Goal: Task Accomplishment & Management: Manage account settings

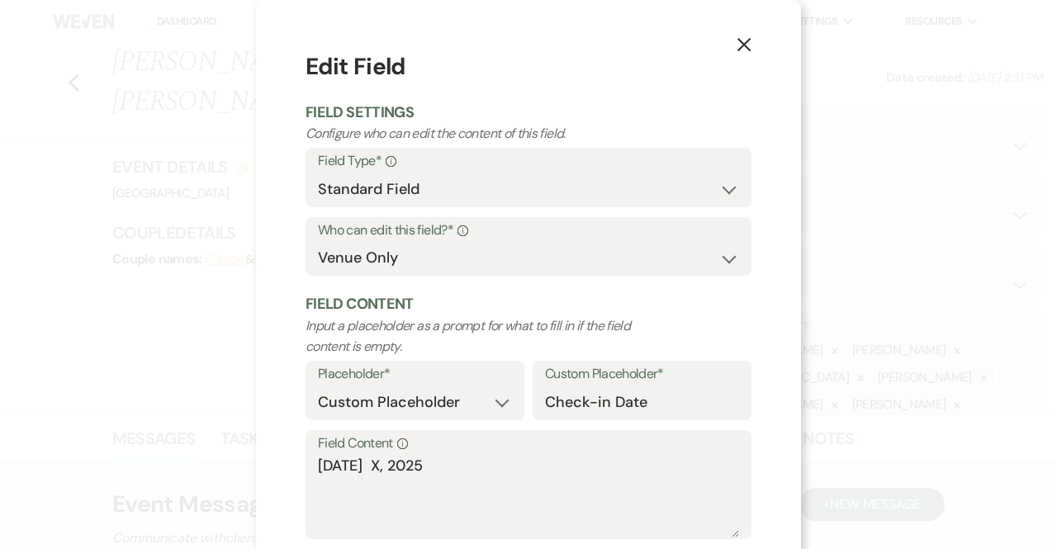
select select "owner"
select select "custom_placeholder"
click at [737, 44] on use "button" at bounding box center [743, 44] width 13 height 13
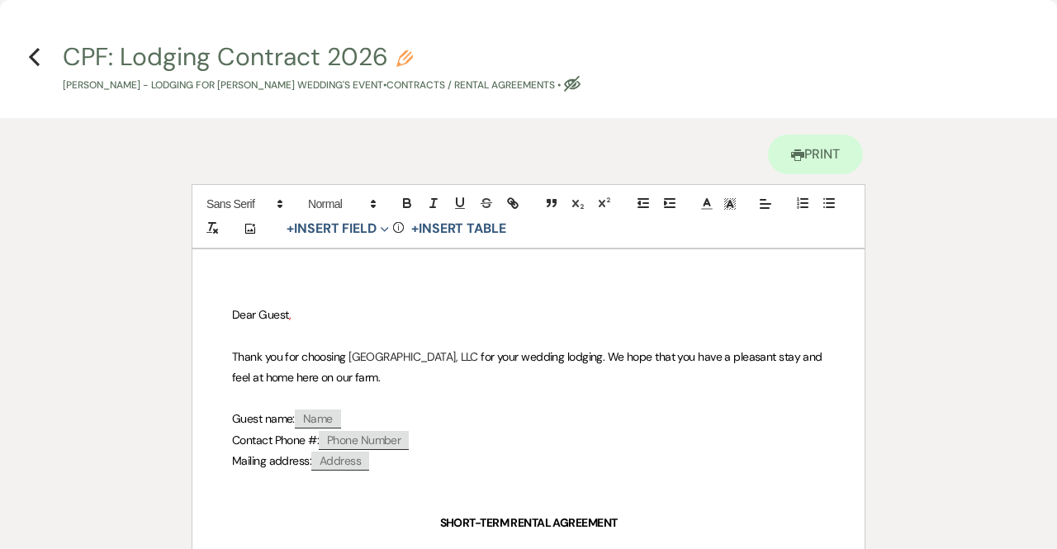
select select "owner"
select select "custom_placeholder"
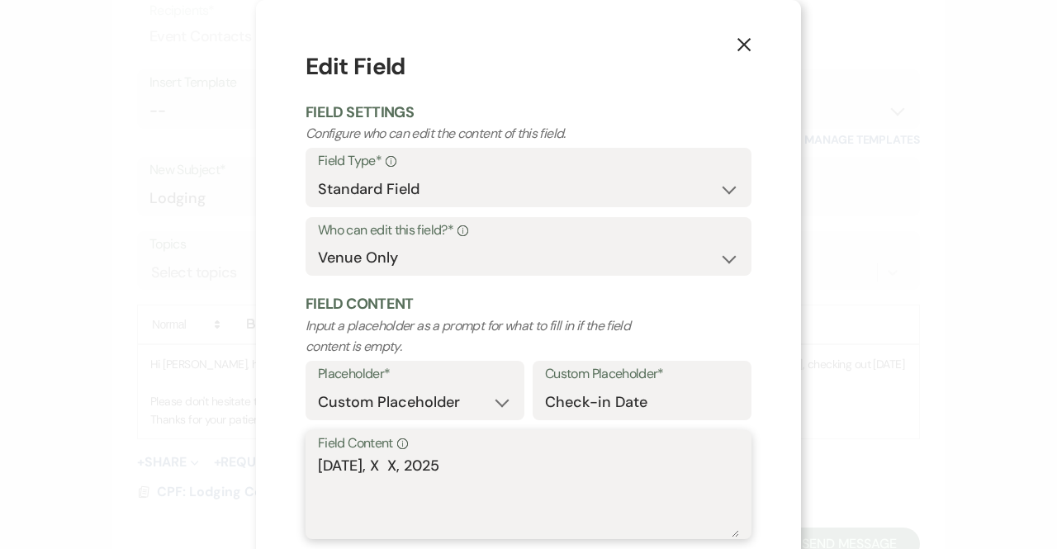
click at [388, 463] on textarea "Thursday, X X, 2025" at bounding box center [528, 496] width 421 height 83
click at [494, 468] on textarea "Thursday, August 13, 2025" at bounding box center [528, 496] width 421 height 83
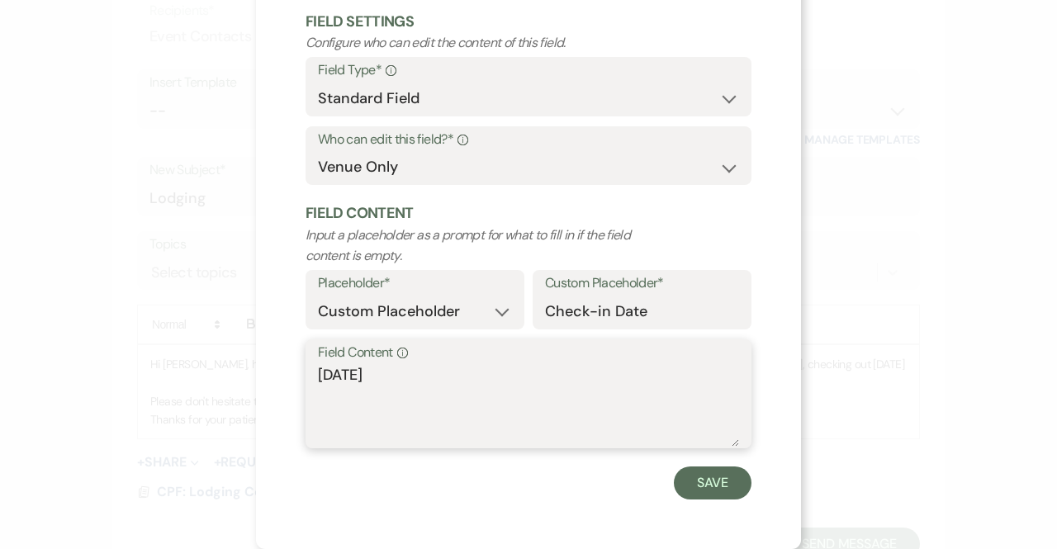
scroll to position [90, 0]
type textarea "Thursday, August 13, 2026"
click at [722, 481] on button "Save" at bounding box center [713, 483] width 78 height 33
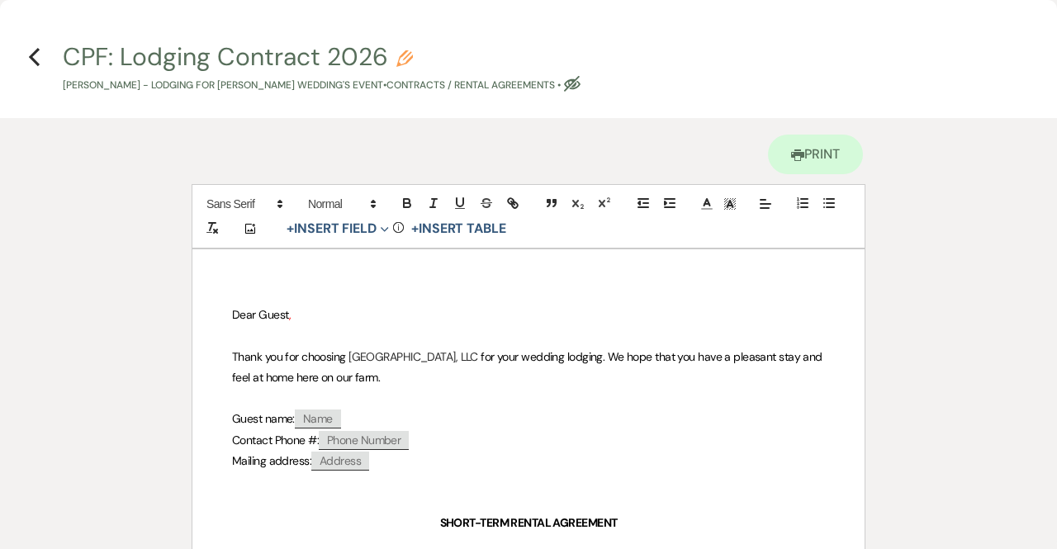
select select "owner"
select select "custom_placeholder"
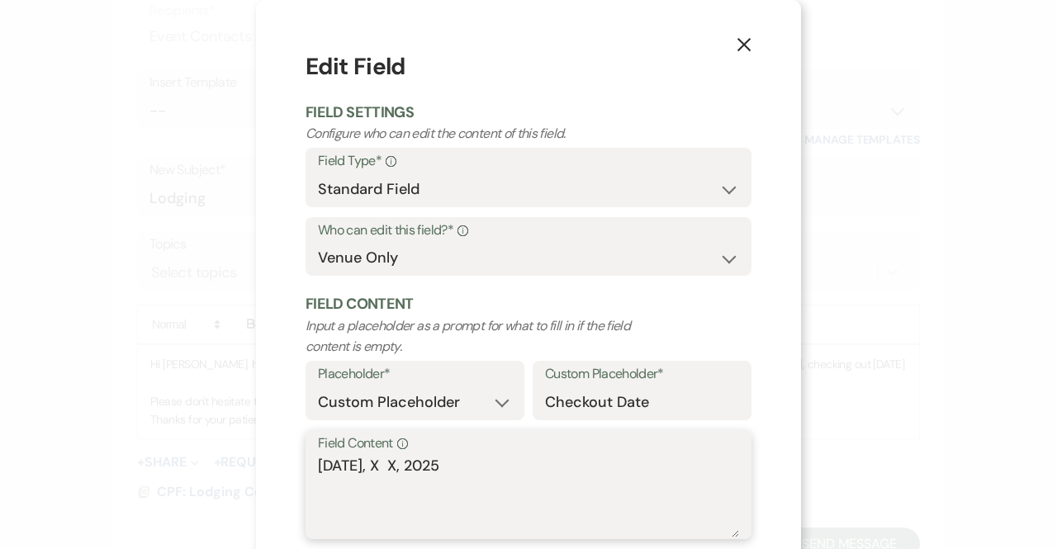
click at [362, 463] on textarea "Sunday, X X, 2025" at bounding box center [528, 496] width 421 height 83
click at [486, 464] on textarea "Monday, August 17, 2025" at bounding box center [528, 496] width 421 height 83
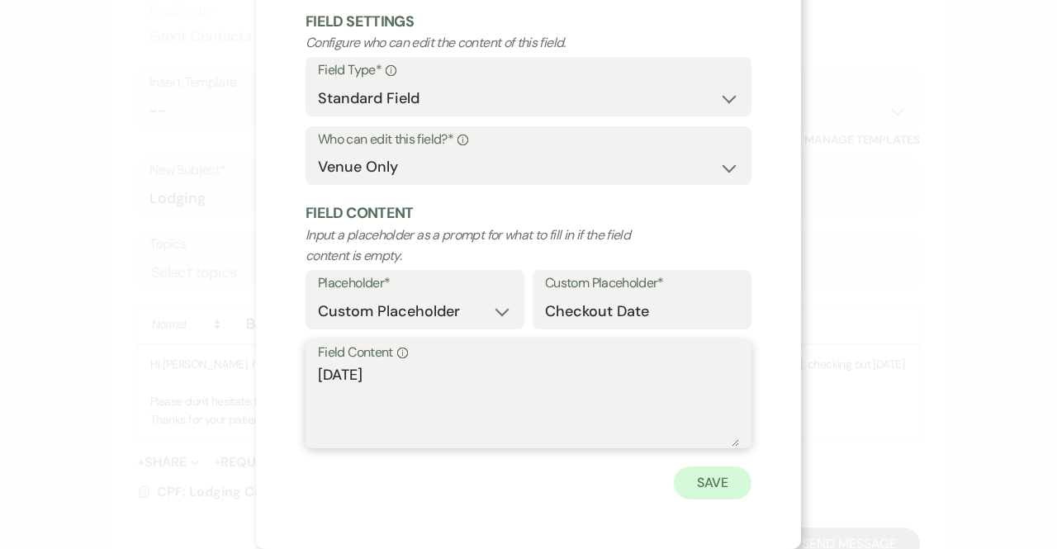
type textarea "Monday, August 17, 2026"
click at [696, 488] on button "Save" at bounding box center [713, 482] width 78 height 33
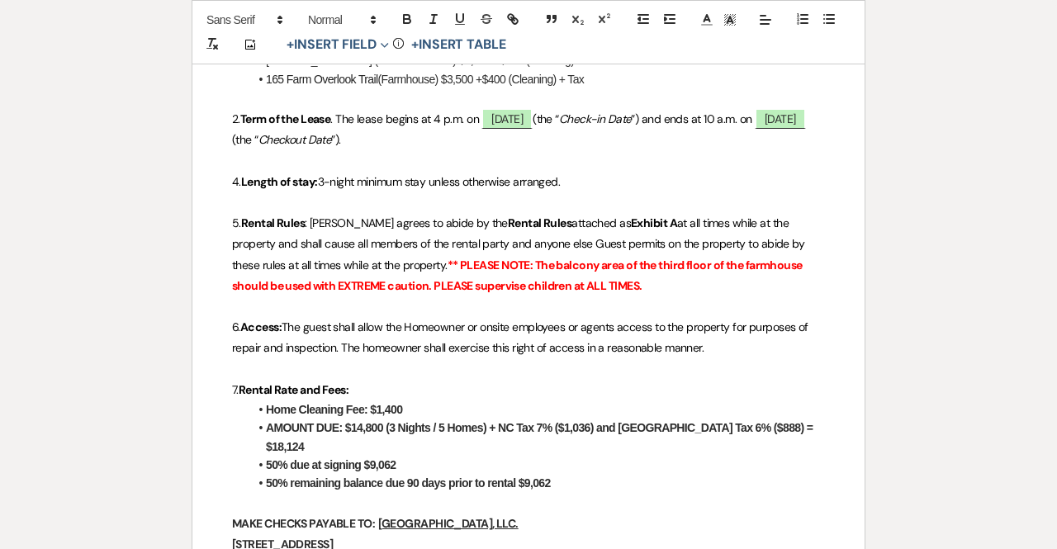
scroll to position [671, 0]
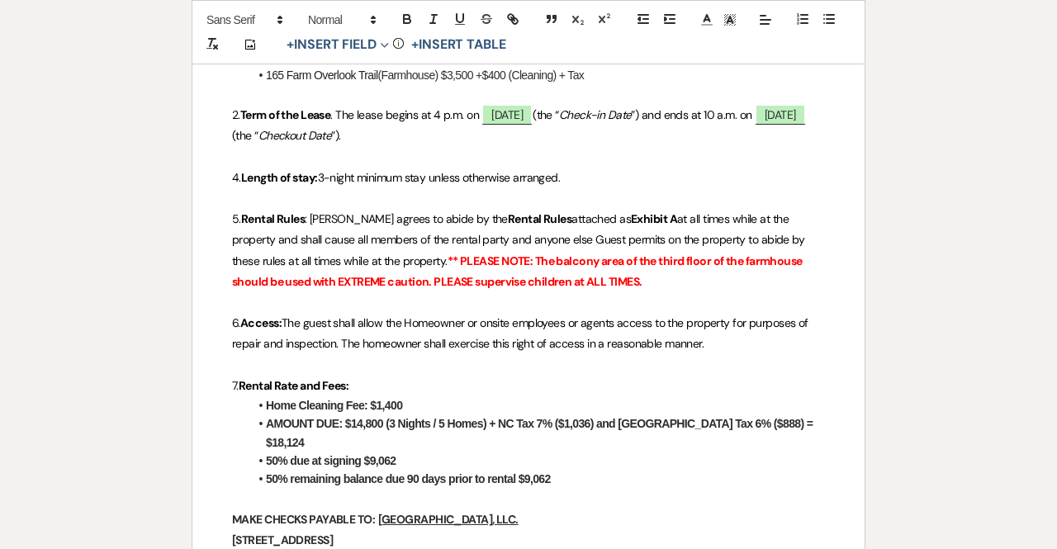
drag, startPoint x: 405, startPoint y: 401, endPoint x: 255, endPoint y: 404, distance: 149.5
click at [255, 404] on li "Home Cleaning Fee: $1,400" at bounding box center [537, 405] width 576 height 18
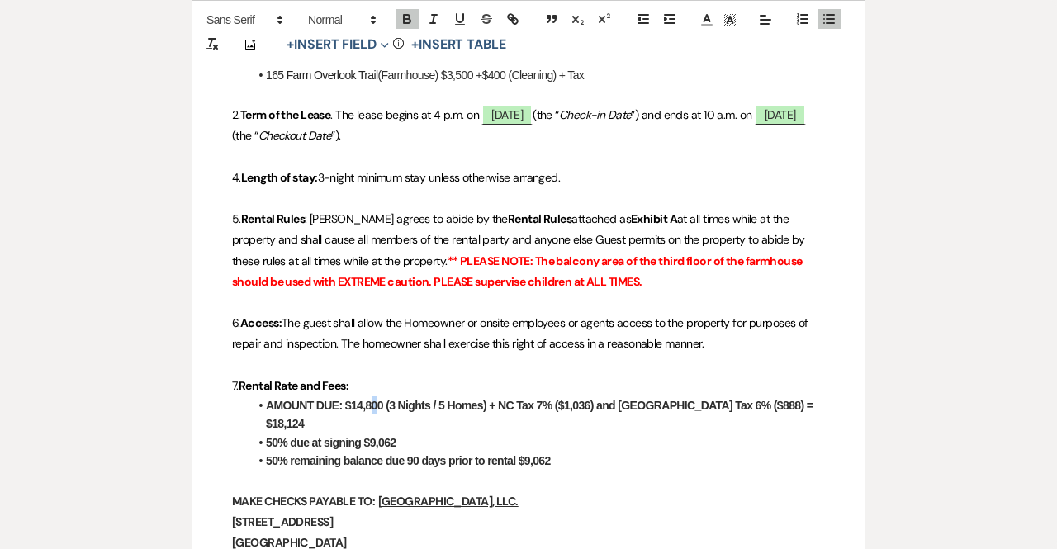
click at [372, 402] on strong "AMOUNT DUE: $14,800 (3 Nights / 5 Homes) + NC Tax 7% ($1,036) and Jackson Count…" at bounding box center [541, 414] width 550 height 31
click at [382, 402] on strong "AMOUNT DUE: $14,800 (3 Nights / 5 Homes) + NC Tax 7% ($1,036) and Jackson Count…" at bounding box center [541, 414] width 550 height 31
click at [408, 405] on strong "AMOUNT DUE: $10,533.34 (3 Nights / 5 Homes) + NC Tax 7% ($1,036) and Jackson Co…" at bounding box center [532, 414] width 532 height 31
click at [458, 400] on strong "AMOUNT DUE: $10,533.34 (4 Nights / 5 Homes) + NC Tax 7% ($1,036) and Jackson Co…" at bounding box center [532, 414] width 532 height 31
click at [514, 403] on strong "AMOUNT DUE: $10,533.34 (4 Nights / 3 Homes) + NC Tax 7% ($1,036) and Jackson Co…" at bounding box center [532, 414] width 532 height 31
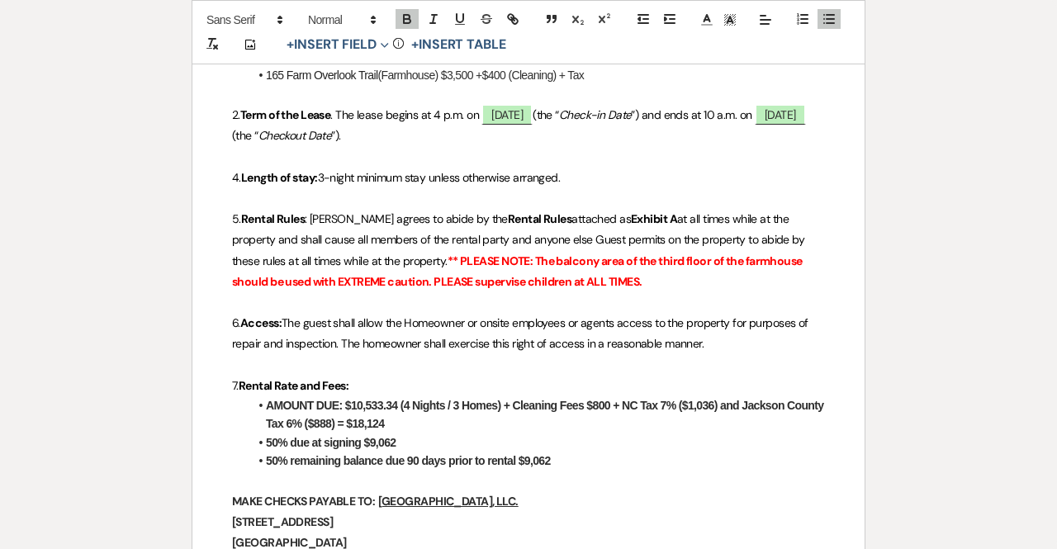
click at [713, 400] on strong "AMOUNT DUE: $10,533.34 (4 Nights / 3 Homes) + Cleaning Fees $800 + NC Tax 7% ($…" at bounding box center [546, 414] width 561 height 31
click at [370, 421] on strong "AMOUNT DUE: $10,533.34 (4 Nights / 3 Homes) + Cleaning Fees $800 + NC Tax 7% ($…" at bounding box center [529, 414] width 527 height 31
drag, startPoint x: 426, startPoint y: 419, endPoint x: 391, endPoint y: 421, distance: 34.7
click at [391, 421] on li "AMOUNT DUE: $10,533.34 (4 Nights / 3 Homes) + Cleaning Fees $800 + NC Tax 7% ($…" at bounding box center [537, 414] width 576 height 37
drag, startPoint x: 395, startPoint y: 443, endPoint x: 369, endPoint y: 443, distance: 25.6
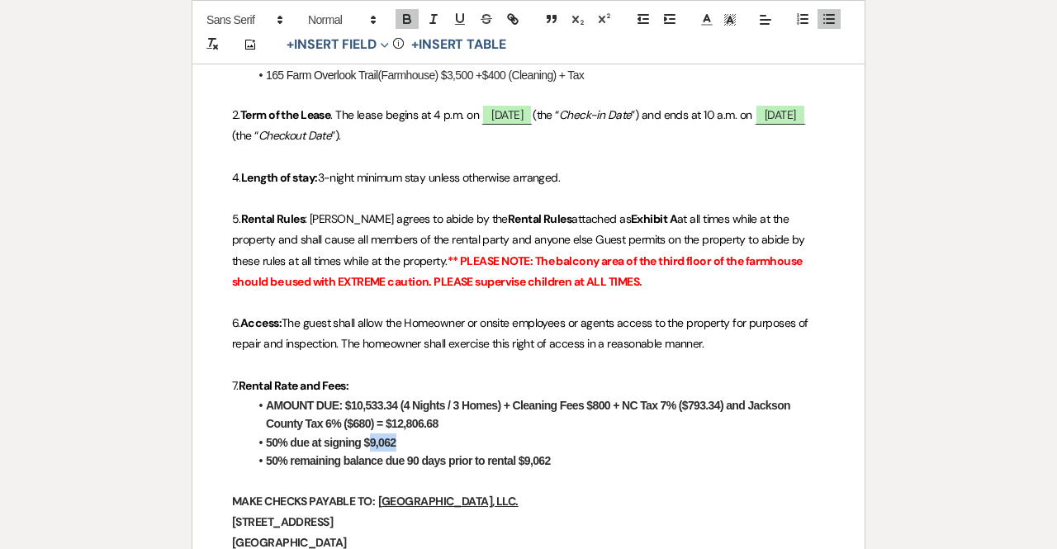
click at [369, 443] on strong "50% due at signing $9,062" at bounding box center [331, 442] width 130 height 13
click at [551, 458] on li "50% remaining balance due 90 days prior to rental $9,062" at bounding box center [537, 461] width 576 height 18
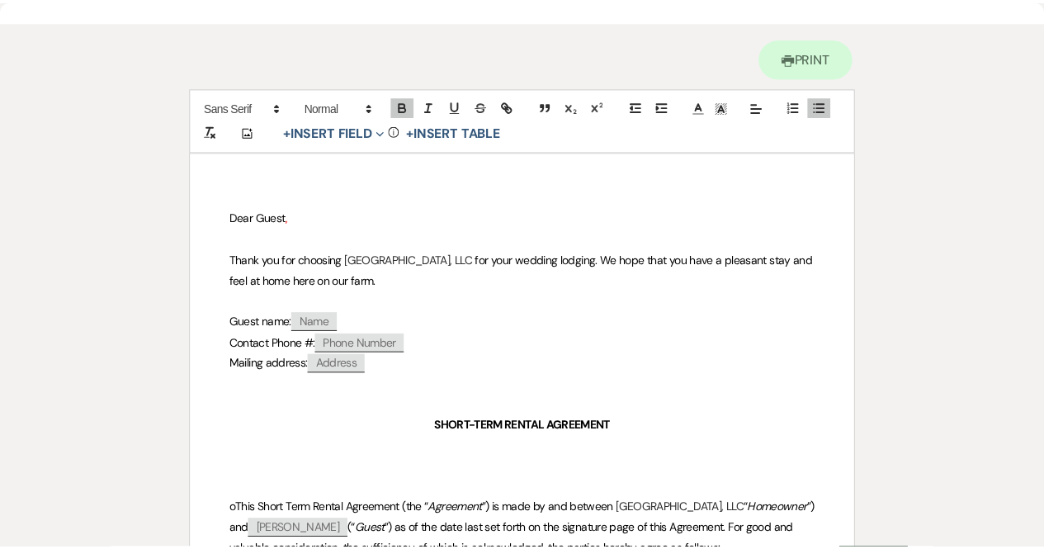
scroll to position [0, 0]
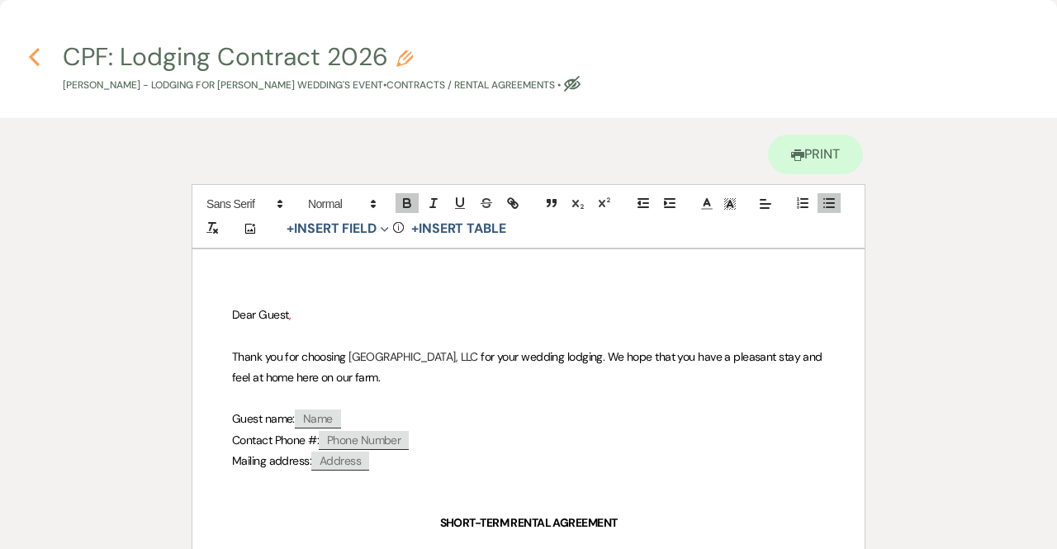
click at [31, 55] on use "button" at bounding box center [34, 57] width 11 height 18
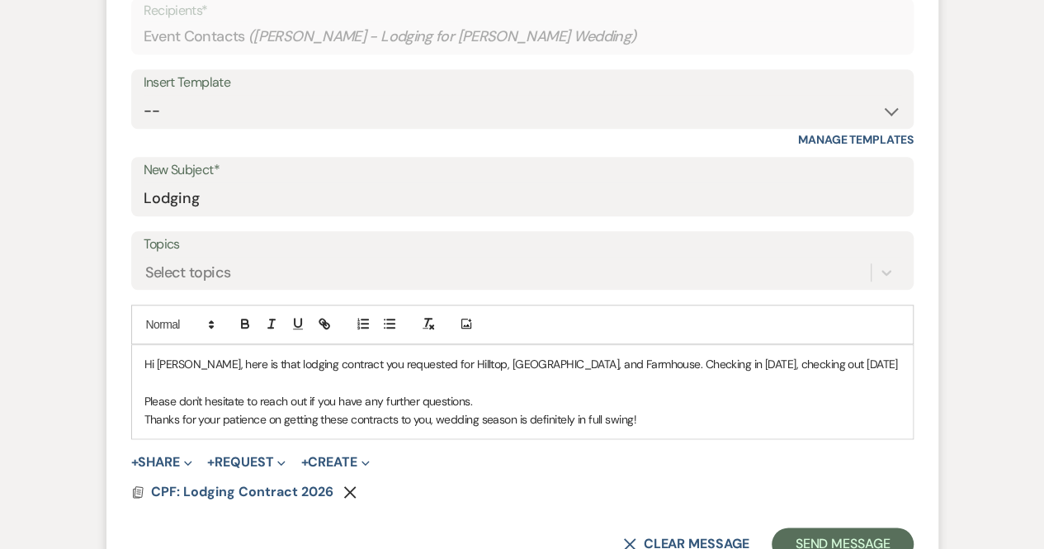
click at [665, 429] on p "Thanks for your patience on getting these contracts to you, wedding season is d…" at bounding box center [522, 419] width 756 height 18
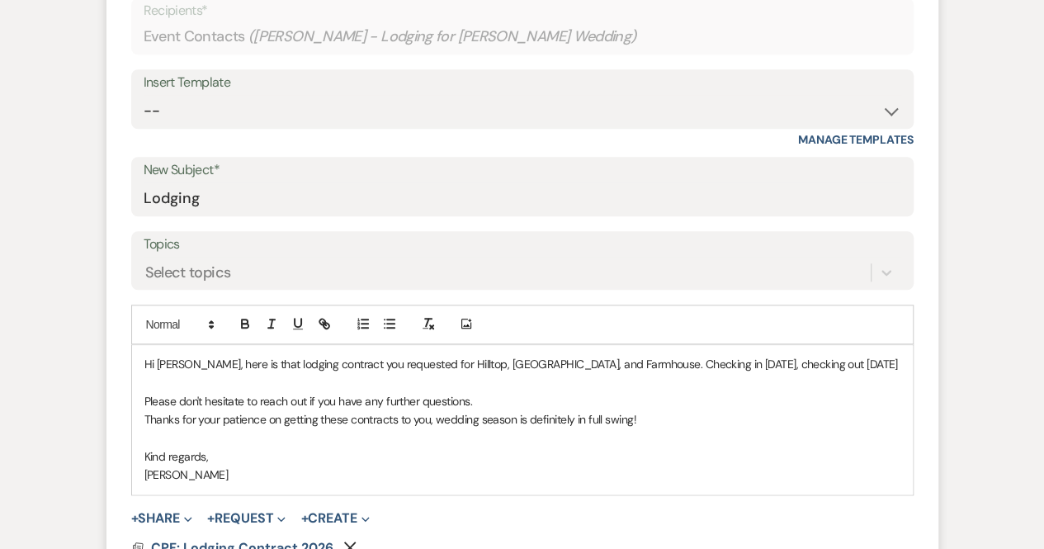
click at [275, 373] on p "Hi Laura, here is that lodging contract you requested for Hilltop, Mountain Hou…" at bounding box center [522, 364] width 756 height 18
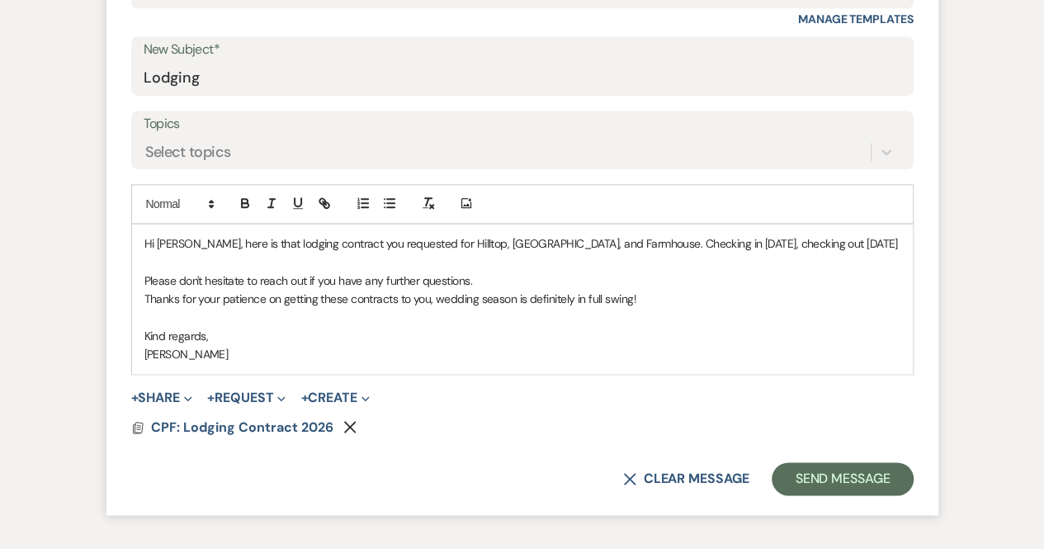
scroll to position [837, 0]
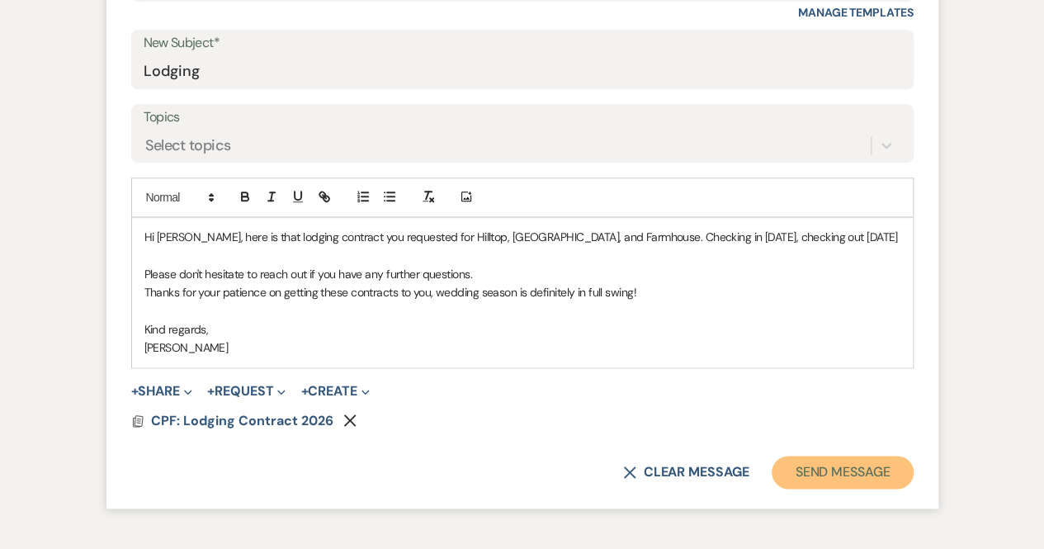
click at [852, 486] on button "Send Message" at bounding box center [842, 472] width 141 height 33
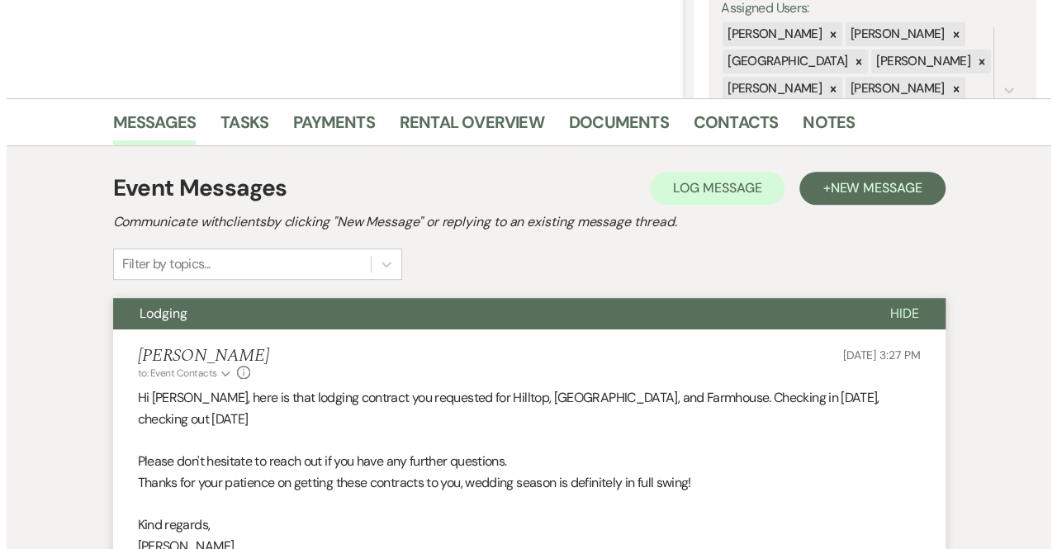
scroll to position [0, 0]
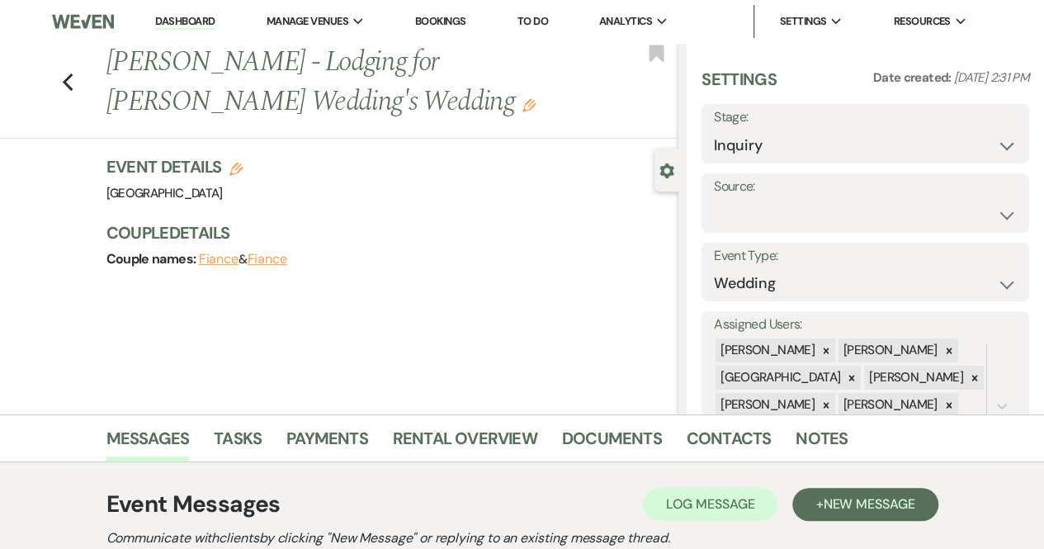
click at [172, 16] on link "Dashboard" at bounding box center [184, 22] width 59 height 16
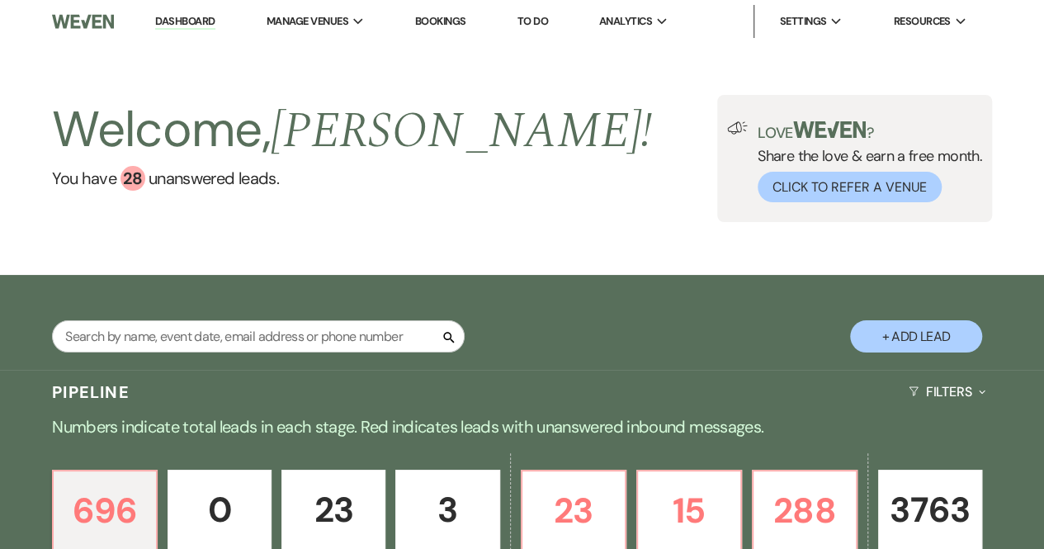
click at [925, 335] on button "+ Add Lead" at bounding box center [916, 336] width 132 height 32
select select "541"
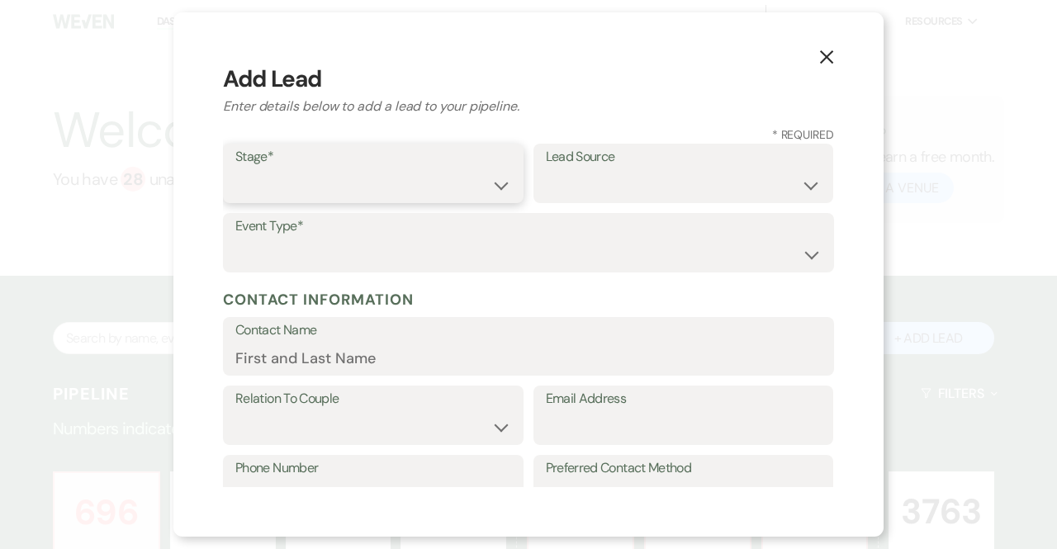
click at [406, 186] on select "Inquiry Follow Up Tour Requested Tour Confirmed Toured Proposal Sent Booked Lost" at bounding box center [373, 185] width 276 height 32
select select "1"
click at [235, 169] on select "Inquiry Follow Up Tour Requested Tour Confirmed Toured Proposal Sent Booked Lost" at bounding box center [373, 185] width 276 height 32
click at [593, 163] on label "Lead Source" at bounding box center [684, 157] width 276 height 24
click at [595, 182] on select "Weven Venue Website Instagram Facebook Pinterest Google The Knot Wedding Wire H…" at bounding box center [684, 185] width 276 height 32
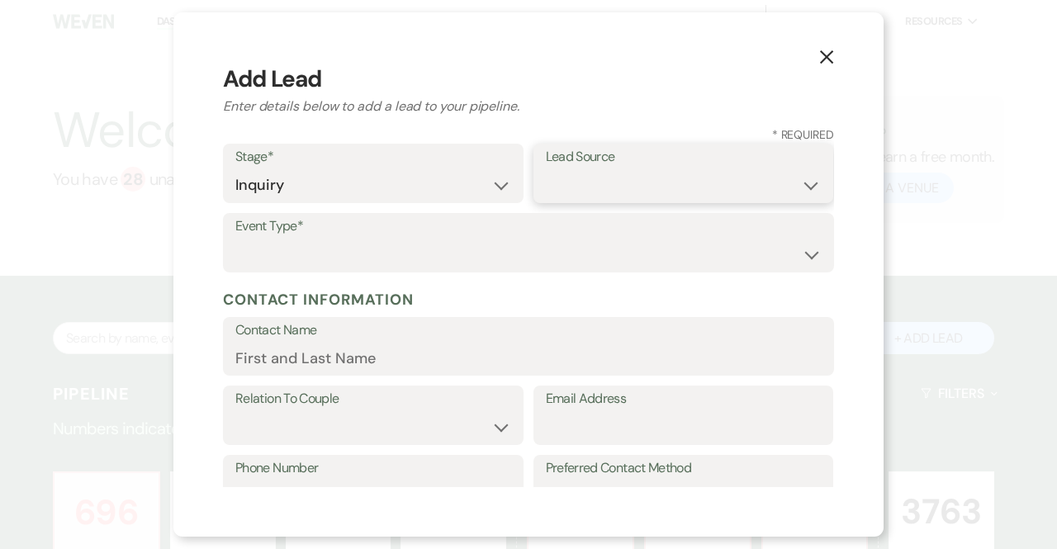
select select "12"
click at [546, 169] on select "Weven Venue Website Instagram Facebook Pinterest Google The Knot Wedding Wire H…" at bounding box center [684, 185] width 276 height 32
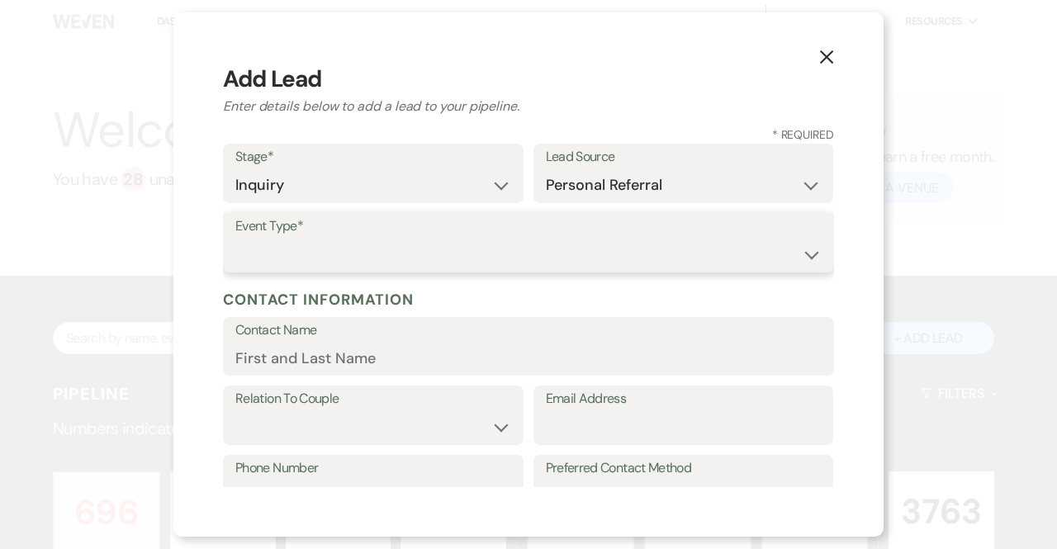
click at [263, 245] on select "Wedding Anniversary Party Baby Shower Bachelorette / Bachelor Party Birthday Pa…" at bounding box center [528, 255] width 586 height 32
select select "1"
click at [235, 239] on select "Wedding Anniversary Party Baby Shower Bachelorette / Bachelor Party Birthday Pa…" at bounding box center [528, 255] width 586 height 32
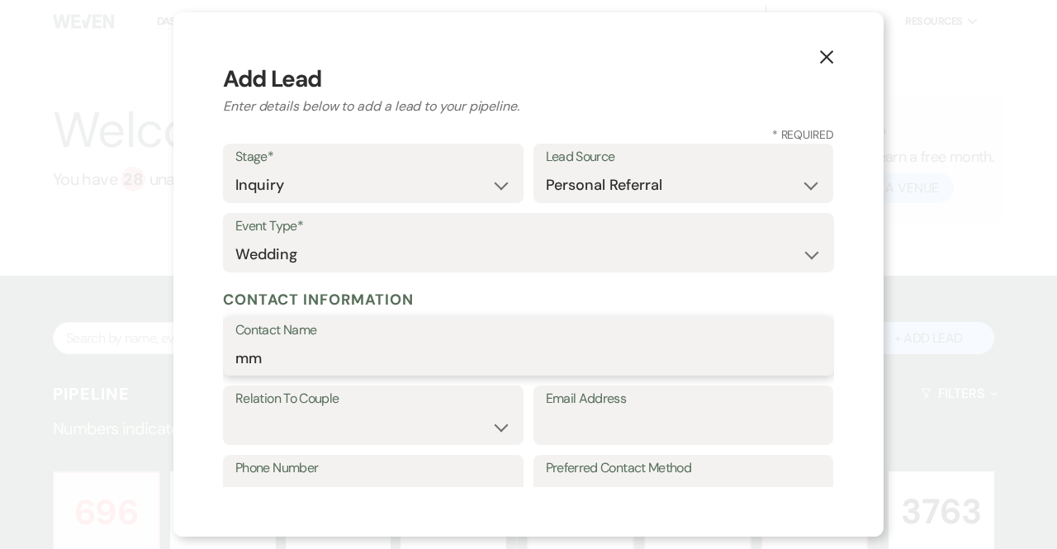
type input "m"
type input "Summer"
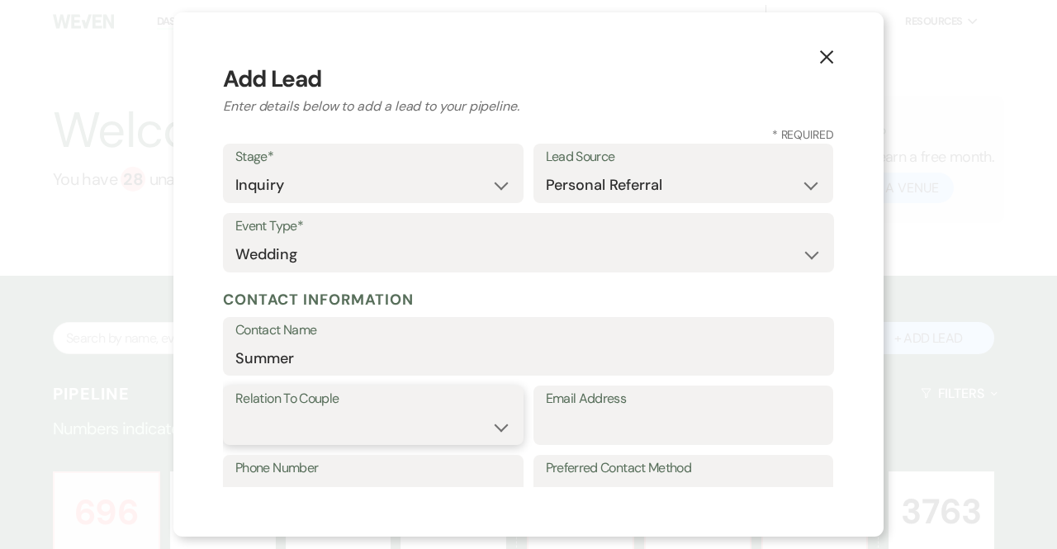
click at [287, 420] on select "Couple Planner Parent of Couple Family Member Friend Other" at bounding box center [373, 427] width 276 height 32
select select "5"
click at [235, 411] on select "Couple Planner Parent of Couple Family Member Friend Other" at bounding box center [373, 427] width 276 height 32
click at [580, 419] on input "Email Address" at bounding box center [684, 427] width 276 height 32
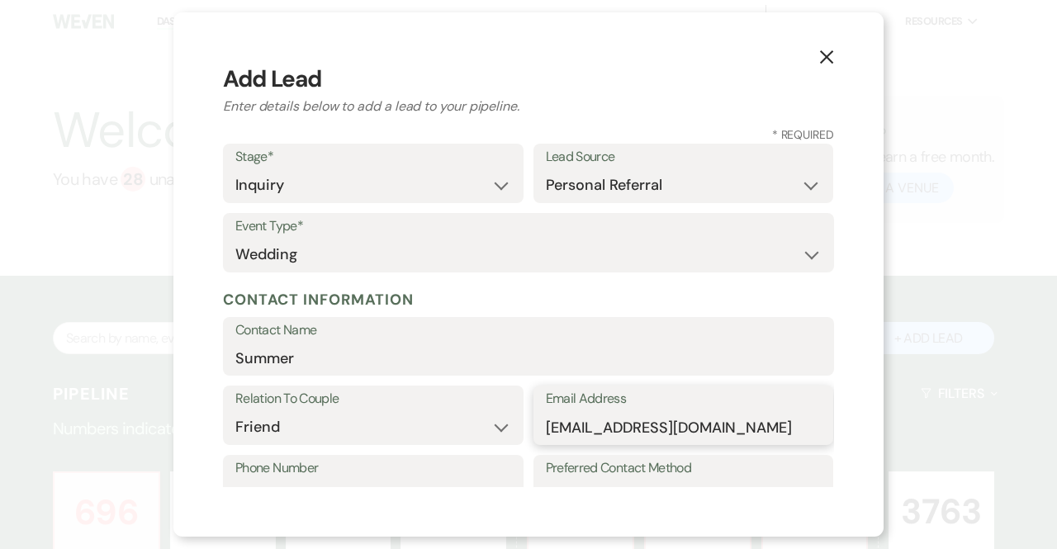
type input "Summerj@ictgreenville.com"
drag, startPoint x: 413, startPoint y: 473, endPoint x: 339, endPoint y: 473, distance: 73.5
click at [339, 473] on label "Phone Number" at bounding box center [373, 469] width 276 height 24
click at [339, 481] on input "Phone Number" at bounding box center [373, 497] width 276 height 32
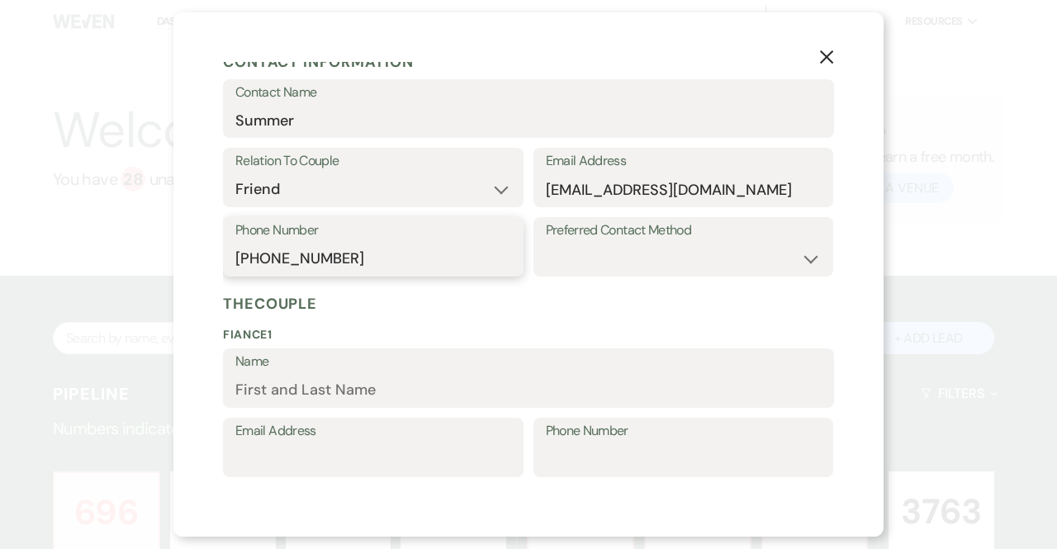
scroll to position [241, 0]
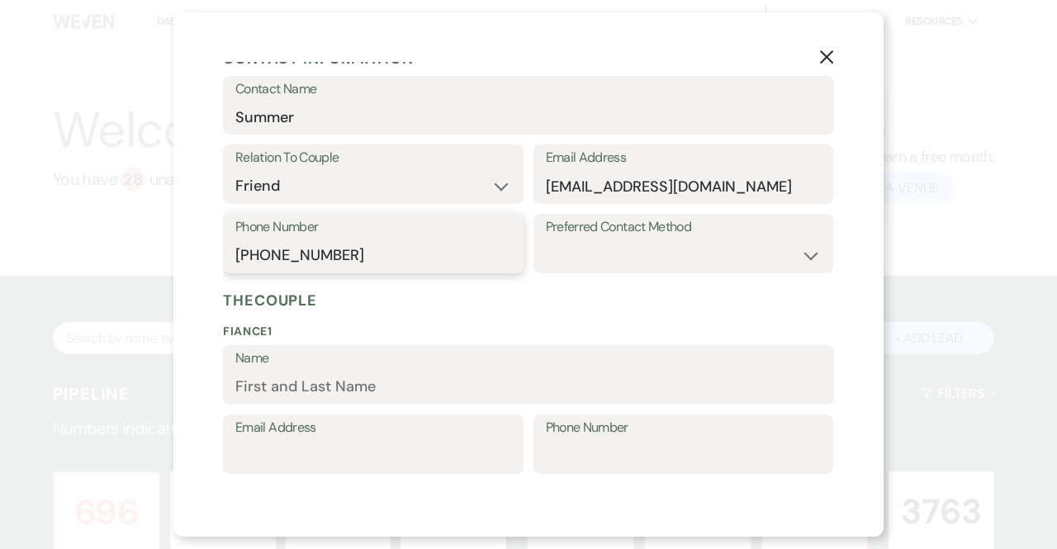
type input "864-201-3270"
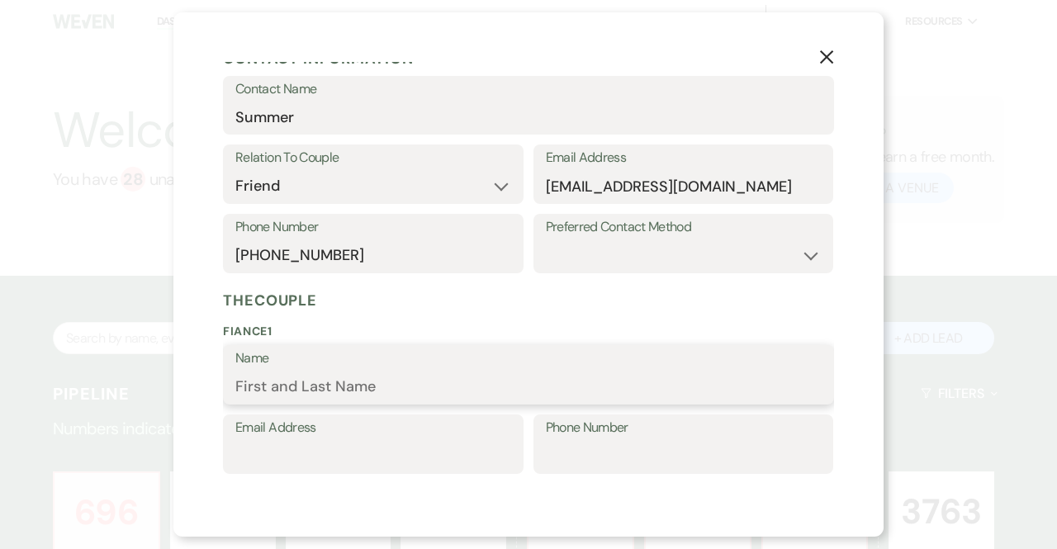
click at [302, 391] on input "Name" at bounding box center [528, 387] width 586 height 32
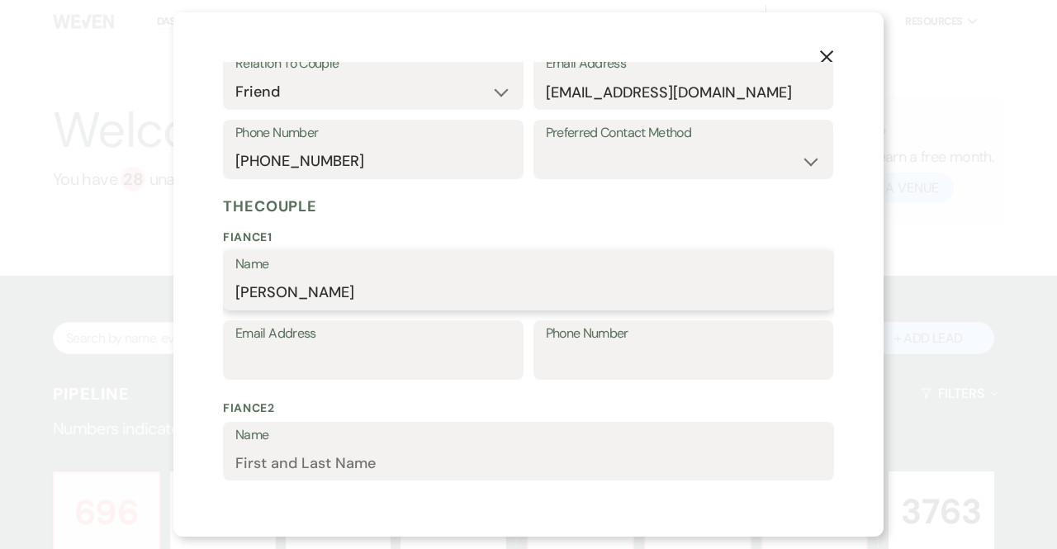
scroll to position [755, 0]
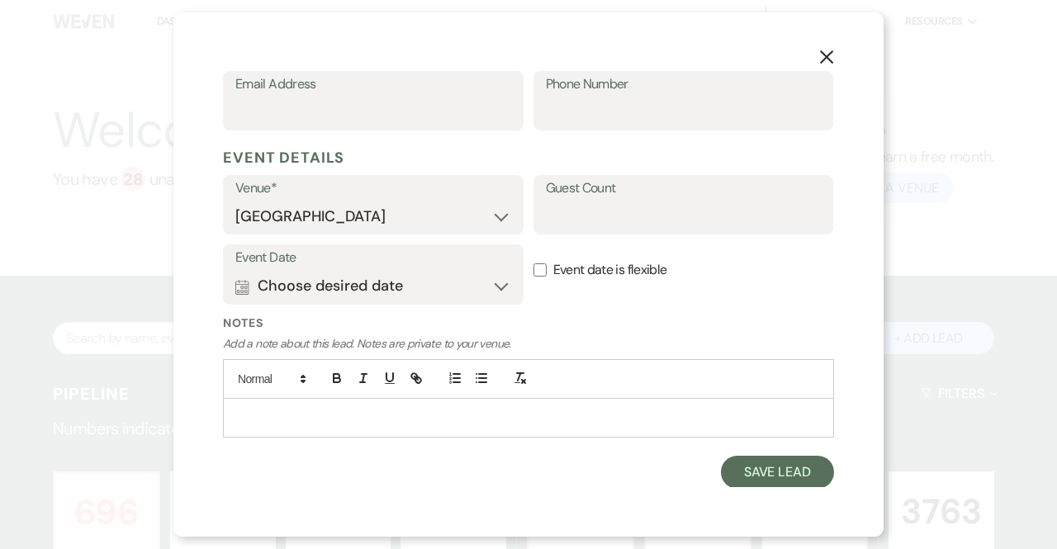
type input "Charlotte Reeves"
click at [332, 411] on p at bounding box center [528, 418] width 585 height 18
click at [389, 283] on button "Calendar Choose desired date Expand" at bounding box center [373, 286] width 276 height 33
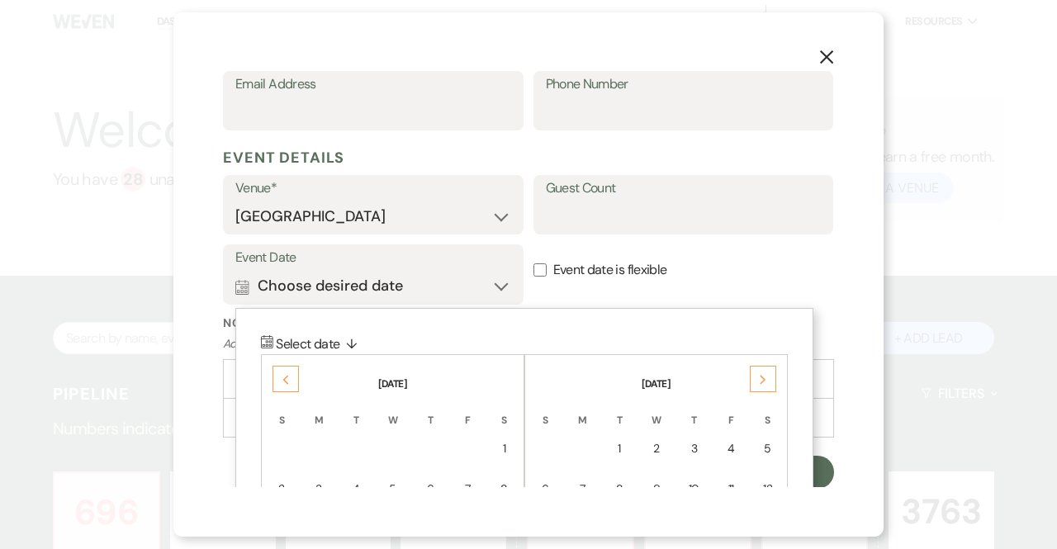
click at [274, 377] on div "Previous" at bounding box center [285, 379] width 26 height 26
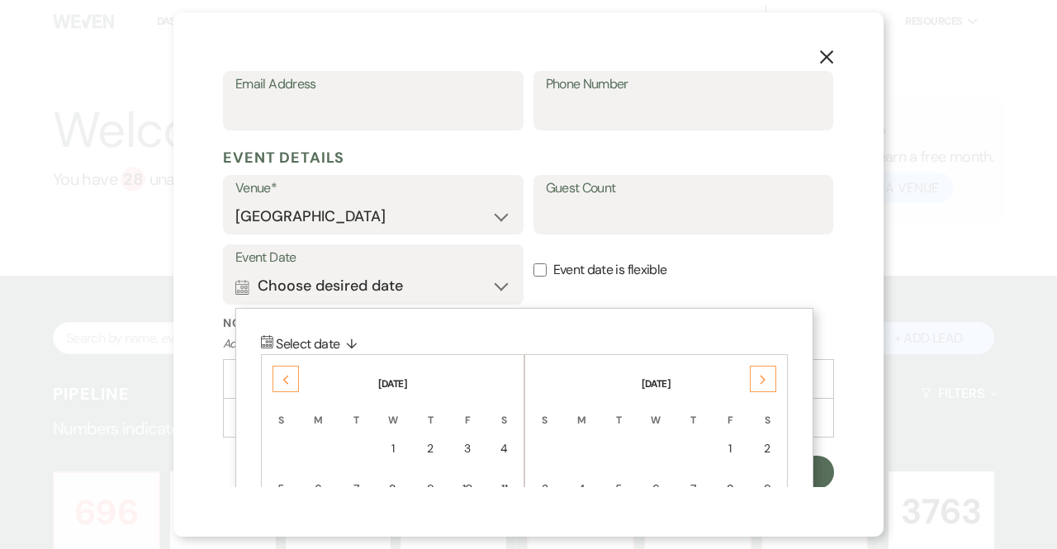
click at [274, 377] on div "Previous" at bounding box center [285, 379] width 26 height 26
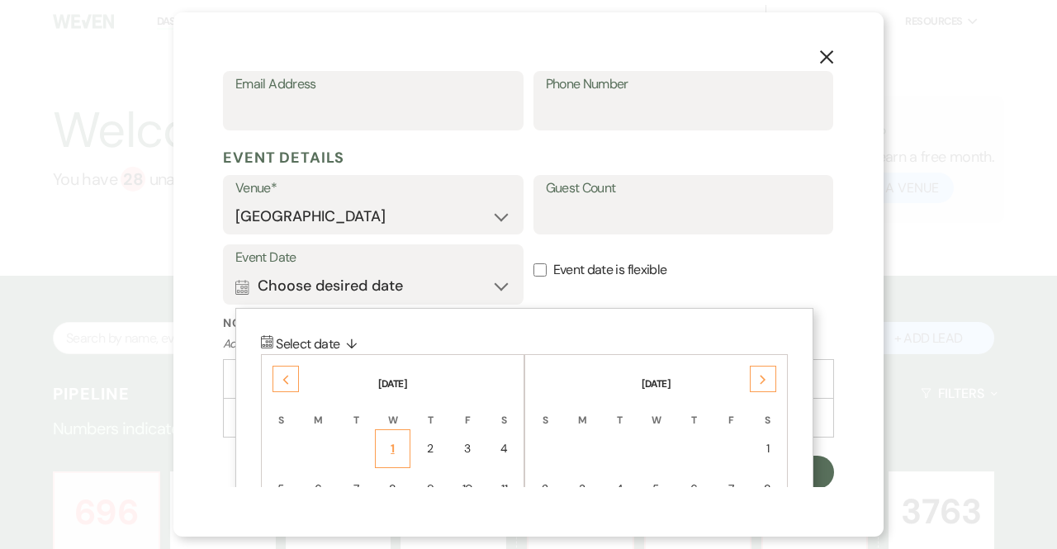
click at [393, 441] on div "1" at bounding box center [393, 448] width 14 height 17
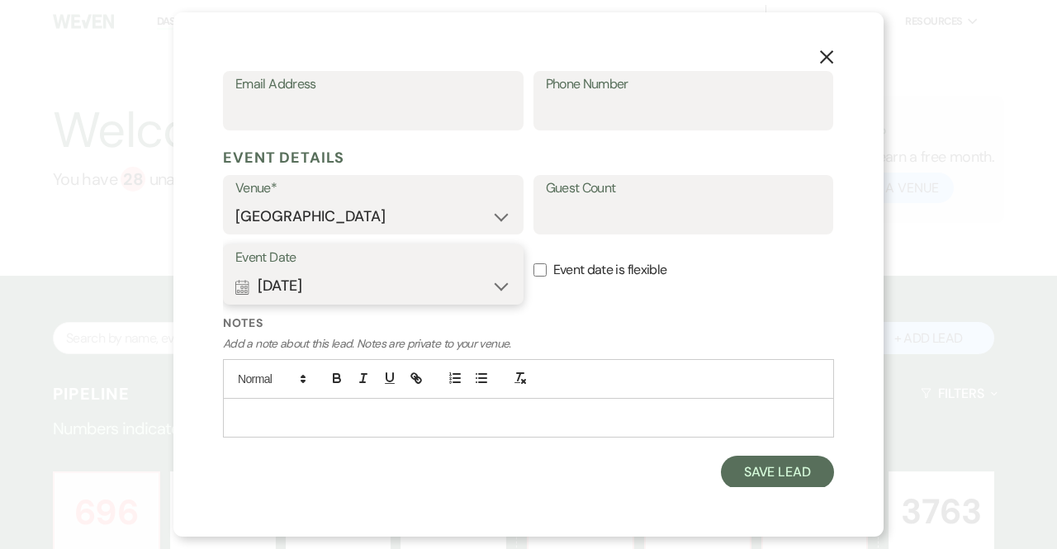
click at [380, 290] on button "Calendar Oct 01, 2025 Expand" at bounding box center [373, 286] width 276 height 33
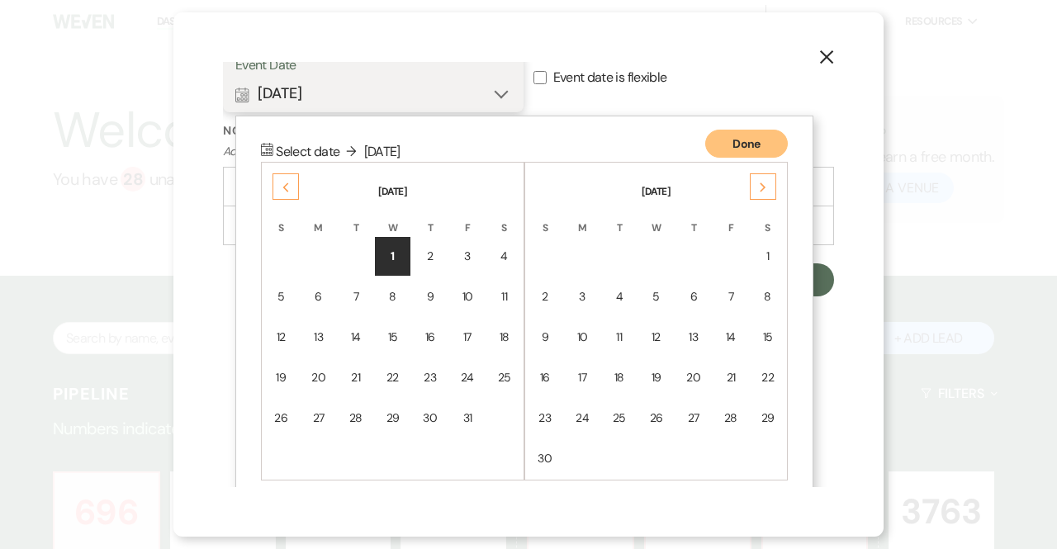
scroll to position [961, 0]
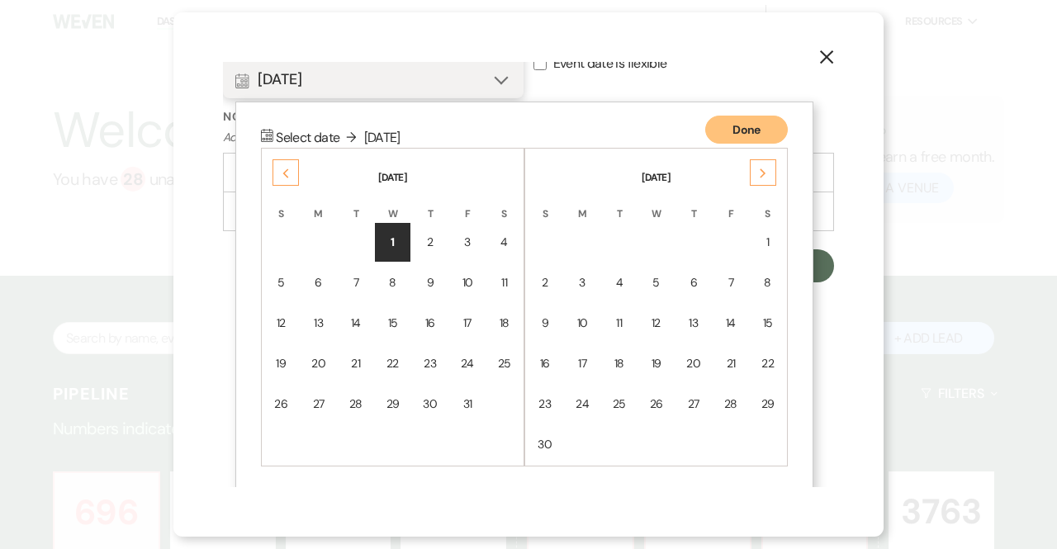
click at [395, 69] on button "Calendar Oct 01, 2025 Collapse" at bounding box center [373, 80] width 276 height 33
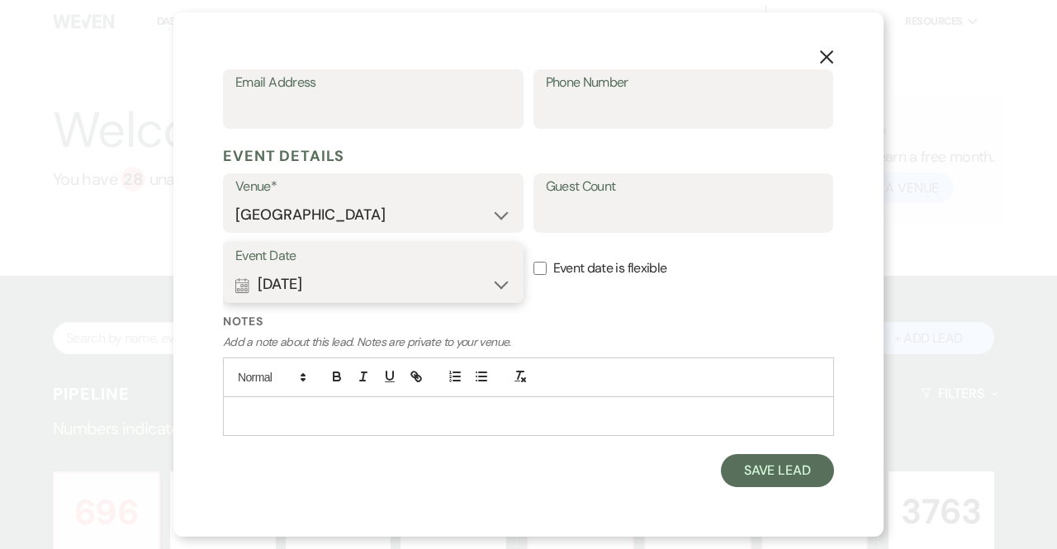
scroll to position [755, 0]
click at [370, 285] on button "Calendar Oct 01, 2025 Expand" at bounding box center [373, 286] width 276 height 33
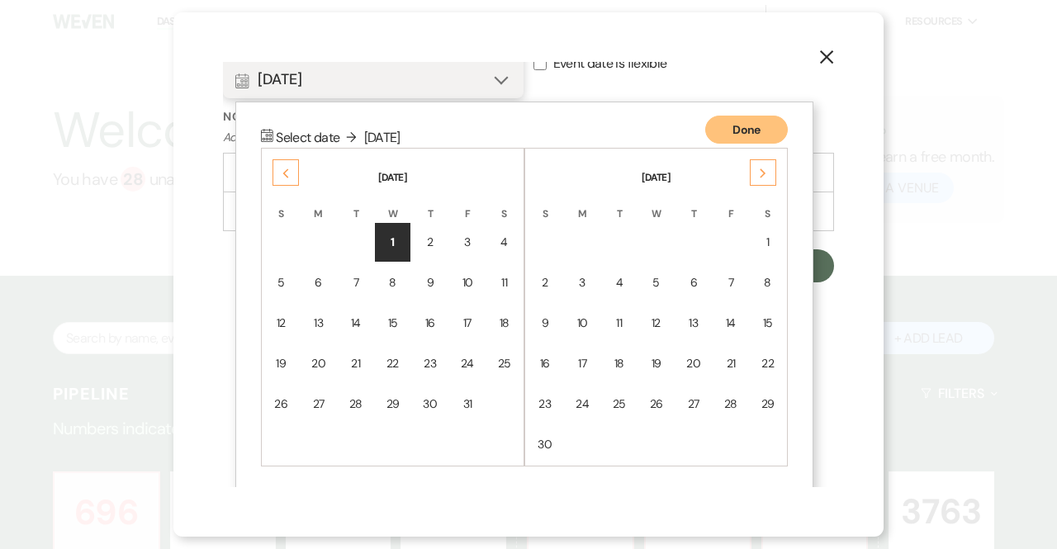
click at [743, 128] on button "Done" at bounding box center [746, 130] width 83 height 28
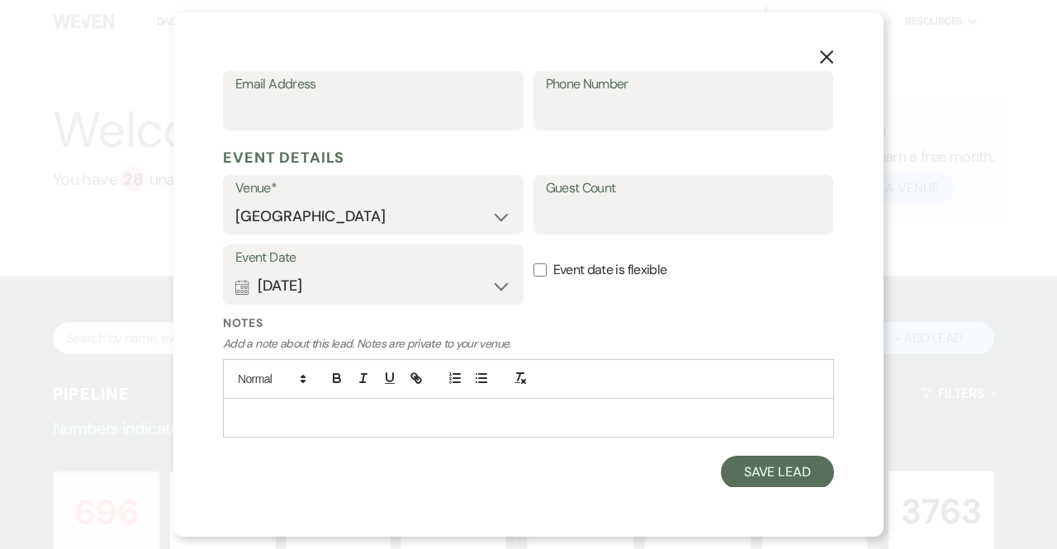
click at [535, 269] on input "Event date is flexible" at bounding box center [539, 269] width 13 height 13
checkbox input "true"
click at [276, 416] on p at bounding box center [528, 418] width 585 height 18
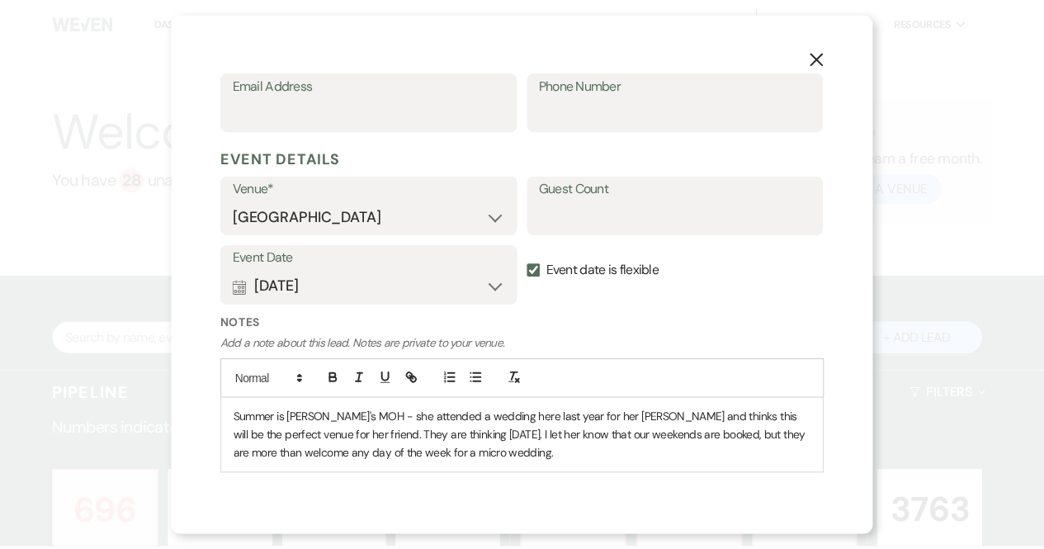
scroll to position [791, 0]
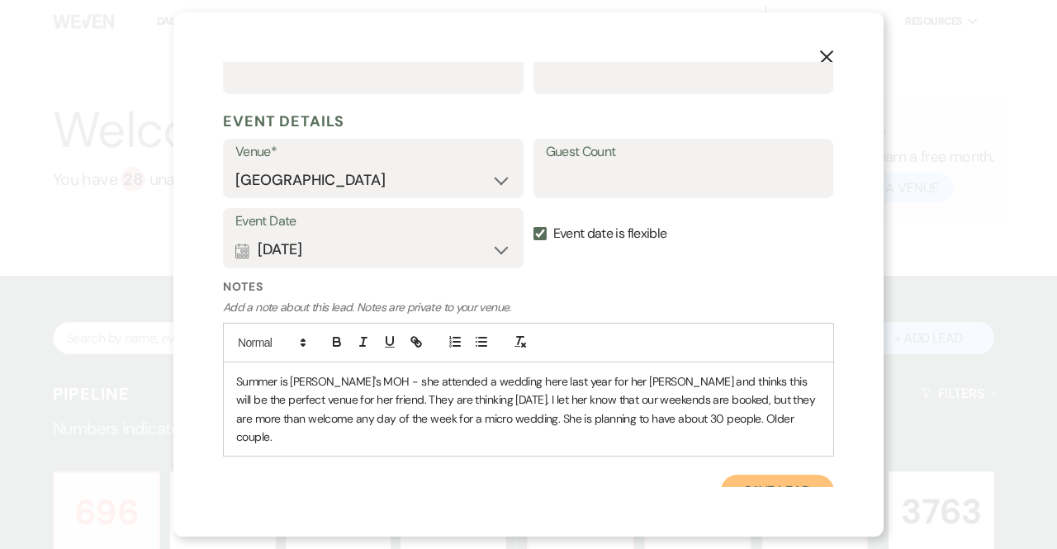
click at [789, 475] on button "Save Lead" at bounding box center [777, 491] width 113 height 33
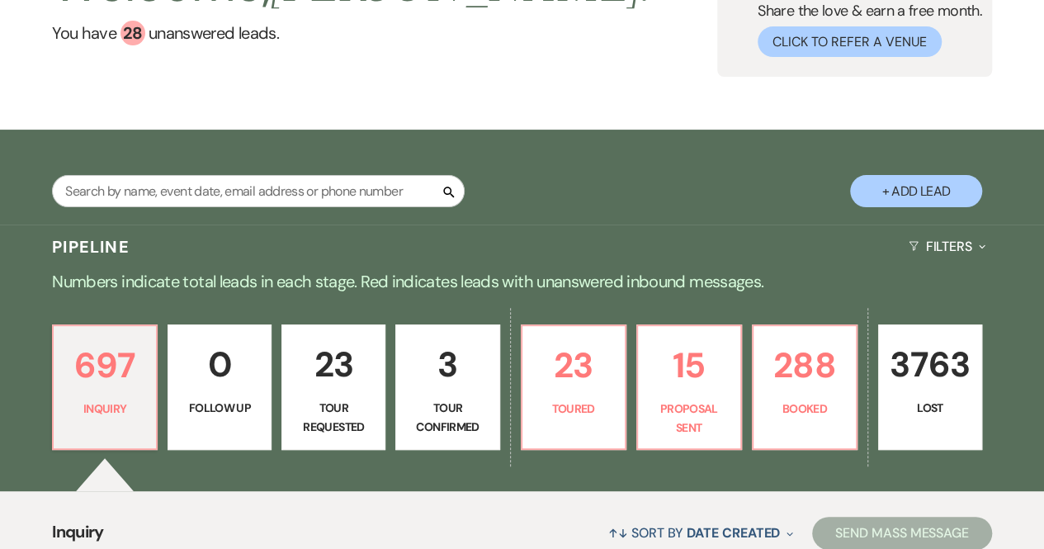
scroll to position [0, 0]
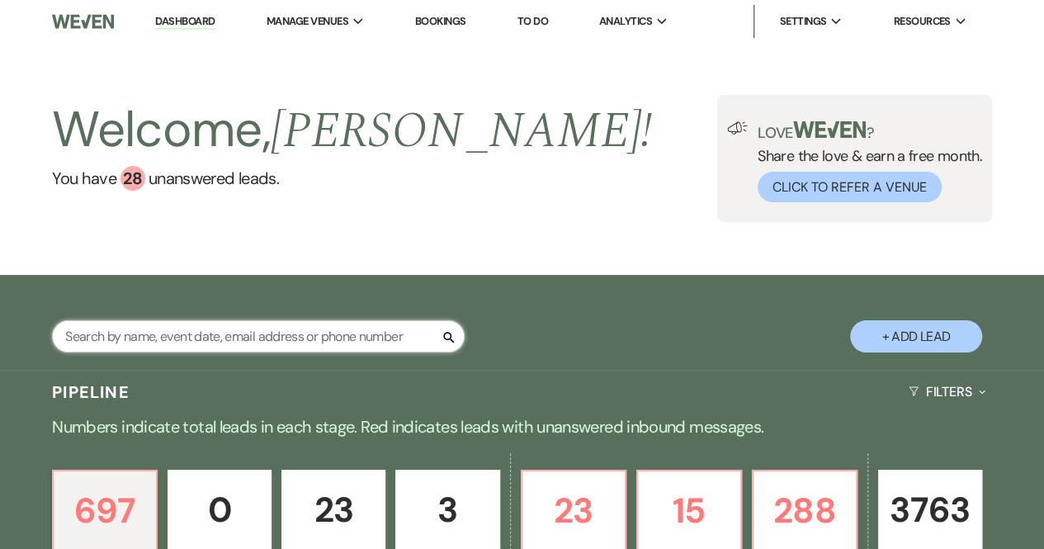
click at [198, 335] on input "text" at bounding box center [258, 336] width 413 height 32
type input "Summer"
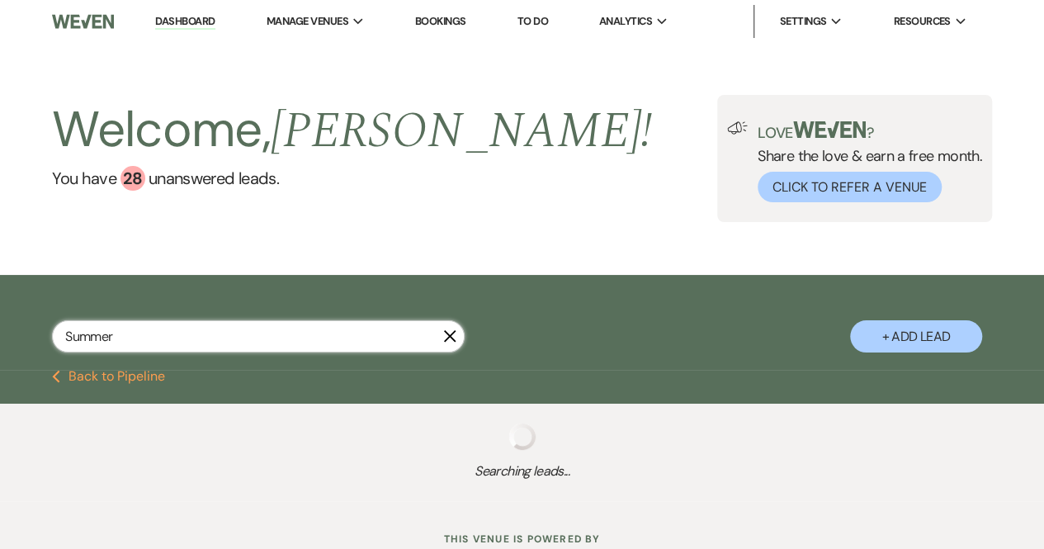
select select "8"
select select "5"
select select "8"
select select "5"
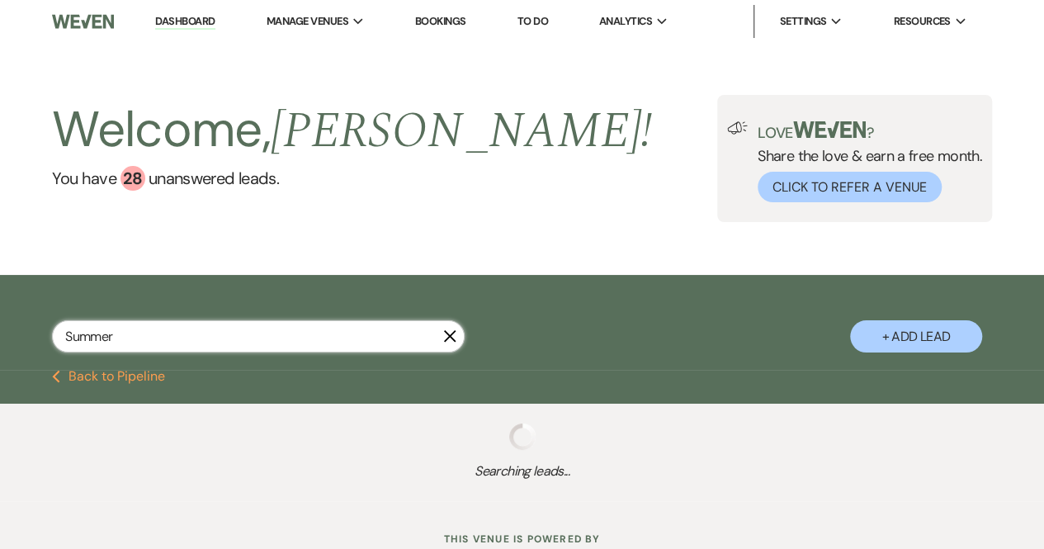
select select "8"
select select "5"
select select "8"
select select "5"
select select "8"
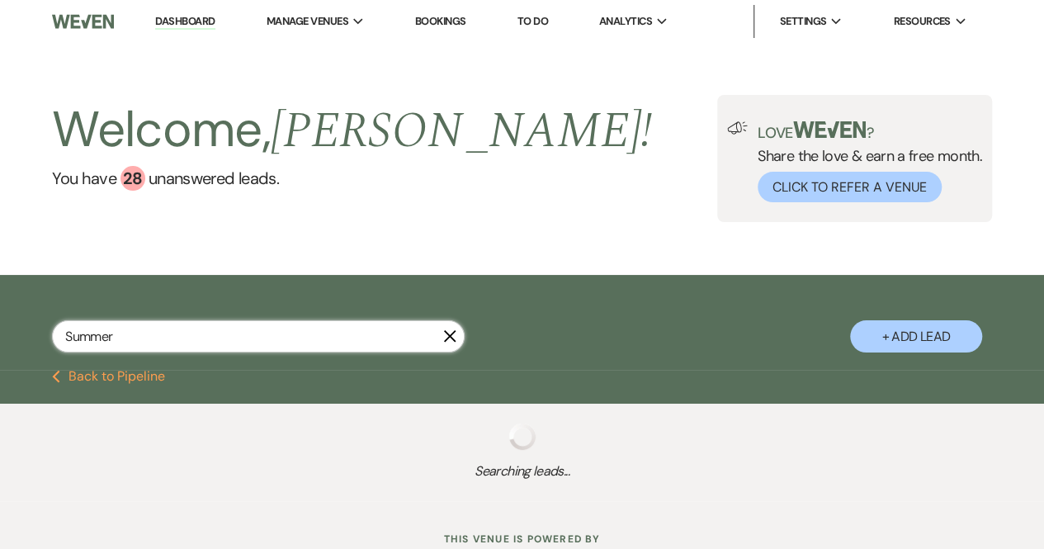
select select "5"
select select "8"
select select "5"
select select "8"
select select "5"
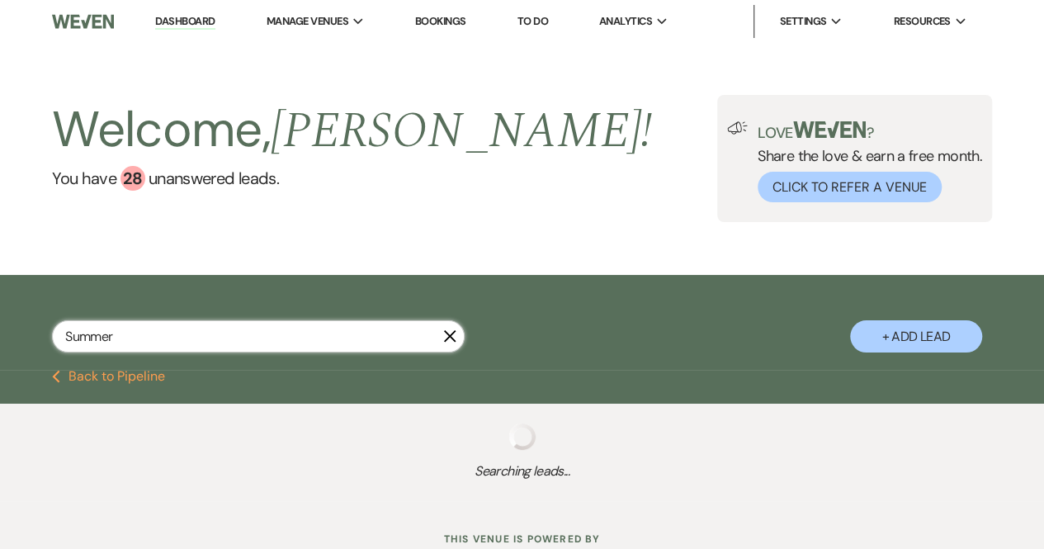
select select "8"
select select "1"
select select "8"
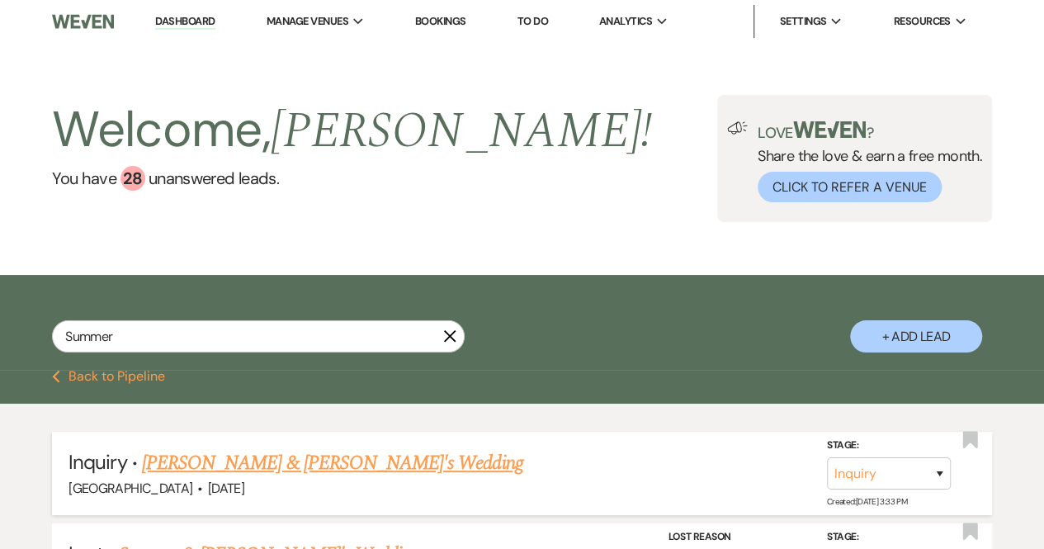
click at [315, 468] on link "[PERSON_NAME] & [PERSON_NAME]'s Wedding" at bounding box center [332, 463] width 381 height 30
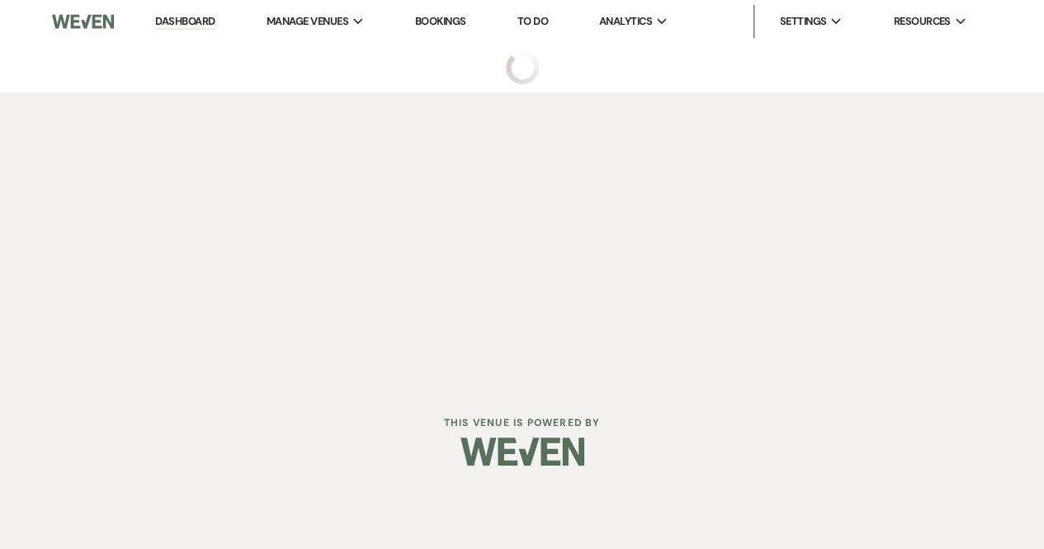
select select "12"
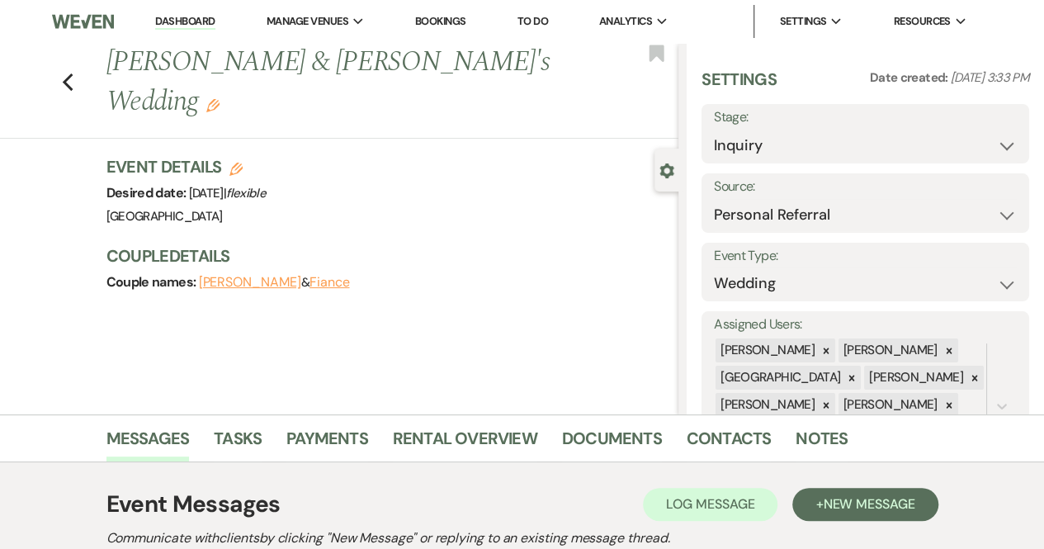
scroll to position [286, 0]
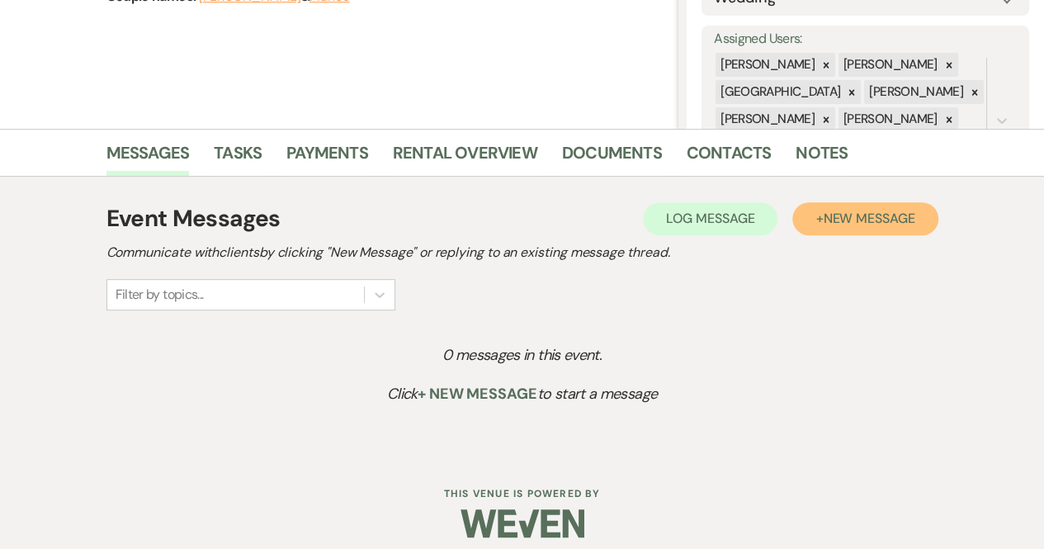
click at [868, 205] on button "+ New Message" at bounding box center [865, 218] width 145 height 33
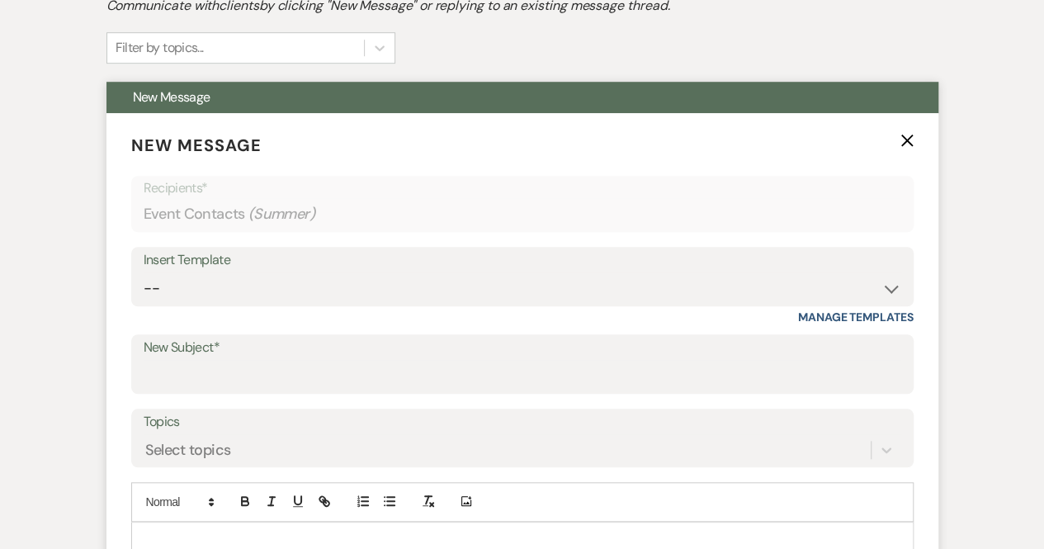
scroll to position [532, 0]
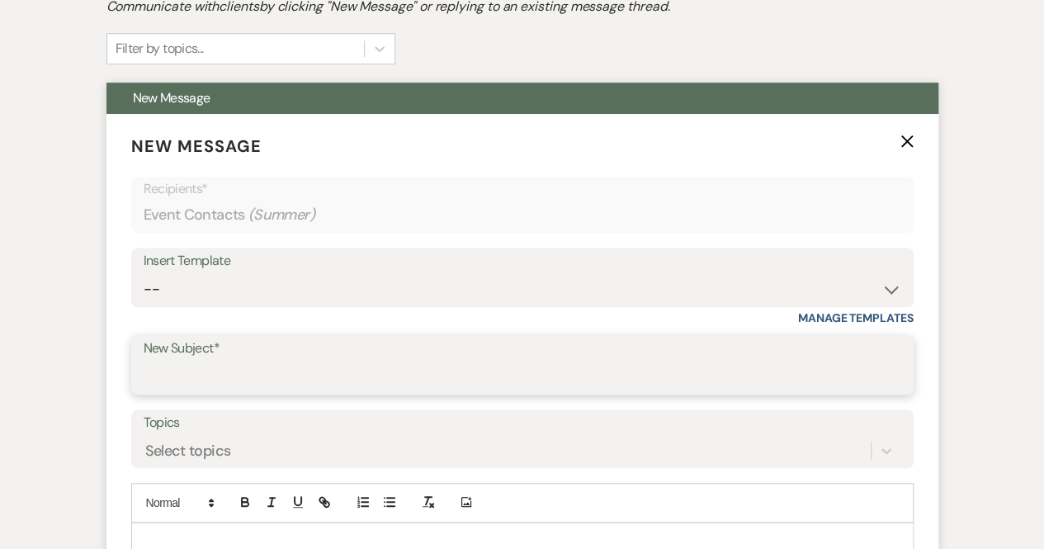
click at [159, 378] on input "New Subject*" at bounding box center [523, 377] width 758 height 32
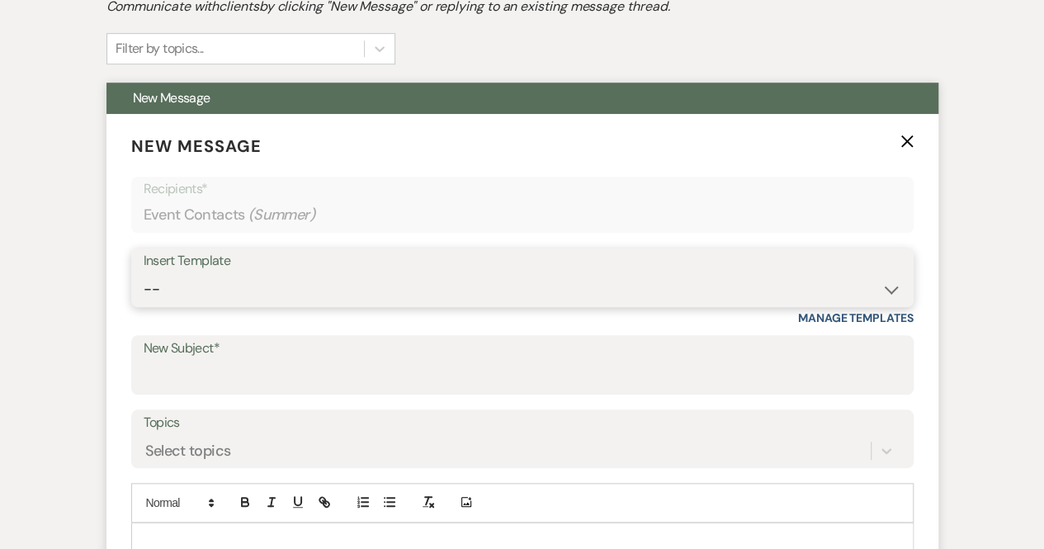
click at [247, 285] on select "-- Weven Planning Portal Introduction (Booked Events) Congratulations on choosi…" at bounding box center [523, 289] width 758 height 32
select select "2192"
click at [144, 273] on select "-- Weven Planning Portal Introduction (Booked Events) Congratulations on choosi…" at bounding box center [523, 289] width 758 height 32
type input "Thank you for contacting [GEOGRAPHIC_DATA]!"
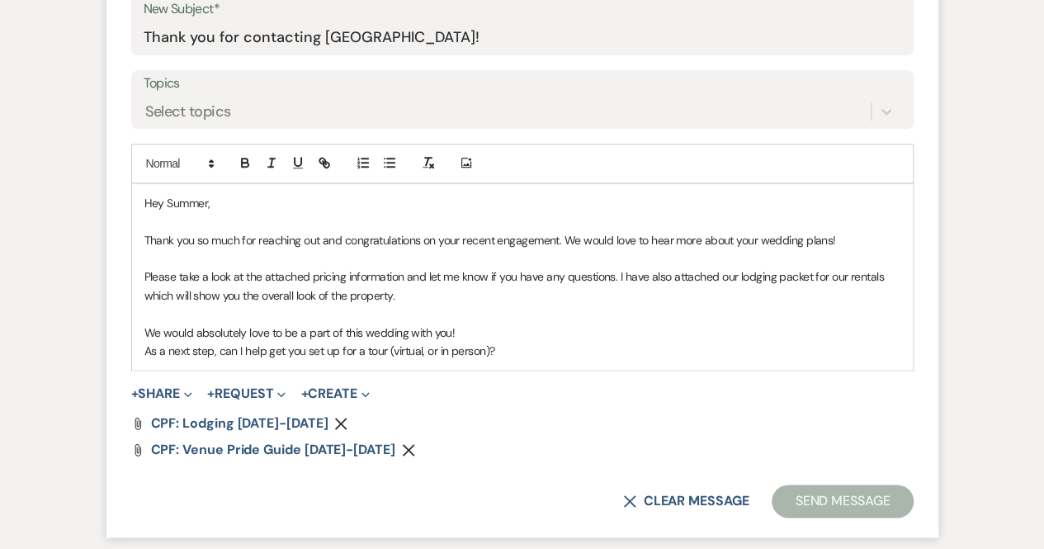
scroll to position [874, 0]
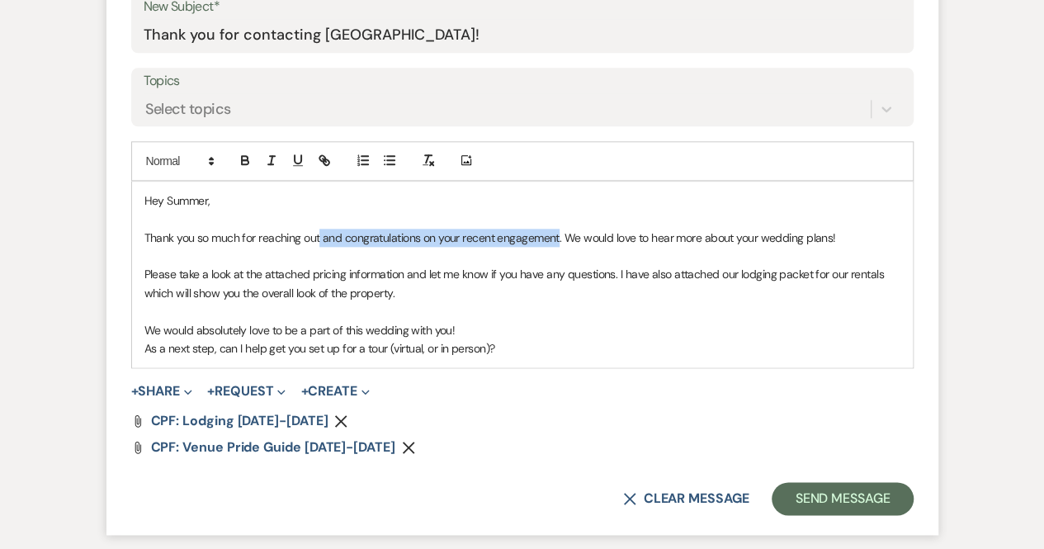
drag, startPoint x: 557, startPoint y: 232, endPoint x: 320, endPoint y: 242, distance: 238.0
click at [320, 242] on p "Thank you so much for reaching out and congratulations on your recent engagemen…" at bounding box center [522, 238] width 756 height 18
drag, startPoint x: 605, startPoint y: 233, endPoint x: 330, endPoint y: 234, distance: 274.9
click at [330, 234] on p "Thank you so much for reaching out!. We would love to hear more about your wedd…" at bounding box center [522, 238] width 756 height 18
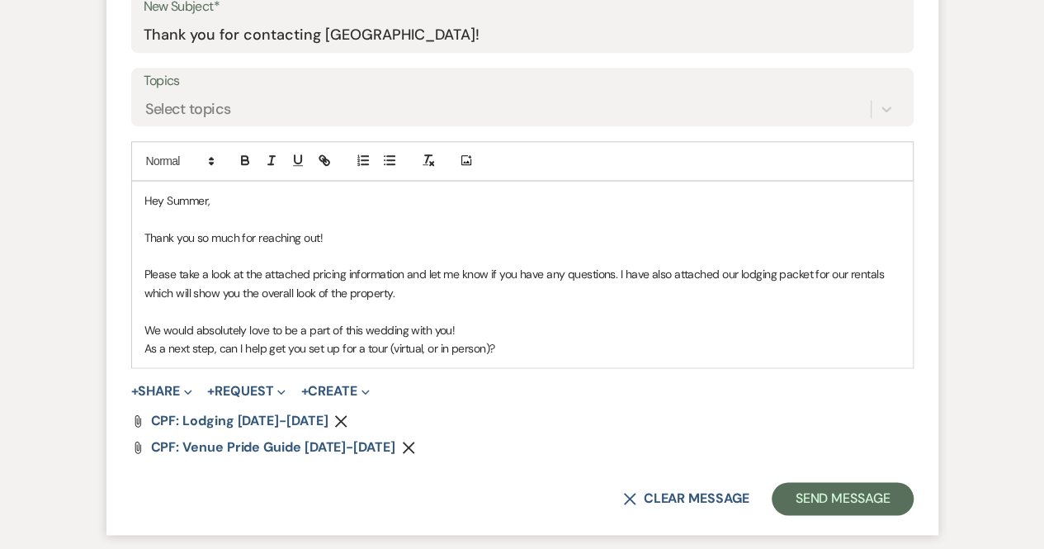
scroll to position [876, 0]
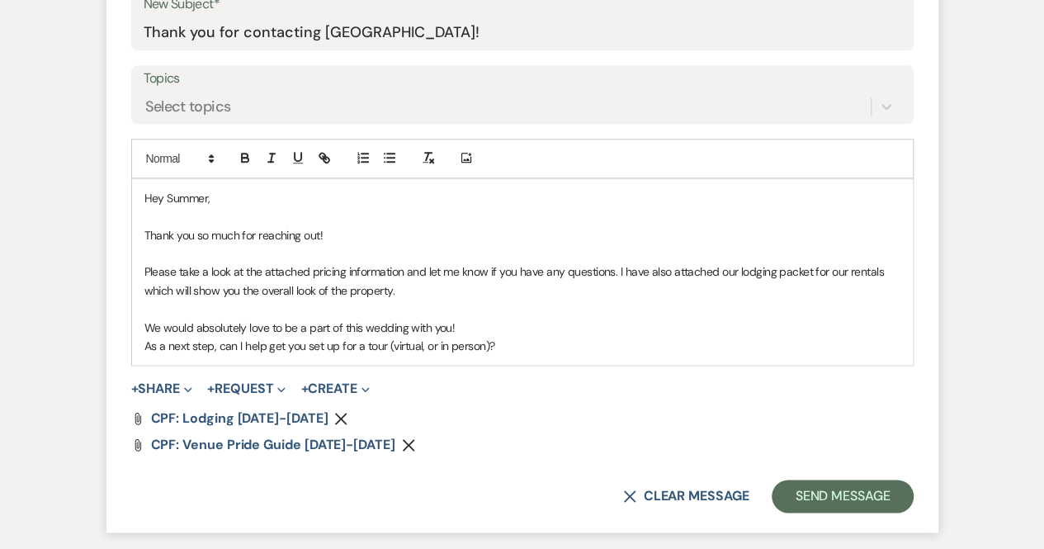
click at [447, 323] on p "We would absolutely love to be a part of this wedding with you!" at bounding box center [522, 328] width 756 height 18
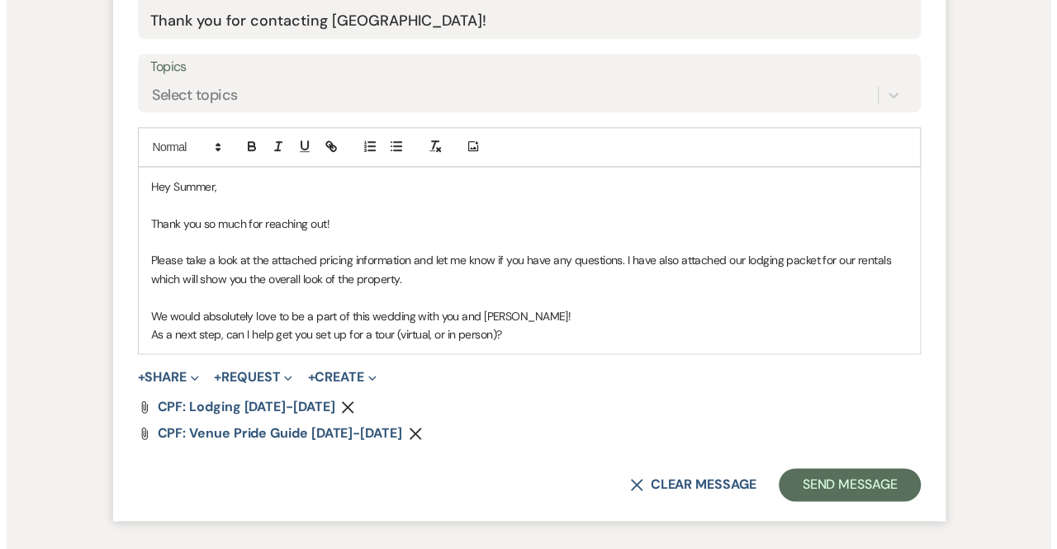
scroll to position [888, 0]
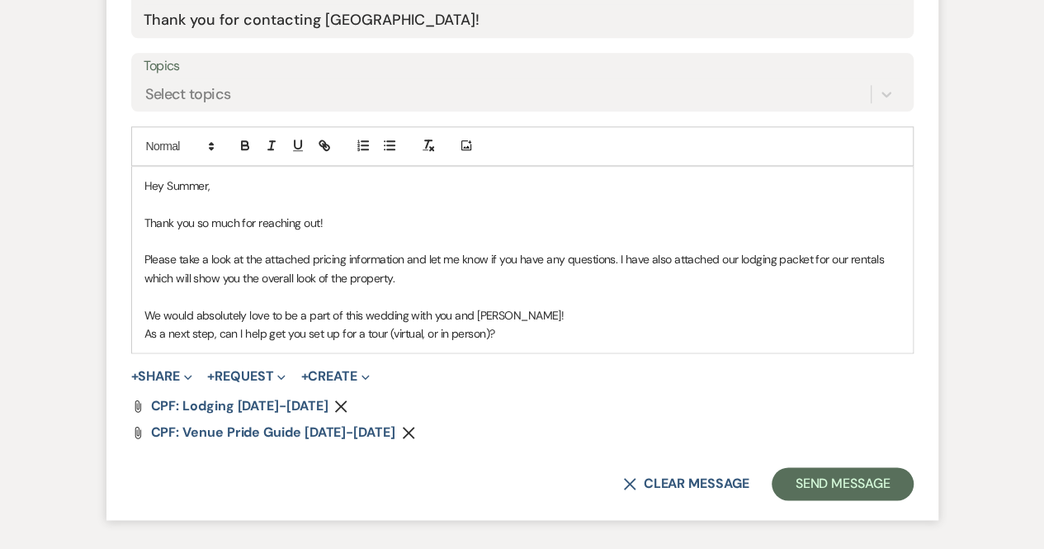
click at [504, 334] on p "As a next step, can I help get you set up for a tour (virtual, or in person)?" at bounding box center [522, 333] width 756 height 18
click at [183, 370] on button "+ Share Expand" at bounding box center [162, 376] width 62 height 13
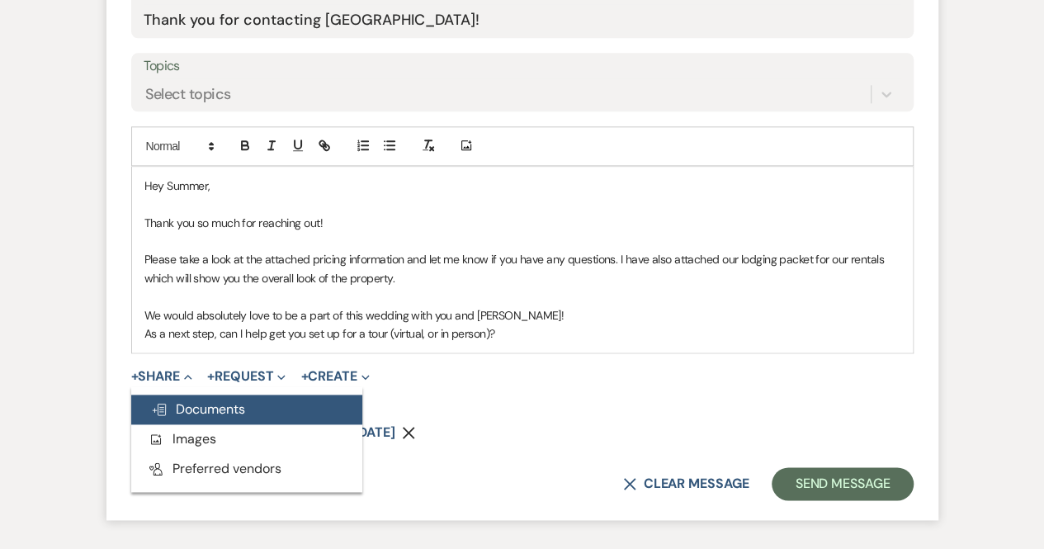
click at [192, 402] on span "Doc Upload Documents" at bounding box center [198, 408] width 94 height 17
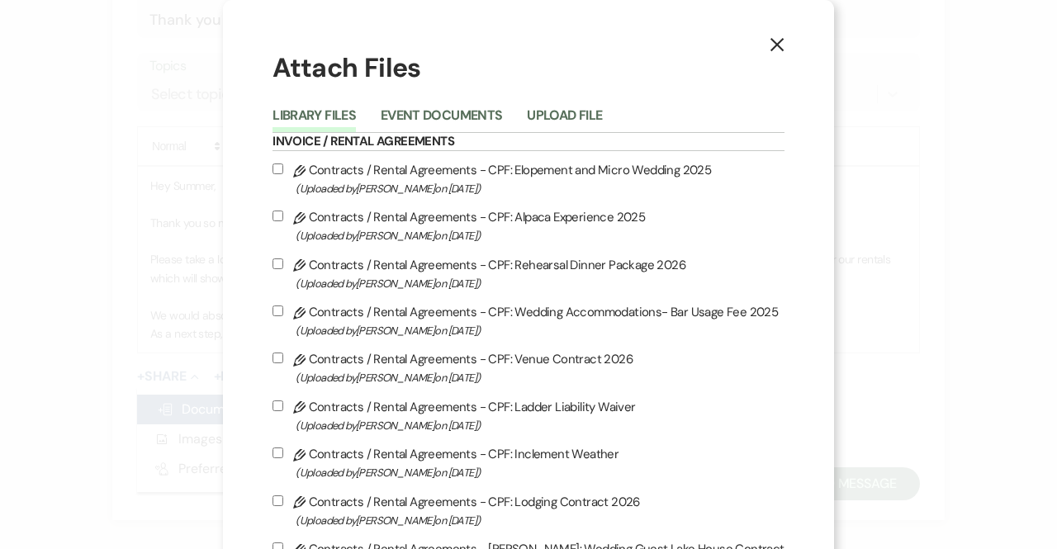
scroll to position [11, 0]
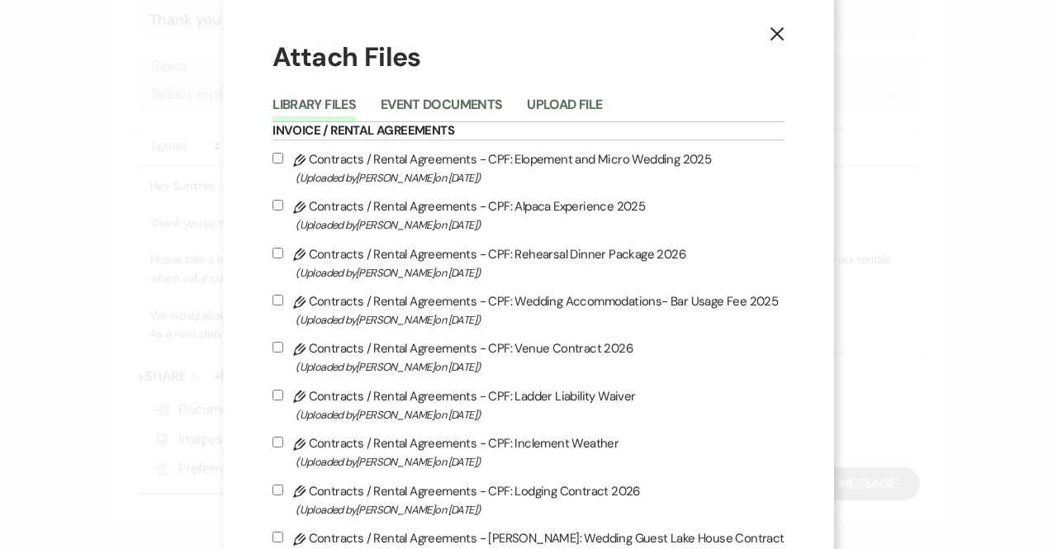
click at [277, 158] on input "Pencil Contracts / Rental Agreements - CPF: Elopement and Micro Wedding 2025 (U…" at bounding box center [277, 158] width 11 height 11
checkbox input "true"
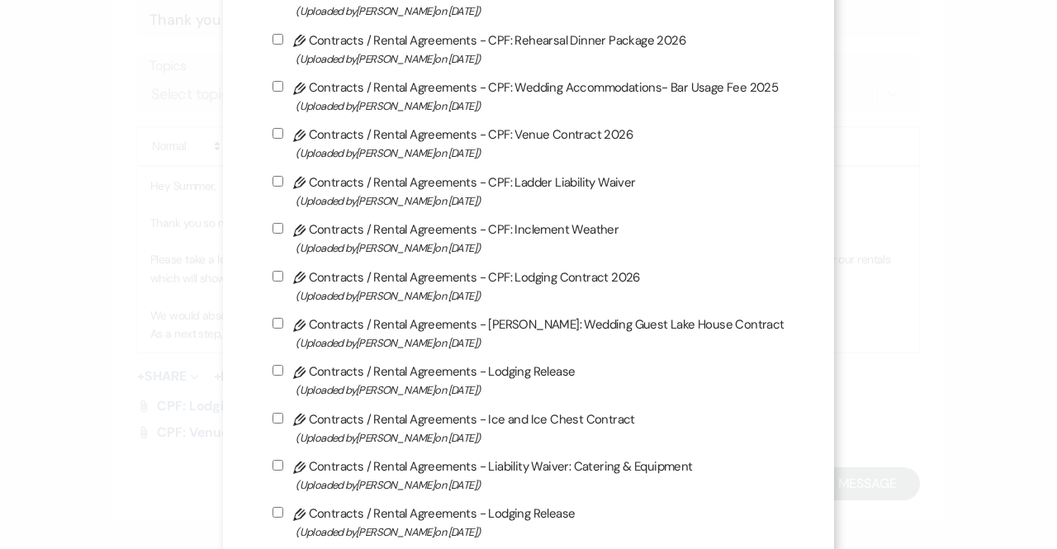
scroll to position [224, 0]
click at [277, 158] on label "Pencil Contracts / Rental Agreements - CPF: Venue Contract 2026 (Uploaded by Br…" at bounding box center [527, 144] width 511 height 39
click at [277, 140] on input "Pencil Contracts / Rental Agreements - CPF: Venue Contract 2026 (Uploaded by Br…" at bounding box center [277, 134] width 11 height 11
checkbox input "true"
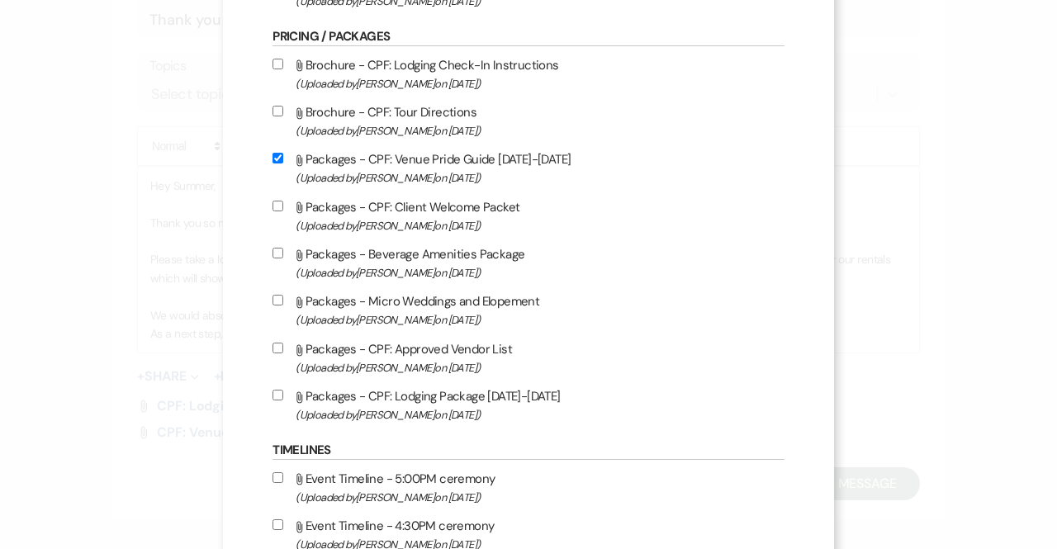
scroll to position [1632, 0]
click at [277, 296] on input "Attach File Packages - Micro Weddings and Elopement (Uploaded by Lauren Segedin…" at bounding box center [277, 299] width 11 height 11
checkbox input "true"
click at [278, 346] on input "Attach File Packages - CPF: Approved Vendor List (Uploaded by Brooke Robinson o…" at bounding box center [277, 347] width 11 height 11
checkbox input "true"
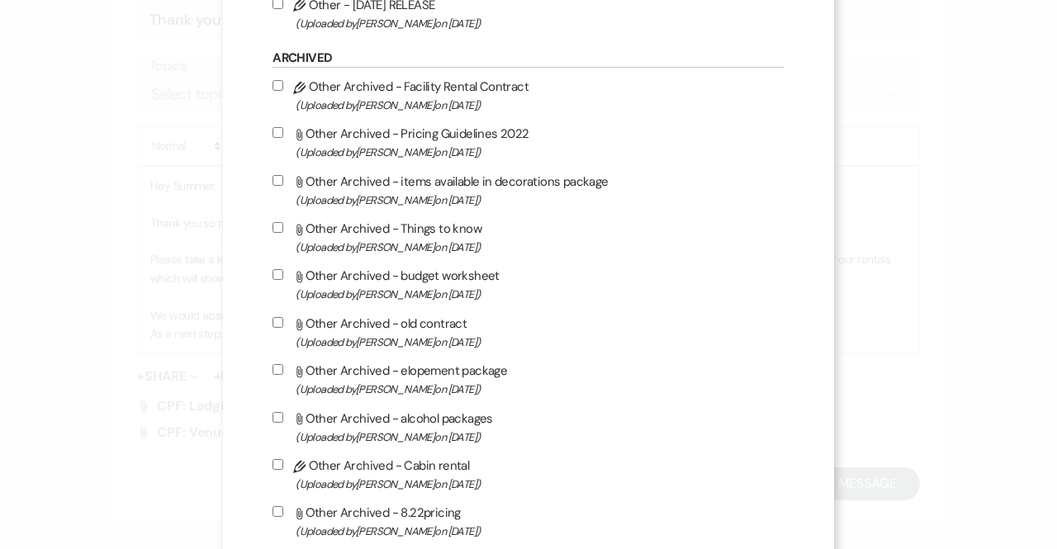
scroll to position [4408, 0]
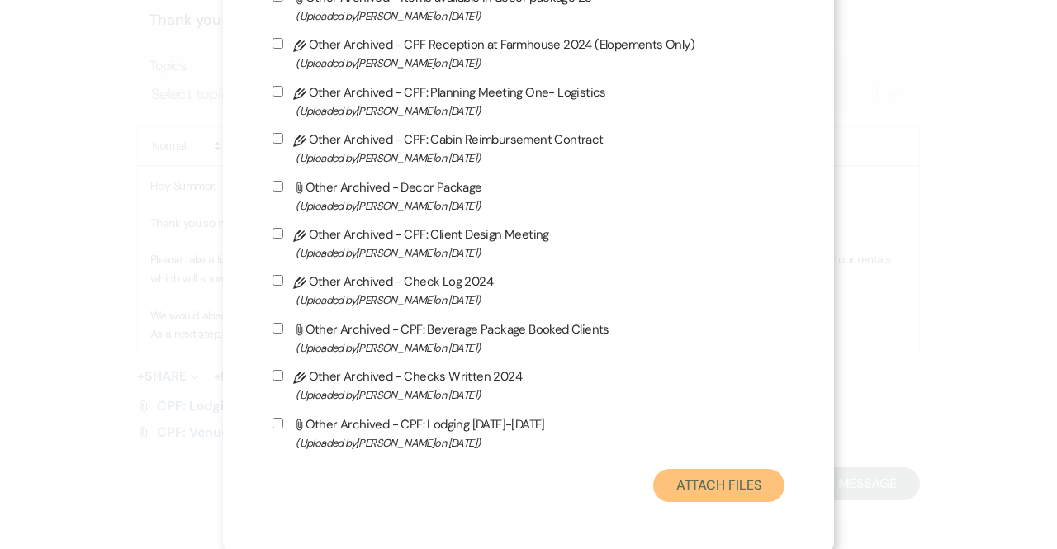
click at [725, 478] on button "Attach Files" at bounding box center [718, 485] width 131 height 33
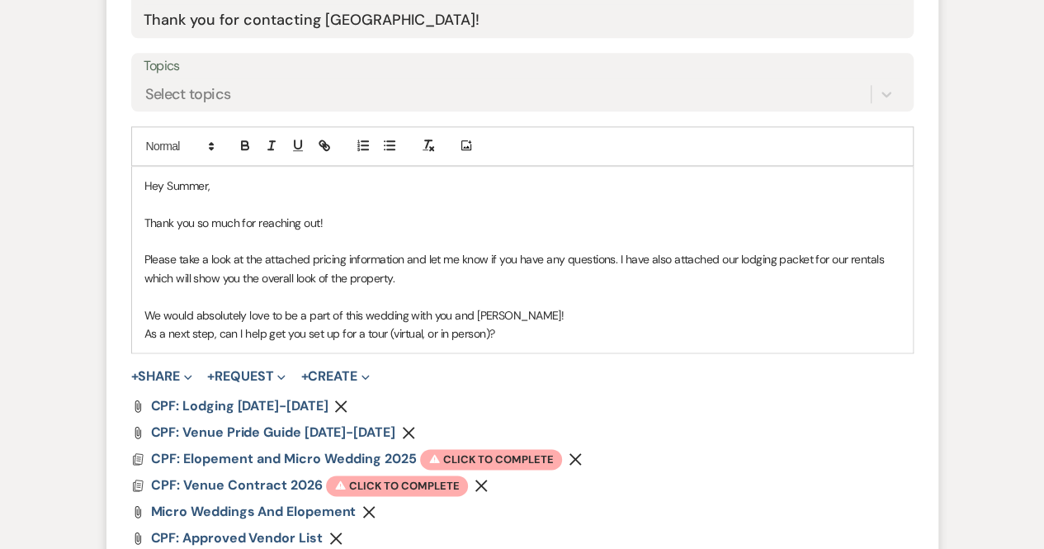
click at [478, 484] on use "button" at bounding box center [482, 486] width 12 height 12
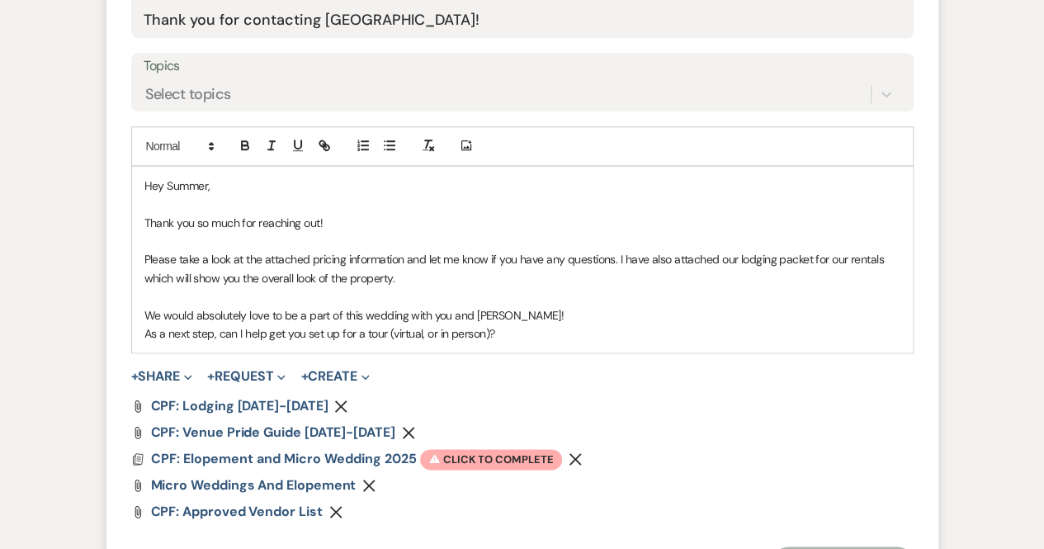
click at [574, 457] on use "button" at bounding box center [576, 459] width 12 height 12
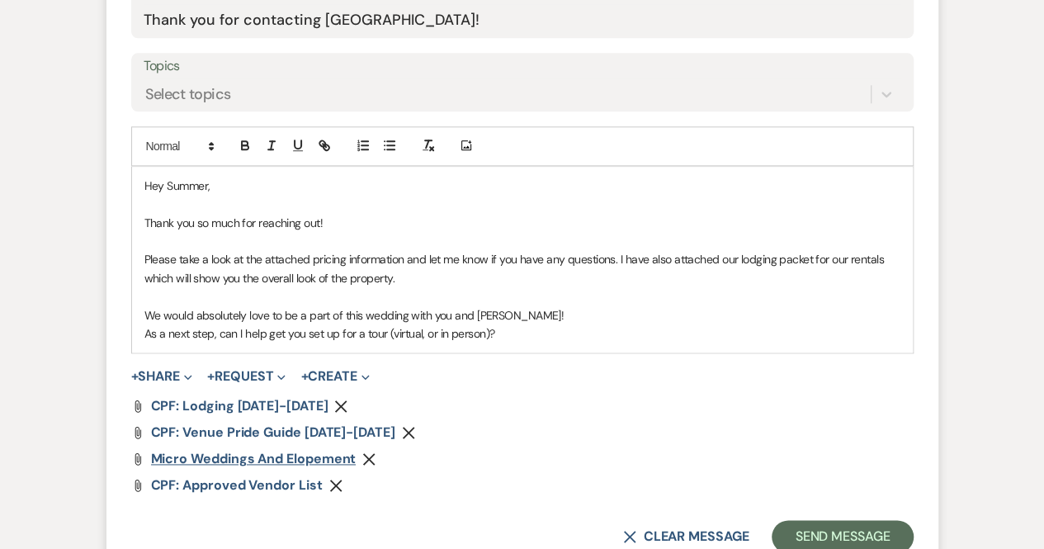
click at [291, 452] on span "Micro Weddings and Elopement" at bounding box center [254, 458] width 206 height 17
click at [182, 374] on button "+ Share Expand" at bounding box center [162, 376] width 62 height 13
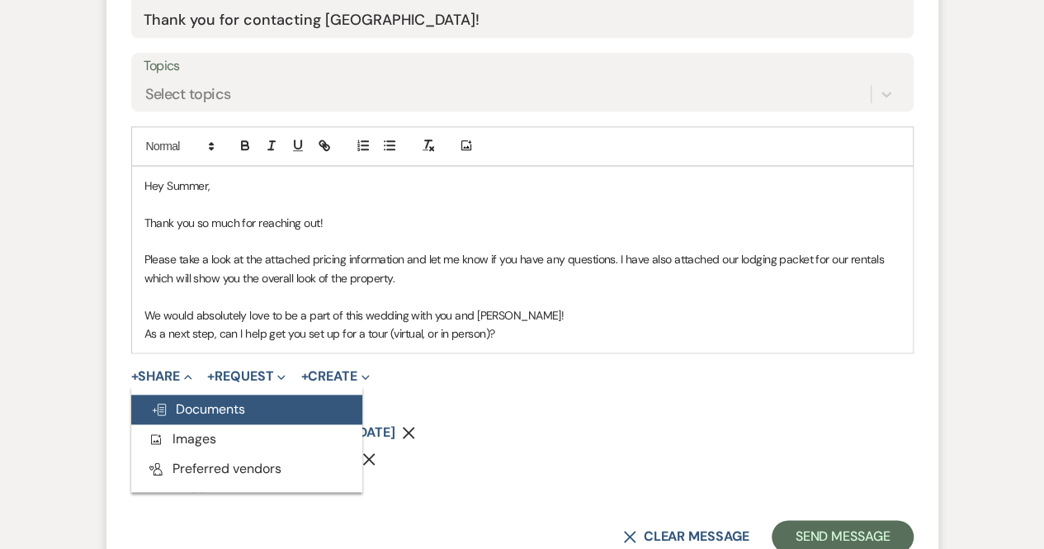
click at [197, 400] on span "Doc Upload Documents" at bounding box center [198, 408] width 94 height 17
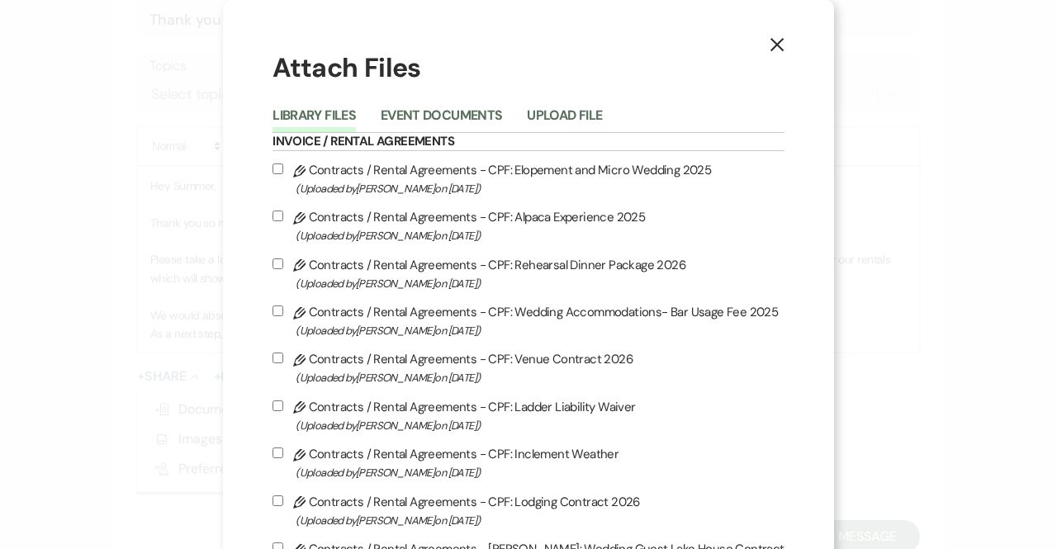
click at [278, 171] on input "Pencil Contracts / Rental Agreements - CPF: Elopement and Micro Wedding 2025 (U…" at bounding box center [277, 168] width 11 height 11
checkbox input "true"
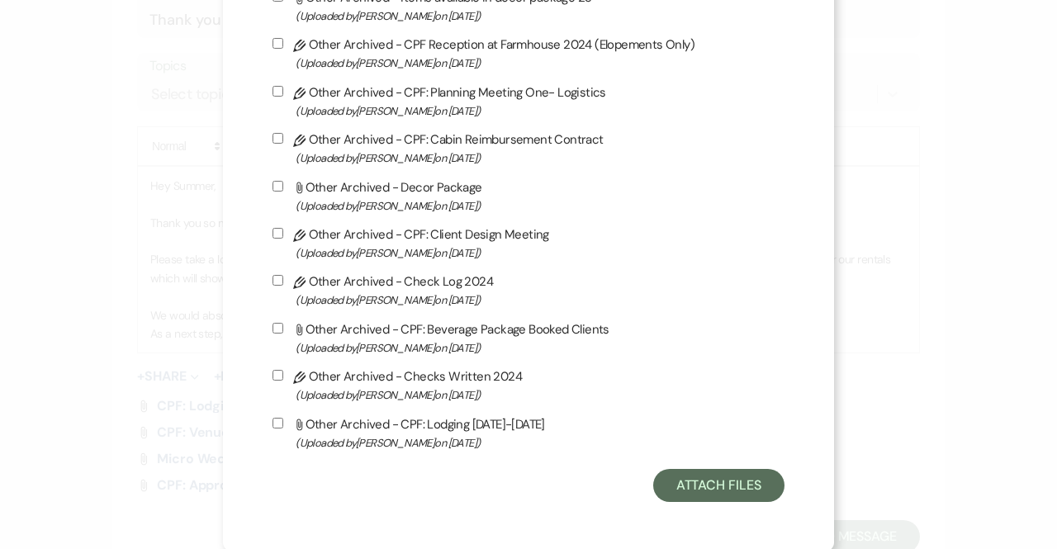
click at [702, 486] on button "Attach Files" at bounding box center [718, 485] width 131 height 33
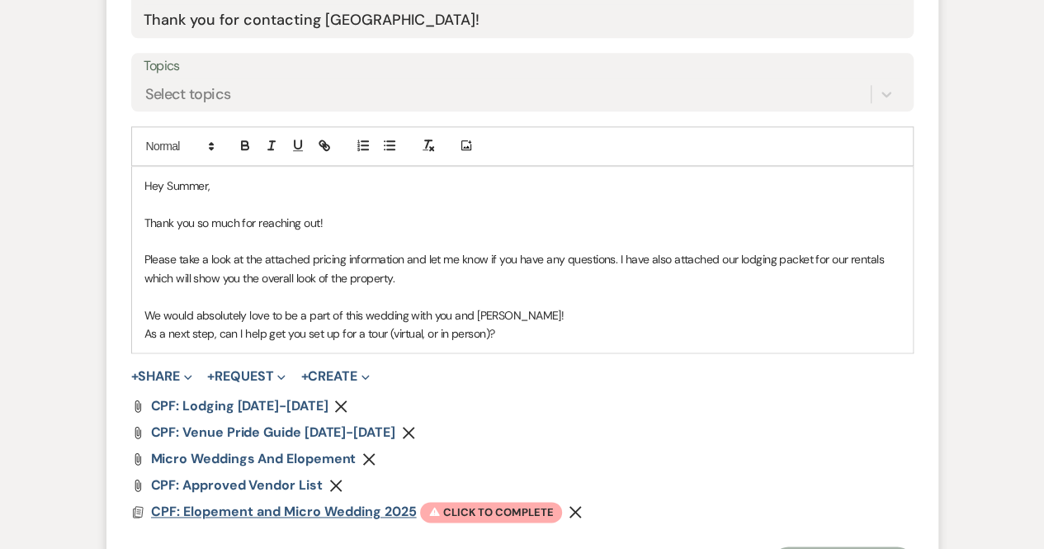
click at [367, 509] on span "CPF: Elopement and Micro Wedding 2025" at bounding box center [284, 511] width 266 height 17
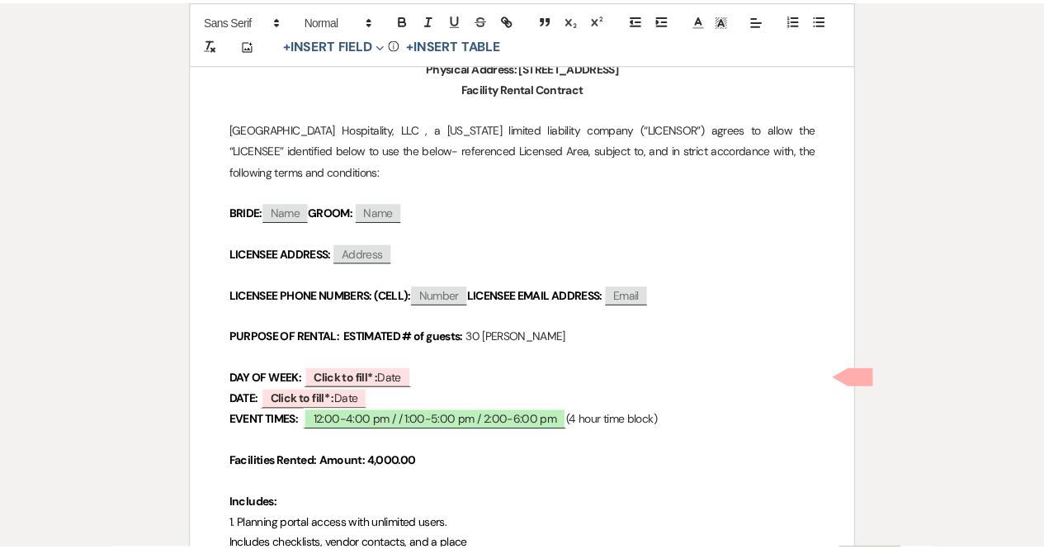
scroll to position [0, 0]
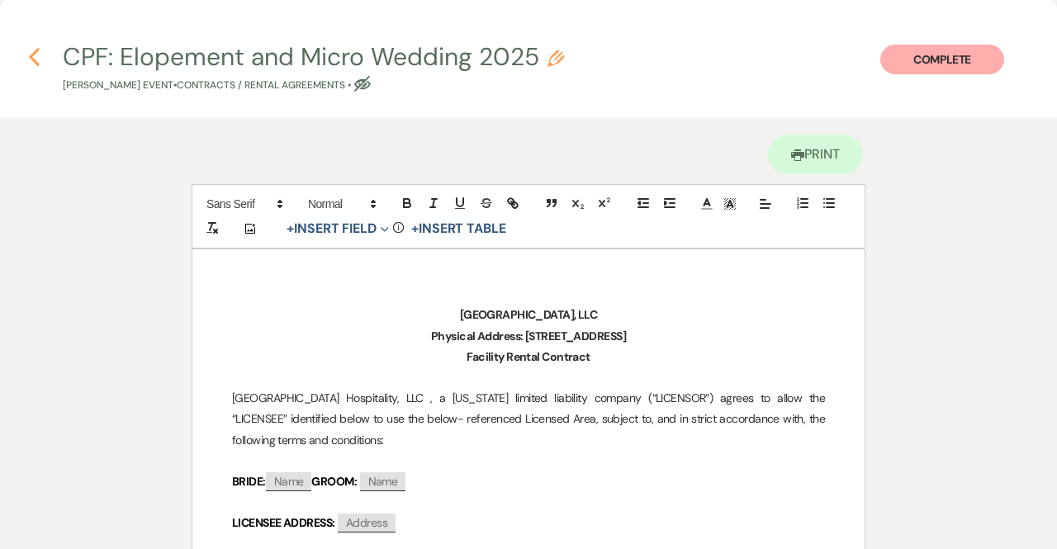
click at [31, 48] on icon "Previous" at bounding box center [34, 57] width 12 height 20
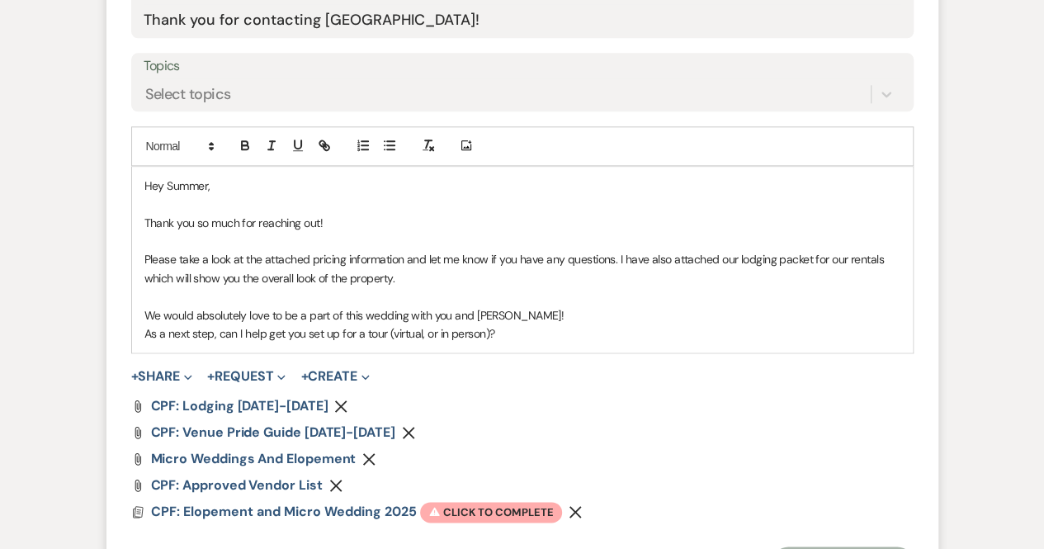
click at [571, 505] on icon "Remove" at bounding box center [575, 511] width 13 height 13
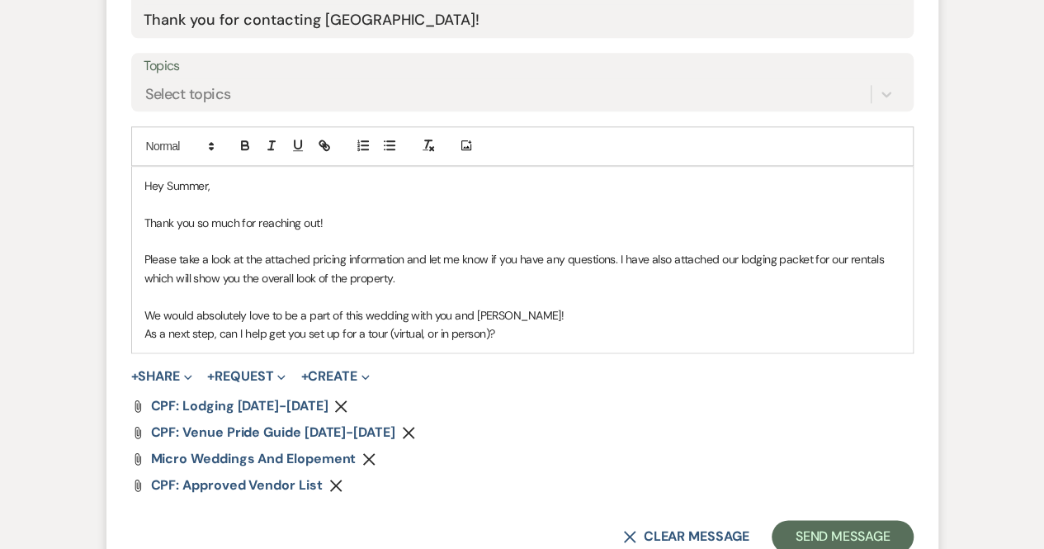
click at [538, 336] on p "As a next step, can I help get you set up for a tour (virtual, or in person)?" at bounding box center [522, 333] width 756 height 18
click at [389, 215] on p "Thank you so much for reaching out!" at bounding box center [522, 223] width 756 height 18
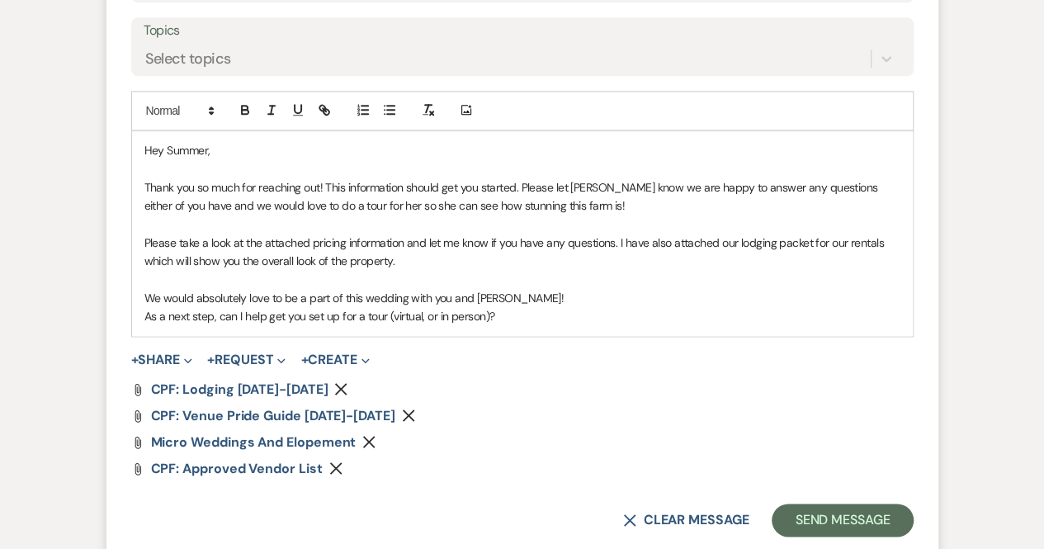
scroll to position [923, 0]
click at [528, 320] on p "As a next step, can I help get you set up for a tour (virtual, or in person)?" at bounding box center [522, 317] width 756 height 18
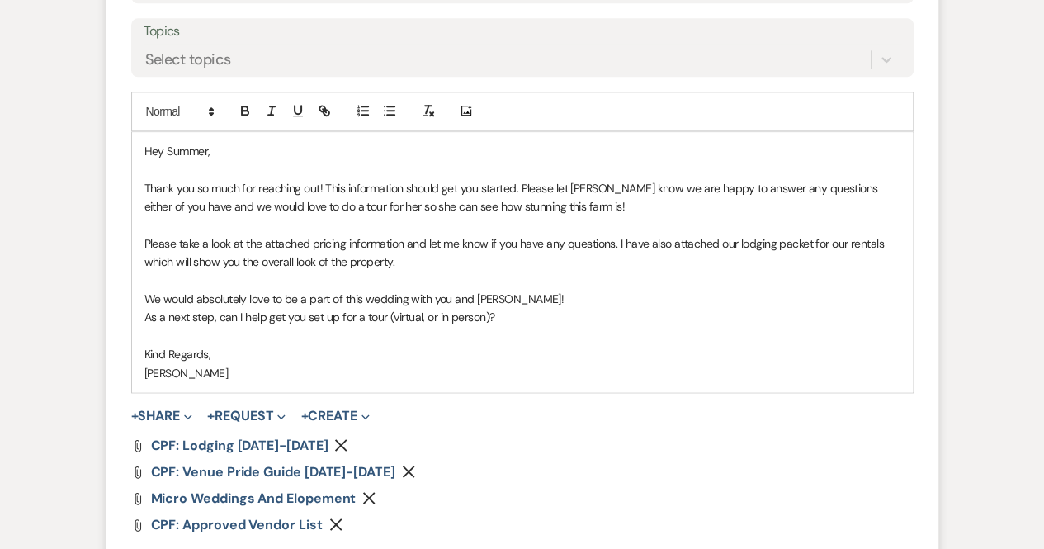
click at [162, 148] on p "Hey Summer," at bounding box center [522, 151] width 756 height 18
click at [320, 187] on p "Thank you so much for reaching out! This information should get you started. Pl…" at bounding box center [522, 197] width 756 height 37
click at [446, 186] on p "Thank you so much for reaching out for your friend Charlotte! This information …" at bounding box center [522, 197] width 756 height 37
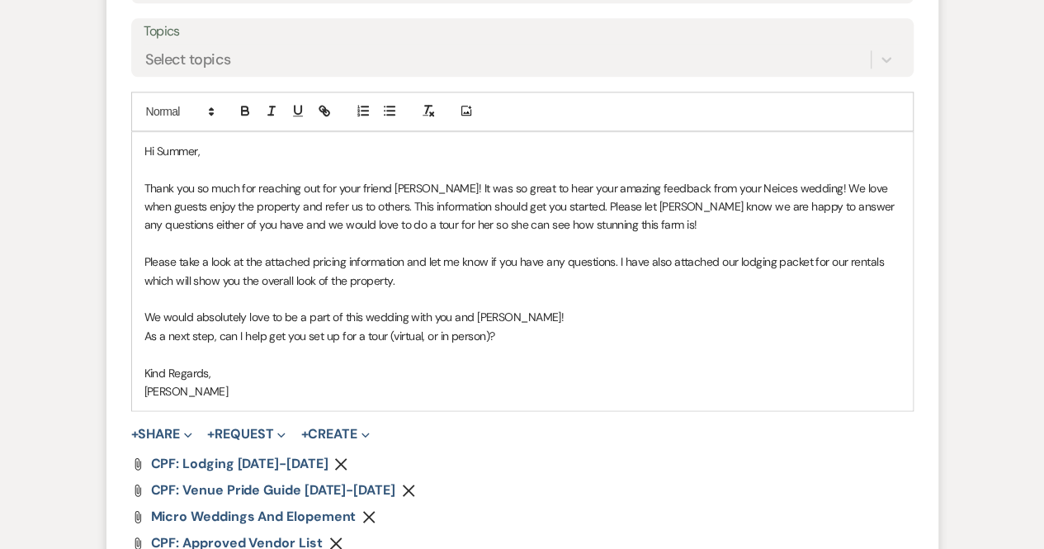
click at [699, 214] on p "Thank you so much for reaching out for your friend Charlotte! It was so great t…" at bounding box center [522, 206] width 756 height 55
click at [472, 313] on p "We would absolutely love to be a part of this wedding with you and Charlotte!" at bounding box center [522, 317] width 756 height 18
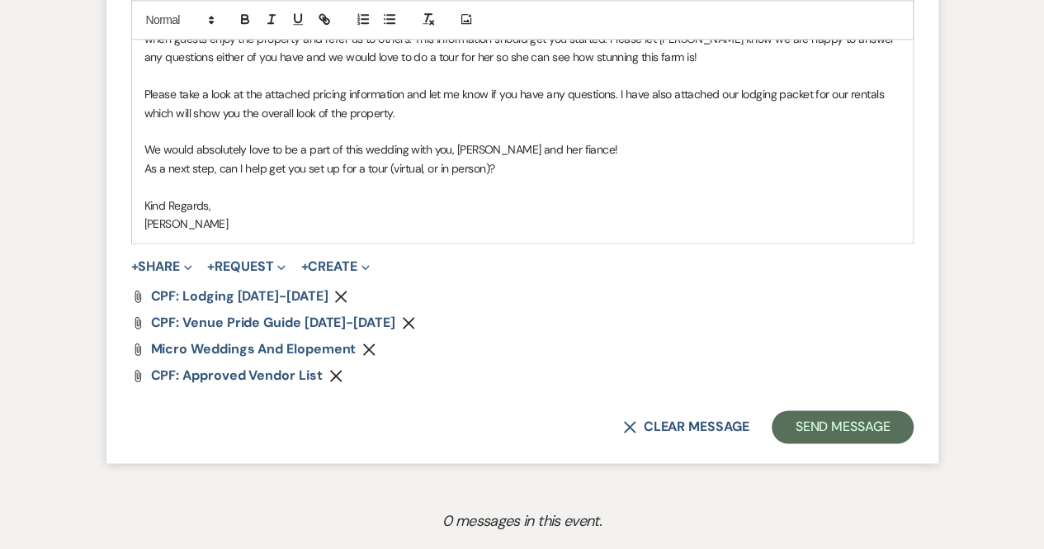
scroll to position [1102, 0]
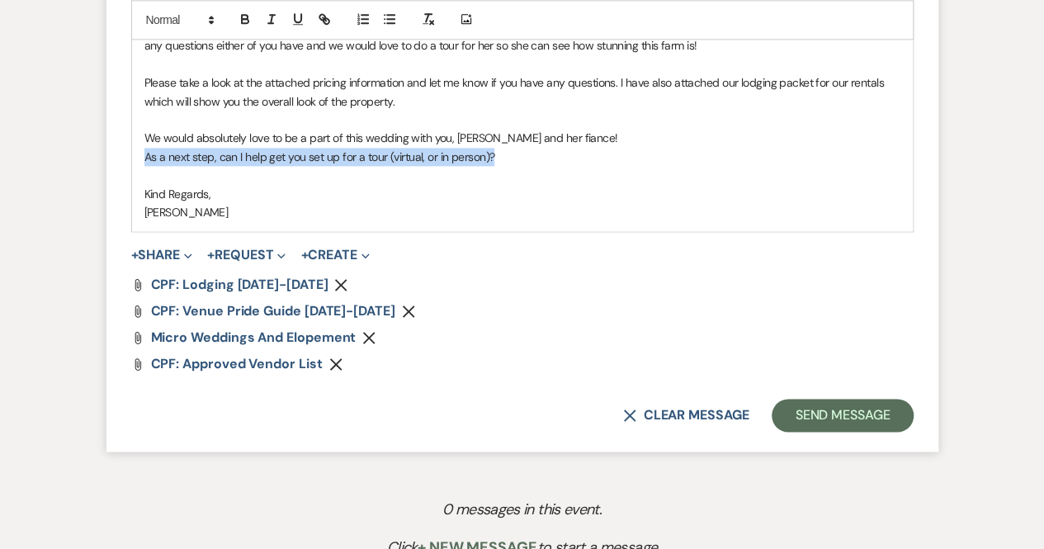
drag, startPoint x: 498, startPoint y: 156, endPoint x: 107, endPoint y: 154, distance: 391.4
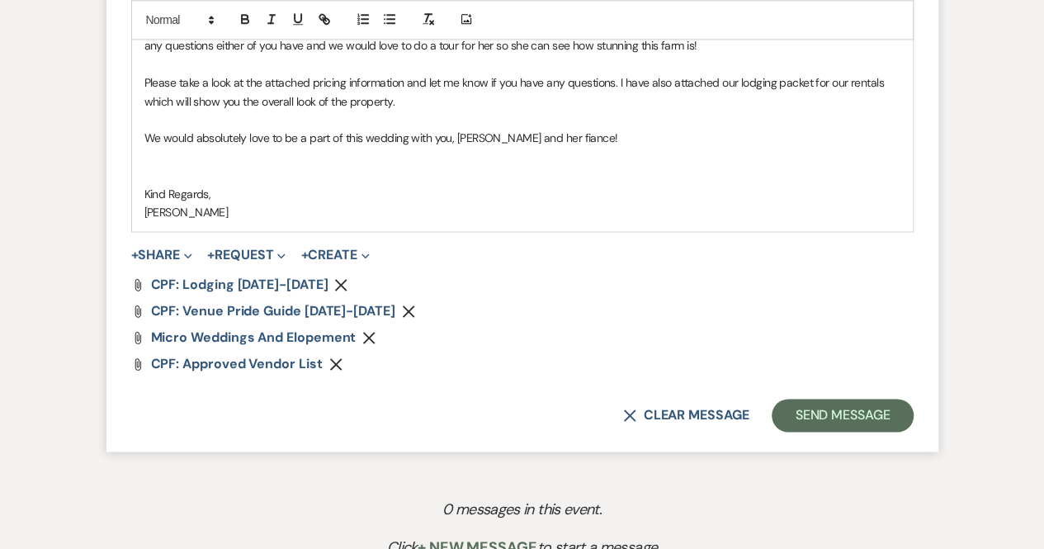
click at [142, 189] on div "Hi Summer, Thank you so much for reaching out for your friend Charlotte! It was…" at bounding box center [522, 92] width 781 height 278
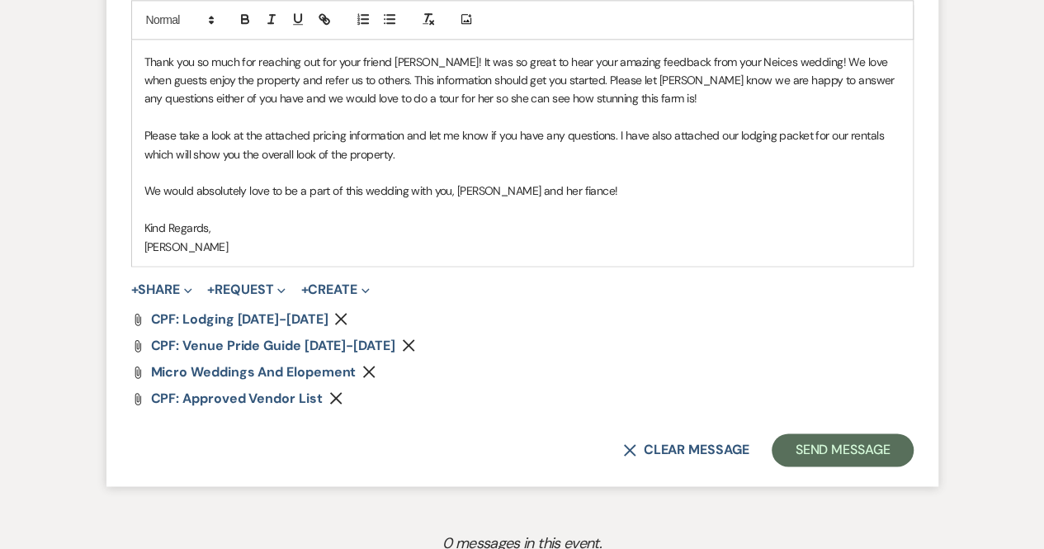
scroll to position [1046, 0]
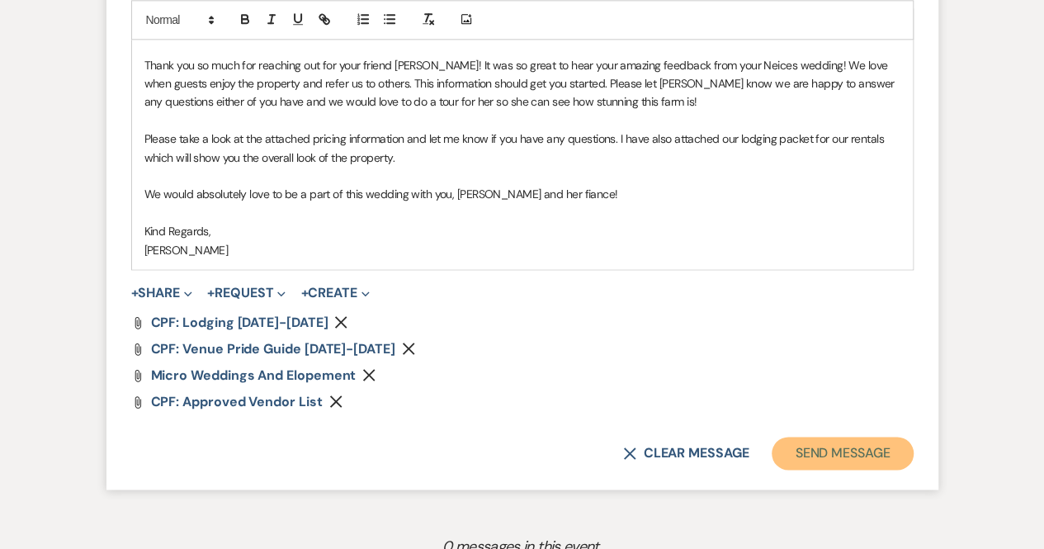
click at [864, 456] on button "Send Message" at bounding box center [842, 453] width 141 height 33
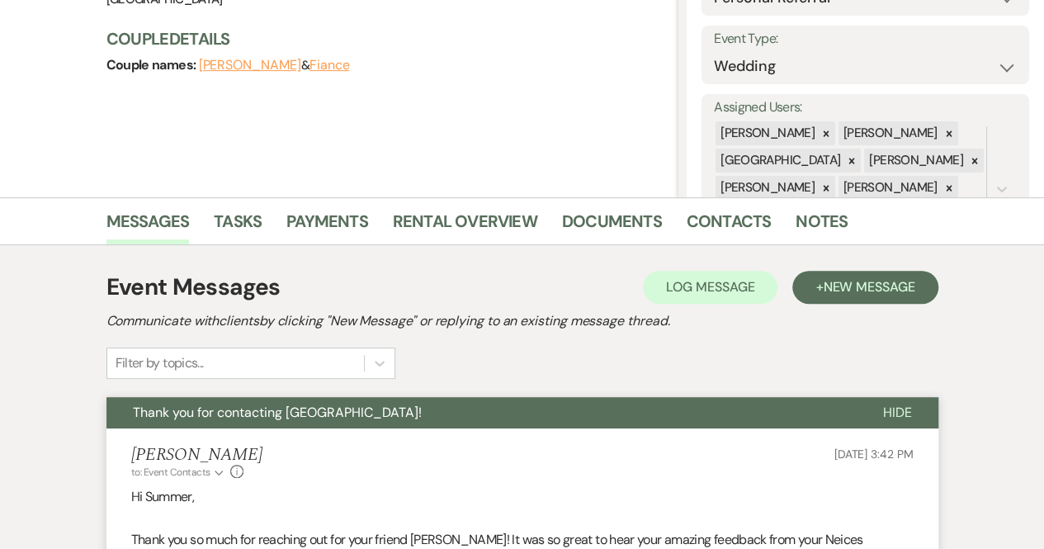
scroll to position [0, 0]
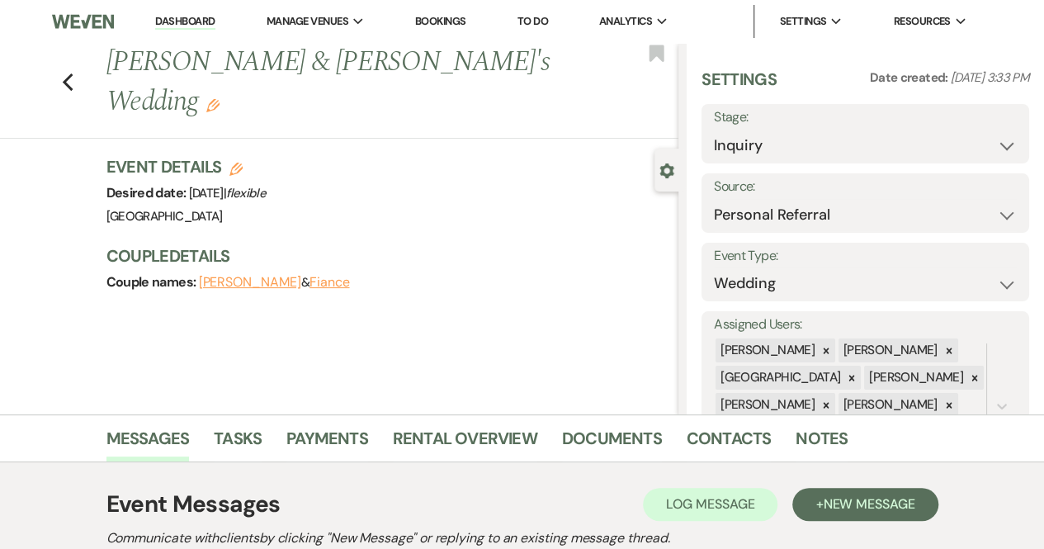
click at [200, 17] on link "Dashboard" at bounding box center [184, 22] width 59 height 16
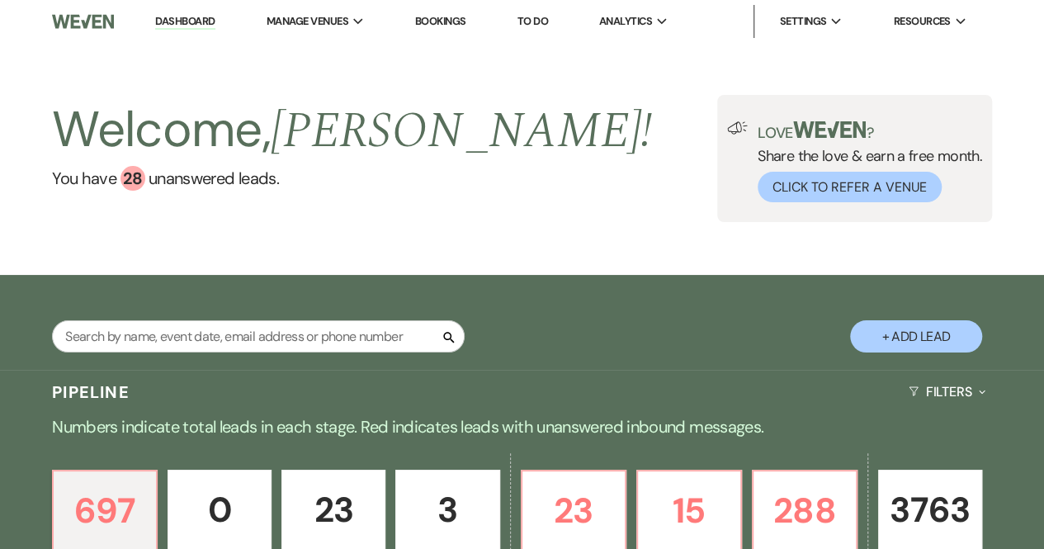
click at [908, 345] on button "+ Add Lead" at bounding box center [916, 336] width 132 height 32
select select "541"
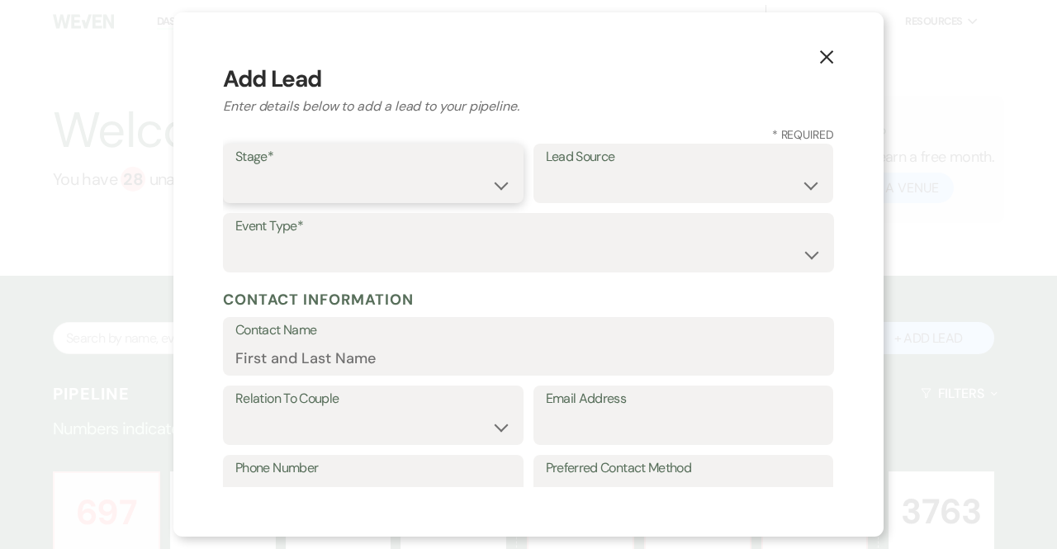
click at [299, 184] on select "Inquiry Follow Up Tour Requested Tour Confirmed Toured Proposal Sent Booked Lost" at bounding box center [373, 185] width 276 height 32
click at [299, 183] on select "Inquiry Follow Up Tour Requested Tour Confirmed Toured Proposal Sent Booked Lost" at bounding box center [373, 185] width 276 height 32
click at [117, 247] on div "X Add Lead Enter details below to add a lead to your pipeline. * Required Stage…" at bounding box center [528, 274] width 1057 height 549
click at [822, 54] on icon "X" at bounding box center [826, 57] width 15 height 15
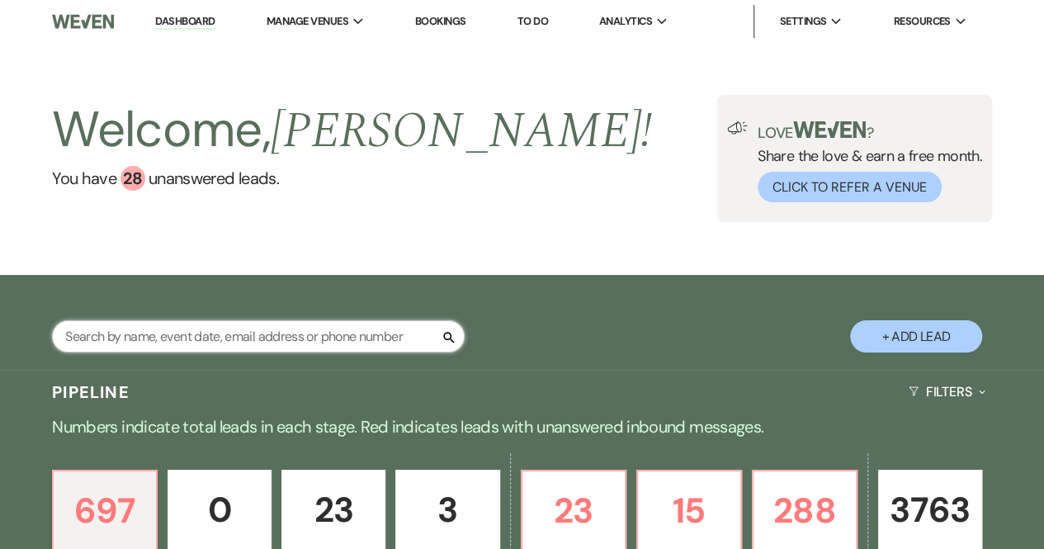
click at [196, 327] on input "text" at bounding box center [258, 336] width 413 height 32
type input "Laura St"
select select "6"
select select "8"
select select "6"
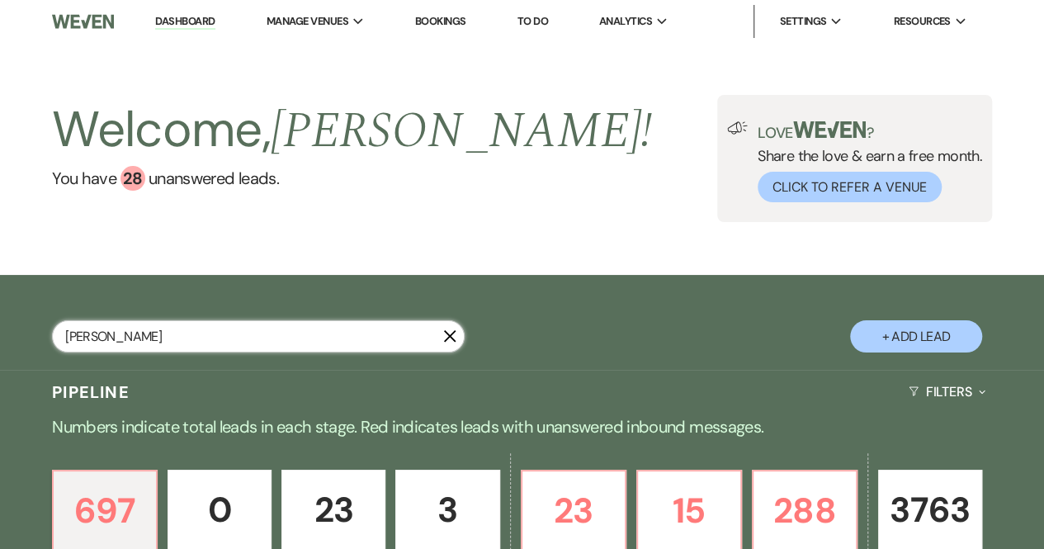
select select "8"
select select "5"
select select "8"
select select "5"
select select "8"
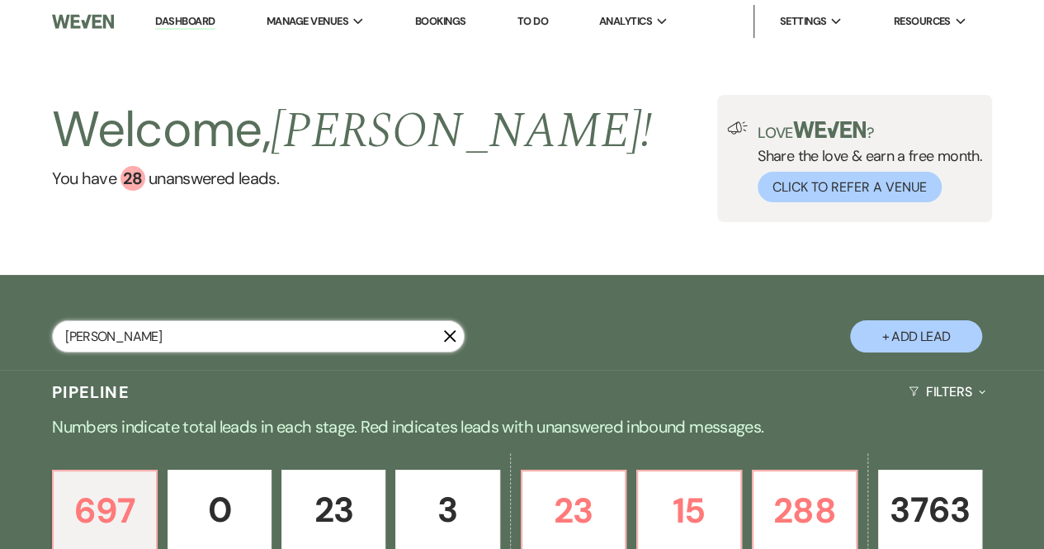
select select "5"
select select "8"
select select "5"
select select "8"
select select "5"
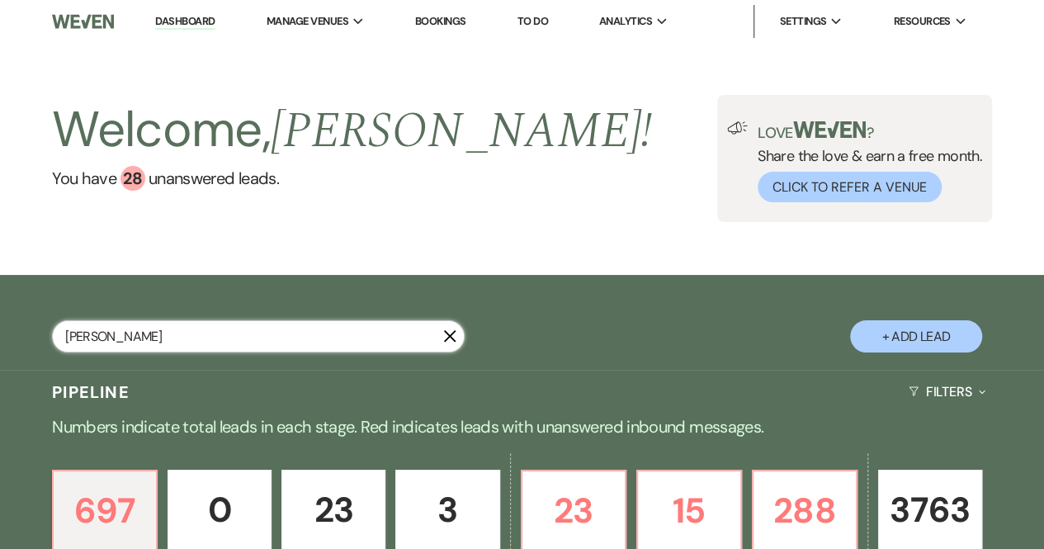
select select "8"
select select "5"
select select "8"
select select "5"
select select "8"
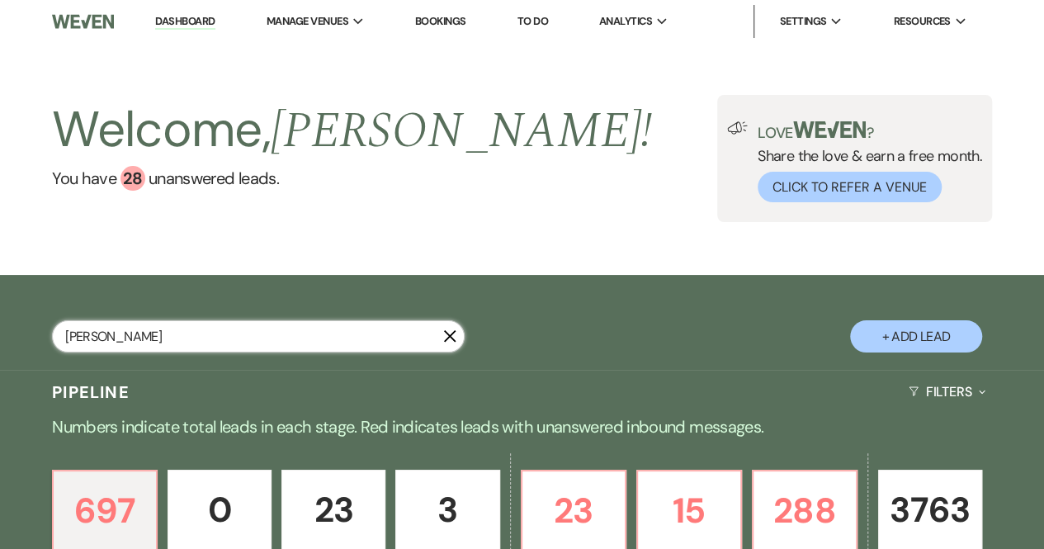
select select "5"
select select "8"
select select "6"
select select "8"
select select "5"
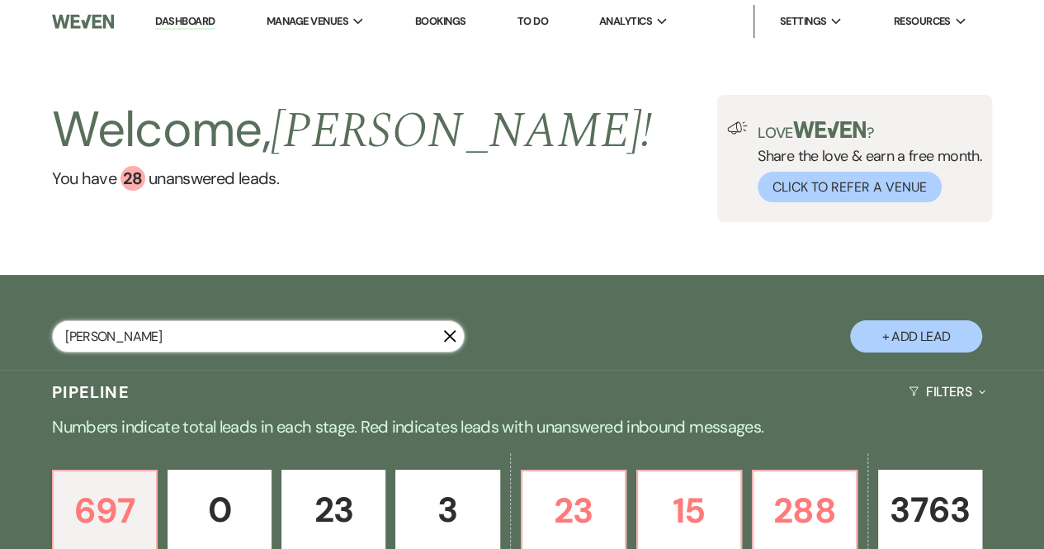
select select "8"
select select "5"
select select "8"
select select "5"
select select "8"
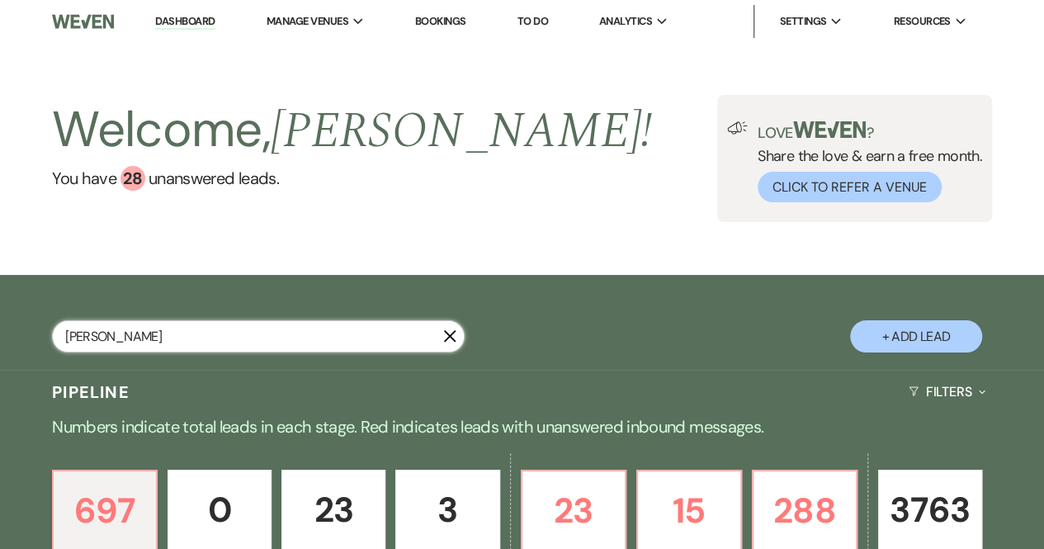
select select "5"
select select "8"
select select "5"
select select "8"
select select "5"
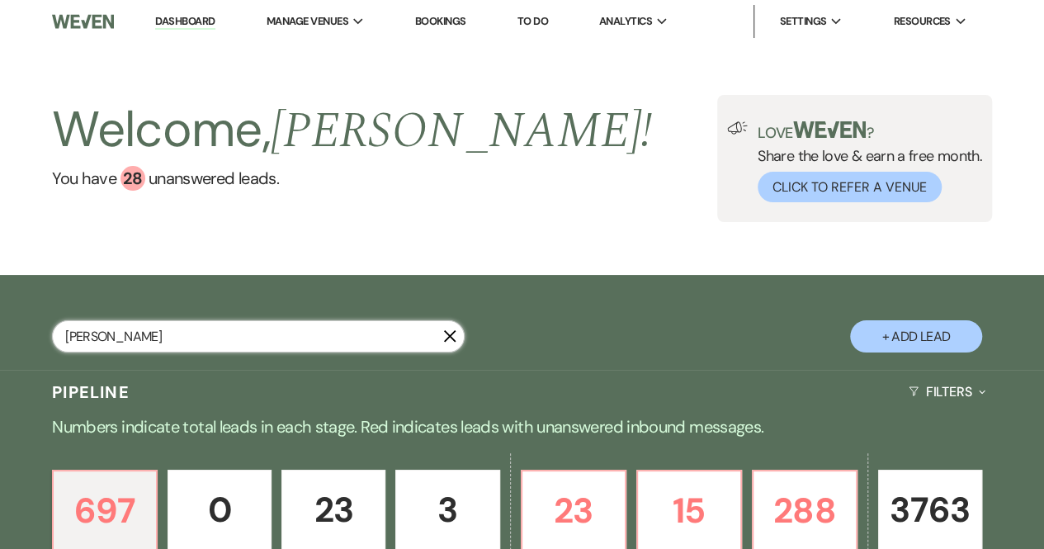
select select "8"
select select "5"
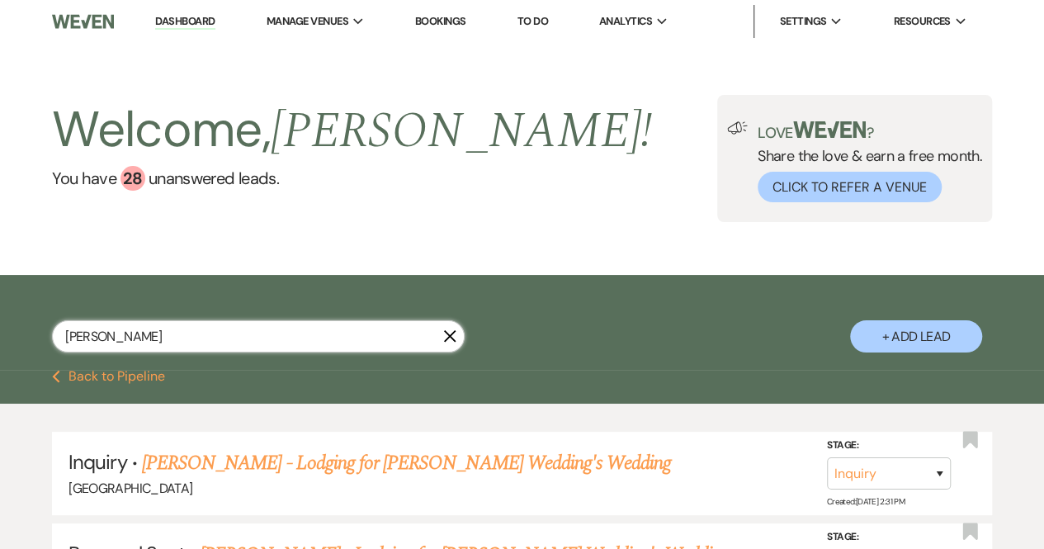
type input "Laura Stewarrt"
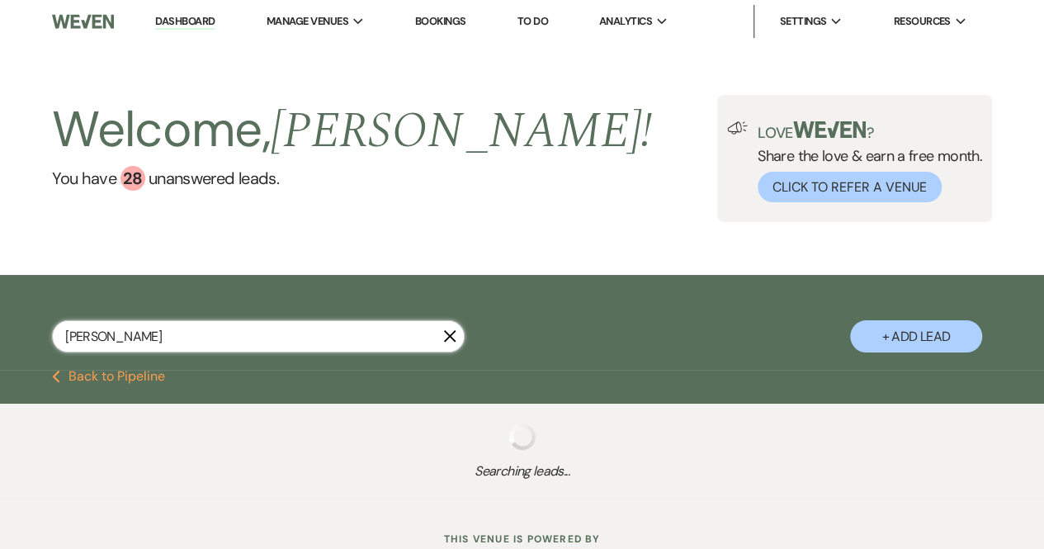
select select "6"
select select "8"
select select "6"
select select "8"
select select "5"
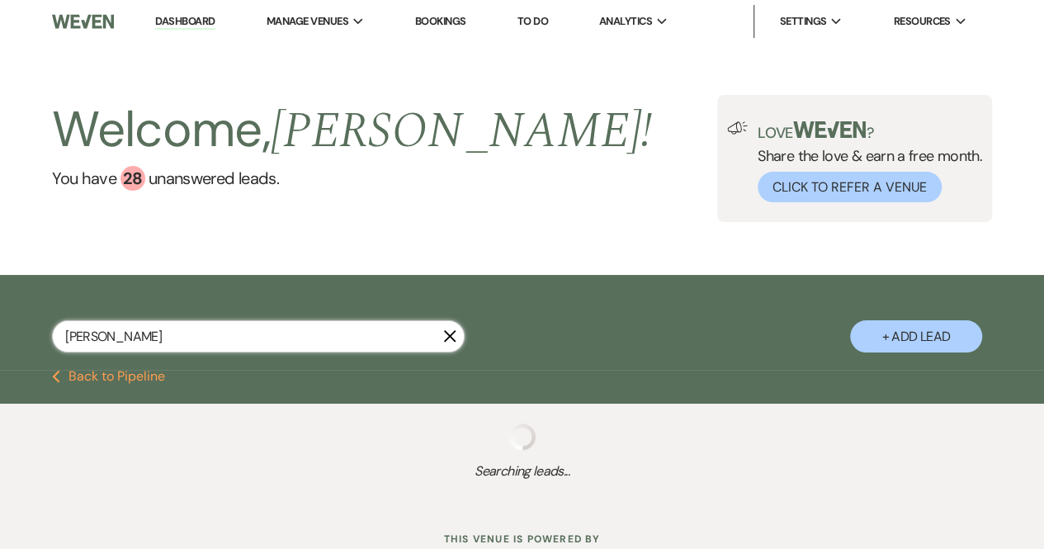
select select "8"
select select "5"
select select "8"
select select "5"
select select "8"
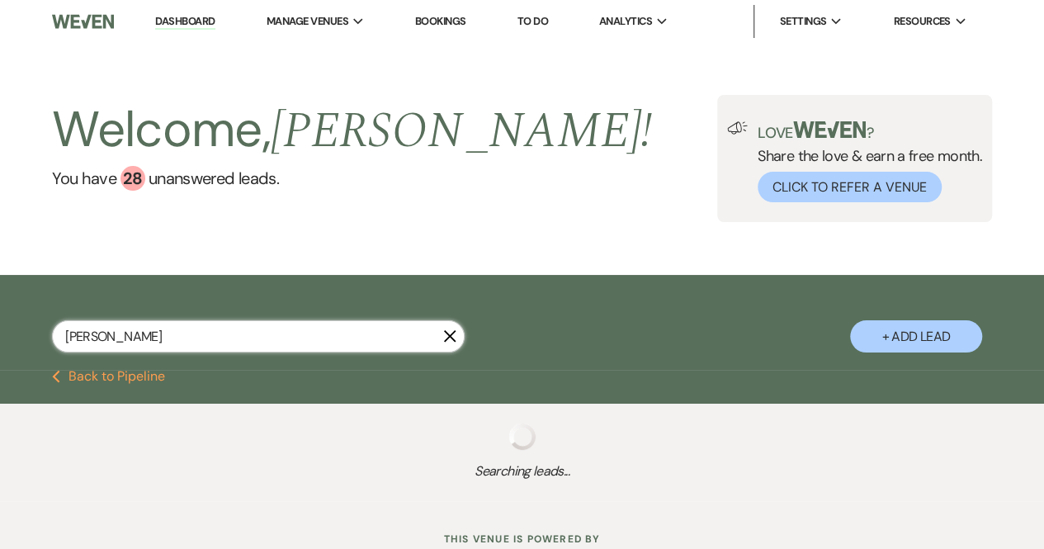
select select "5"
select select "8"
select select "5"
select select "8"
select select "5"
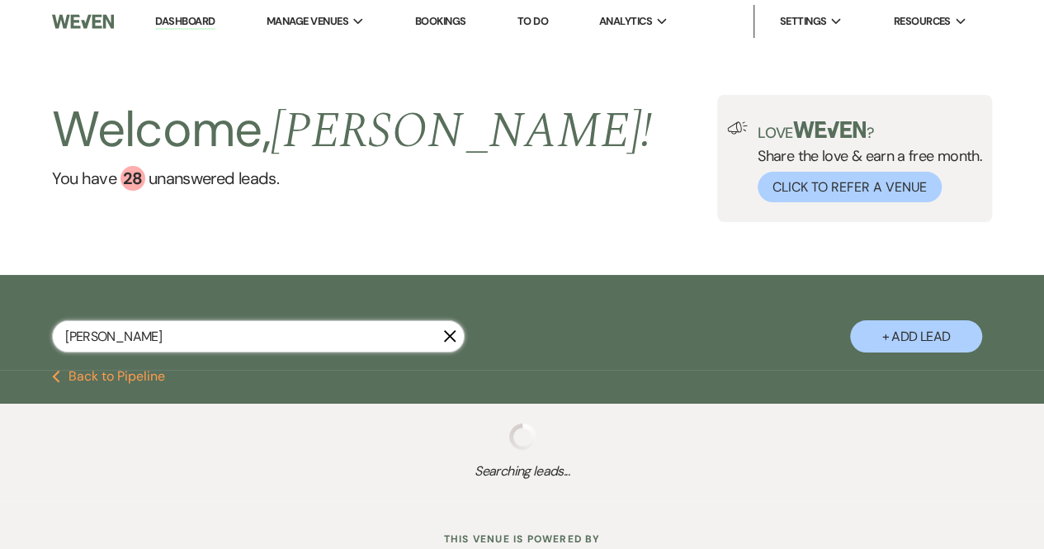
select select "8"
select select "5"
select select "8"
select select "5"
select select "8"
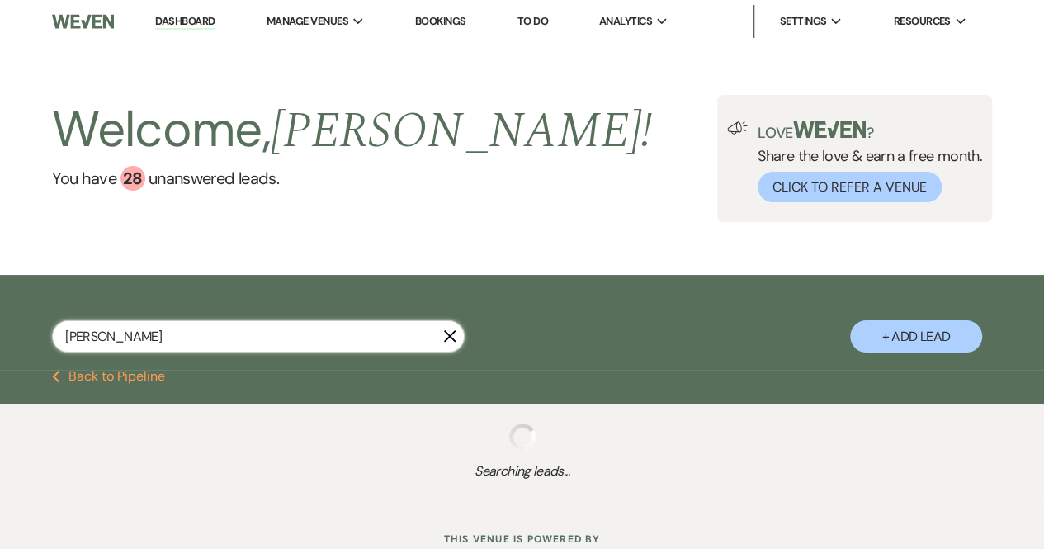
select select "6"
select select "8"
select select "5"
select select "8"
select select "5"
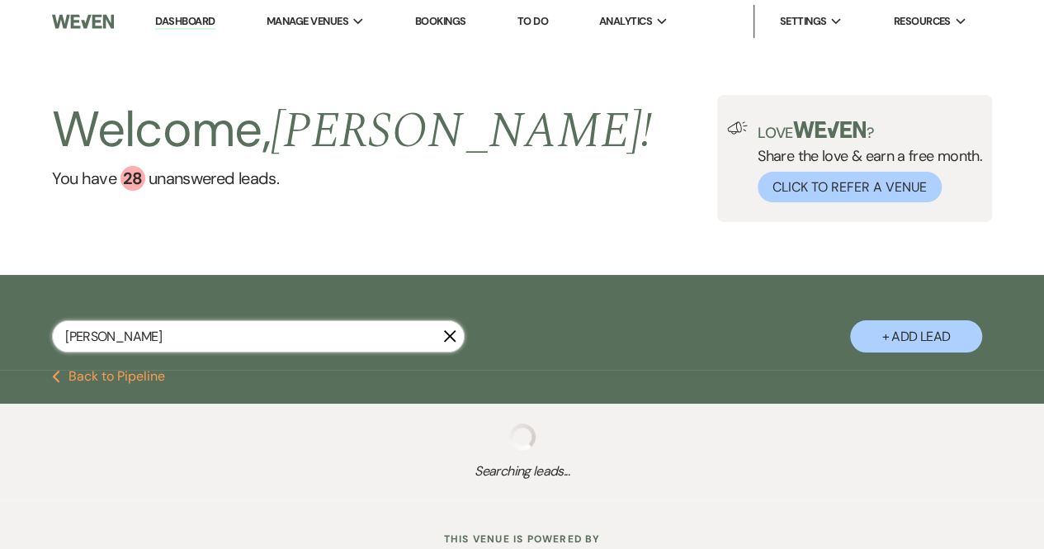
select select "8"
select select "5"
select select "8"
select select "5"
select select "8"
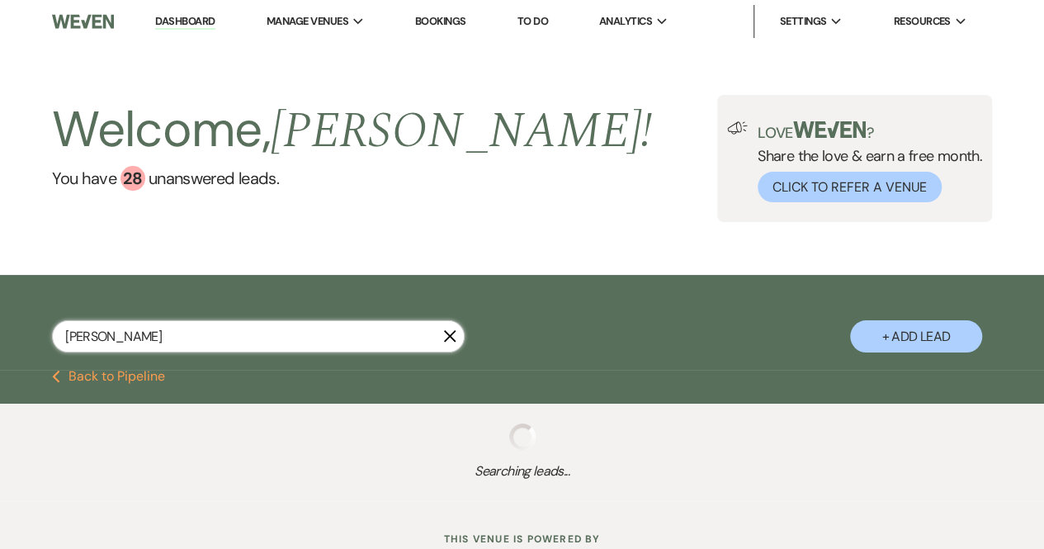
select select "5"
select select "8"
select select "5"
select select "8"
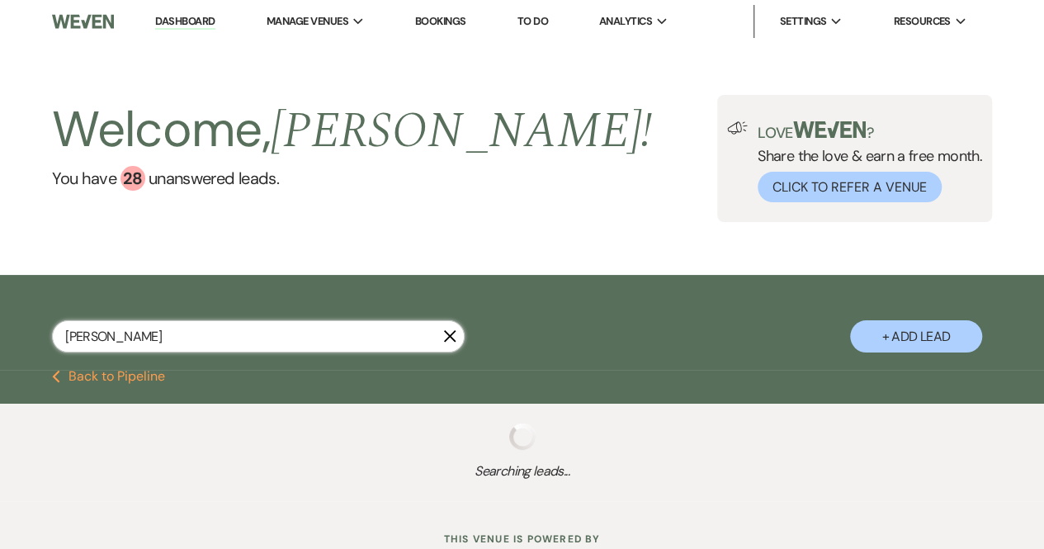
select select "5"
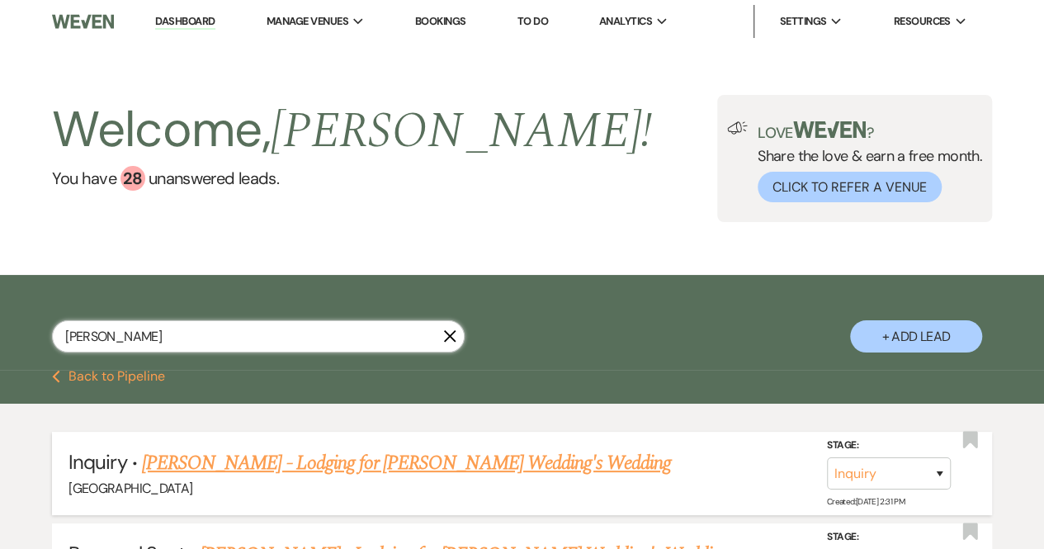
type input "Laura Stewarrt"
click at [362, 454] on link "[PERSON_NAME] - Lodging for [PERSON_NAME] Wedding's Wedding" at bounding box center [406, 463] width 529 height 30
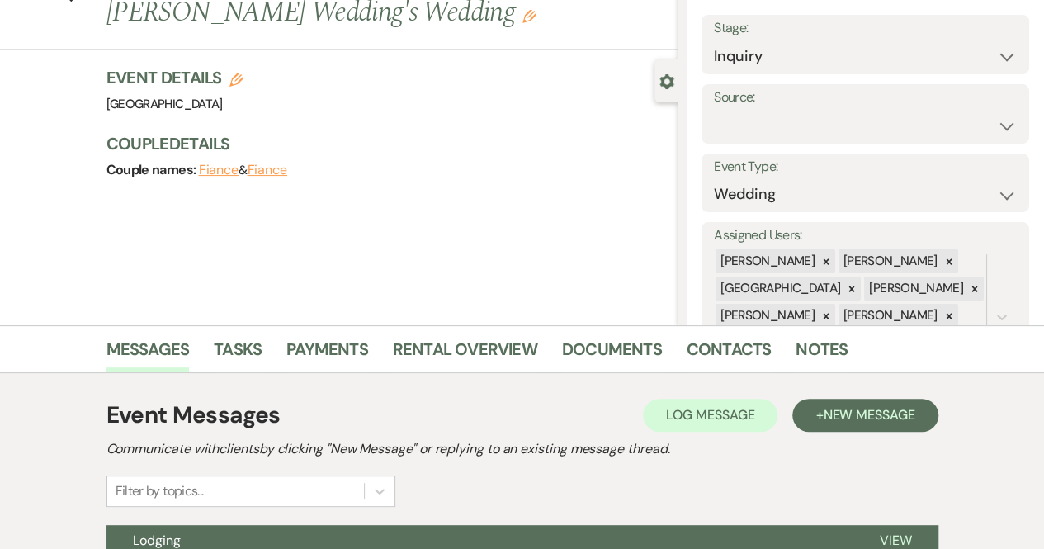
scroll to position [36, 0]
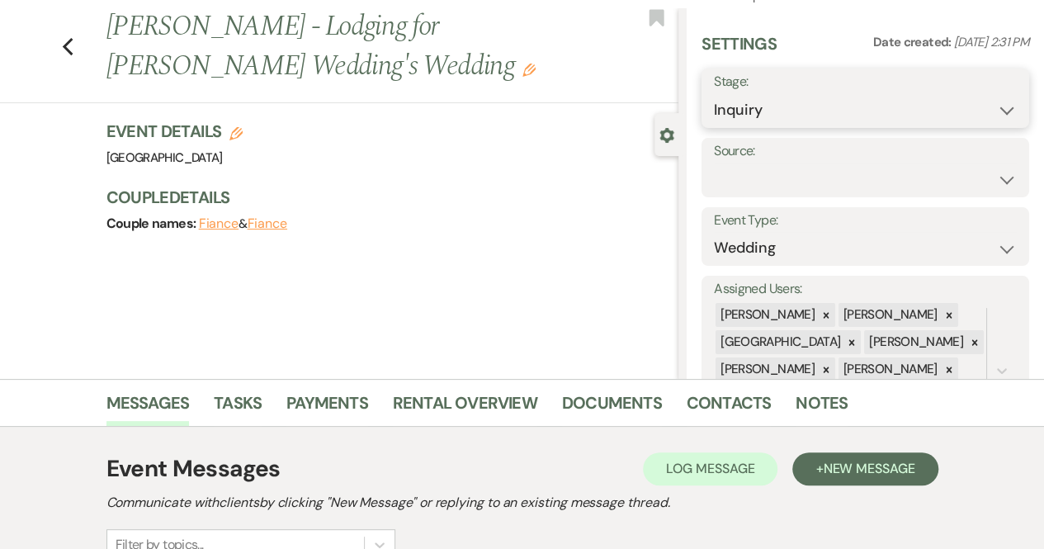
click at [795, 102] on select "Inquiry Follow Up Tour Requested Tour Confirmed Toured Proposal Sent Booked Lost" at bounding box center [865, 110] width 303 height 32
select select "7"
click at [714, 94] on select "Inquiry Follow Up Tour Requested Tour Confirmed Toured Proposal Sent Booked Lost" at bounding box center [865, 110] width 303 height 32
click at [978, 106] on button "Save" at bounding box center [996, 98] width 68 height 33
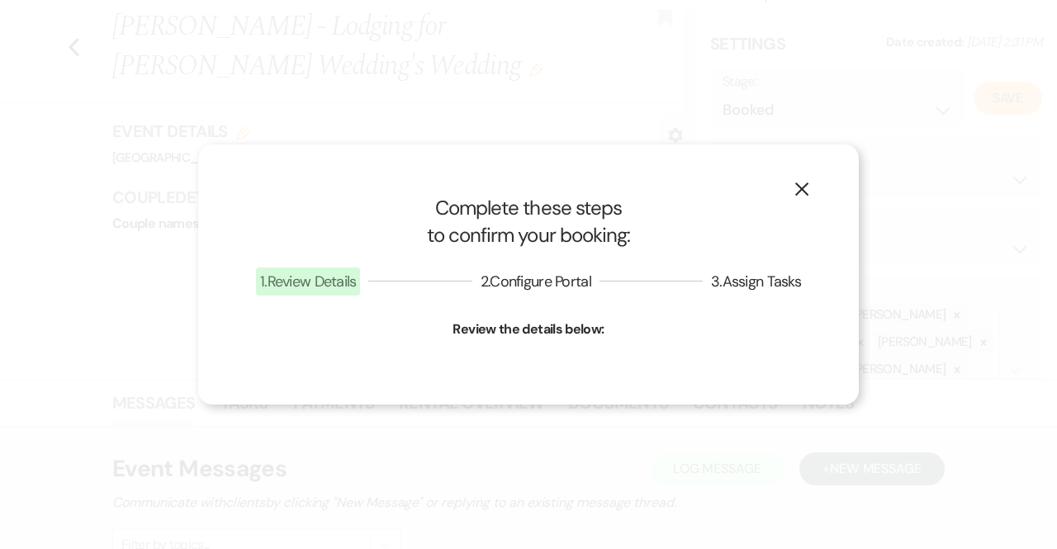
select select "1"
select select "541"
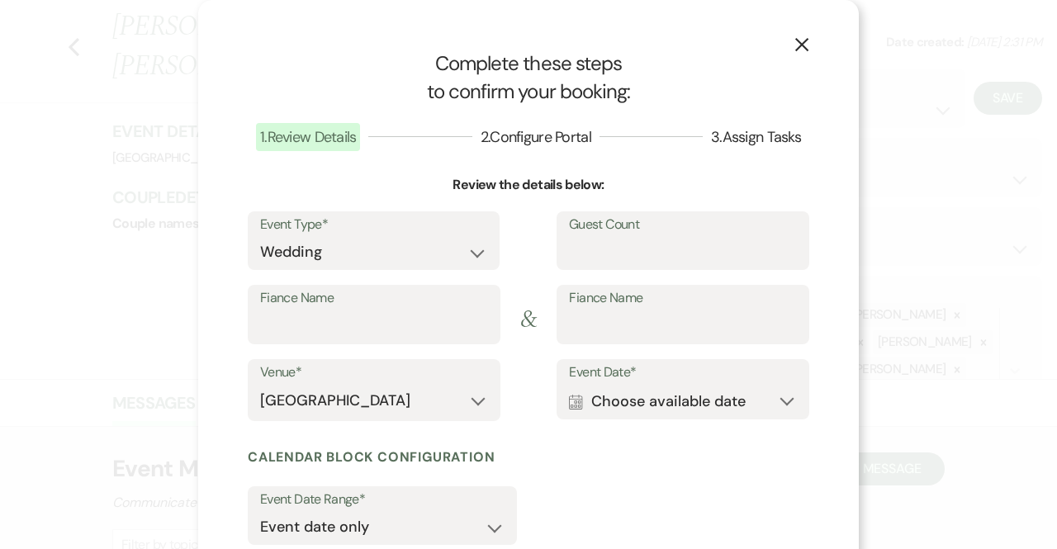
click at [794, 41] on icon "X" at bounding box center [801, 44] width 15 height 15
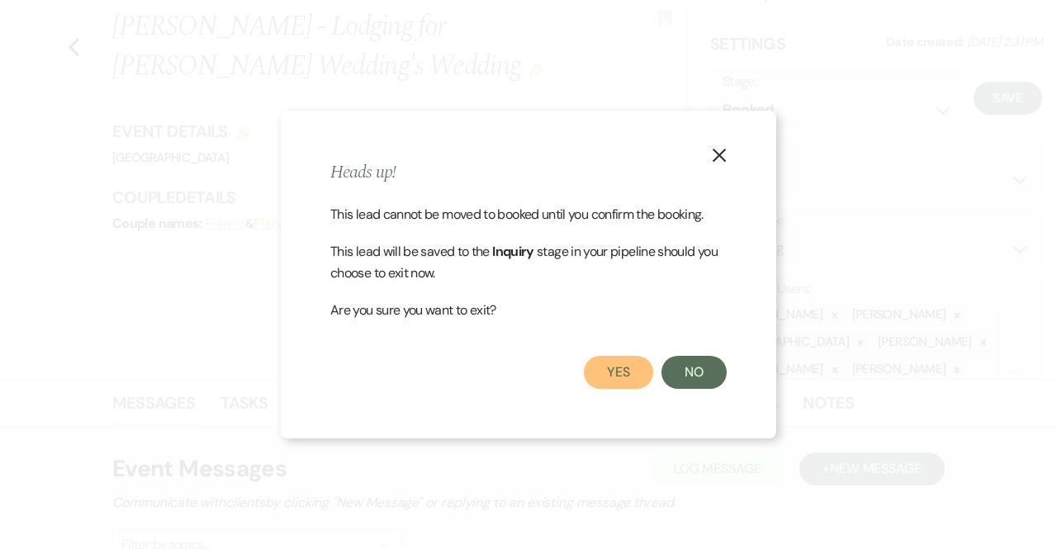
click at [633, 376] on button "Yes" at bounding box center [618, 372] width 69 height 33
select select "1"
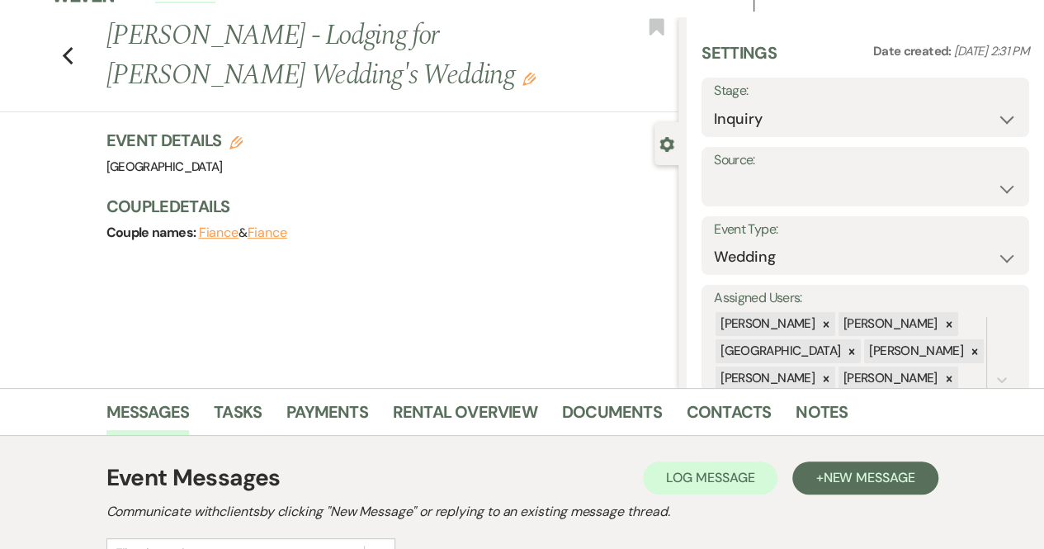
scroll to position [26, 0]
click at [74, 55] on icon "Previous" at bounding box center [68, 57] width 12 height 20
select select "6"
select select "8"
select select "6"
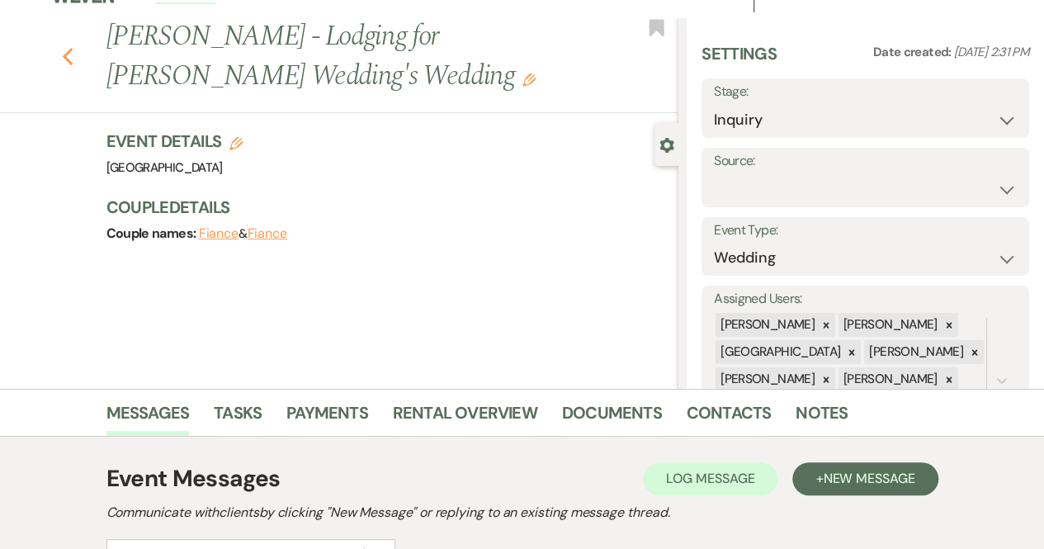
select select "8"
select select "5"
select select "8"
select select "5"
select select "8"
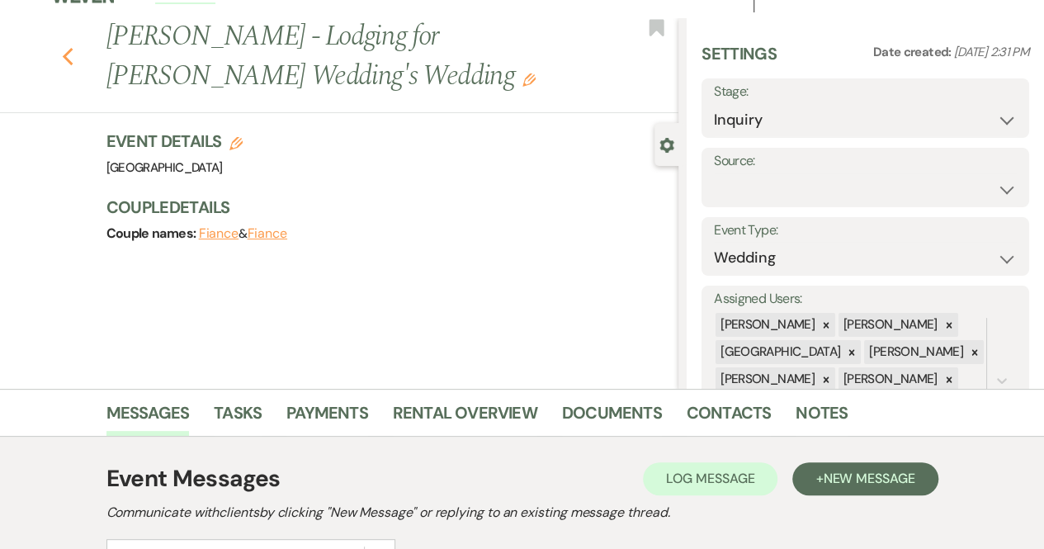
select select "5"
select select "8"
select select "5"
select select "8"
select select "5"
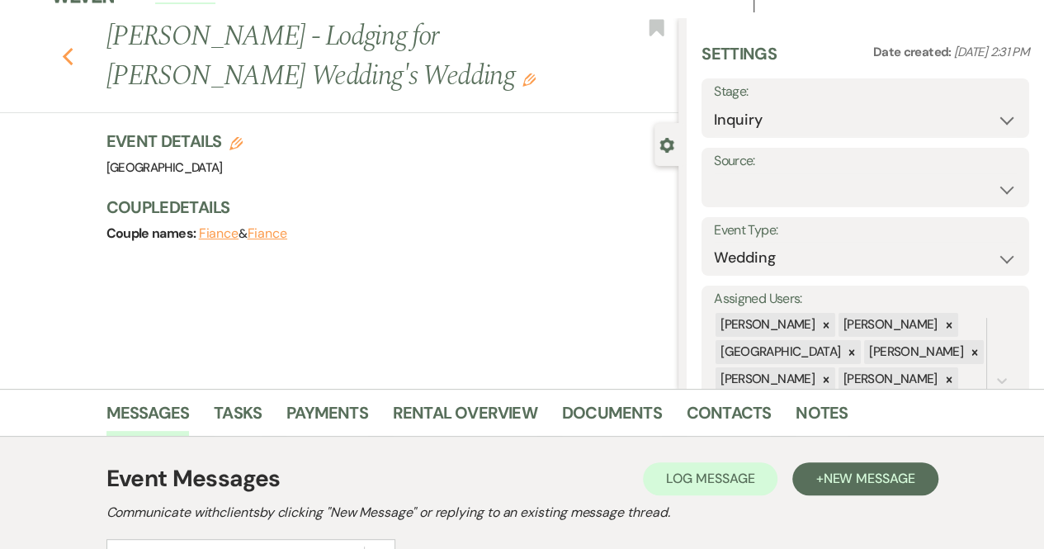
select select "8"
select select "5"
select select "8"
select select "5"
select select "8"
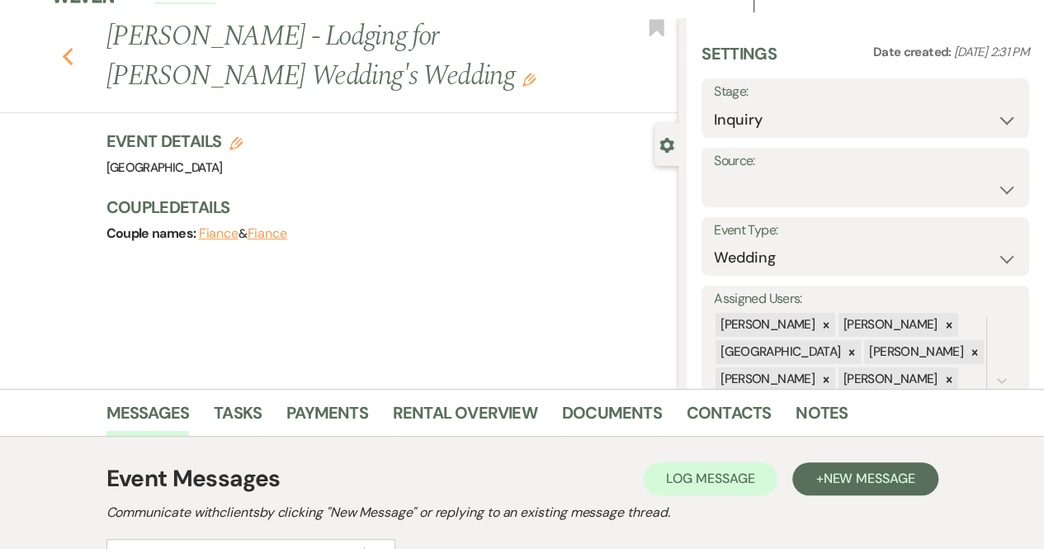
select select "5"
select select "8"
select select "6"
select select "8"
select select "5"
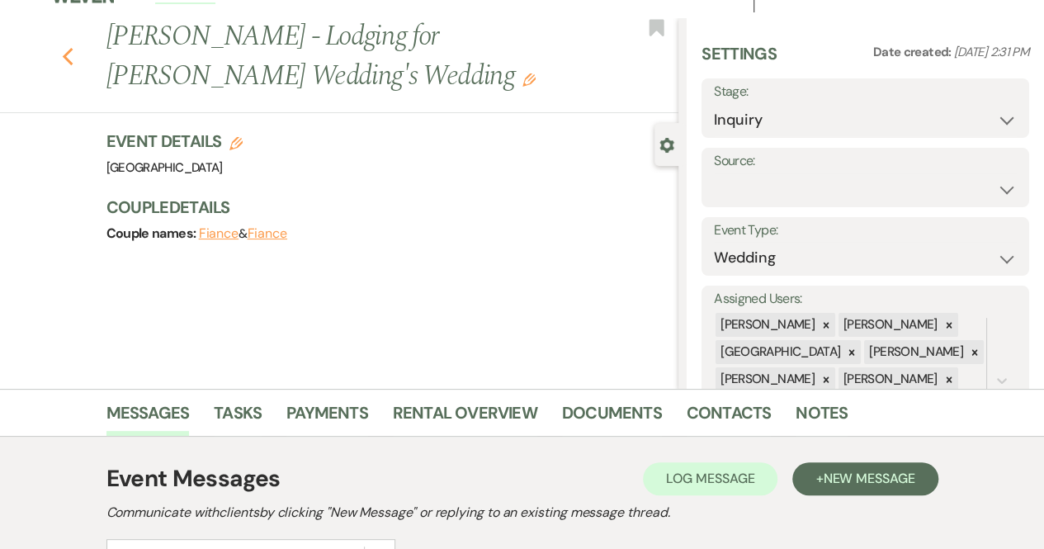
select select "8"
select select "5"
select select "8"
select select "5"
select select "8"
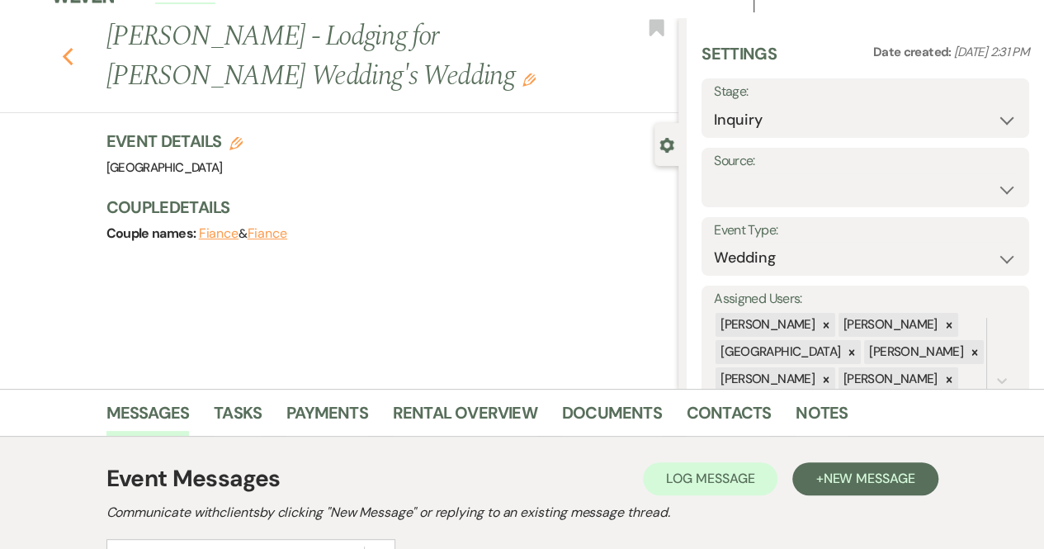
select select "5"
select select "8"
select select "5"
select select "8"
select select "5"
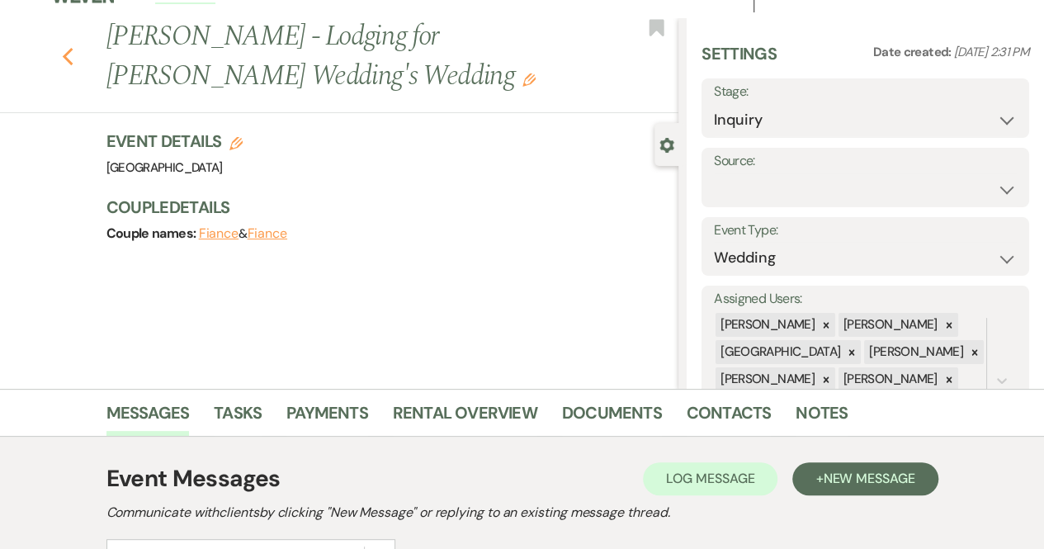
select select "8"
select select "5"
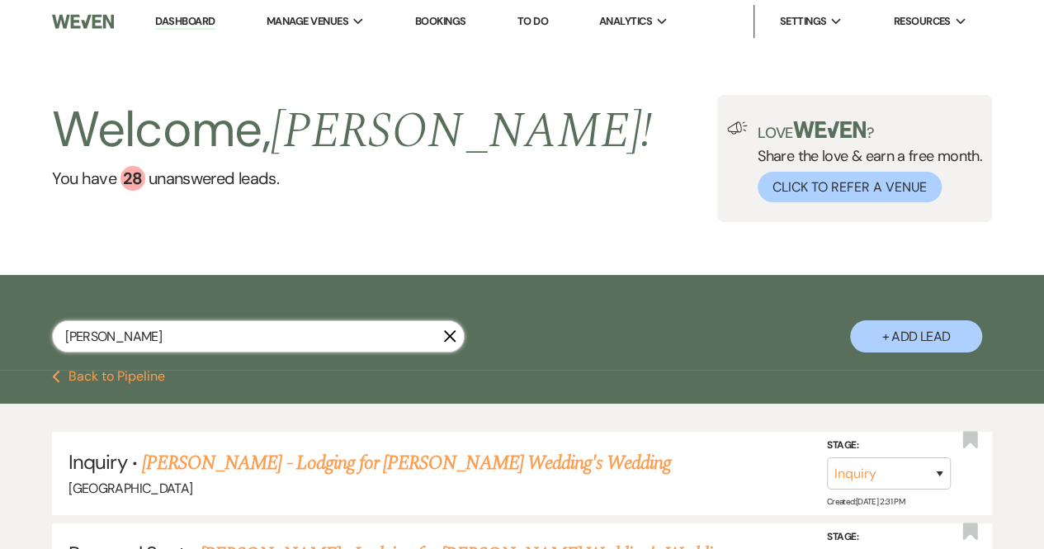
drag, startPoint x: 173, startPoint y: 335, endPoint x: 0, endPoint y: 339, distance: 172.6
click at [0, 339] on div "Laura Stewarrt X + Add Lead" at bounding box center [522, 324] width 1044 height 83
click at [910, 341] on button "+ Add Lead" at bounding box center [916, 336] width 132 height 32
select select "541"
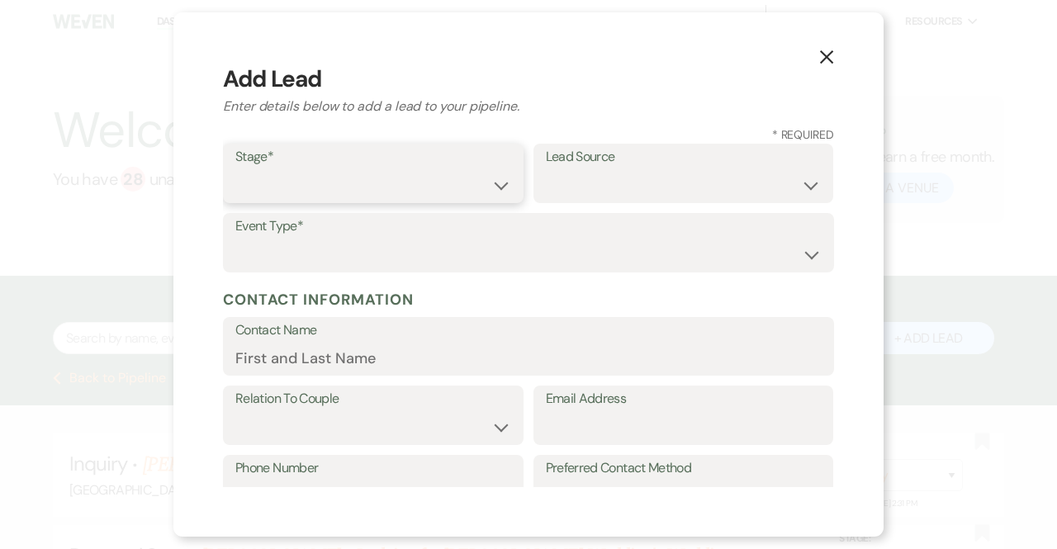
click at [358, 183] on select "Inquiry Follow Up Tour Requested Tour Confirmed Toured Proposal Sent Booked Lost" at bounding box center [373, 185] width 276 height 32
select select "1"
click at [235, 169] on select "Inquiry Follow Up Tour Requested Tour Confirmed Toured Proposal Sent Booked Lost" at bounding box center [373, 185] width 276 height 32
click at [628, 163] on label "Lead Source" at bounding box center [684, 157] width 276 height 24
click at [626, 175] on select "Weven Venue Website Instagram Facebook Pinterest Google The Knot Wedding Wire H…" at bounding box center [684, 185] width 276 height 32
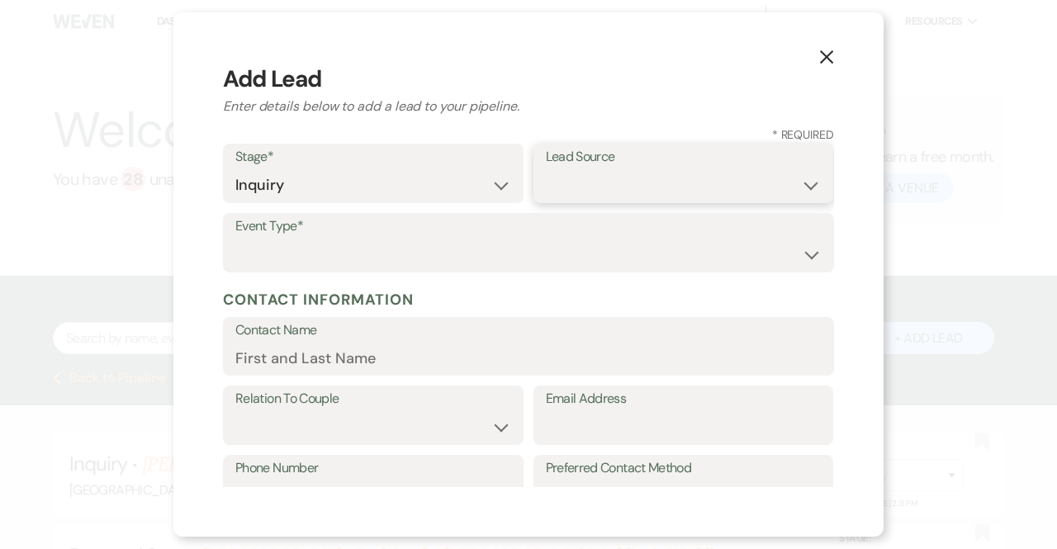
click at [626, 186] on select "Weven Venue Website Instagram Facebook Pinterest Google The Knot Wedding Wire H…" at bounding box center [684, 185] width 276 height 32
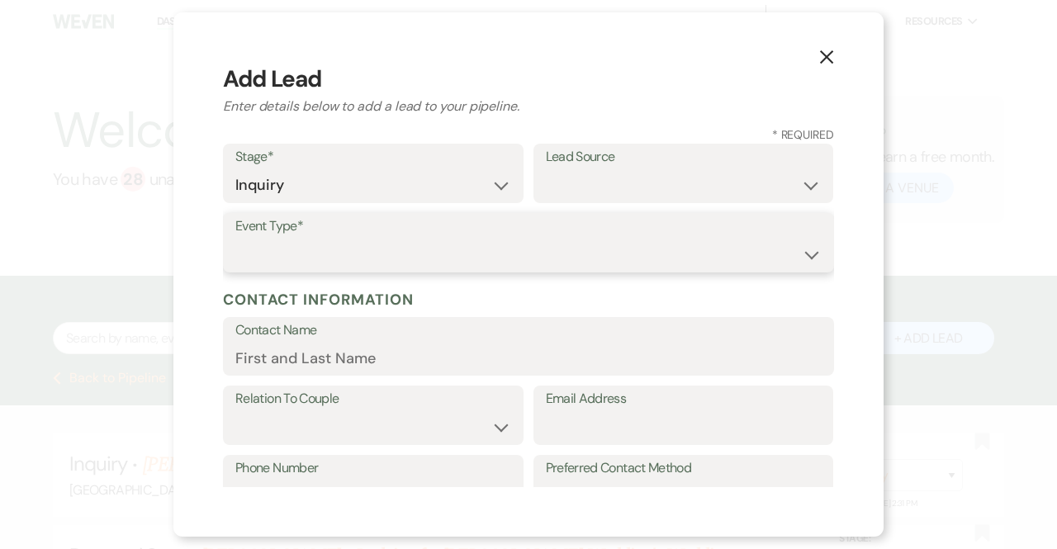
click at [266, 247] on select "Wedding Anniversary Party Baby Shower Bachelorette / Bachelor Party Birthday Pa…" at bounding box center [528, 255] width 586 height 32
select select "1"
click at [235, 239] on select "Wedding Anniversary Party Baby Shower Bachelorette / Bachelor Party Birthday Pa…" at bounding box center [528, 255] width 586 height 32
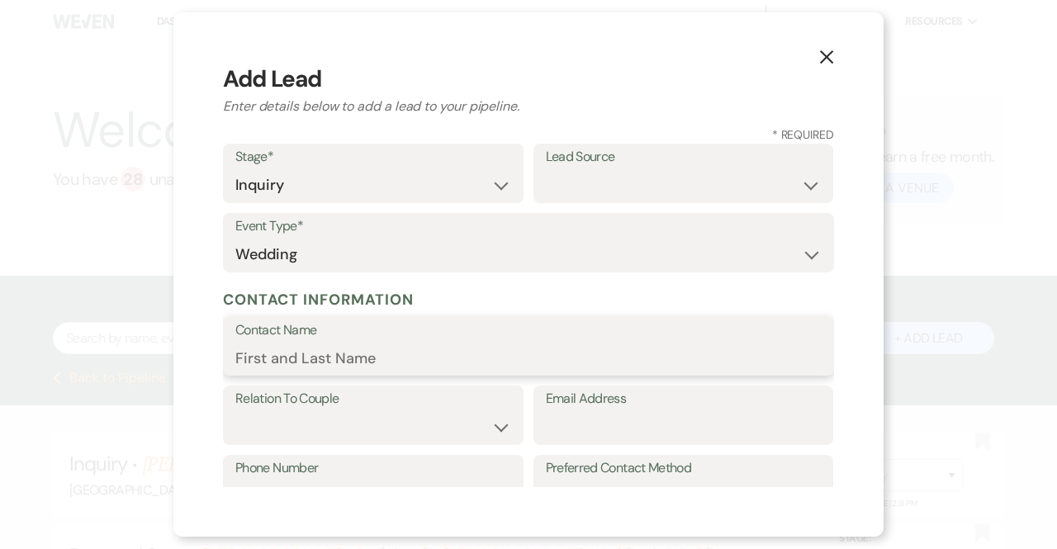
click at [263, 360] on input "Contact Name" at bounding box center [528, 358] width 586 height 32
type input "Jane Nichols"
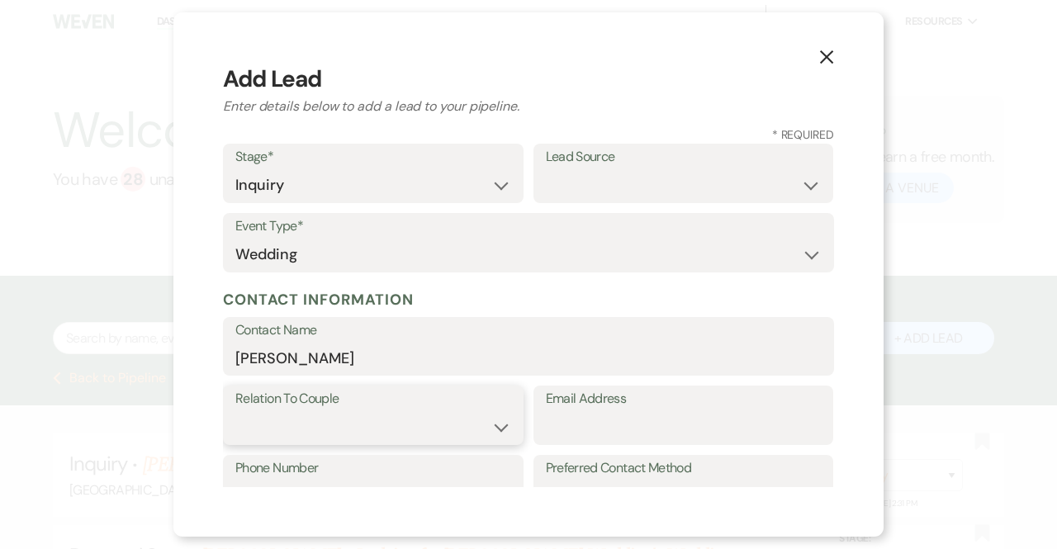
click at [279, 422] on select "Couple Planner Parent of Couple Family Member Friend Other" at bounding box center [373, 427] width 276 height 32
click at [235, 411] on select "Couple Planner Parent of Couple Family Member Friend Other" at bounding box center [373, 427] width 276 height 32
click at [566, 433] on input "Email Address" at bounding box center [684, 427] width 276 height 32
click at [445, 434] on select "Couple Planner Parent of Couple Family Member Friend Other" at bounding box center [373, 427] width 276 height 32
select select "4"
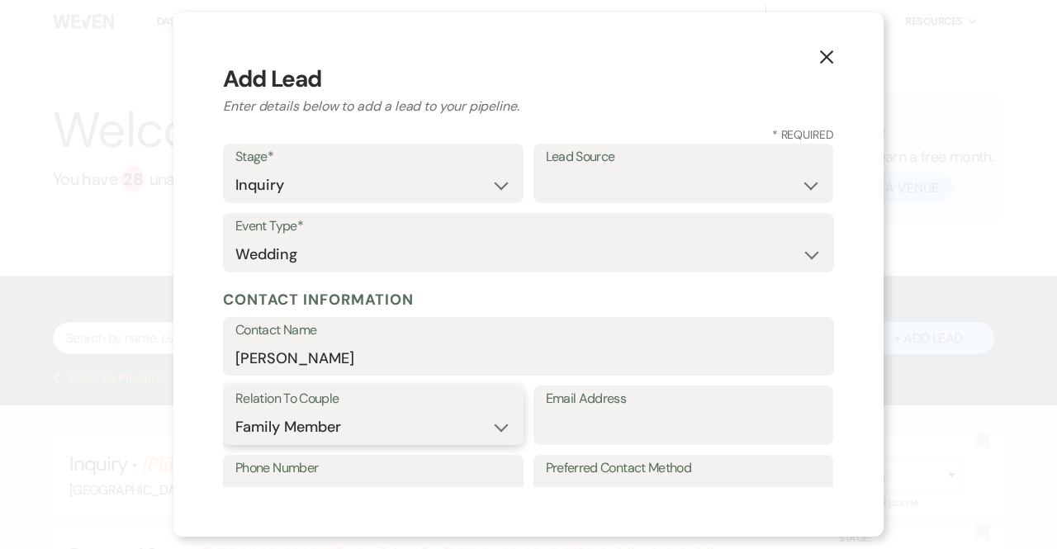
click at [235, 411] on select "Couple Planner Parent of Couple Family Member Friend Other" at bounding box center [373, 427] width 276 height 32
click at [560, 430] on input "Email Address" at bounding box center [684, 427] width 276 height 32
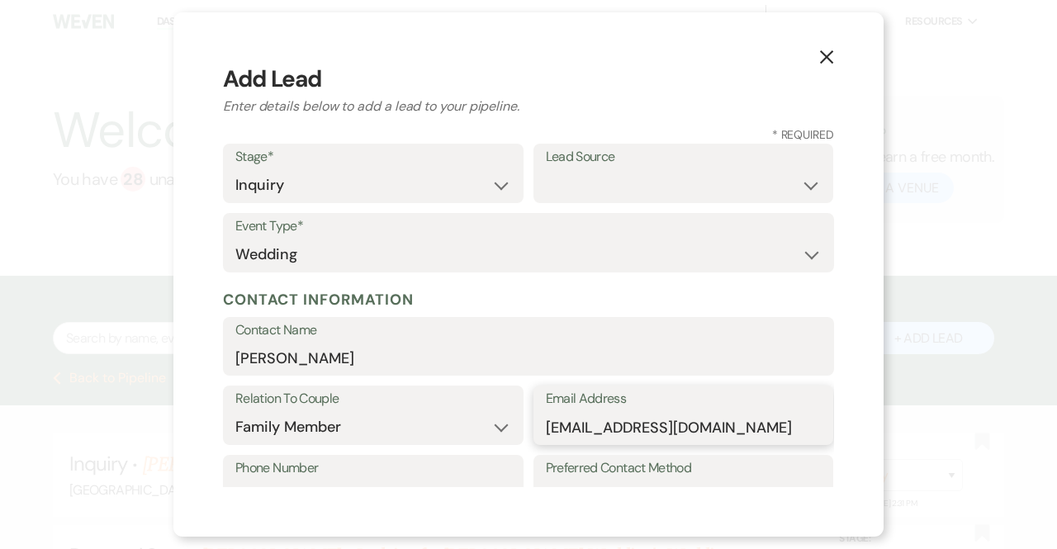
type input "[EMAIL_ADDRESS][DOMAIN_NAME]"
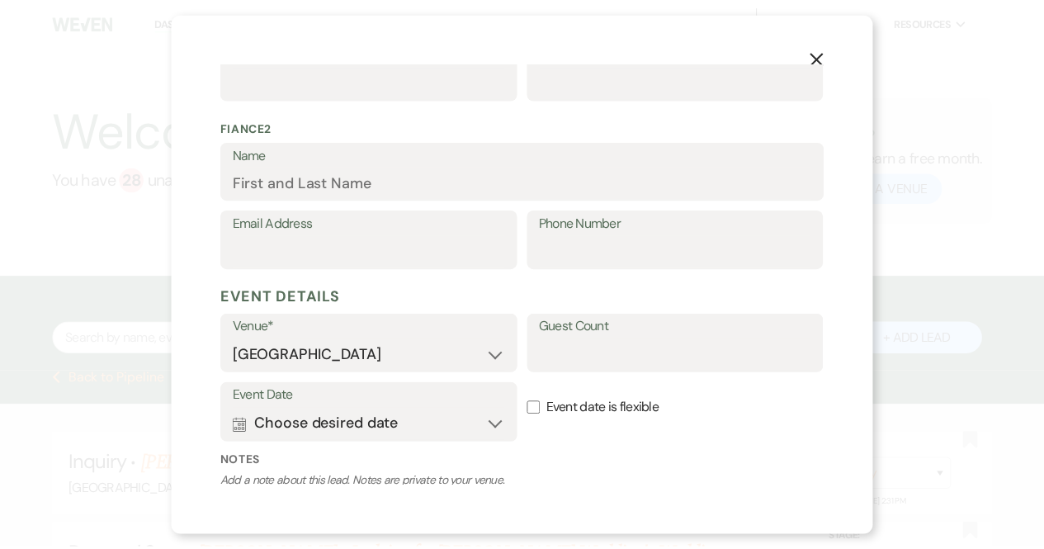
scroll to position [755, 0]
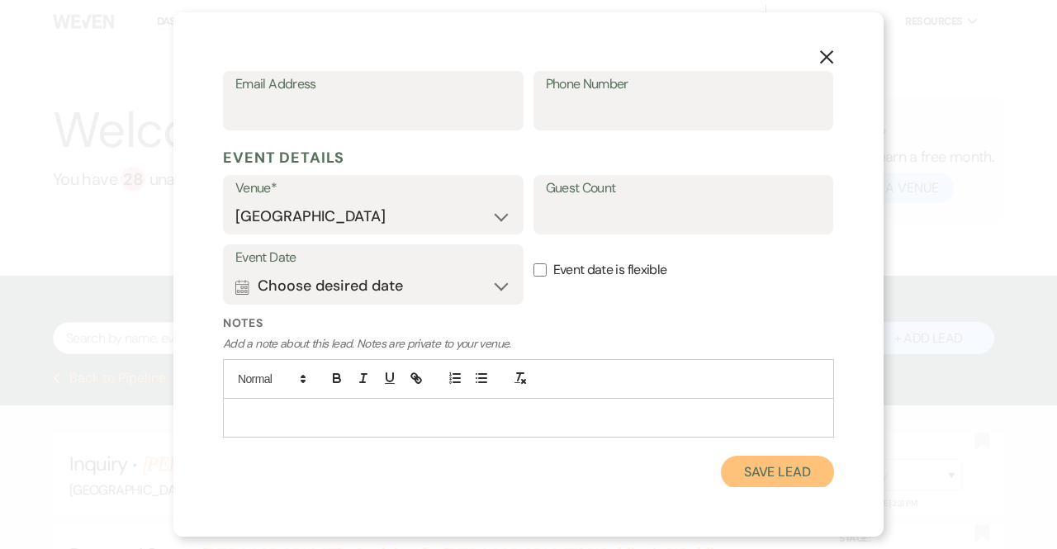
click at [751, 469] on button "Save Lead" at bounding box center [777, 472] width 113 height 33
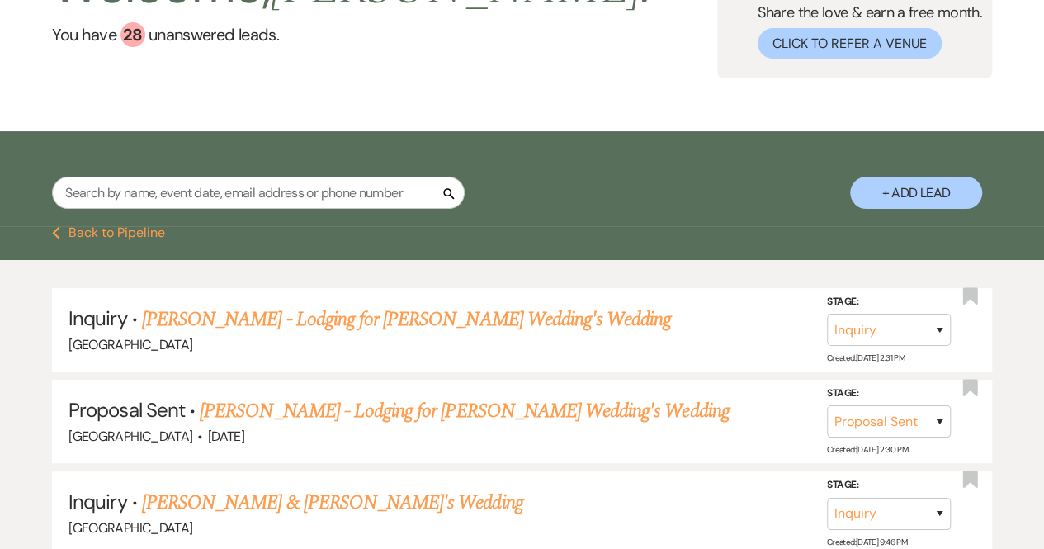
scroll to position [182, 0]
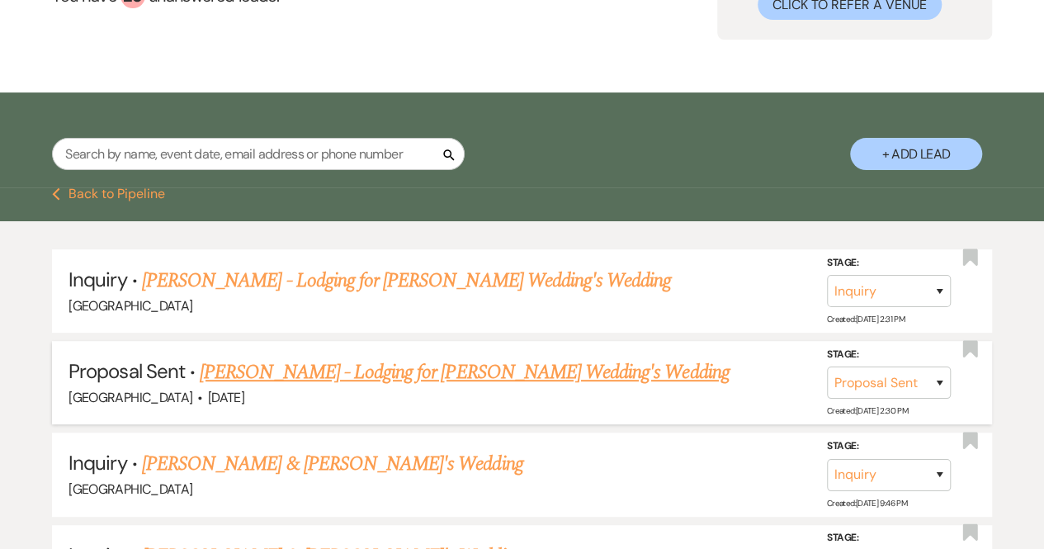
click at [462, 367] on link "[PERSON_NAME] - Lodging for [PERSON_NAME] Wedding's Wedding" at bounding box center [464, 373] width 529 height 30
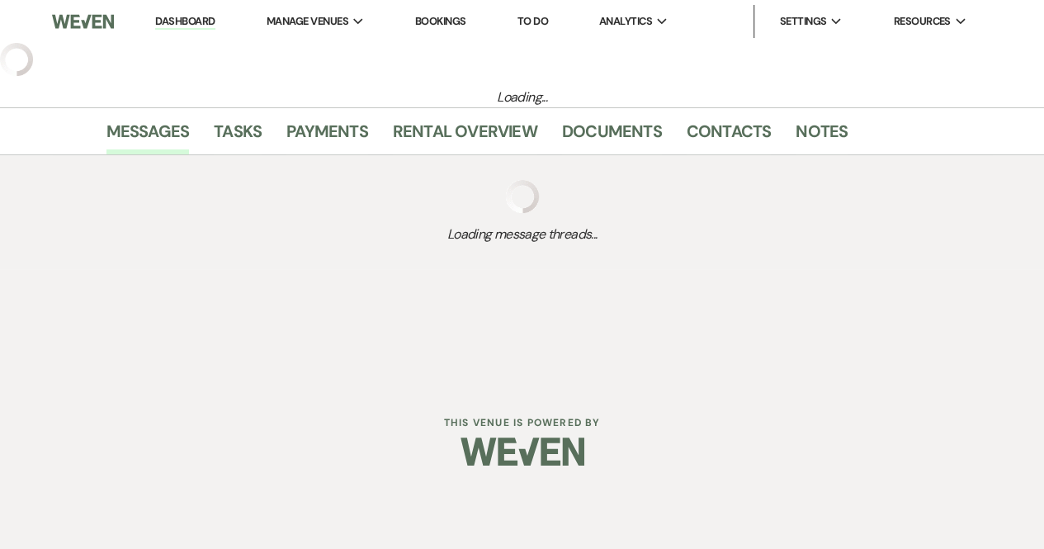
select select "6"
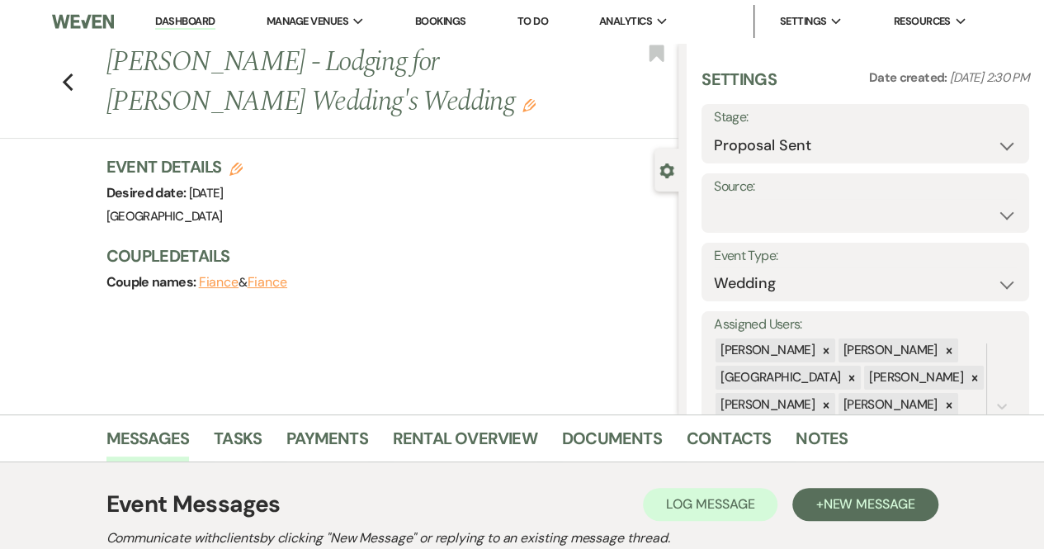
scroll to position [286, 0]
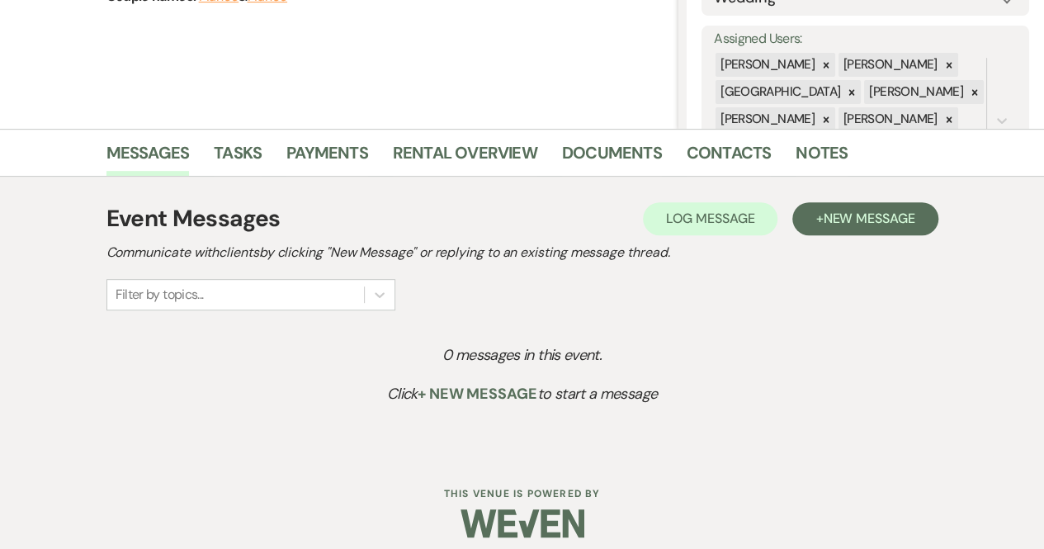
select select "6"
select select "8"
select select "6"
select select "8"
select select "5"
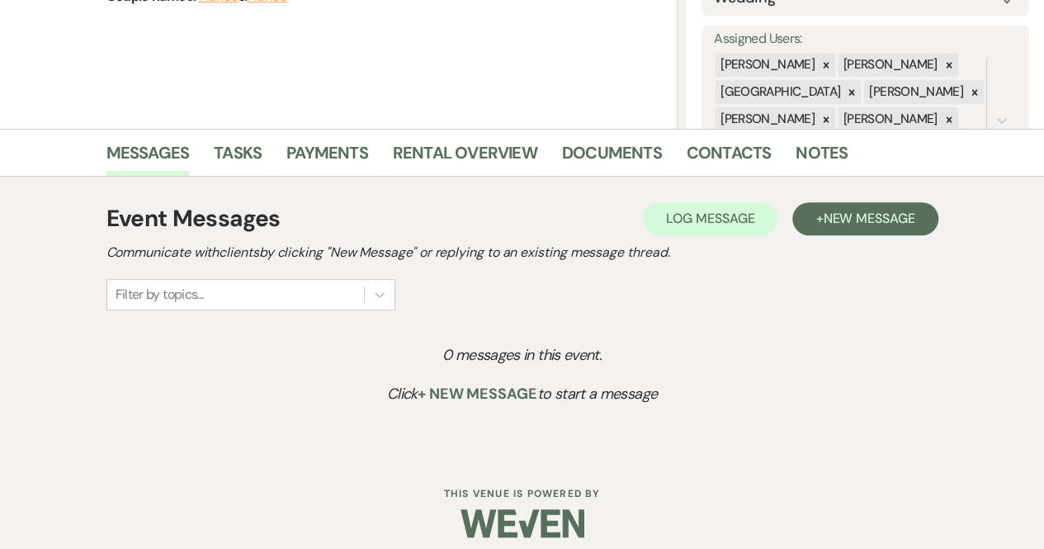
select select "8"
select select "5"
select select "8"
select select "5"
select select "8"
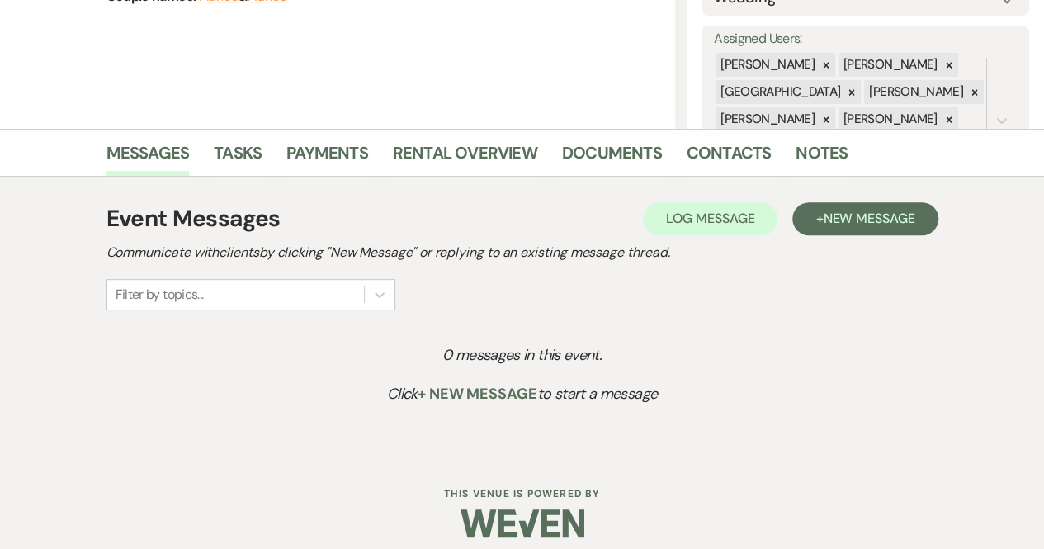
select select "5"
select select "8"
select select "5"
select select "8"
select select "5"
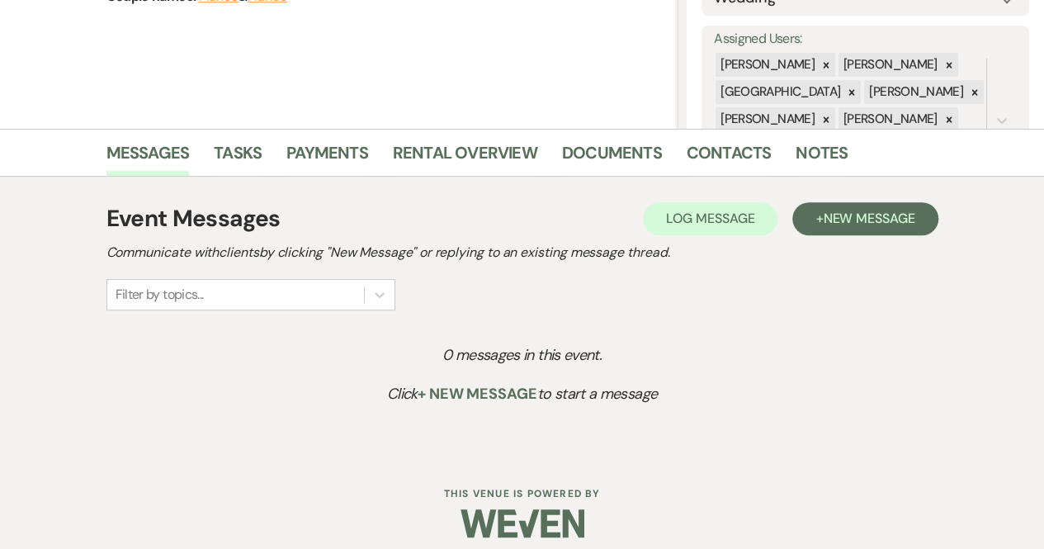
select select "8"
select select "5"
select select "8"
select select "5"
select select "8"
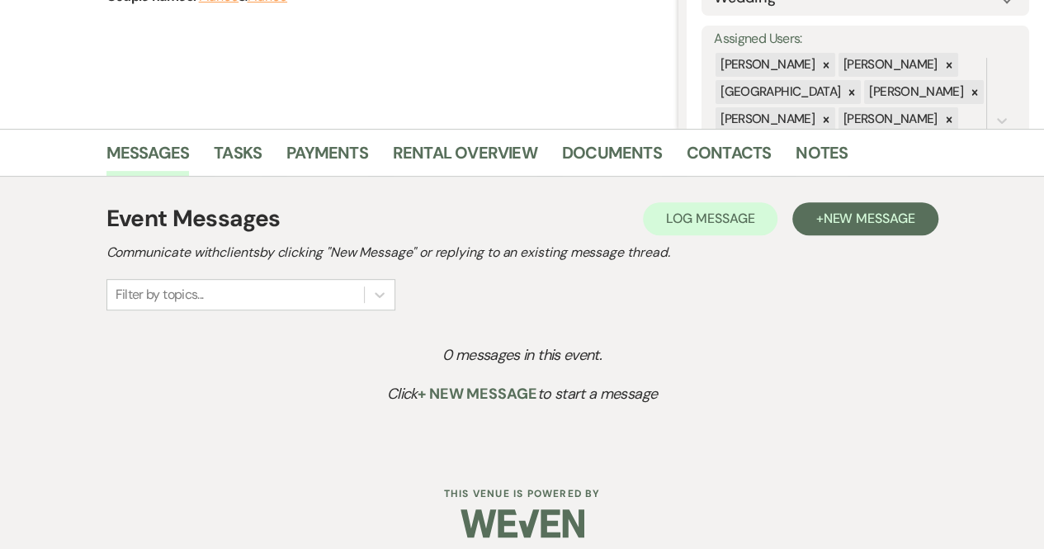
select select "6"
select select "8"
select select "5"
select select "8"
select select "5"
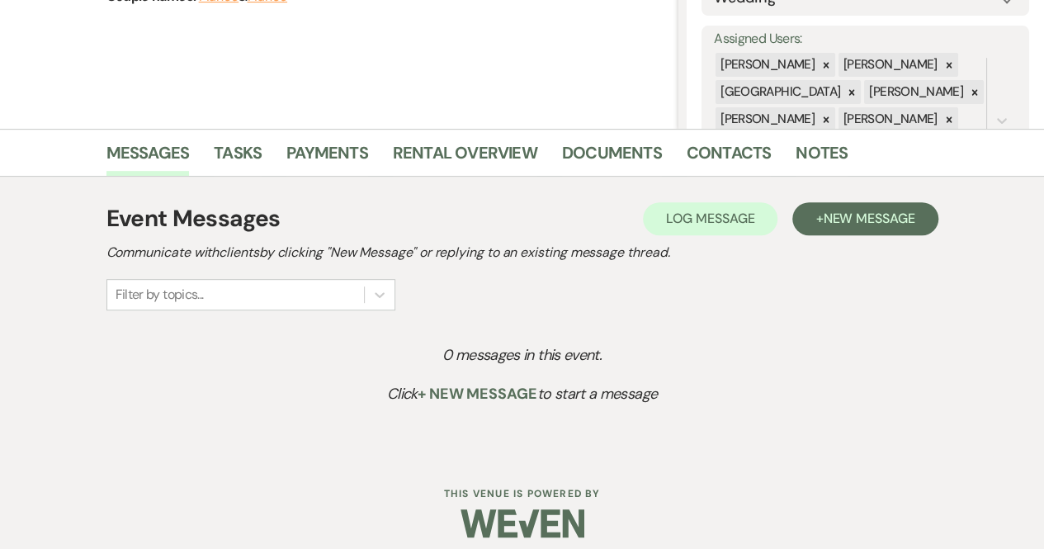
select select "8"
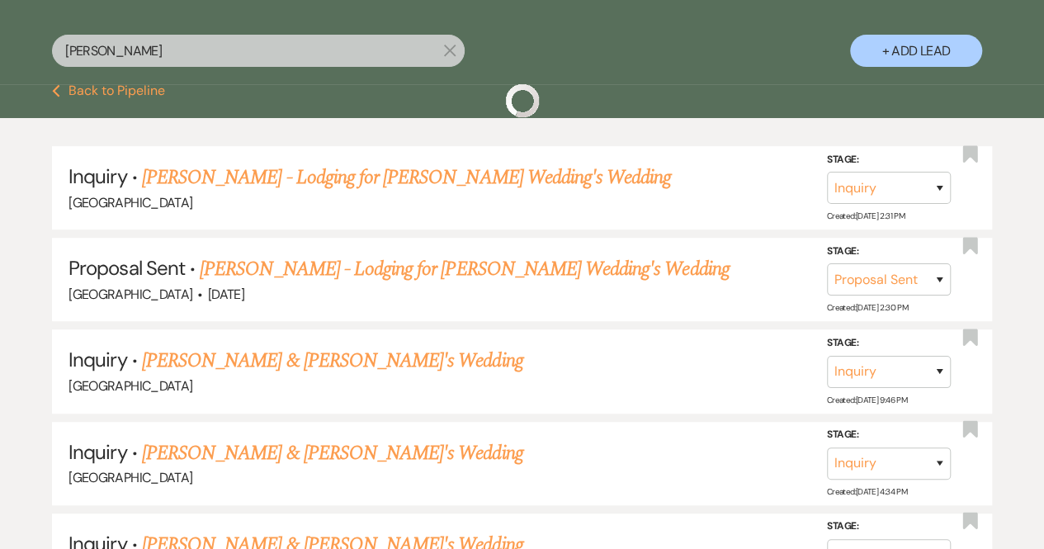
scroll to position [182, 0]
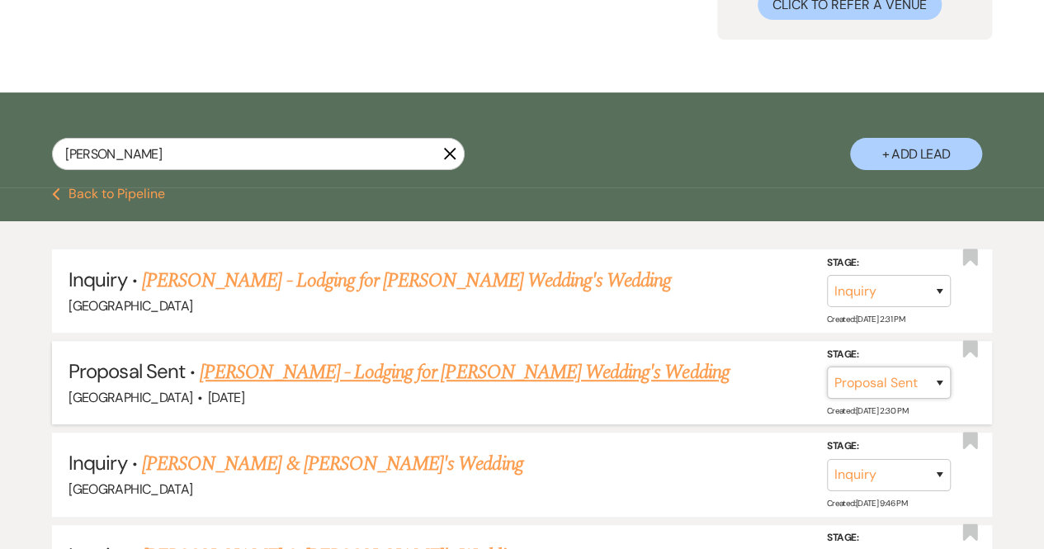
click at [865, 382] on select "Inquiry Follow Up Tour Requested Tour Confirmed Toured Proposal Sent Booked Lost" at bounding box center [889, 383] width 124 height 32
click at [750, 387] on div "Chimney Pond Farm · Aug 15, 2026" at bounding box center [522, 397] width 907 height 21
click at [504, 371] on link "[PERSON_NAME] - Lodging for [PERSON_NAME] Wedding's Wedding" at bounding box center [464, 373] width 529 height 30
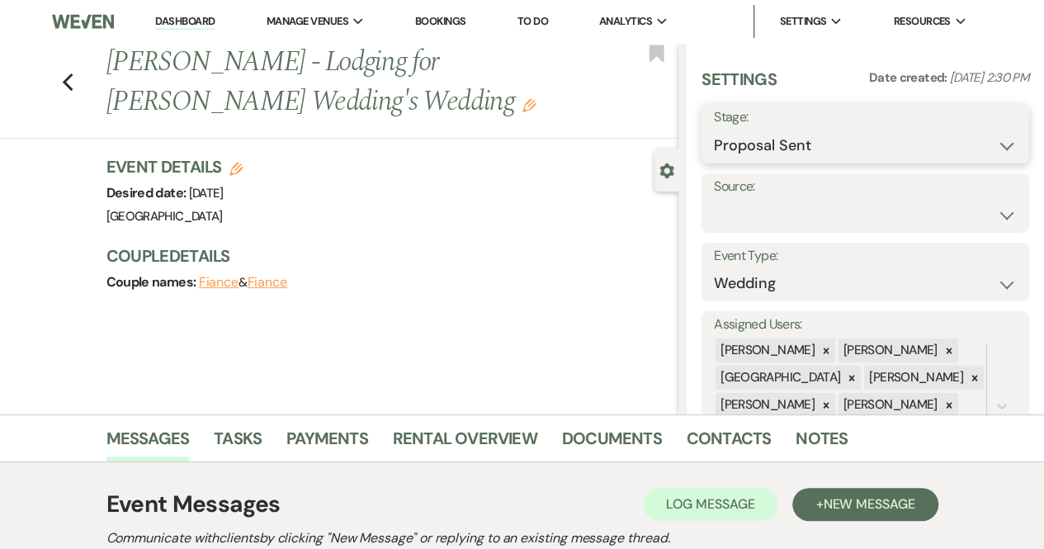
click at [741, 135] on select "Inquiry Follow Up Tour Requested Tour Confirmed Toured Proposal Sent Booked Lost" at bounding box center [865, 146] width 303 height 32
click at [714, 130] on select "Inquiry Follow Up Tour Requested Tour Confirmed Toured Proposal Sent Booked Lost" at bounding box center [865, 146] width 303 height 32
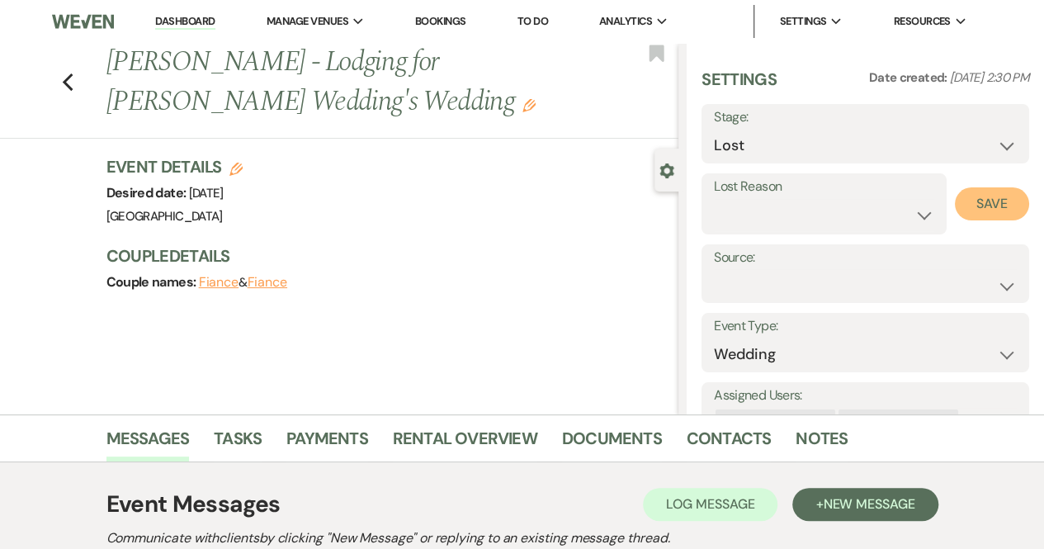
click at [983, 212] on button "Save" at bounding box center [992, 203] width 74 height 33
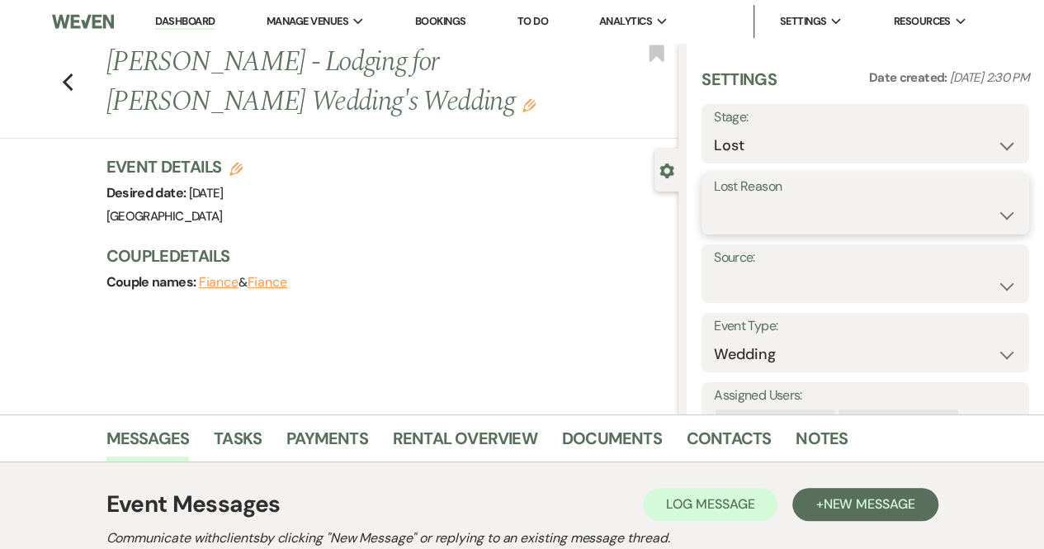
click at [768, 215] on select "Booked Elsewhere Budget Date Unavailable No Response Not a Good Match Capacity …" at bounding box center [865, 215] width 303 height 32
click at [771, 220] on select "Booked Elsewhere Budget Date Unavailable No Response Not a Good Match Capacity …" at bounding box center [865, 215] width 303 height 32
click at [714, 199] on select "Booked Elsewhere Budget Date Unavailable No Response Not a Good Match Capacity …" at bounding box center [865, 215] width 303 height 32
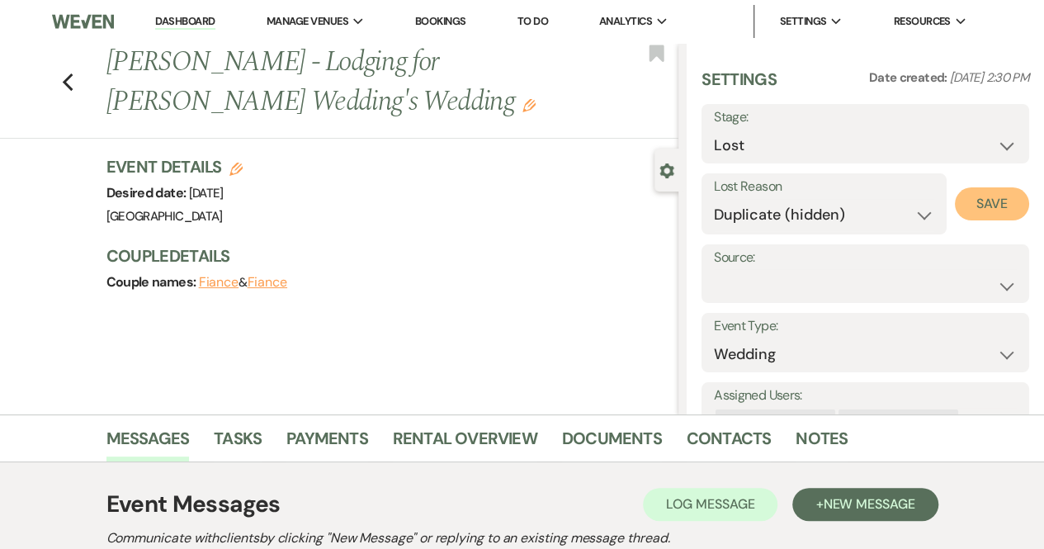
click at [963, 206] on button "Save" at bounding box center [992, 203] width 74 height 33
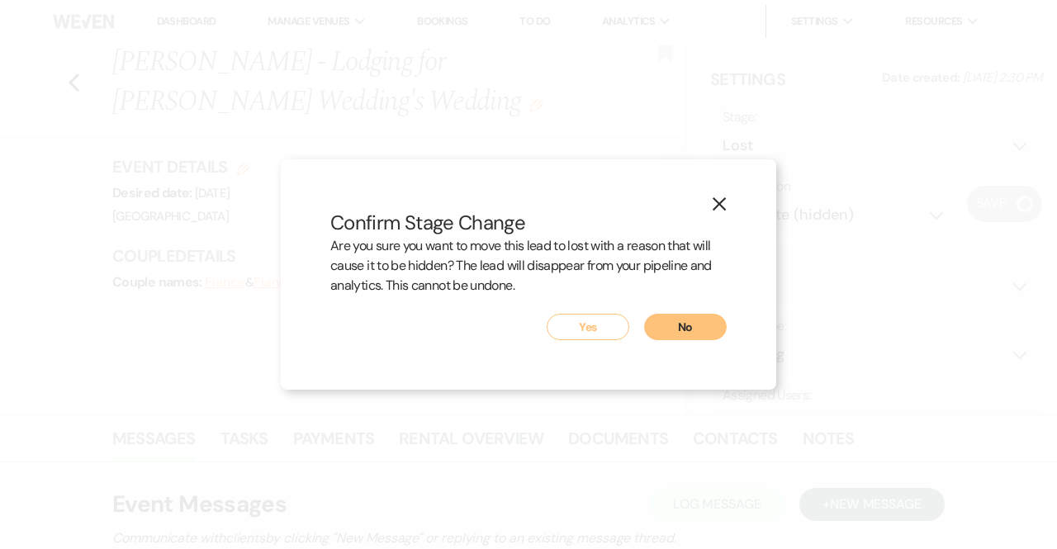
click at [587, 328] on button "Yes" at bounding box center [588, 327] width 83 height 26
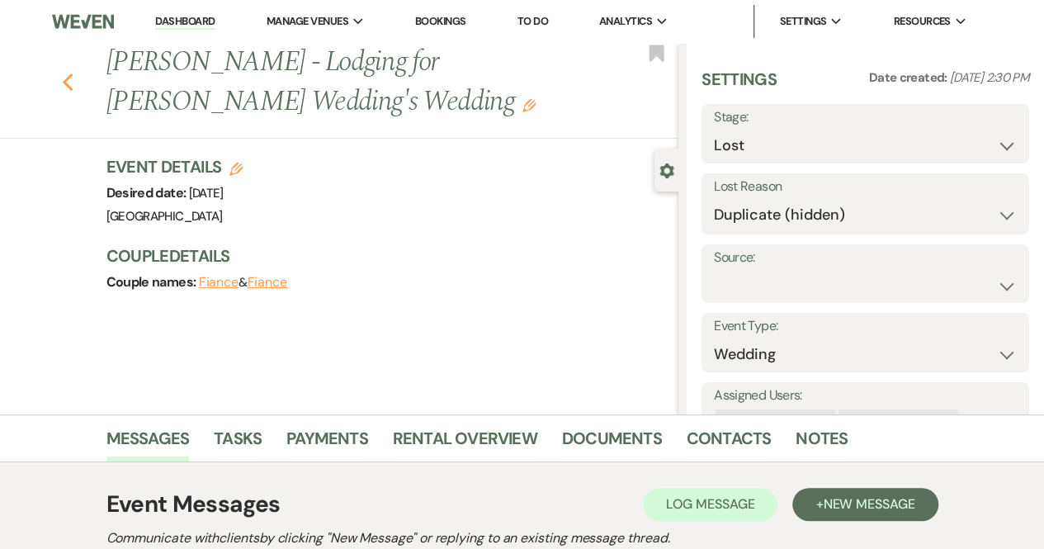
click at [72, 73] on icon "Previous" at bounding box center [68, 83] width 12 height 20
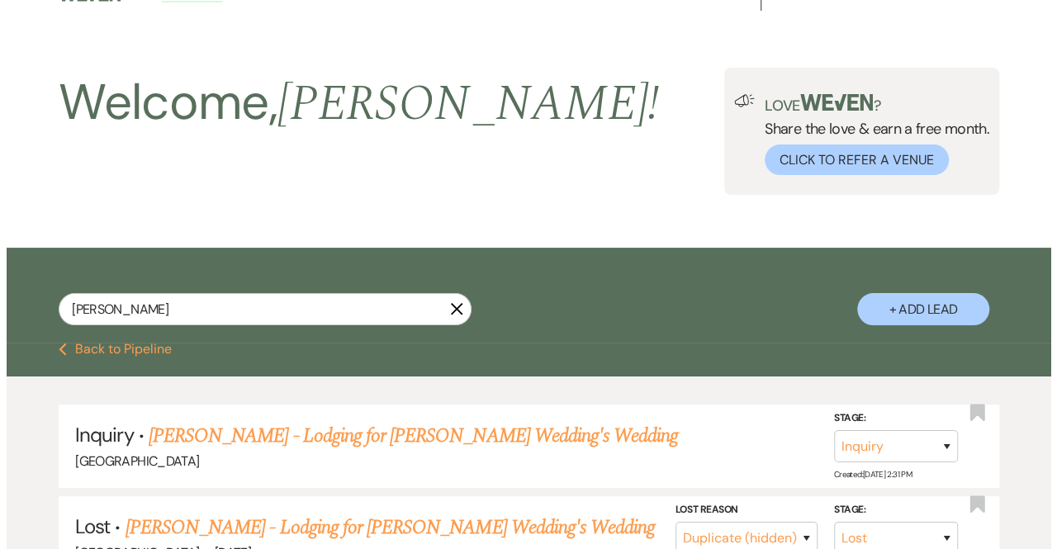
scroll to position [5, 0]
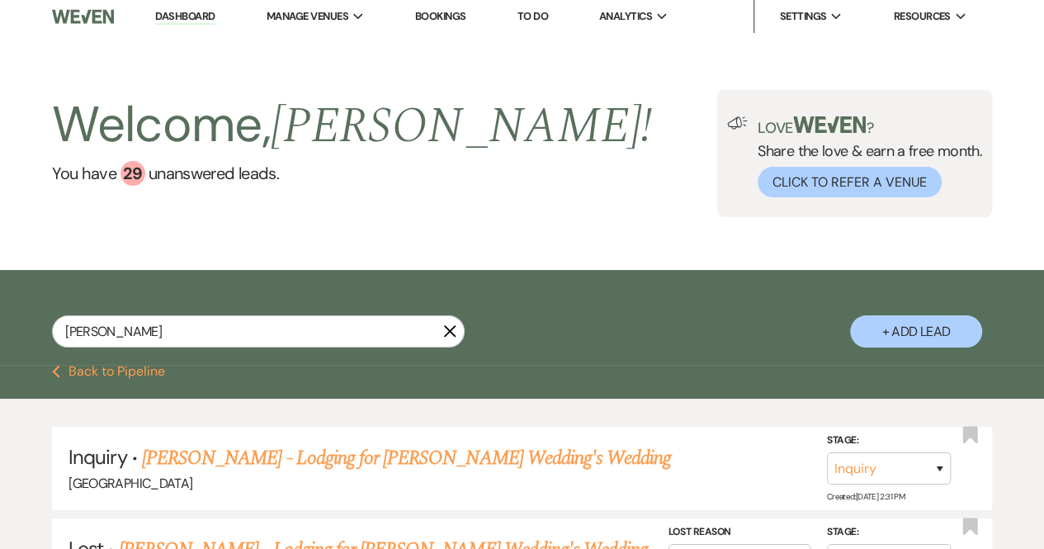
click at [913, 331] on button "+ Add Lead" at bounding box center [916, 331] width 132 height 32
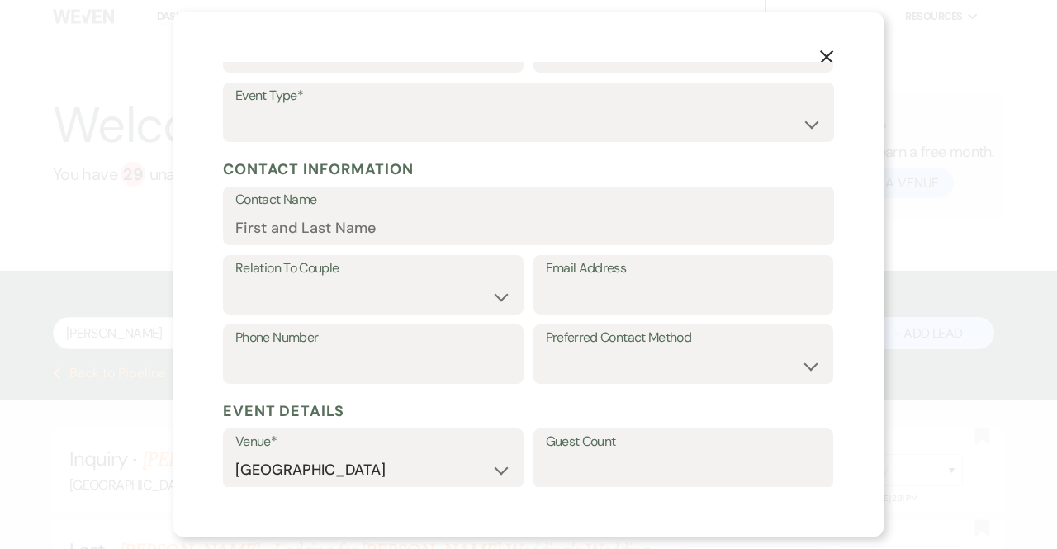
scroll to position [0, 0]
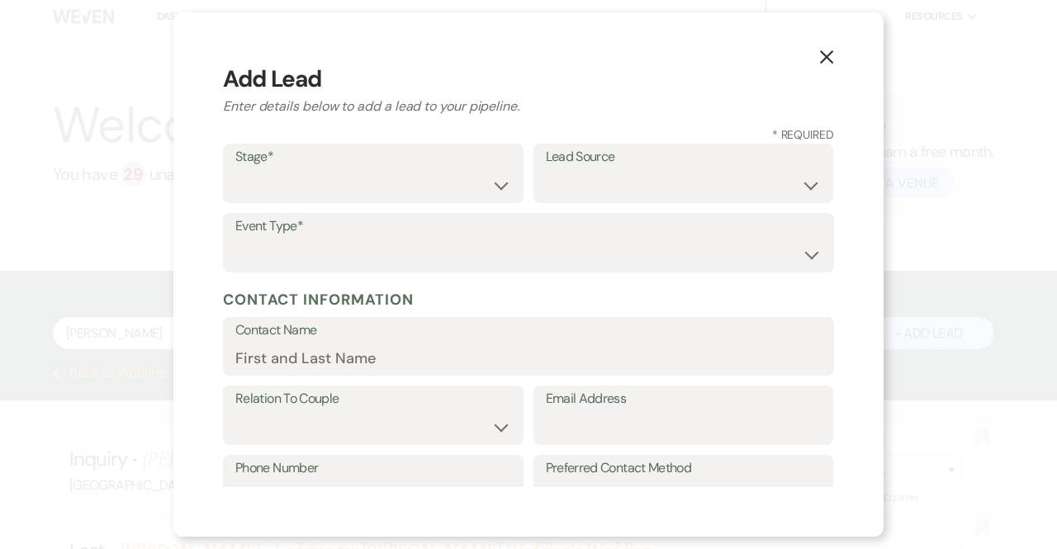
click at [279, 168] on label "Stage*" at bounding box center [373, 157] width 276 height 24
click at [469, 191] on select "Inquiry Follow Up Tour Requested Tour Confirmed Toured Proposal Sent Booked Lost" at bounding box center [373, 185] width 276 height 32
click at [235, 169] on select "Inquiry Follow Up Tour Requested Tour Confirmed Toured Proposal Sent Booked Lost" at bounding box center [373, 185] width 276 height 32
click at [640, 178] on select "Weven Venue Website Instagram Facebook Pinterest Google The Knot Wedding Wire H…" at bounding box center [684, 185] width 276 height 32
click at [546, 169] on select "Weven Venue Website Instagram Facebook Pinterest Google The Knot Wedding Wire H…" at bounding box center [684, 185] width 276 height 32
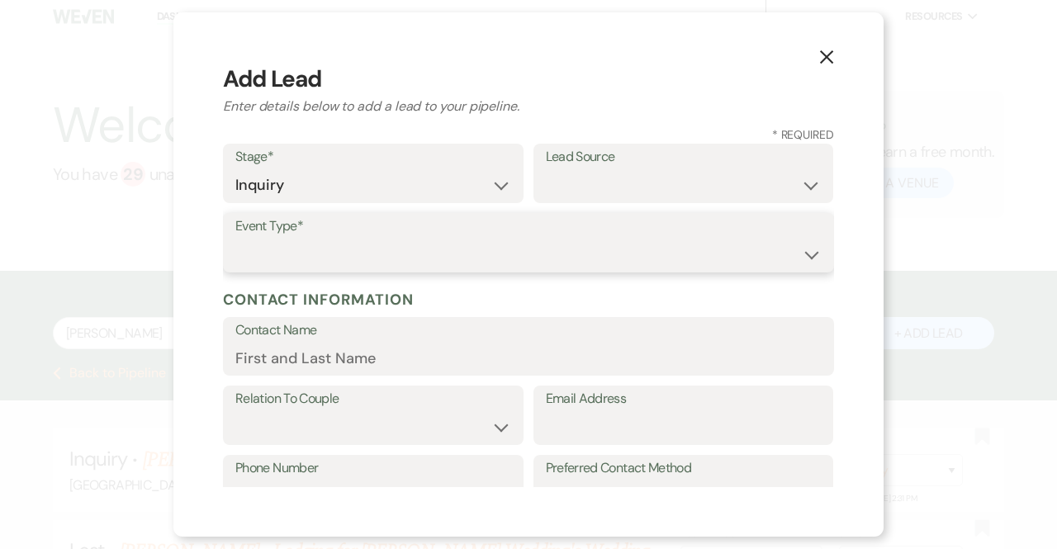
click at [312, 239] on select "Wedding Anniversary Party Baby Shower Bachelorette / Bachelor Party Birthday Pa…" at bounding box center [528, 255] width 586 height 32
click at [235, 239] on select "Wedding Anniversary Party Baby Shower Bachelorette / Bachelor Party Birthday Pa…" at bounding box center [528, 255] width 586 height 32
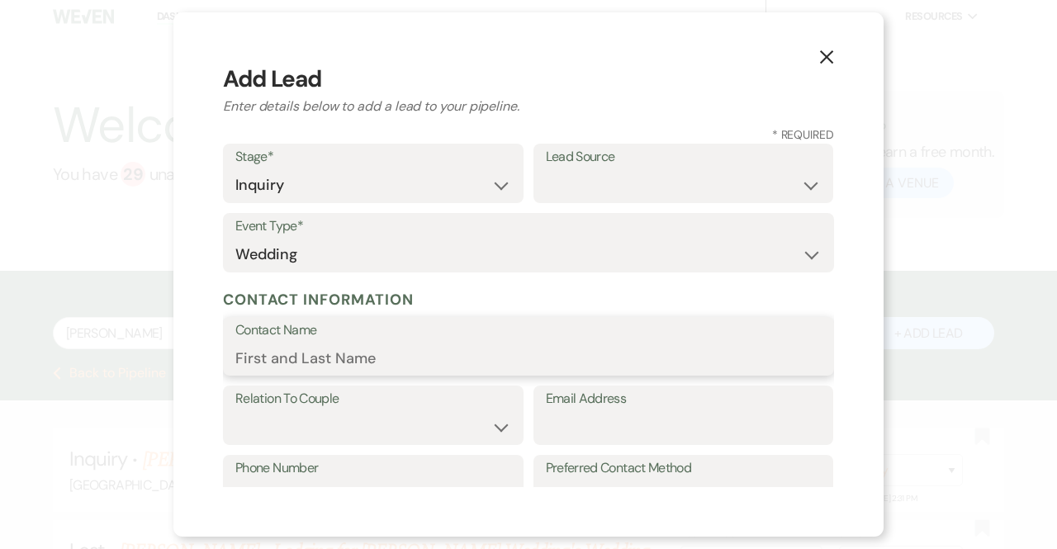
click at [296, 366] on input "Contact Name" at bounding box center [528, 358] width 586 height 32
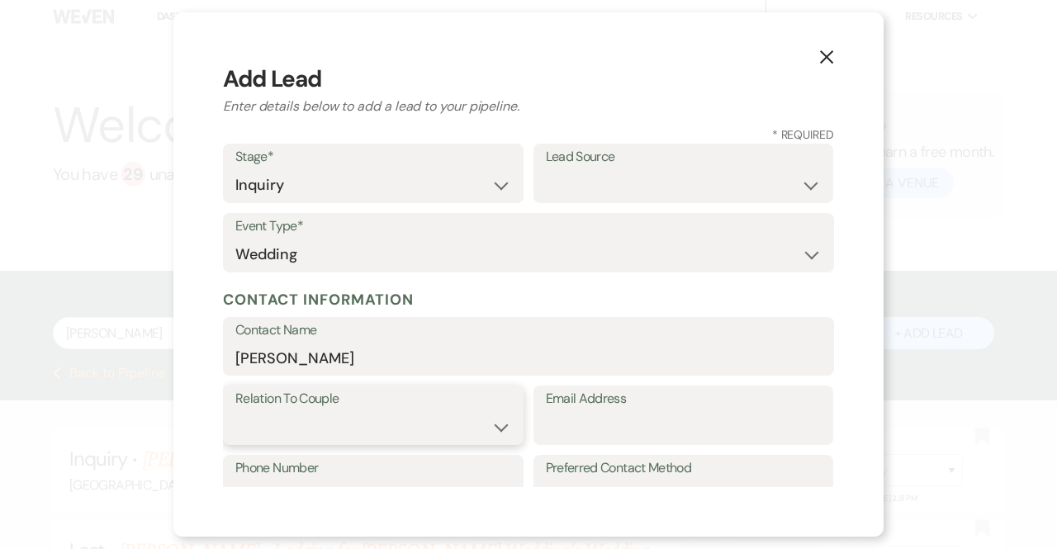
click at [304, 429] on select "Couple Planner Parent of Couple Family Member Friend Other" at bounding box center [373, 427] width 276 height 32
click at [235, 411] on select "Couple Planner Parent of Couple Family Member Friend Other" at bounding box center [373, 427] width 276 height 32
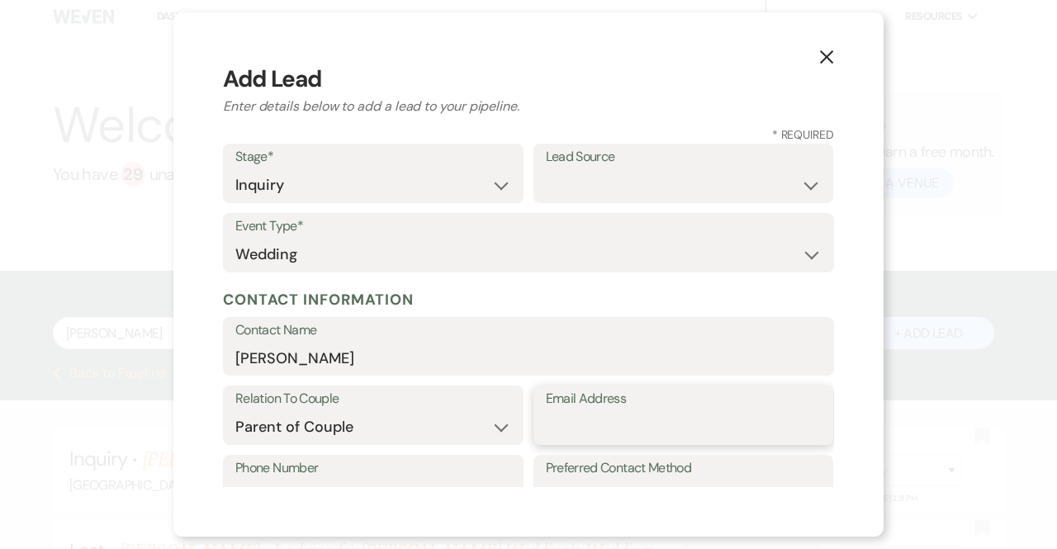
click at [558, 423] on input "Email Address" at bounding box center [684, 427] width 276 height 32
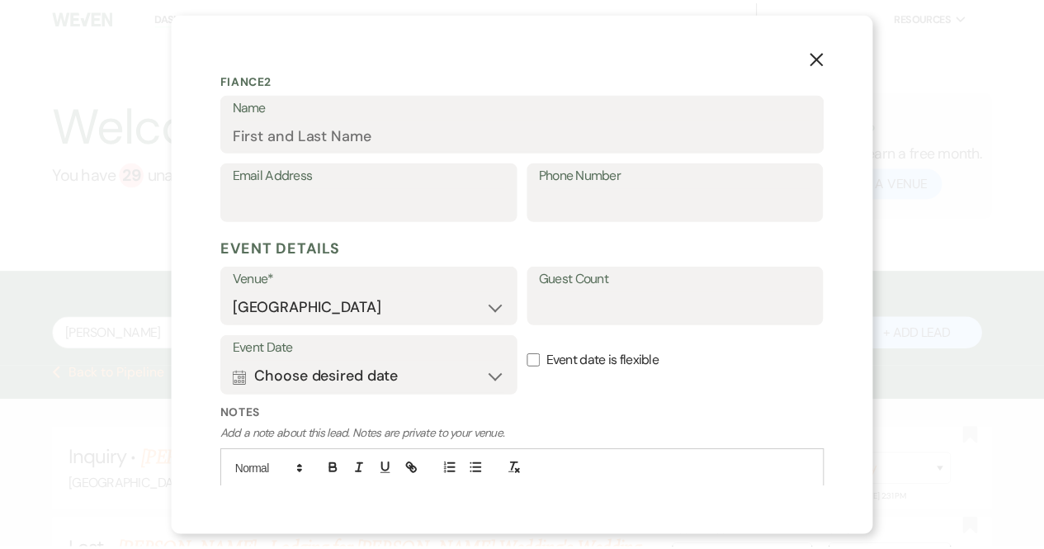
scroll to position [755, 0]
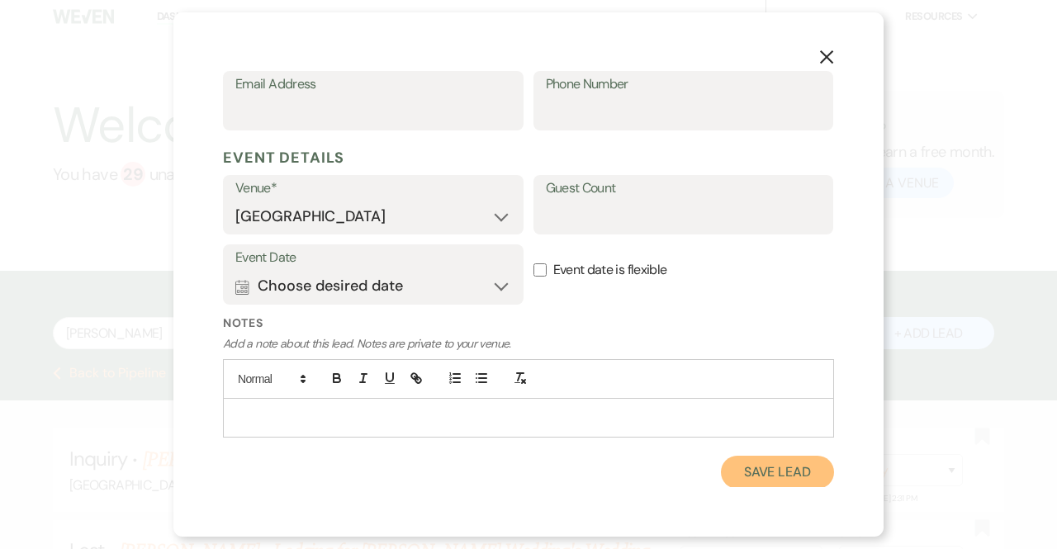
click at [777, 474] on button "Save Lead" at bounding box center [777, 472] width 113 height 33
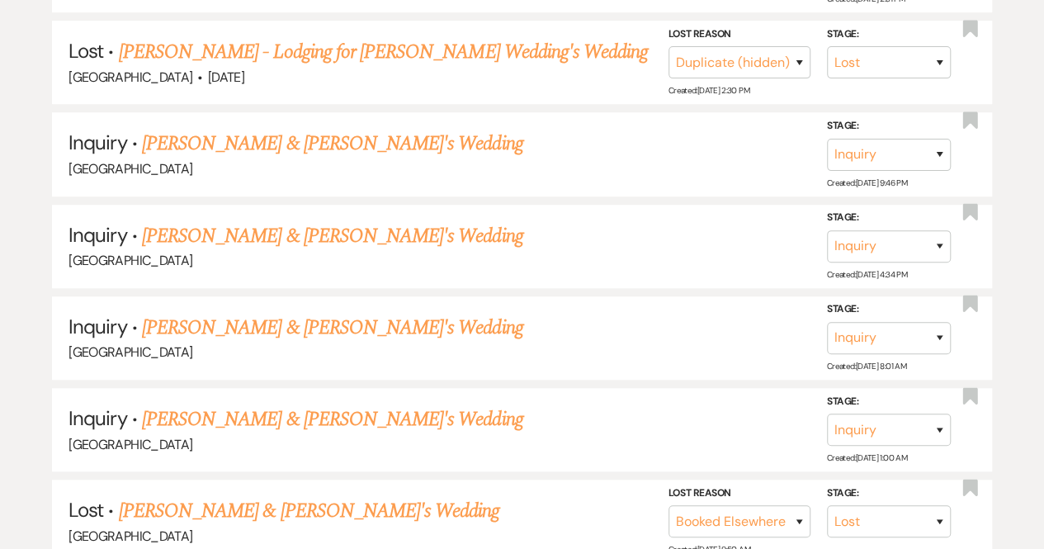
scroll to position [0, 0]
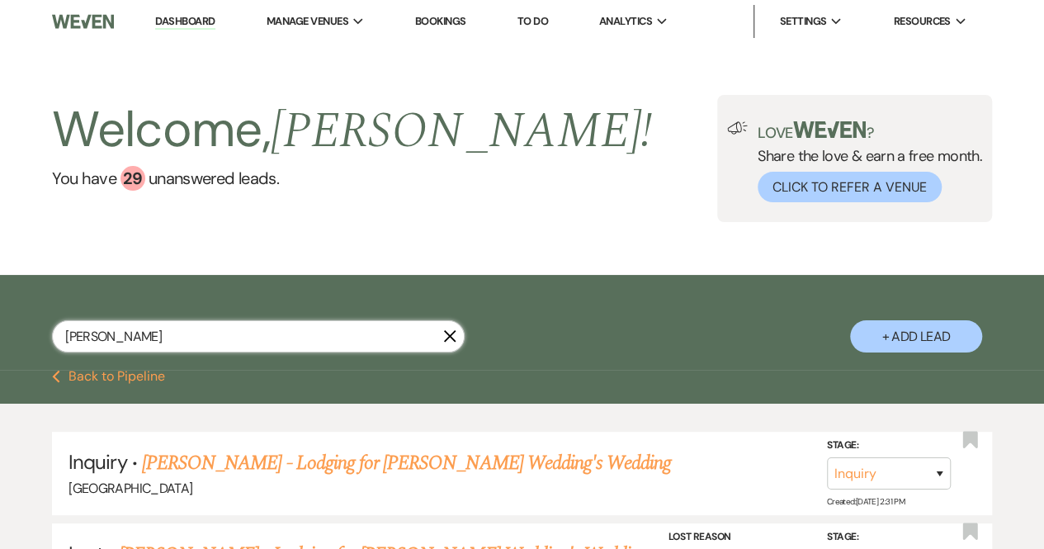
click at [297, 345] on input "Laura Stewarrt" at bounding box center [258, 336] width 413 height 32
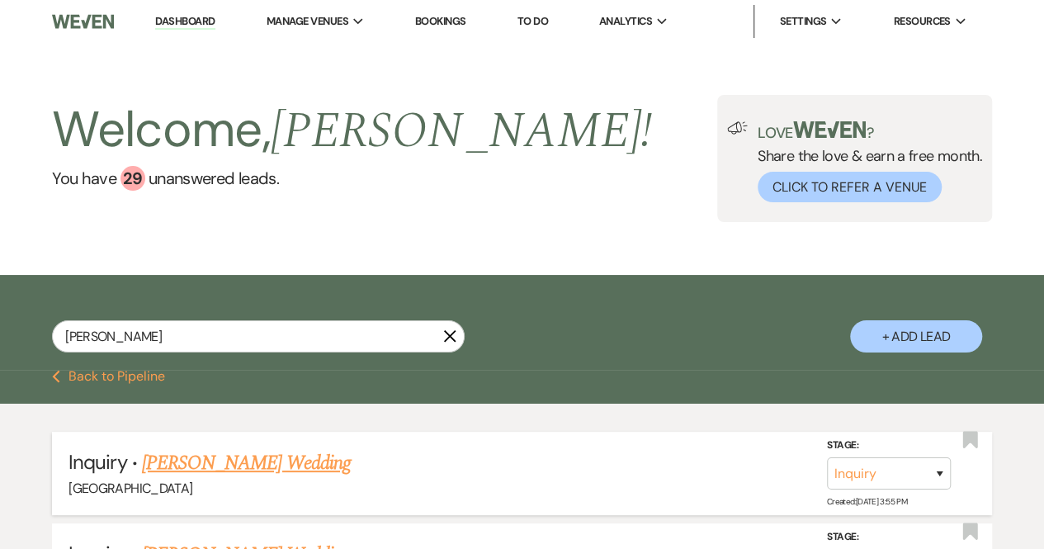
click at [261, 464] on link "Jane Nichols's Wedding" at bounding box center [246, 463] width 209 height 30
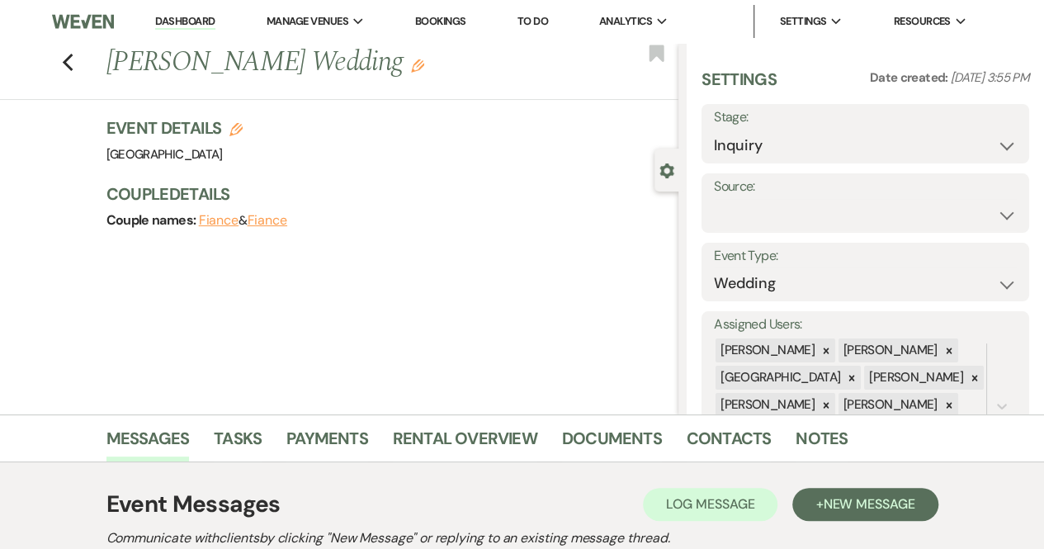
scroll to position [1, 0]
click at [752, 204] on select "Weven Venue Website Instagram Facebook Pinterest Google The Knot Wedding Wire H…" at bounding box center [865, 214] width 303 height 32
click at [751, 204] on select "Weven Venue Website Instagram Facebook Pinterest Google The Knot Wedding Wire H…" at bounding box center [865, 214] width 303 height 32
click at [836, 144] on select "Inquiry Follow Up Tour Requested Tour Confirmed Toured Proposal Sent Booked Lost" at bounding box center [865, 145] width 303 height 32
click at [714, 129] on select "Inquiry Follow Up Tour Requested Tour Confirmed Toured Proposal Sent Booked Lost" at bounding box center [865, 145] width 303 height 32
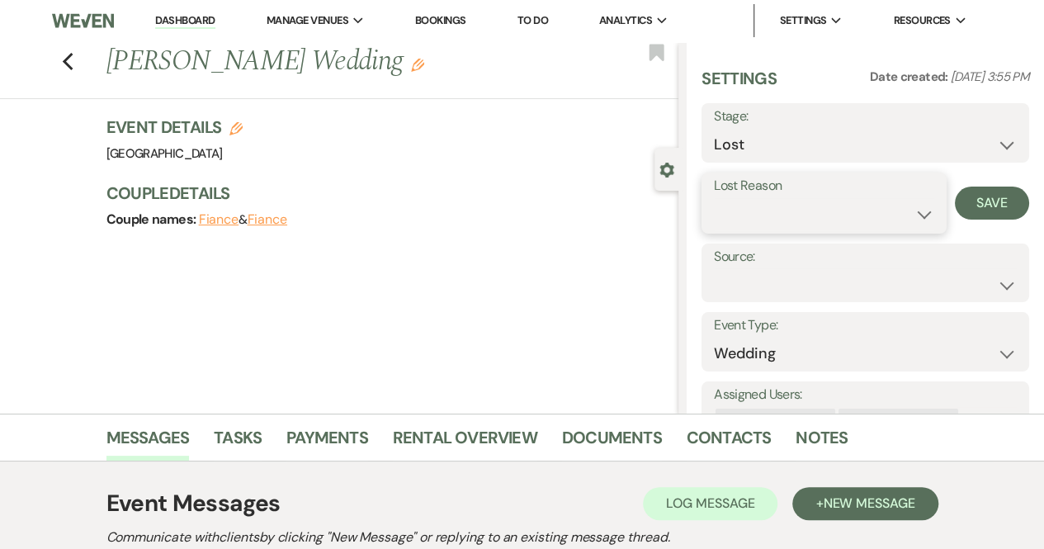
click at [891, 214] on select "Booked Elsewhere Budget Date Unavailable No Response Not a Good Match Capacity …" at bounding box center [824, 214] width 220 height 32
click at [714, 198] on select "Booked Elsewhere Budget Date Unavailable No Response Not a Good Match Capacity …" at bounding box center [824, 214] width 220 height 32
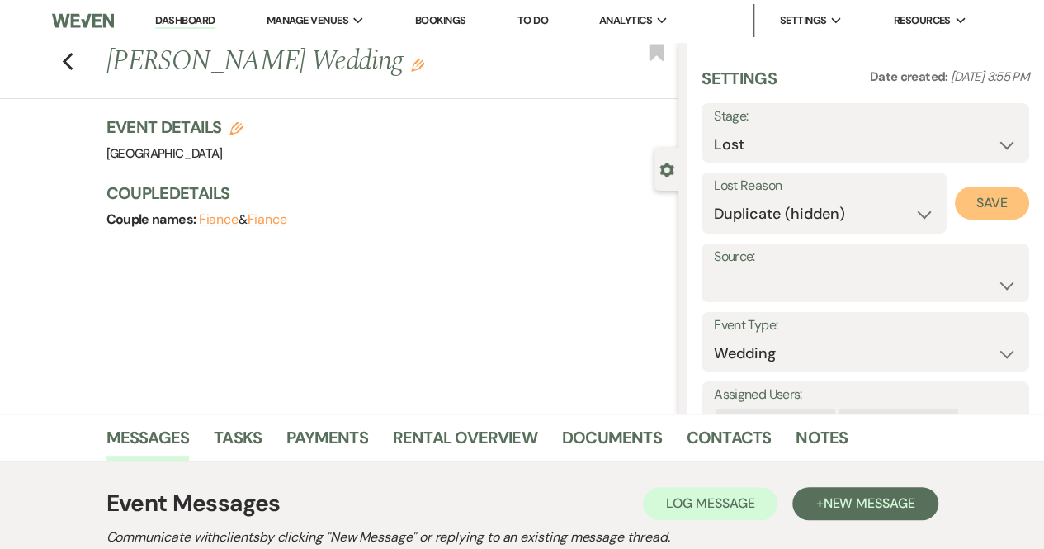
click at [971, 207] on button "Save" at bounding box center [992, 203] width 74 height 33
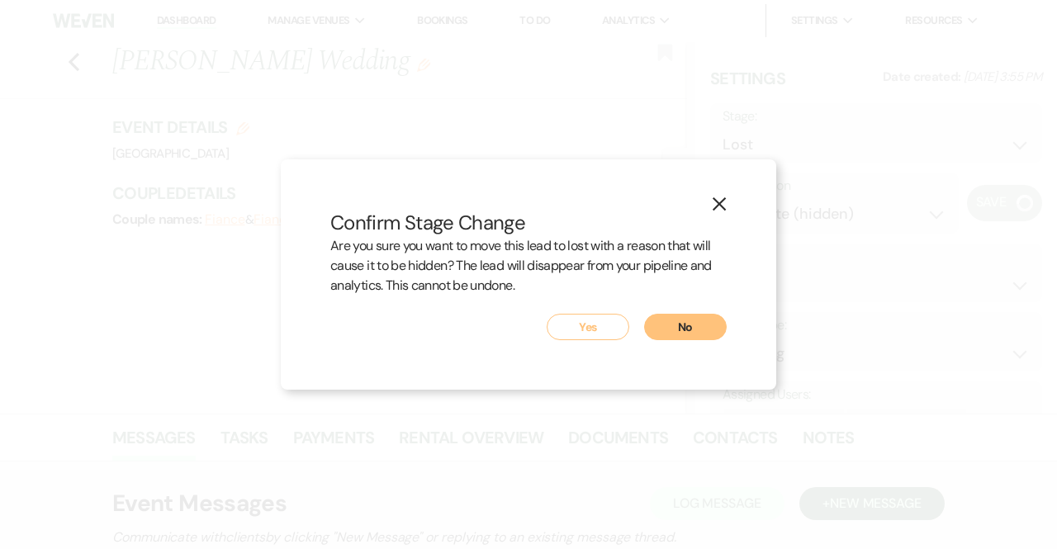
click at [589, 323] on button "Yes" at bounding box center [588, 327] width 83 height 26
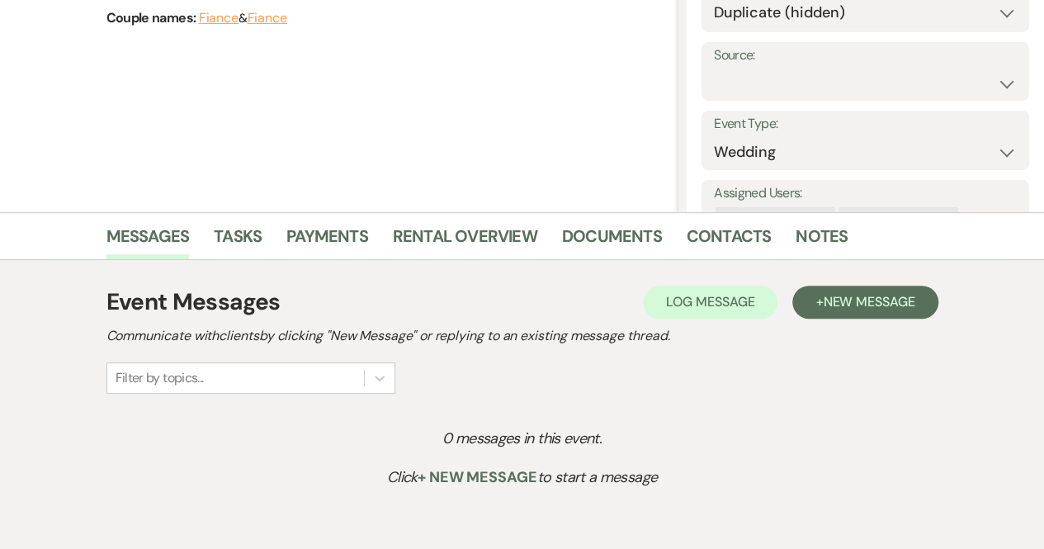
scroll to position [201, 0]
click at [845, 312] on button "+ New Message" at bounding box center [865, 303] width 145 height 33
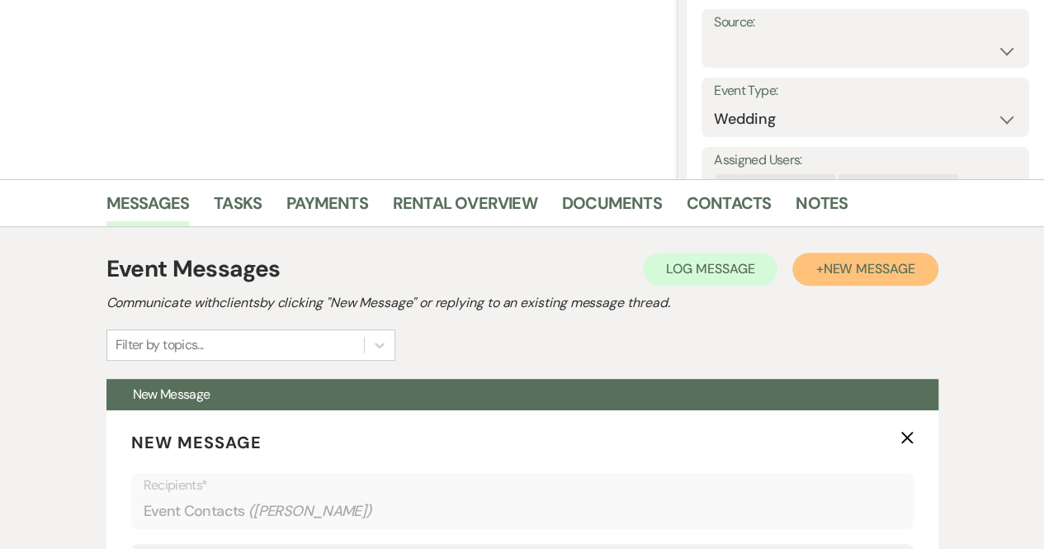
scroll to position [234, 0]
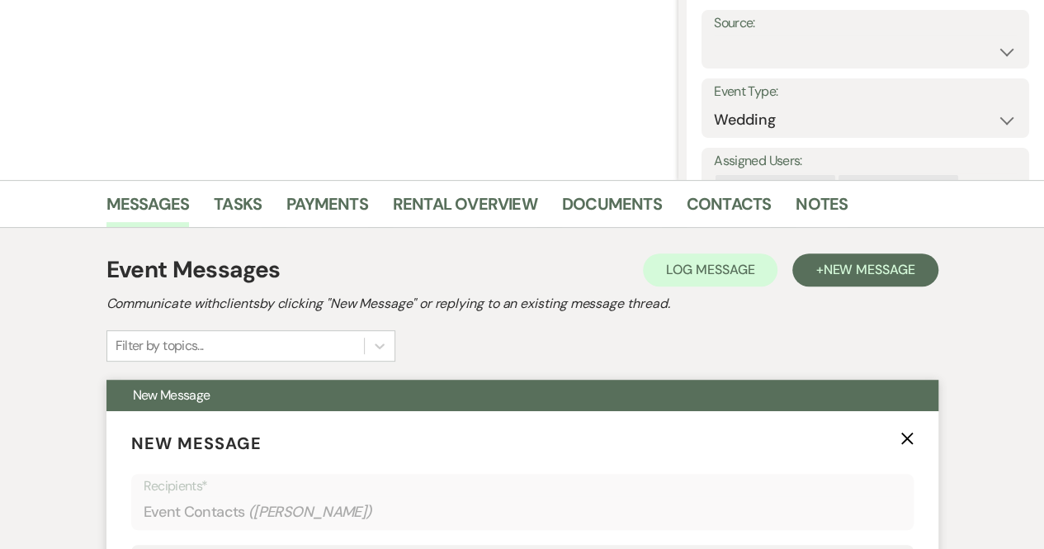
click at [907, 437] on use "button" at bounding box center [907, 438] width 12 height 12
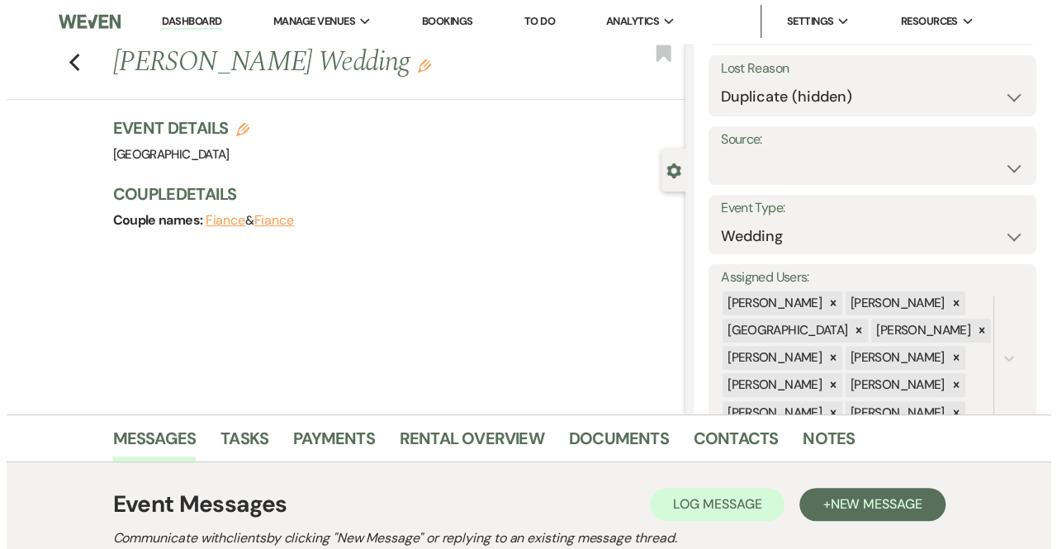
scroll to position [167, 0]
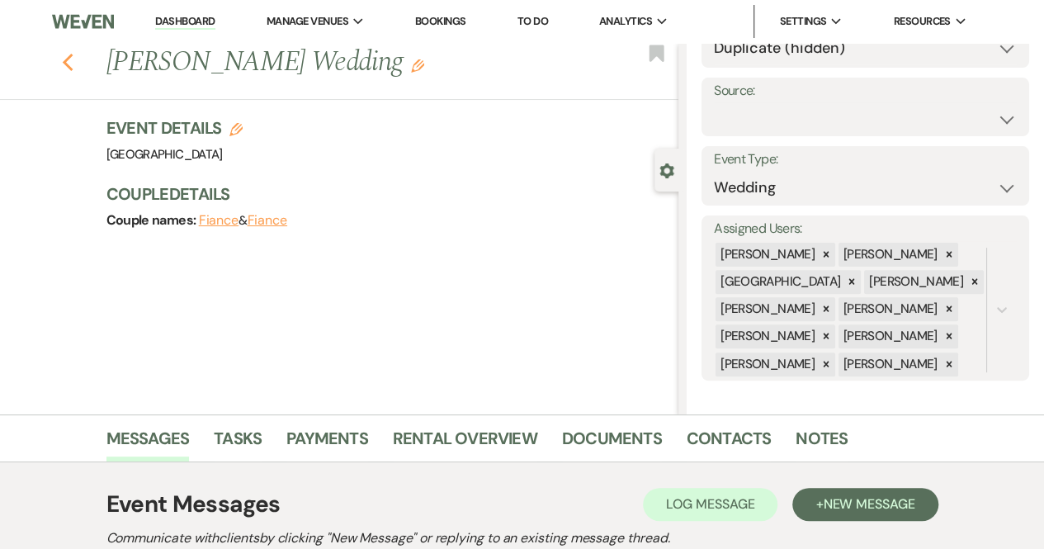
click at [73, 65] on use "button" at bounding box center [67, 63] width 11 height 18
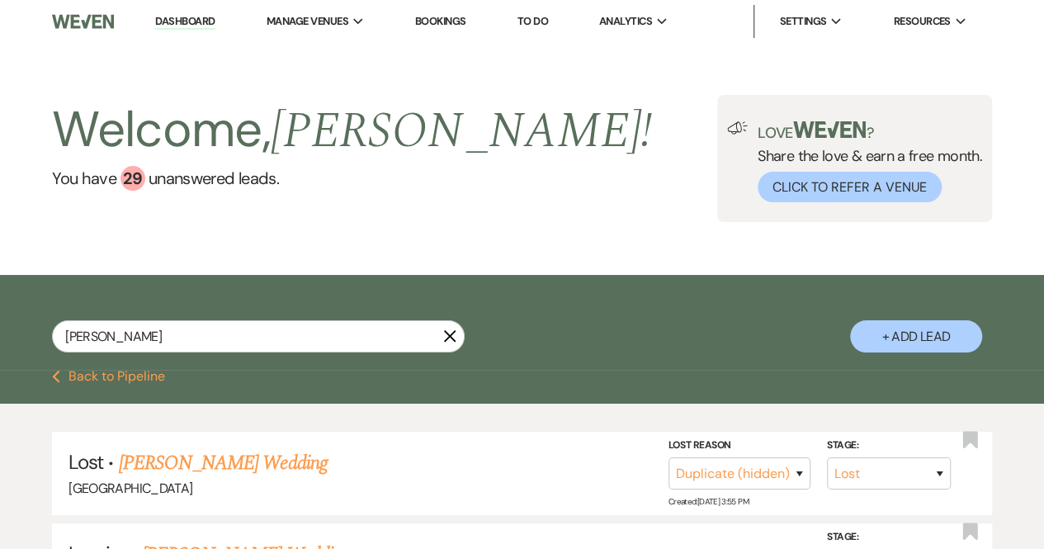
click at [938, 334] on button "+ Add Lead" at bounding box center [916, 336] width 132 height 32
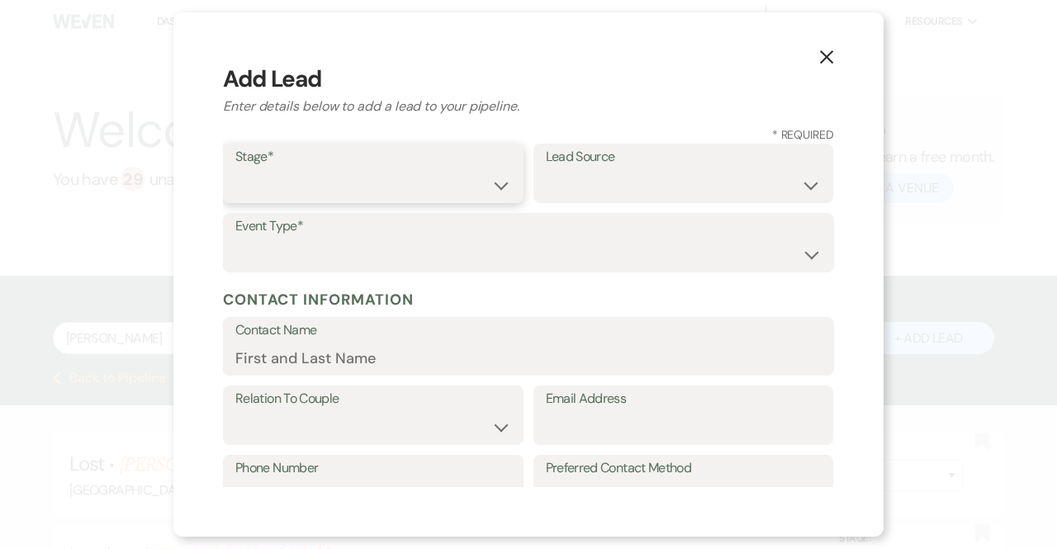
click at [377, 183] on select "Inquiry Follow Up Tour Requested Tour Confirmed Toured Proposal Sent Booked Lost" at bounding box center [373, 185] width 276 height 32
click at [235, 169] on select "Inquiry Follow Up Tour Requested Tour Confirmed Toured Proposal Sent Booked Lost" at bounding box center [373, 185] width 276 height 32
click at [586, 176] on select "Weven Venue Website Instagram Facebook Pinterest Google The Knot Wedding Wire H…" at bounding box center [684, 185] width 276 height 32
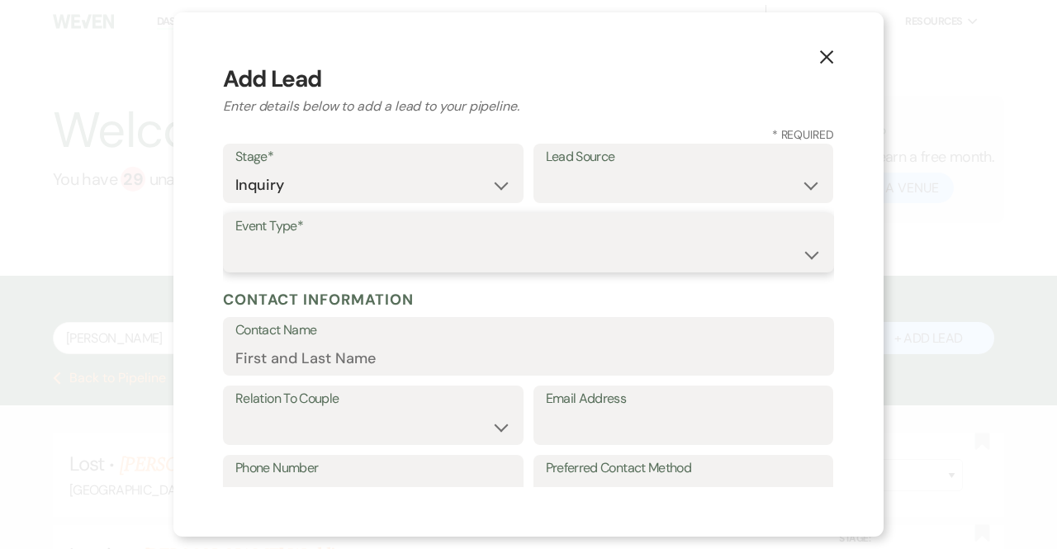
click at [353, 250] on select "Wedding Anniversary Party Baby Shower Bachelorette / Bachelor Party Birthday Pa…" at bounding box center [528, 255] width 586 height 32
click at [235, 239] on select "Wedding Anniversary Party Baby Shower Bachelorette / Bachelor Party Birthday Pa…" at bounding box center [528, 255] width 586 height 32
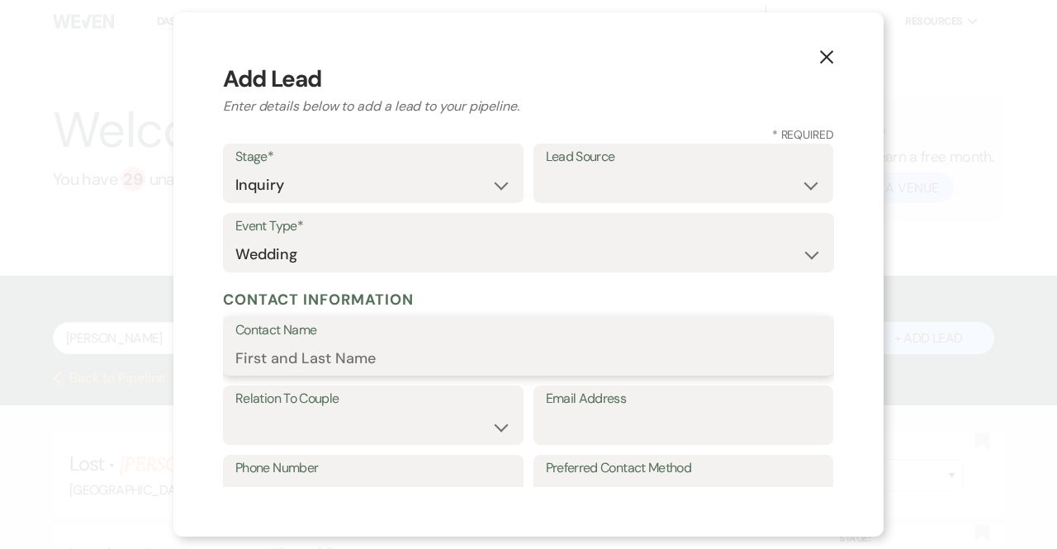
click at [339, 358] on input "Contact Name" at bounding box center [528, 358] width 586 height 32
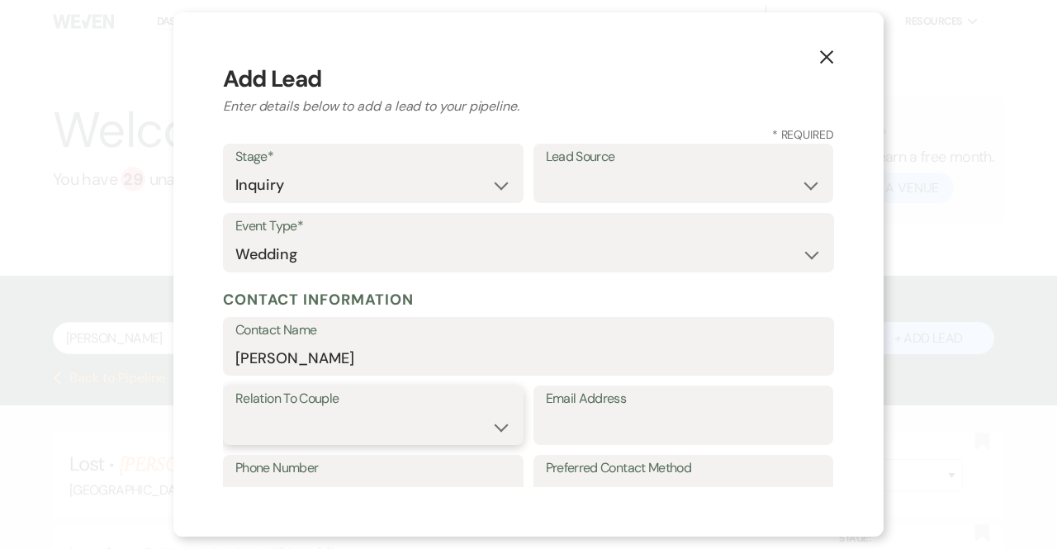
click at [326, 422] on select "Couple Planner Parent of Couple Family Member Friend Other" at bounding box center [373, 427] width 276 height 32
click at [235, 411] on select "Couple Planner Parent of Couple Family Member Friend Other" at bounding box center [373, 427] width 276 height 32
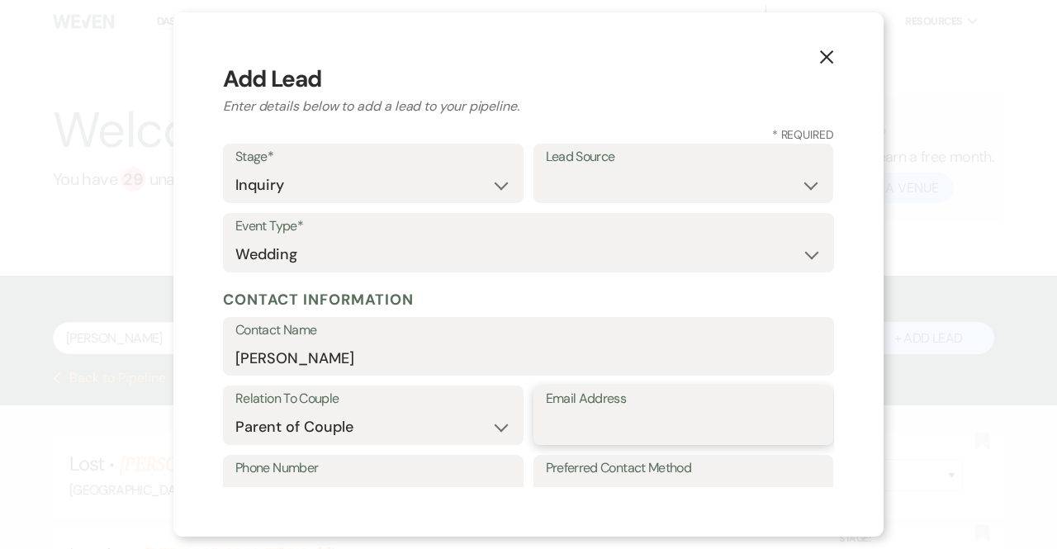
click at [564, 422] on input "Email Address" at bounding box center [684, 427] width 276 height 32
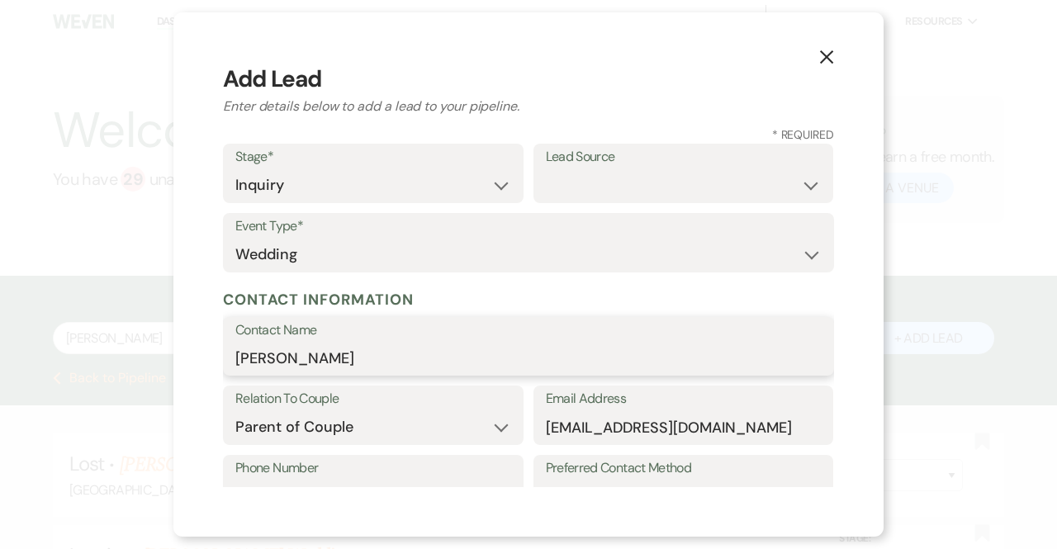
click at [397, 358] on input "Jane Nichols" at bounding box center [528, 358] width 586 height 32
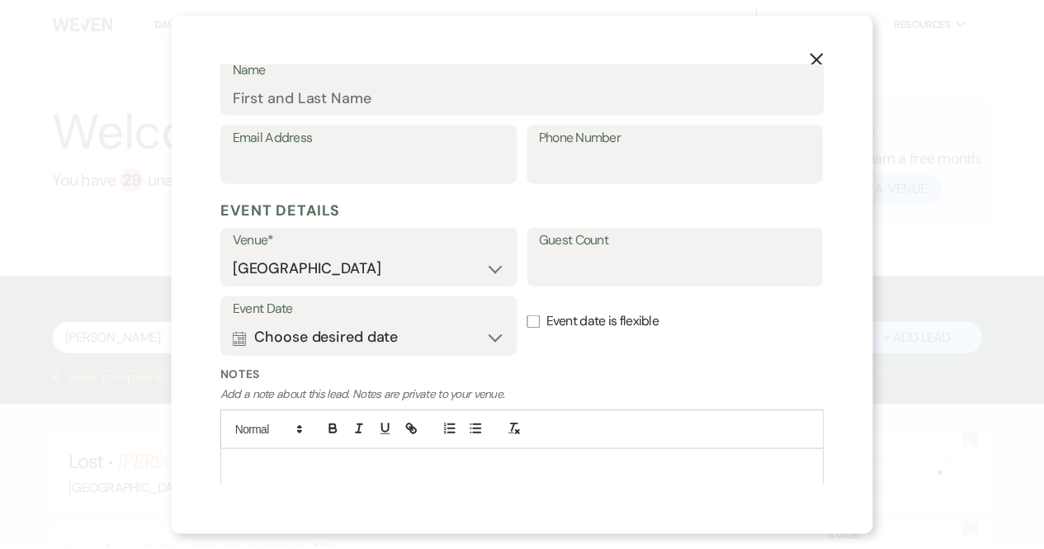
scroll to position [755, 0]
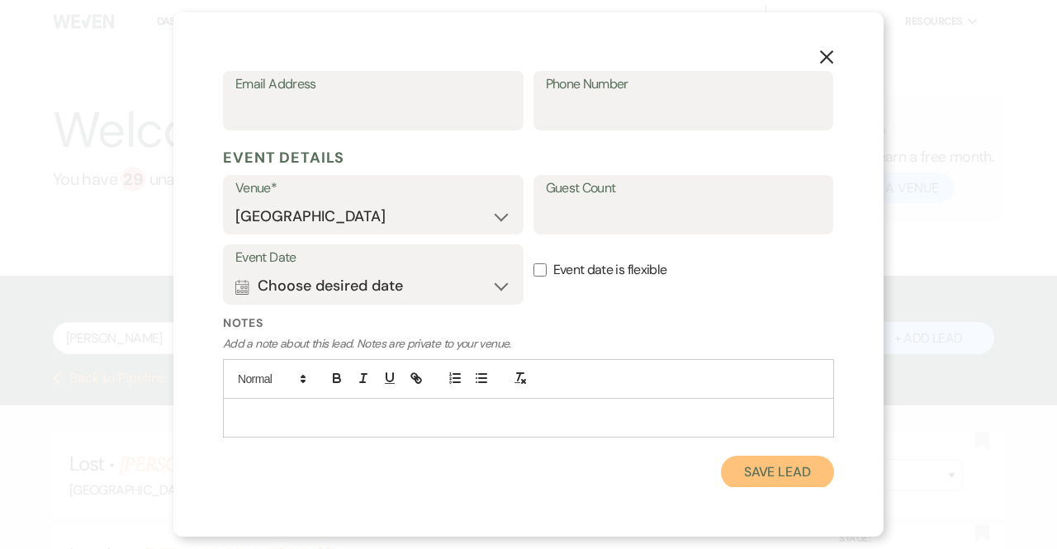
click at [768, 476] on button "Save Lead" at bounding box center [777, 472] width 113 height 33
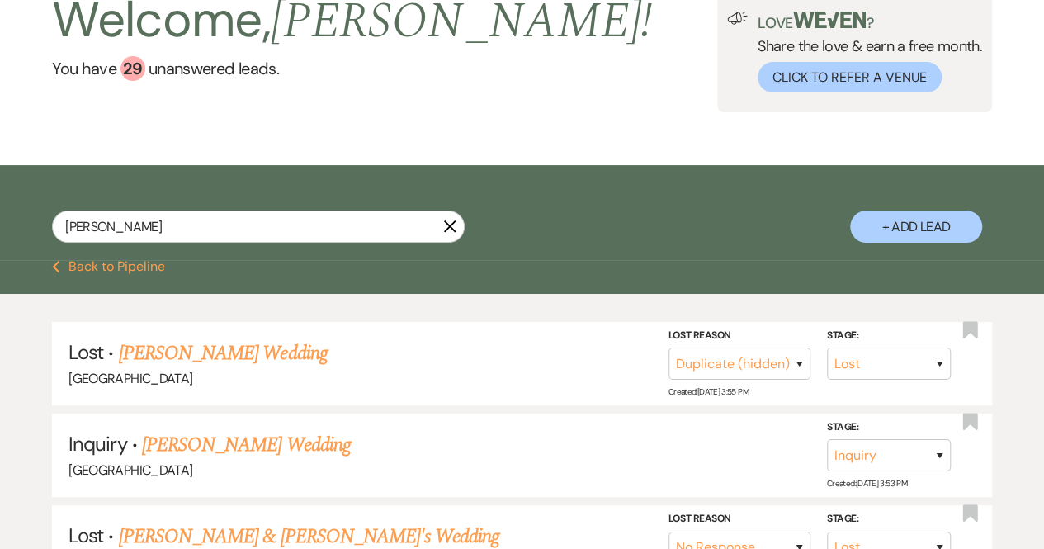
scroll to position [109, 0]
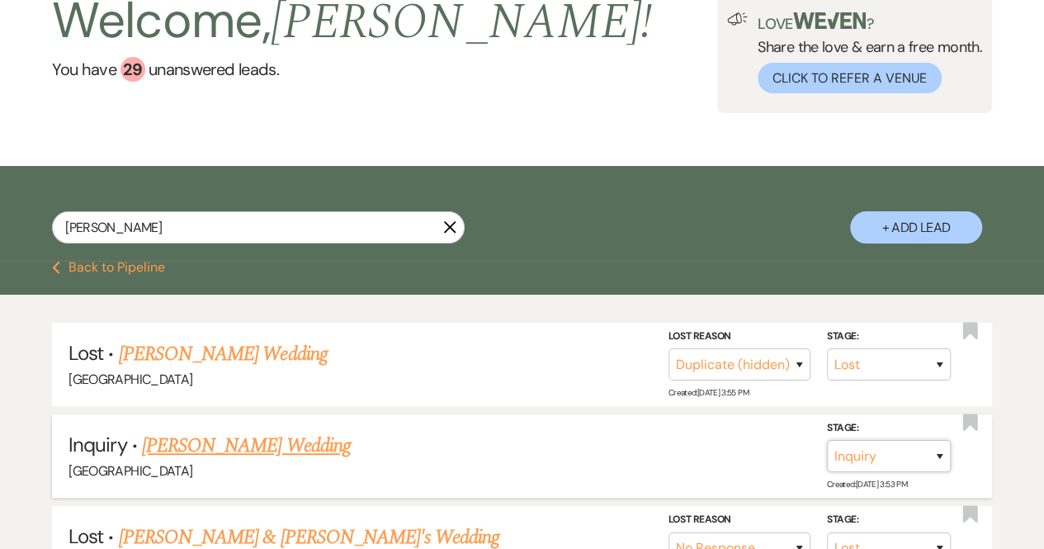
click at [885, 451] on select "Inquiry Follow Up Tour Requested Tour Confirmed Toured Proposal Sent Booked Lost" at bounding box center [889, 456] width 124 height 32
click at [888, 457] on select "Inquiry Follow Up Tour Requested Tour Confirmed Toured Proposal Sent Booked Lost" at bounding box center [889, 456] width 124 height 32
click at [259, 443] on link "Jane Nichols's Wedding" at bounding box center [246, 446] width 209 height 30
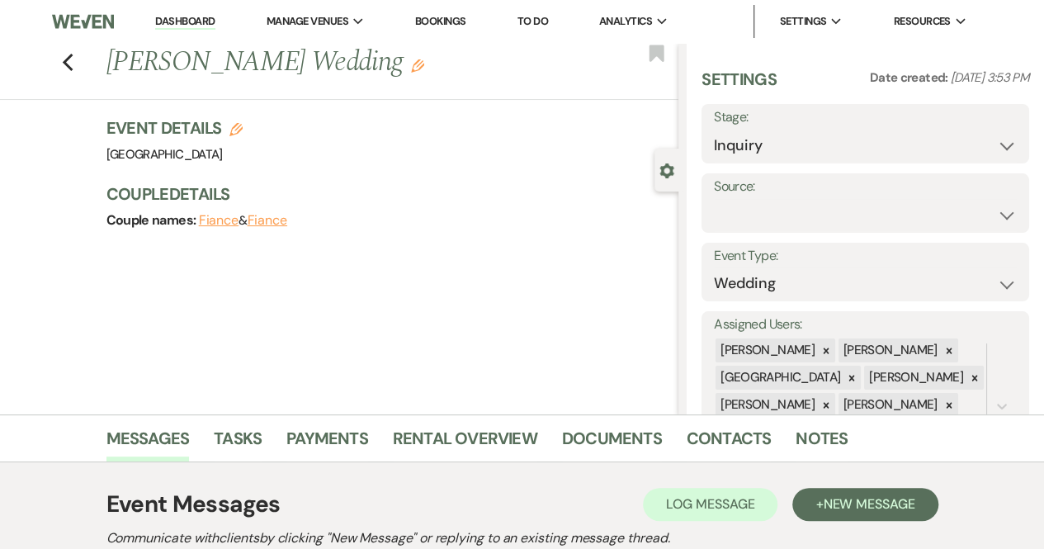
click at [411, 62] on icon "Edit" at bounding box center [417, 65] width 13 height 13
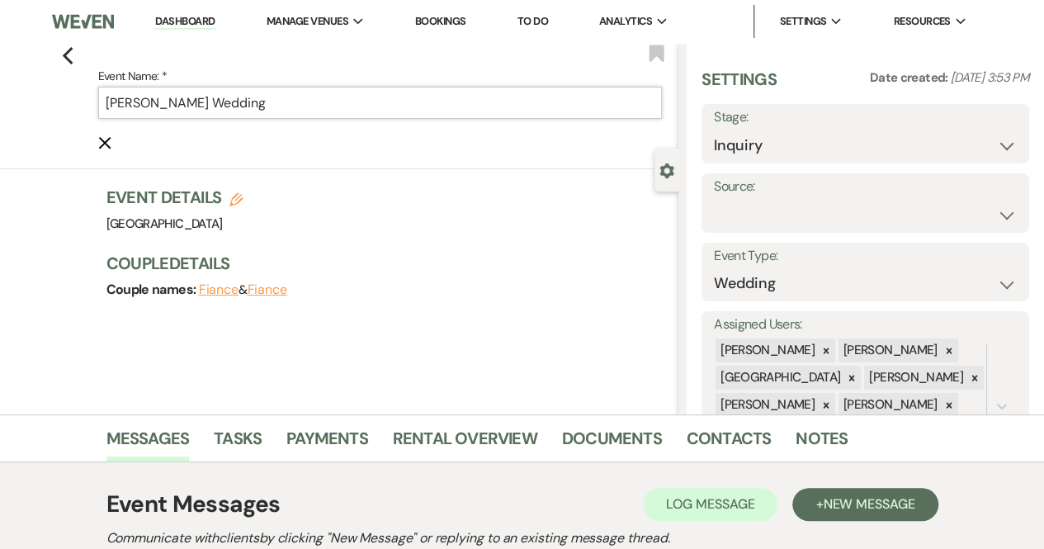
click at [277, 100] on input "Jane Nichols's Wedding" at bounding box center [380, 103] width 565 height 32
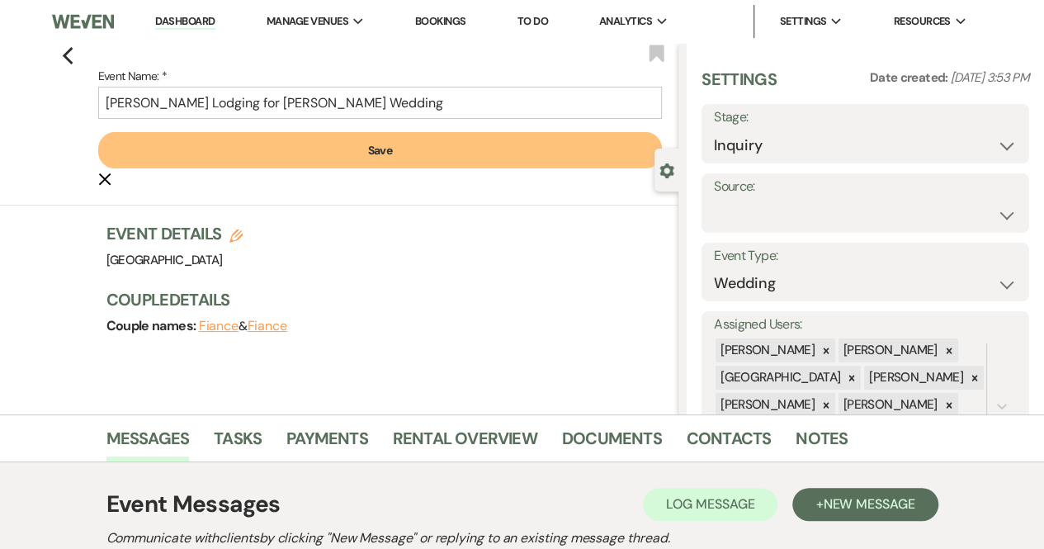
click at [377, 148] on button "Save" at bounding box center [380, 150] width 565 height 36
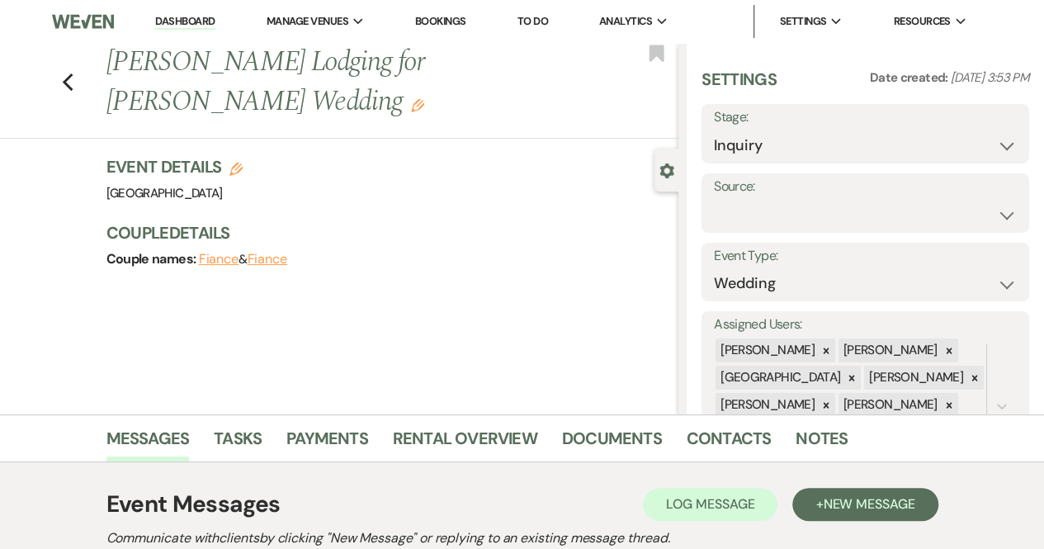
scroll to position [297, 0]
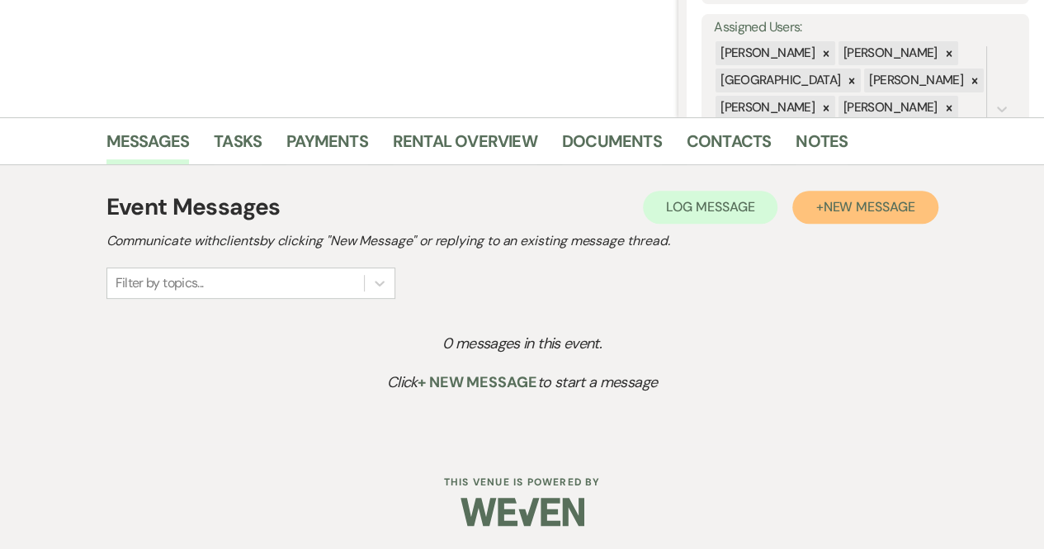
click at [879, 206] on span "New Message" at bounding box center [869, 206] width 92 height 17
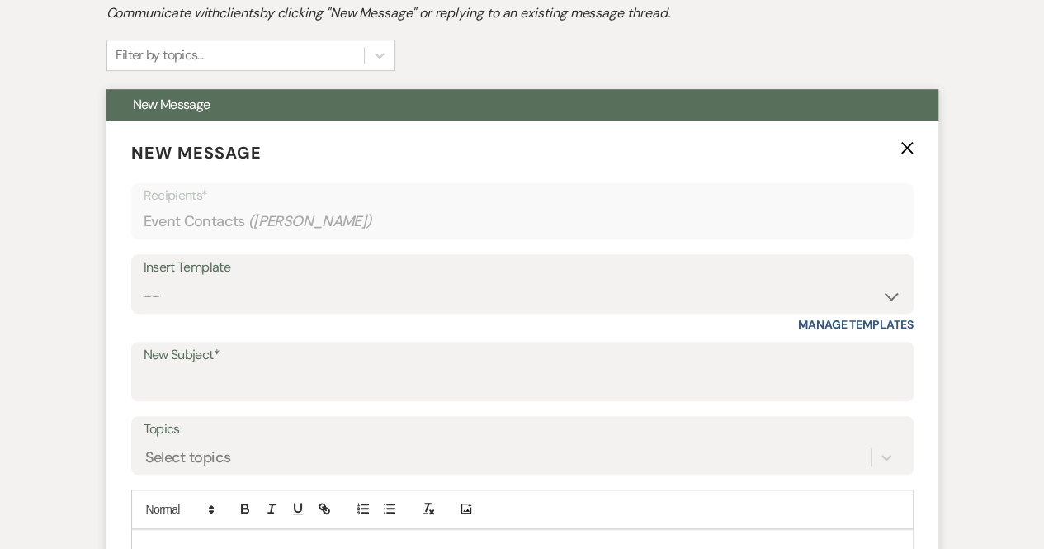
scroll to position [530, 0]
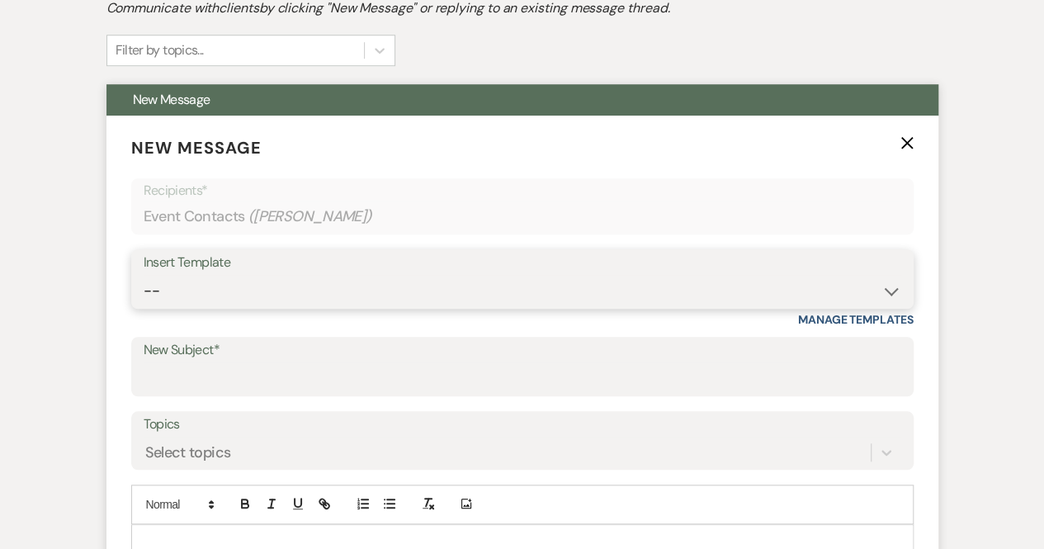
click at [225, 285] on select "-- Weven Planning Portal Introduction (Booked Events) Congratulations on choosi…" at bounding box center [523, 291] width 758 height 32
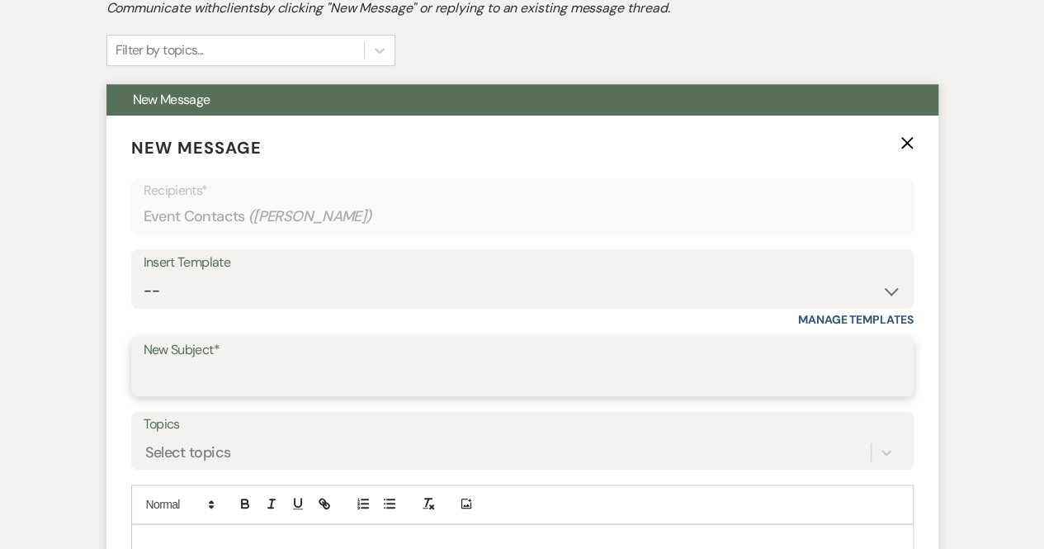
click at [201, 374] on input "New Subject*" at bounding box center [523, 378] width 758 height 32
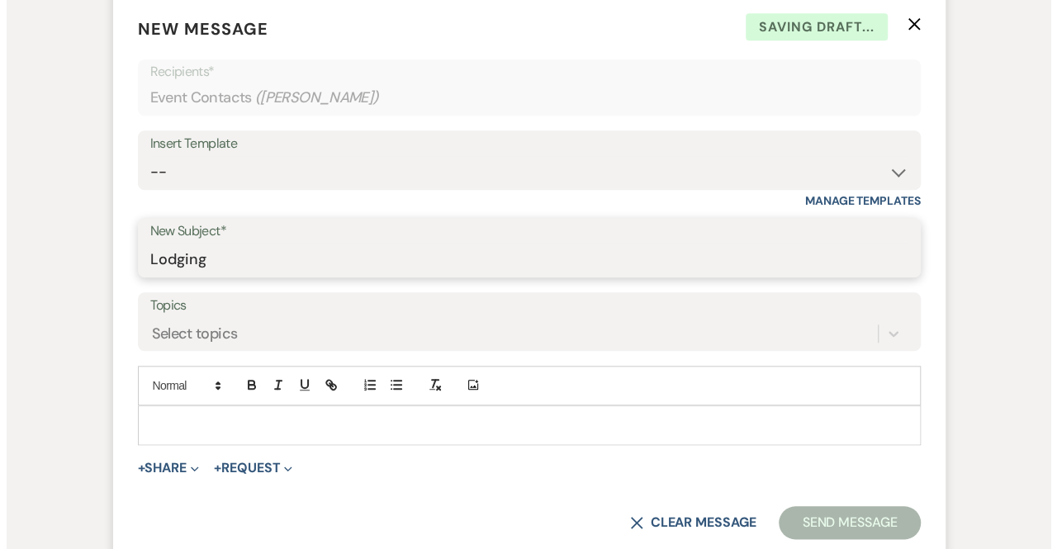
scroll to position [651, 0]
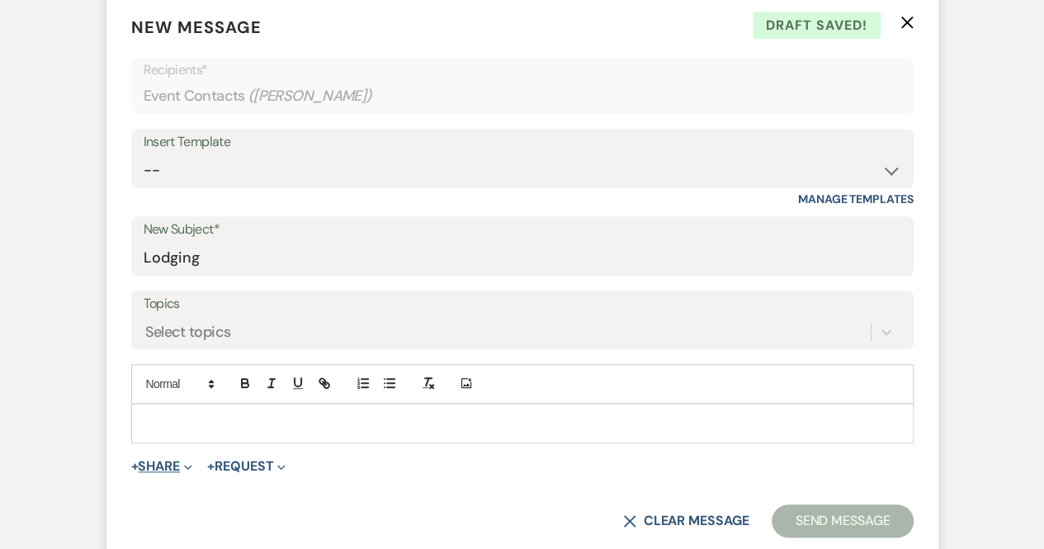
click at [182, 460] on button "+ Share Expand" at bounding box center [162, 466] width 62 height 13
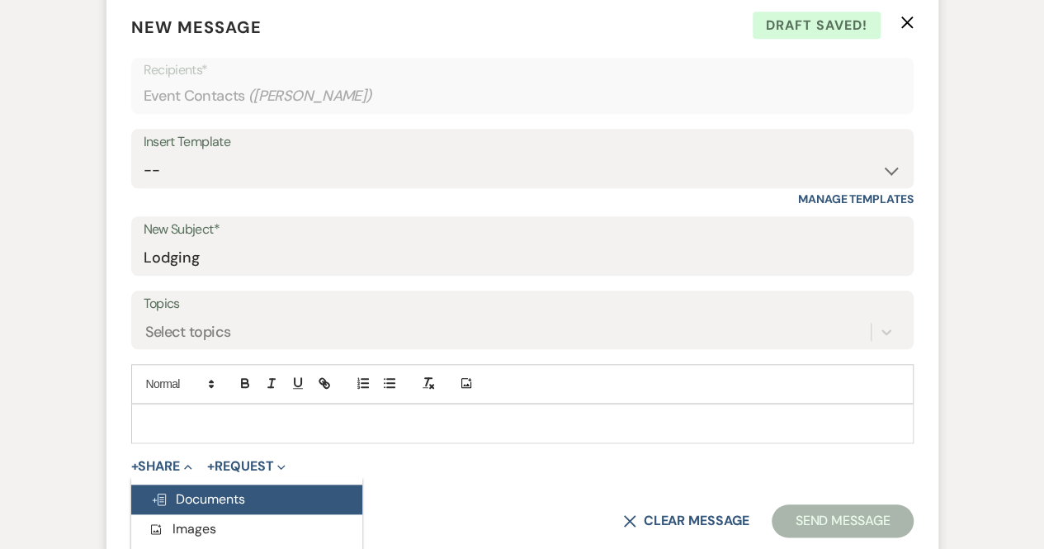
click at [216, 497] on span "Doc Upload Documents" at bounding box center [198, 498] width 94 height 17
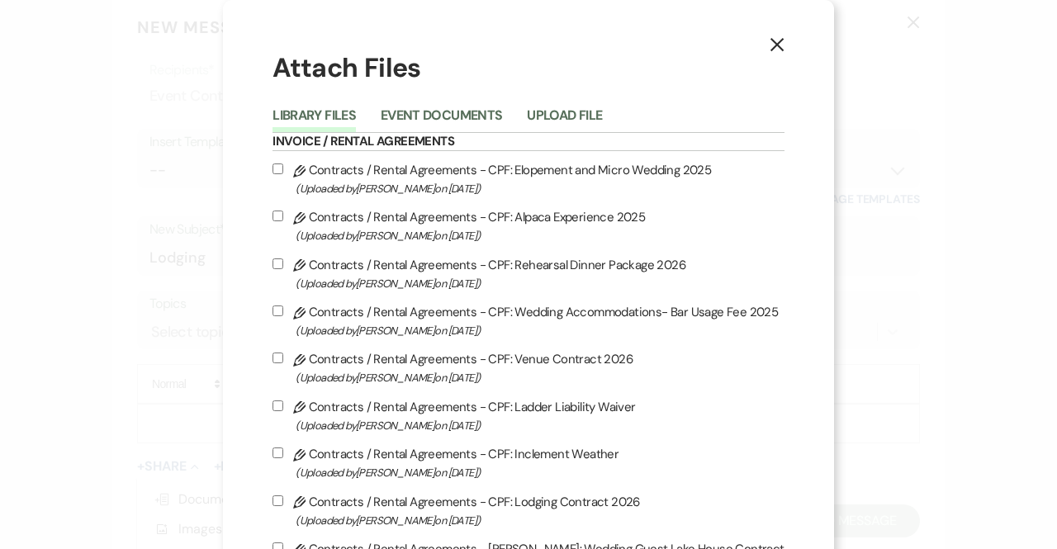
click at [280, 498] on input "Pencil Contracts / Rental Agreements - CPF: Lodging Contract 2026 (Uploaded by …" at bounding box center [277, 500] width 11 height 11
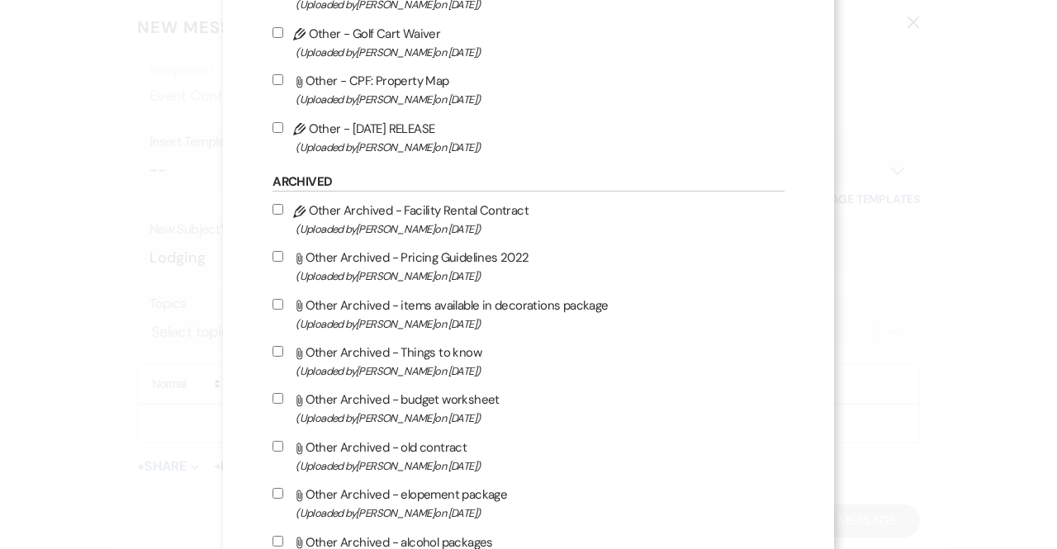
scroll to position [4408, 0]
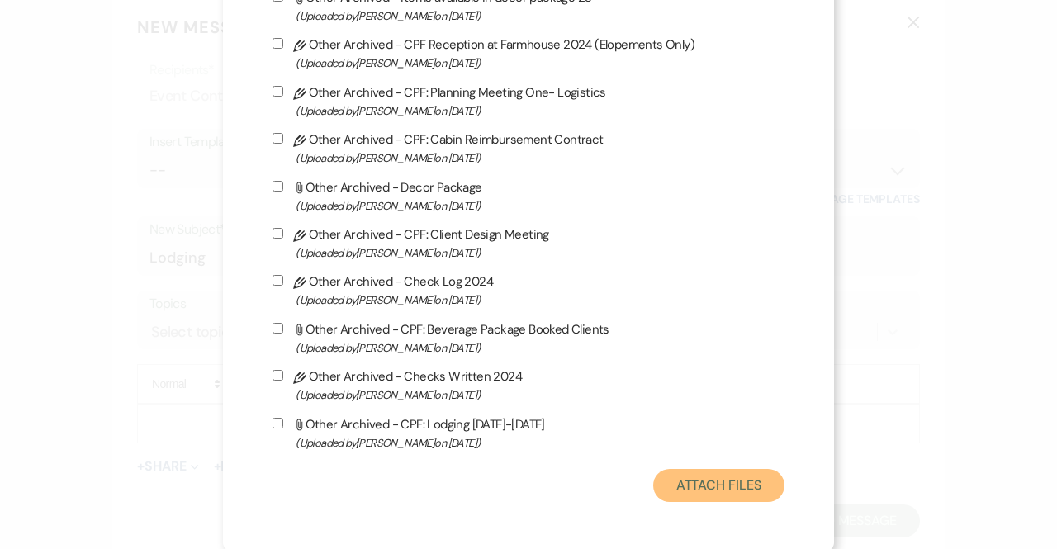
click at [703, 477] on button "Attach Files" at bounding box center [718, 485] width 131 height 33
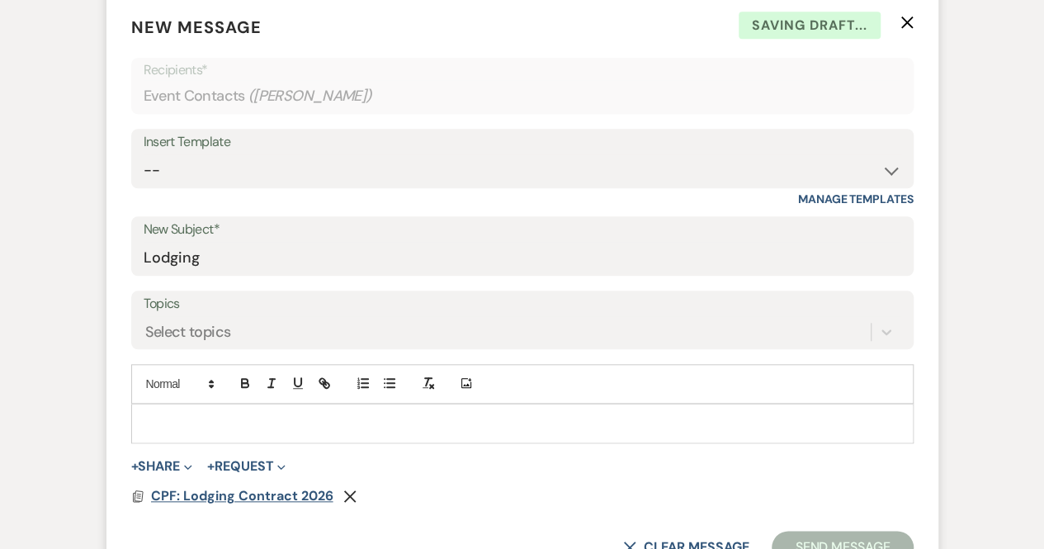
click at [286, 488] on span "CPF: Lodging Contract 2026" at bounding box center [242, 495] width 182 height 17
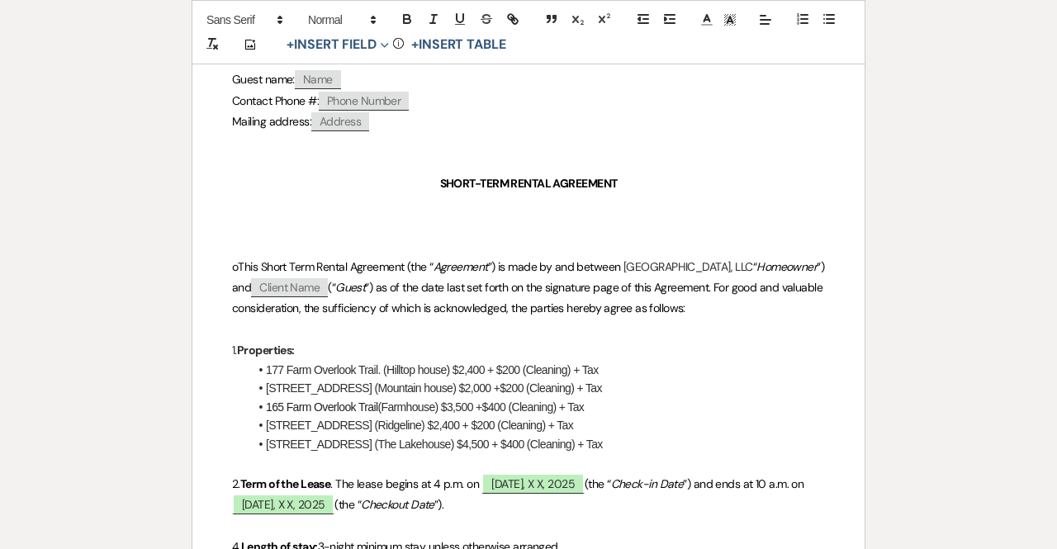
scroll to position [338, 0]
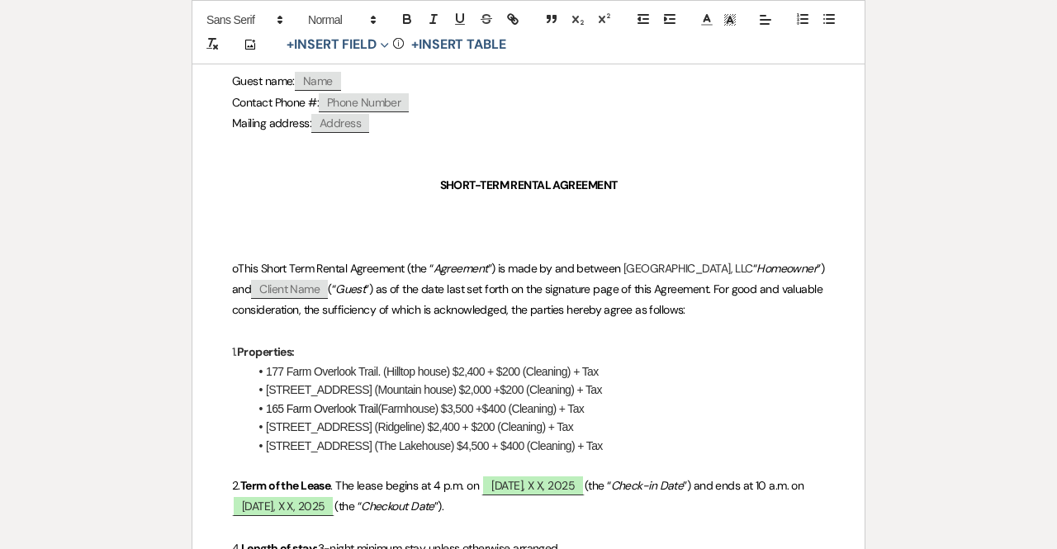
click at [328, 285] on span "Client Name" at bounding box center [289, 289] width 77 height 19
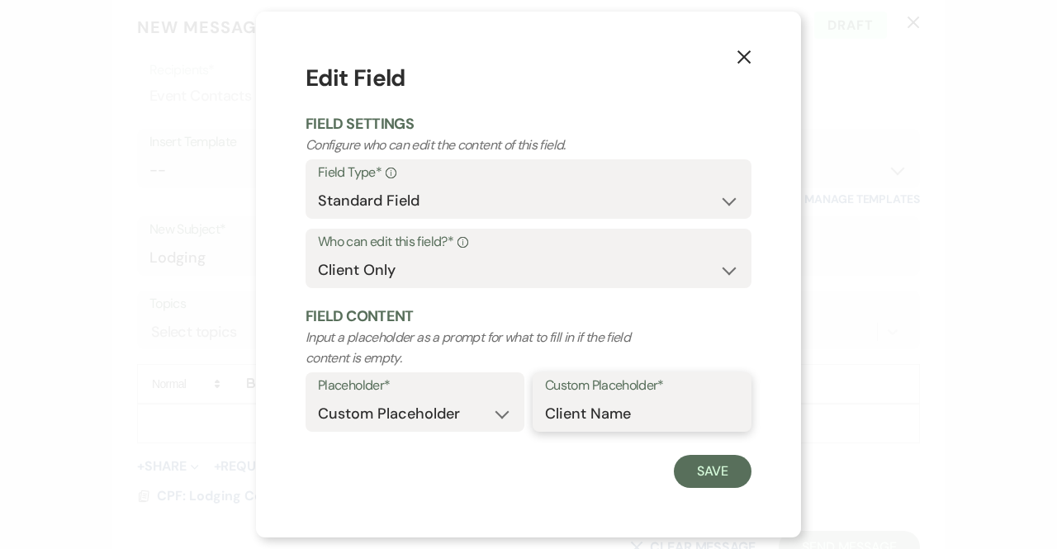
drag, startPoint x: 653, startPoint y: 414, endPoint x: 470, endPoint y: 395, distance: 184.3
click at [470, 395] on div "Placeholder* Custom Placeholder Date Time Name Location Venue Name Type Number …" at bounding box center [528, 406] width 446 height 69
click at [695, 466] on button "Save" at bounding box center [713, 471] width 78 height 33
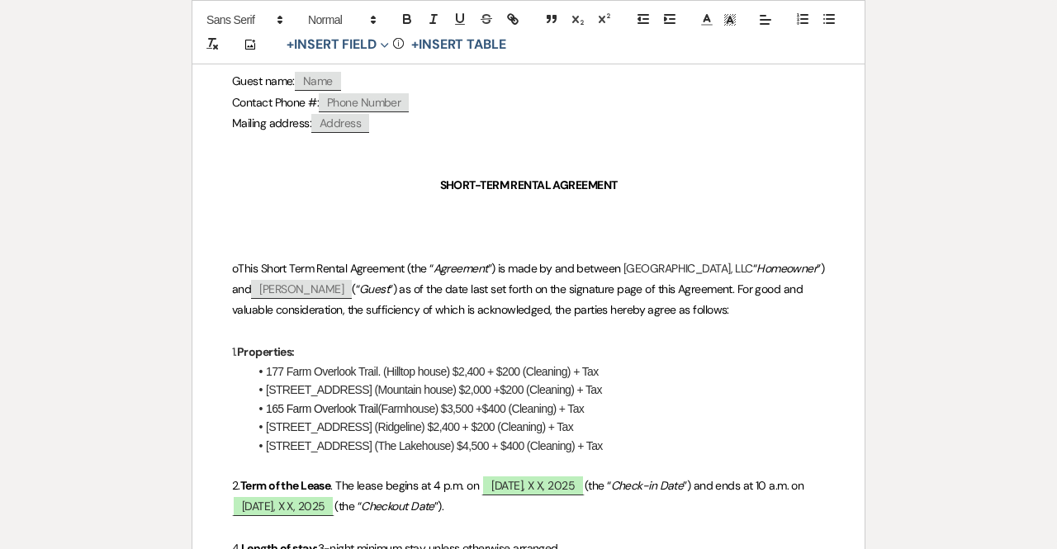
drag, startPoint x: 589, startPoint y: 420, endPoint x: 230, endPoint y: 367, distance: 363.0
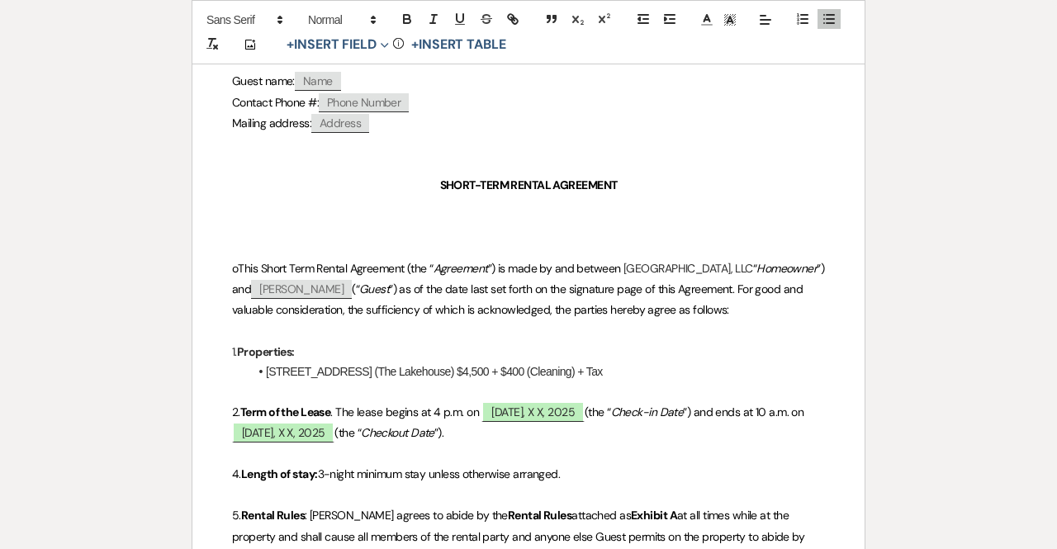
click at [510, 364] on li "415 Chimney Pond Rd. (The Lakehouse) $4,500 + $400 (Cleaning) + Tax" at bounding box center [537, 371] width 576 height 18
click at [519, 403] on span "Thursday, X X, 2025" at bounding box center [532, 411] width 102 height 21
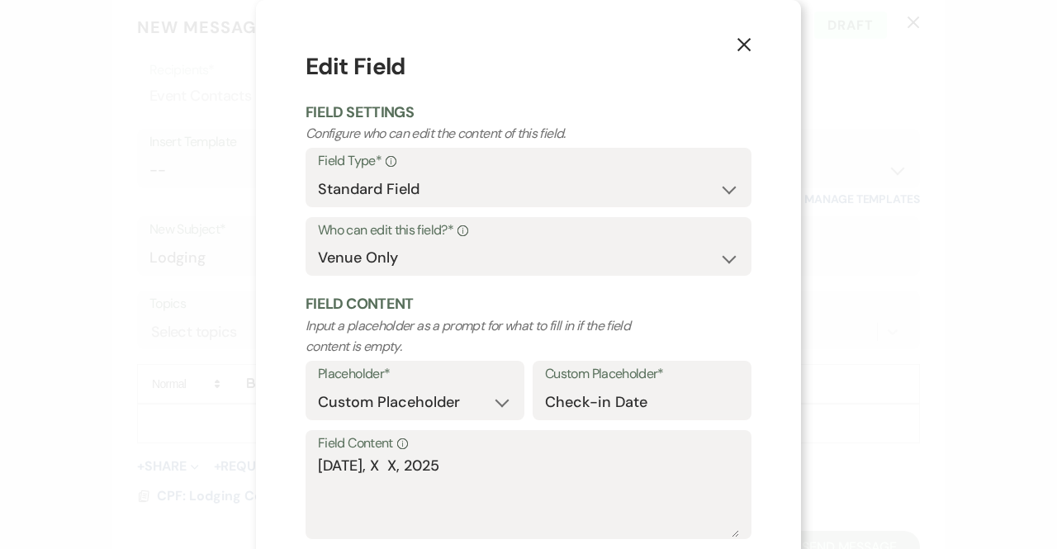
click at [739, 43] on use "button" at bounding box center [743, 44] width 13 height 13
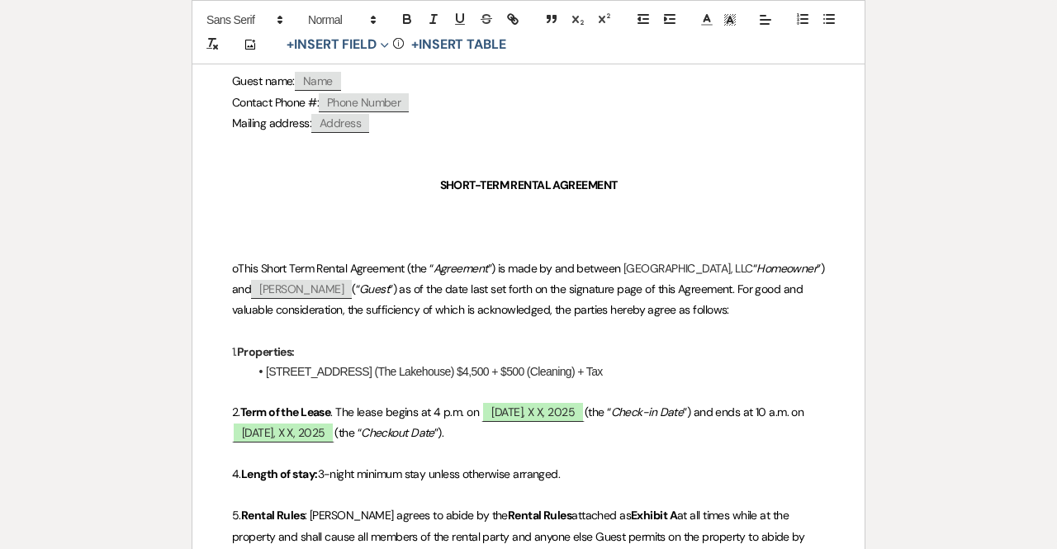
click at [512, 367] on li "415 Chimney Pond Rd. (The Lakehouse) $4,500 + $500 (Cleaning) + Tax" at bounding box center [537, 371] width 576 height 18
click at [519, 407] on span "Thursday, X X, 2025" at bounding box center [532, 411] width 102 height 21
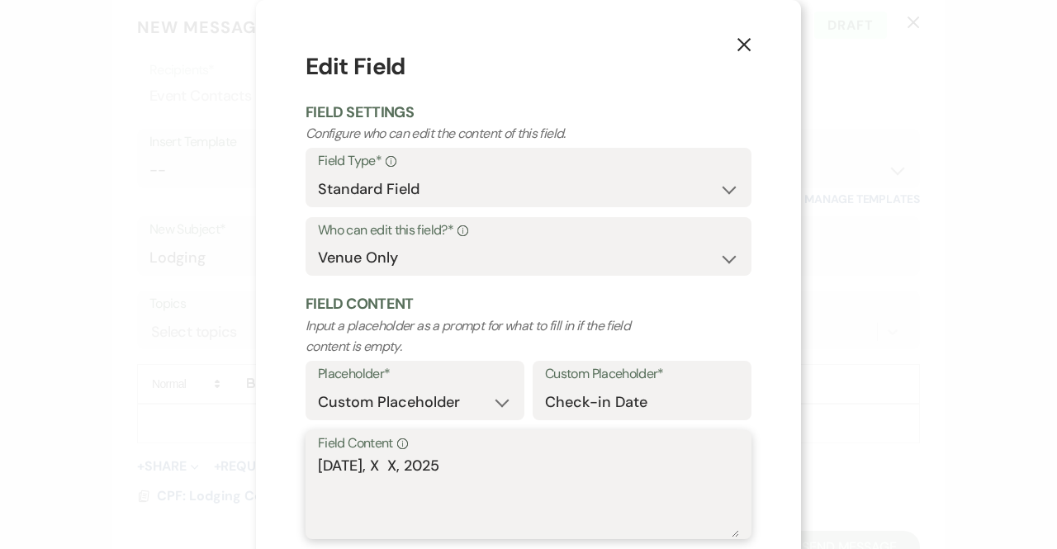
drag, startPoint x: 409, startPoint y: 463, endPoint x: 382, endPoint y: 463, distance: 26.4
click at [382, 463] on textarea "Thursday, X X, 2025" at bounding box center [528, 496] width 421 height 83
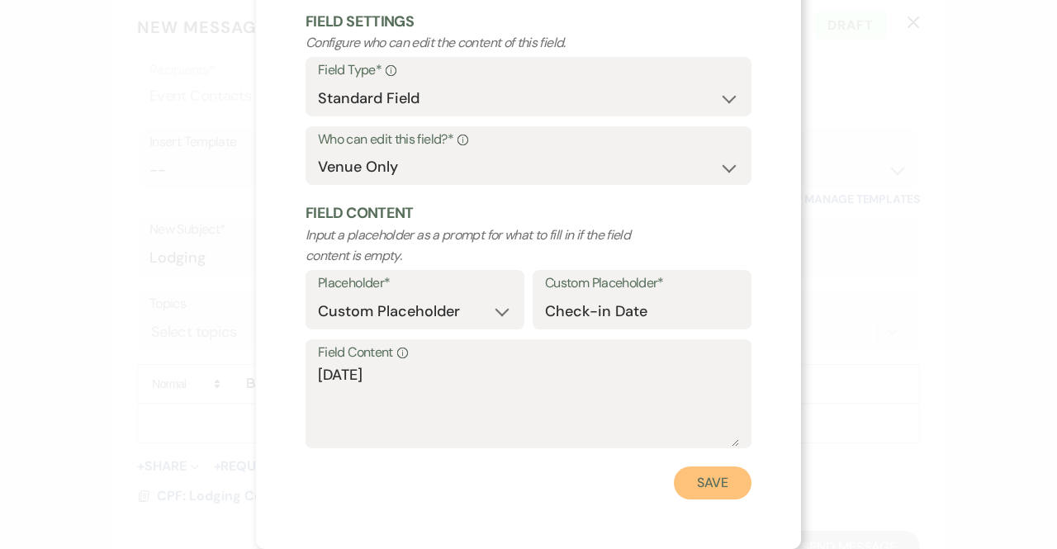
click at [702, 485] on button "Save" at bounding box center [713, 482] width 78 height 33
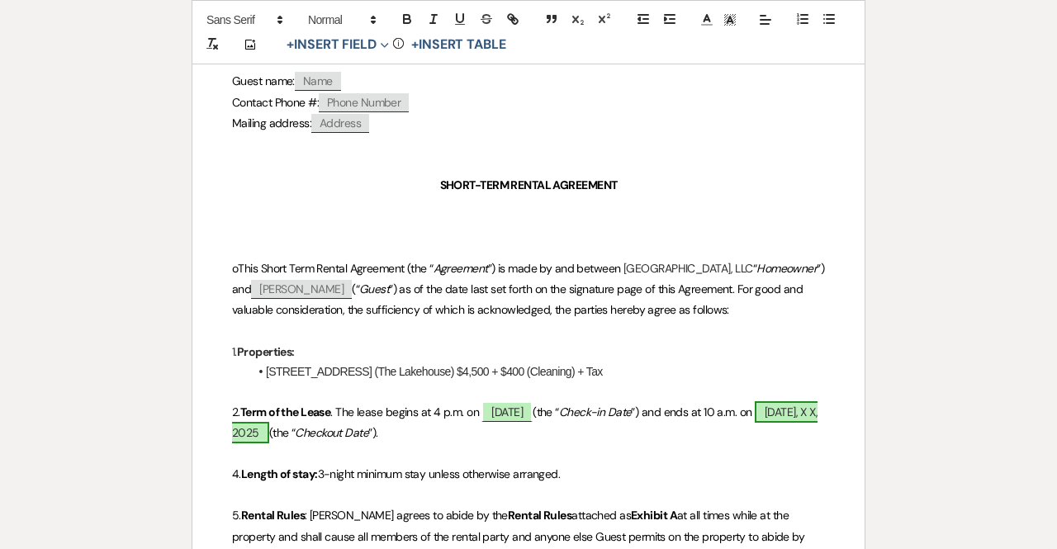
click at [321, 429] on span "Sunday, X X, 2025" at bounding box center [524, 422] width 585 height 42
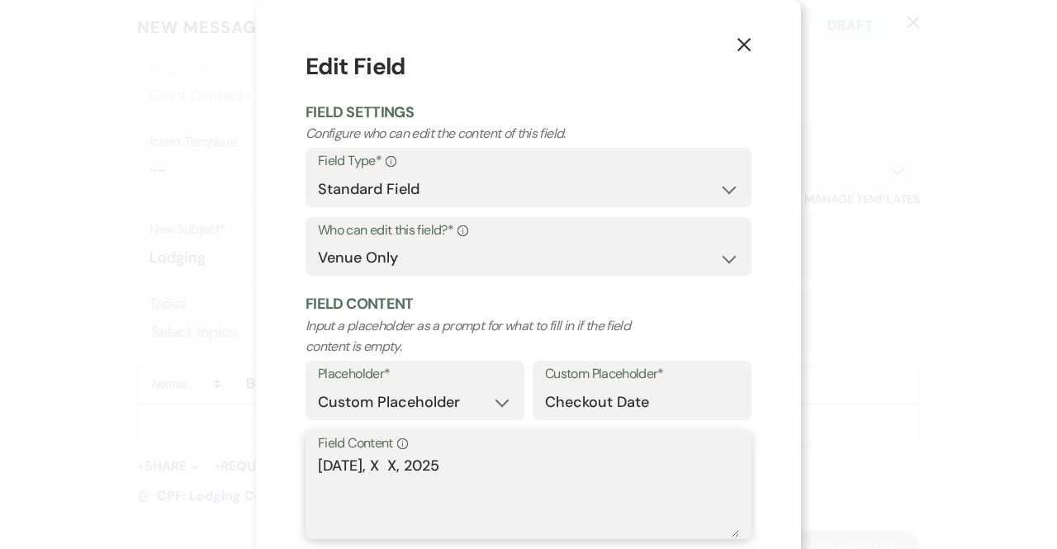
drag, startPoint x: 459, startPoint y: 462, endPoint x: 297, endPoint y: 468, distance: 162.0
click at [297, 468] on div "X Edit Field Field Settings Configure who can edit the content of this field. F…" at bounding box center [528, 320] width 545 height 640
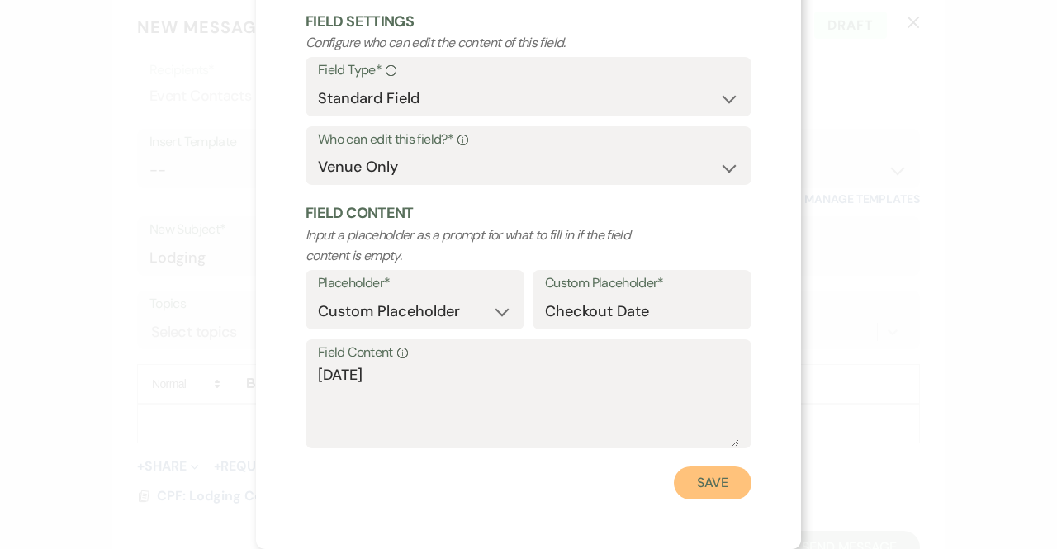
click at [716, 487] on button "Save" at bounding box center [713, 482] width 78 height 33
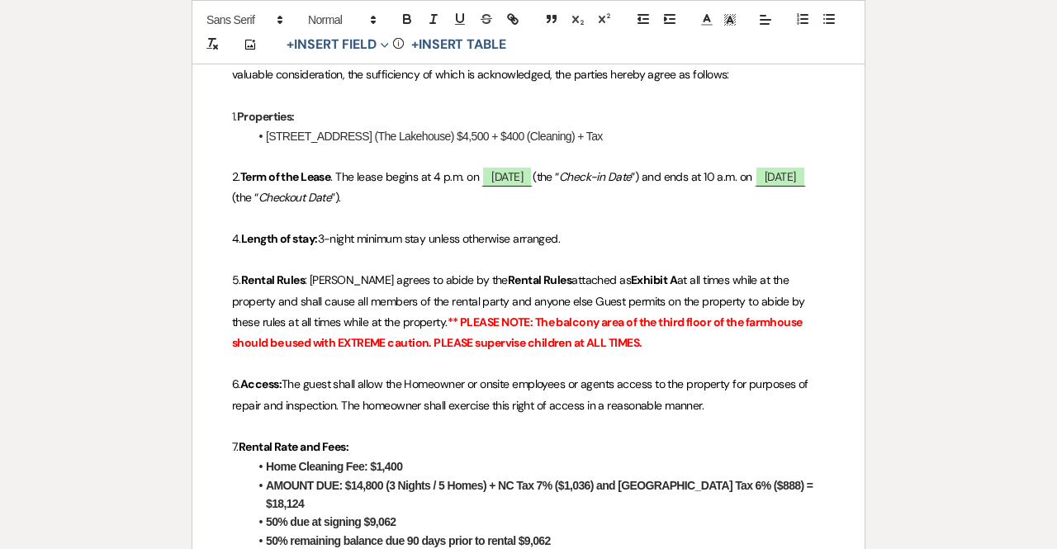
scroll to position [574, 0]
drag, startPoint x: 410, startPoint y: 463, endPoint x: 255, endPoint y: 463, distance: 155.2
click at [255, 463] on li "Home Cleaning Fee: $1,400" at bounding box center [537, 466] width 576 height 18
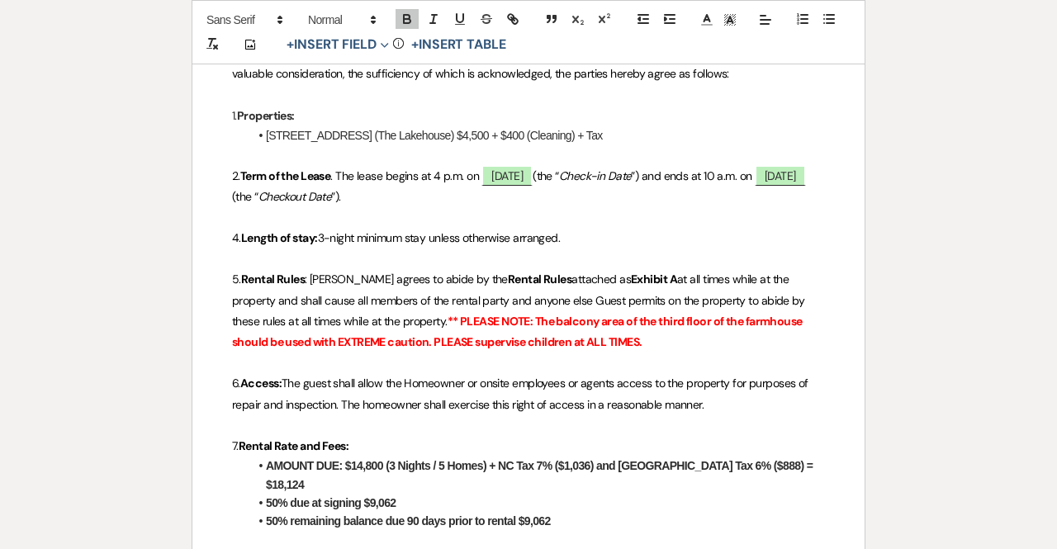
click at [380, 466] on strong "AMOUNT DUE: $14,800 (3 Nights / 5 Homes) + NC Tax 7% ($1,036) and Jackson Count…" at bounding box center [541, 474] width 550 height 31
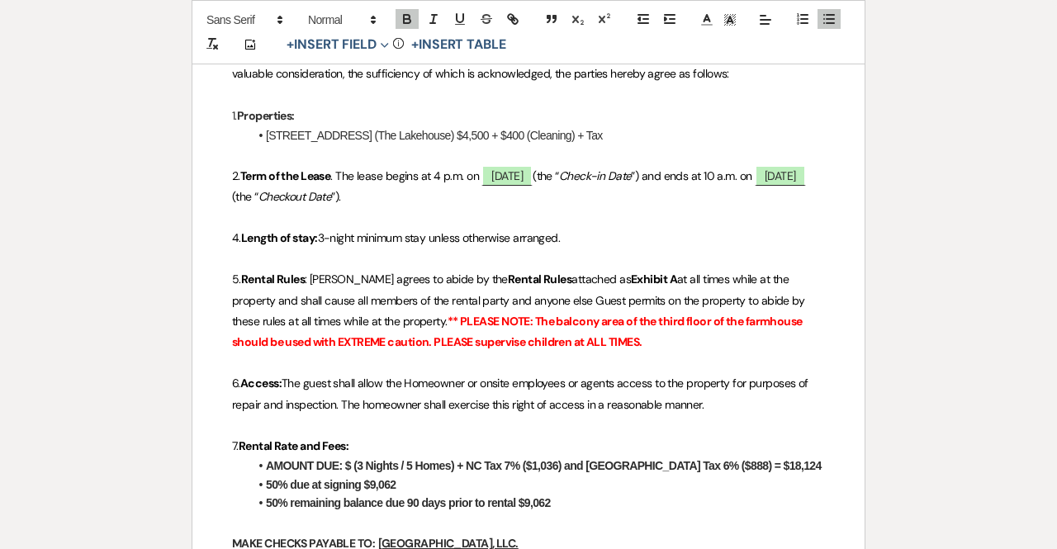
click at [363, 462] on strong "AMOUNT DUE: $ (3 Nights / 5 Homes) + NC Tax 7% ($1,036) and Jackson County Tax …" at bounding box center [544, 465] width 556 height 13
click at [348, 462] on strong "AMOUNT DUE: $ (Nights / 5 Homes) + NC Tax 7% ($1,036) and Jackson County Tax 6%…" at bounding box center [523, 465] width 514 height 13
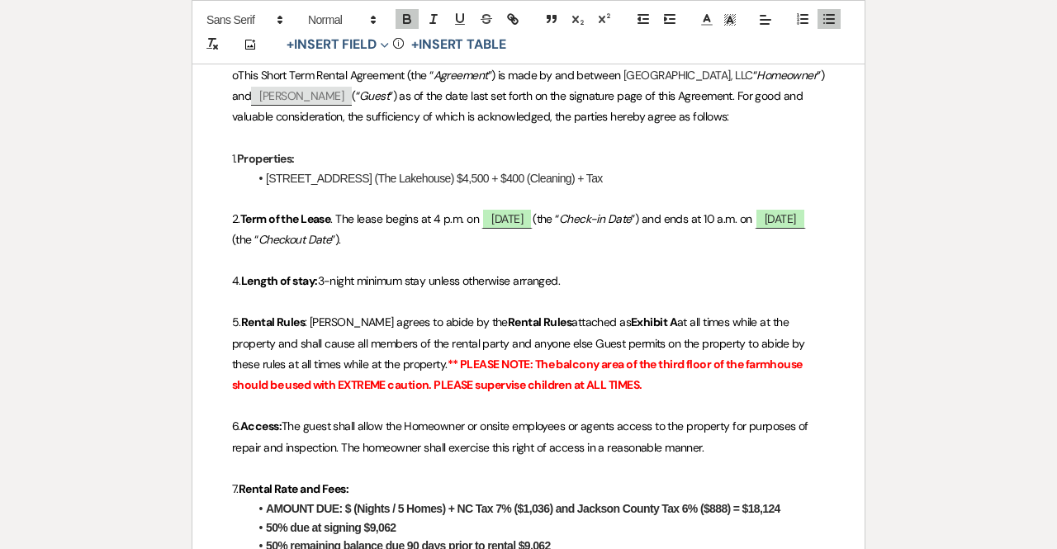
scroll to position [532, 0]
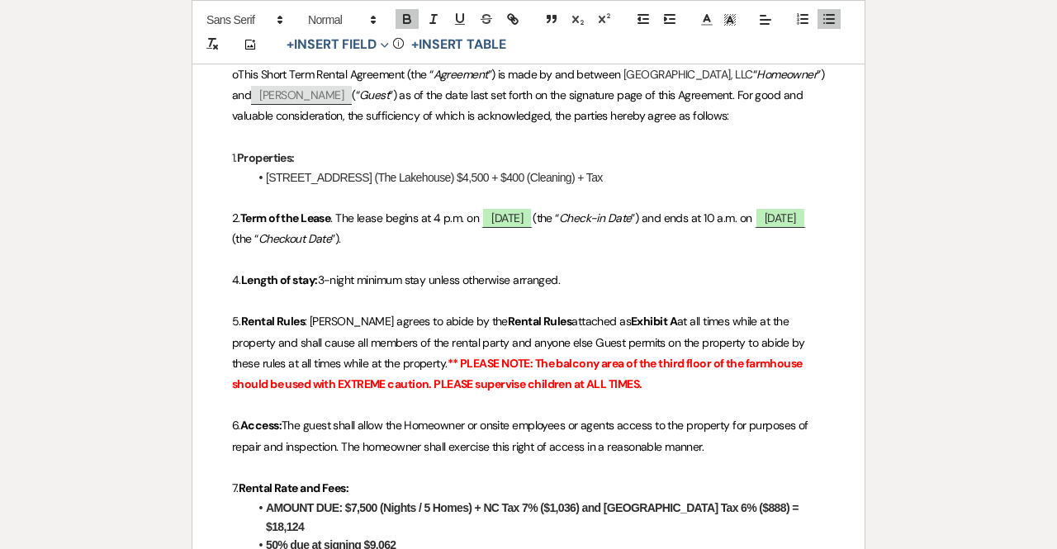
click at [383, 502] on strong "AMOUNT DUE: $7,500 (Nights / 5 Homes) + NC Tax 7% ($1,036) and Jackson County T…" at bounding box center [533, 516] width 535 height 31
click at [436, 501] on strong "AMOUNT DUE: $7,500 (5 Nights / 5 Homes) + NC Tax 7% ($1,036) and Jackson County…" at bounding box center [540, 507] width 549 height 13
click at [487, 504] on strong "AMOUNT DUE: $7,500 (5 Nights / 1 Homes) + NC Tax 7% ($1,036) and Jackson County…" at bounding box center [540, 507] width 549 height 13
click at [689, 506] on strong "AMOUNT DUE: $7,500 (5 Nights / 1 Homes) + Cleaning Fee $400 + NC Tax 7% ($1,036…" at bounding box center [544, 516] width 557 height 31
click at [292, 523] on strong "AMOUNT DUE: $7,500 (5 Nights / 1 Homes) + Cleaning Fee $400 + NC Tax 7% ($) and…" at bounding box center [540, 516] width 549 height 31
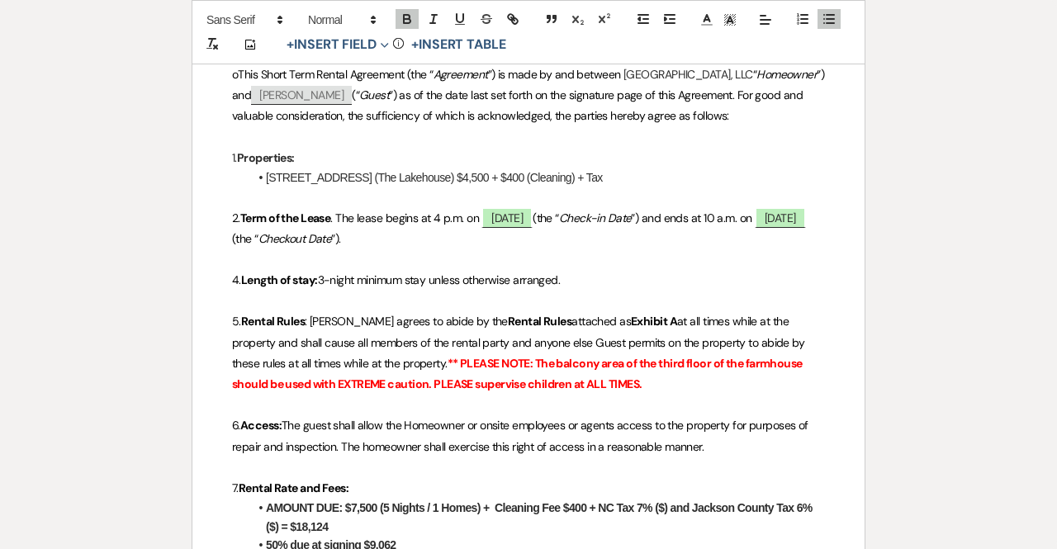
click at [332, 523] on li "AMOUNT DUE: $7,500 (5 Nights / 1 Homes) + Cleaning Fee $400 + NC Tax 7% ($) and…" at bounding box center [537, 517] width 576 height 37
click at [397, 540] on li "50% due at signing $9,062" at bounding box center [537, 545] width 576 height 18
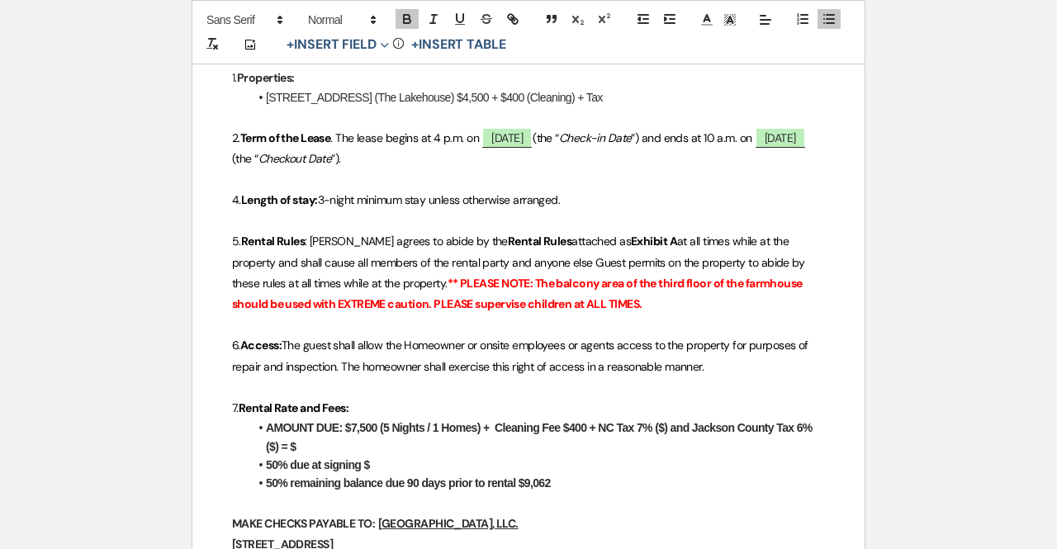
scroll to position [613, 0]
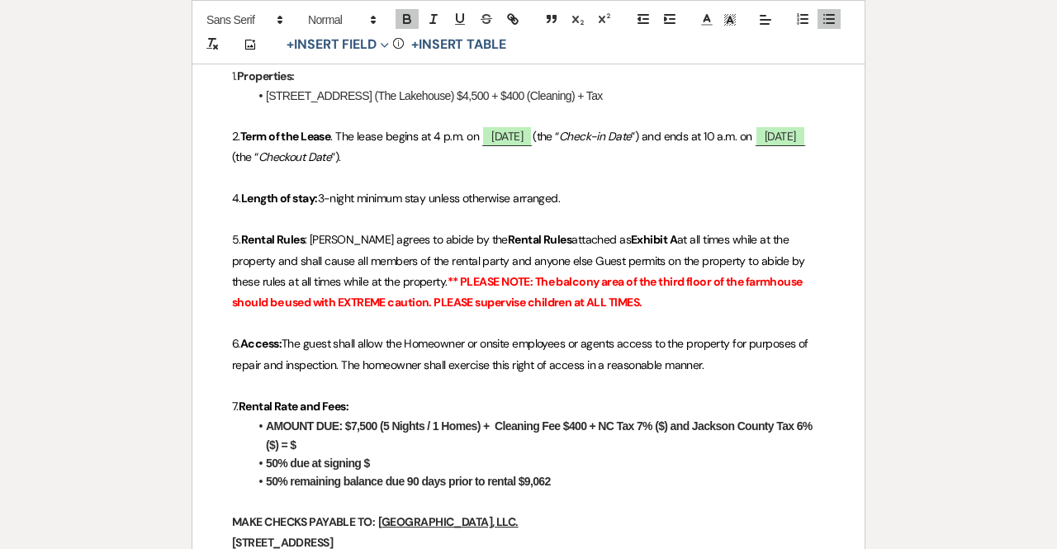
click at [545, 485] on strong "50% remaining balance due 90 days prior to rental $9,062" at bounding box center [408, 481] width 285 height 13
click at [659, 419] on strong "AMOUNT DUE: $7,500 (5 Nights / 1 Homes) + Cleaning Fee $400 + NC Tax 7% ($) and…" at bounding box center [540, 434] width 549 height 31
click at [663, 424] on strong "AMOUNT DUE: $7,500 (5 Nights / 1 Homes) + Cleaning Fee $400 + NC Tax 7% ($) and…" at bounding box center [540, 434] width 549 height 31
click at [292, 441] on strong "AMOUNT DUE: $7,500 (5 Nights / 1 Homes) + Cleaning Fee $400 + NC Tax 7% ($553) …" at bounding box center [540, 434] width 548 height 31
click at [339, 443] on li "AMOUNT DUE: $7,500 (5 Nights / 1 Homes) + Cleaning Fee $400 + NC Tax 7% ($553) …" at bounding box center [537, 435] width 576 height 37
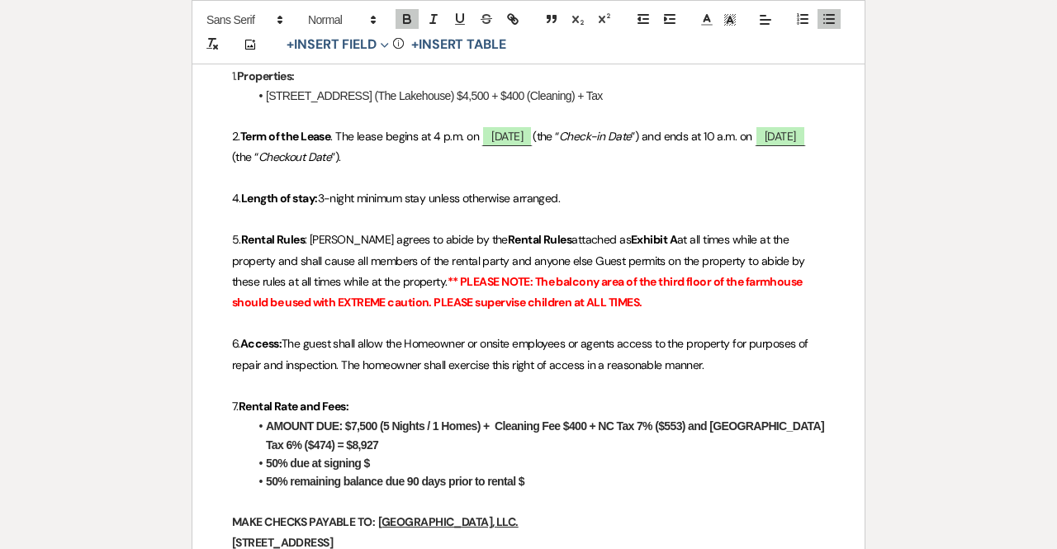
click at [381, 466] on li "50% due at signing $" at bounding box center [537, 463] width 576 height 18
click at [533, 479] on li "50% remaining balance due 90 days prior to rental $" at bounding box center [537, 481] width 576 height 18
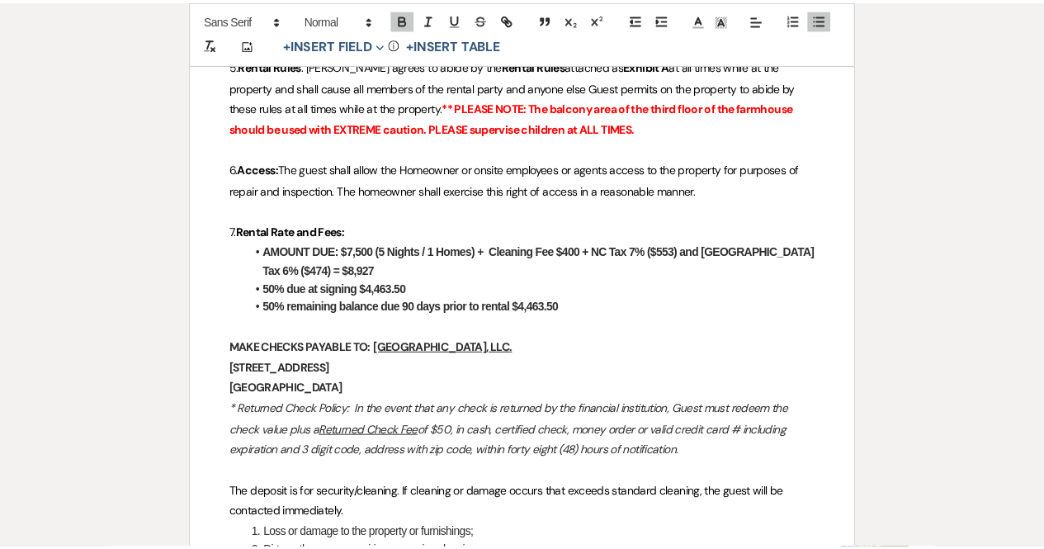
scroll to position [0, 0]
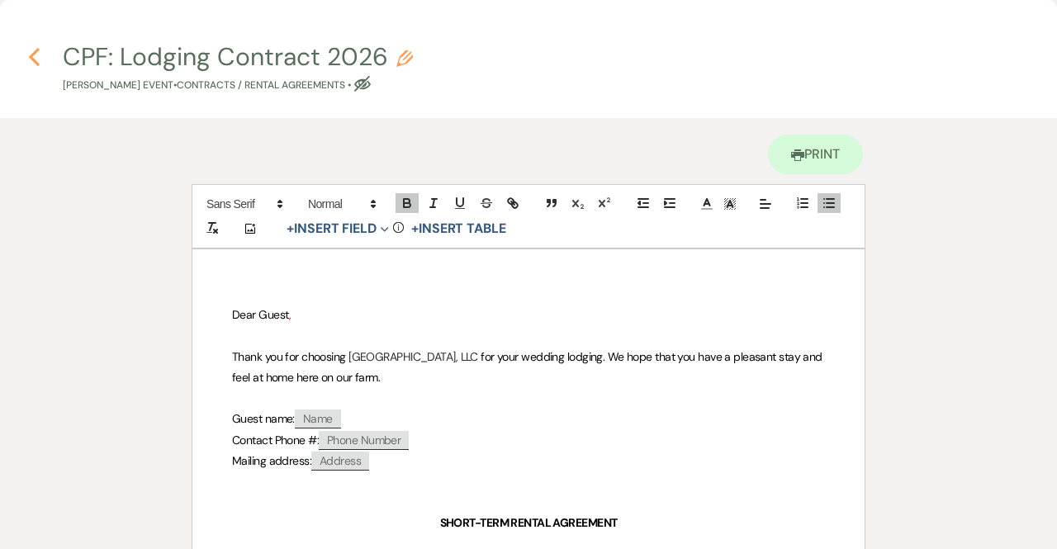
click at [34, 54] on use "button" at bounding box center [34, 57] width 11 height 18
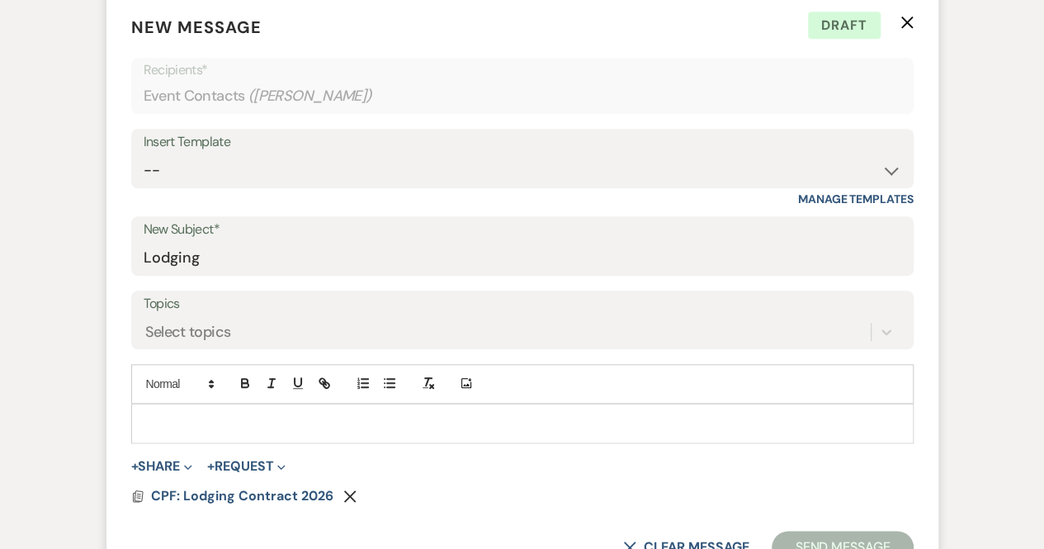
click at [236, 410] on div at bounding box center [522, 424] width 781 height 38
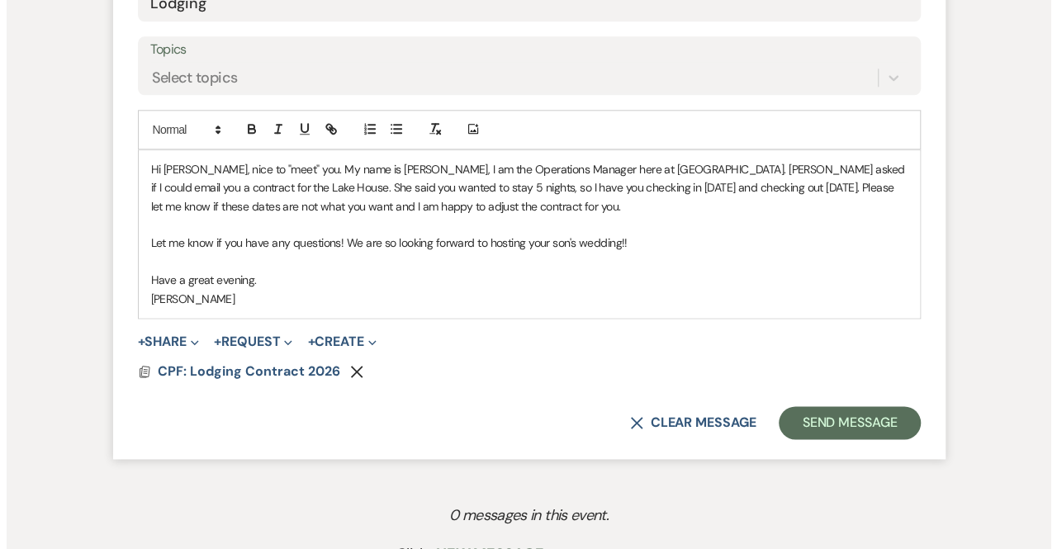
scroll to position [907, 0]
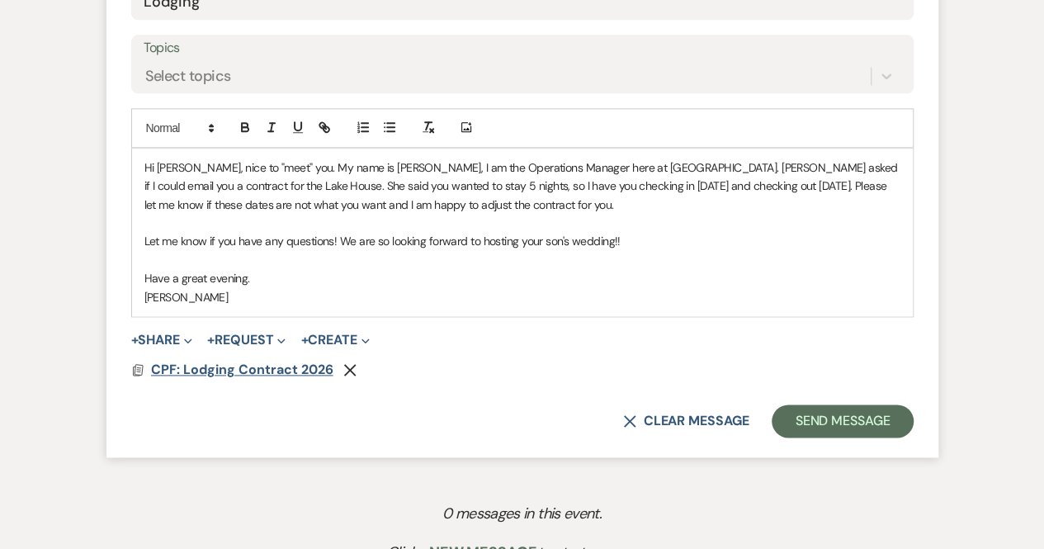
click at [230, 369] on span "CPF: Lodging Contract 2026" at bounding box center [242, 369] width 182 height 17
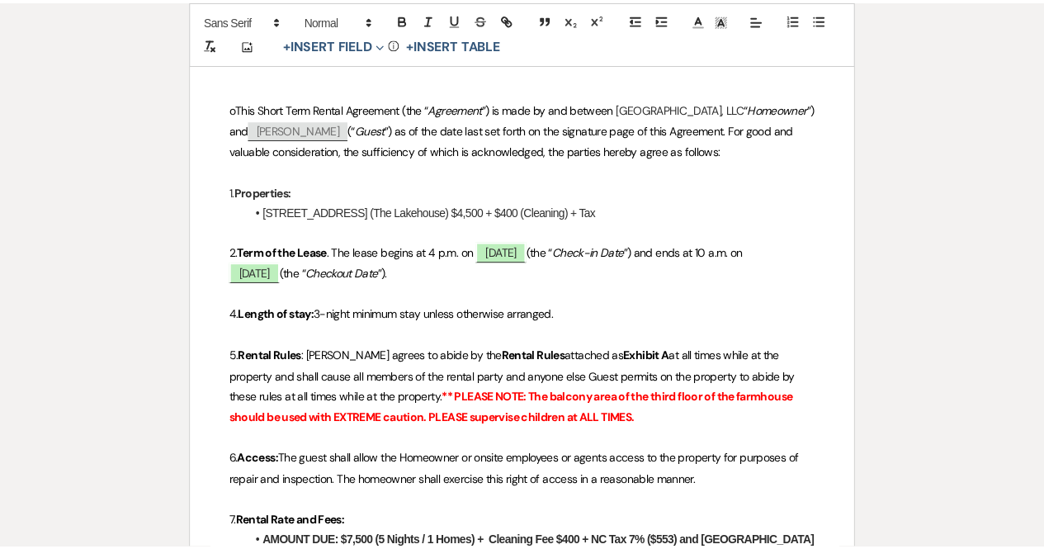
scroll to position [0, 0]
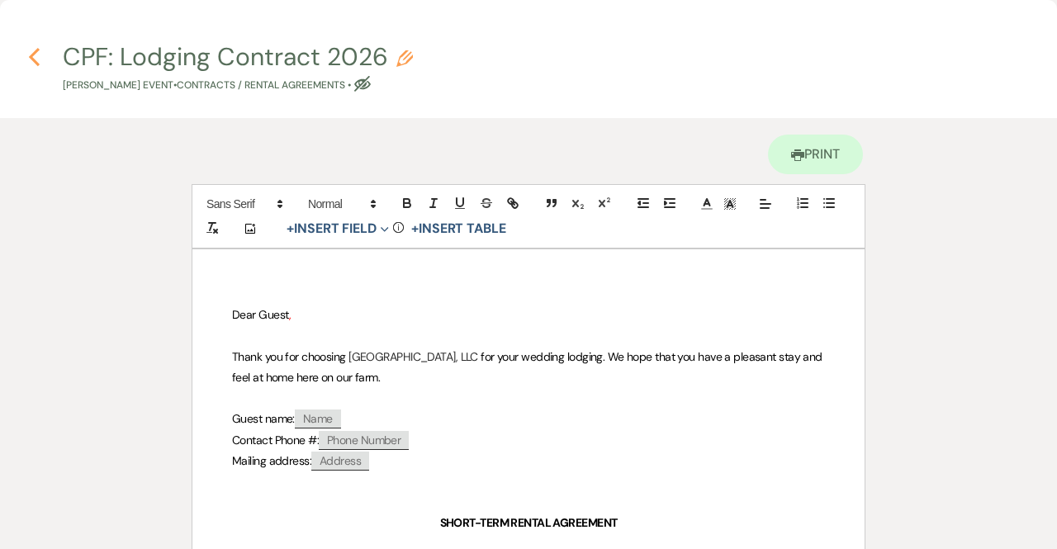
click at [31, 54] on icon "Previous" at bounding box center [34, 57] width 12 height 20
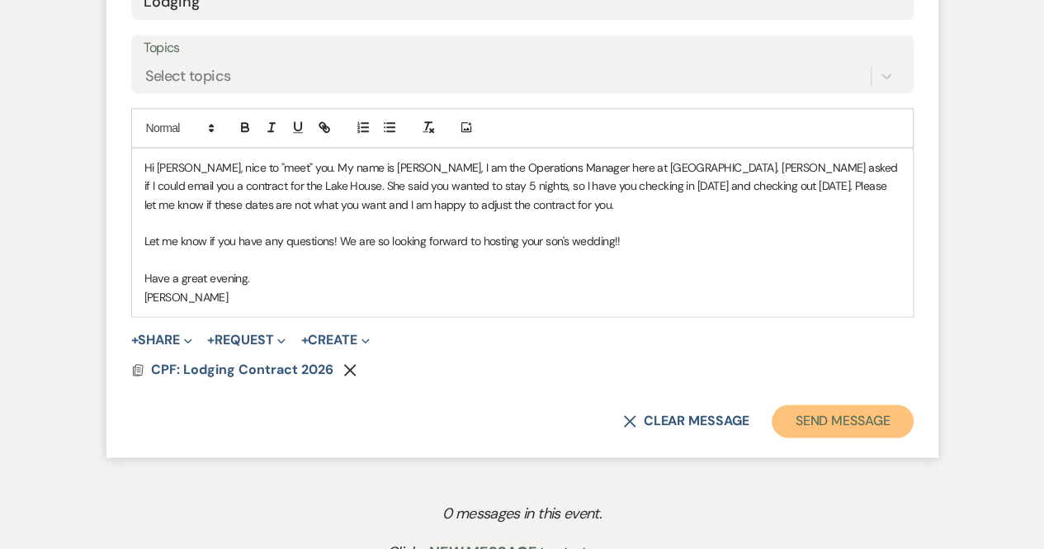
click at [855, 419] on button "Send Message" at bounding box center [842, 421] width 141 height 33
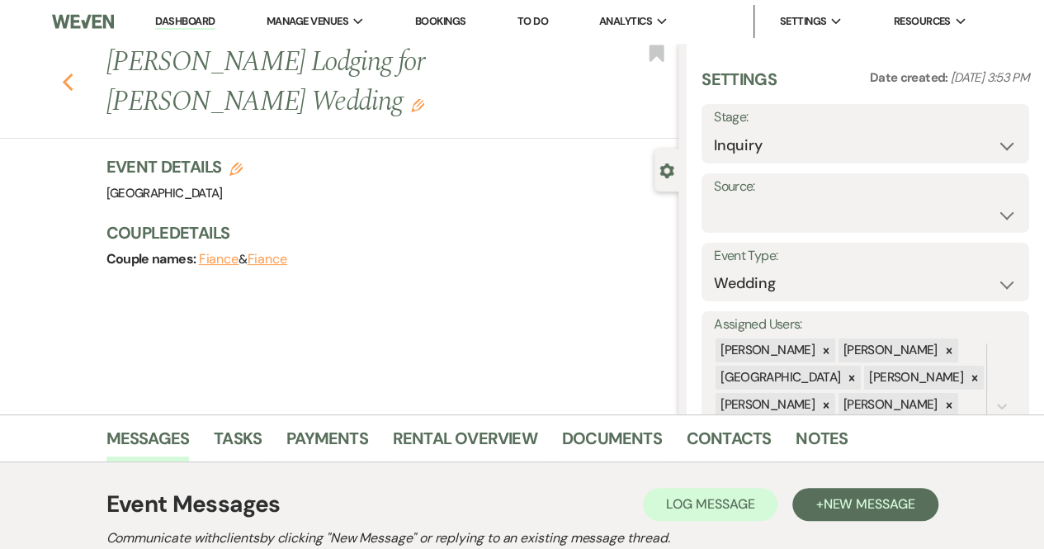
click at [73, 79] on use "button" at bounding box center [67, 82] width 11 height 18
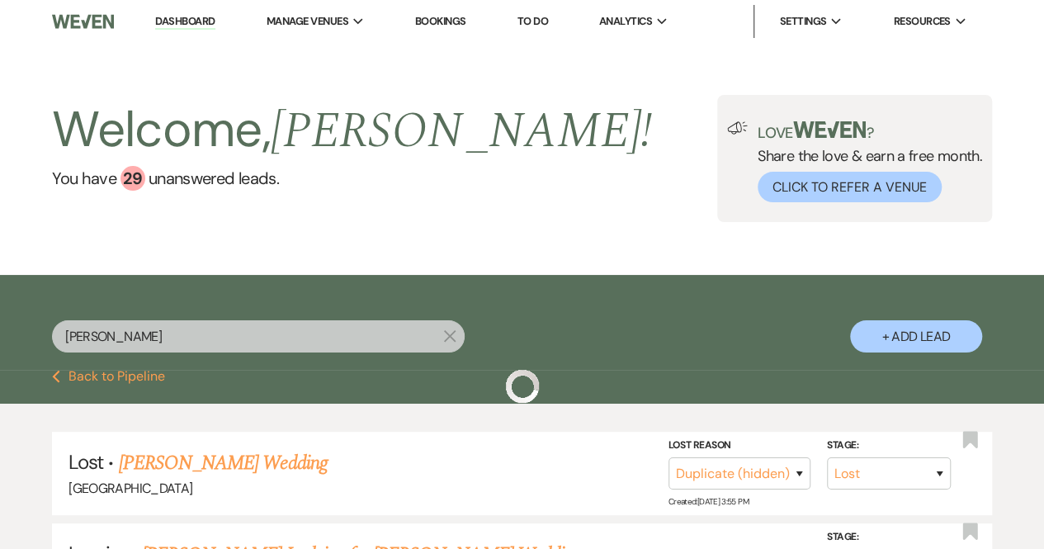
scroll to position [109, 0]
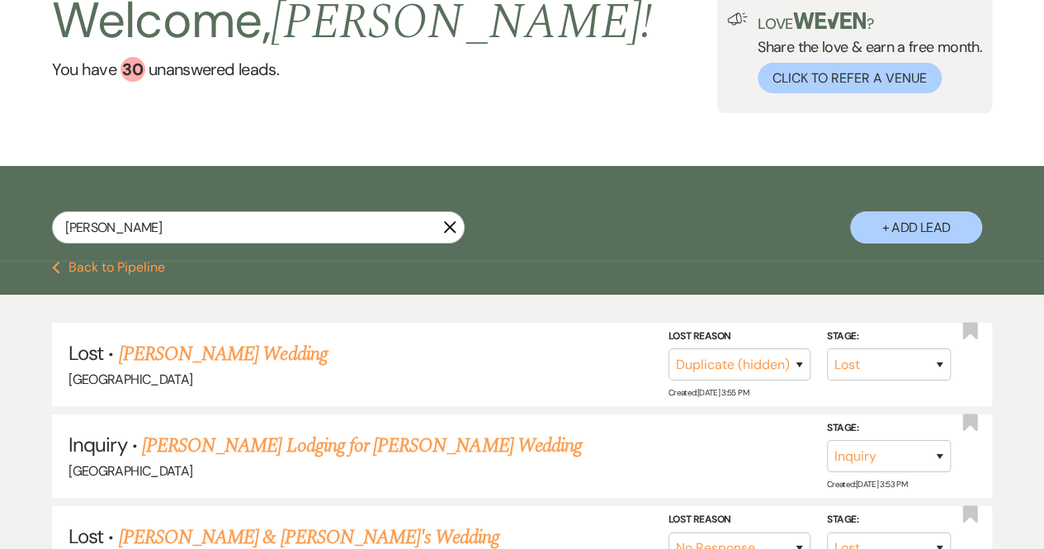
click at [941, 225] on button "+ Add Lead" at bounding box center [916, 227] width 132 height 32
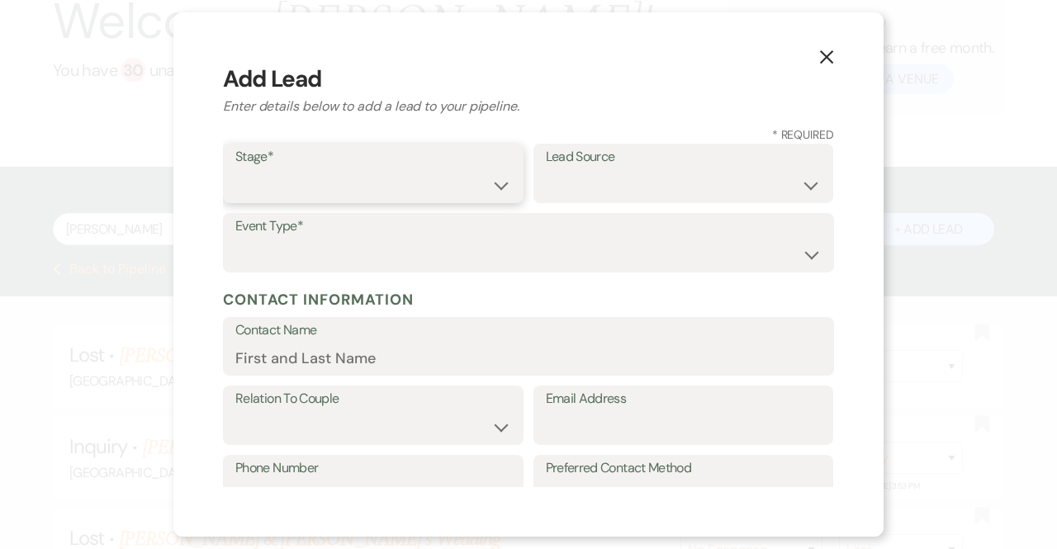
click at [462, 176] on select "Inquiry Follow Up Tour Requested Tour Confirmed Toured Proposal Sent Booked Lost" at bounding box center [373, 185] width 276 height 32
click at [235, 169] on select "Inquiry Follow Up Tour Requested Tour Confirmed Toured Proposal Sent Booked Lost" at bounding box center [373, 185] width 276 height 32
click at [413, 234] on label "Event Type*" at bounding box center [528, 227] width 586 height 24
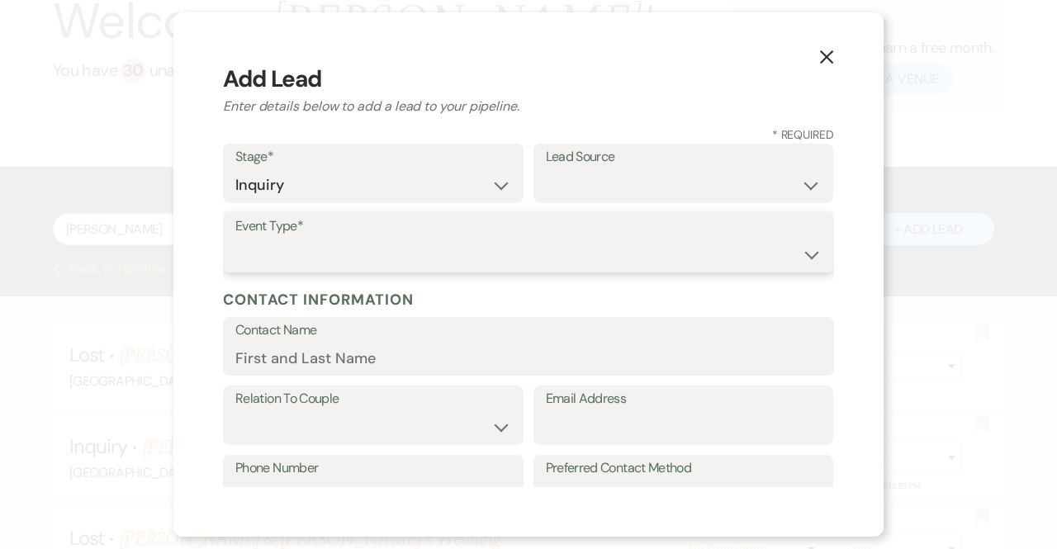
click at [402, 251] on select "Wedding Anniversary Party Baby Shower Bachelorette / Bachelor Party Birthday Pa…" at bounding box center [528, 255] width 586 height 32
click at [235, 239] on select "Wedding Anniversary Party Baby Shower Bachelorette / Bachelor Party Birthday Pa…" at bounding box center [528, 255] width 586 height 32
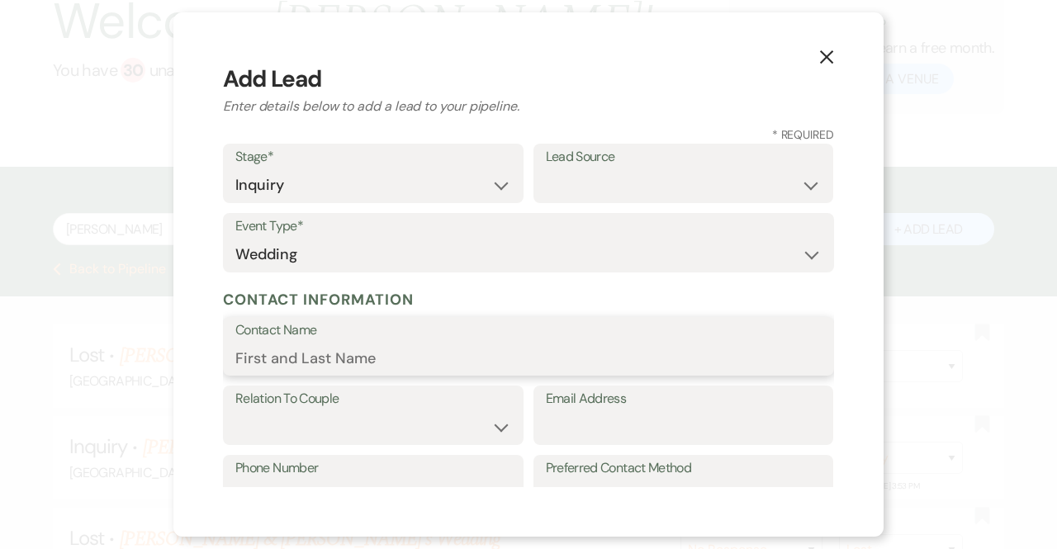
click at [324, 365] on input "Contact Name" at bounding box center [528, 358] width 586 height 32
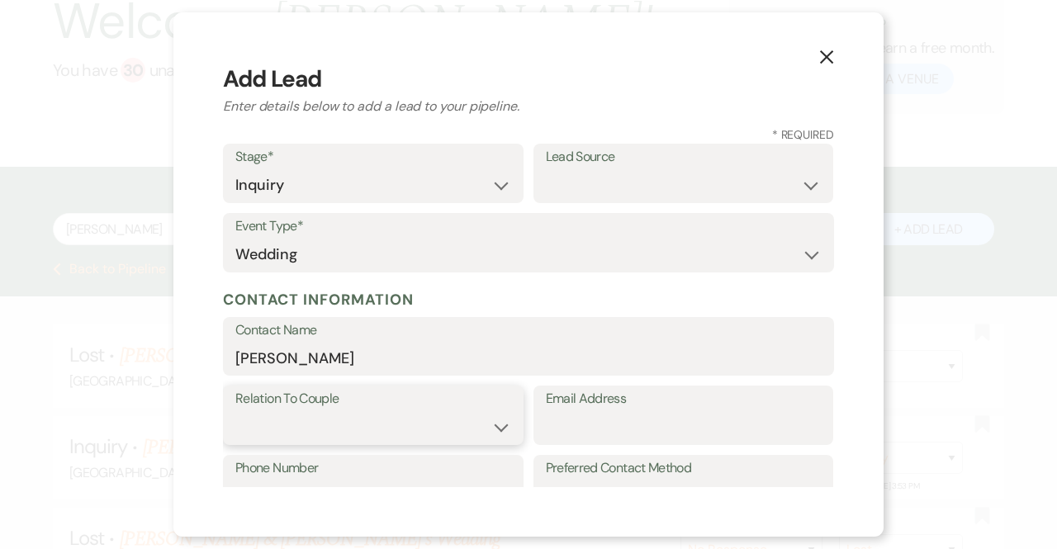
click at [339, 424] on select "Couple Planner Parent of Couple Family Member Friend Other" at bounding box center [373, 427] width 276 height 32
click at [235, 411] on select "Couple Planner Parent of Couple Family Member Friend Other" at bounding box center [373, 427] width 276 height 32
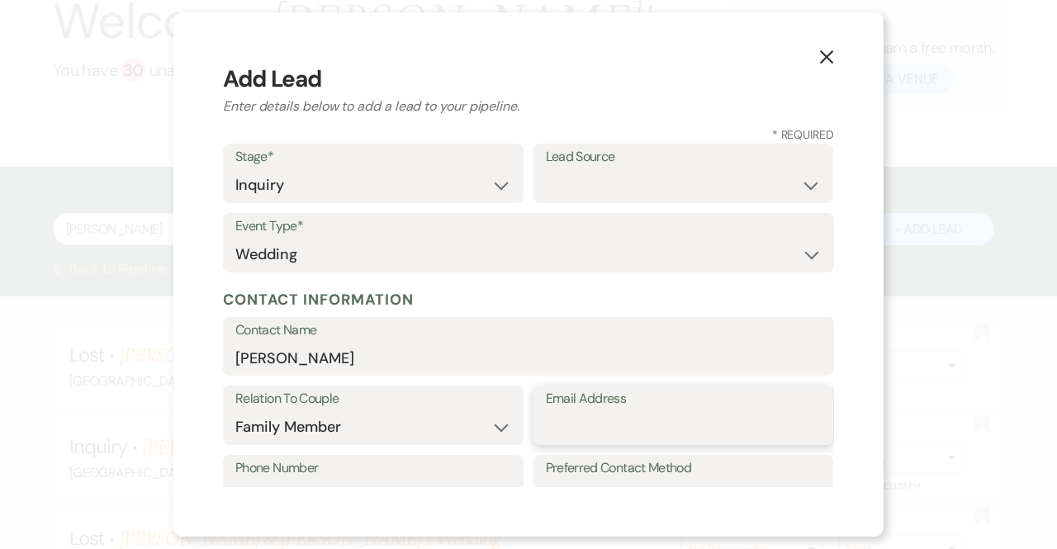
click at [596, 441] on input "Email Address" at bounding box center [684, 427] width 276 height 32
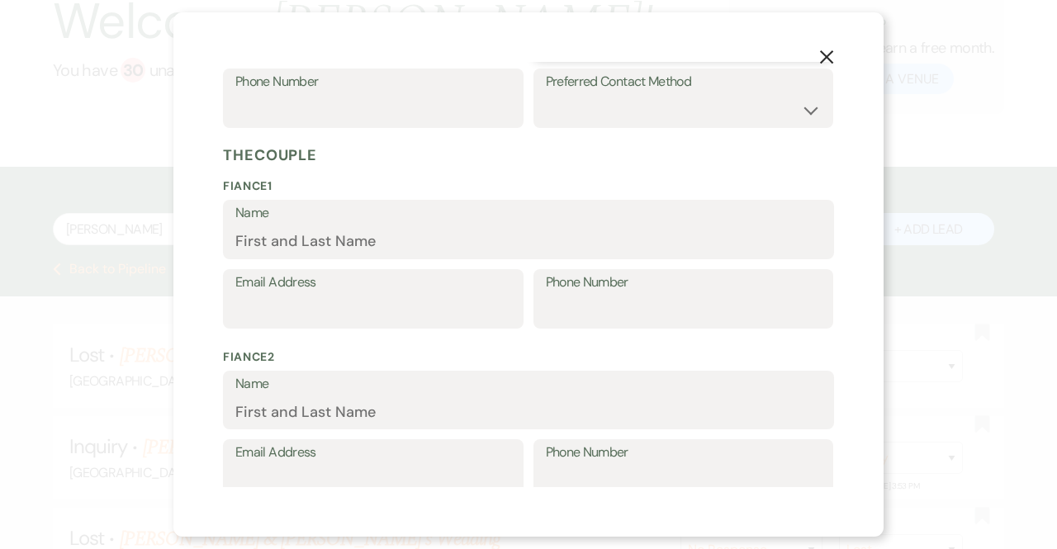
scroll to position [0, 0]
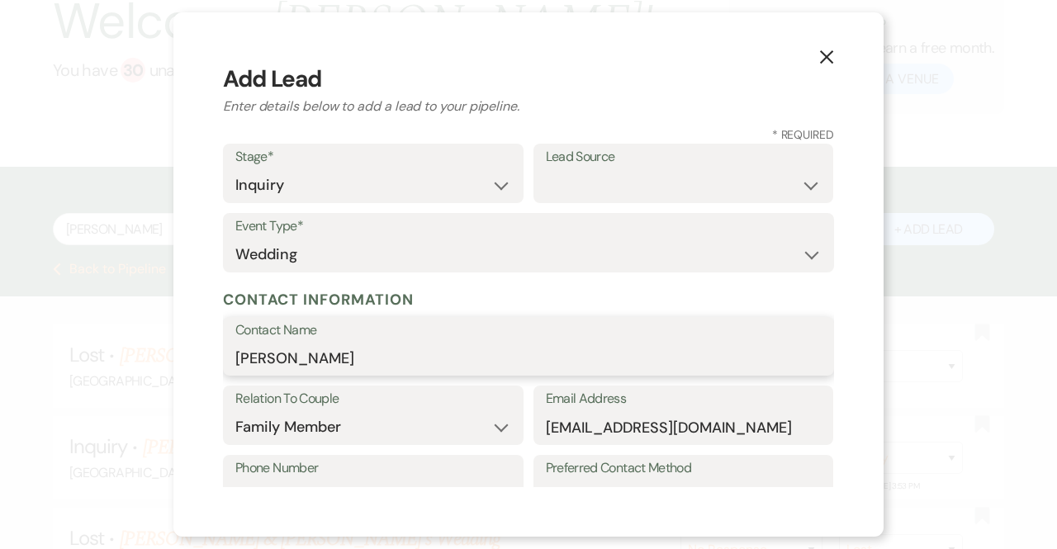
click at [370, 348] on input "Jeff Hansen" at bounding box center [528, 358] width 586 height 32
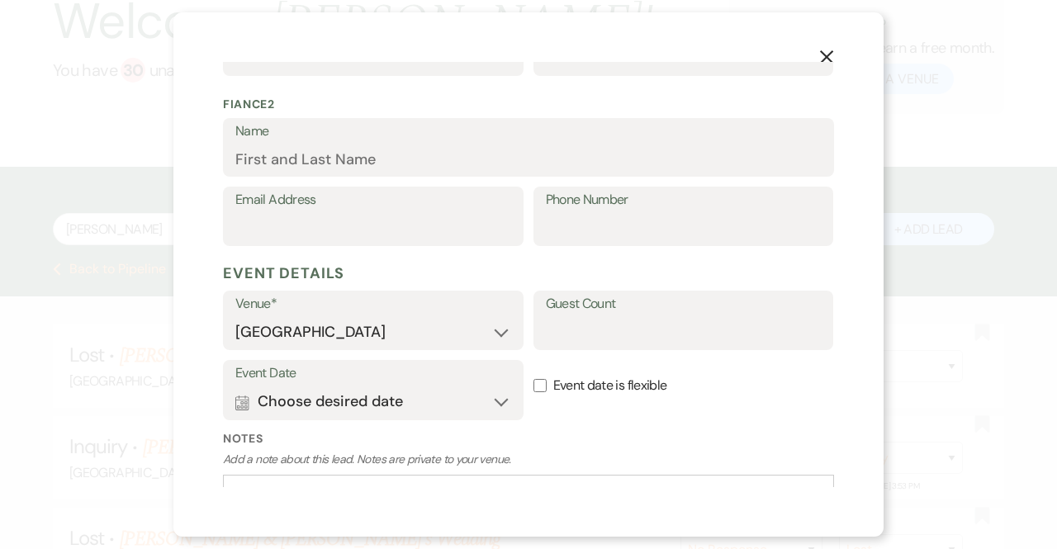
scroll to position [755, 0]
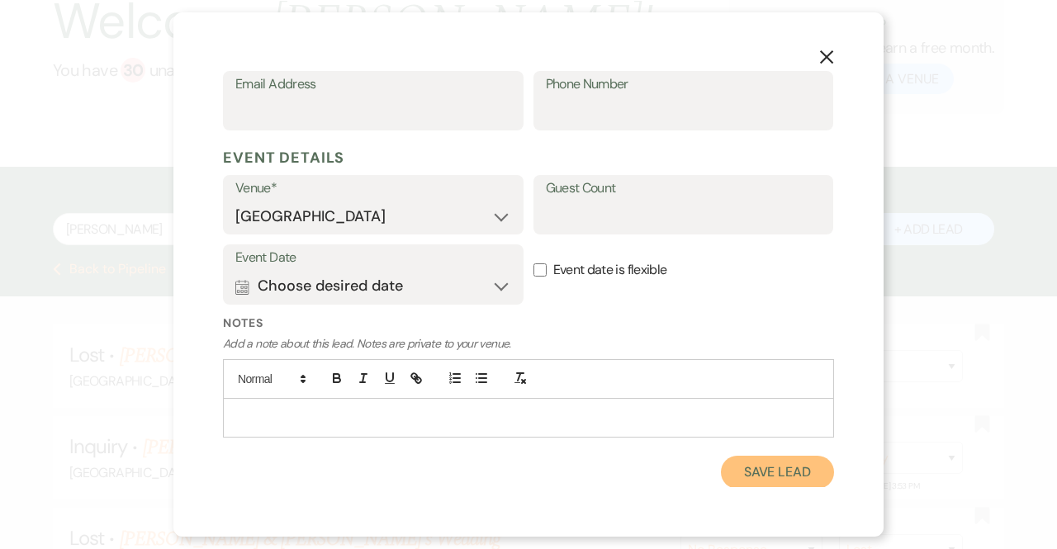
click at [768, 468] on button "Save Lead" at bounding box center [777, 472] width 113 height 33
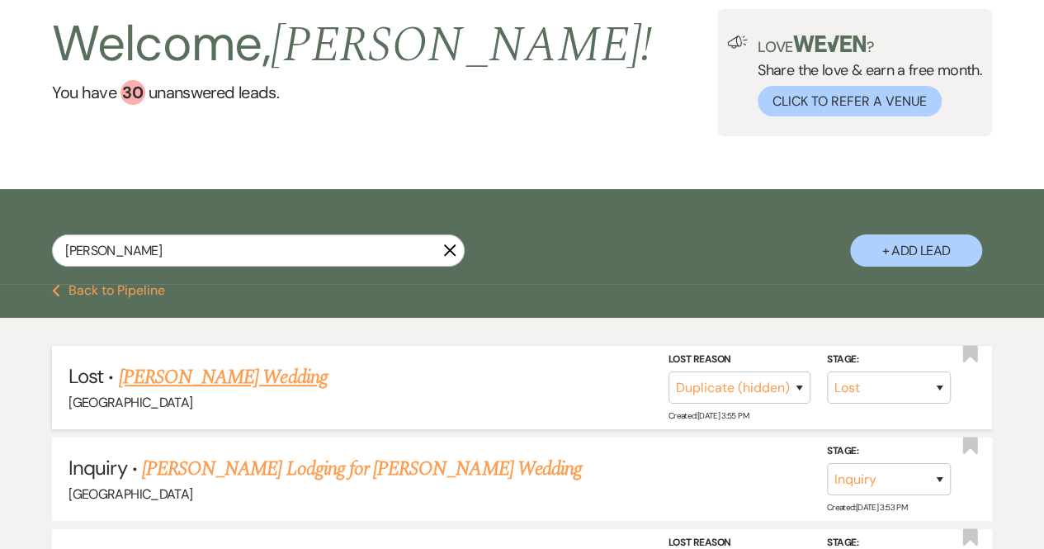
scroll to position [0, 0]
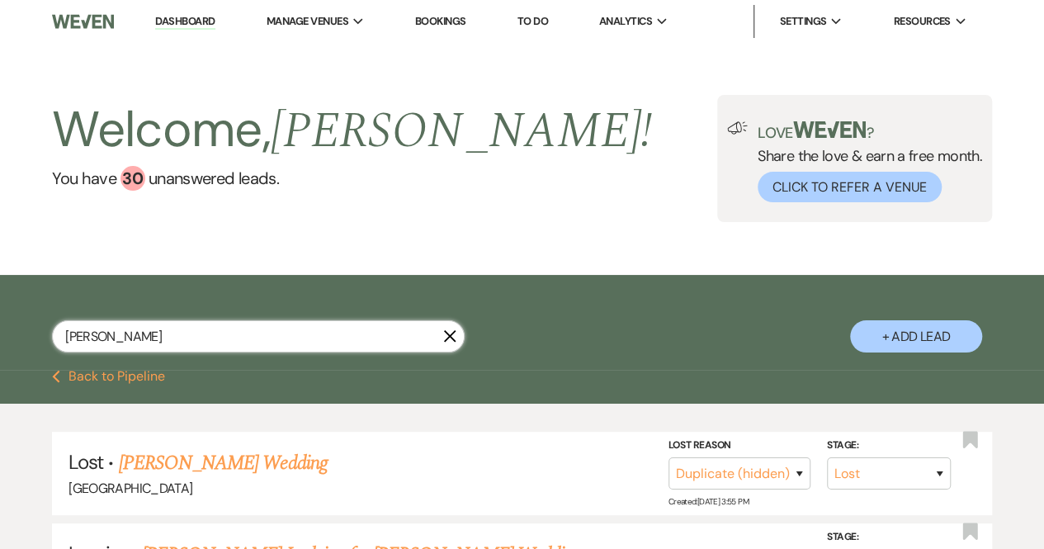
click at [211, 334] on input "Jane" at bounding box center [258, 336] width 413 height 32
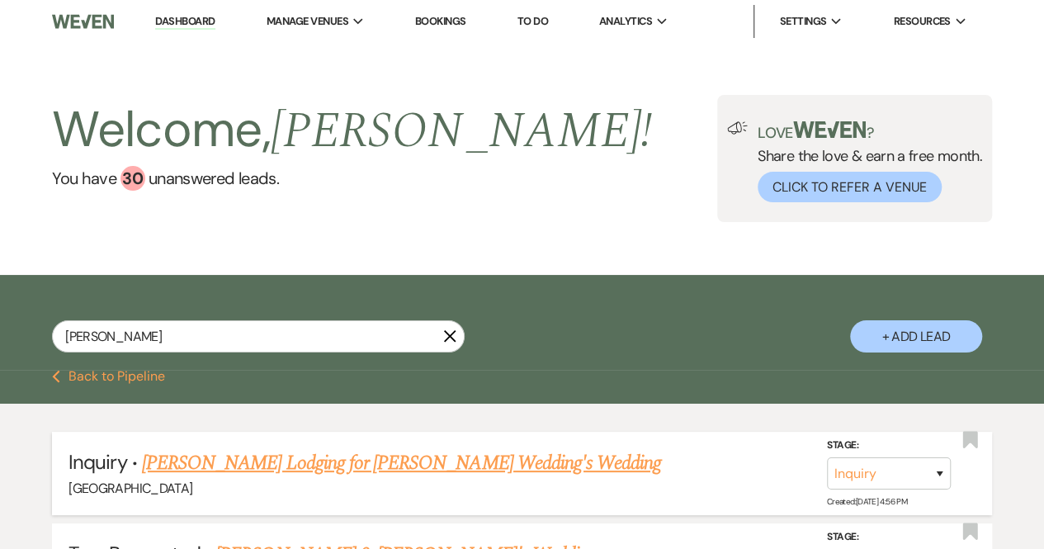
click at [236, 452] on link "[PERSON_NAME] Lodging for [PERSON_NAME] Wedding's Wedding" at bounding box center [401, 463] width 519 height 30
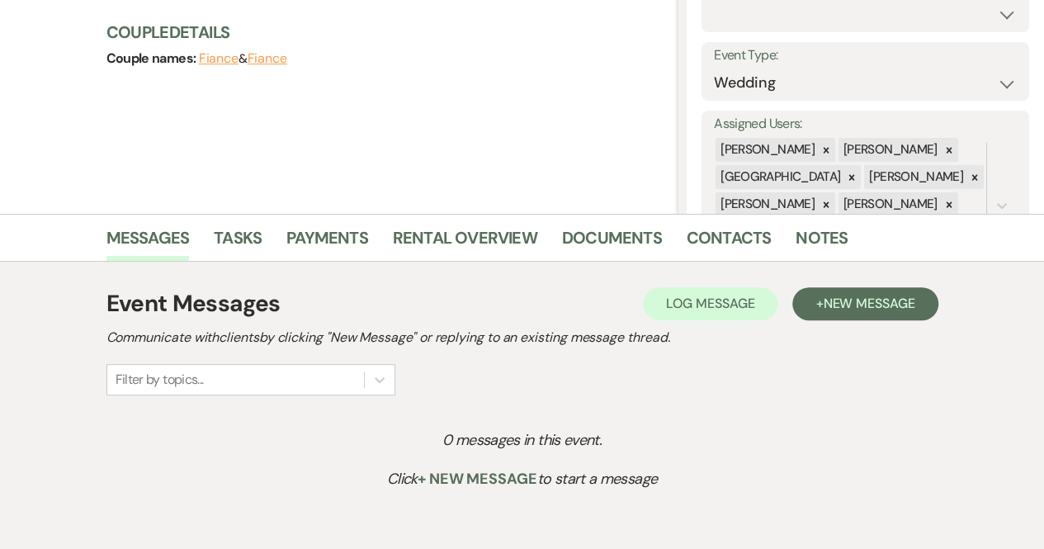
scroll to position [201, 0]
click at [880, 301] on span "New Message" at bounding box center [869, 302] width 92 height 17
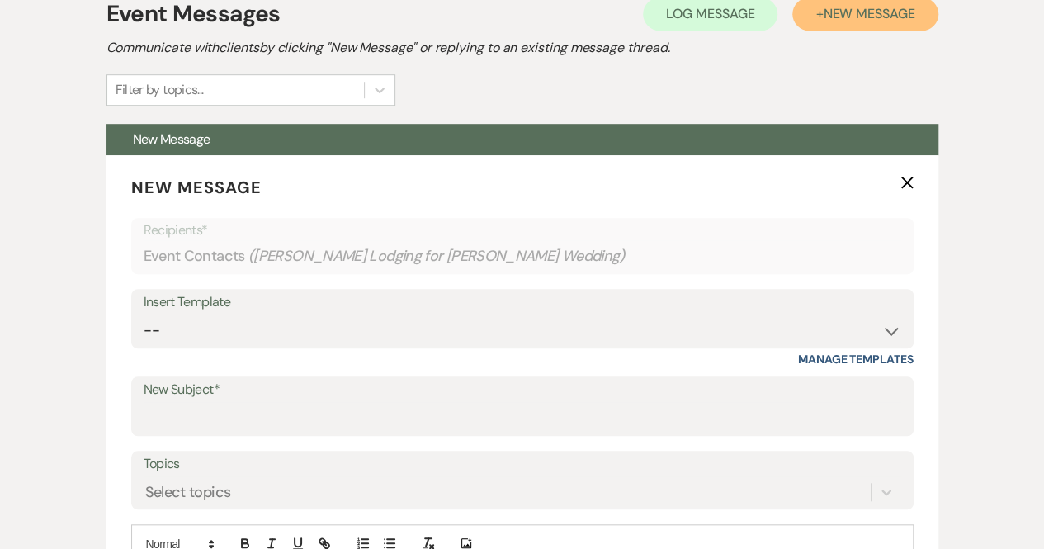
scroll to position [491, 0]
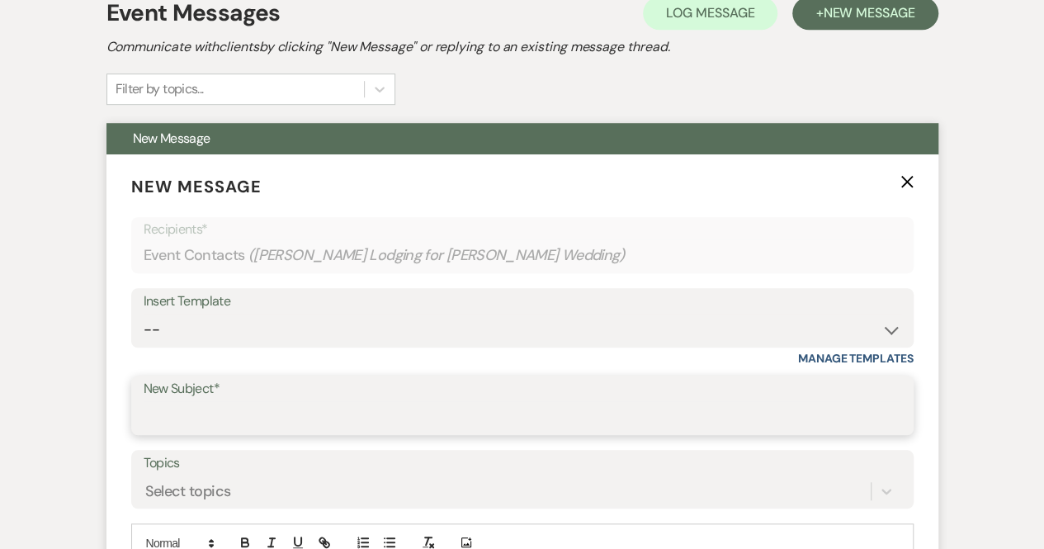
click at [251, 417] on input "New Subject*" at bounding box center [523, 417] width 758 height 32
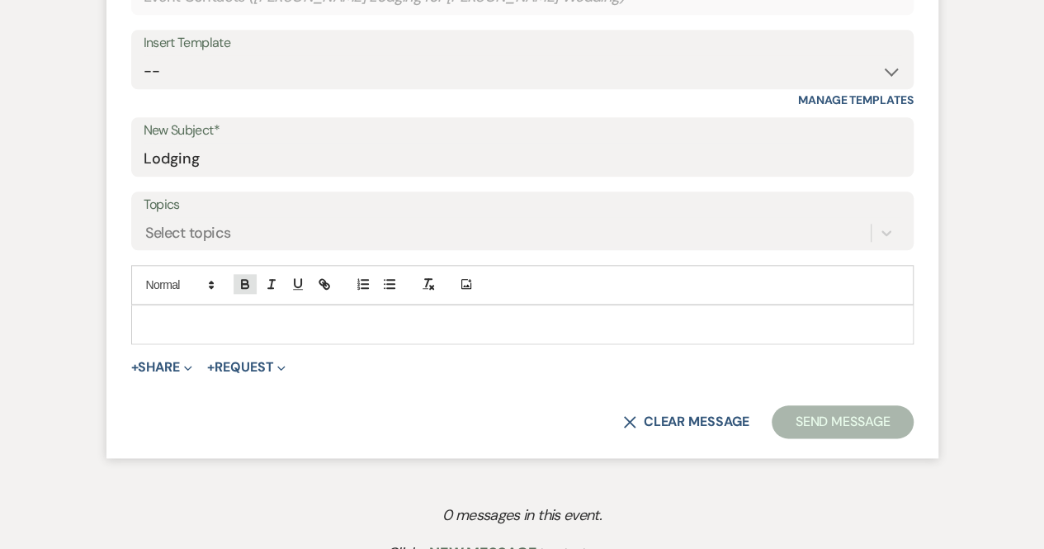
scroll to position [754, 0]
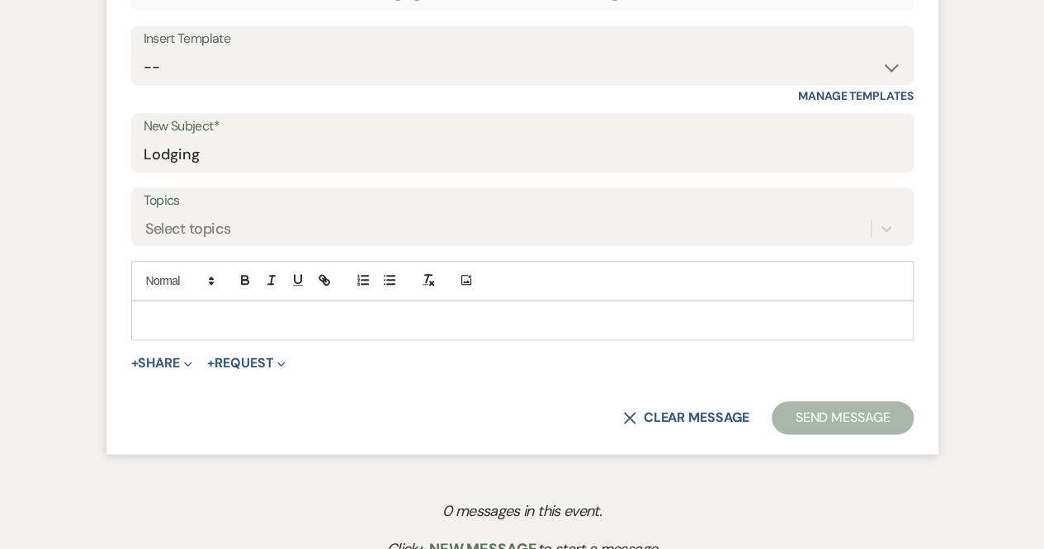
click at [149, 314] on p at bounding box center [522, 320] width 756 height 18
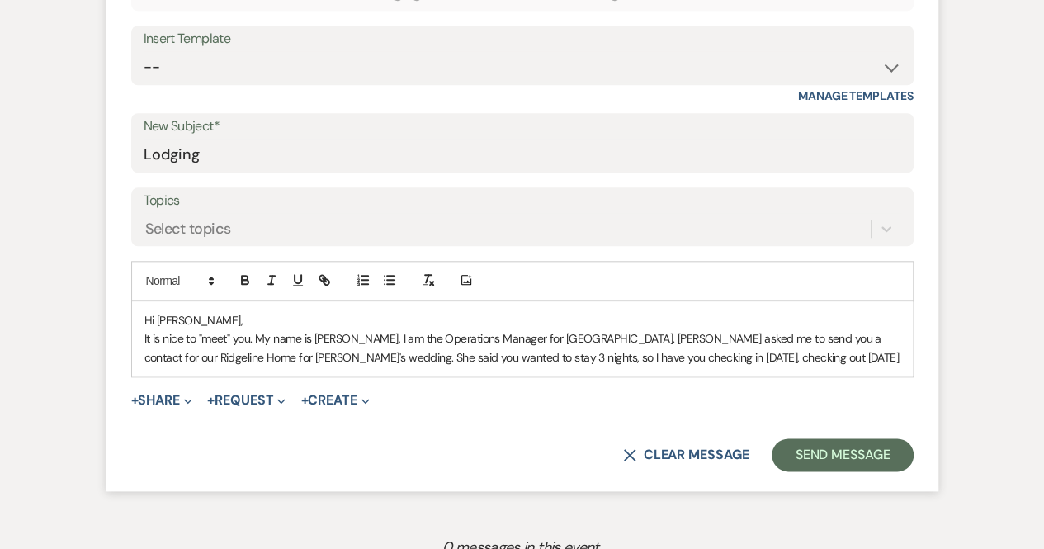
click at [589, 352] on p "It is nice to "meet" you. My name is Michele, I am the Operations Manager for C…" at bounding box center [522, 347] width 756 height 37
click at [788, 358] on p "It is nice to "meet" you. My name is Michele, I am the Operations Manager for C…" at bounding box center [522, 347] width 756 height 37
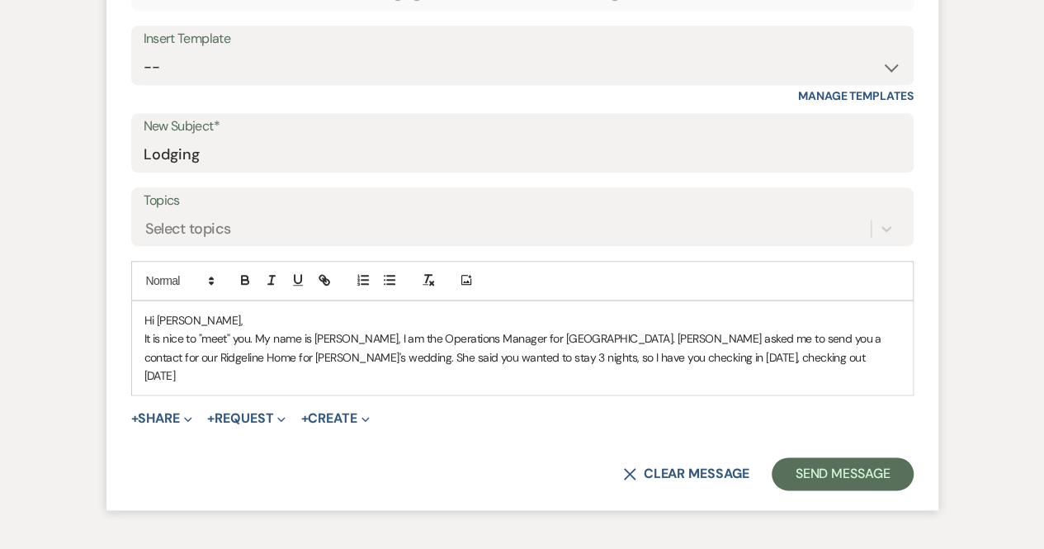
click at [178, 372] on p "It is nice to "meet" you. My name is Michele, I am the Operations Manager for C…" at bounding box center [522, 356] width 756 height 55
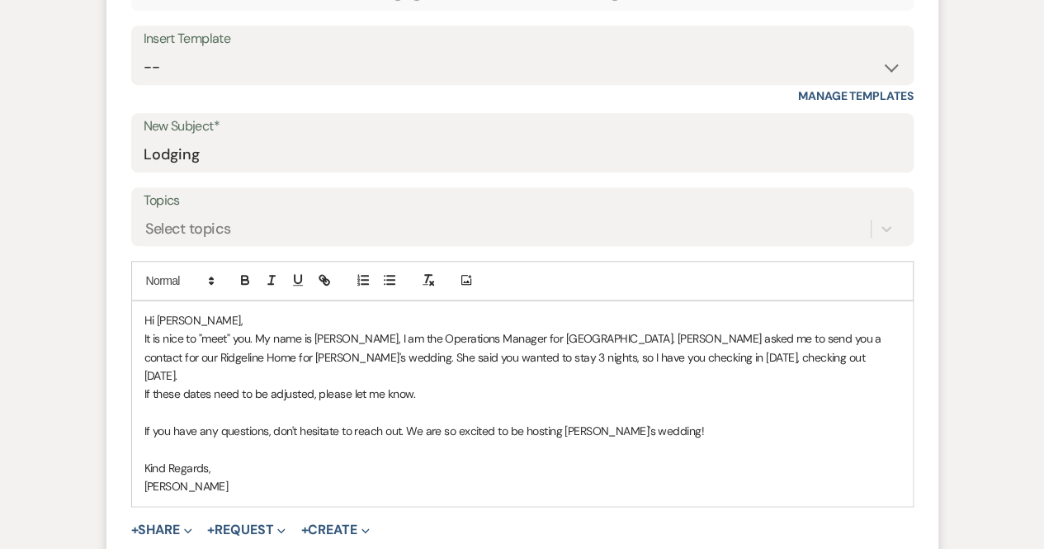
click at [695, 424] on p "If you have any questions, don't hesitate to reach out. We are so excited to be…" at bounding box center [522, 431] width 756 height 18
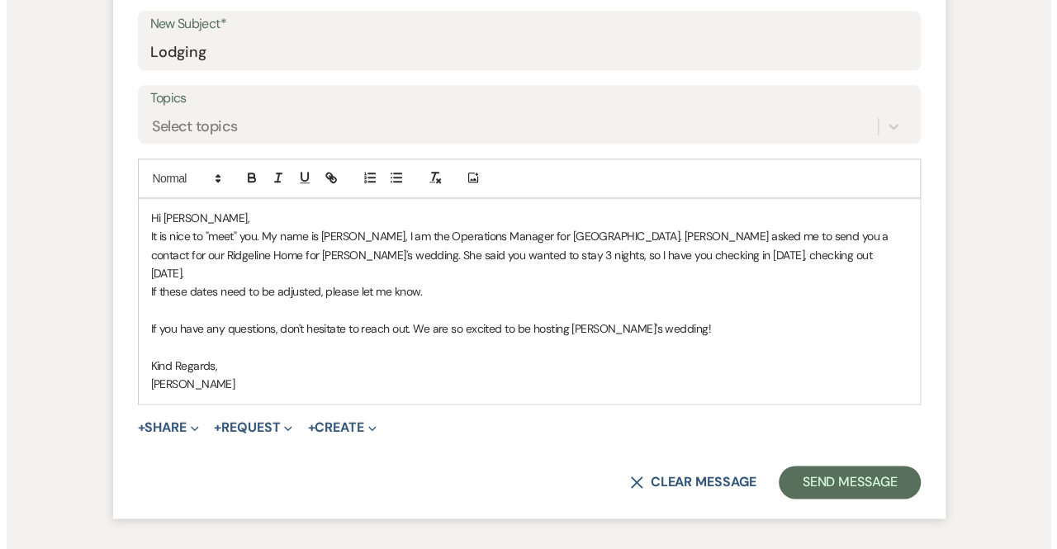
scroll to position [959, 0]
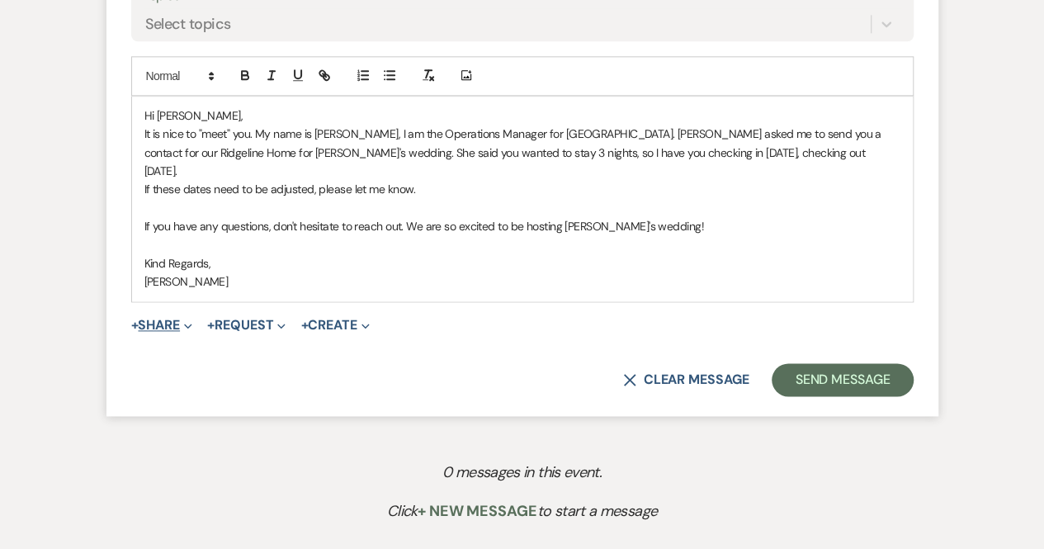
click at [192, 325] on use "button" at bounding box center [187, 326] width 7 height 5
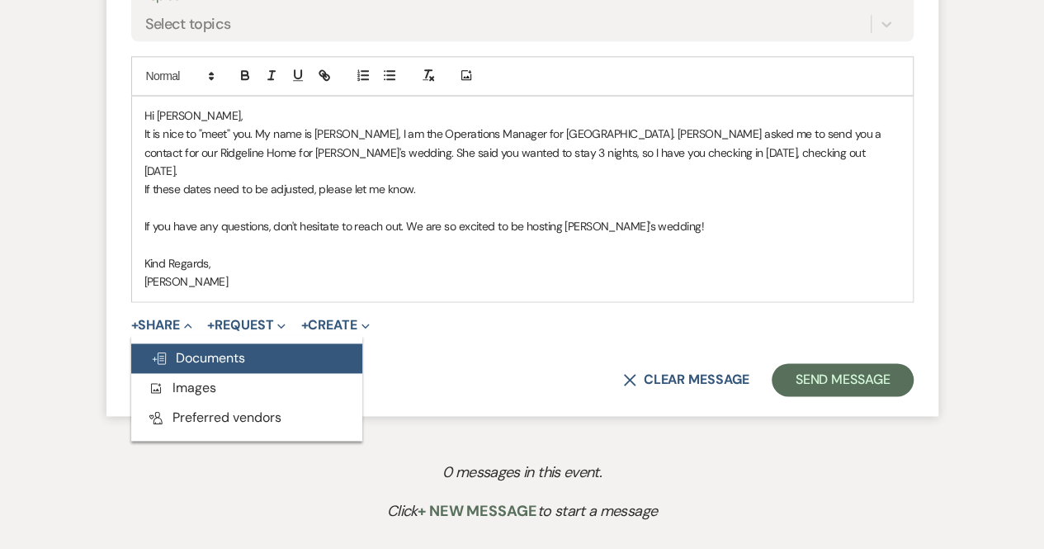
click at [195, 354] on span "Doc Upload Documents" at bounding box center [198, 357] width 94 height 17
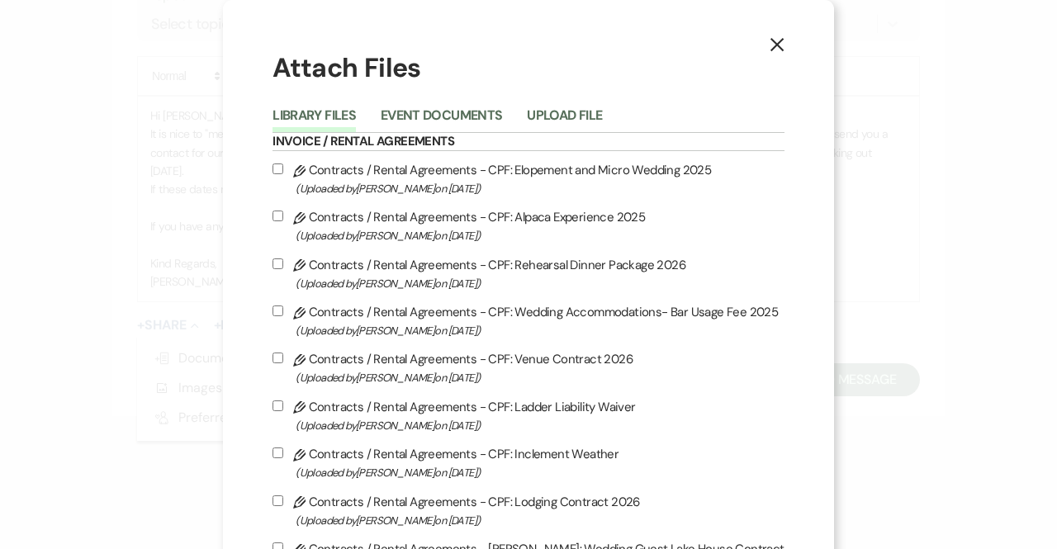
click at [277, 495] on input "Pencil Contracts / Rental Agreements - CPF: Lodging Contract 2026 (Uploaded by …" at bounding box center [277, 500] width 11 height 11
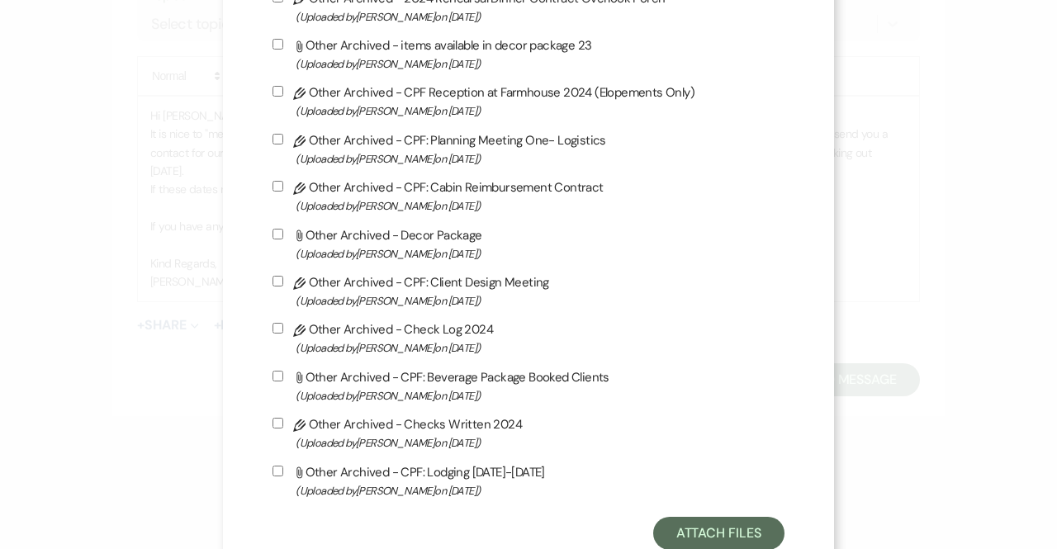
scroll to position [4408, 0]
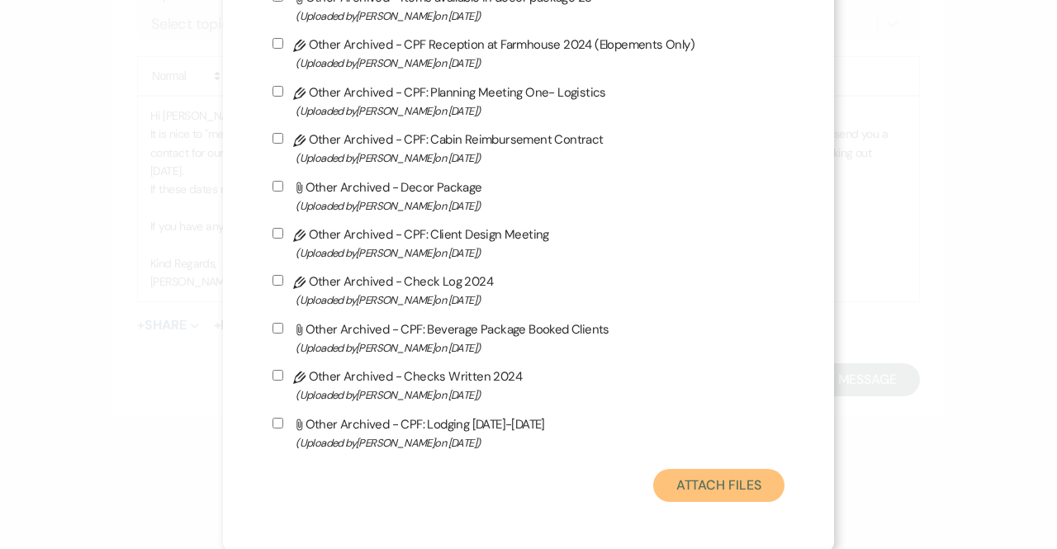
click at [704, 481] on button "Attach Files" at bounding box center [718, 485] width 131 height 33
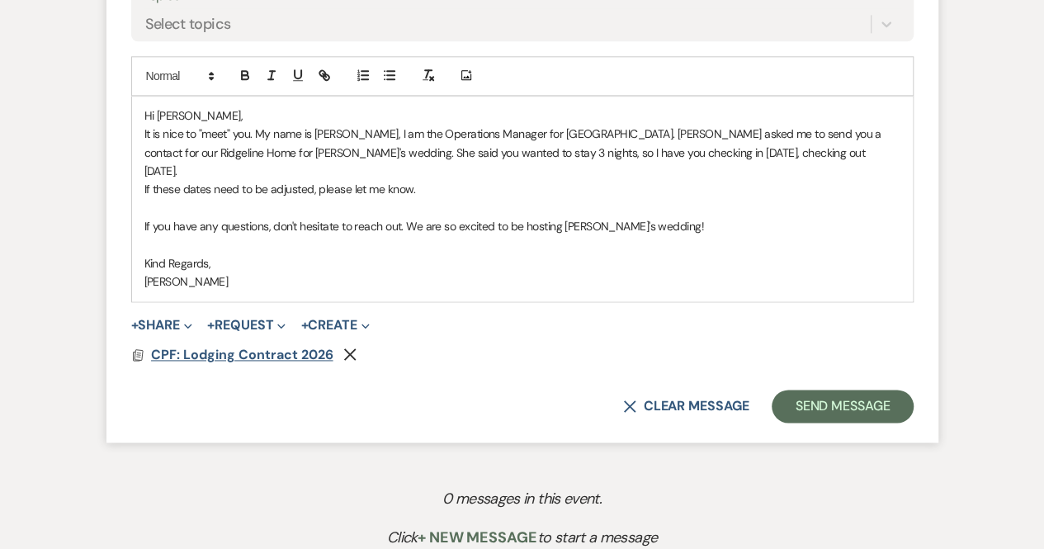
click at [253, 349] on span "CPF: Lodging Contract 2026" at bounding box center [242, 354] width 182 height 17
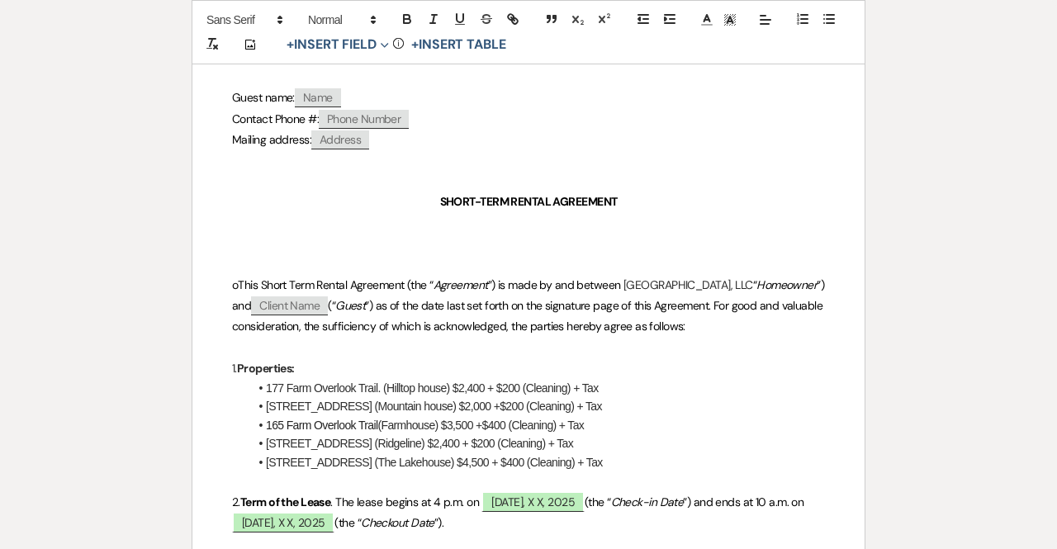
scroll to position [397, 0]
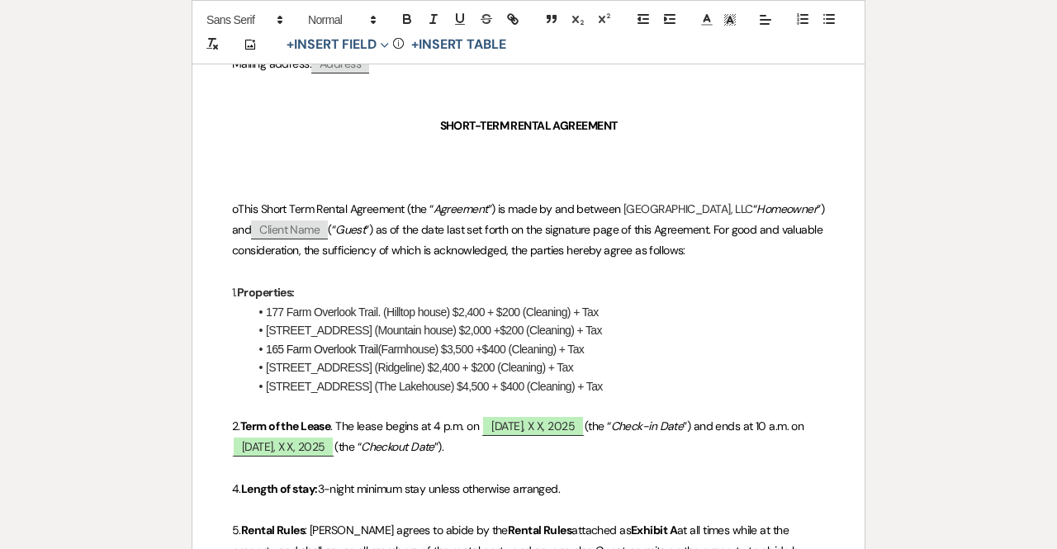
click at [328, 229] on span "Client Name" at bounding box center [289, 229] width 77 height 19
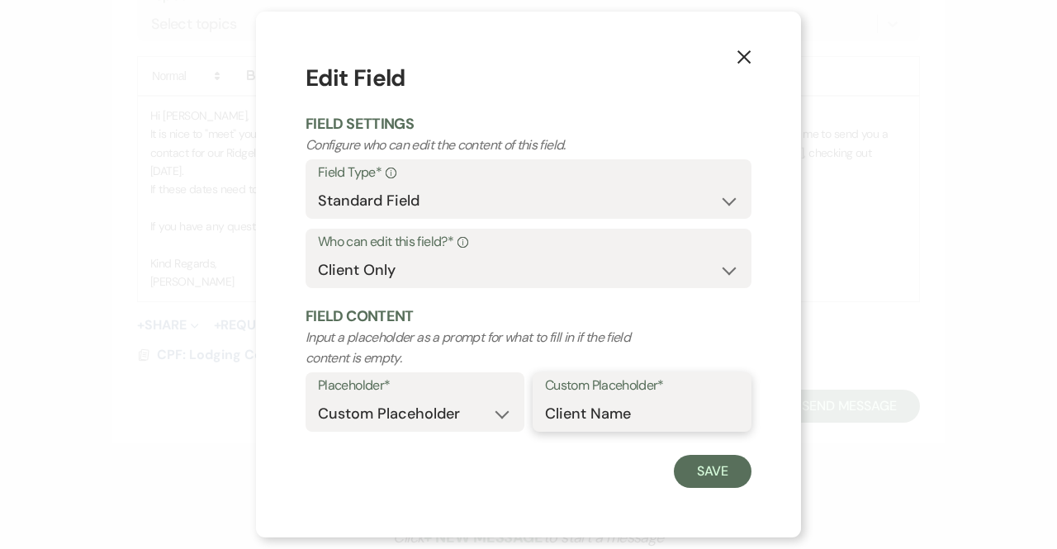
drag, startPoint x: 641, startPoint y: 403, endPoint x: 500, endPoint y: 412, distance: 140.7
click at [500, 412] on div "Placeholder* Custom Placeholder Date Time Name Location Venue Name Type Number …" at bounding box center [528, 406] width 446 height 69
click at [719, 471] on button "Save" at bounding box center [713, 471] width 78 height 33
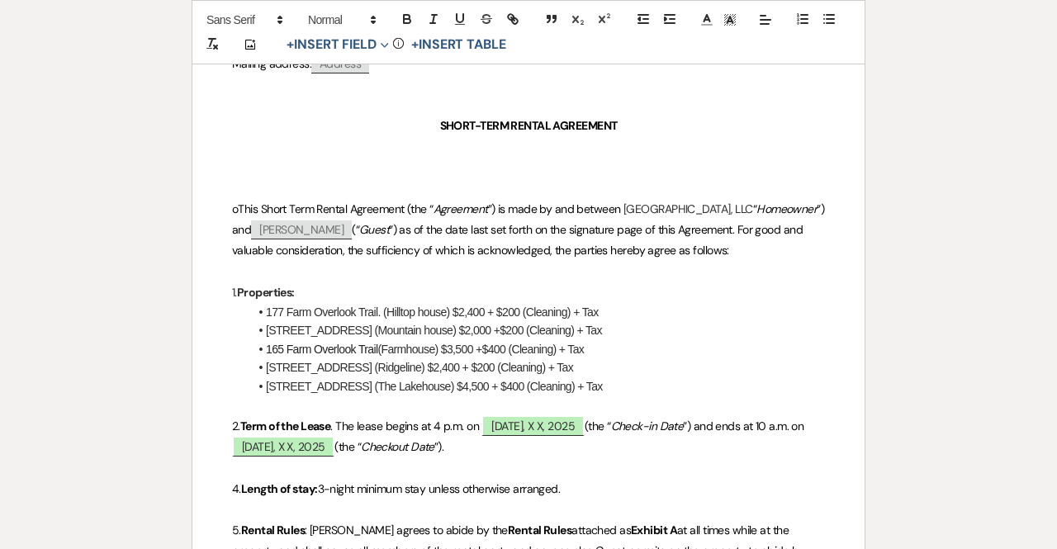
drag, startPoint x: 616, startPoint y: 383, endPoint x: 250, endPoint y: 380, distance: 365.8
click at [250, 380] on li "415 Chimney Pond Rd. (The Lakehouse) $4,500 + $400 (Cleaning) + Tax" at bounding box center [537, 386] width 576 height 18
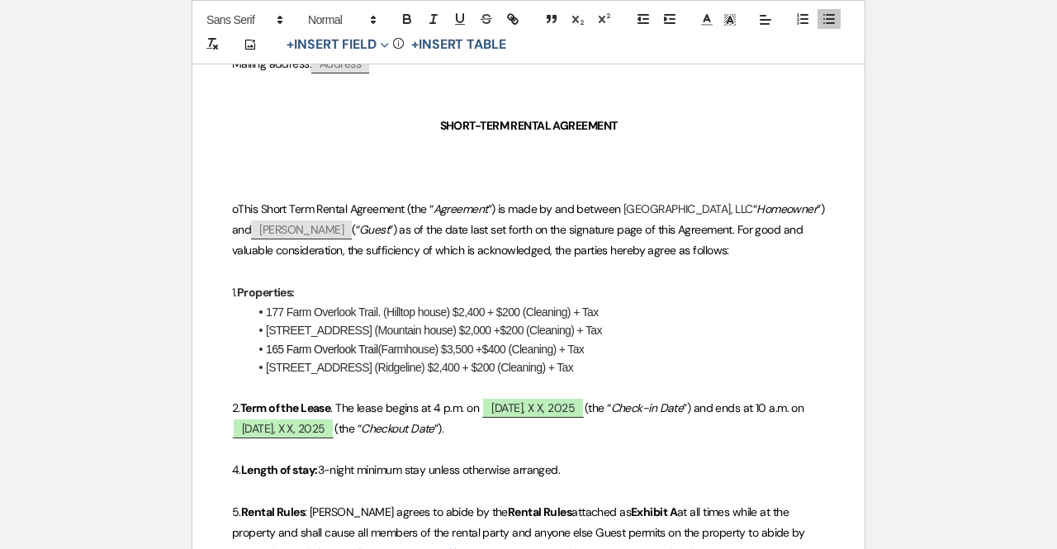
drag, startPoint x: 590, startPoint y: 348, endPoint x: 253, endPoint y: 312, distance: 338.7
click at [253, 312] on ul "177 Farm Overlook Trail. (Hilltop house) $2,400 + $200 (Cleaning) + Tax 221 Chi…" at bounding box center [537, 340] width 576 height 74
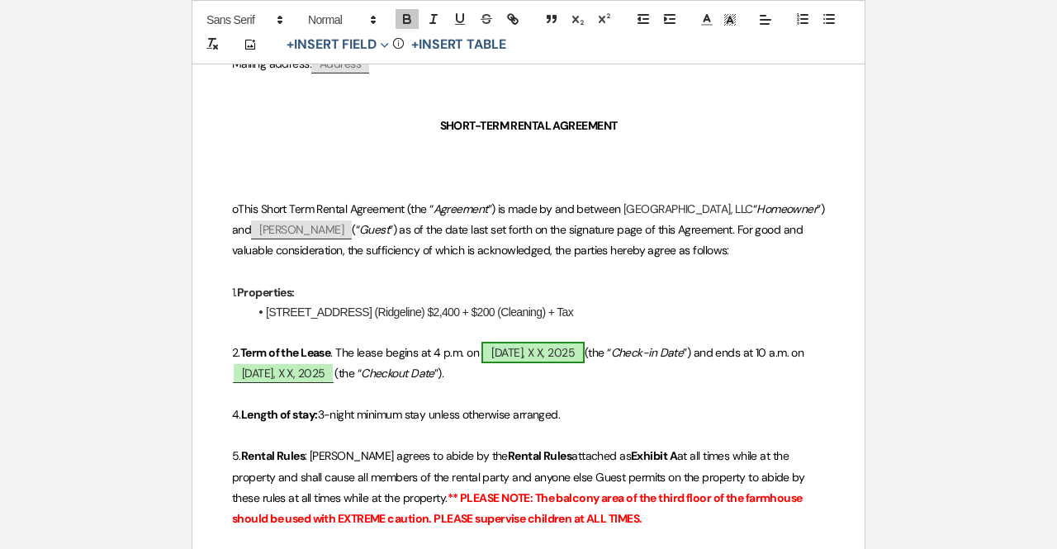
click at [538, 353] on span "Thursday, X X, 2025" at bounding box center [532, 352] width 102 height 21
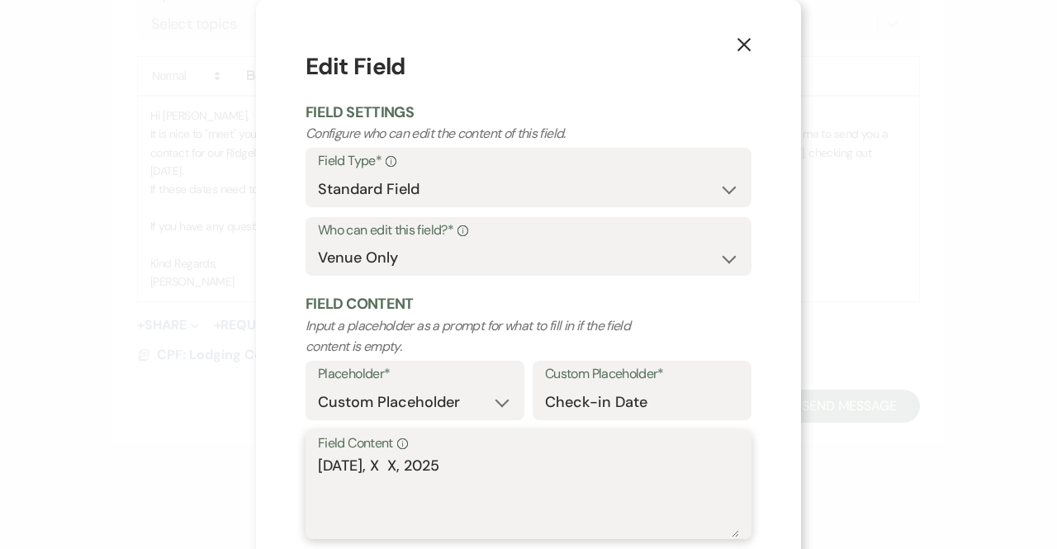
click at [391, 463] on textarea "Thursday, X X, 2025" at bounding box center [528, 496] width 421 height 83
click at [492, 465] on textarea "Thursday, August 13, 2025" at bounding box center [528, 496] width 421 height 83
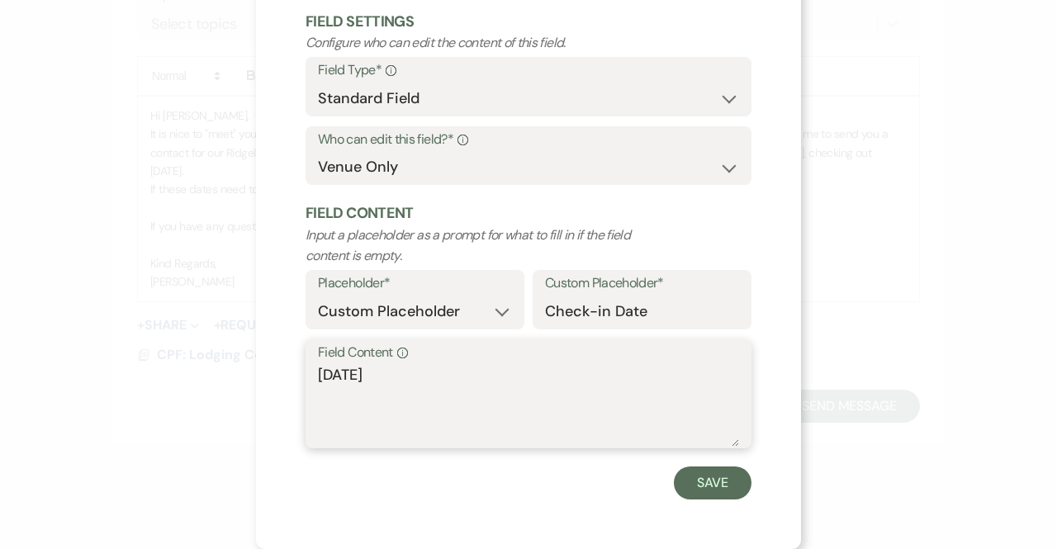
scroll to position [90, 0]
click at [694, 476] on button "Save" at bounding box center [713, 483] width 78 height 33
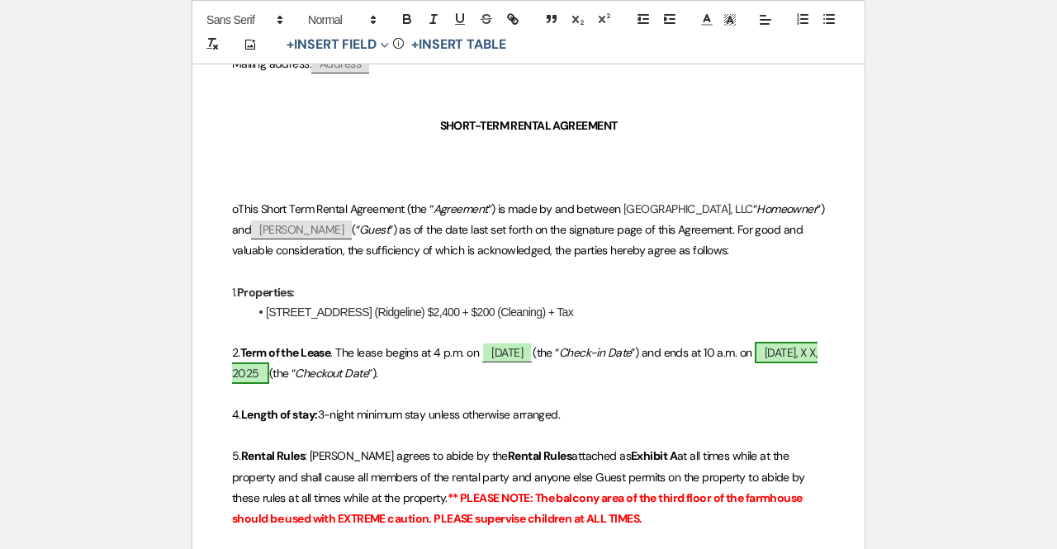
click at [306, 367] on span "Sunday, X X, 2025" at bounding box center [524, 363] width 585 height 42
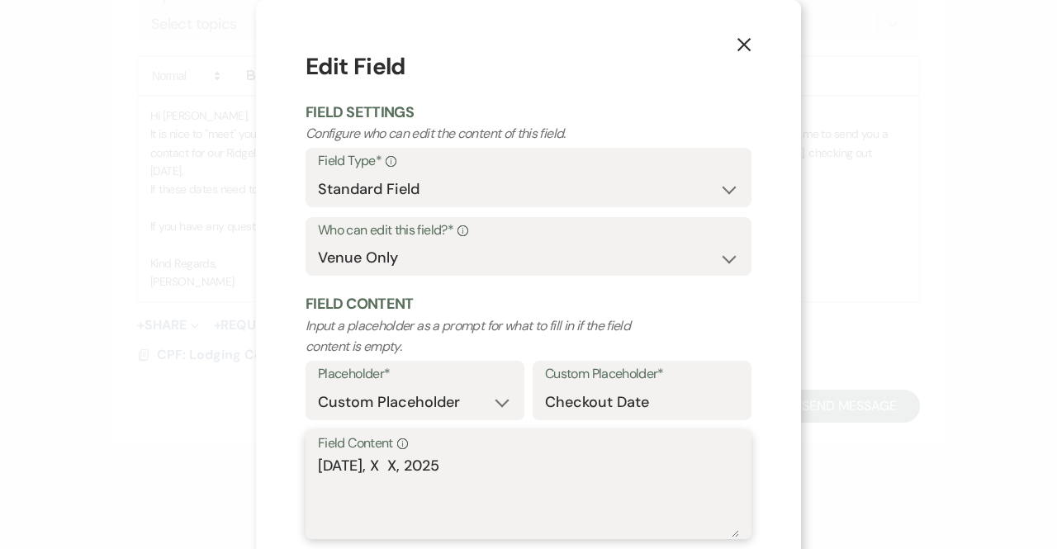
click at [377, 463] on textarea "Sunday, X X, 2025" at bounding box center [528, 496] width 421 height 83
click at [481, 465] on textarea "Sunday, August 16, 2025" at bounding box center [528, 496] width 421 height 83
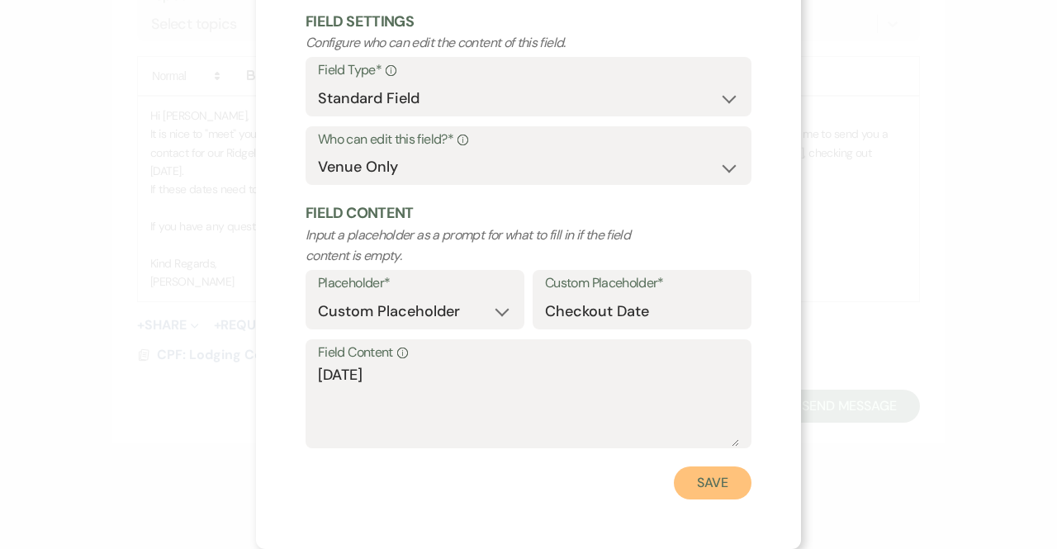
click at [710, 485] on button "Save" at bounding box center [713, 482] width 78 height 33
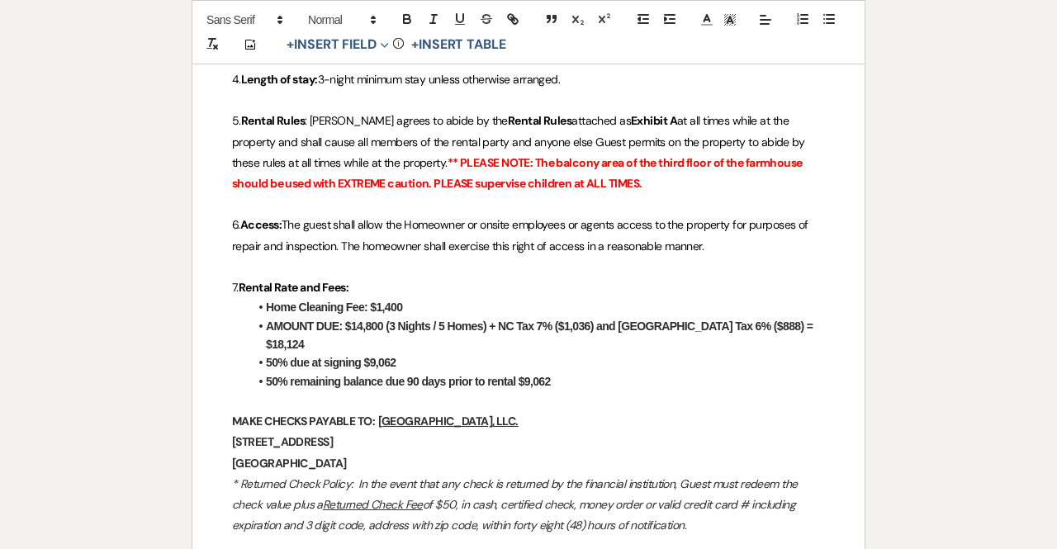
scroll to position [733, 0]
drag, startPoint x: 410, startPoint y: 305, endPoint x: 258, endPoint y: 300, distance: 151.2
click at [258, 300] on li "Home Cleaning Fee: $1,400" at bounding box center [537, 306] width 576 height 18
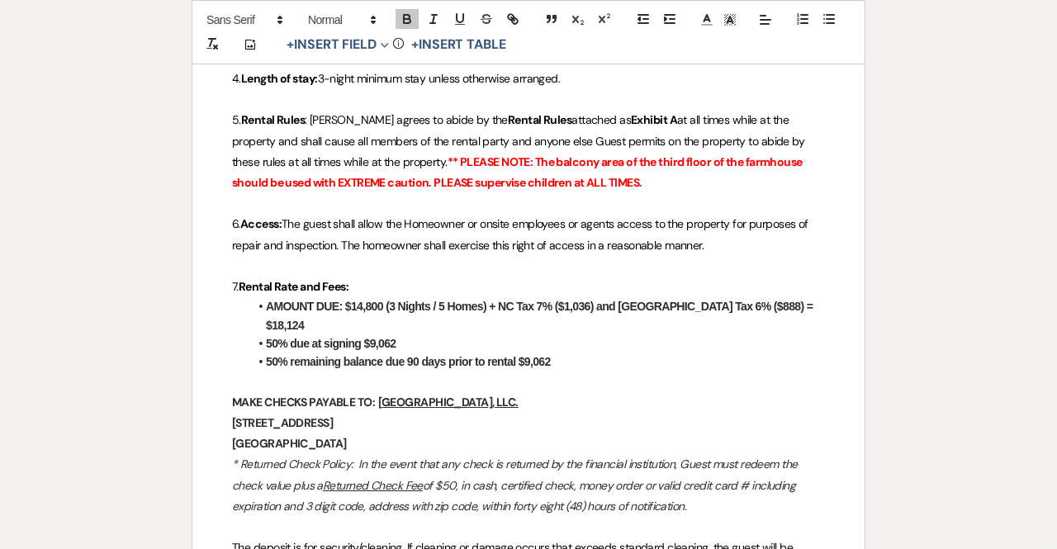
click at [378, 300] on strong "AMOUNT DUE: $14,800 (3 Nights / 5 Homes) + NC Tax 7% ($1,036) and Jackson Count…" at bounding box center [541, 315] width 550 height 31
click at [381, 302] on strong "AMOUNT DUE: $14,800 (3 Nights / 5 Homes) + NC Tax 7% ($1,036) and Jackson Count…" at bounding box center [541, 315] width 550 height 31
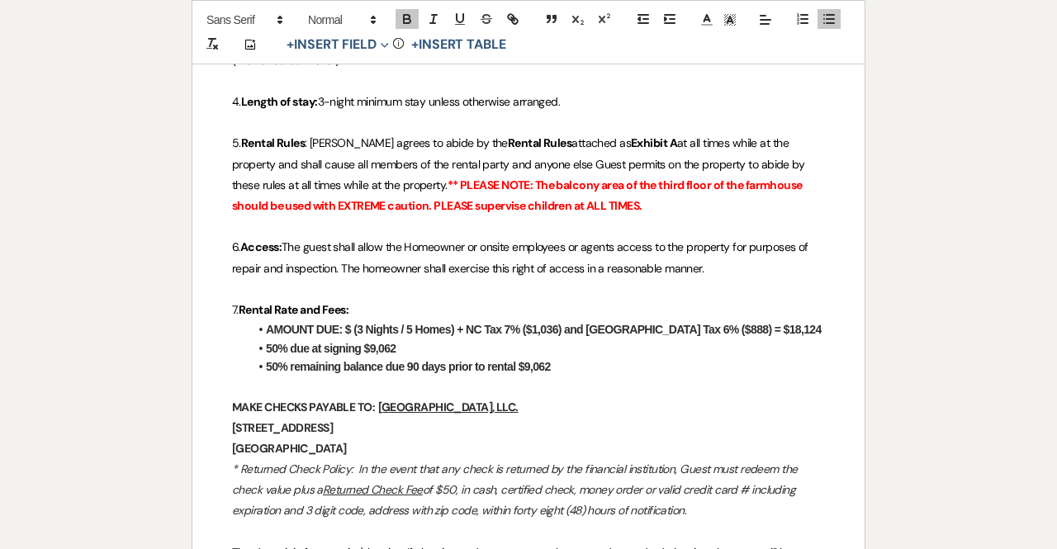
scroll to position [713, 0]
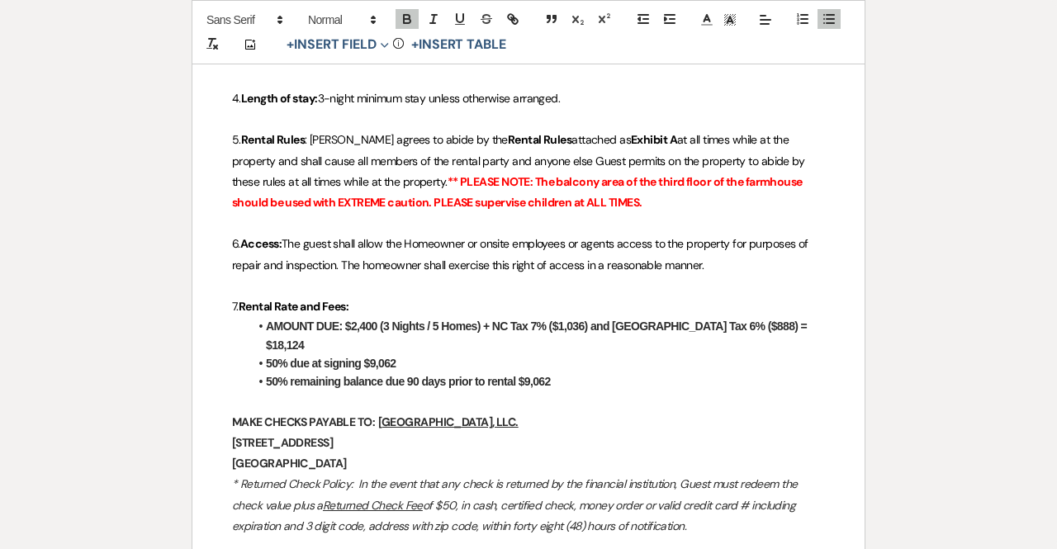
click at [438, 324] on strong "AMOUNT DUE: $2,400 (3 Nights / 5 Homes) + NC Tax 7% ($1,036) and Jackson County…" at bounding box center [537, 335] width 543 height 31
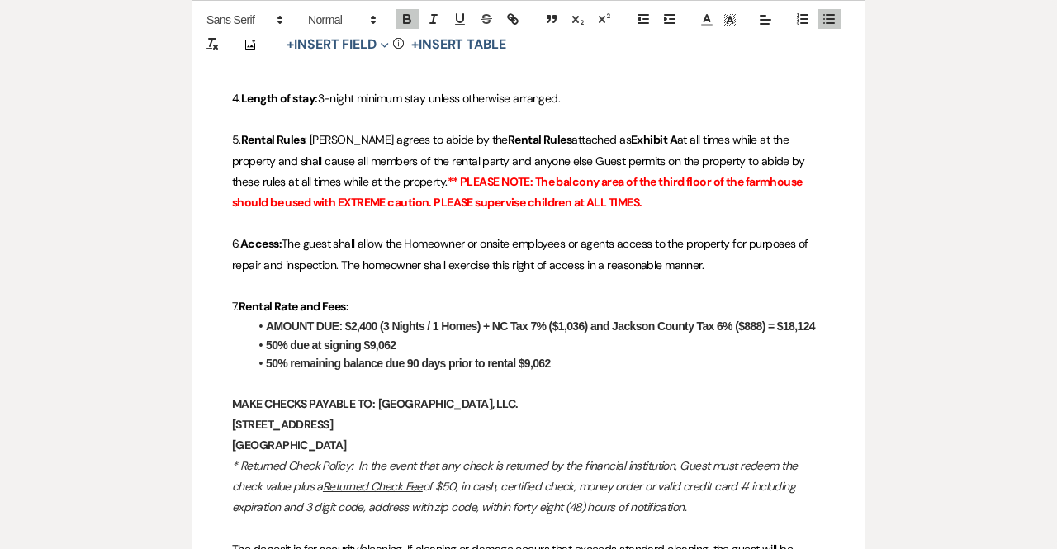
click at [476, 321] on strong "AMOUNT DUE: $2,400 (3 Nights / 1 Homes) + NC Tax 7% ($1,036) and Jackson County…" at bounding box center [540, 326] width 549 height 13
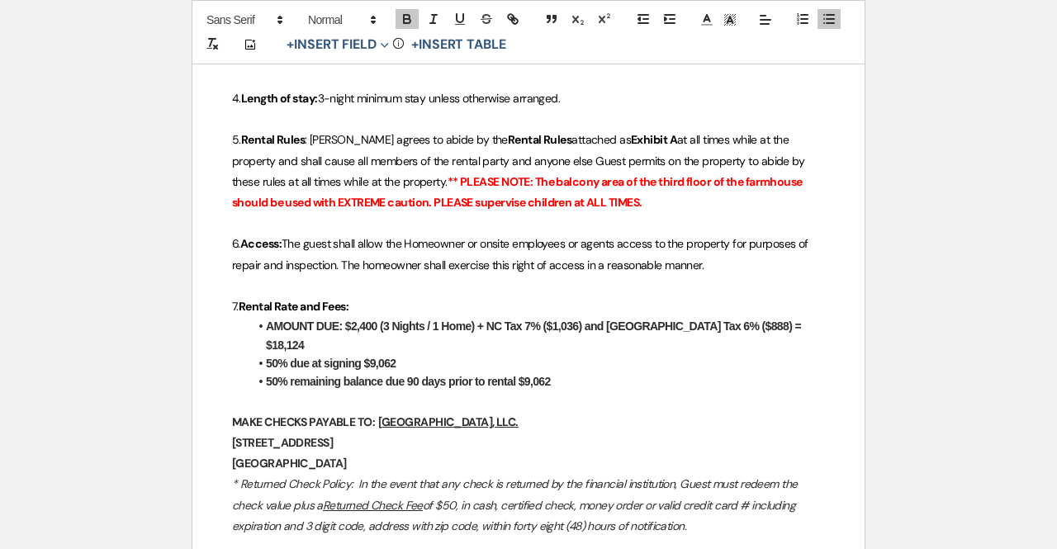
click at [488, 323] on strong "AMOUNT DUE: $2,400 (3 Nights / 1 Home) + NC Tax 7% ($1,036) and Jackson County …" at bounding box center [535, 335] width 538 height 31
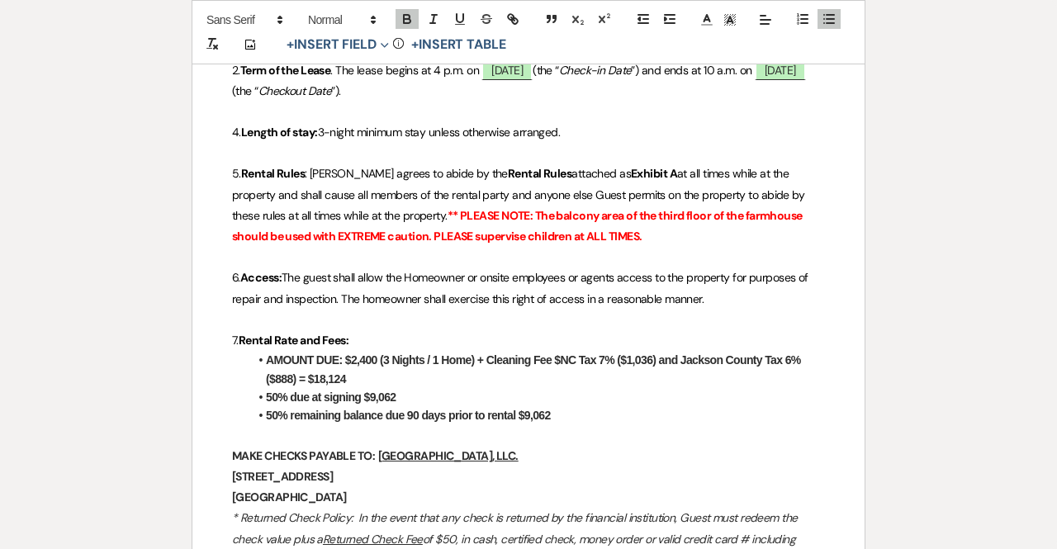
scroll to position [680, 0]
click at [681, 357] on strong "AMOUNT DUE: $2,400 (3 Nights / 1 Home) + Cleaning Fee $200 + NC Tax 7% ($1,036)…" at bounding box center [540, 368] width 548 height 31
click at [292, 373] on strong "AMOUNT DUE: $2,400 (3 Nights / 1 Home) + Cleaning Fee $200 + NC Tax 7% ($182) a…" at bounding box center [545, 368] width 558 height 31
click at [354, 376] on li "AMOUNT DUE: $2,400 (3 Nights / 1 Home) + Cleaning Fee $200 + NC Tax 7% ($182) a…" at bounding box center [537, 368] width 576 height 37
click at [401, 397] on li "50% due at signing $9,062" at bounding box center [537, 396] width 576 height 18
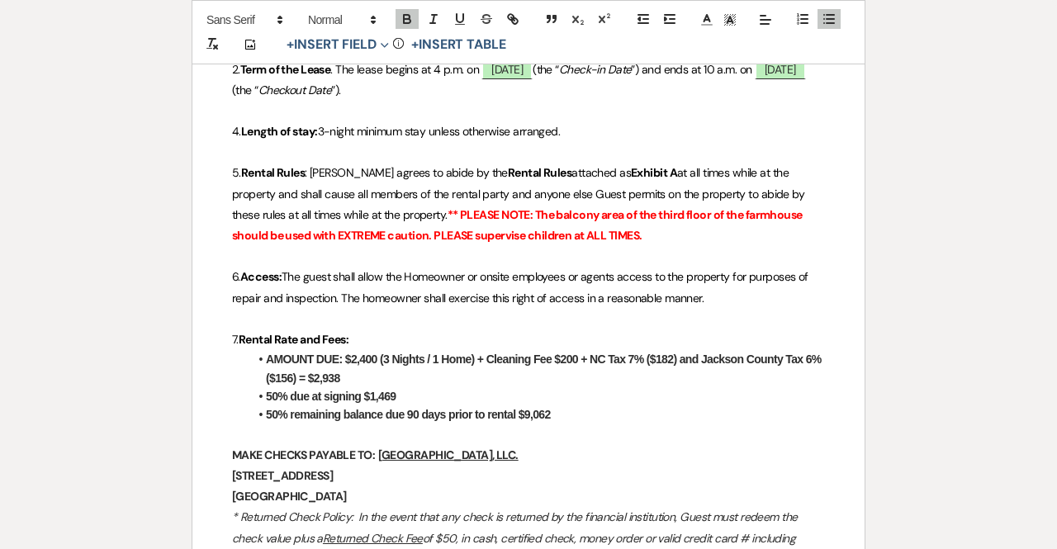
click at [551, 411] on li "50% remaining balance due 90 days prior to rental $9,062" at bounding box center [537, 414] width 576 height 18
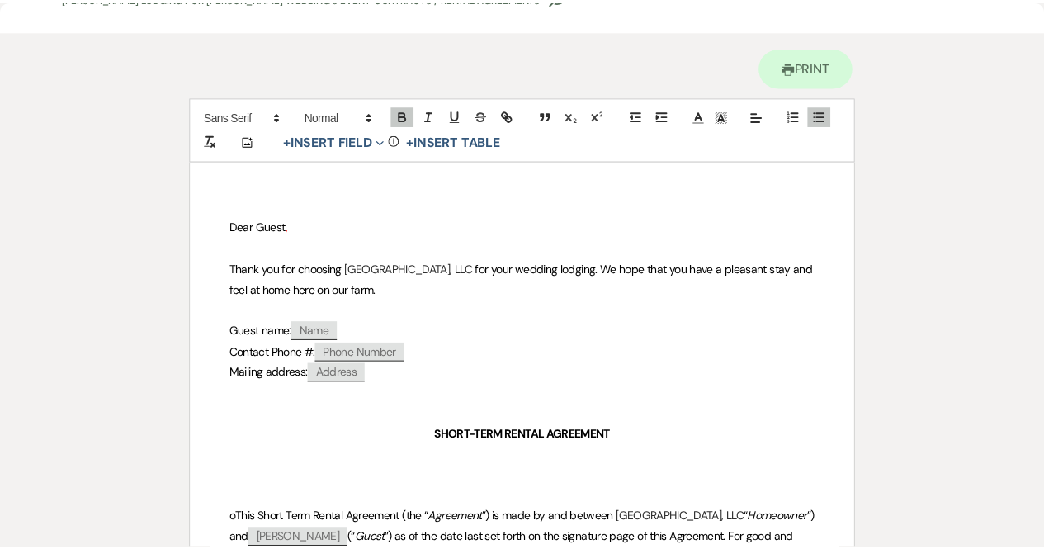
scroll to position [0, 0]
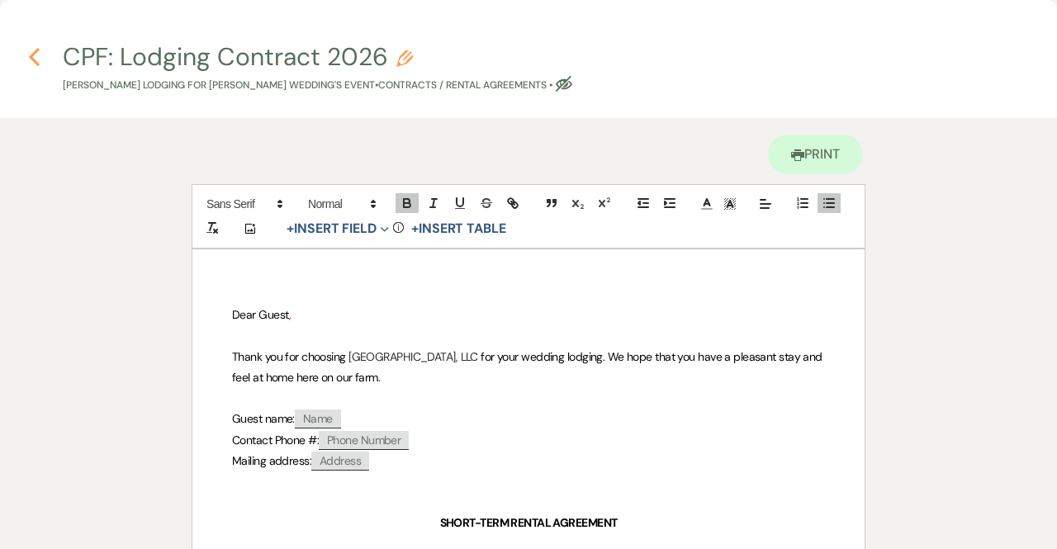
click at [33, 58] on use "button" at bounding box center [34, 57] width 11 height 18
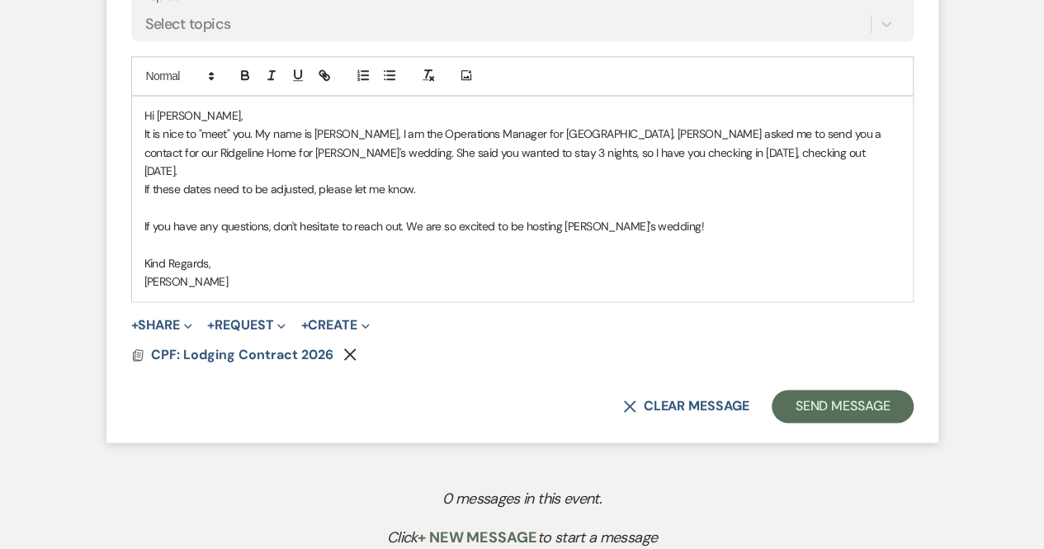
click at [789, 148] on p "It is nice to "meet" you. My name is Michele, I am the Operations Manager for C…" at bounding box center [522, 152] width 756 height 55
click at [831, 405] on button "Send Message" at bounding box center [842, 406] width 141 height 33
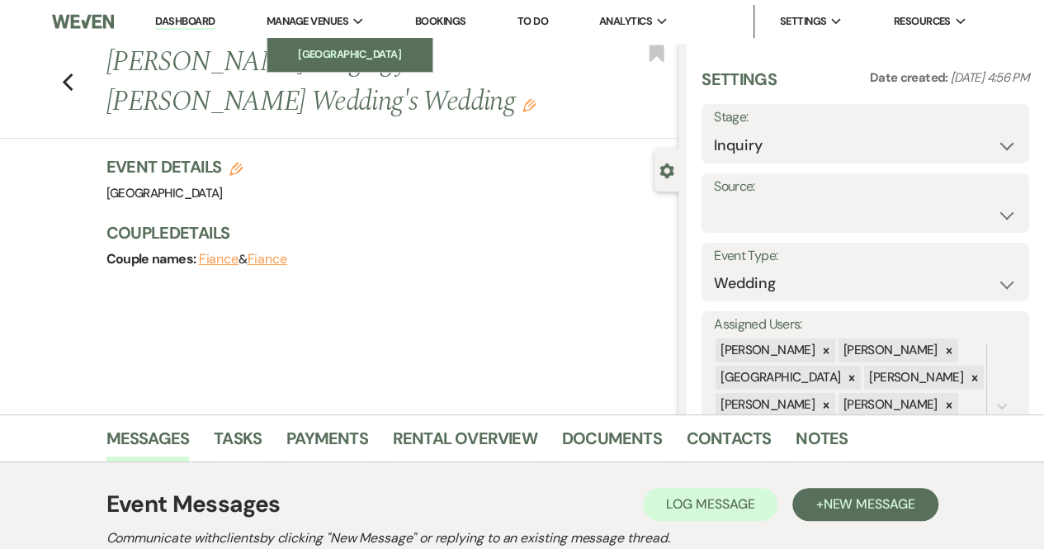
click at [331, 48] on li "[GEOGRAPHIC_DATA]" at bounding box center [350, 54] width 149 height 17
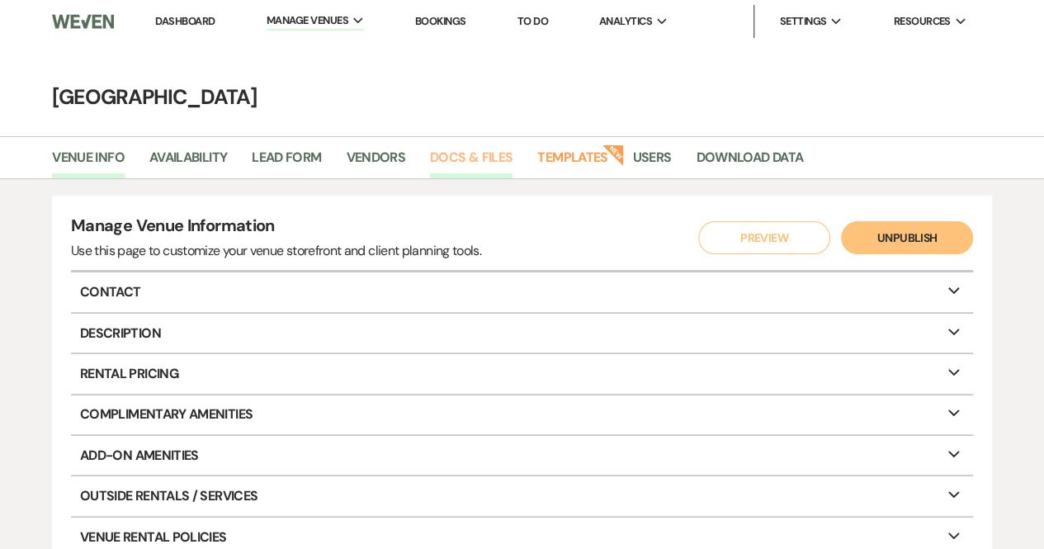
click at [473, 149] on link "Docs & Files" at bounding box center [471, 162] width 83 height 31
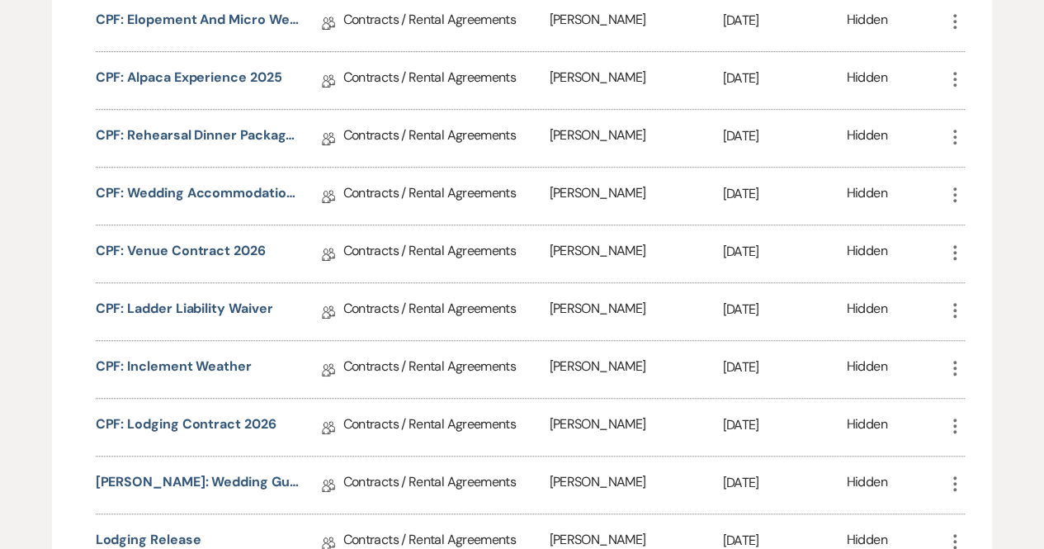
scroll to position [422, 0]
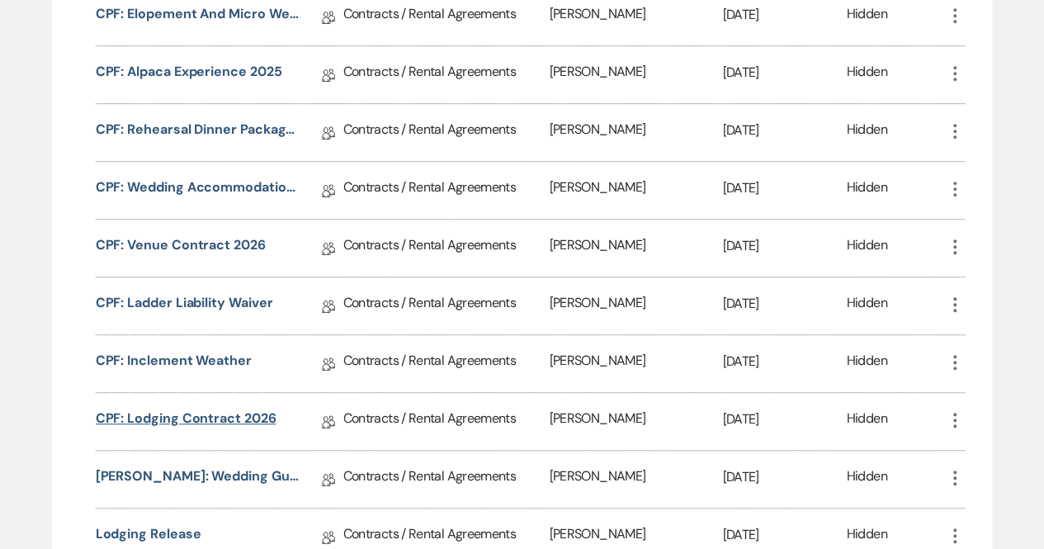
click at [244, 413] on link "CPF: Lodging Contract 2026" at bounding box center [186, 422] width 181 height 26
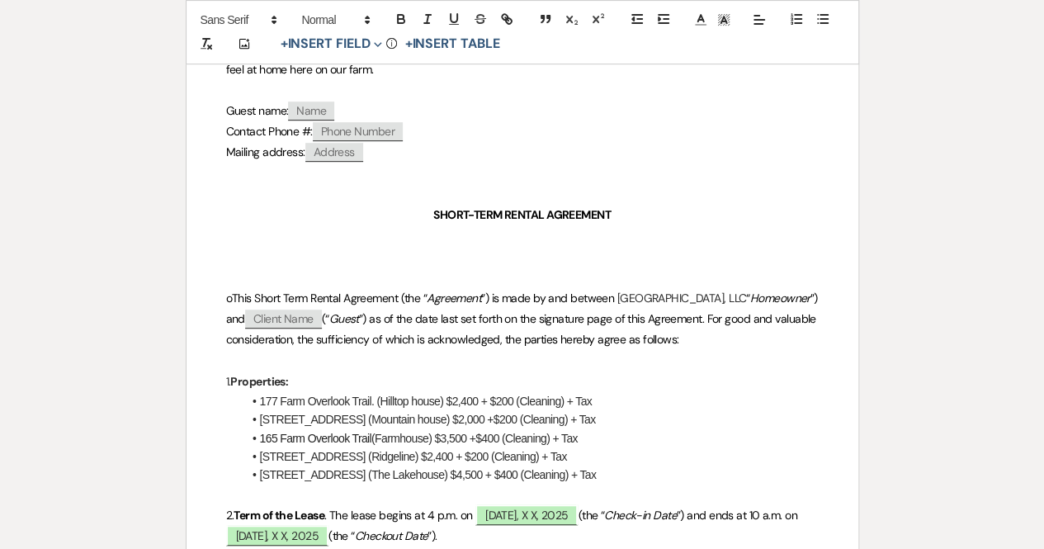
scroll to position [345, 0]
click at [501, 394] on li "177 Farm Overlook Trail. (Hilltop house) $2,400 + $200 (Cleaning) + Tax" at bounding box center [531, 400] width 576 height 18
click at [503, 414] on li "221 Chimney Pond Rd (Mountain house) $2,000 +$200 (Cleaning) + Tax" at bounding box center [531, 419] width 576 height 18
click at [490, 435] on li "165 Farm Overlook Trail (Farmhouse) $3,500 +$400 (Cleaning) + Tax" at bounding box center [531, 438] width 576 height 18
click at [476, 452] on li "152 Chimney Pond Rd (Ridgeline) $2,400 + $200 (Cleaning) + Tax" at bounding box center [531, 456] width 576 height 18
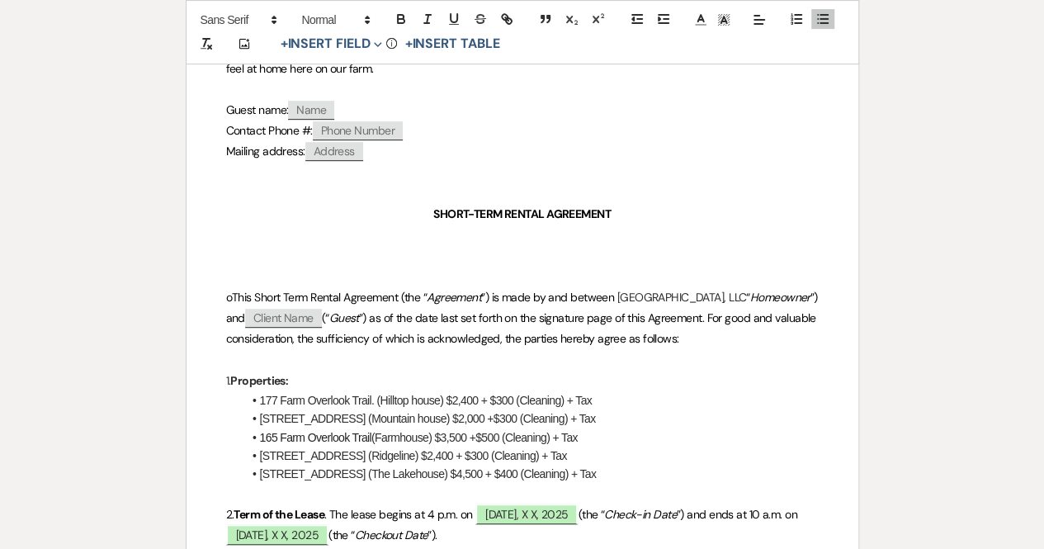
click at [508, 469] on li "415 Chimney Pond Rd. (The Lakehouse) $4,500 + $400 (Cleaning) + Tax" at bounding box center [531, 474] width 576 height 18
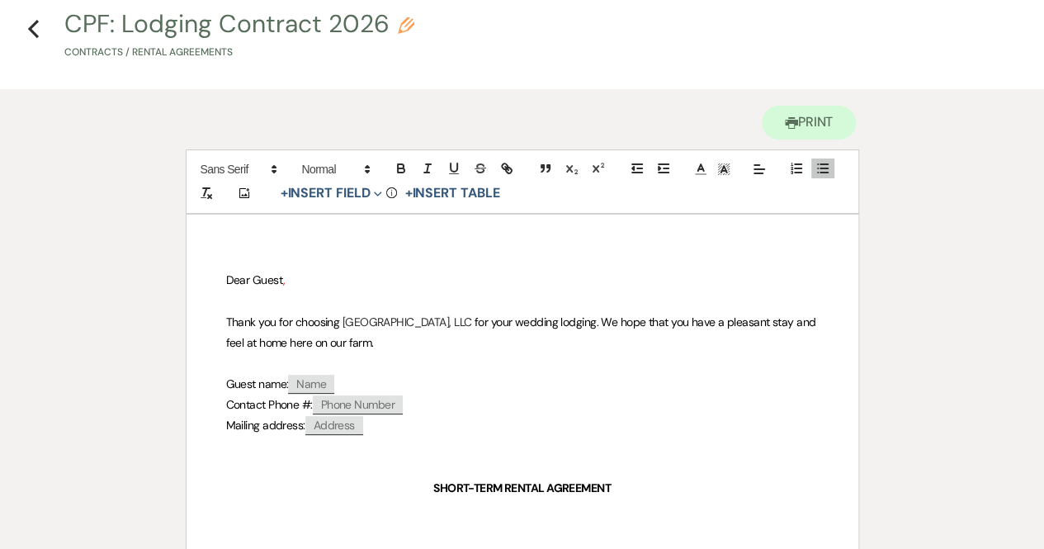
scroll to position [0, 0]
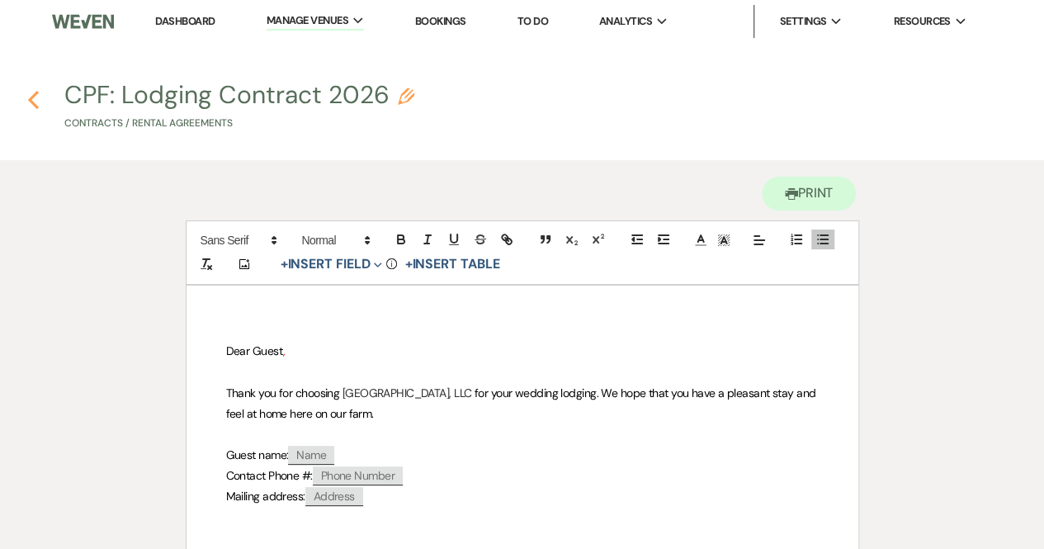
click at [35, 97] on icon "Previous" at bounding box center [33, 100] width 12 height 20
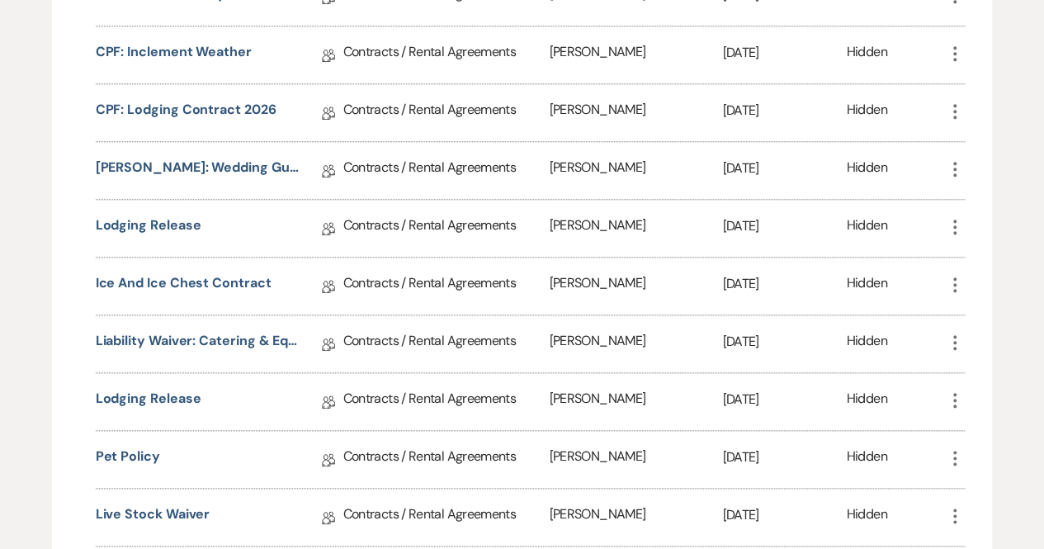
scroll to position [740, 0]
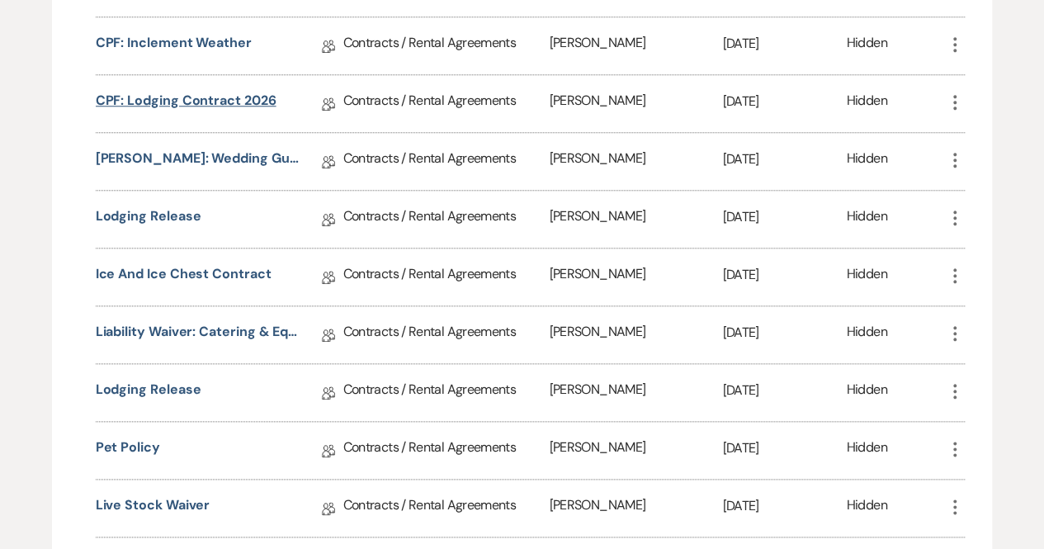
click at [201, 100] on link "CPF: Lodging Contract 2026" at bounding box center [186, 104] width 181 height 26
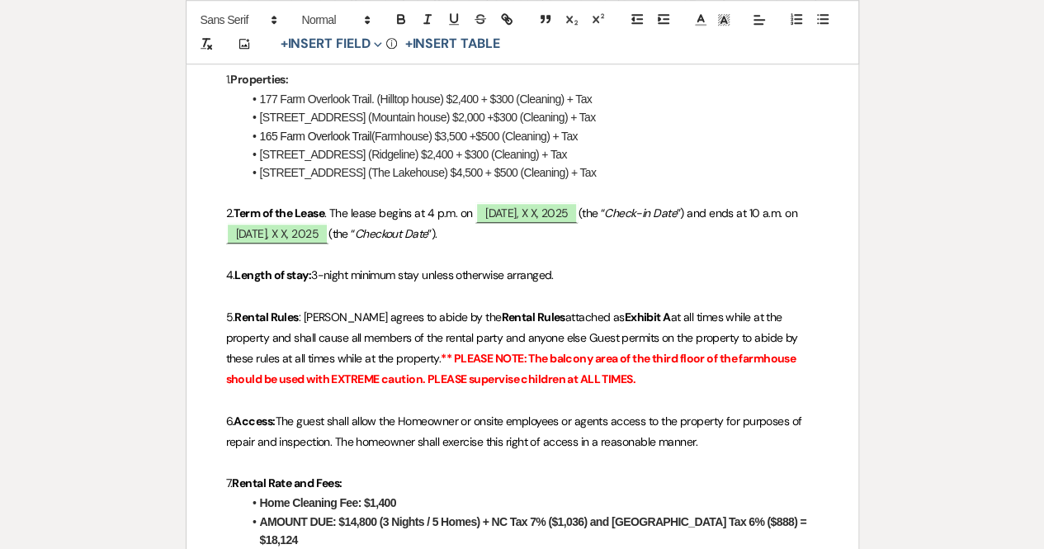
scroll to position [616, 0]
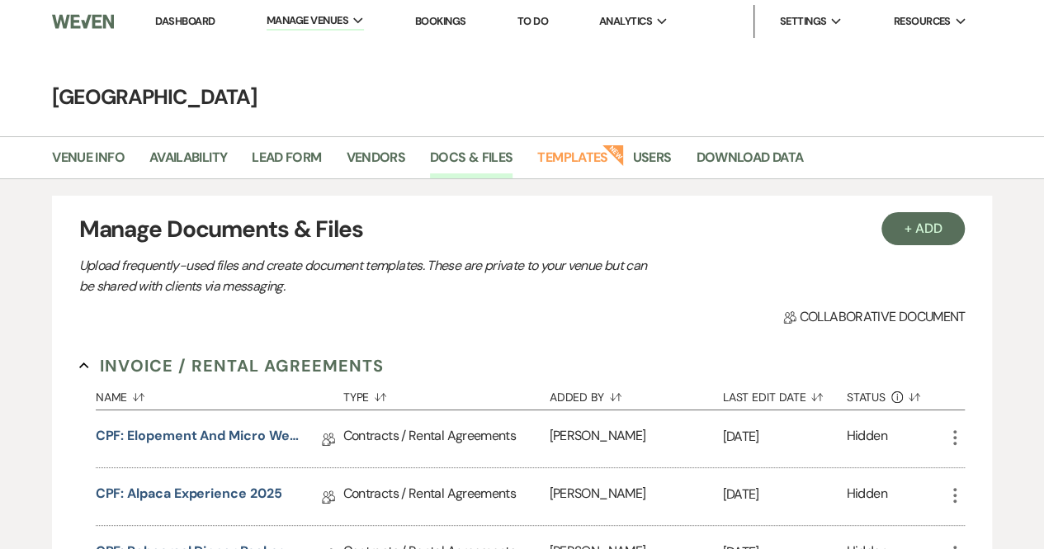
click at [173, 20] on link "Dashboard" at bounding box center [184, 21] width 59 height 14
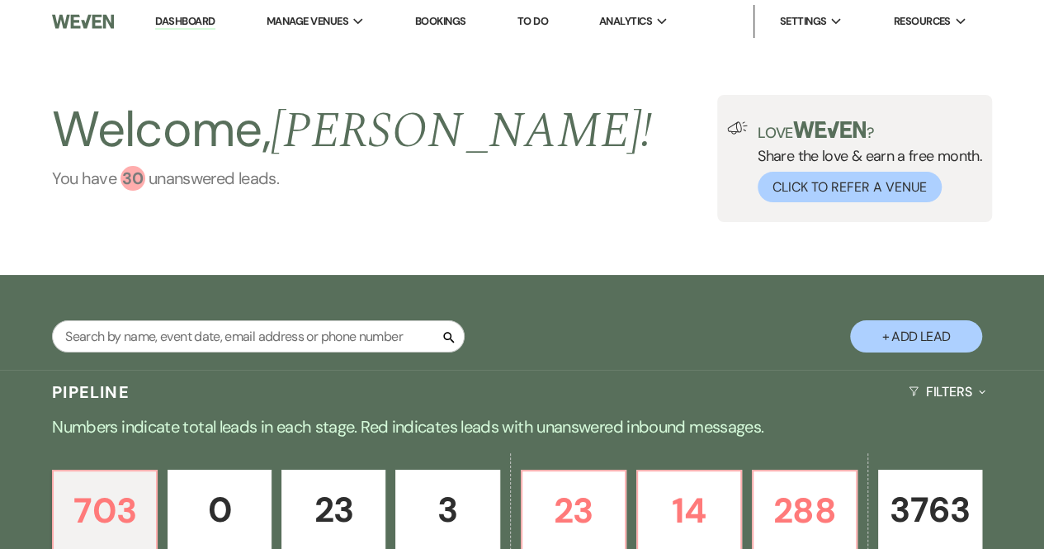
click at [134, 184] on div "30" at bounding box center [133, 178] width 25 height 25
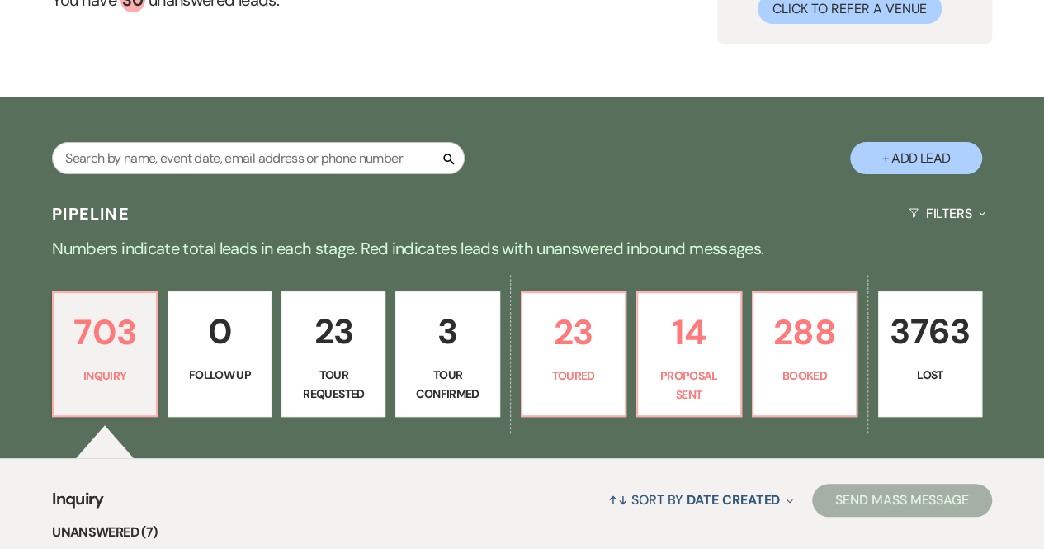
scroll to position [191, 0]
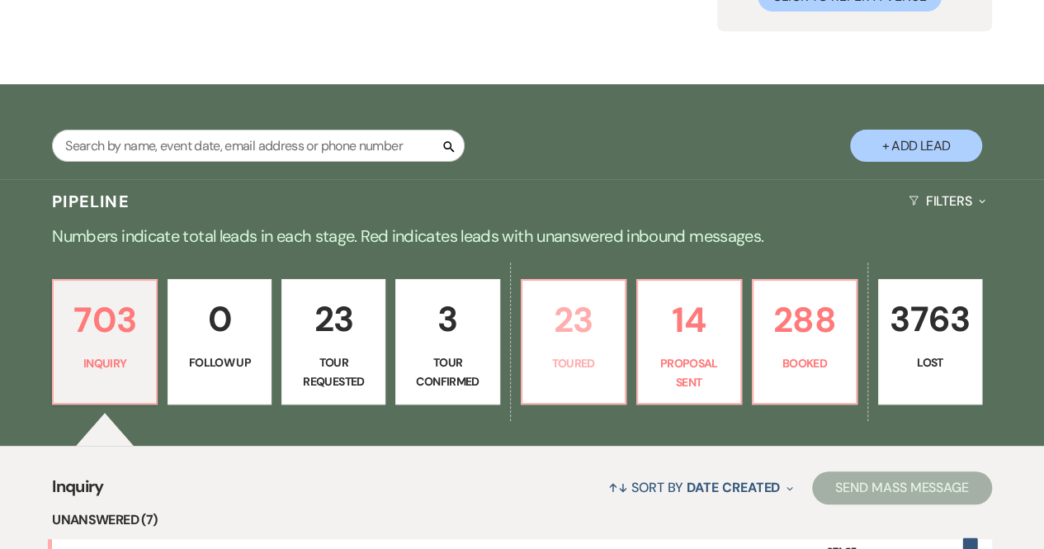
click at [556, 331] on p "23" at bounding box center [574, 319] width 83 height 55
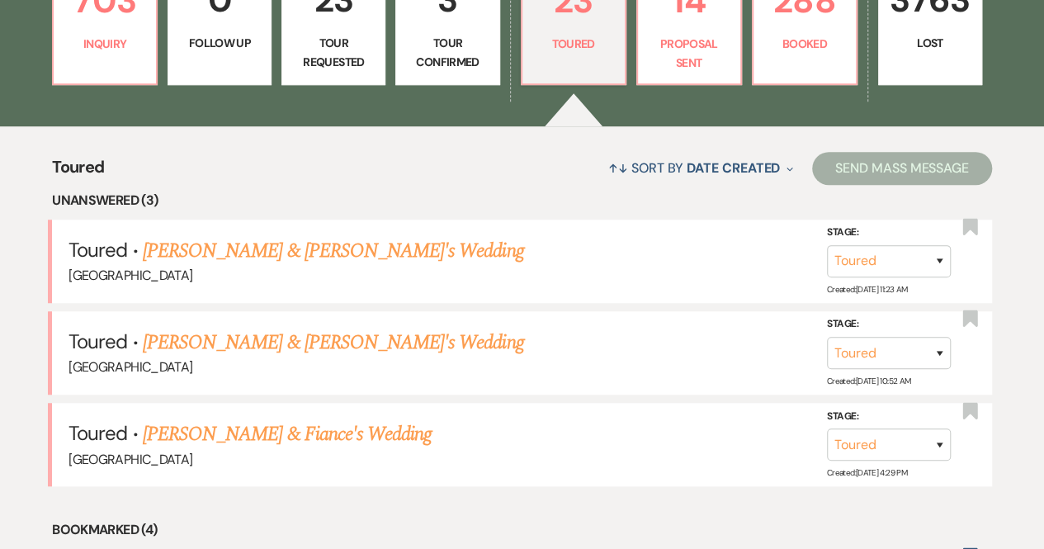
scroll to position [509, 0]
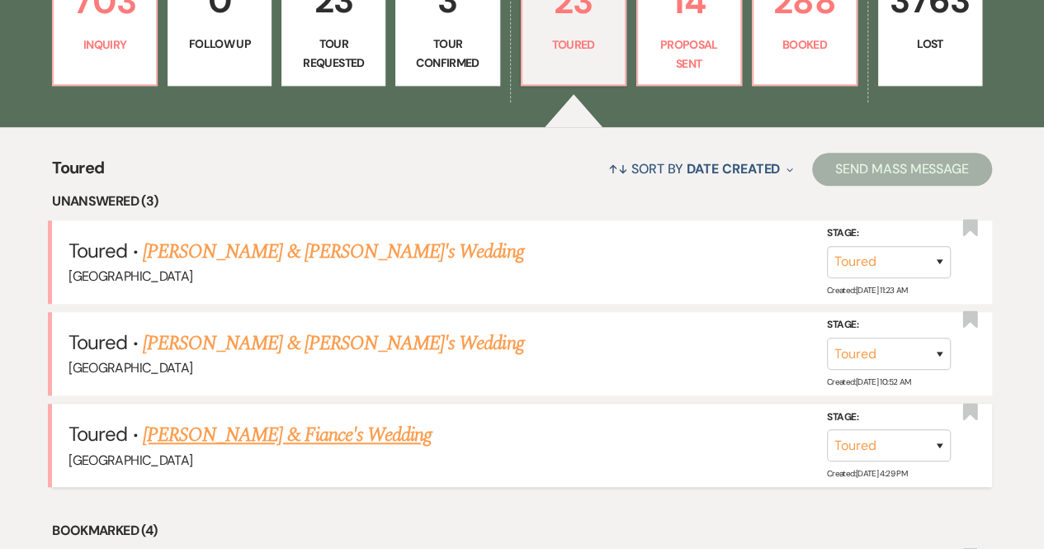
click at [175, 435] on link "[PERSON_NAME] & Fiance's Wedding" at bounding box center [287, 435] width 289 height 30
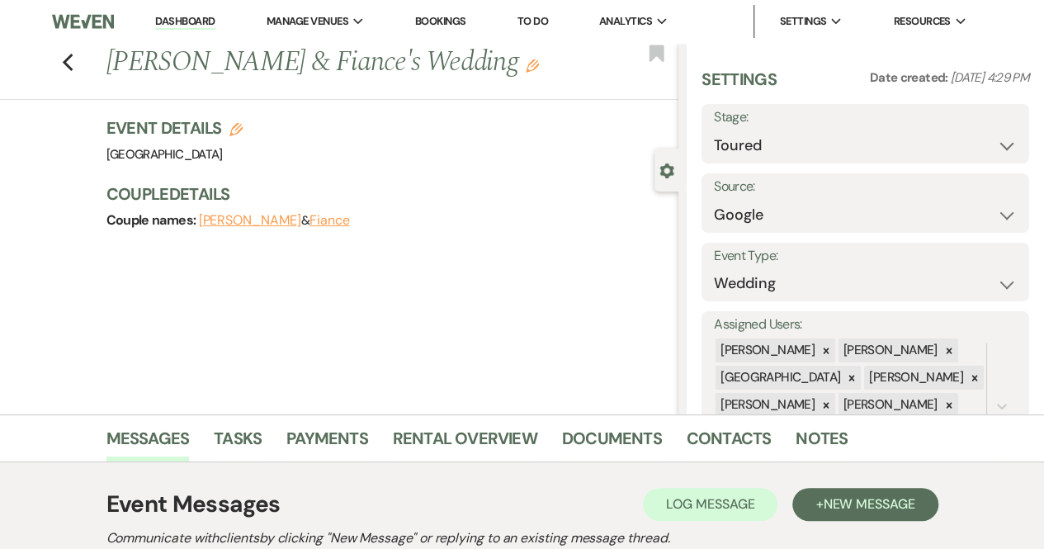
click at [444, 15] on link "Bookings" at bounding box center [440, 21] width 51 height 14
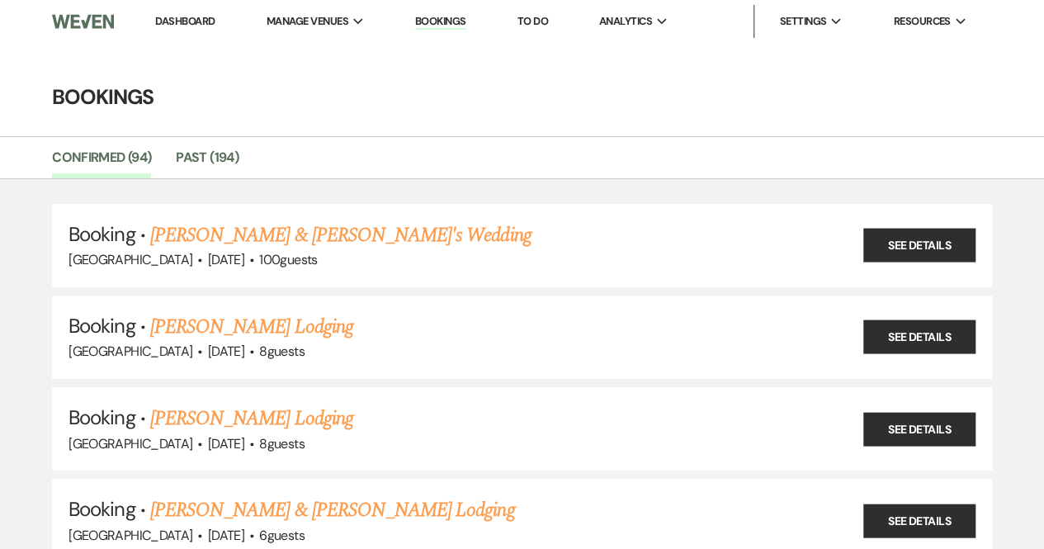
click at [35, 90] on h4 "Bookings" at bounding box center [522, 97] width 1044 height 29
click at [190, 17] on link "Dashboard" at bounding box center [184, 21] width 59 height 14
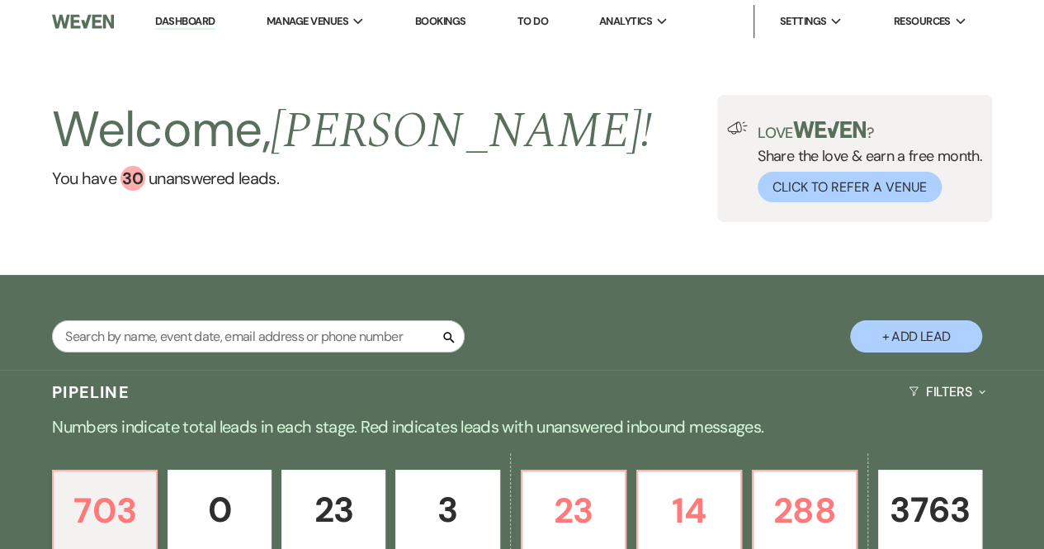
click at [191, 21] on link "Dashboard" at bounding box center [184, 22] width 59 height 16
click at [253, 334] on input "text" at bounding box center [258, 336] width 413 height 32
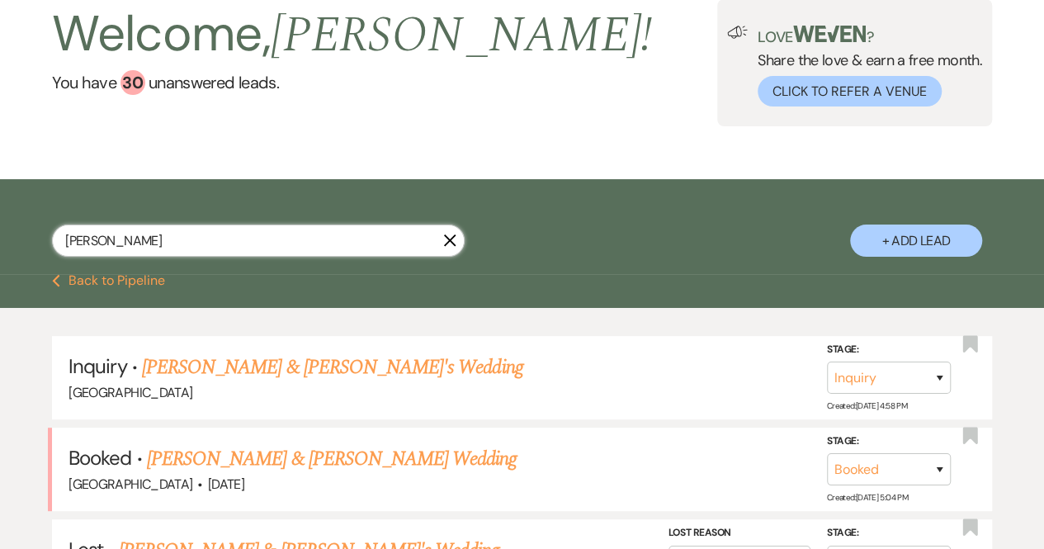
scroll to position [160, 0]
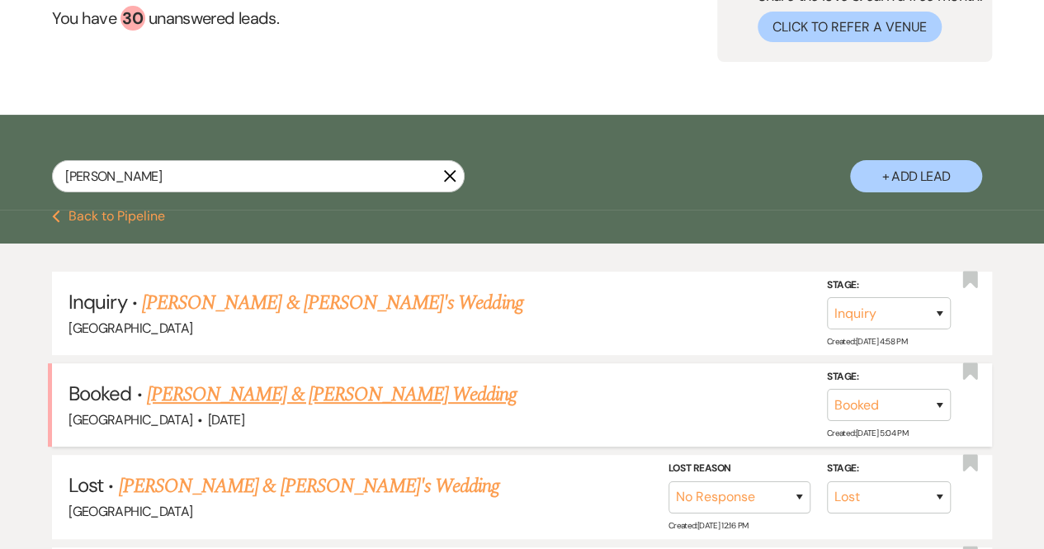
click at [337, 396] on link "[PERSON_NAME] & [PERSON_NAME] Wedding" at bounding box center [332, 395] width 370 height 30
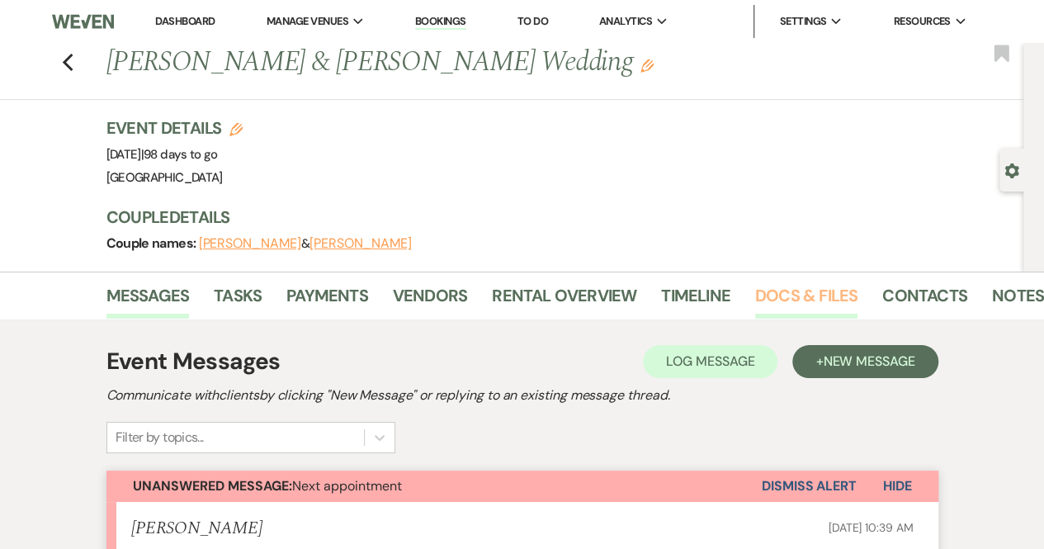
click at [795, 289] on link "Docs & Files" at bounding box center [806, 300] width 102 height 36
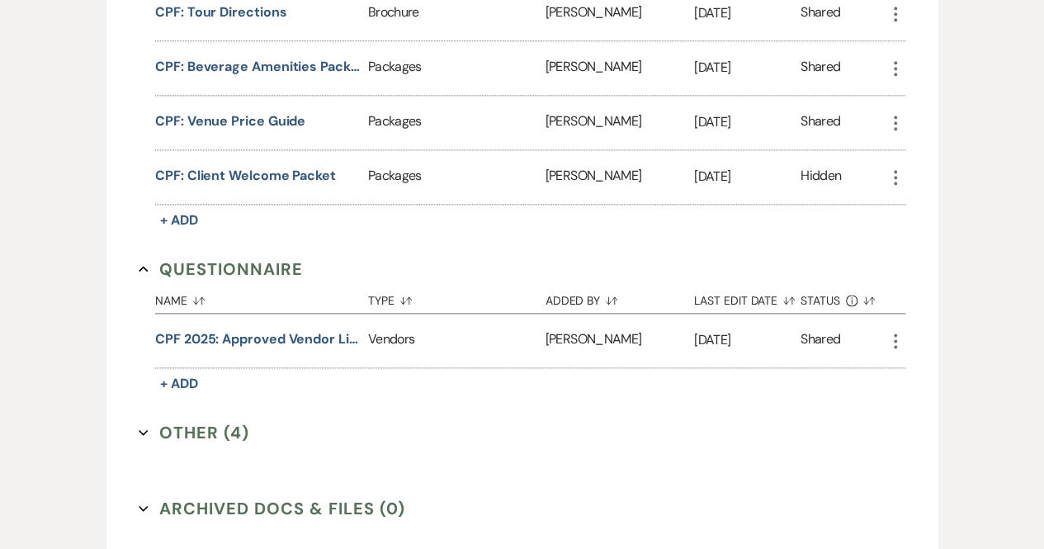
scroll to position [973, 0]
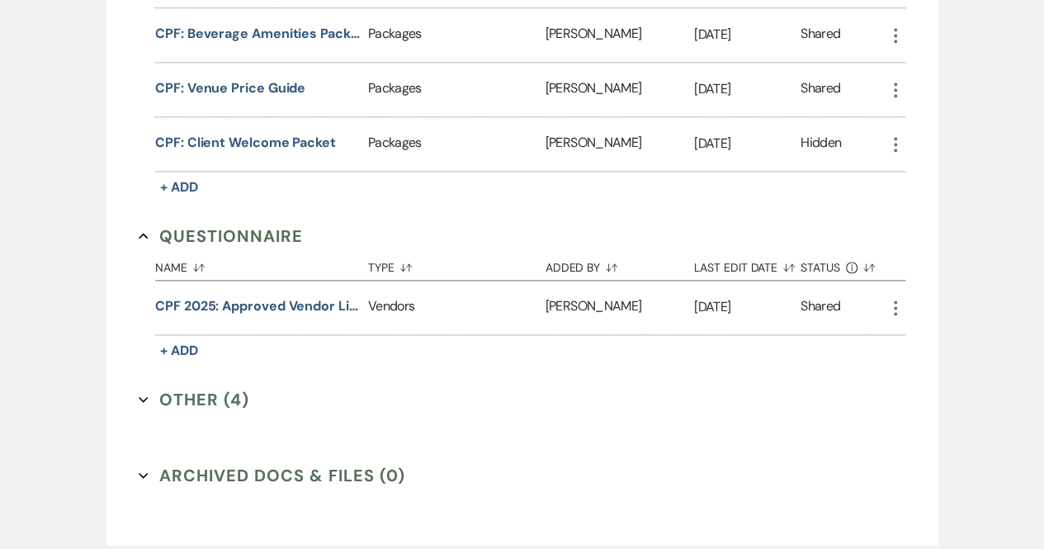
click at [142, 395] on icon "Expand" at bounding box center [144, 400] width 10 height 10
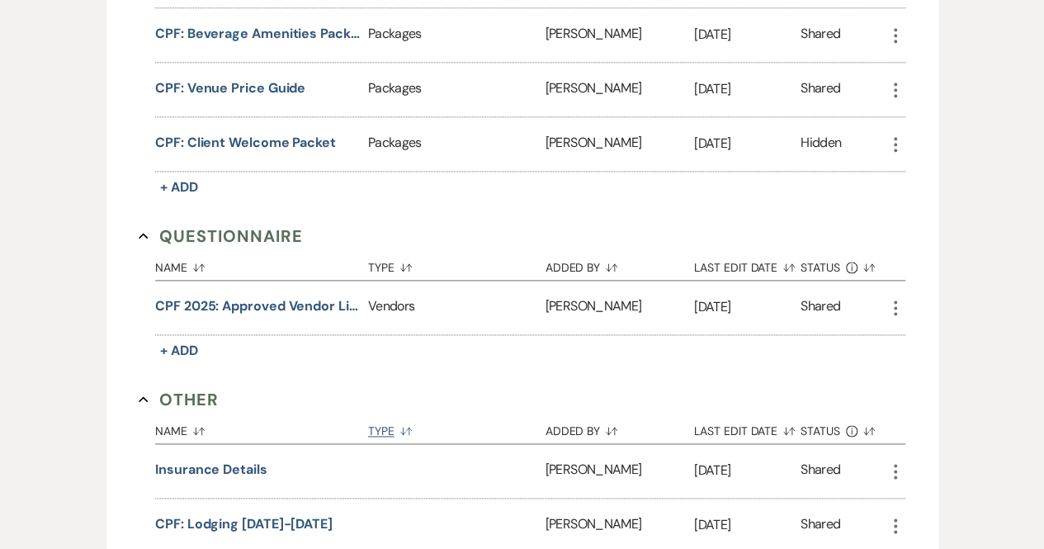
scroll to position [1054, 0]
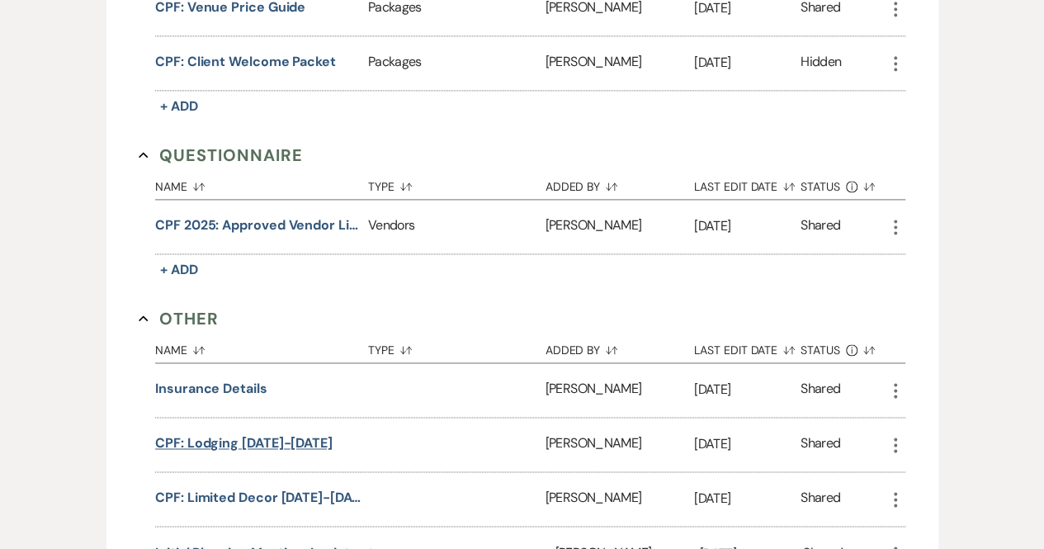
click at [293, 437] on button "CPF: Lodging [DATE]-[DATE]" at bounding box center [244, 443] width 178 height 20
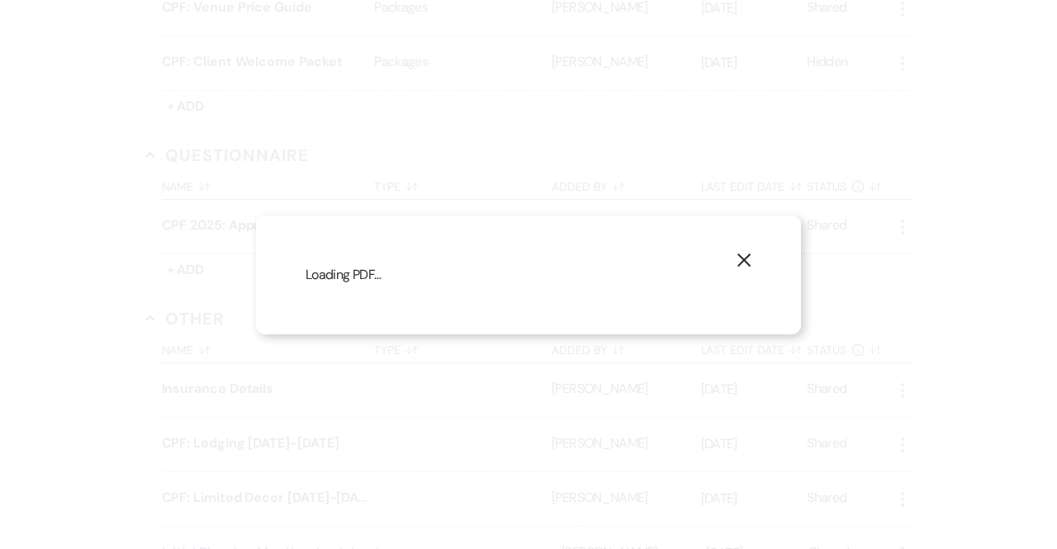
click at [743, 253] on icon "X" at bounding box center [743, 260] width 15 height 15
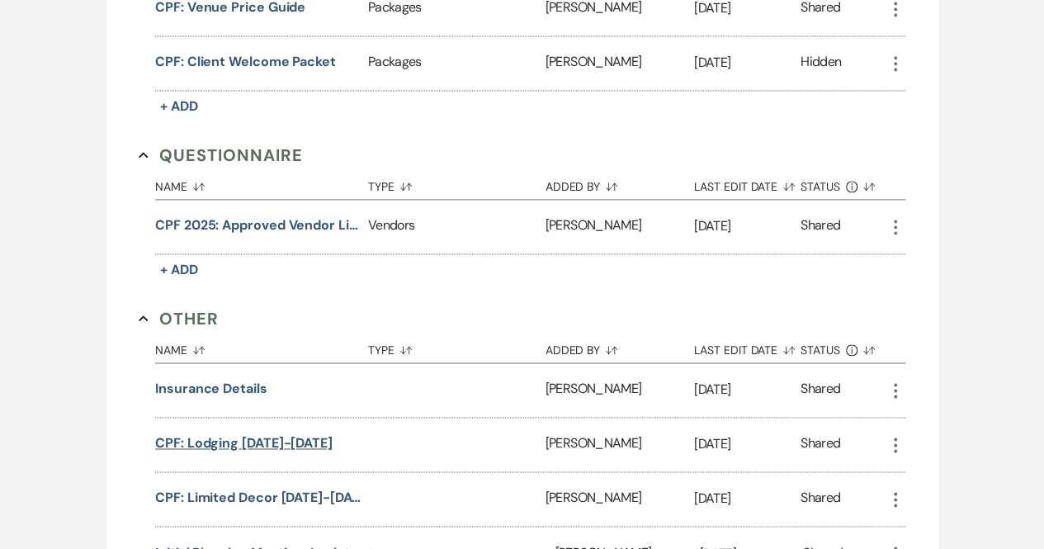
click at [215, 441] on button "CPF: Lodging [DATE]-[DATE]" at bounding box center [244, 443] width 178 height 20
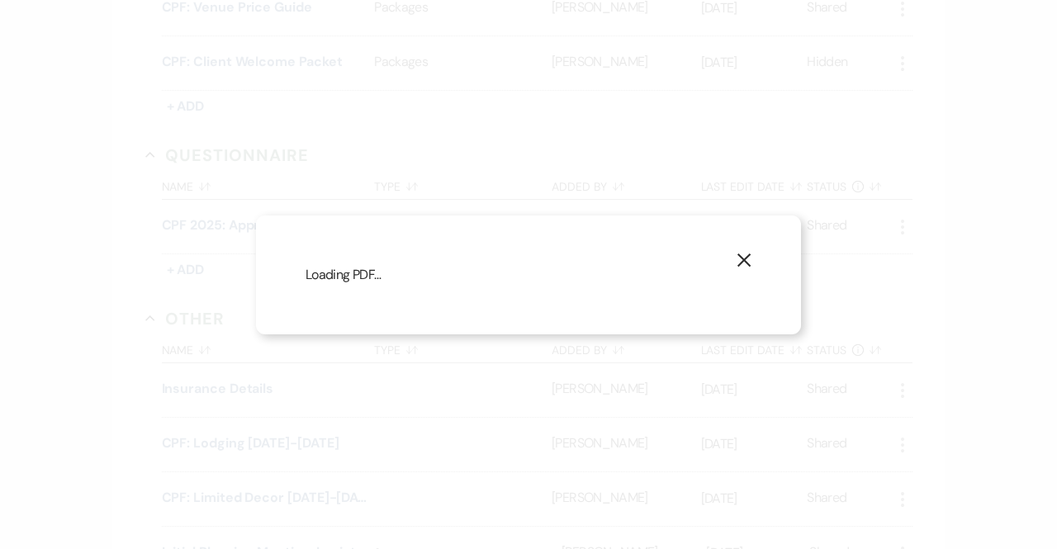
click at [746, 253] on icon "X" at bounding box center [743, 260] width 15 height 15
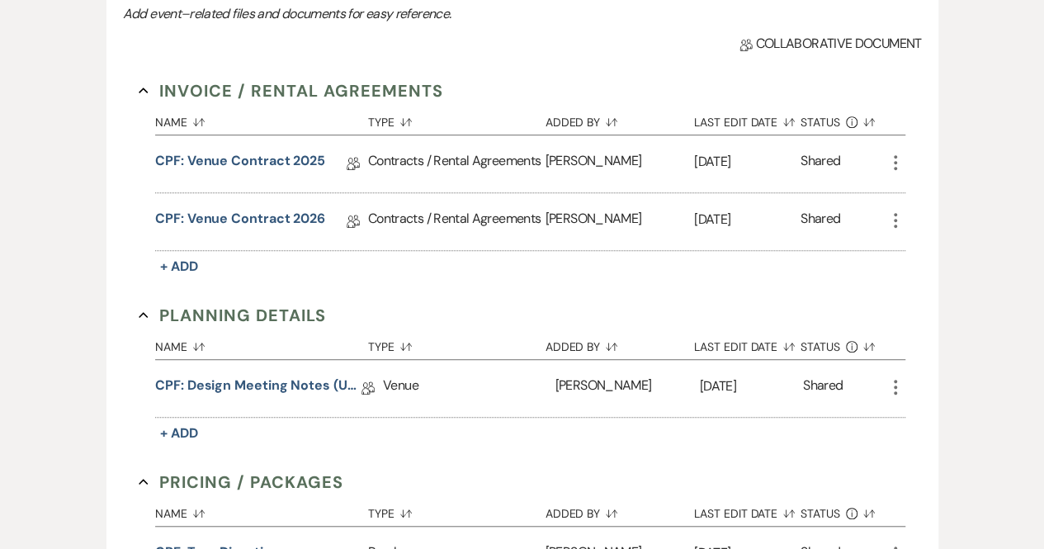
scroll to position [0, 0]
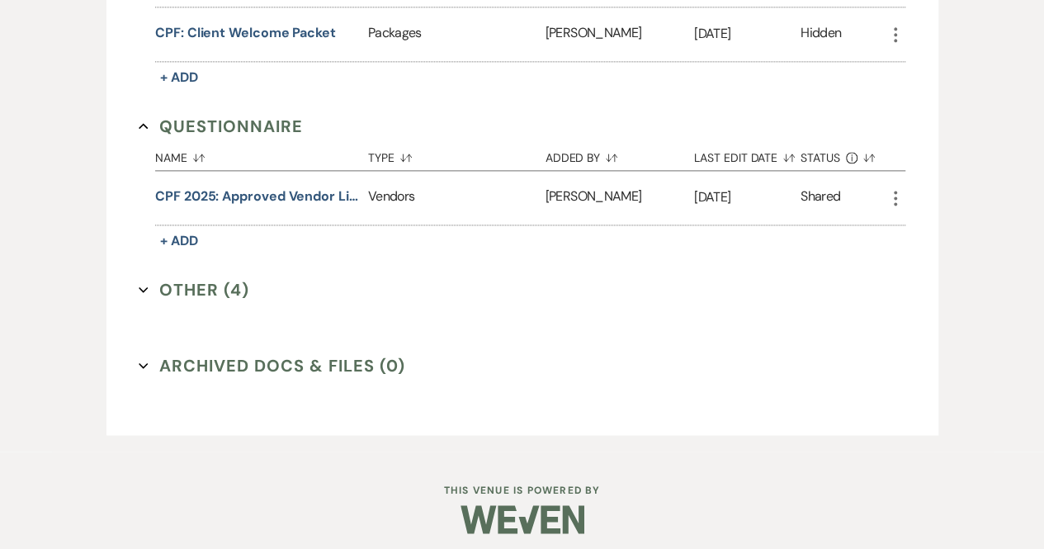
scroll to position [1085, 0]
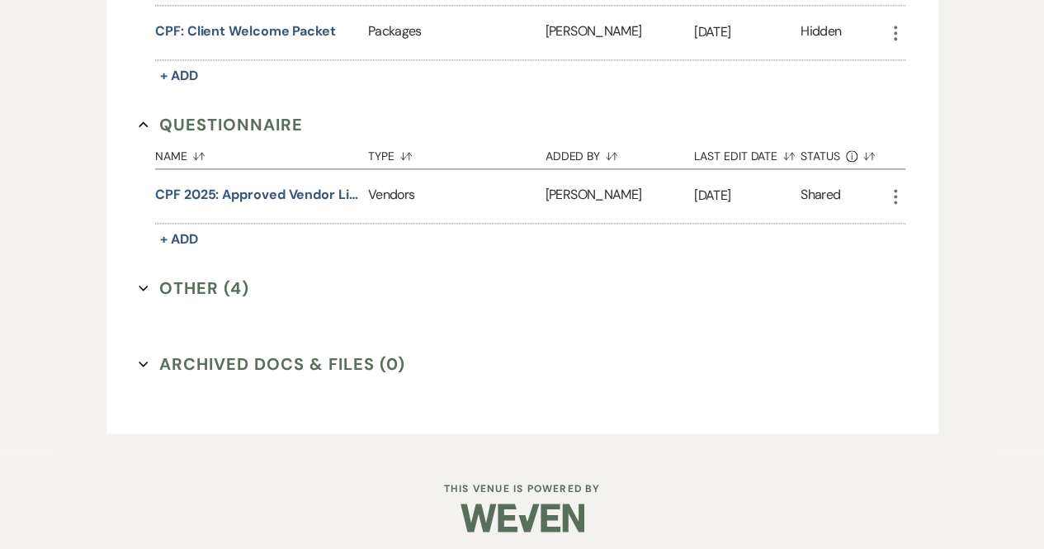
click at [197, 280] on button "Other (4) Expand" at bounding box center [194, 288] width 111 height 25
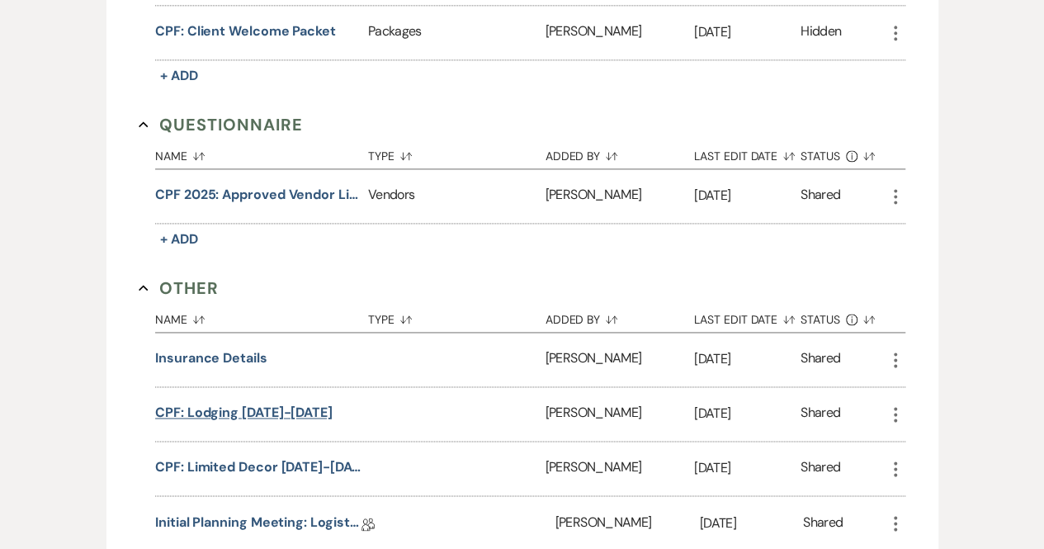
click at [239, 404] on button "CPF: Lodging [DATE]-[DATE]" at bounding box center [244, 413] width 178 height 20
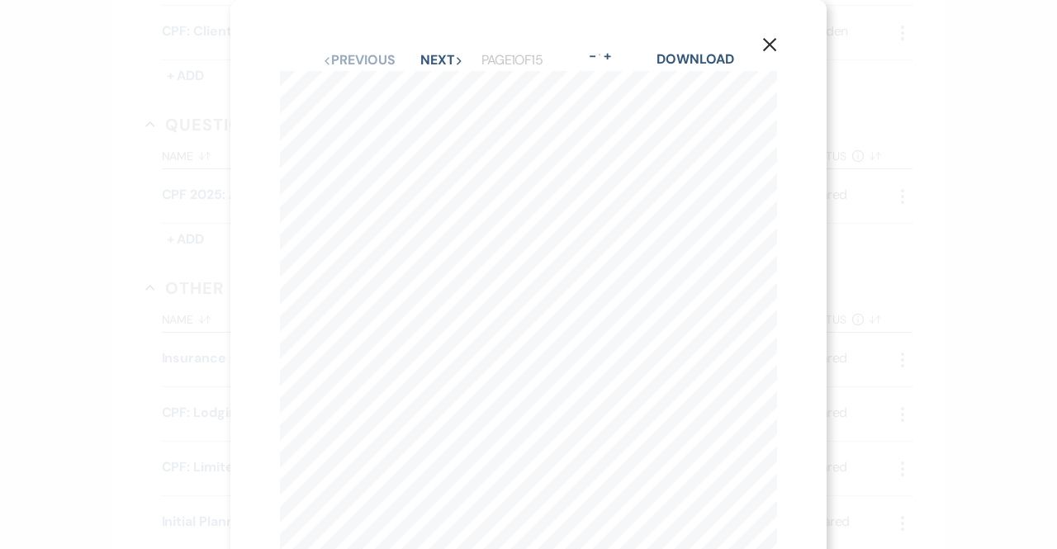
click at [772, 52] on icon "X" at bounding box center [769, 44] width 15 height 15
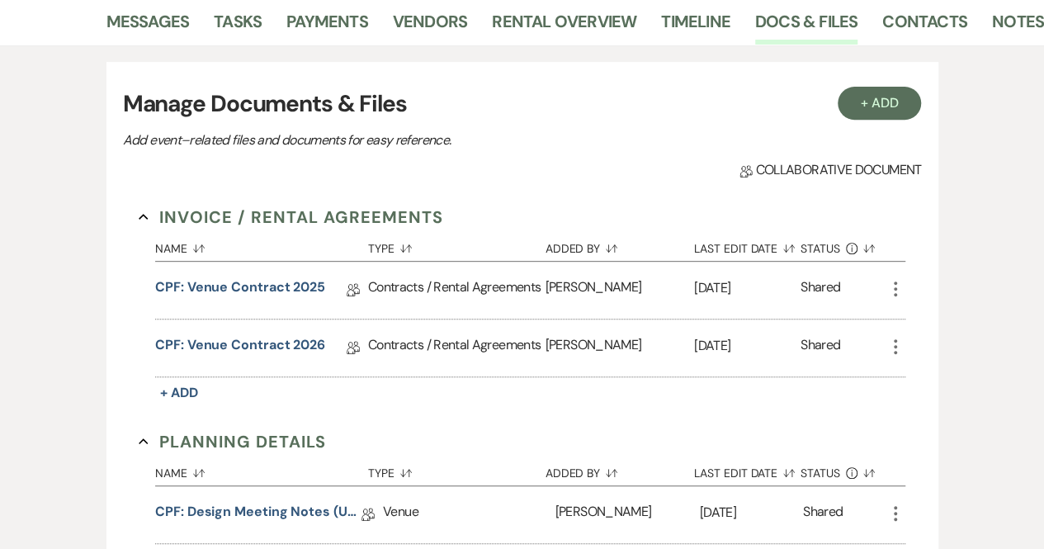
scroll to position [0, 0]
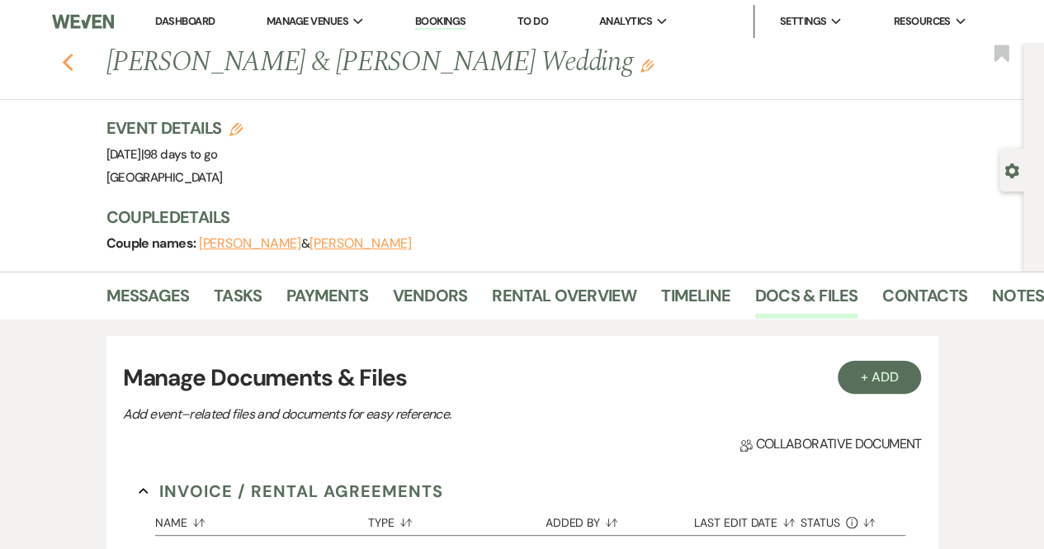
click at [74, 60] on icon "Previous" at bounding box center [68, 63] width 12 height 20
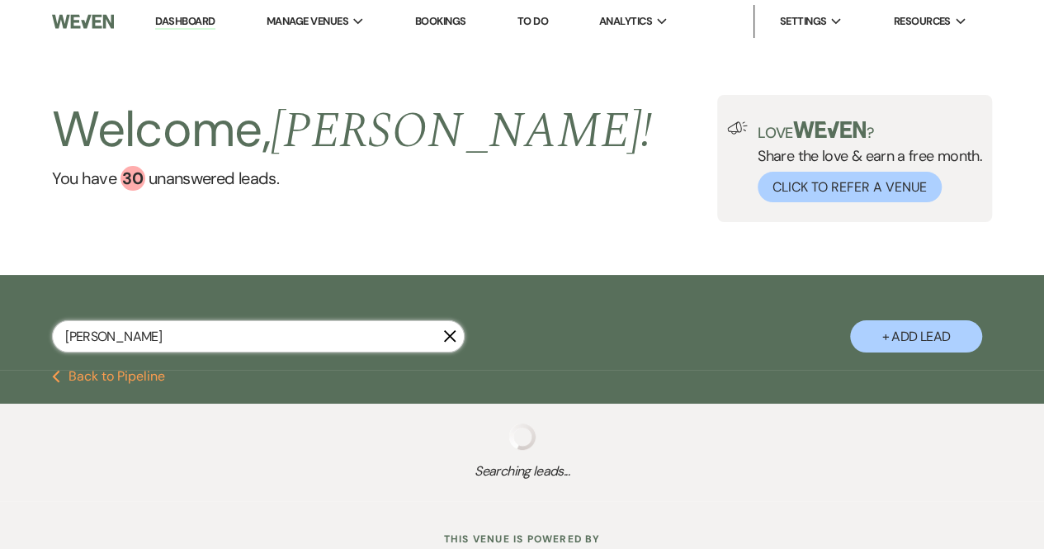
select select "8"
select select "5"
select select "8"
select select "5"
select select "8"
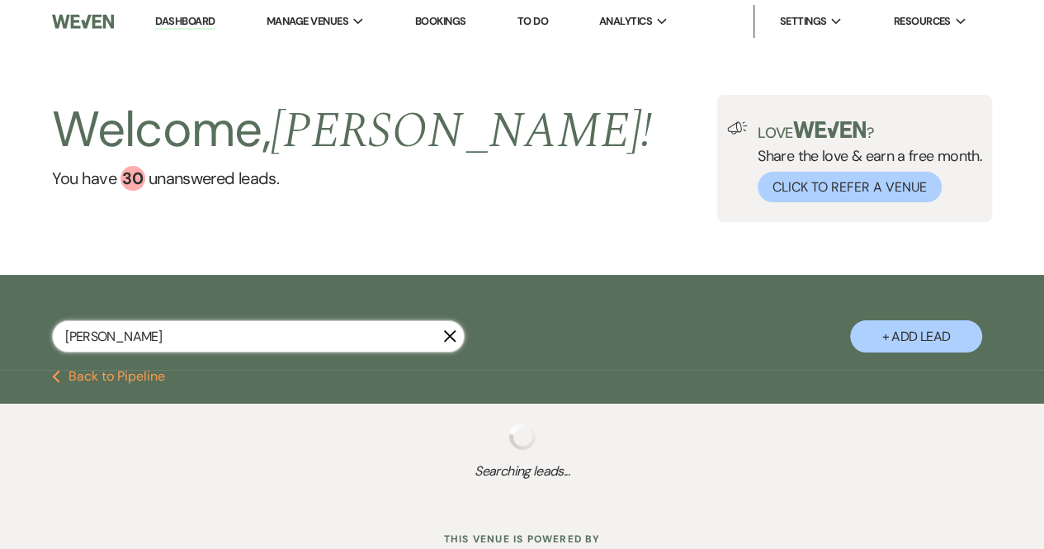
select select "5"
select select "8"
select select "5"
select select "8"
select select "5"
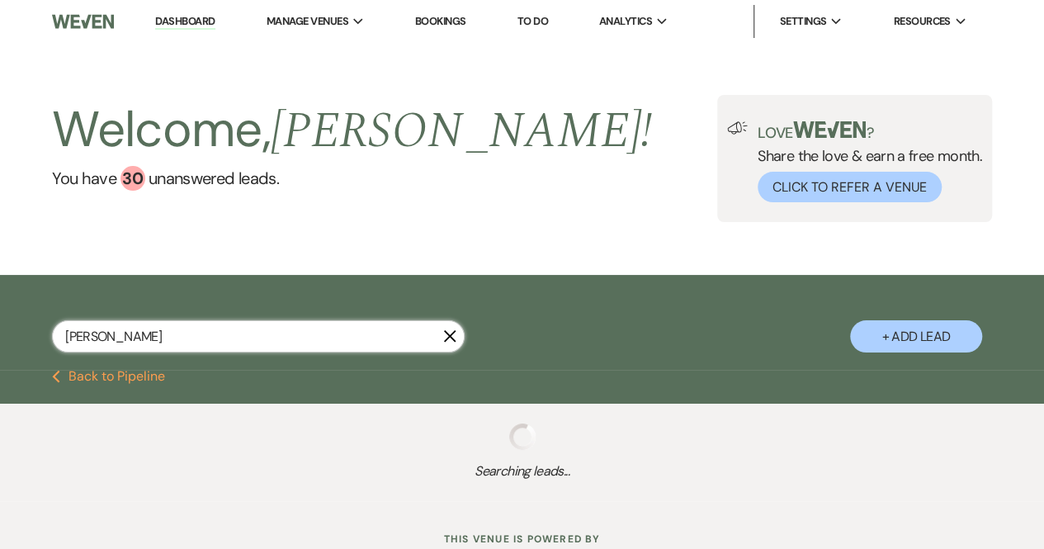
select select "8"
select select "5"
select select "8"
select select "5"
select select "8"
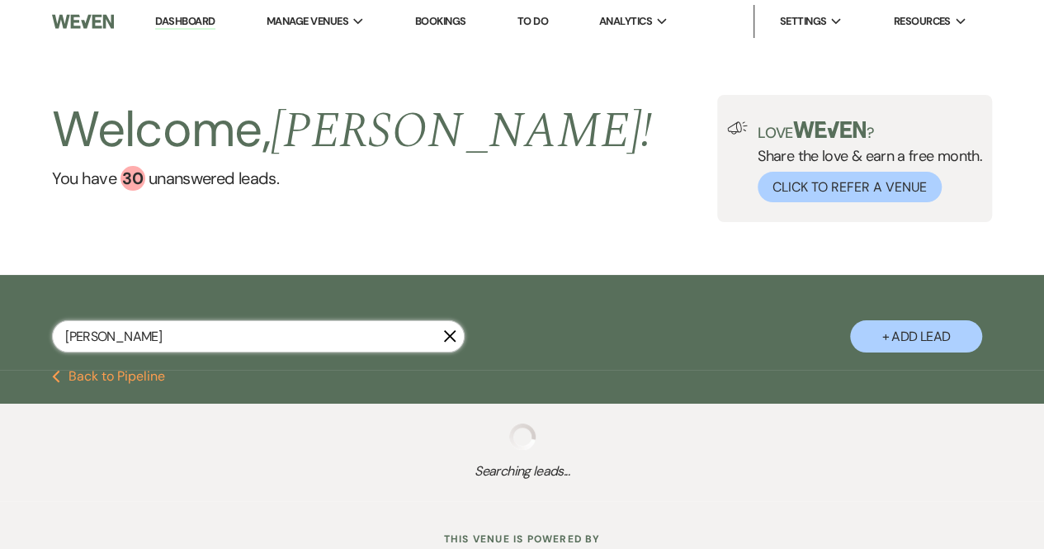
select select "5"
select select "8"
select select "5"
select select "8"
select select "5"
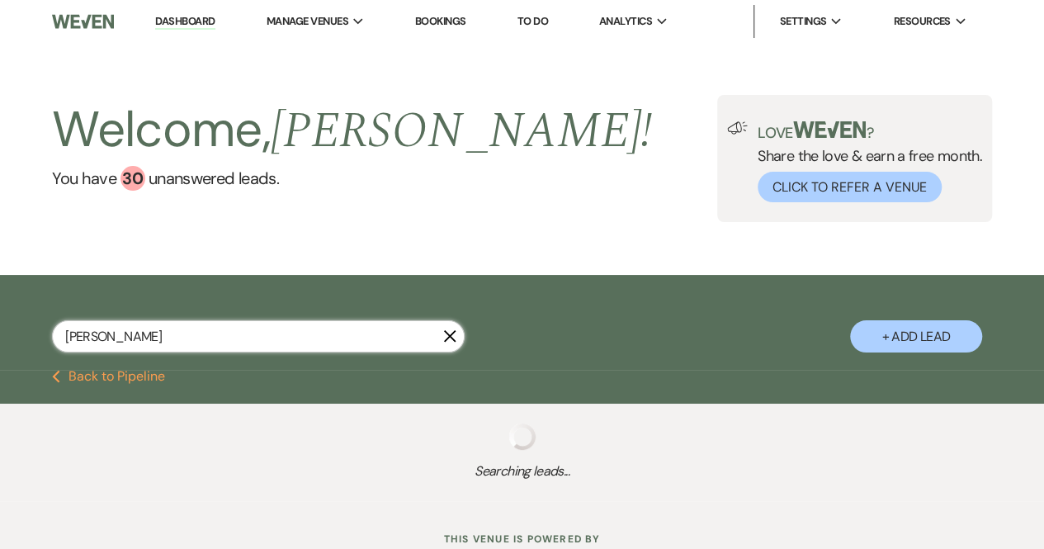
select select "8"
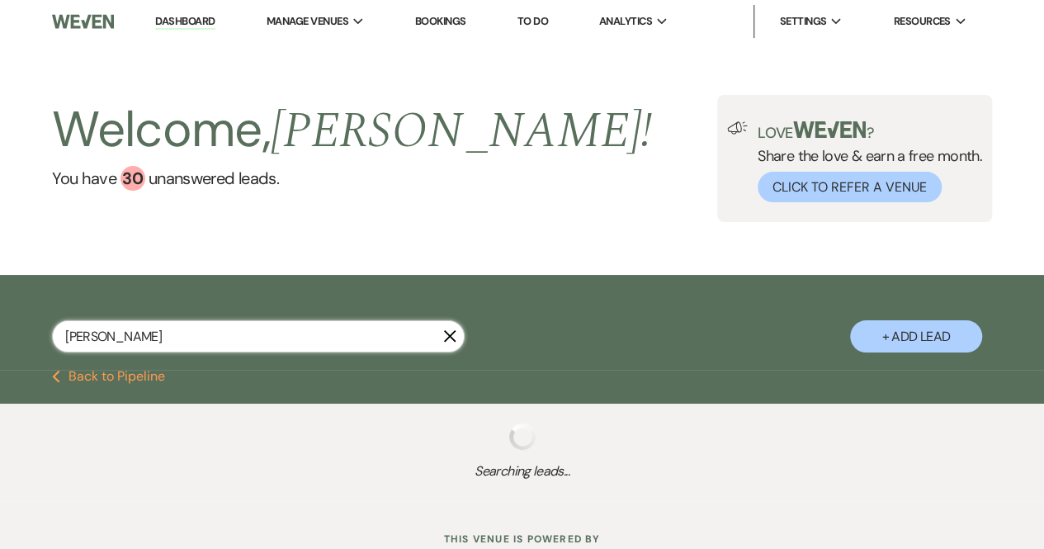
select select "5"
select select "8"
select select "5"
select select "8"
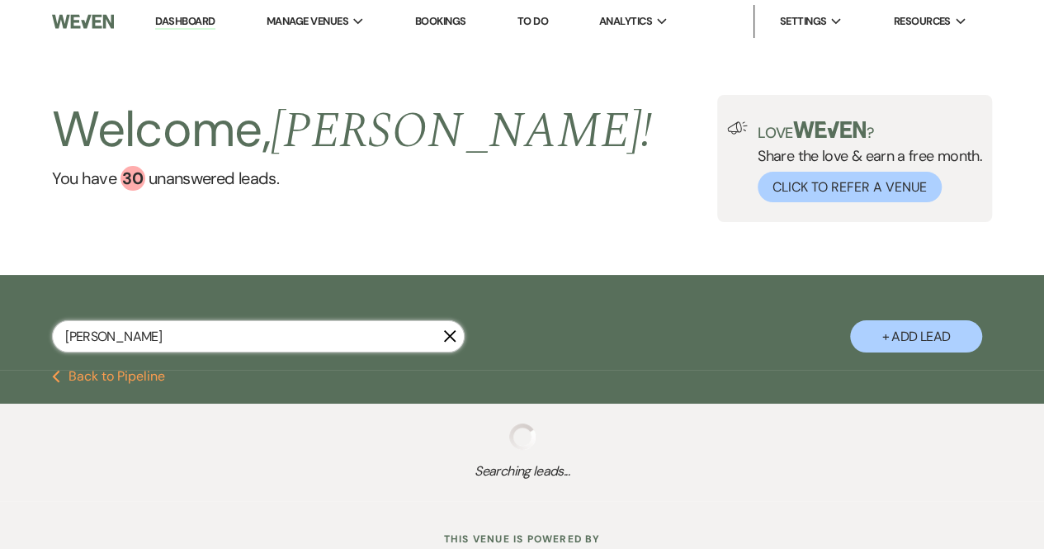
select select "5"
select select "8"
select select "5"
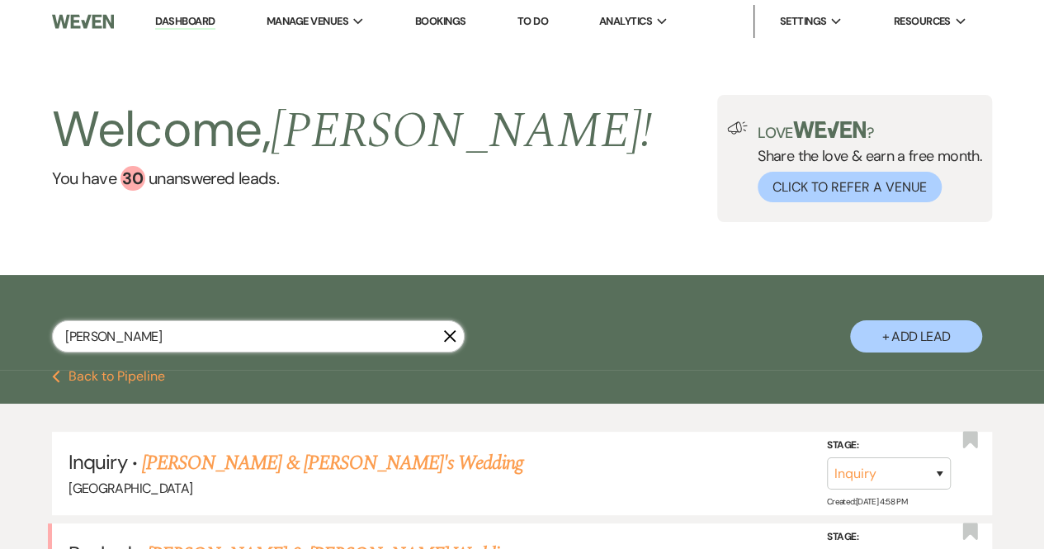
drag, startPoint x: 166, startPoint y: 334, endPoint x: 48, endPoint y: 324, distance: 118.6
click at [48, 324] on div "[PERSON_NAME] X + Add Lead" at bounding box center [522, 324] width 1044 height 83
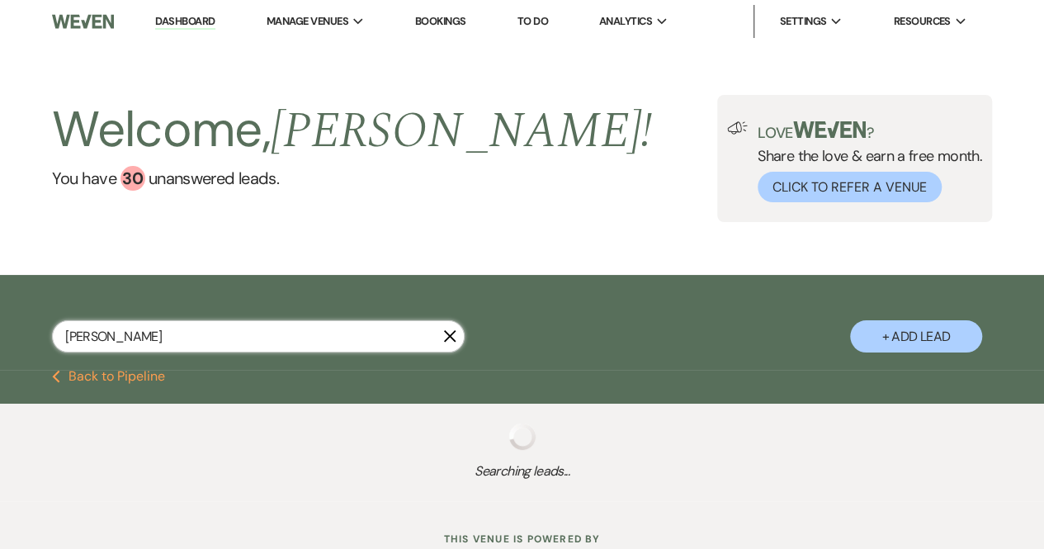
type input "[PERSON_NAME]"
select select "8"
select select "5"
select select "8"
select select "5"
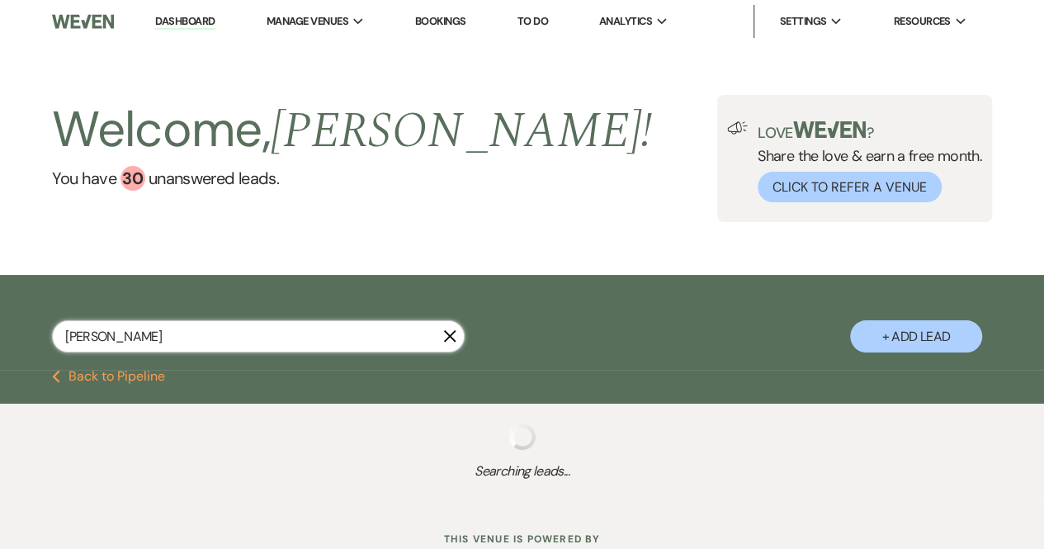
select select "8"
select select "5"
select select "8"
select select "5"
select select "8"
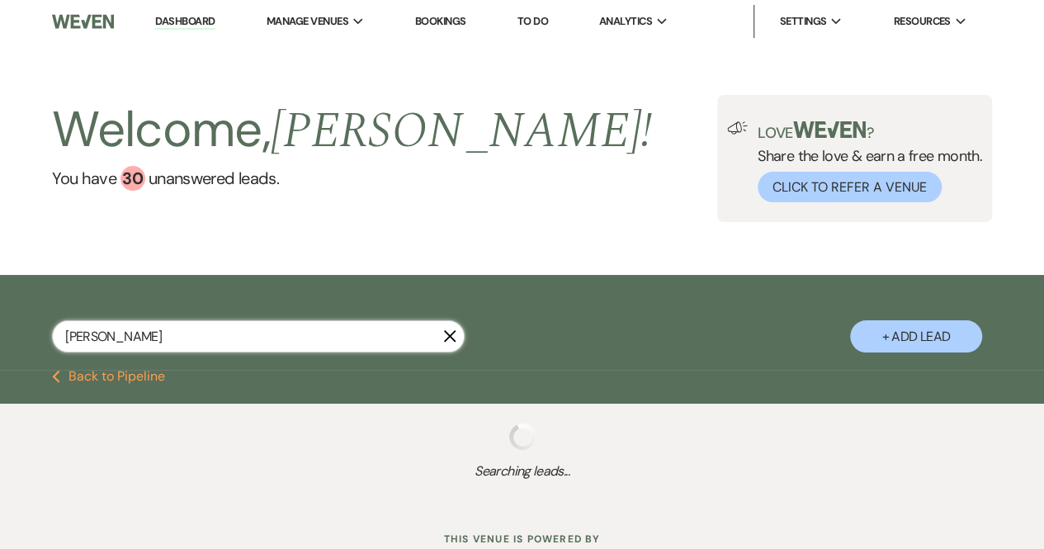
select select "5"
select select "8"
select select "6"
select select "8"
select select "5"
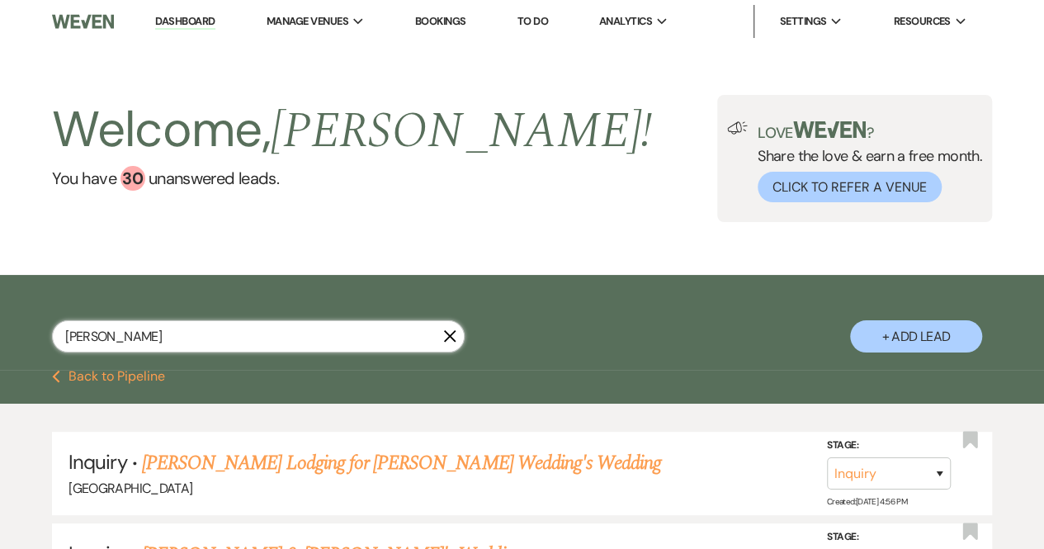
type input "[PERSON_NAME]"
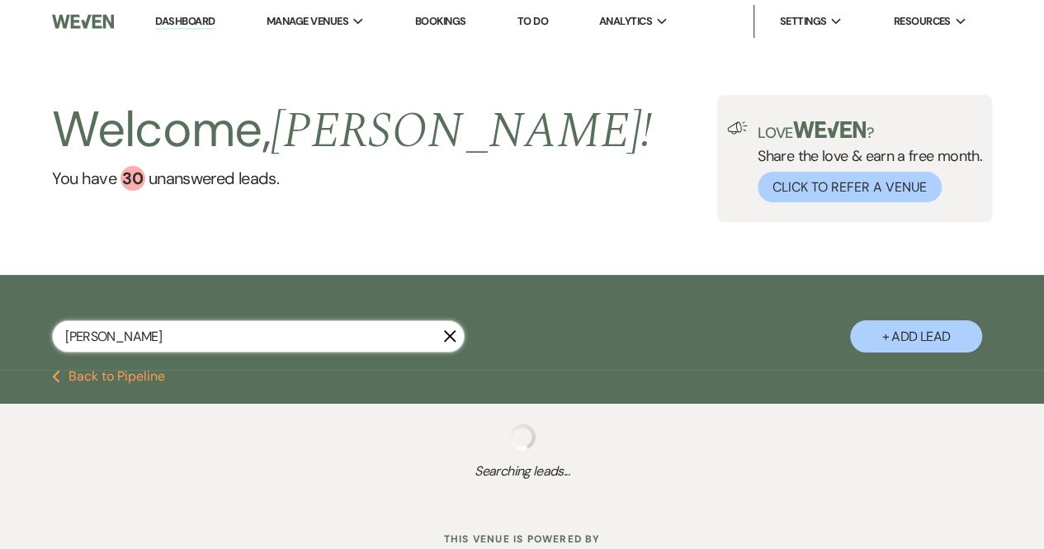
select select "2"
select select "8"
select select "3"
select select "8"
select select "4"
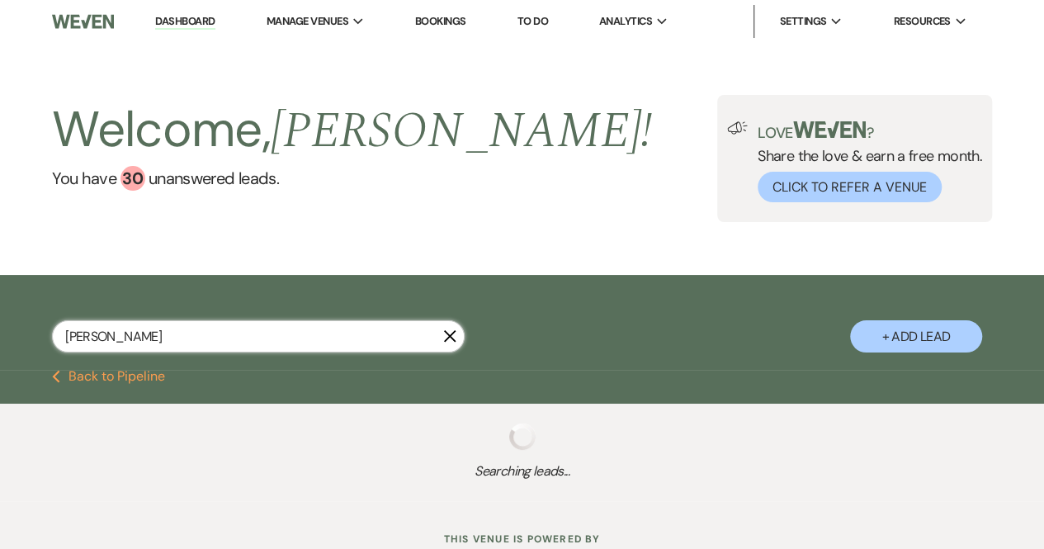
select select "8"
select select "5"
select select "8"
select select "5"
select select "8"
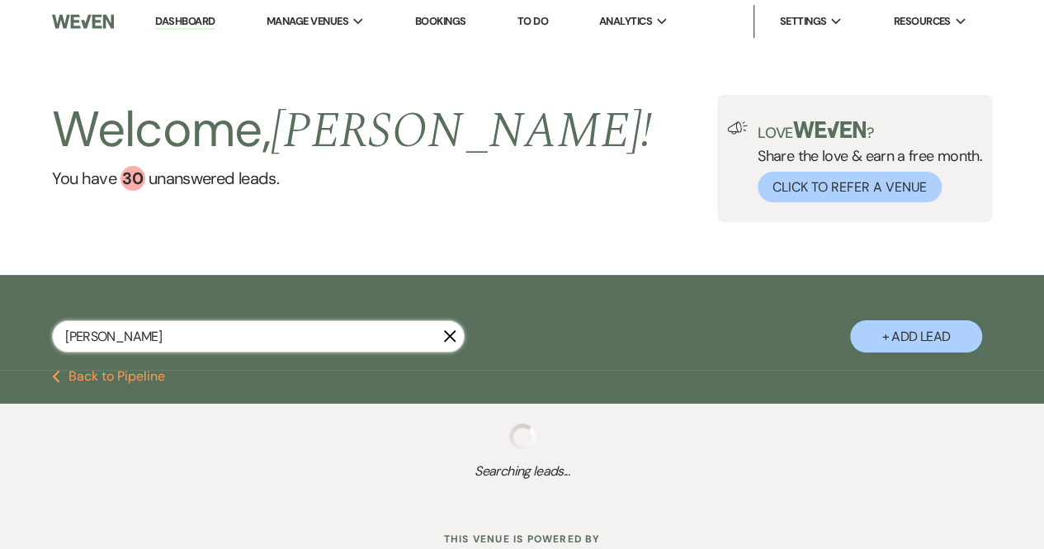
select select "7"
select select "8"
select select "5"
select select "8"
select select "5"
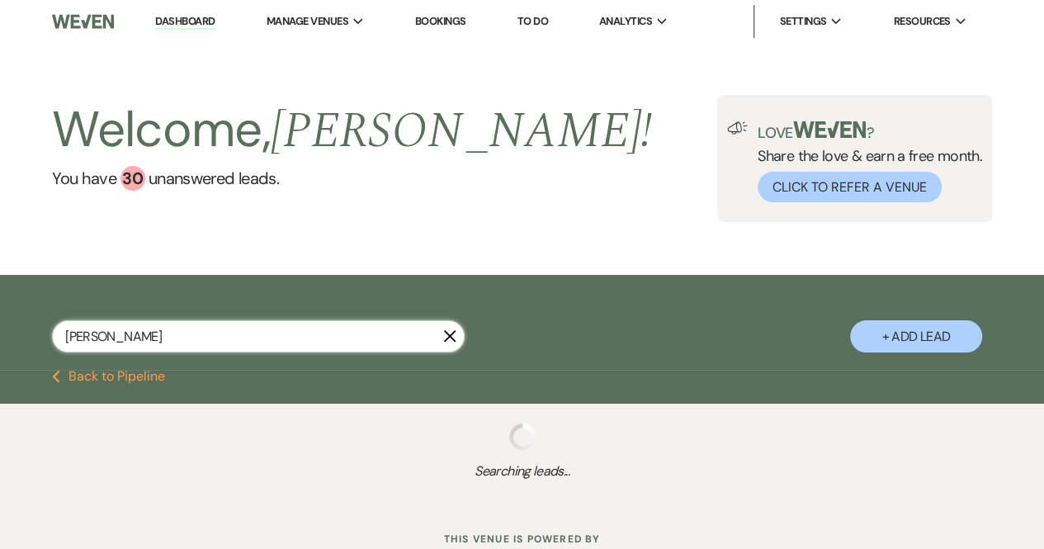
select select "8"
select select "5"
select select "8"
select select "5"
select select "8"
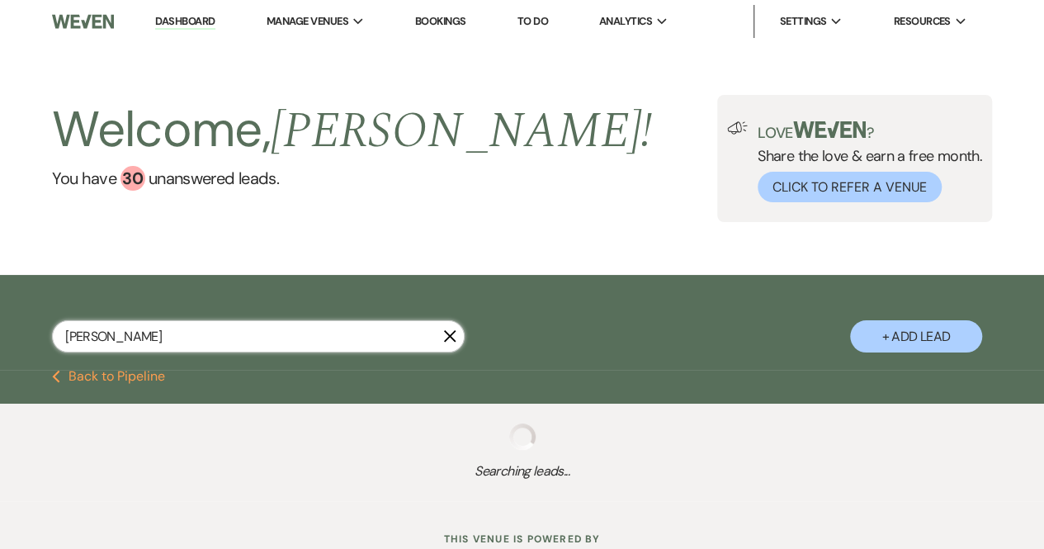
select select "10"
select select "8"
select select "5"
select select "8"
select select "5"
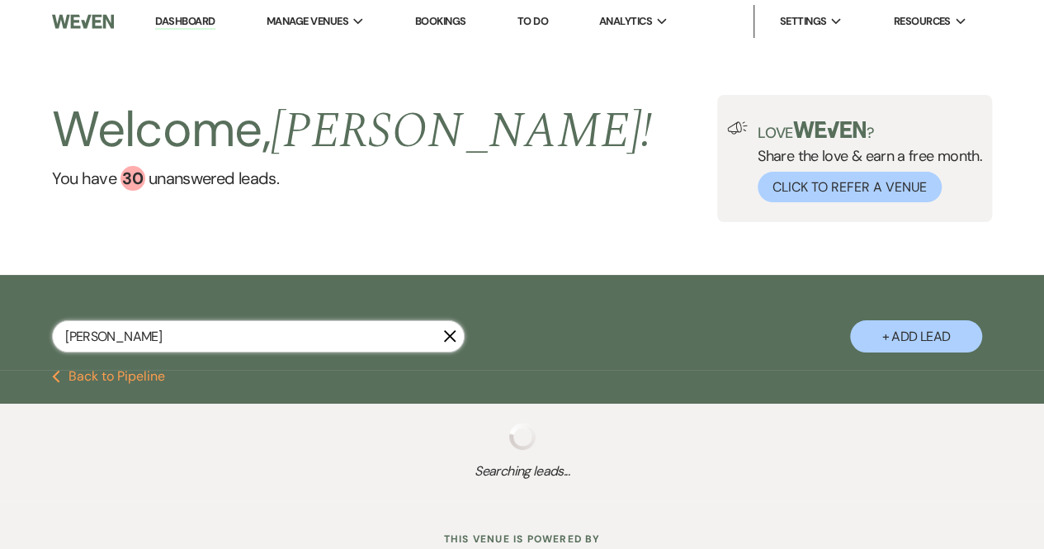
select select "8"
select select "5"
select select "8"
select select "5"
select select "8"
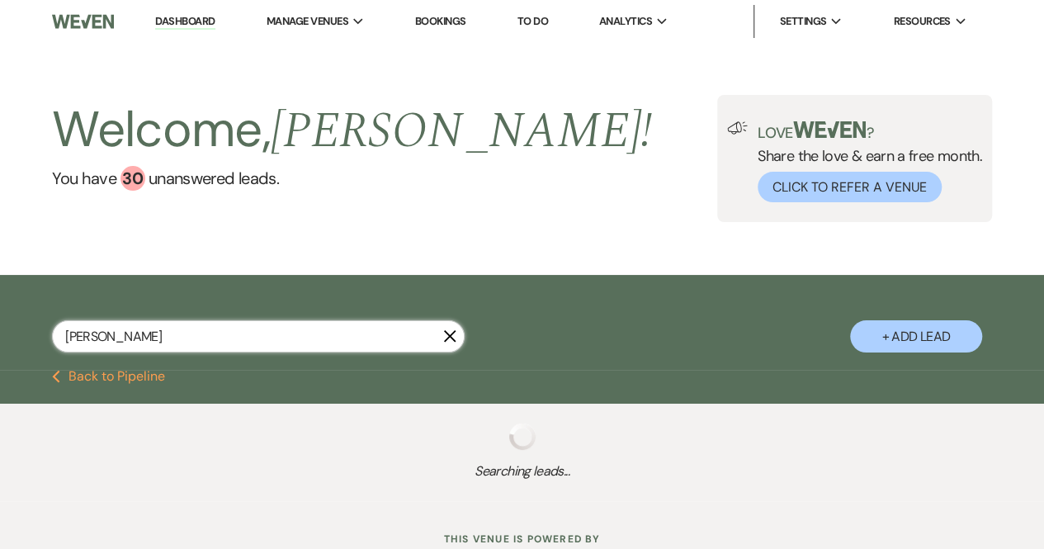
select select "5"
select select "8"
select select "5"
select select "8"
select select "5"
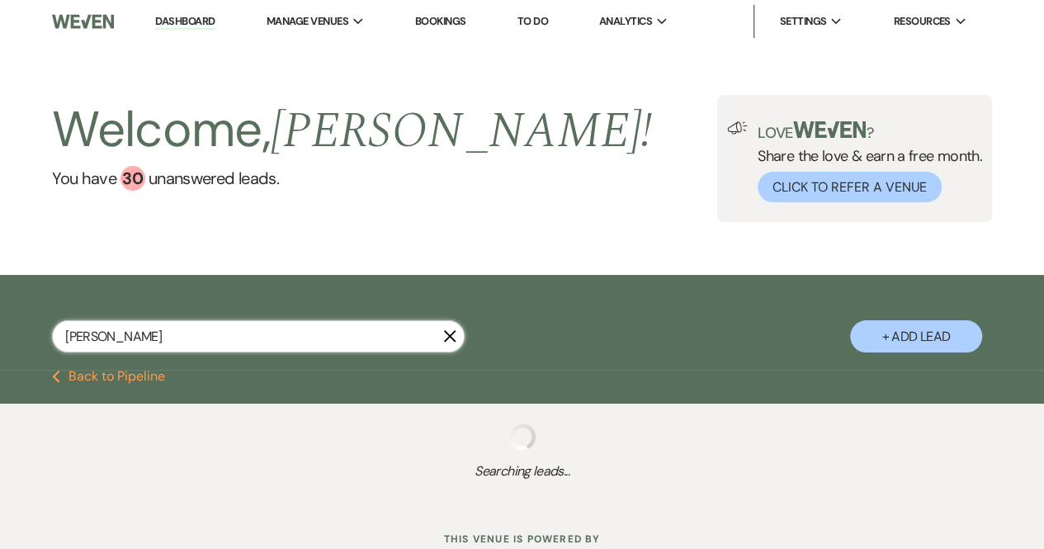
select select "8"
select select "4"
select select "8"
select select "5"
select select "8"
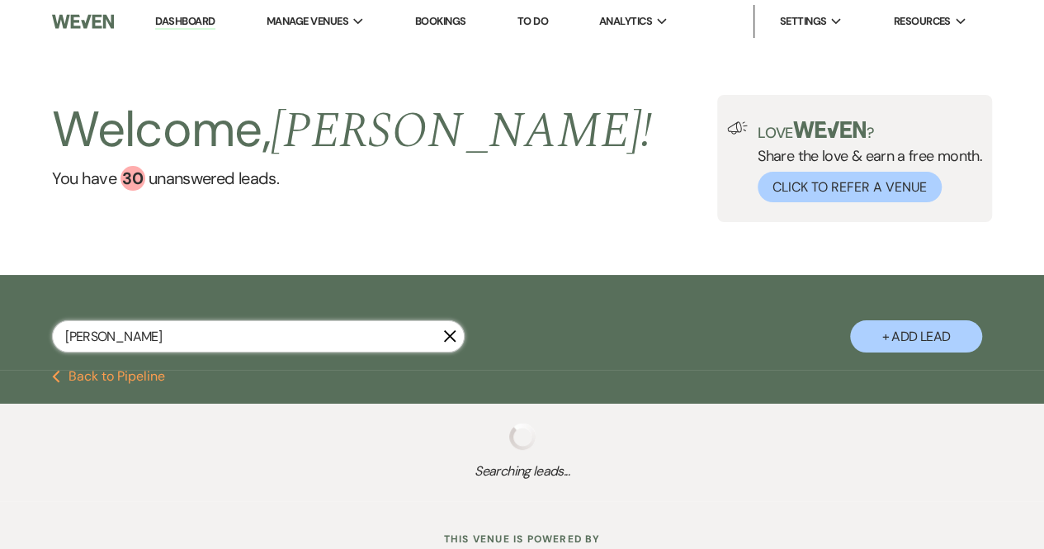
select select "5"
select select "8"
select select "5"
select select "8"
select select "5"
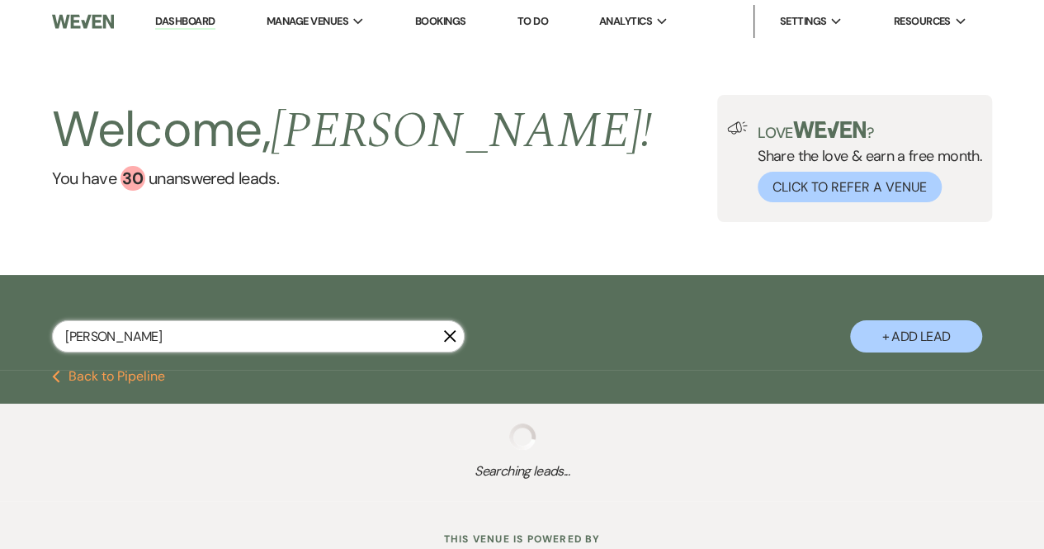
select select "8"
select select "5"
select select "8"
select select "5"
select select "8"
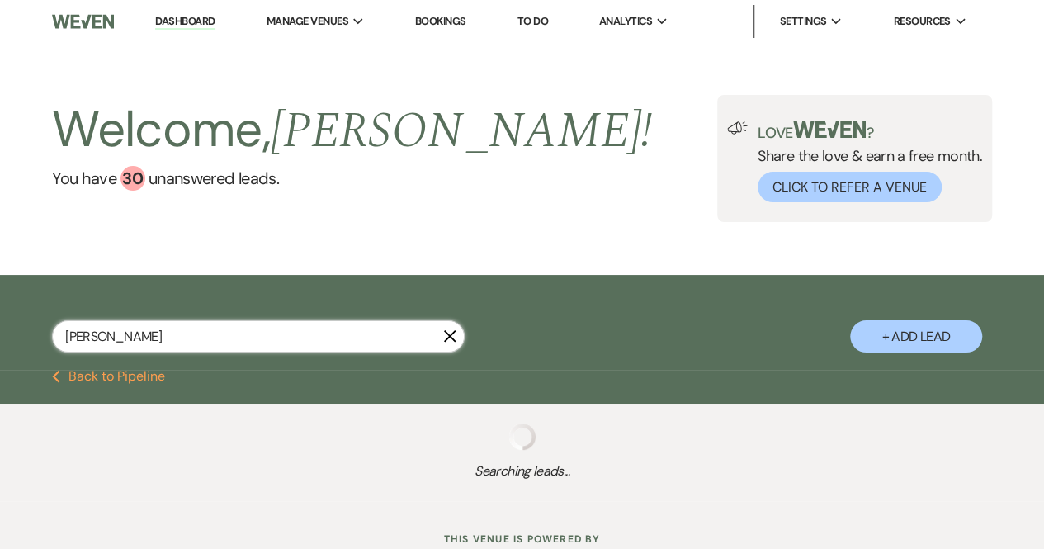
select select "5"
select select "8"
select select "5"
select select "8"
select select "5"
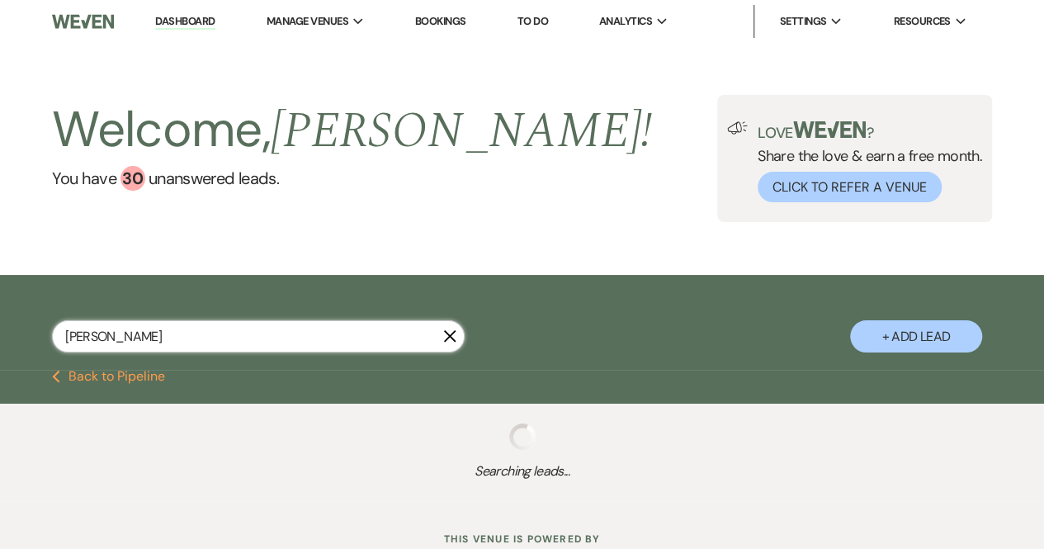
select select "8"
select select "5"
select select "8"
select select "7"
select select "8"
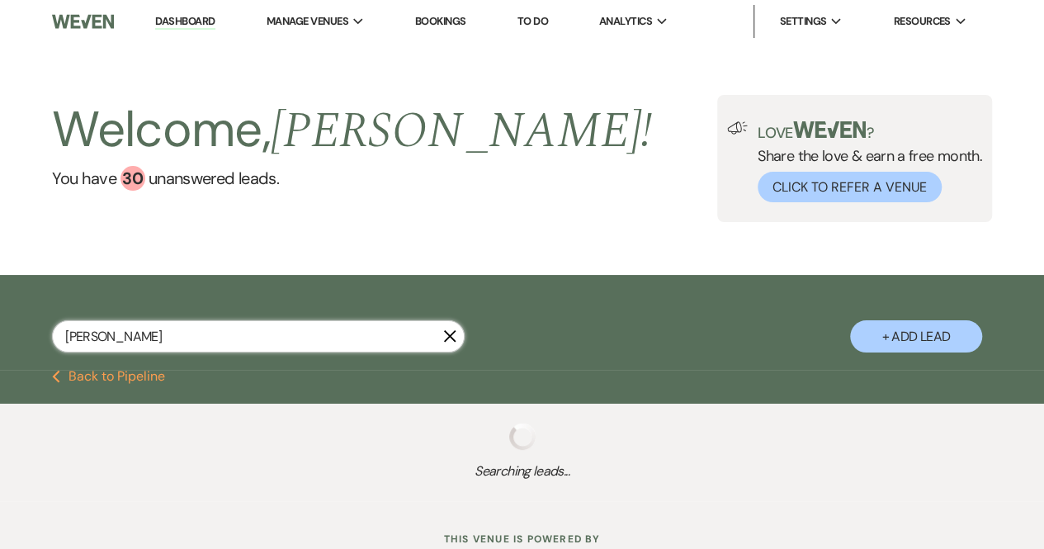
select select "5"
select select "8"
select select "5"
select select "8"
select select "5"
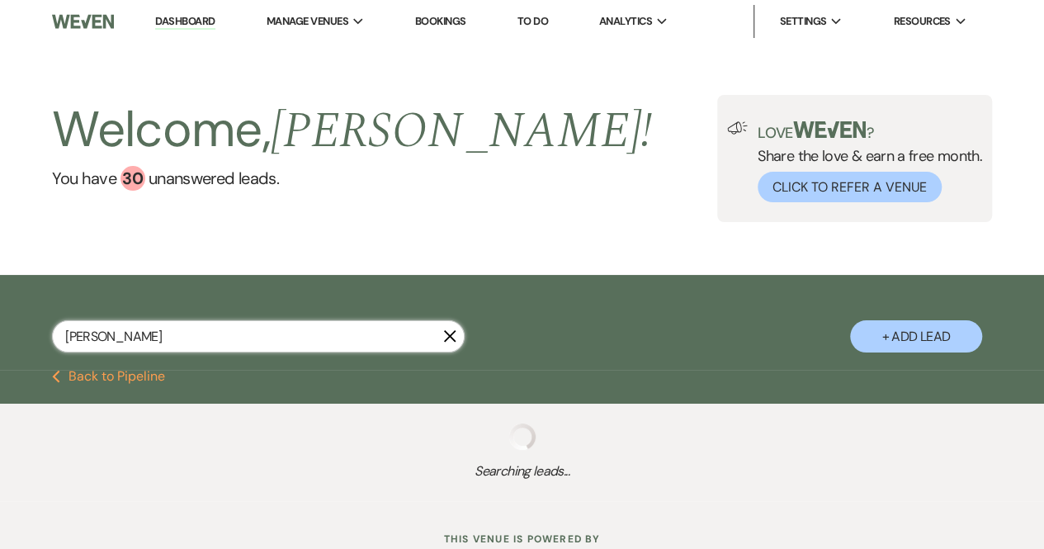
select select "8"
select select "5"
select select "8"
select select "5"
select select "8"
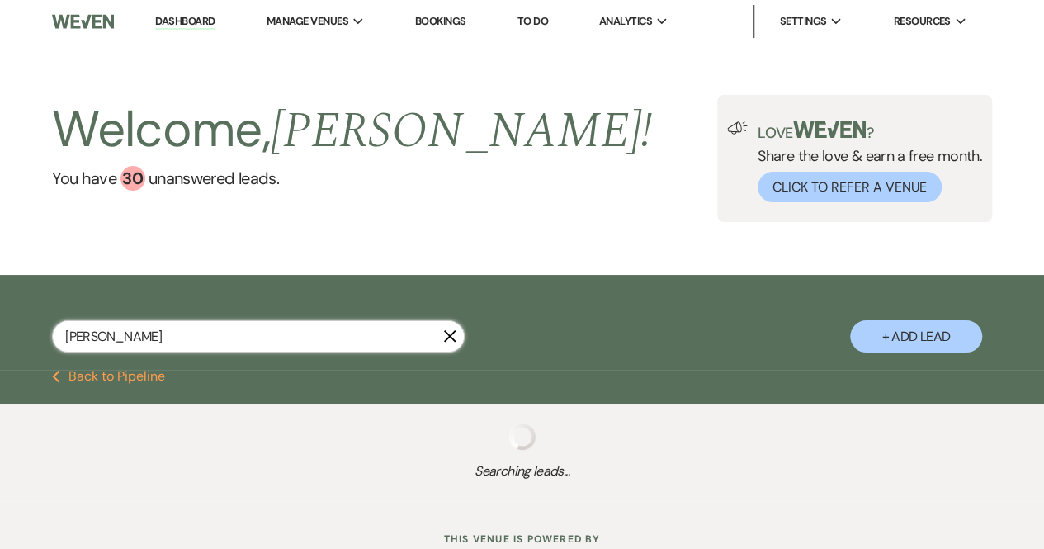
select select "5"
select select "8"
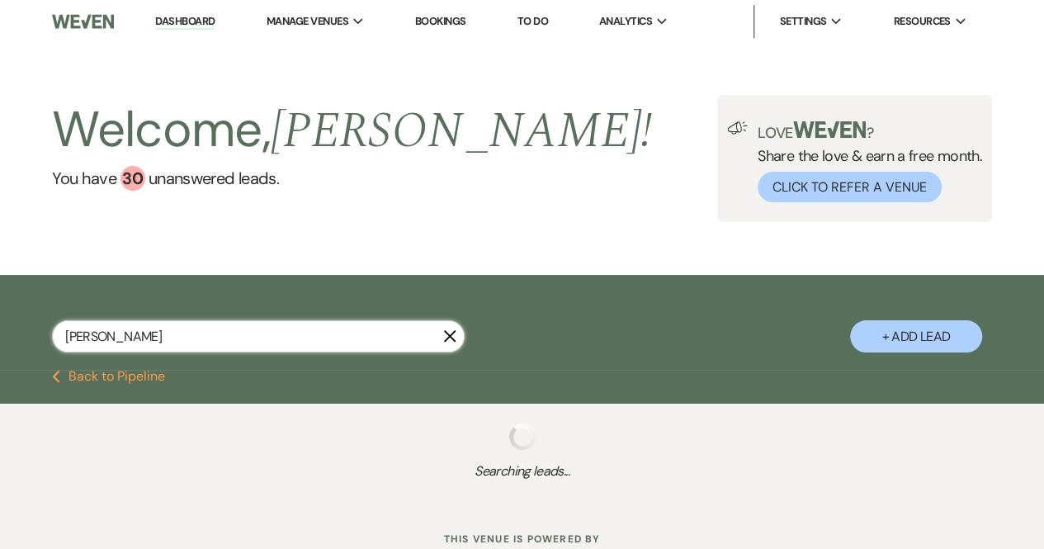
select select "4"
select select "8"
select select "5"
select select "8"
select select "5"
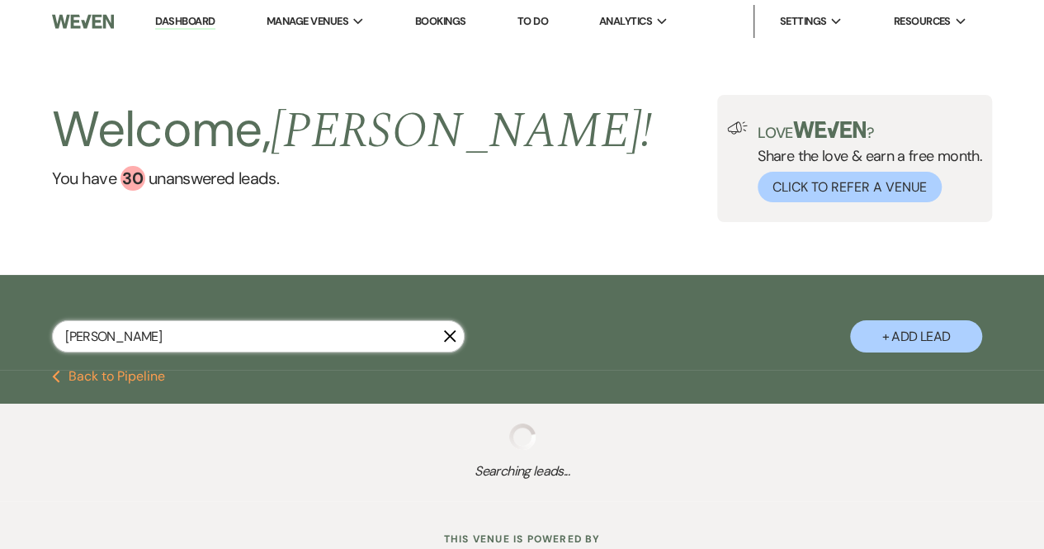
select select "8"
select select "5"
select select "8"
select select "6"
select select "8"
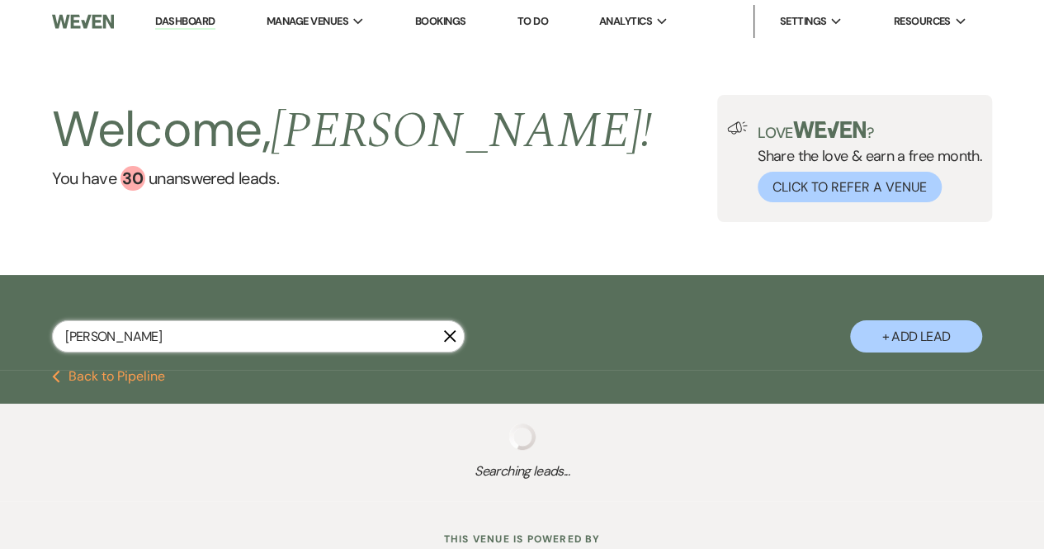
select select "5"
select select "8"
select select "5"
select select "8"
select select "6"
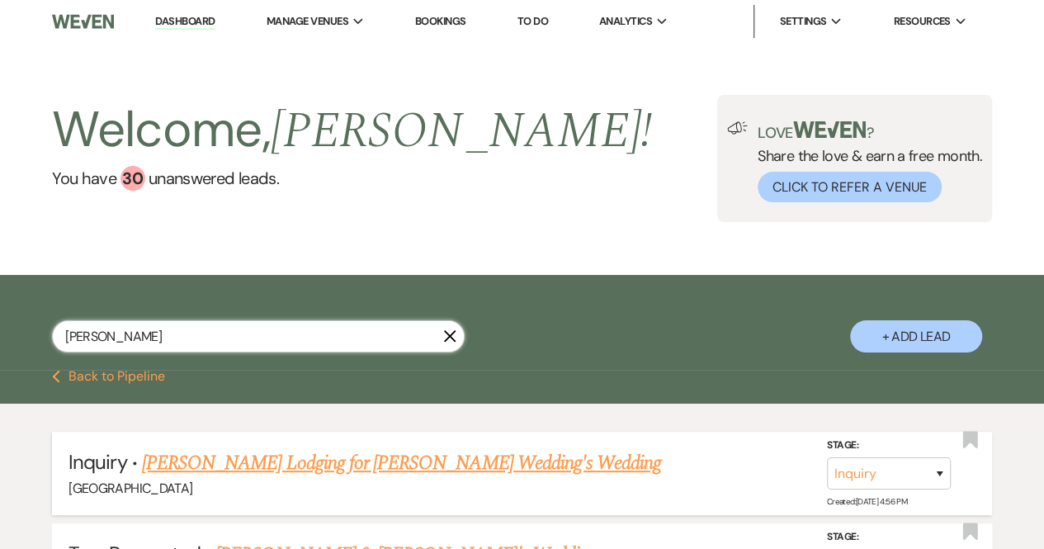
type input "[PERSON_NAME]"
click at [256, 464] on link "[PERSON_NAME] Lodging for [PERSON_NAME] Wedding's Wedding" at bounding box center [401, 463] width 519 height 30
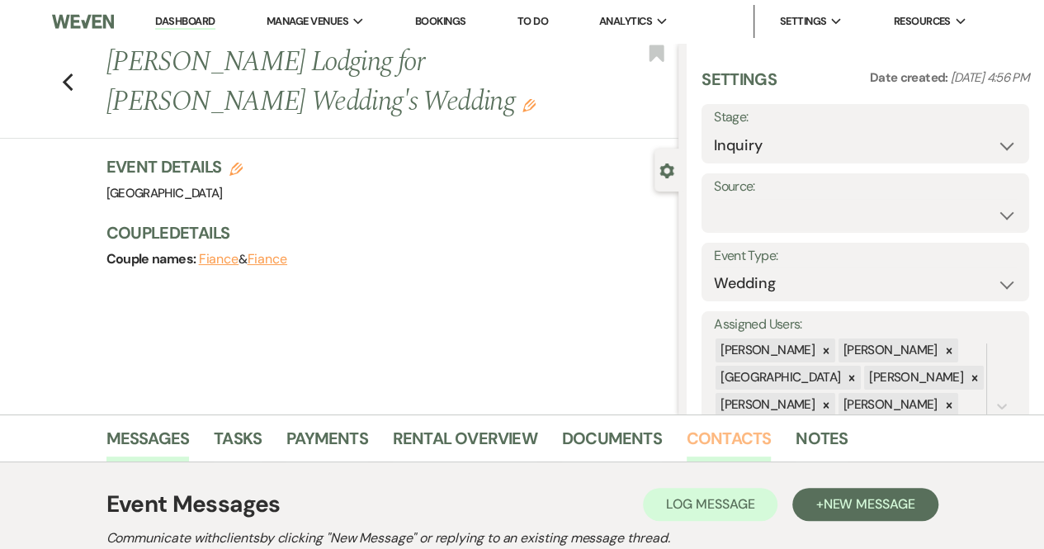
click at [722, 435] on link "Contacts" at bounding box center [729, 443] width 85 height 36
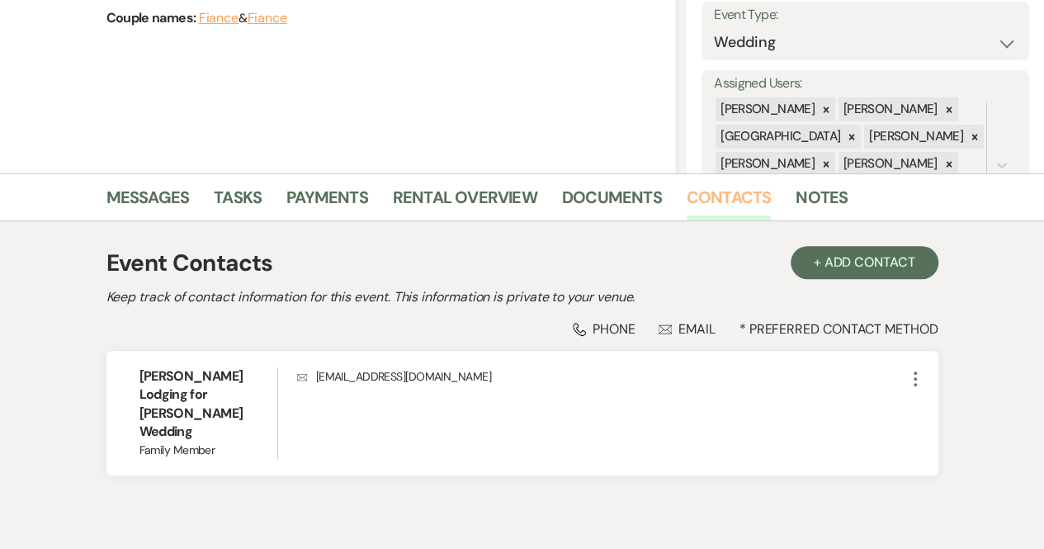
scroll to position [242, 0]
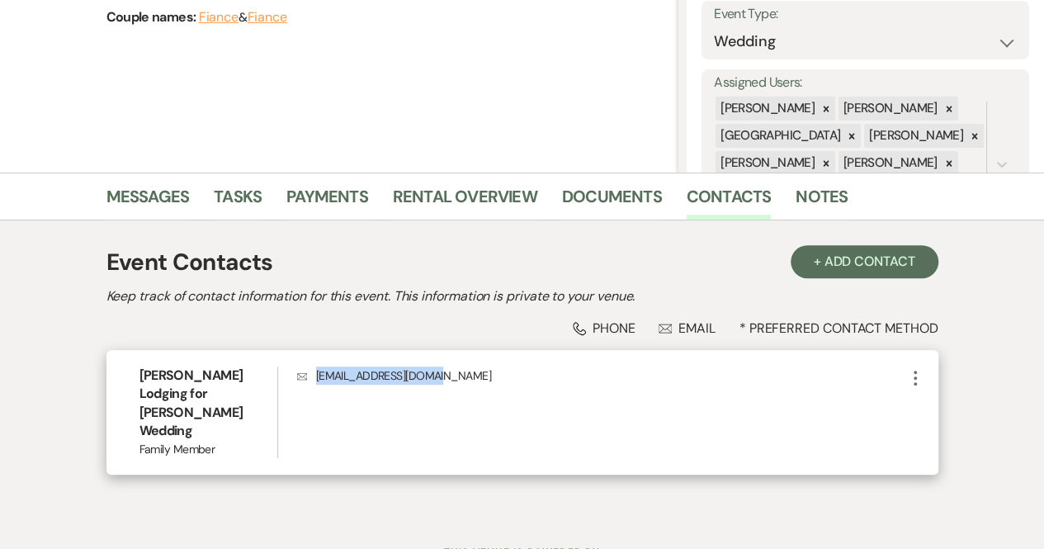
drag, startPoint x: 439, startPoint y: 372, endPoint x: 315, endPoint y: 371, distance: 123.9
click at [315, 371] on p "Envelope [EMAIL_ADDRESS][DOMAIN_NAME]" at bounding box center [601, 376] width 609 height 18
copy p "[EMAIL_ADDRESS][DOMAIN_NAME]"
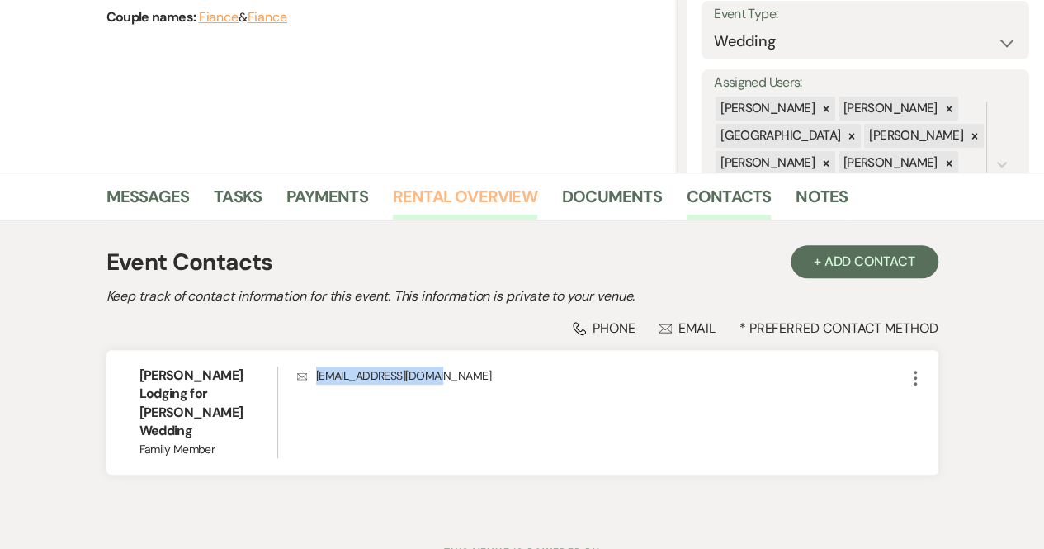
scroll to position [0, 0]
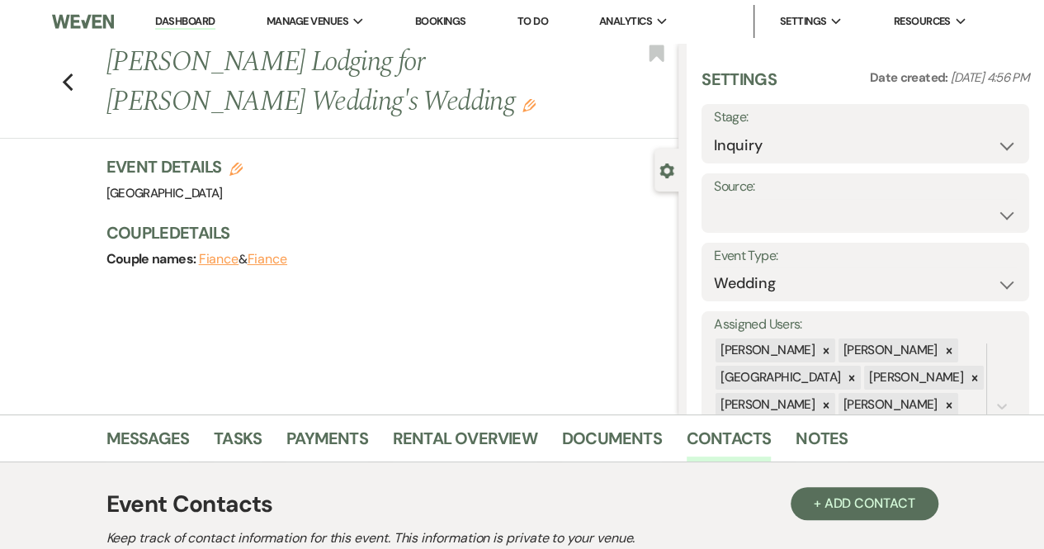
click at [445, 22] on link "Bookings" at bounding box center [440, 21] width 51 height 14
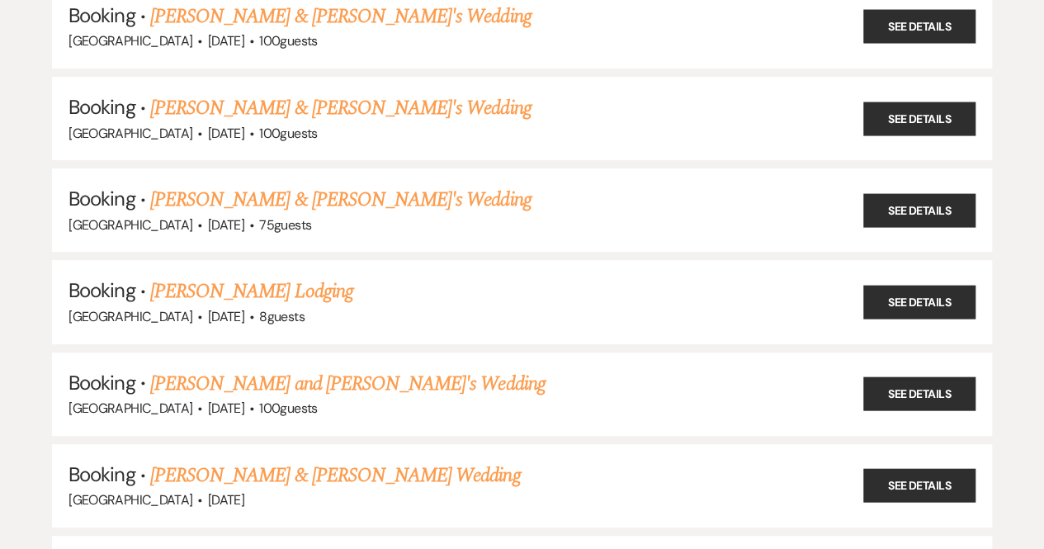
scroll to position [3266, 0]
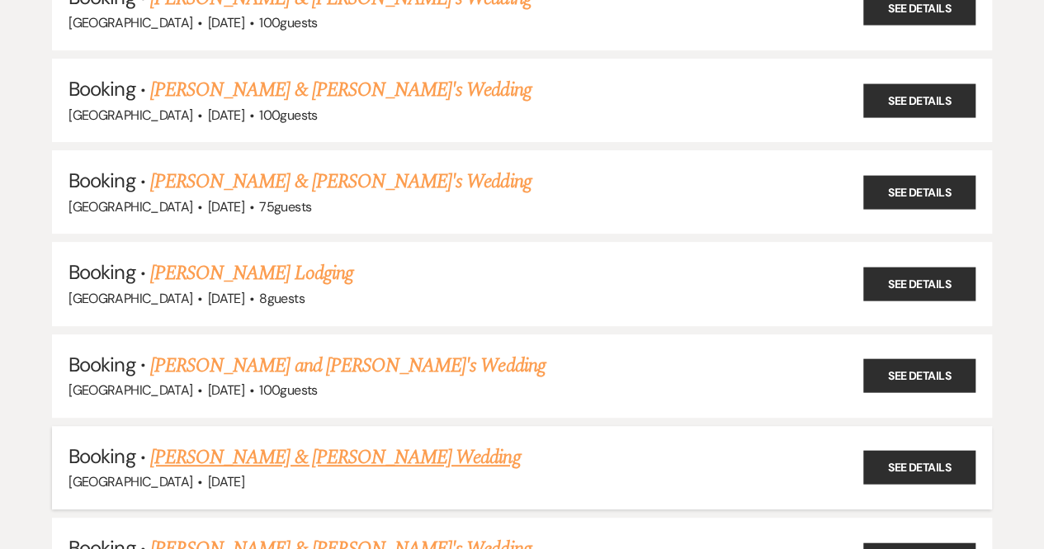
click at [291, 443] on link "[PERSON_NAME] & [PERSON_NAME] Wedding" at bounding box center [335, 458] width 370 height 30
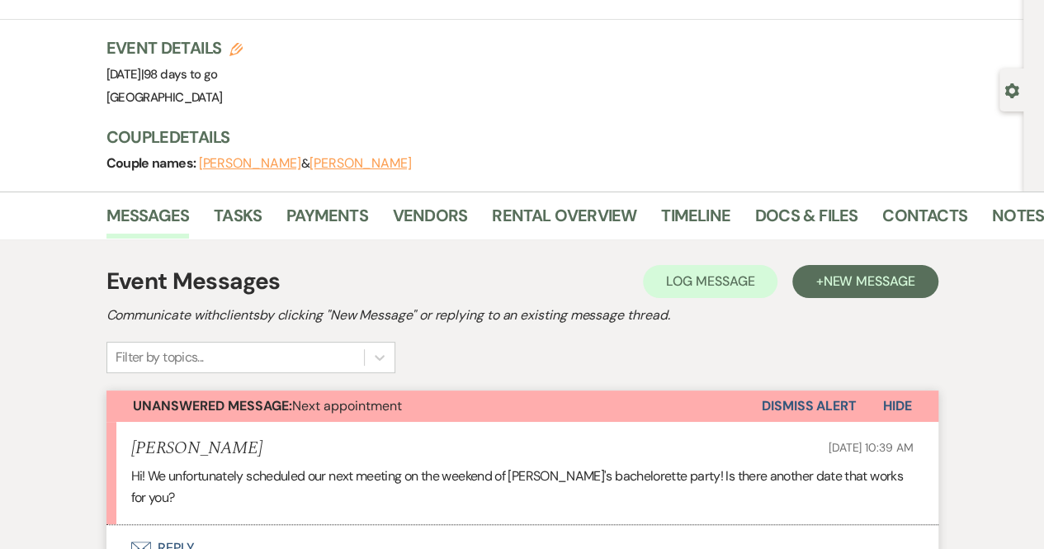
scroll to position [81, 0]
click at [898, 208] on link "Contacts" at bounding box center [925, 219] width 85 height 36
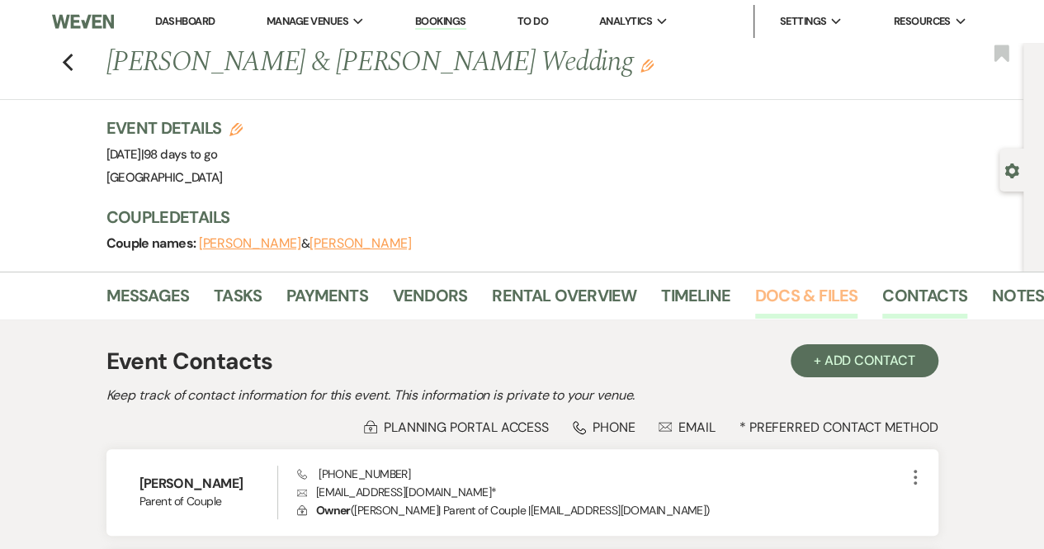
click at [821, 293] on link "Docs & Files" at bounding box center [806, 300] width 102 height 36
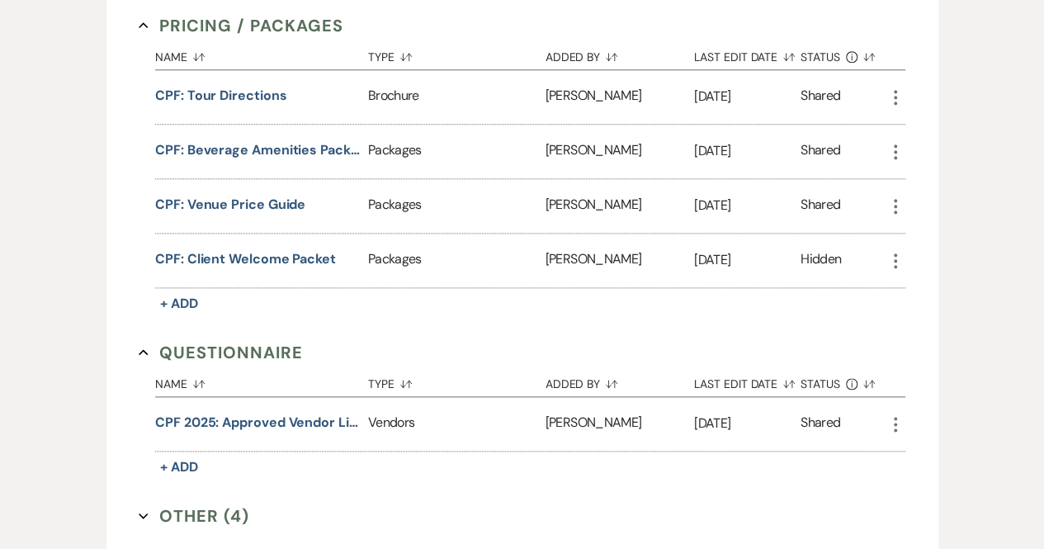
scroll to position [869, 0]
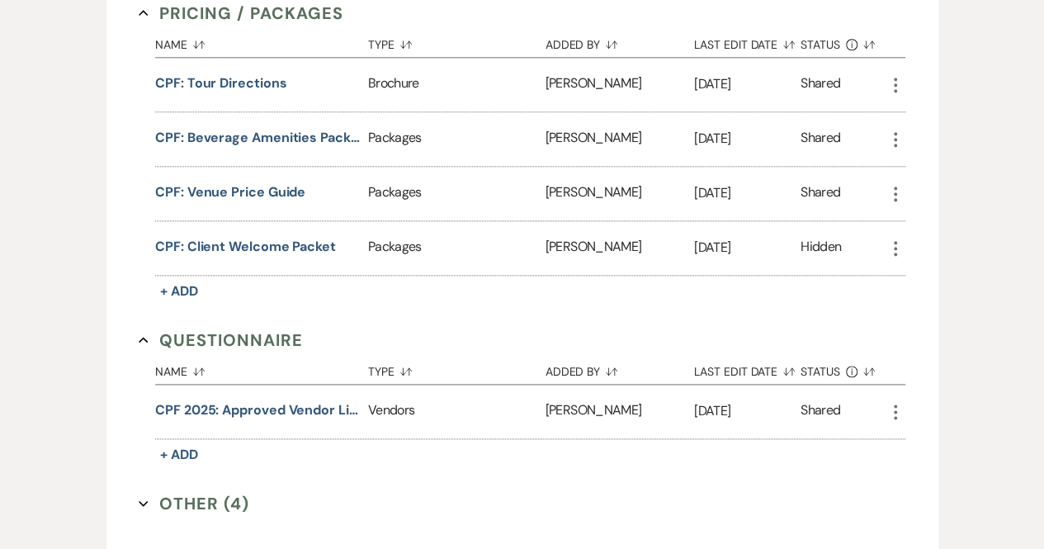
click at [149, 491] on button "Other (4) Expand" at bounding box center [194, 503] width 111 height 25
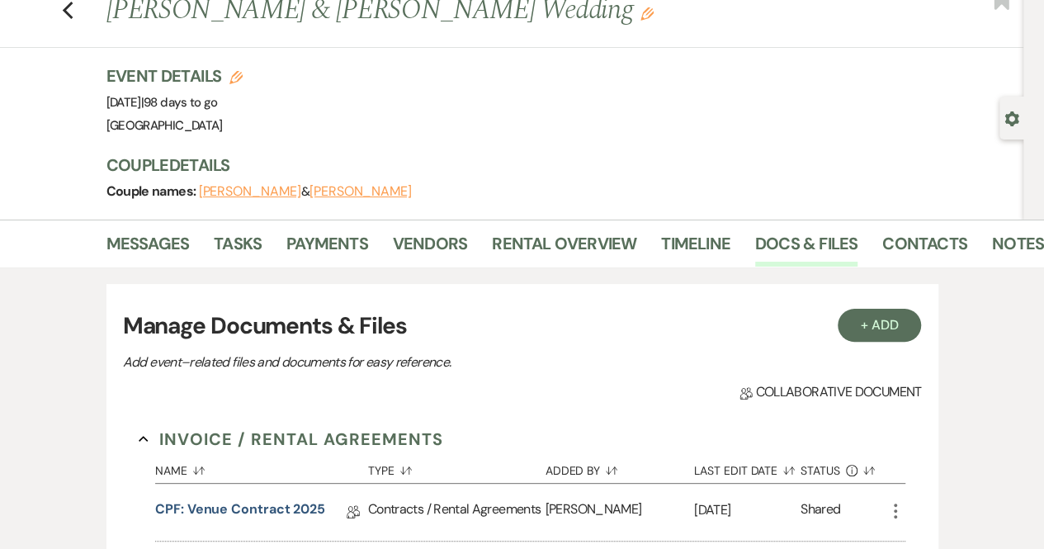
scroll to position [0, 0]
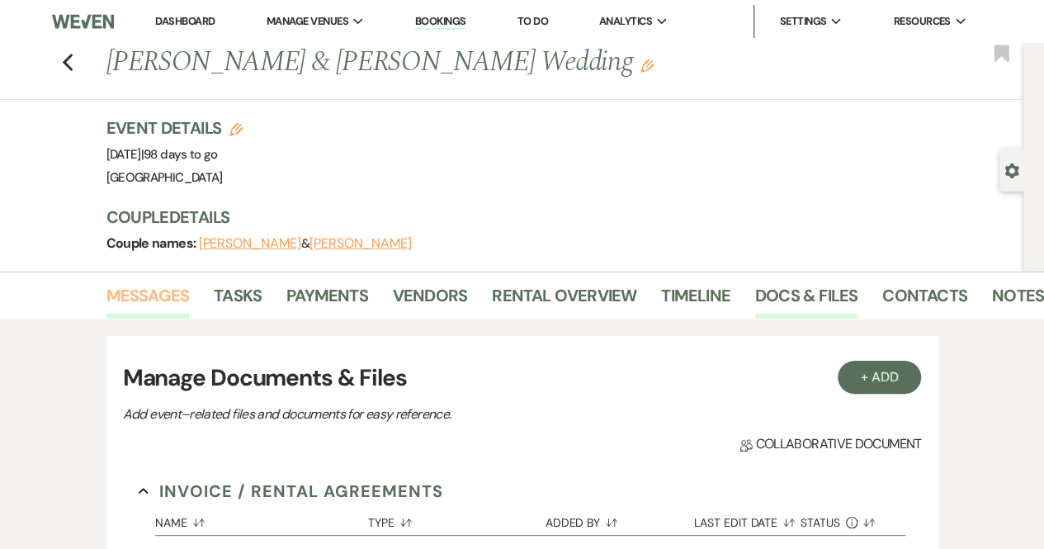
click at [155, 287] on link "Messages" at bounding box center [148, 300] width 83 height 36
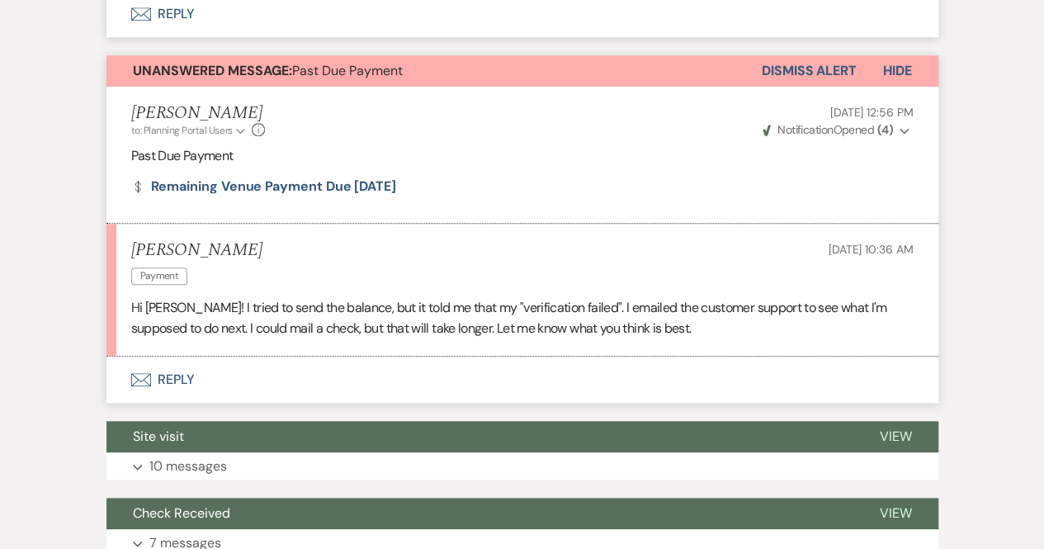
scroll to position [617, 0]
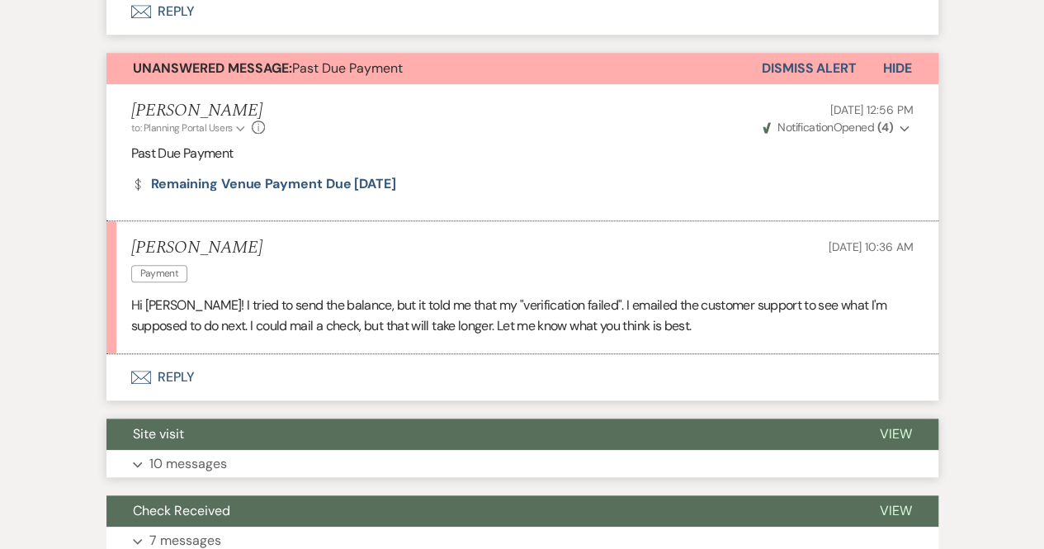
click at [152, 453] on p "10 messages" at bounding box center [188, 463] width 78 height 21
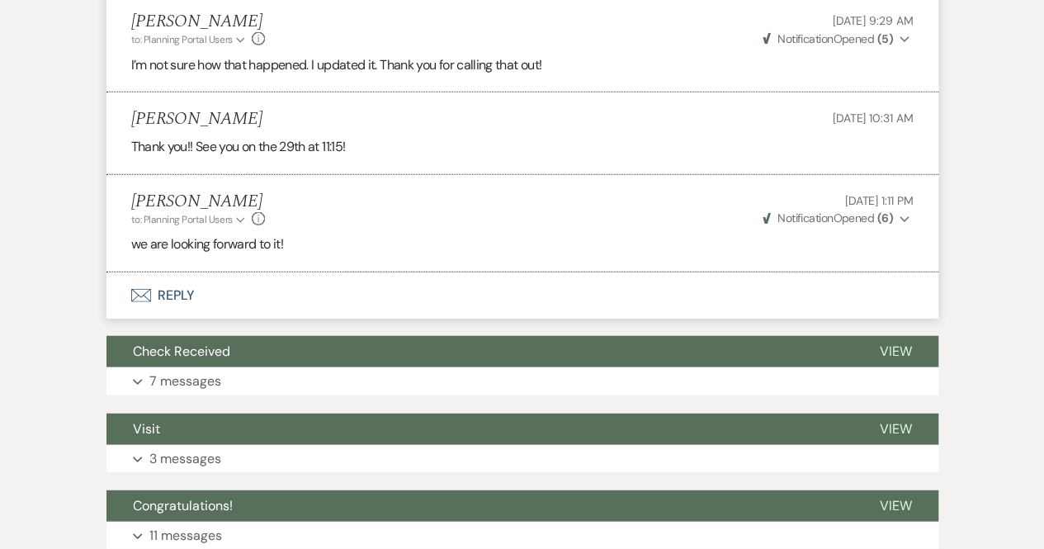
scroll to position [2044, 0]
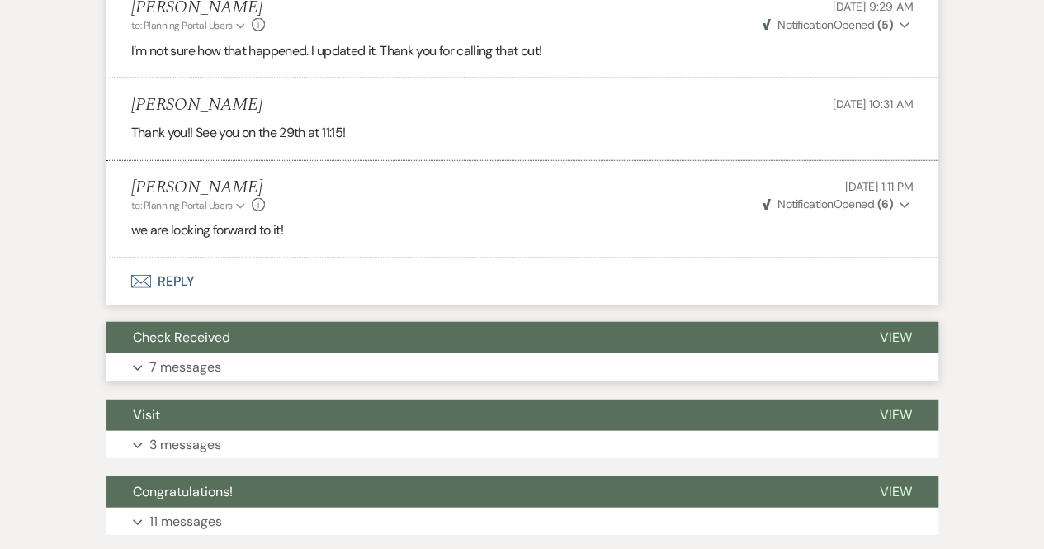
click at [210, 357] on p "7 messages" at bounding box center [185, 367] width 72 height 21
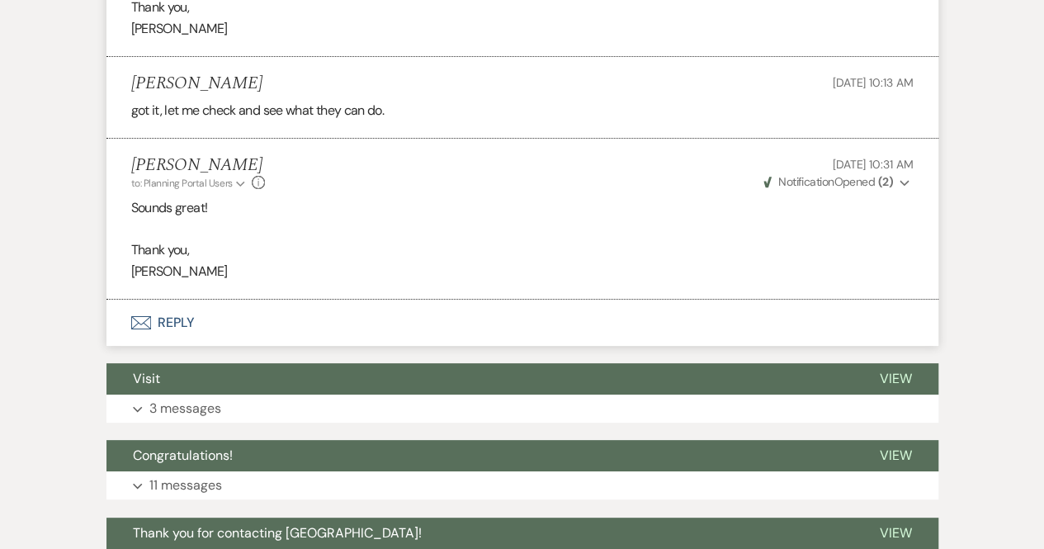
scroll to position [3141, 0]
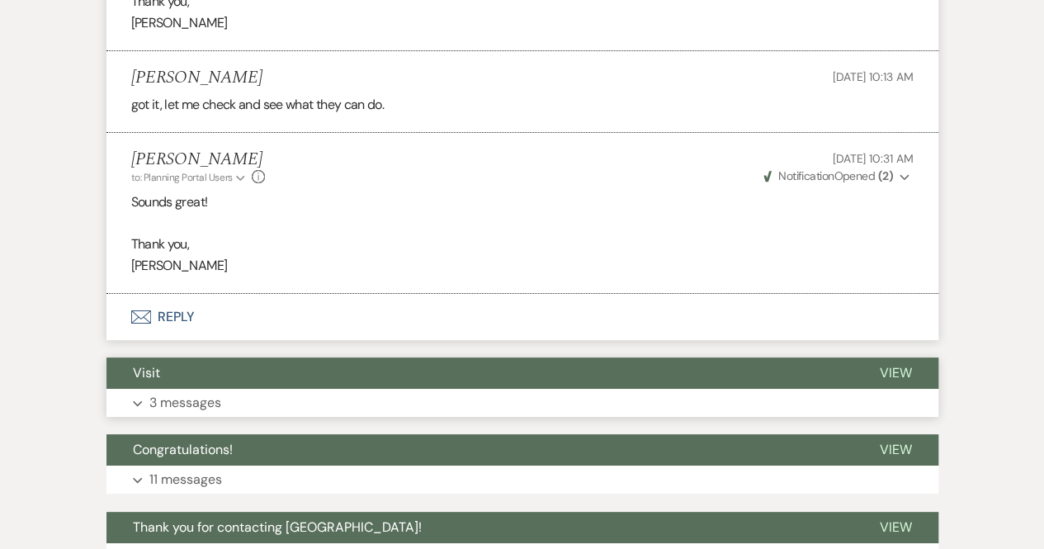
click at [290, 389] on button "Expand 3 messages" at bounding box center [523, 403] width 832 height 28
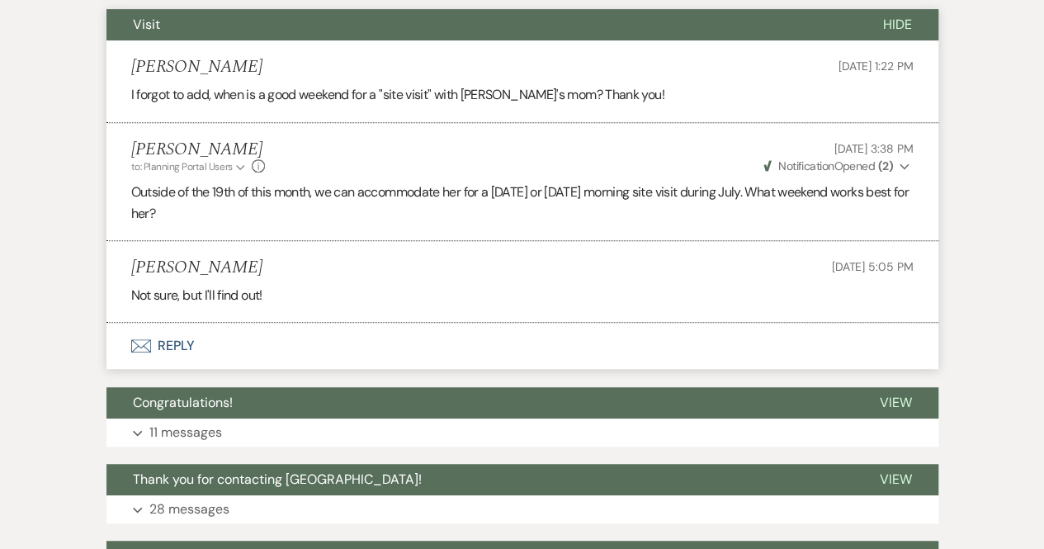
scroll to position [3490, 0]
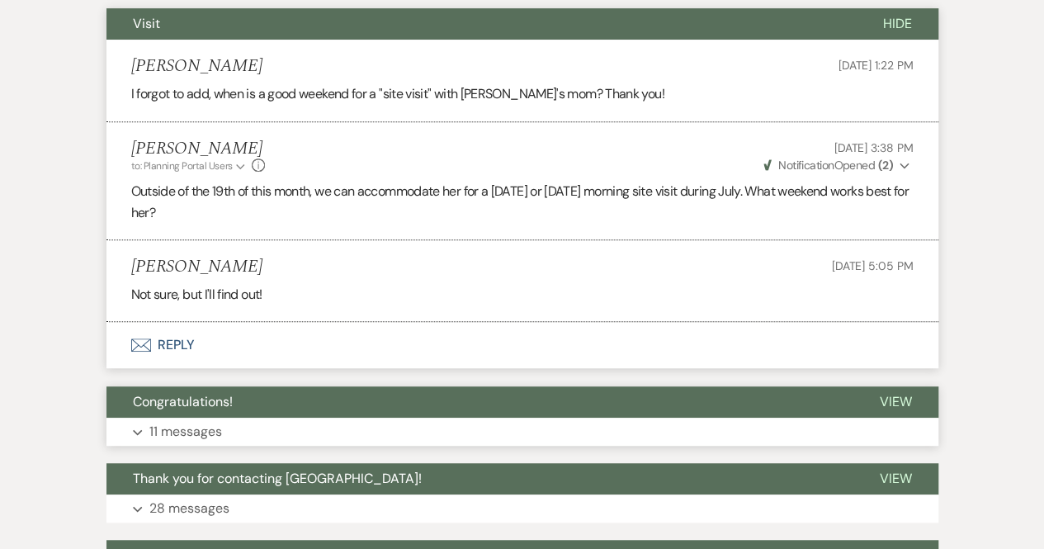
click at [358, 418] on button "Expand 11 messages" at bounding box center [523, 432] width 832 height 28
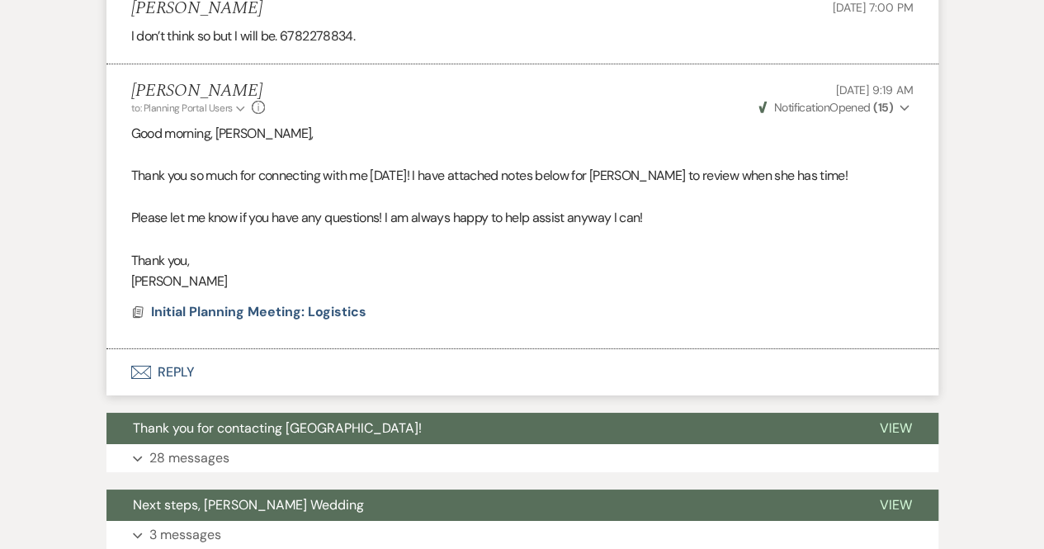
scroll to position [5998, 0]
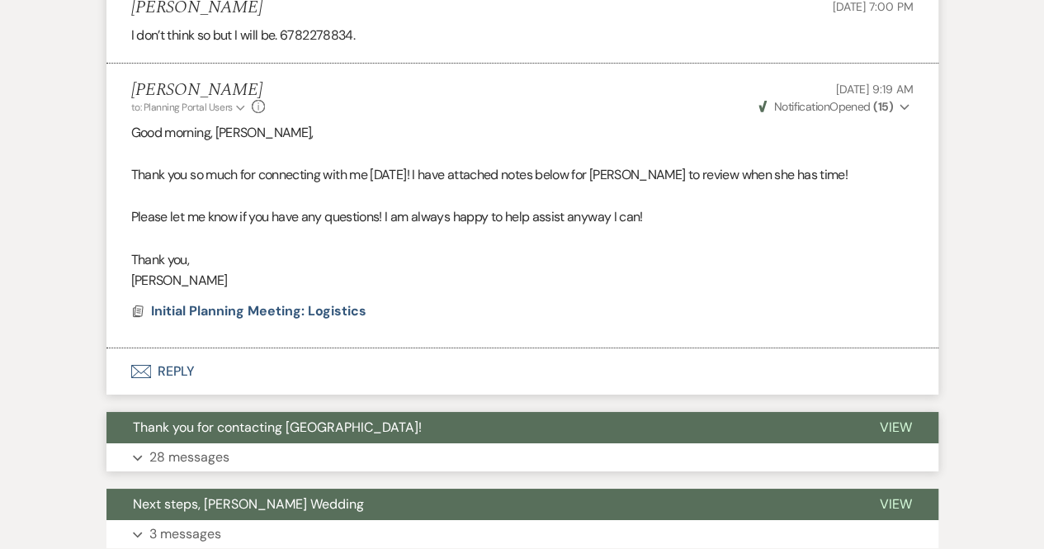
click at [244, 443] on button "Expand 28 messages" at bounding box center [523, 457] width 832 height 28
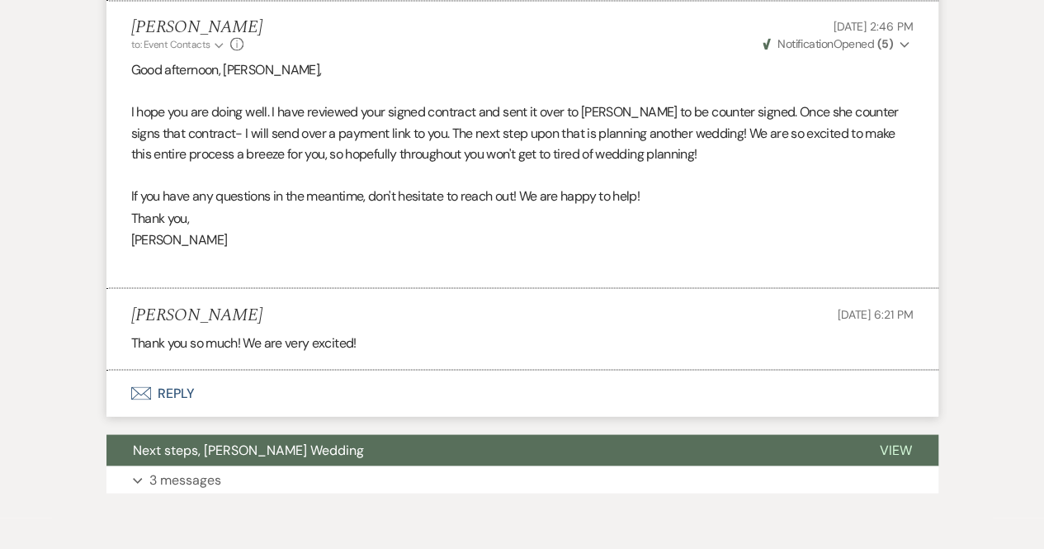
scroll to position [10753, 0]
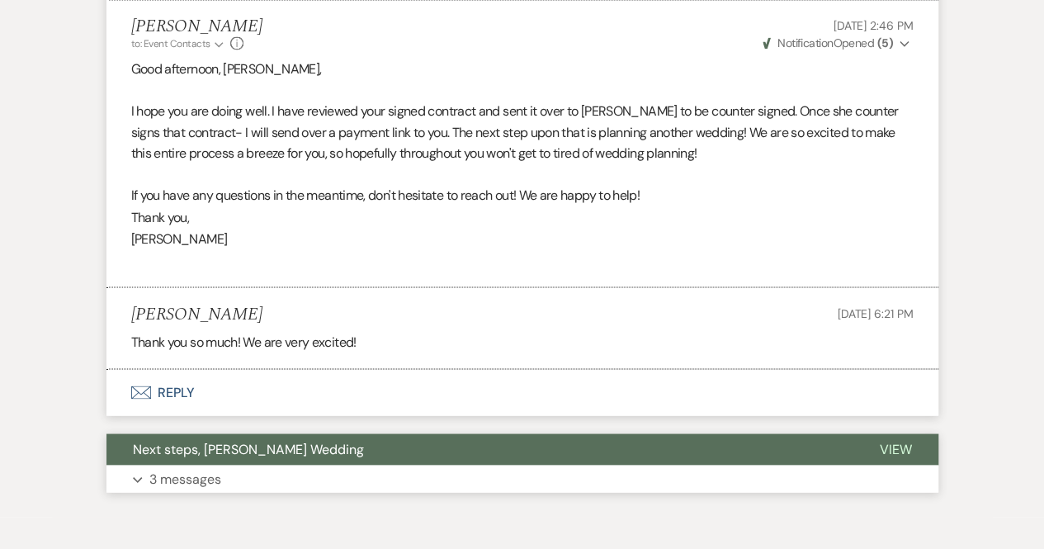
click at [229, 465] on button "Expand 3 messages" at bounding box center [523, 479] width 832 height 28
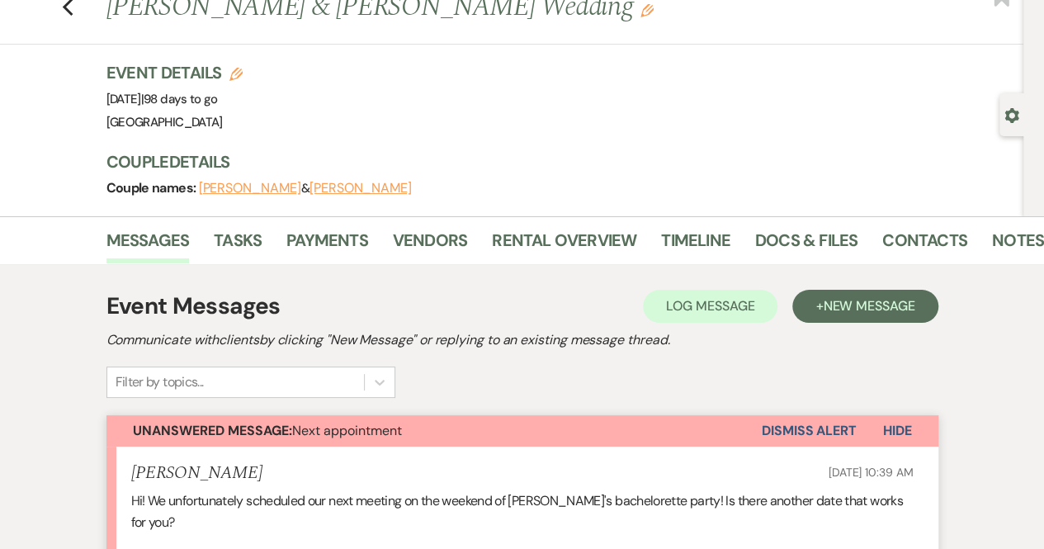
scroll to position [0, 0]
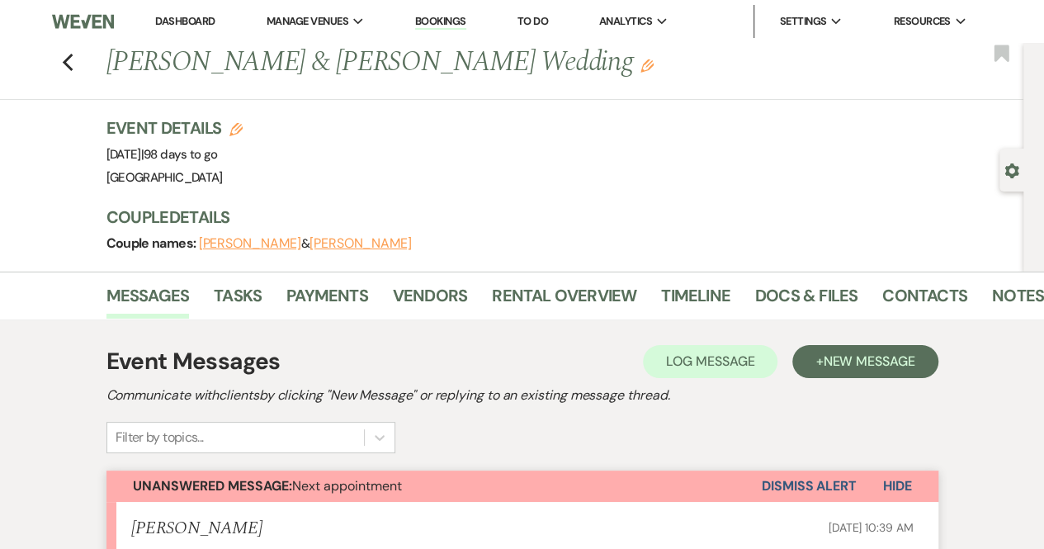
click at [190, 16] on link "Dashboard" at bounding box center [184, 21] width 59 height 14
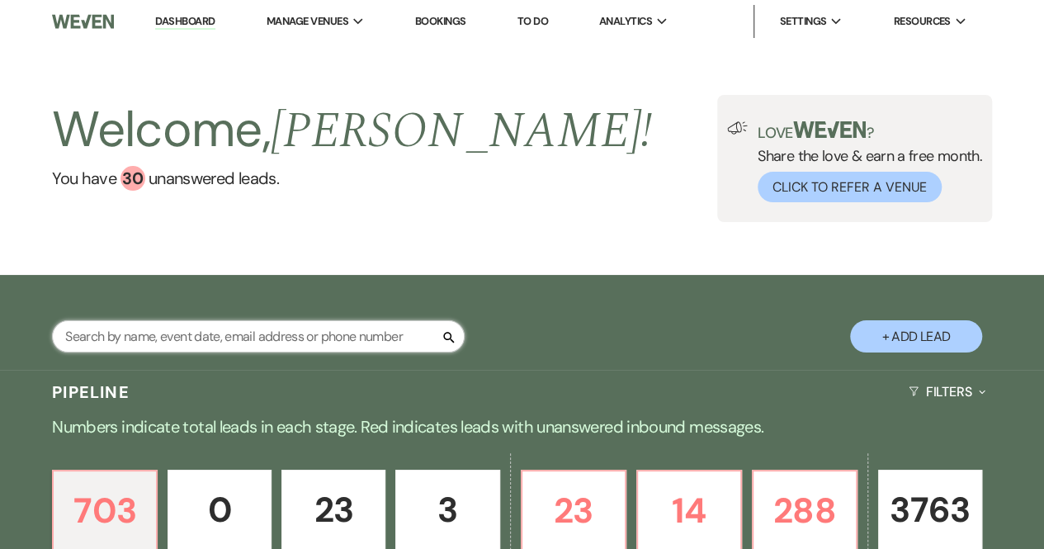
click at [152, 326] on input "text" at bounding box center [258, 336] width 413 height 32
type input "[PERSON_NAME]"
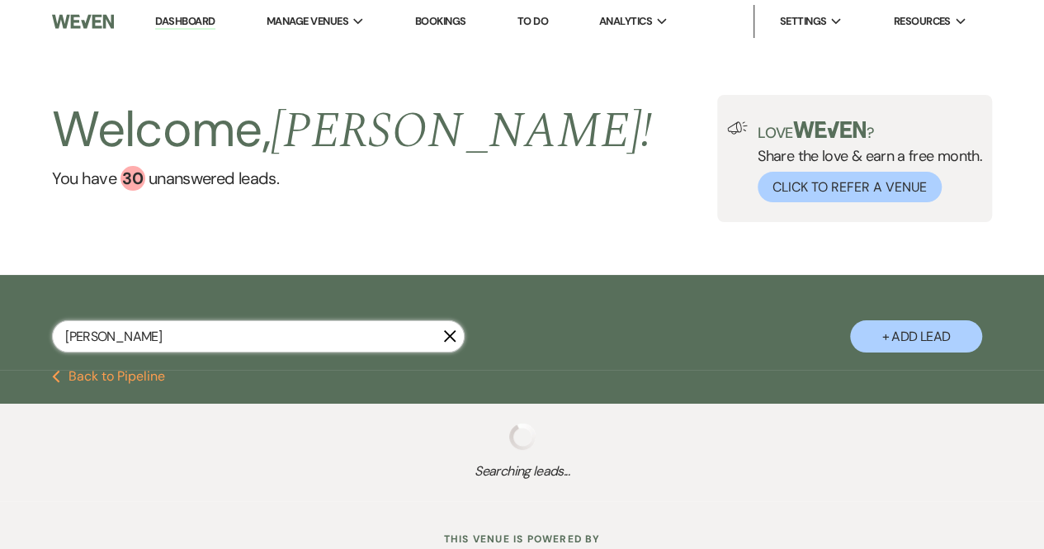
select select "8"
select select "5"
select select "8"
select select "5"
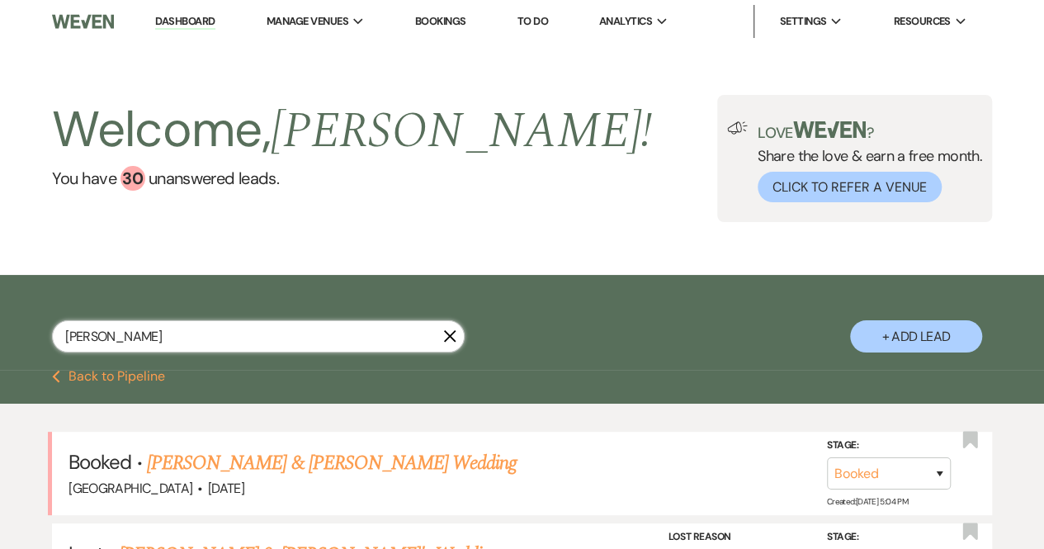
type input "[PERSON_NAME]"
click at [201, 9] on li "Dashboard" at bounding box center [185, 21] width 76 height 33
click at [132, 176] on div "30" at bounding box center [133, 178] width 25 height 25
drag, startPoint x: 140, startPoint y: 334, endPoint x: 0, endPoint y: 319, distance: 141.1
click at [0, 319] on div "[PERSON_NAME] X + Add Lead" at bounding box center [522, 324] width 1044 height 83
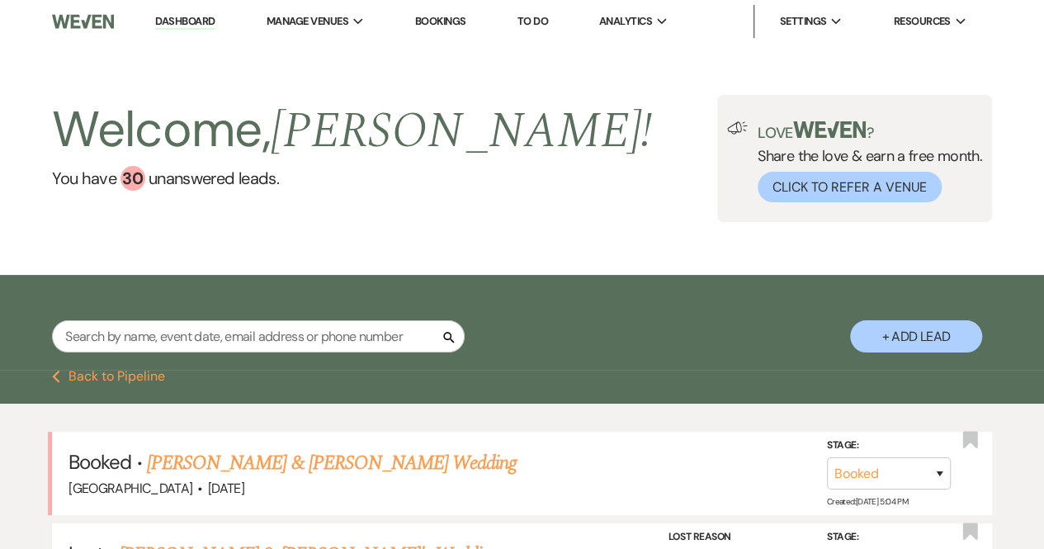
click at [194, 22] on link "Dashboard" at bounding box center [184, 22] width 59 height 16
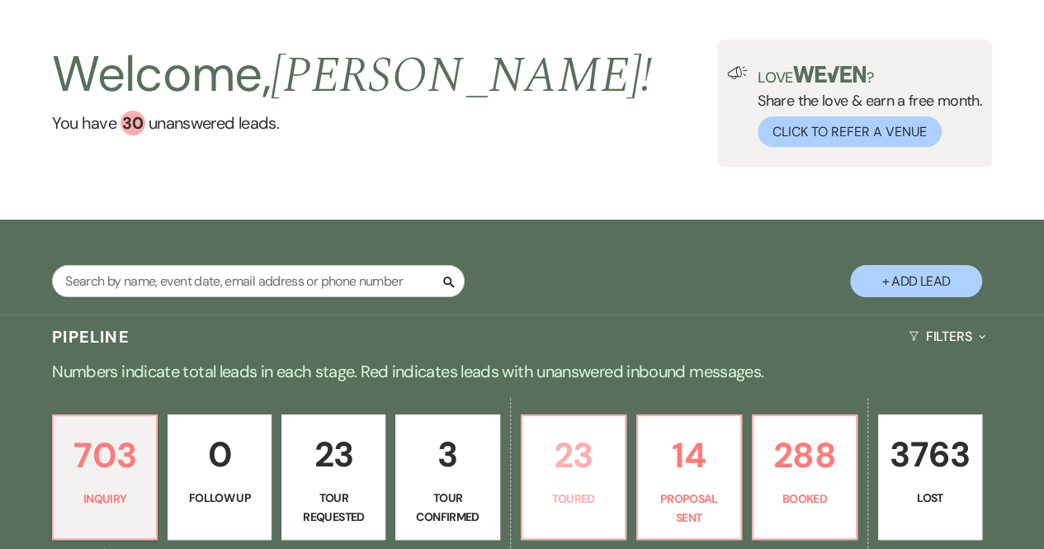
scroll to position [50, 0]
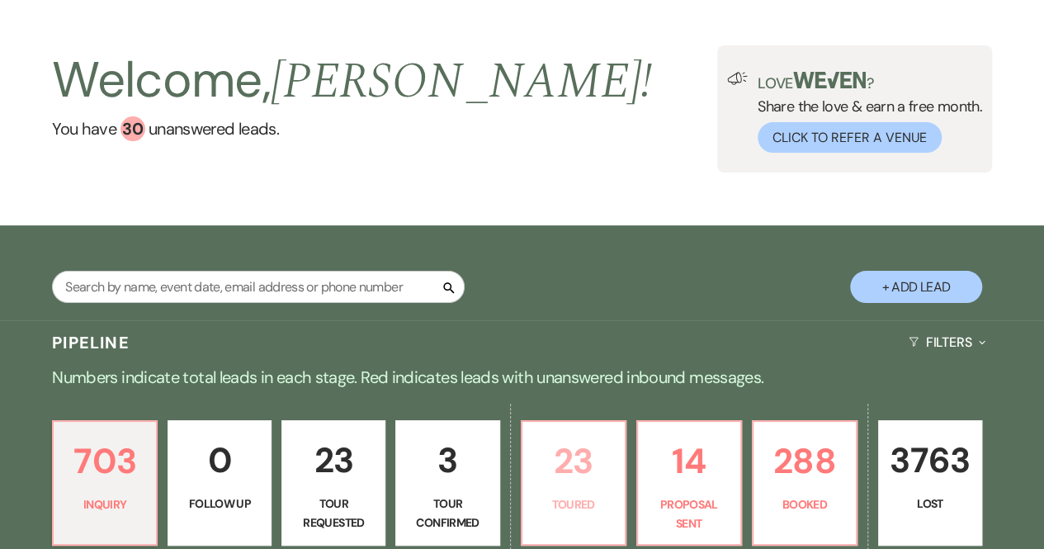
click at [558, 495] on p "Toured" at bounding box center [574, 504] width 83 height 18
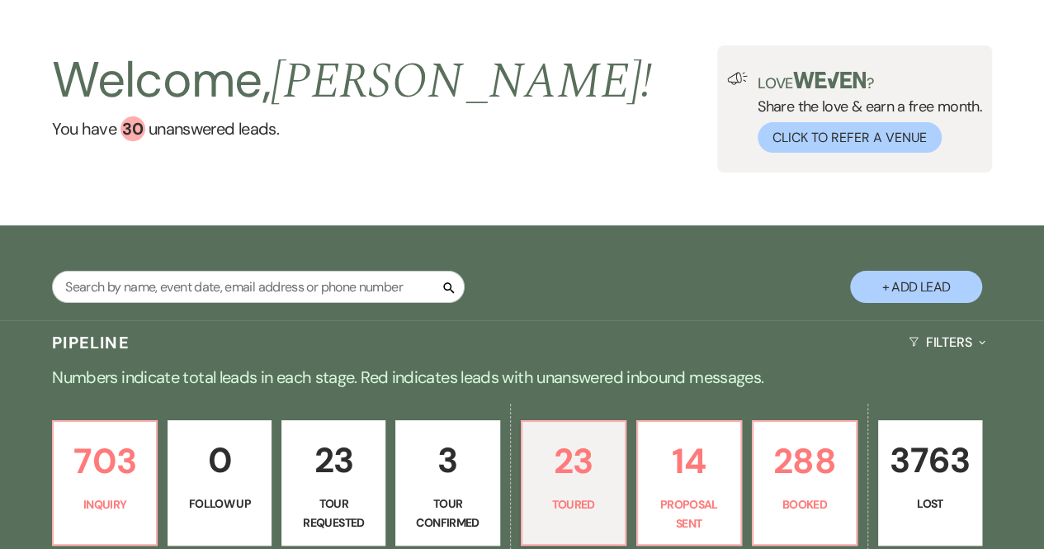
select select "5"
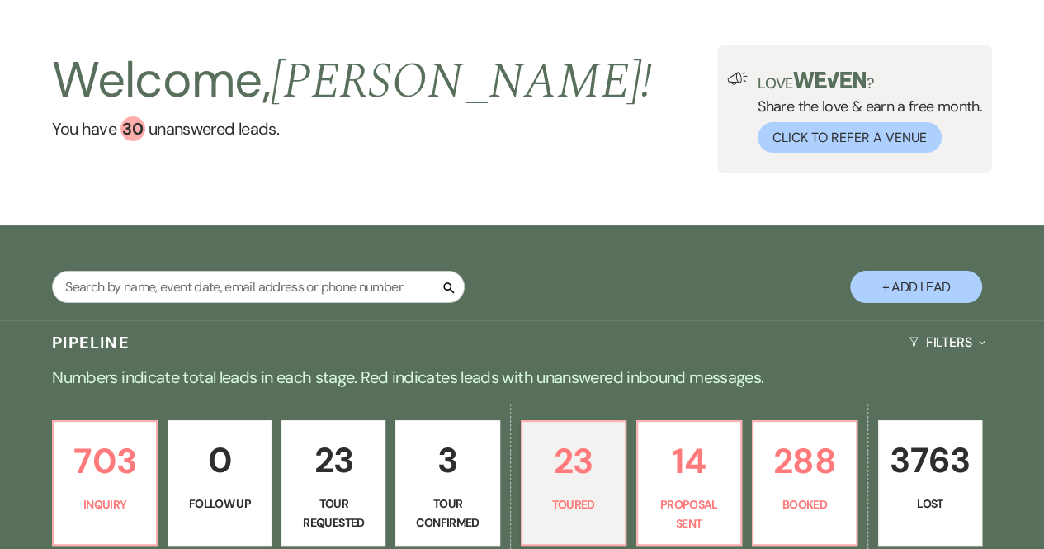
select select "5"
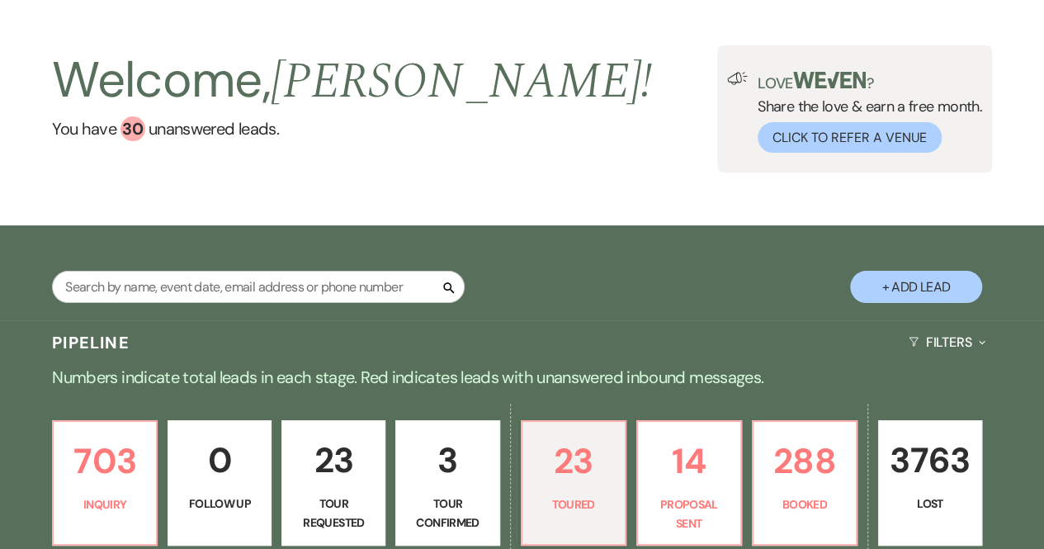
select select "5"
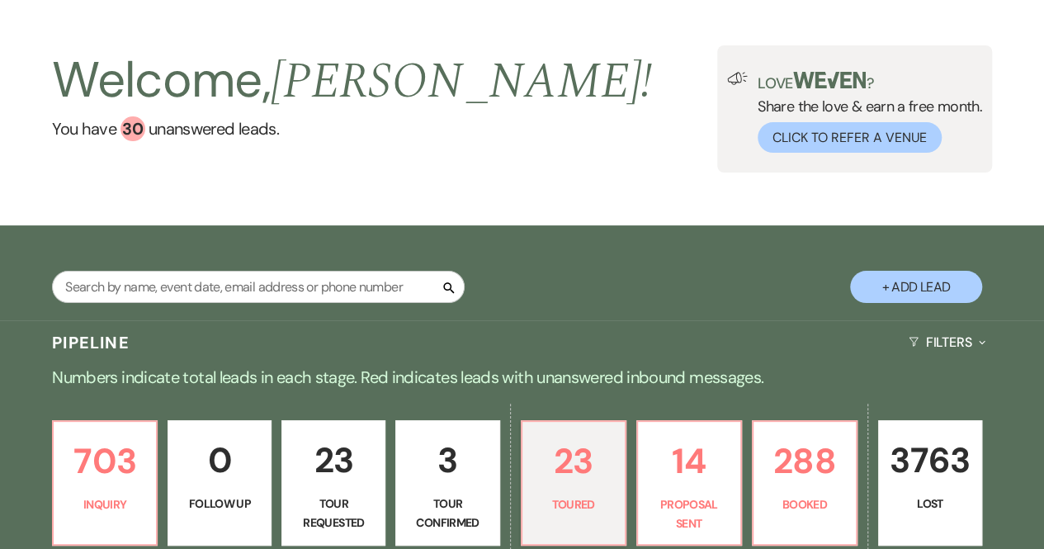
select select "5"
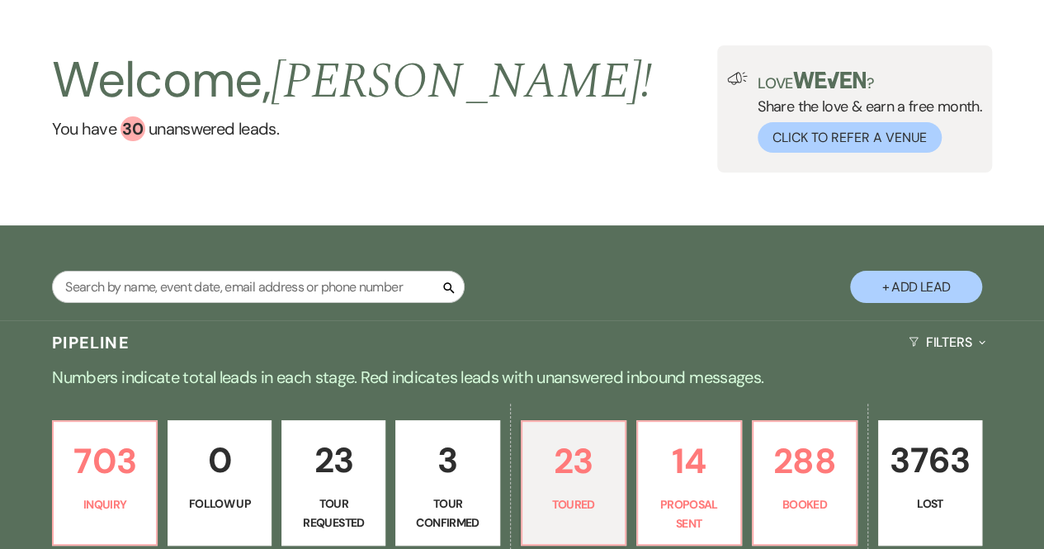
select select "5"
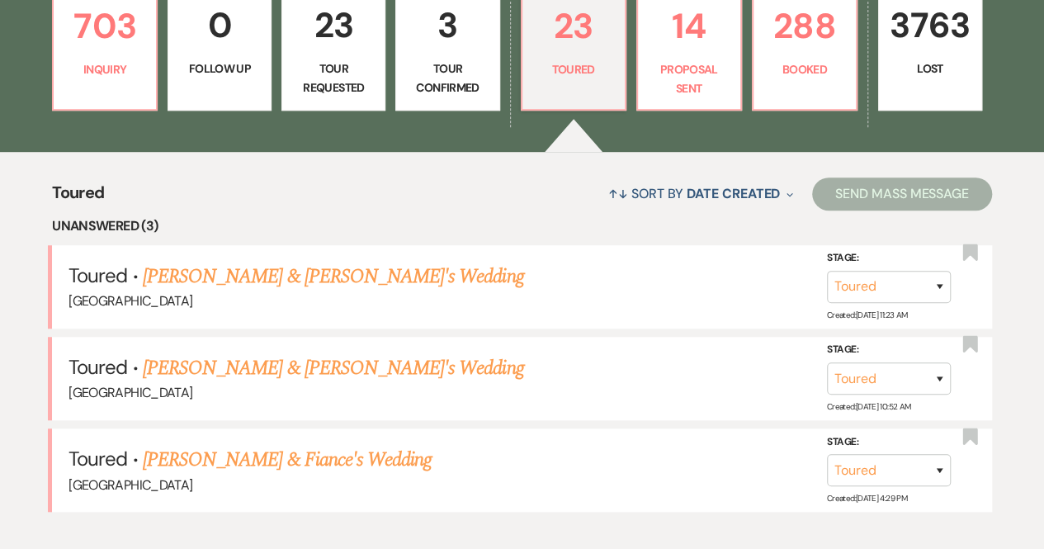
scroll to position [485, 0]
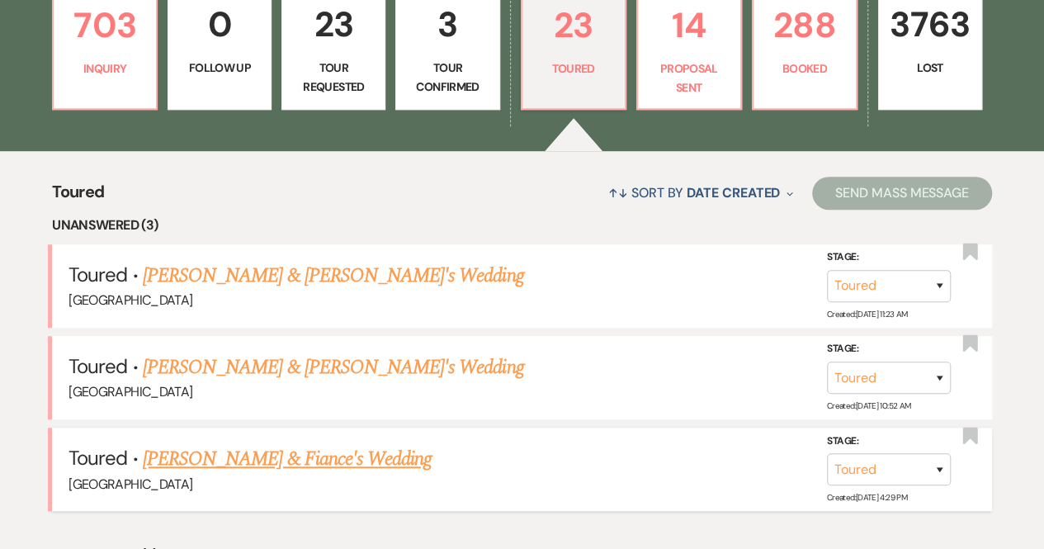
click at [254, 463] on link "[PERSON_NAME] & Fiance's Wedding" at bounding box center [287, 459] width 289 height 30
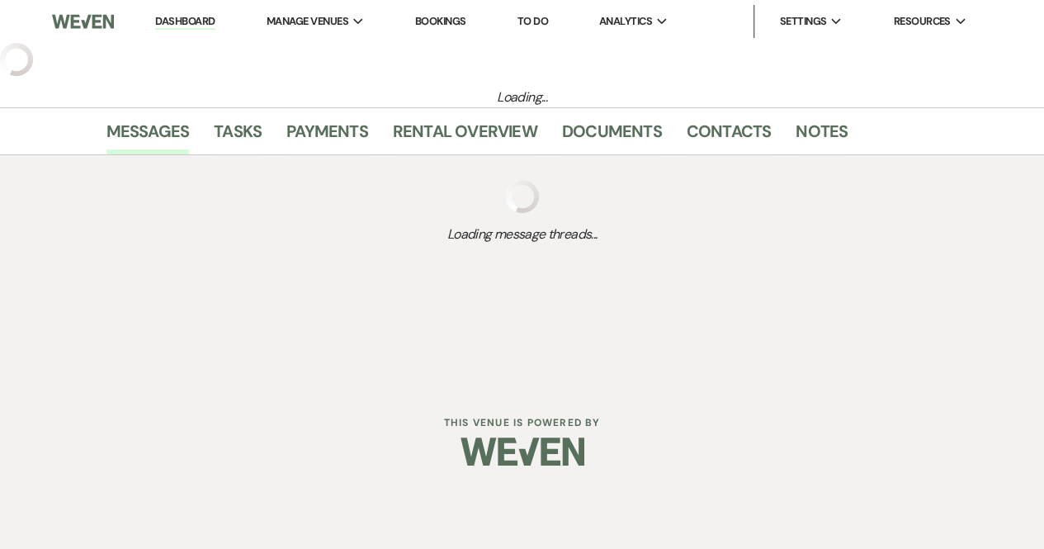
select select "5"
select select "6"
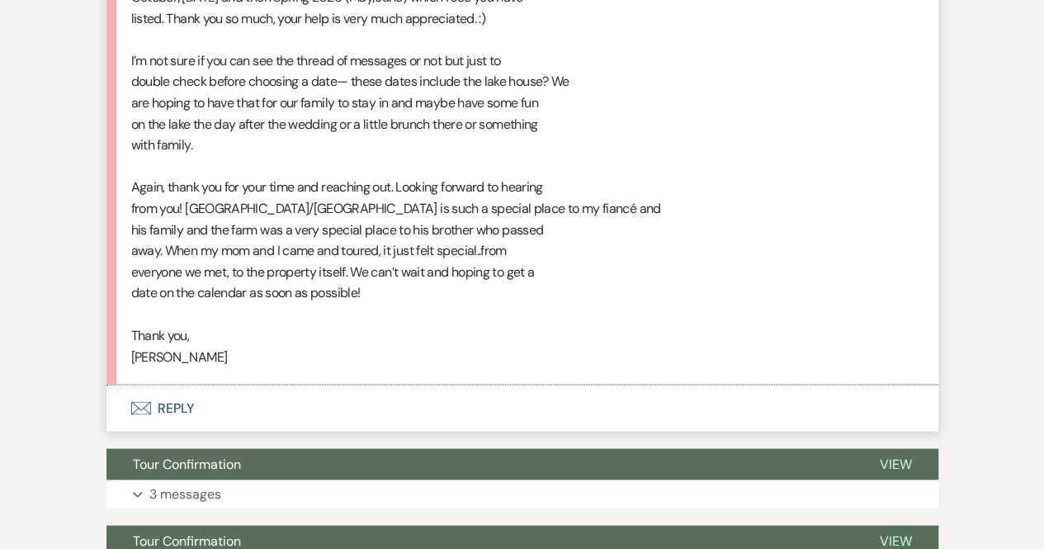
scroll to position [4390, 0]
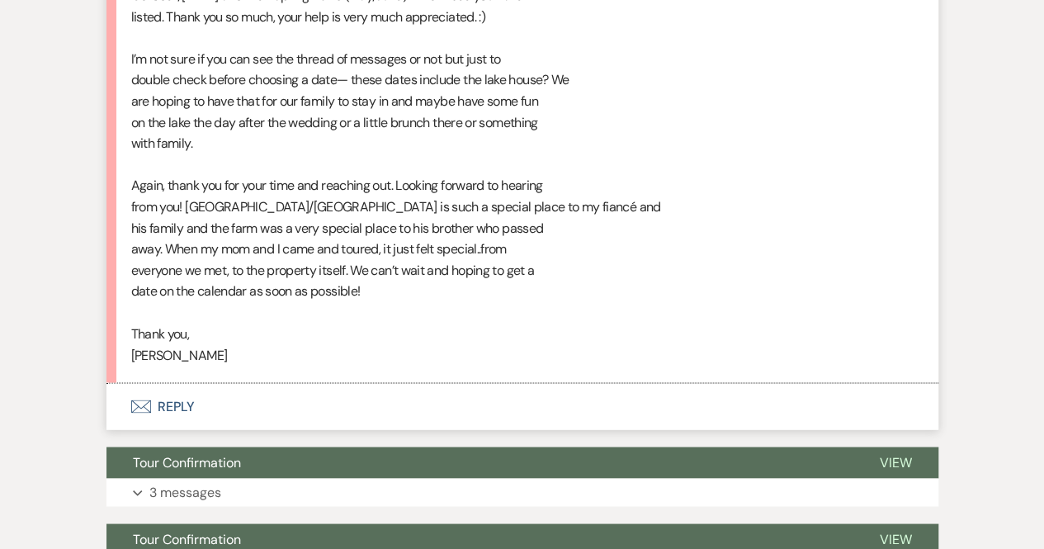
click at [161, 400] on button "Envelope Reply" at bounding box center [523, 406] width 832 height 46
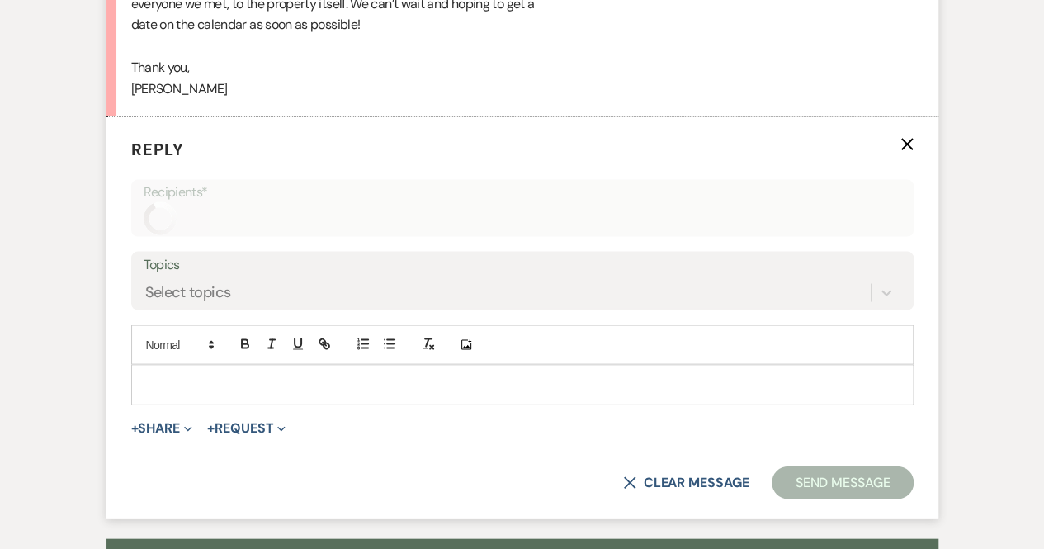
scroll to position [4663, 0]
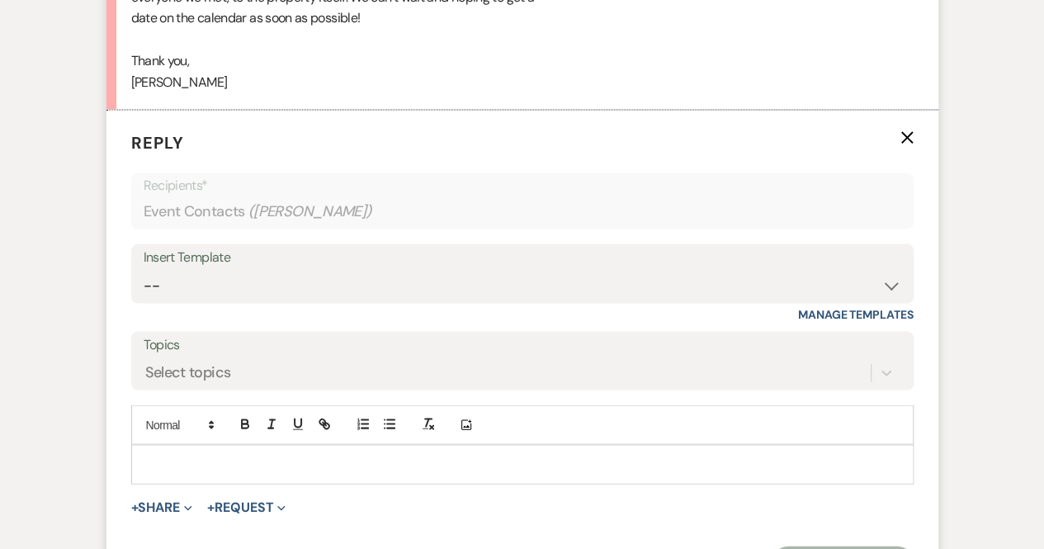
click at [199, 455] on p at bounding box center [522, 464] width 756 height 18
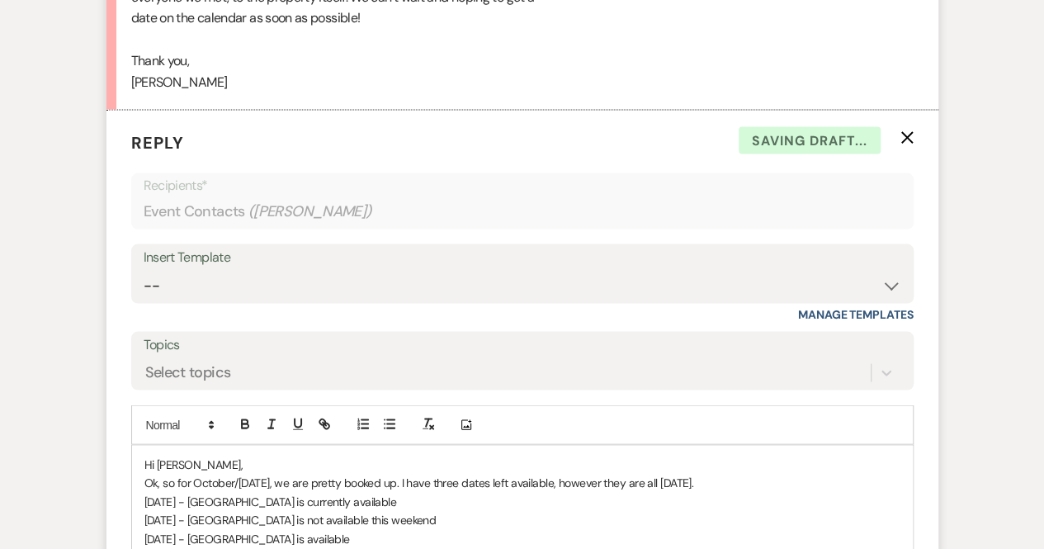
scroll to position [4691, 0]
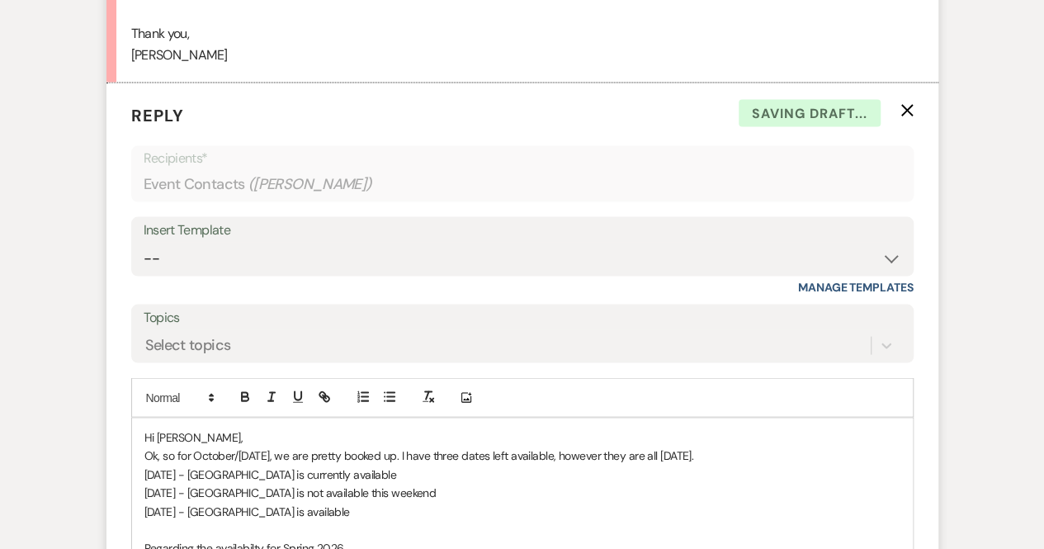
click at [263, 538] on p "Regarding the availabilty for Spring 2026" at bounding box center [522, 547] width 756 height 18
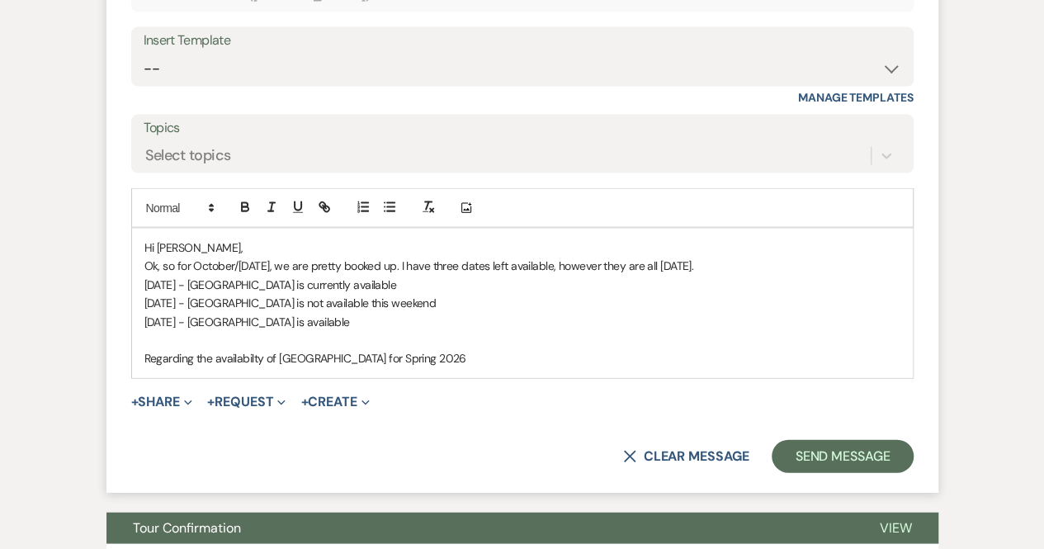
scroll to position [4882, 0]
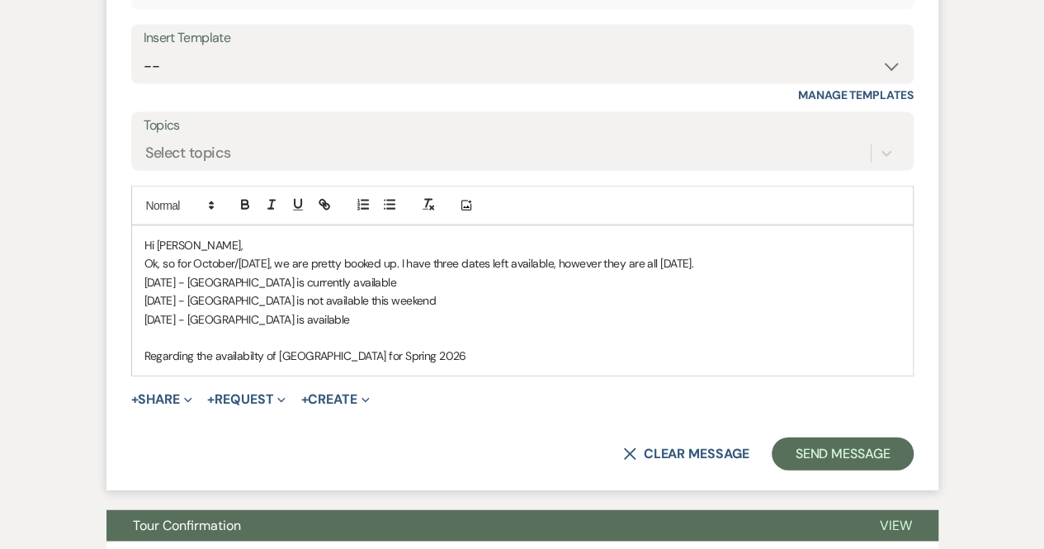
click at [422, 347] on p "Regarding the availabilty of [GEOGRAPHIC_DATA] for Spring 2026" at bounding box center [522, 356] width 756 height 18
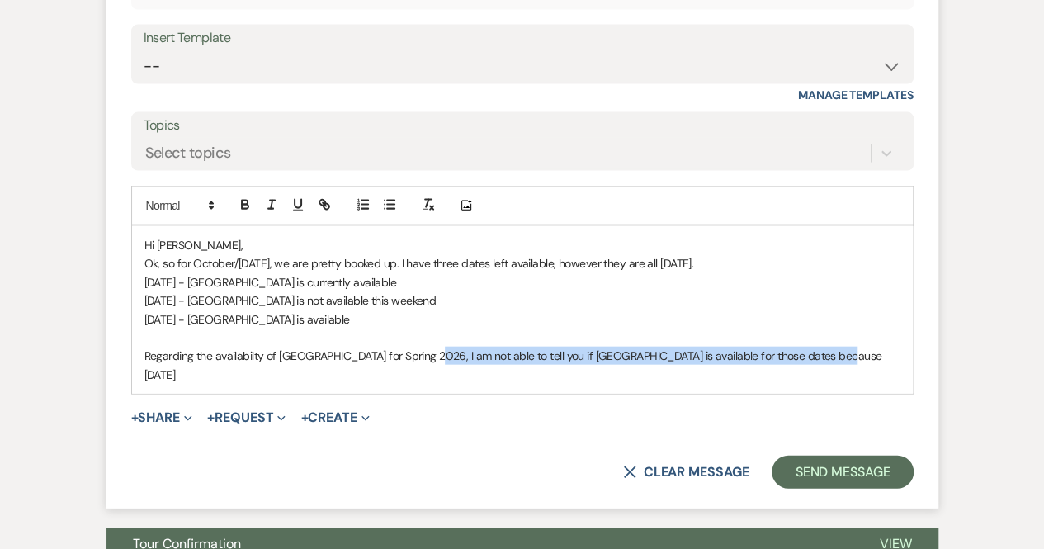
click at [422, 347] on p "Regarding the availabilty of [GEOGRAPHIC_DATA] for Spring 2026, I am not able t…" at bounding box center [522, 365] width 756 height 37
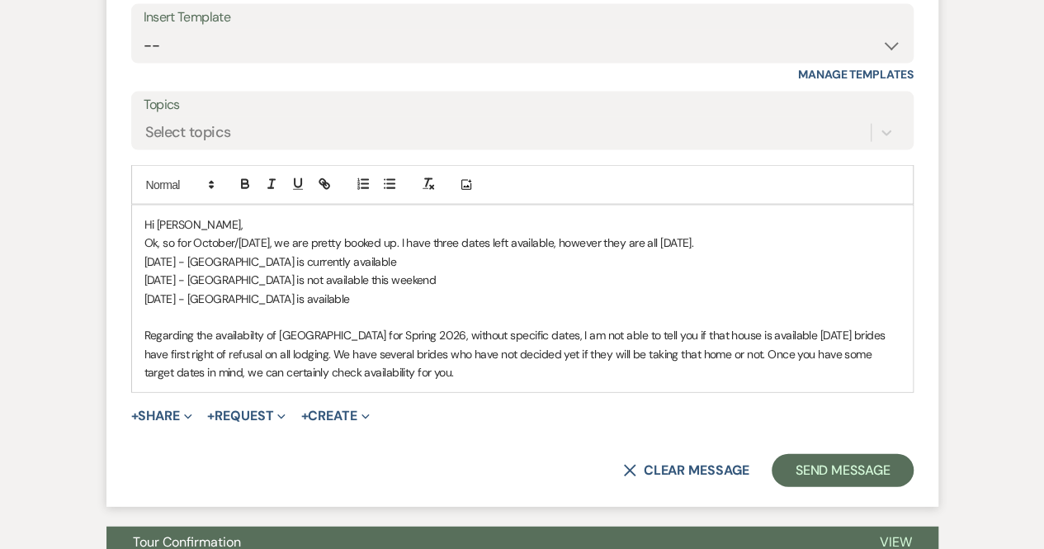
scroll to position [4904, 0]
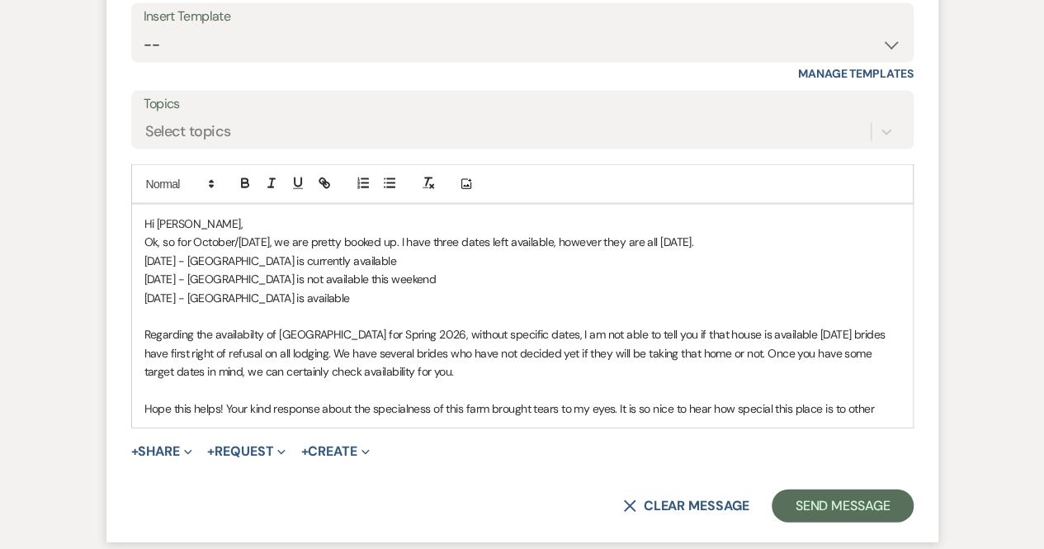
drag, startPoint x: 882, startPoint y: 400, endPoint x: 618, endPoint y: 405, distance: 263.4
click at [618, 405] on p "Hope this helps! Your kind response about the specialness of this farm brought …" at bounding box center [522, 409] width 756 height 18
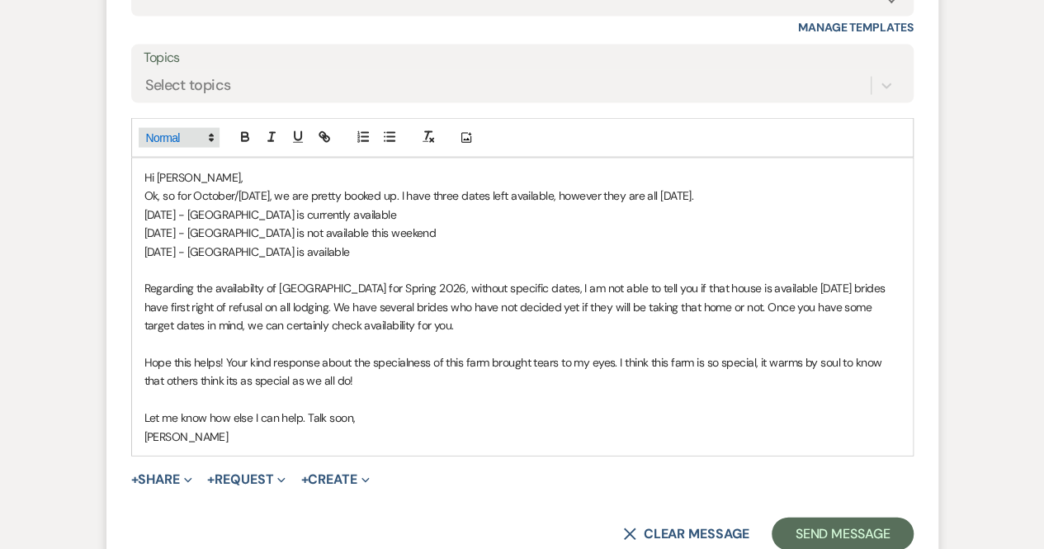
scroll to position [4951, 0]
drag, startPoint x: 157, startPoint y: 189, endPoint x: 140, endPoint y: 187, distance: 16.6
click at [140, 187] on div "Hi [PERSON_NAME], Ok, so for October/[DATE], we are pretty booked up. I have th…" at bounding box center [522, 306] width 781 height 297
click at [885, 187] on p "Thank you for the clarification. So for October/[DATE], we are pretty booked up…" at bounding box center [522, 195] width 756 height 18
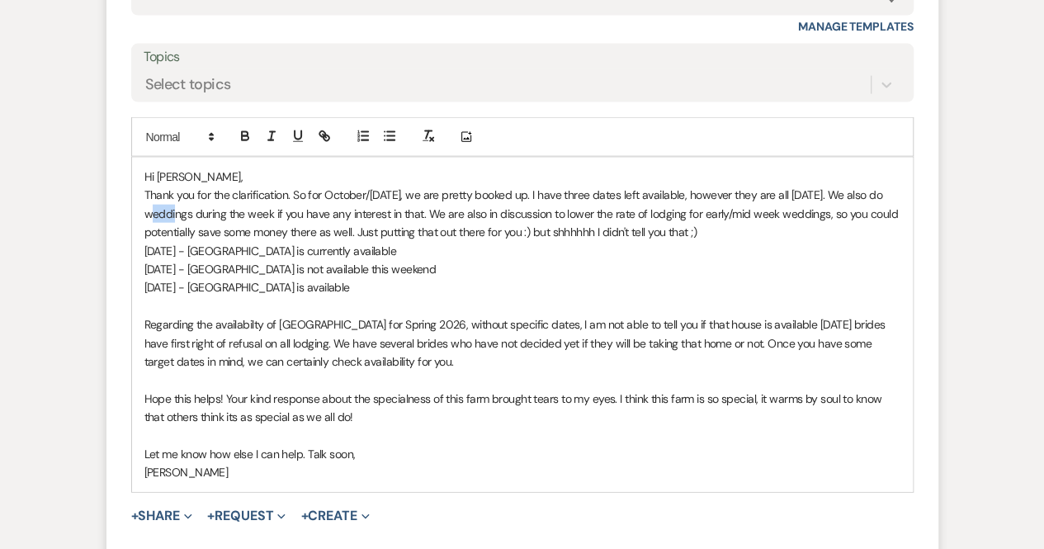
drag, startPoint x: 160, startPoint y: 207, endPoint x: 135, endPoint y: 201, distance: 26.2
click at [135, 201] on div "Hi [PERSON_NAME], Thank you for the clarification. So for October/[DATE], we ar…" at bounding box center [522, 325] width 781 height 334
click at [287, 204] on p "Thank you for the clarification. So for October/[DATE], we are pretty booked up…" at bounding box center [522, 213] width 756 height 55
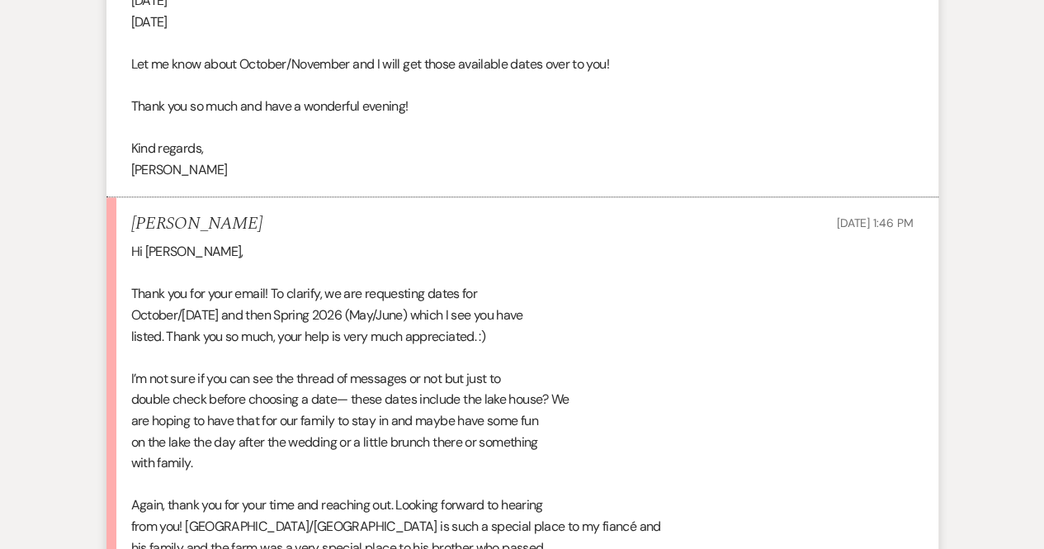
scroll to position [4071, 0]
click at [591, 303] on div "Hi [PERSON_NAME], Thank you for your email! To clarify, we are requesting dates…" at bounding box center [522, 461] width 783 height 443
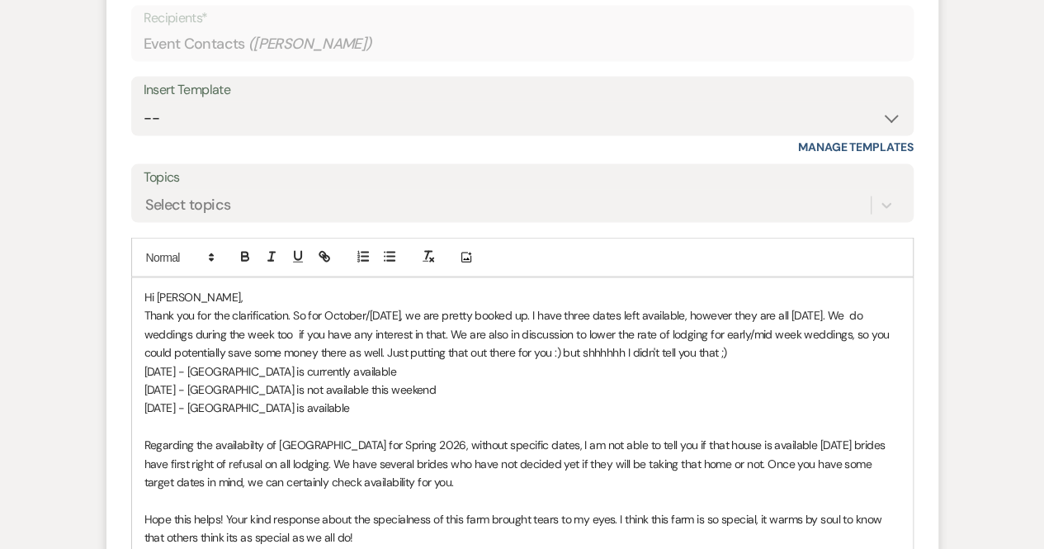
scroll to position [4831, 0]
click at [758, 348] on p "Thank you for the clarification. So for October/[DATE], we are pretty booked up…" at bounding box center [522, 332] width 756 height 55
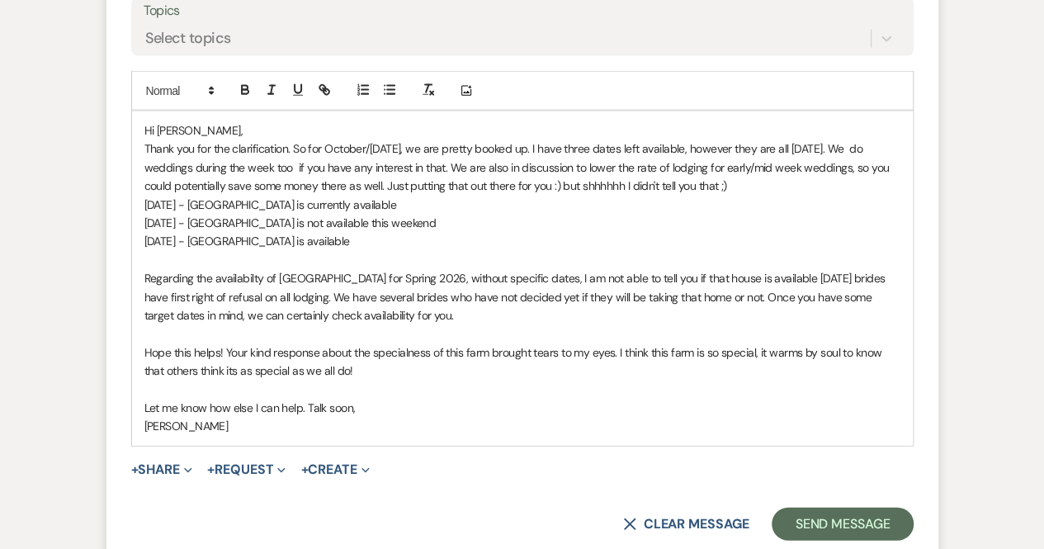
scroll to position [5004, 0]
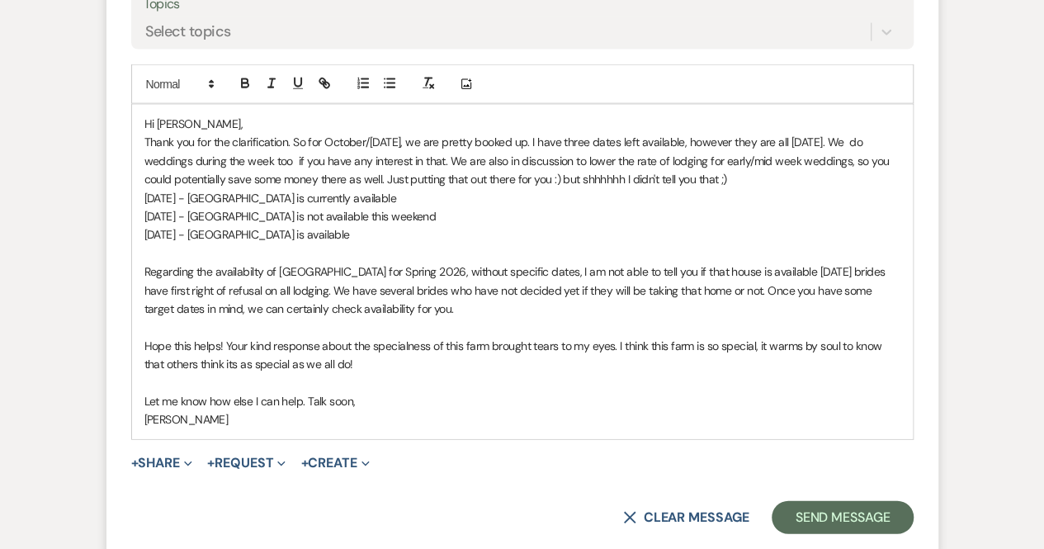
click at [277, 225] on p "[DATE] - [GEOGRAPHIC_DATA] is available" at bounding box center [522, 234] width 756 height 18
drag, startPoint x: 329, startPoint y: 301, endPoint x: 296, endPoint y: 301, distance: 33.0
click at [296, 301] on p "Regarding the availabilty of [GEOGRAPHIC_DATA] for Spring 2026, without specifi…" at bounding box center [522, 290] width 756 height 55
drag, startPoint x: 321, startPoint y: 357, endPoint x: 308, endPoint y: 356, distance: 13.2
click at [308, 356] on p "Hope this helps! Your kind response about the specialness of this farm brought …" at bounding box center [522, 355] width 756 height 37
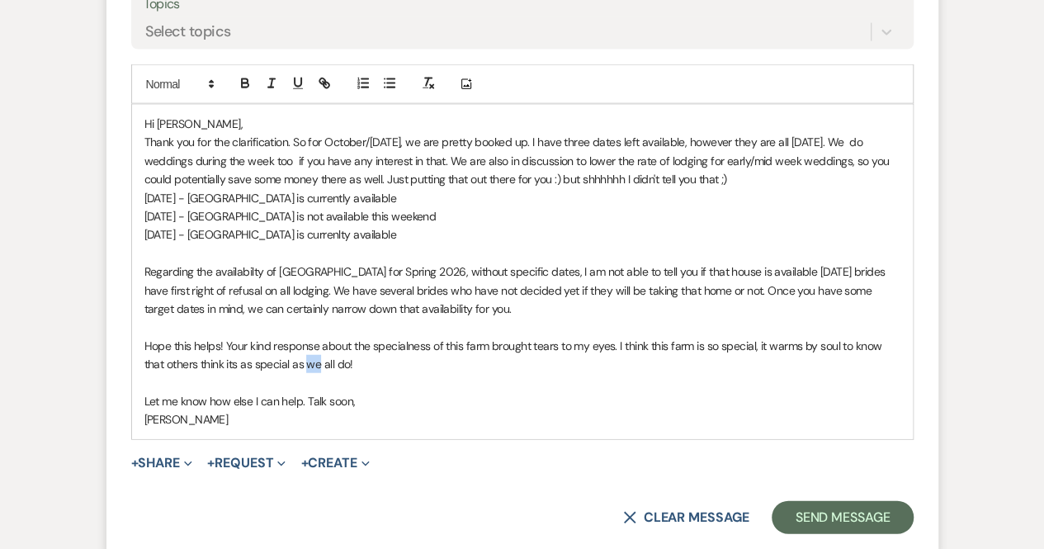
drag, startPoint x: 363, startPoint y: 357, endPoint x: 306, endPoint y: 356, distance: 57.0
click at [306, 356] on p "Hope this helps! Your kind response about the specialness of this farm brought …" at bounding box center [522, 355] width 756 height 37
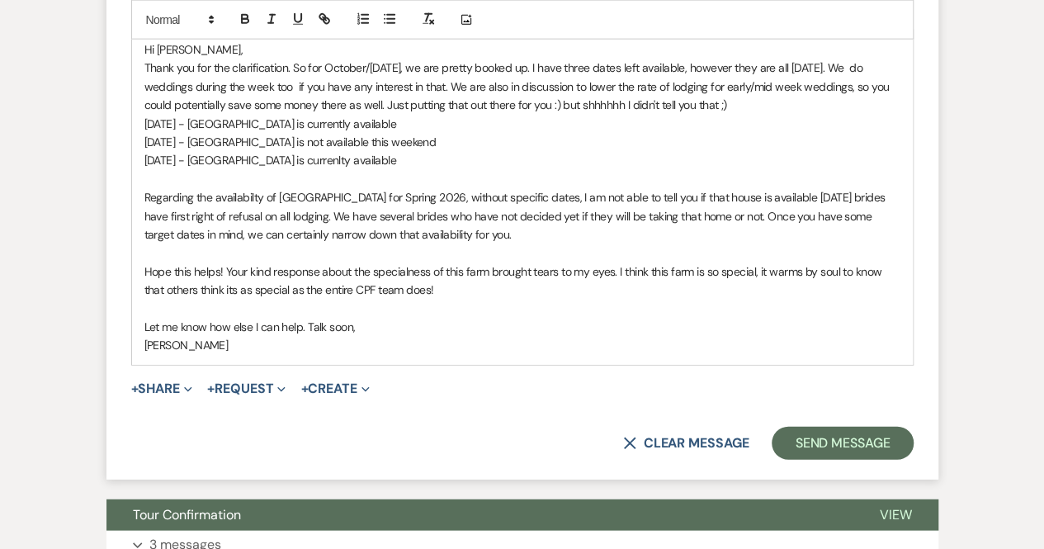
scroll to position [5090, 0]
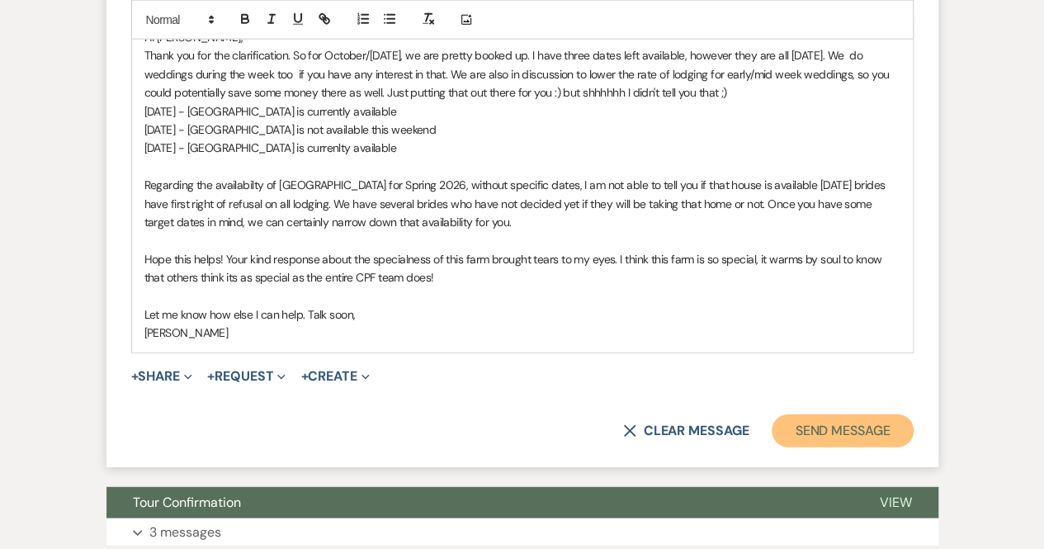
click at [864, 426] on button "Send Message" at bounding box center [842, 430] width 141 height 33
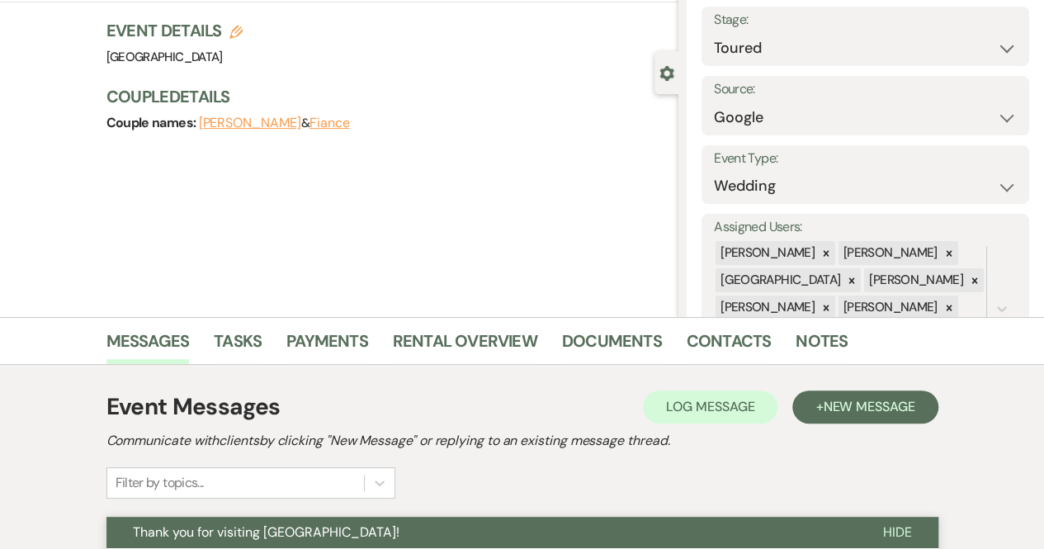
scroll to position [0, 0]
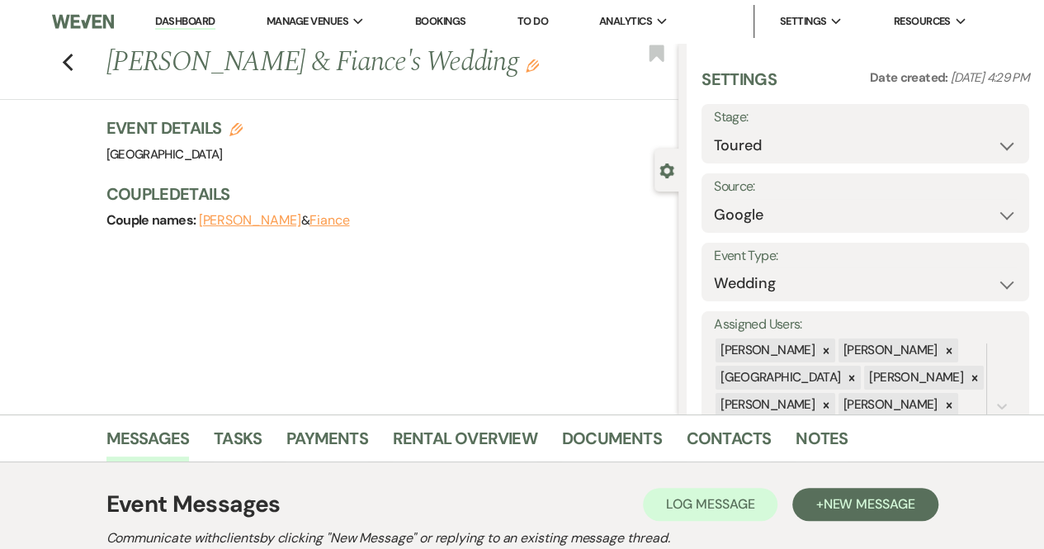
click at [434, 13] on li "Bookings" at bounding box center [441, 21] width 68 height 33
click at [442, 18] on link "Bookings" at bounding box center [440, 21] width 51 height 14
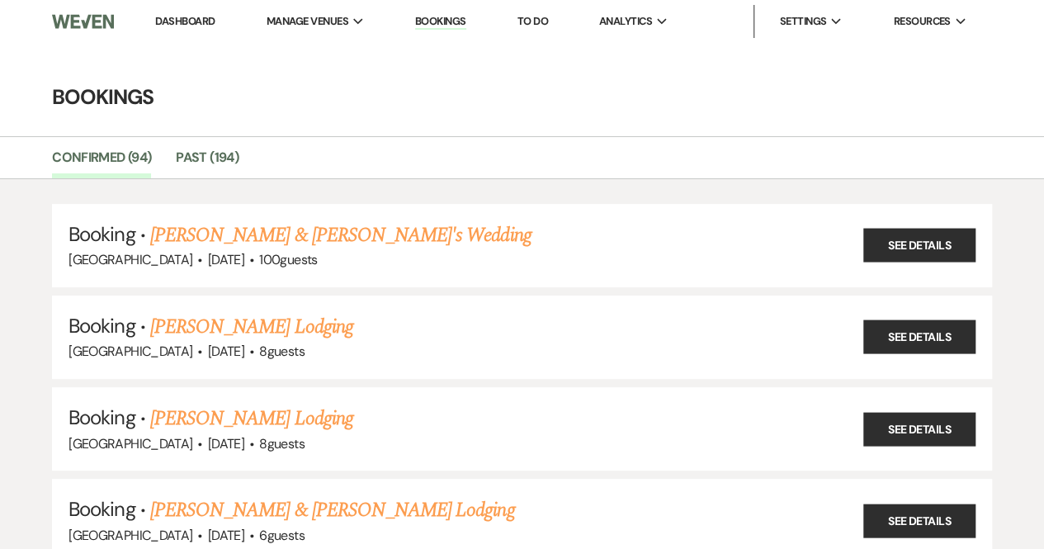
click at [193, 21] on link "Dashboard" at bounding box center [184, 21] width 59 height 14
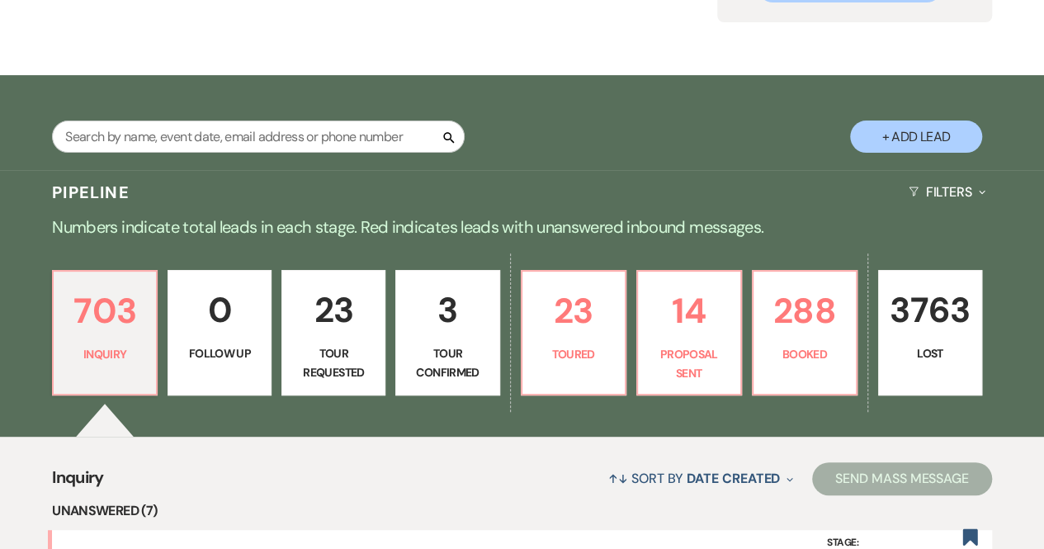
scroll to position [199, 0]
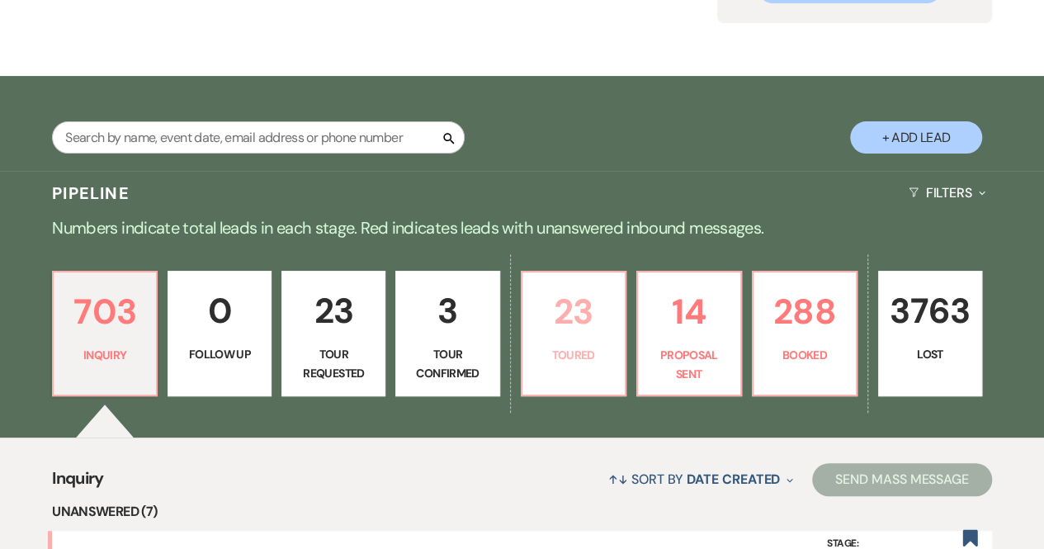
click at [547, 381] on link "23 Toured" at bounding box center [574, 334] width 106 height 126
select select "5"
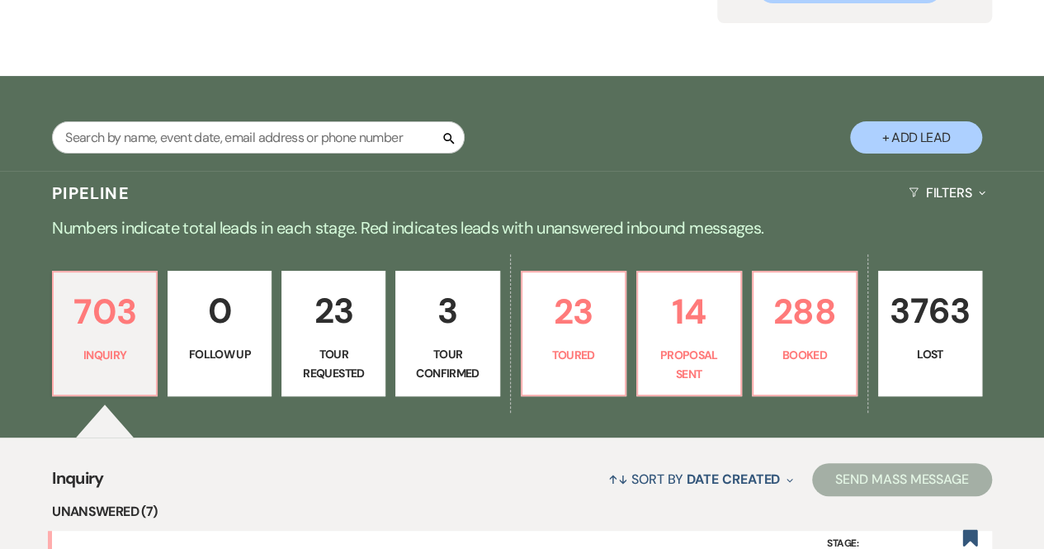
select select "5"
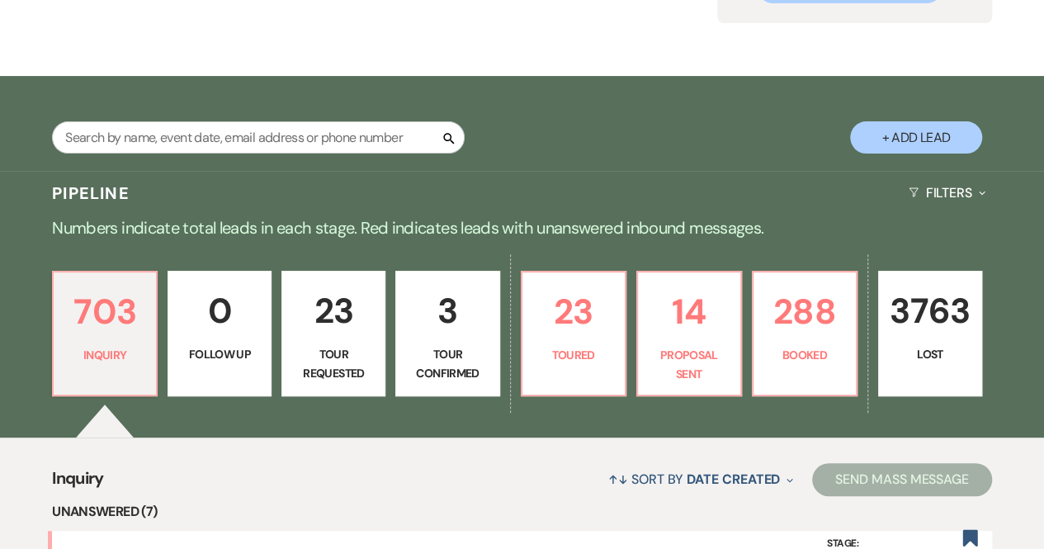
select select "5"
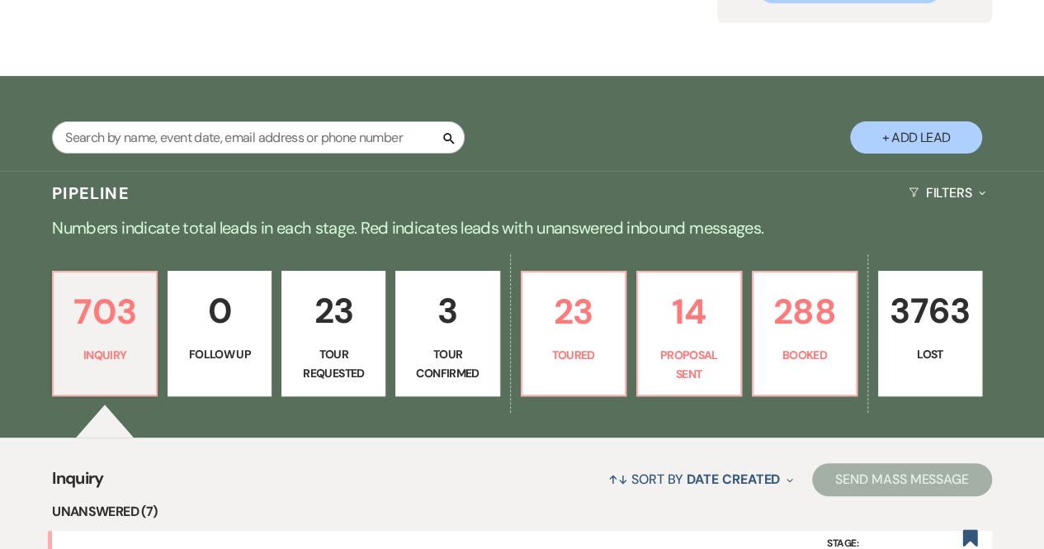
select select "5"
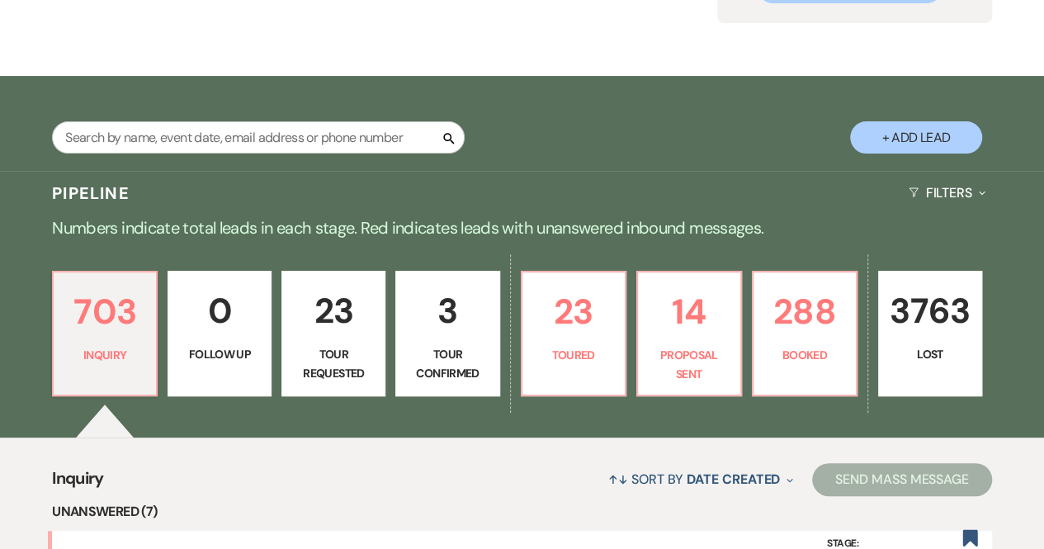
select select "5"
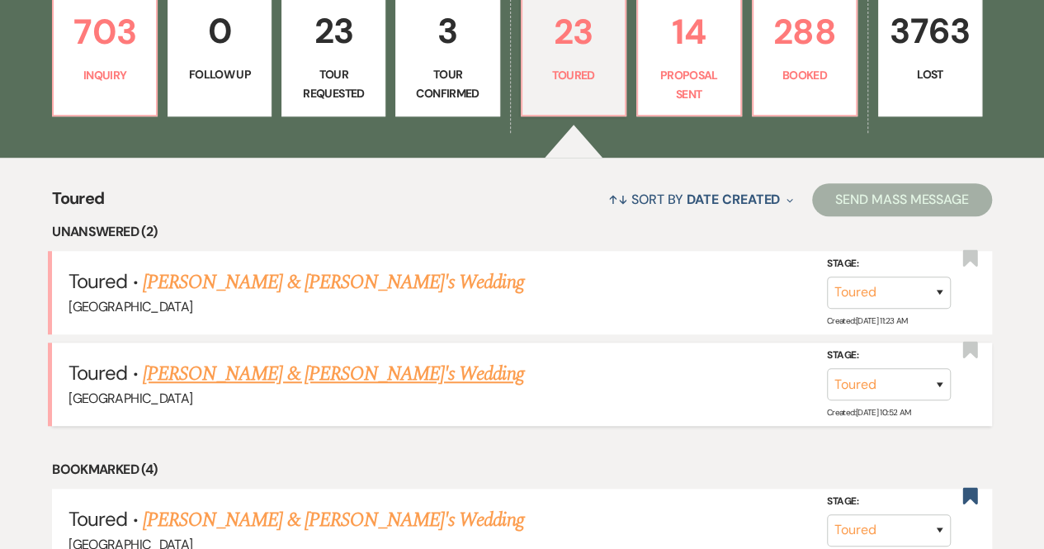
scroll to position [480, 0]
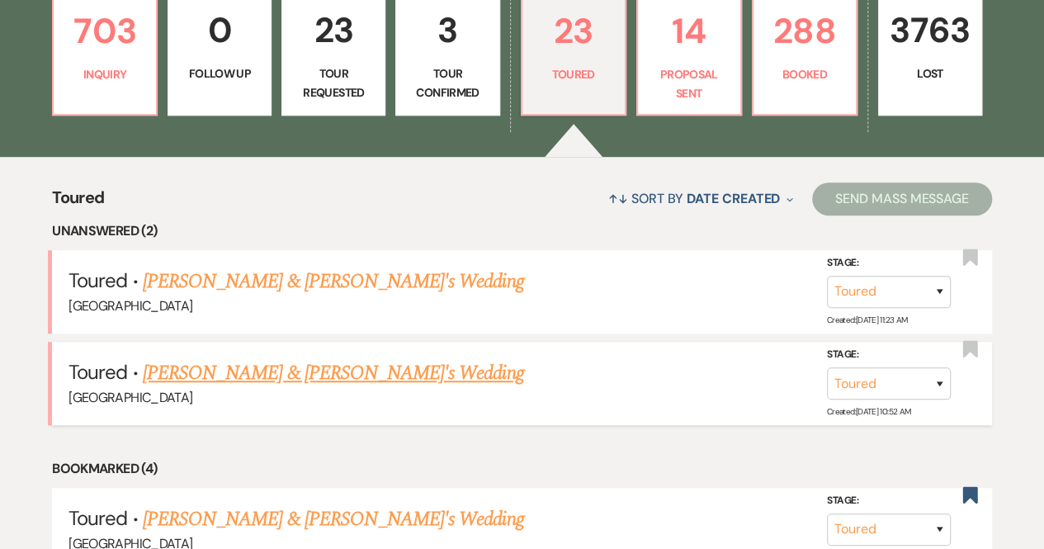
click at [236, 377] on link "[PERSON_NAME] & [PERSON_NAME]'s Wedding" at bounding box center [333, 373] width 381 height 30
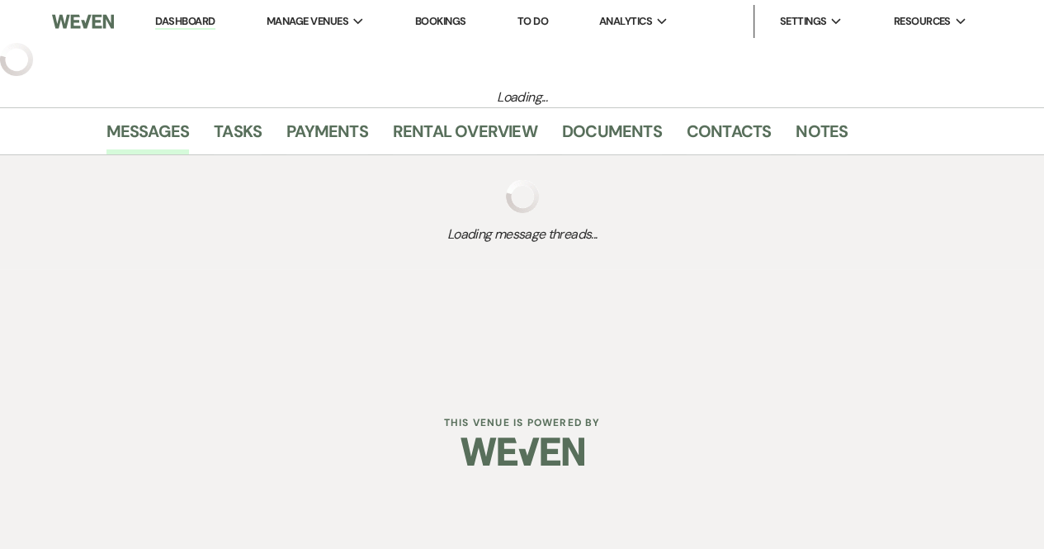
select select "5"
select select "6"
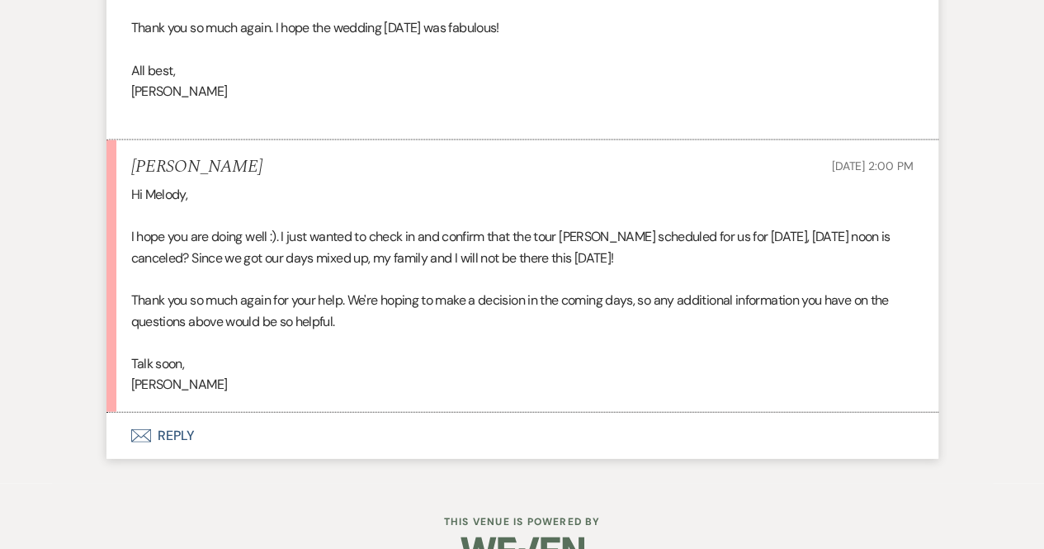
scroll to position [4809, 0]
click at [174, 448] on button "Envelope Reply" at bounding box center [523, 437] width 832 height 46
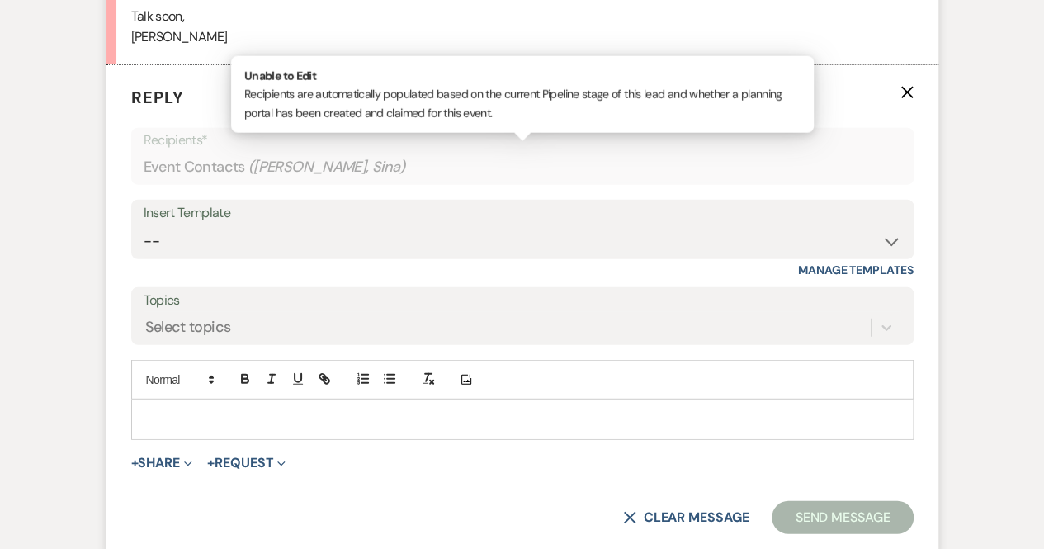
scroll to position [5207, 0]
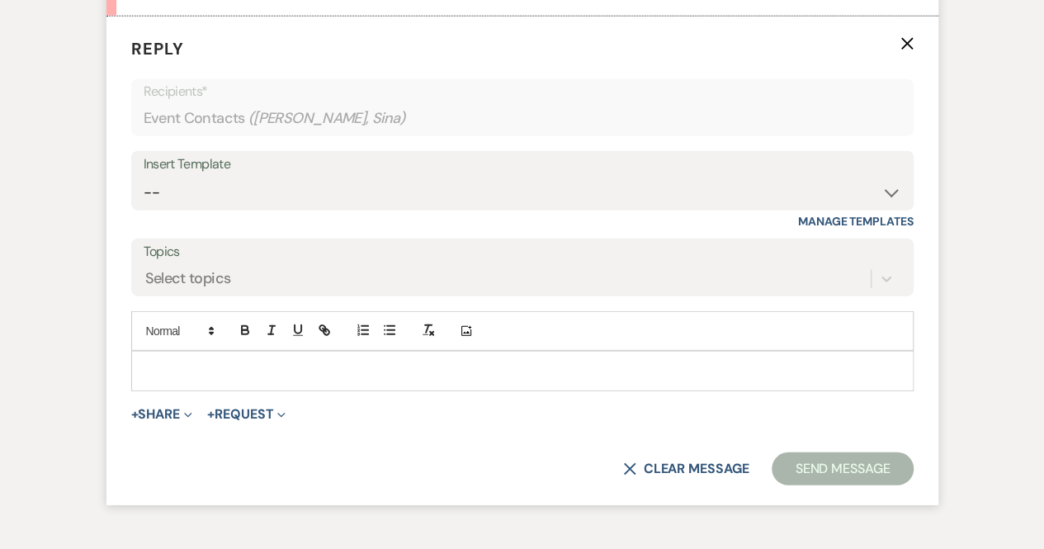
click at [200, 380] on p at bounding box center [522, 371] width 756 height 18
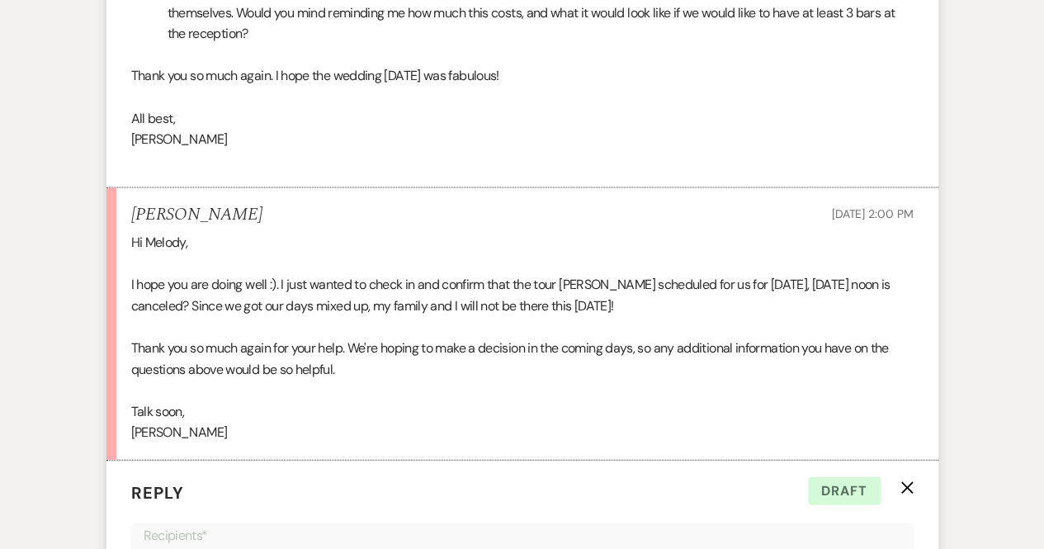
scroll to position [4762, 0]
click at [902, 496] on icon "X" at bounding box center [907, 489] width 13 height 13
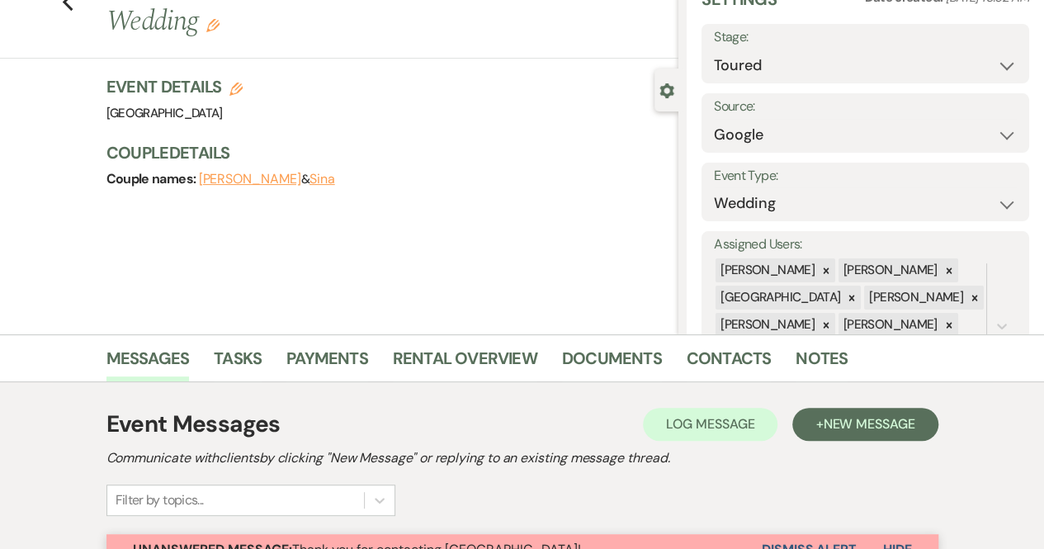
scroll to position [0, 0]
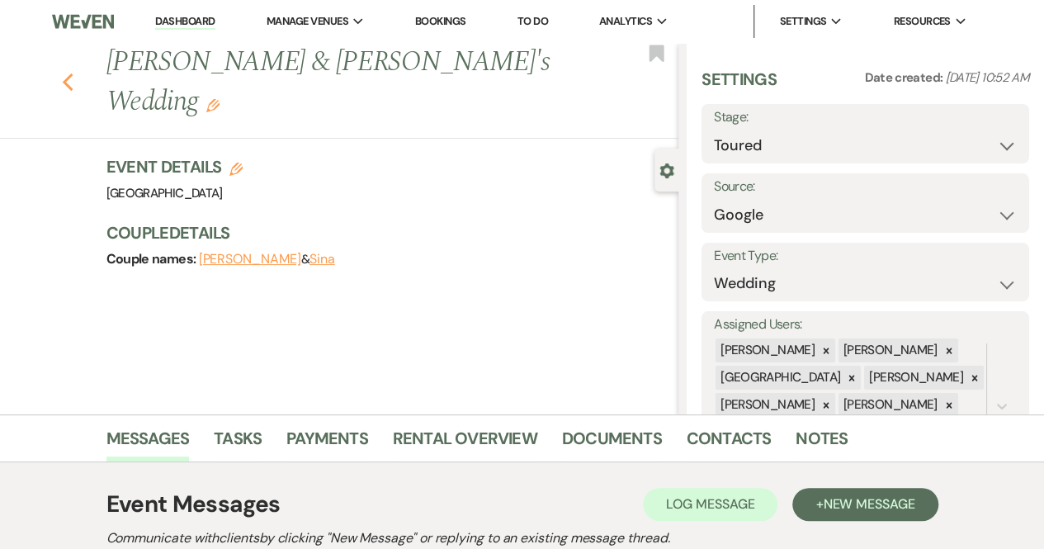
click at [73, 73] on use "button" at bounding box center [67, 82] width 11 height 18
select select "5"
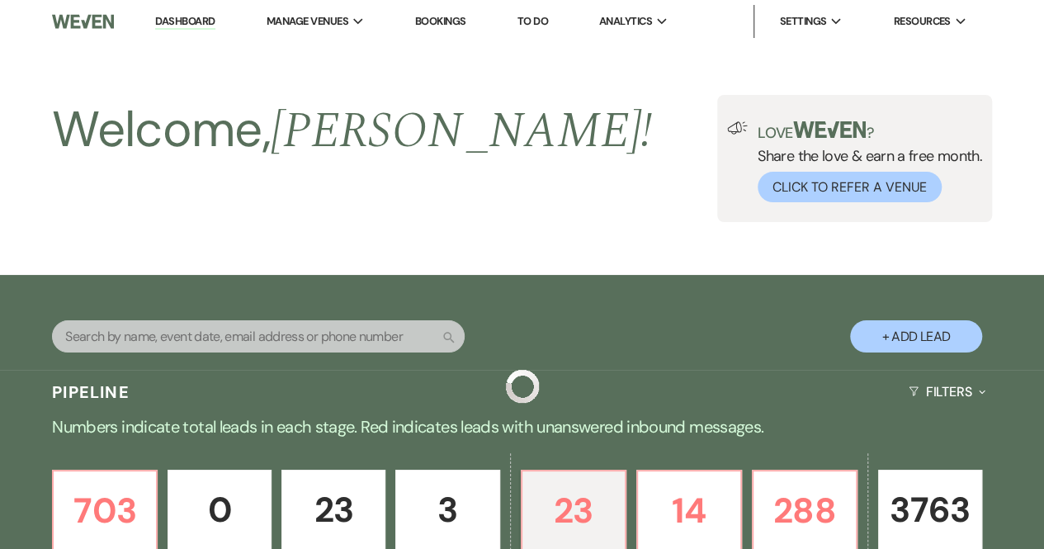
scroll to position [480, 0]
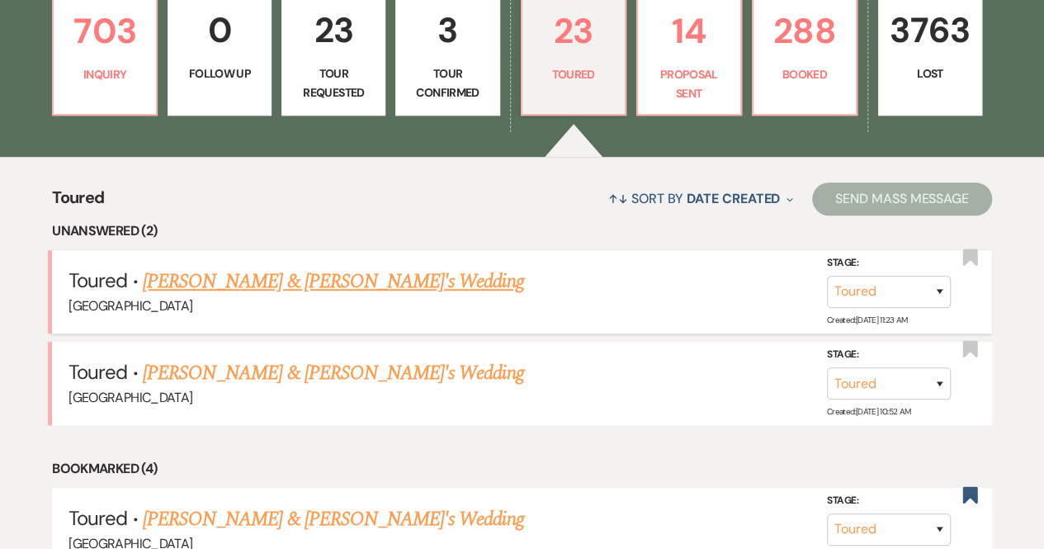
click at [305, 278] on link "[PERSON_NAME] & [PERSON_NAME]'s Wedding" at bounding box center [333, 282] width 381 height 30
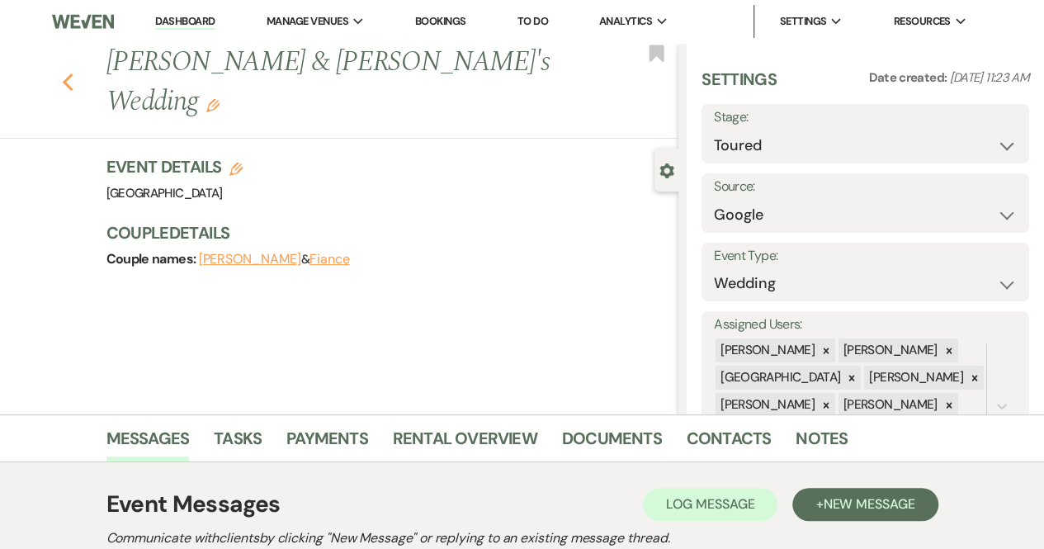
click at [69, 73] on use "button" at bounding box center [67, 82] width 11 height 18
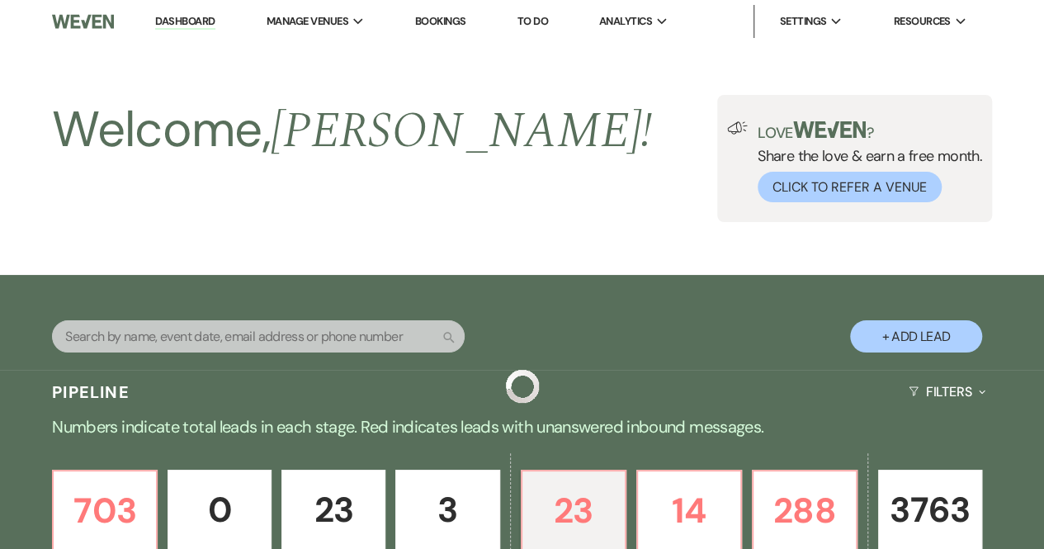
scroll to position [480, 0]
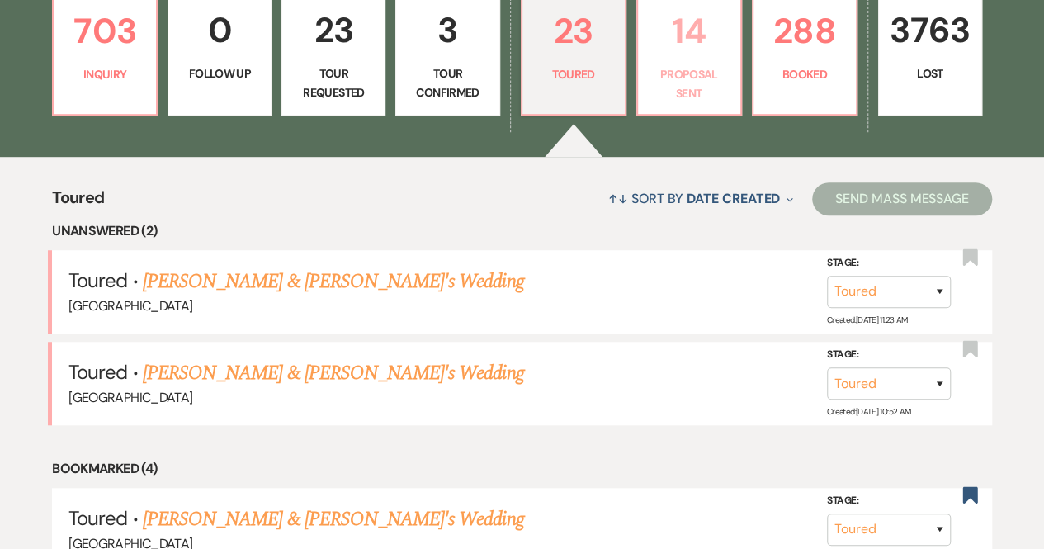
click at [702, 38] on p "14" at bounding box center [689, 30] width 83 height 55
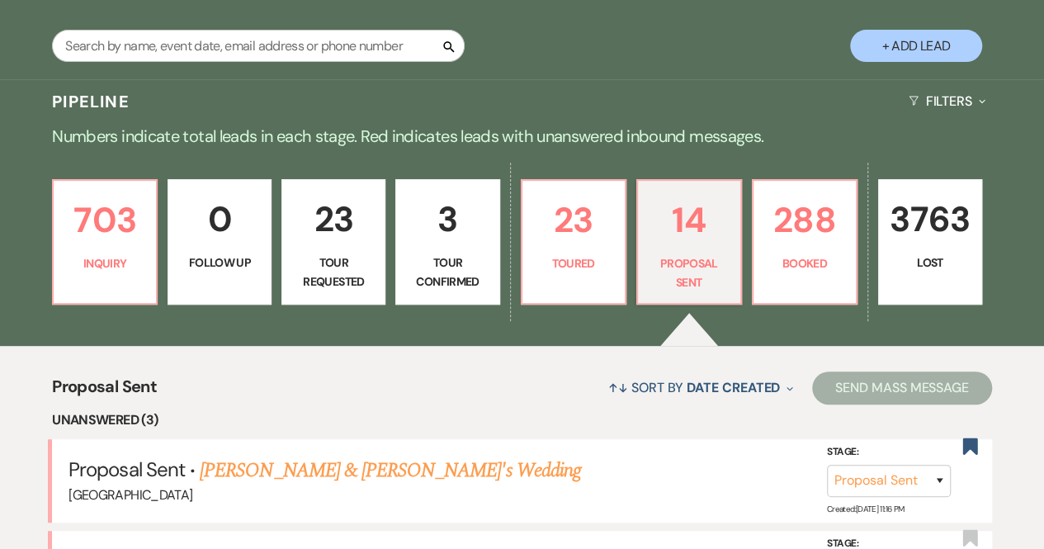
scroll to position [480, 0]
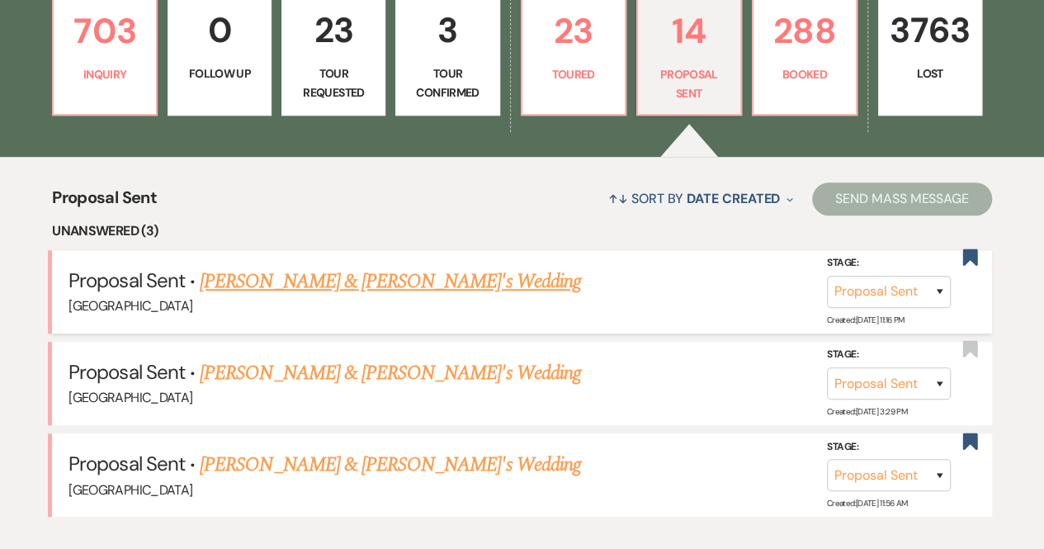
click at [406, 282] on link "[PERSON_NAME] & [PERSON_NAME]'s Wedding" at bounding box center [390, 282] width 381 height 30
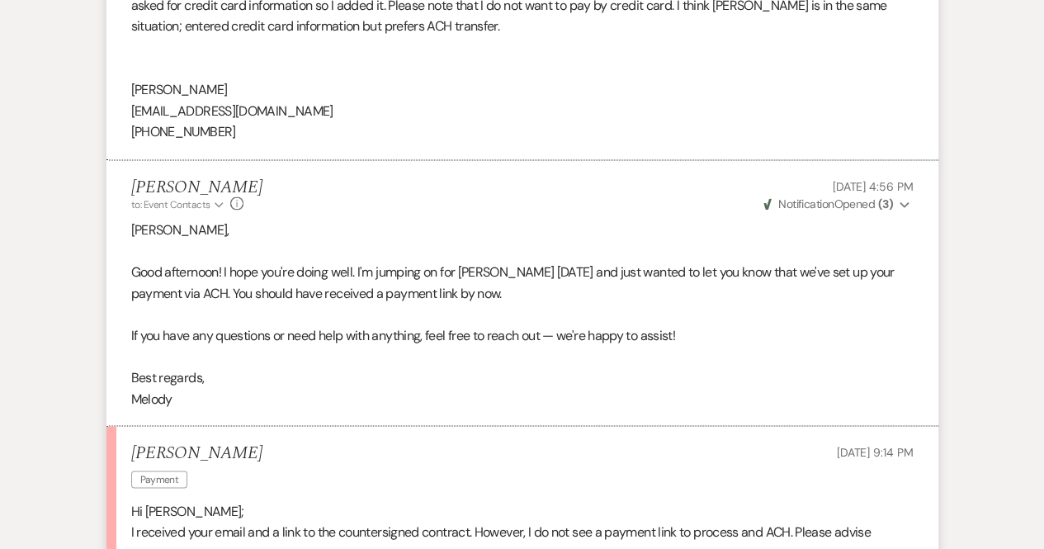
scroll to position [1585, 0]
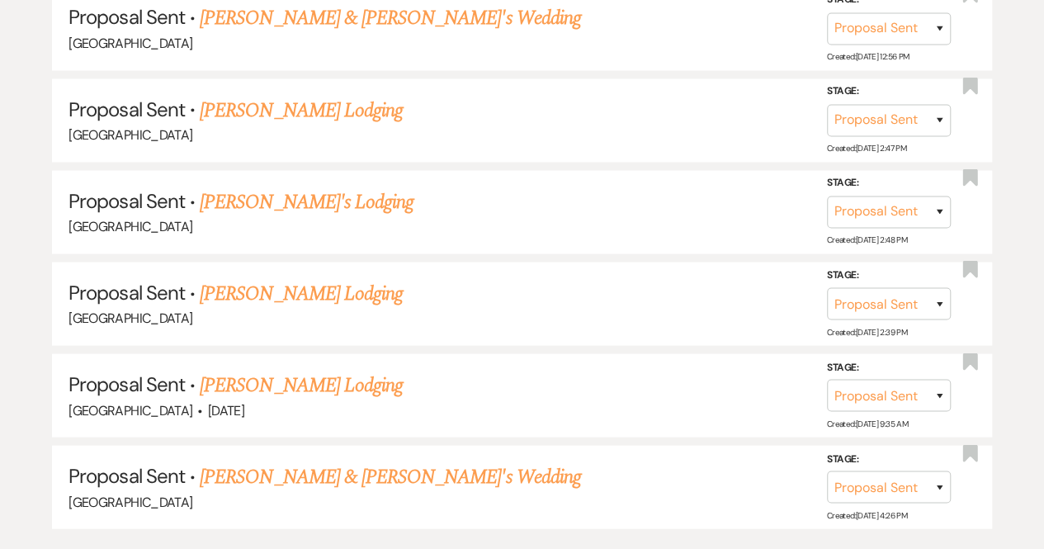
scroll to position [480, 0]
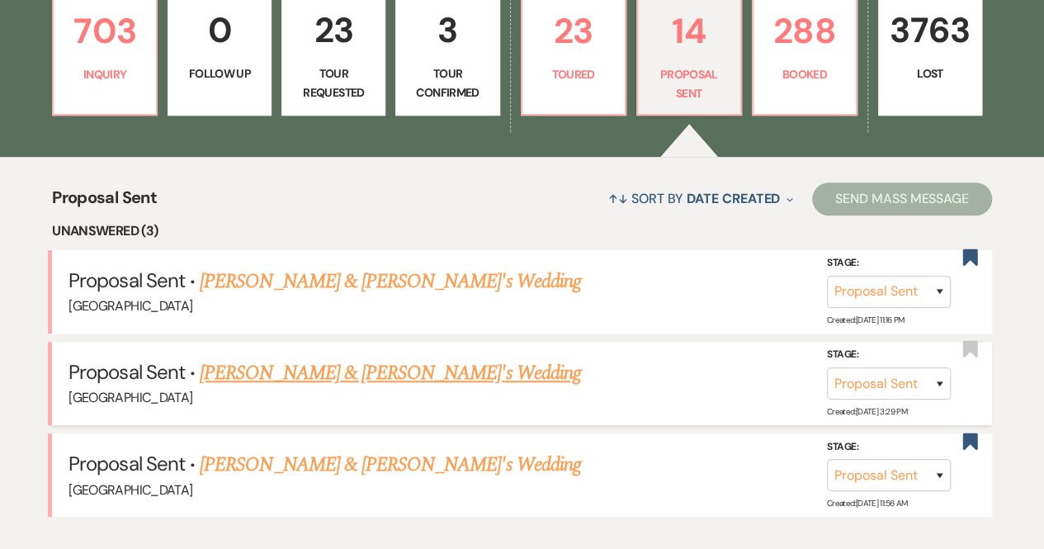
click at [370, 371] on link "[PERSON_NAME] & [PERSON_NAME]'s Wedding" at bounding box center [390, 373] width 381 height 30
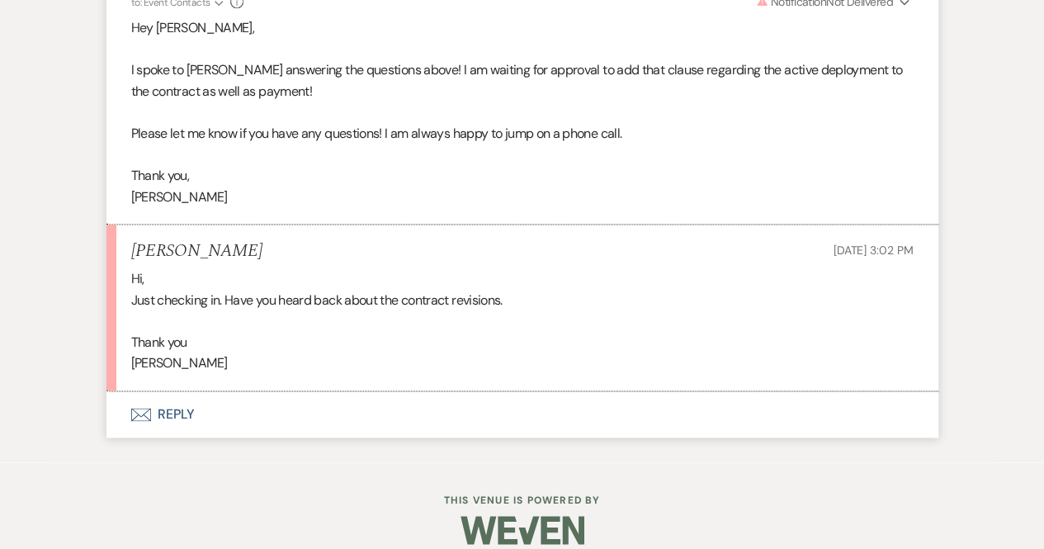
scroll to position [7235, 0]
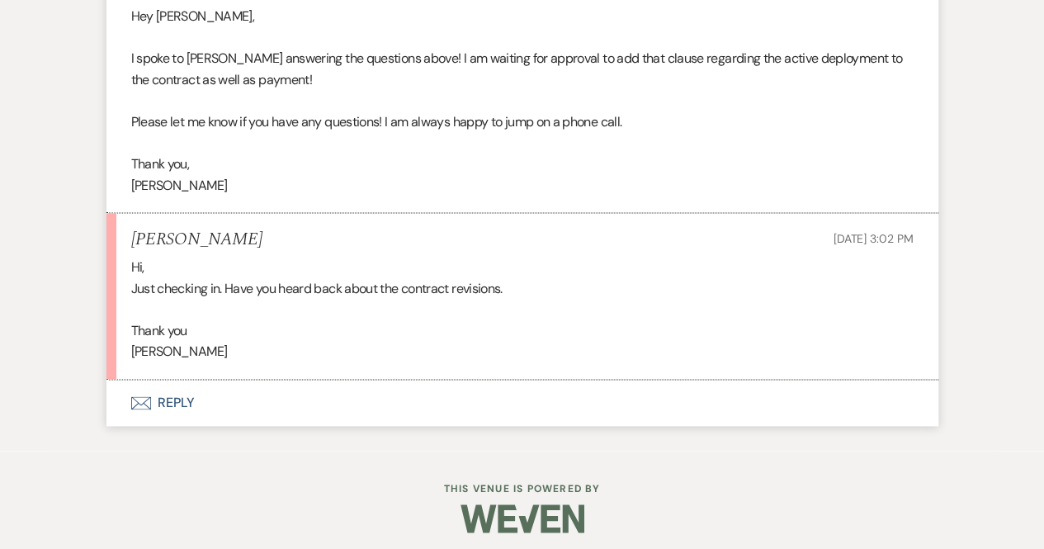
click at [167, 392] on button "Envelope Reply" at bounding box center [523, 403] width 832 height 46
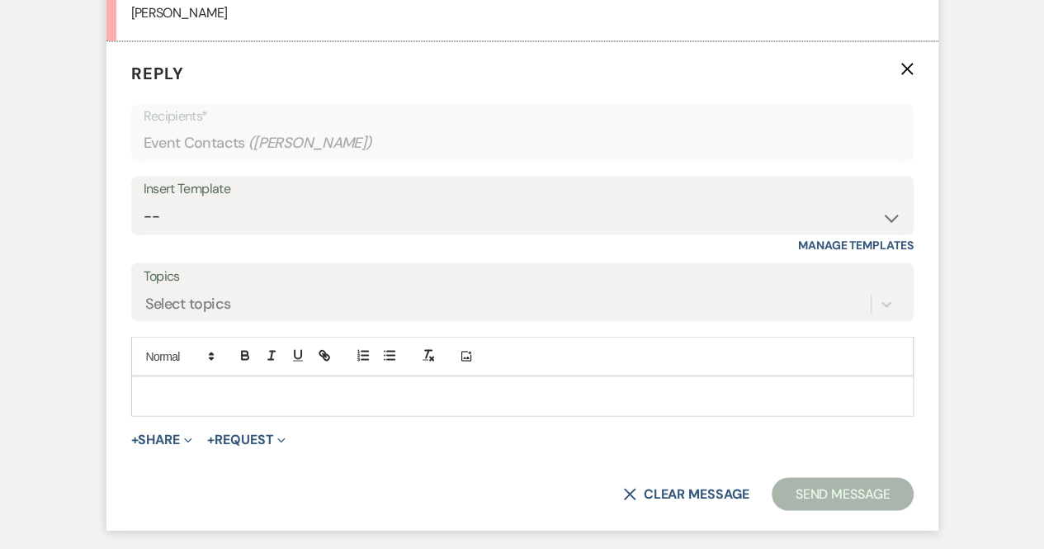
scroll to position [7576, 0]
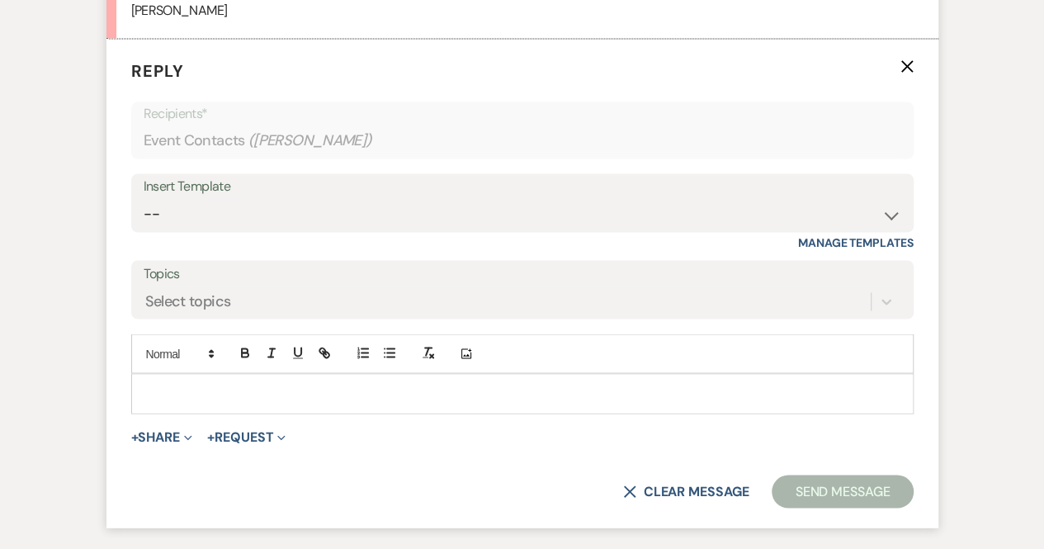
click at [170, 384] on p at bounding box center [522, 393] width 756 height 18
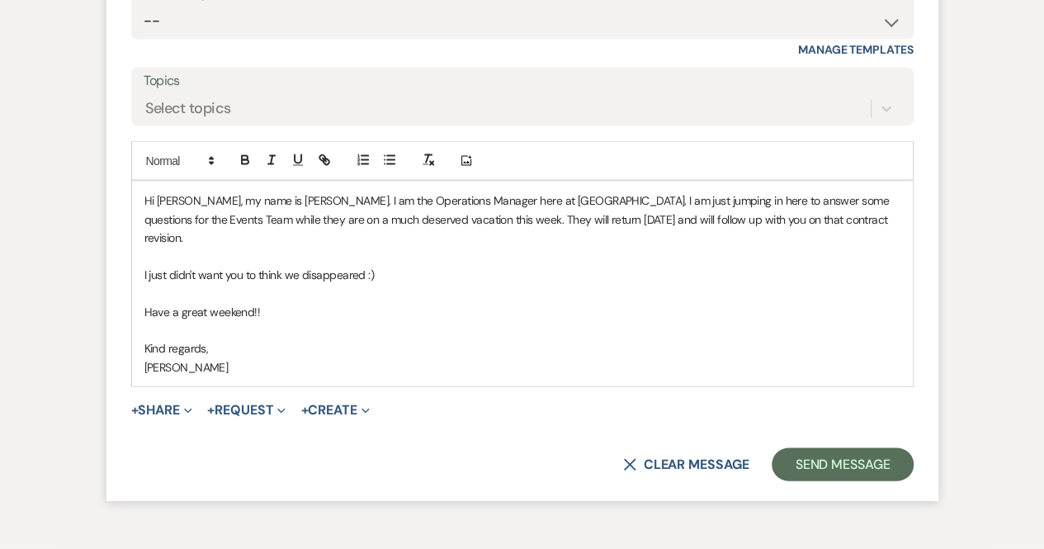
scroll to position [7773, 0]
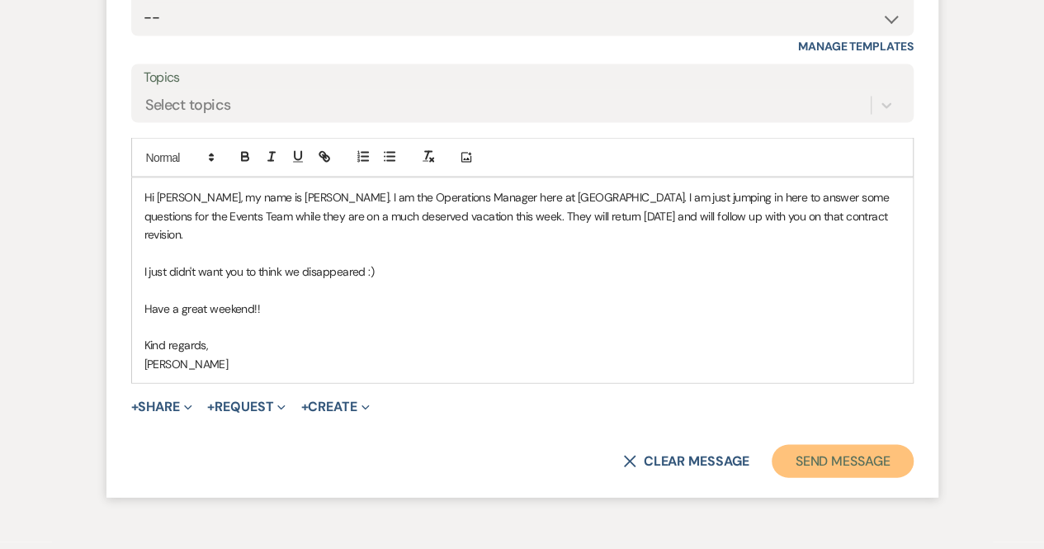
click at [842, 444] on button "Send Message" at bounding box center [842, 460] width 141 height 33
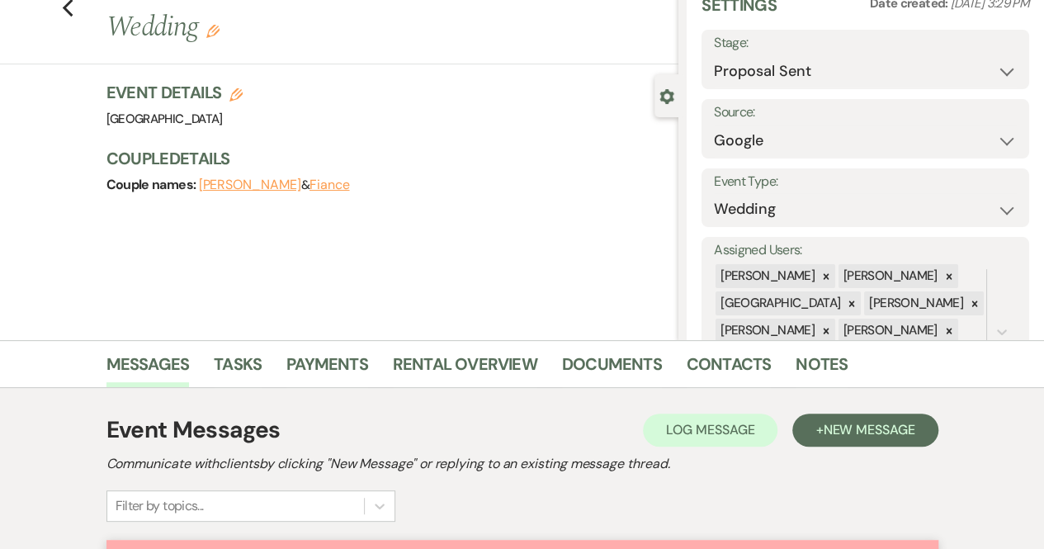
scroll to position [0, 0]
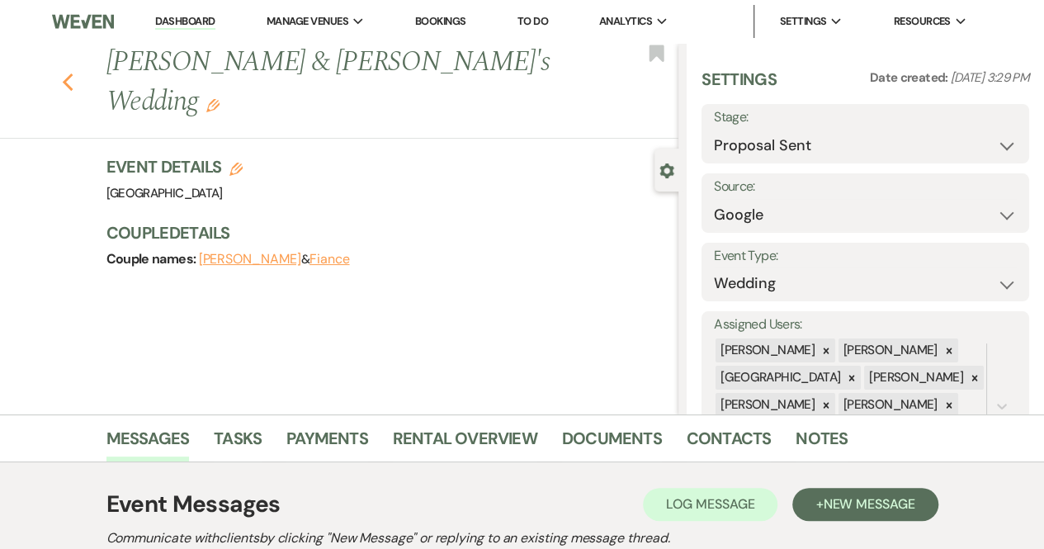
click at [73, 73] on icon "Previous" at bounding box center [68, 83] width 12 height 20
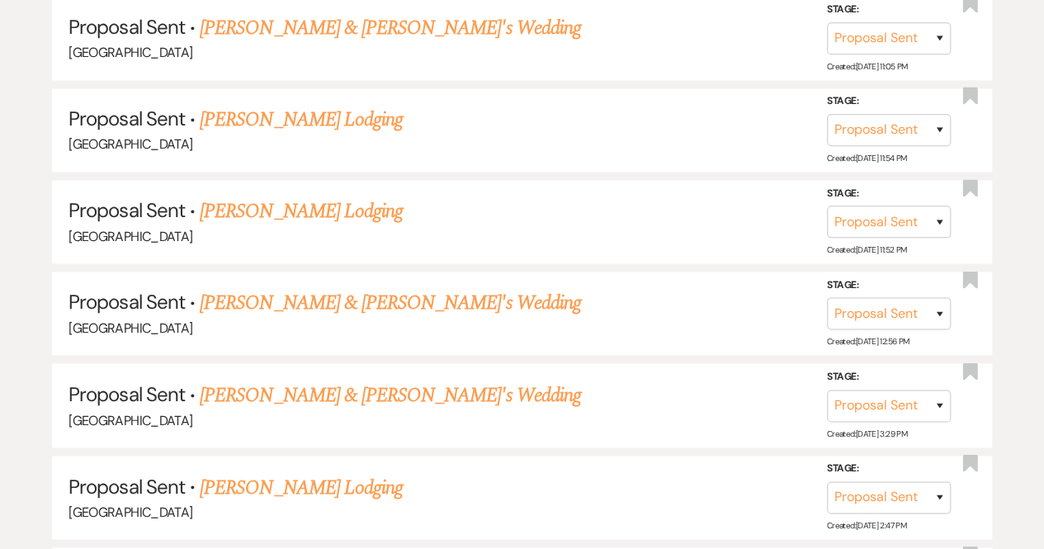
scroll to position [1208, 0]
click at [291, 384] on link "[PERSON_NAME] & [PERSON_NAME]'s Wedding" at bounding box center [390, 396] width 381 height 30
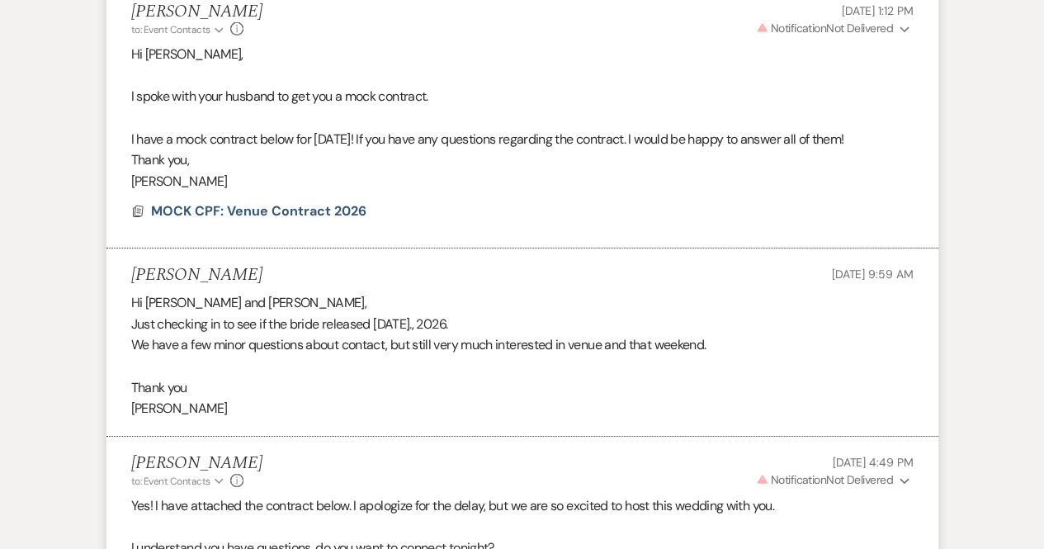
scroll to position [5732, 0]
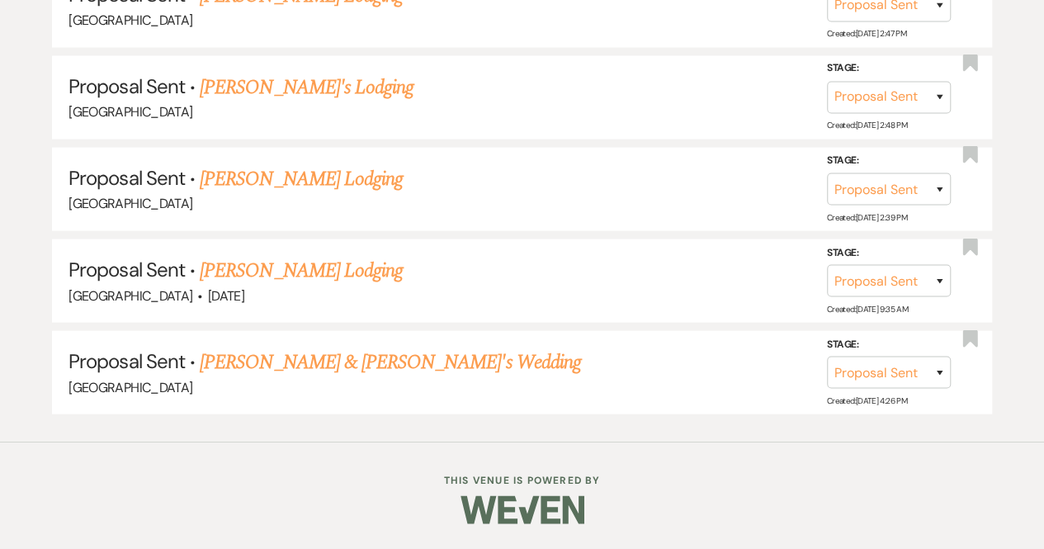
scroll to position [1208, 0]
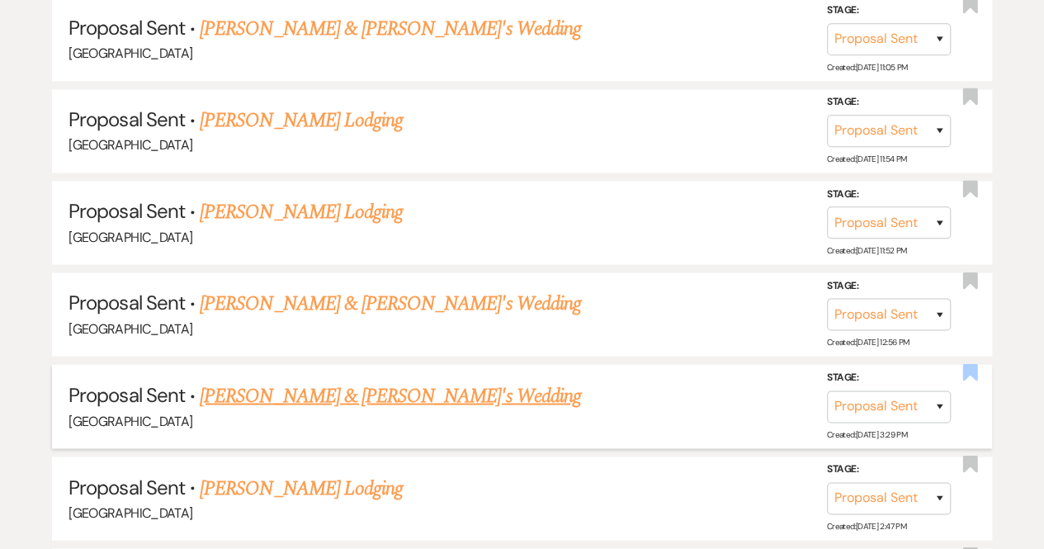
click at [968, 363] on use "button" at bounding box center [970, 371] width 15 height 17
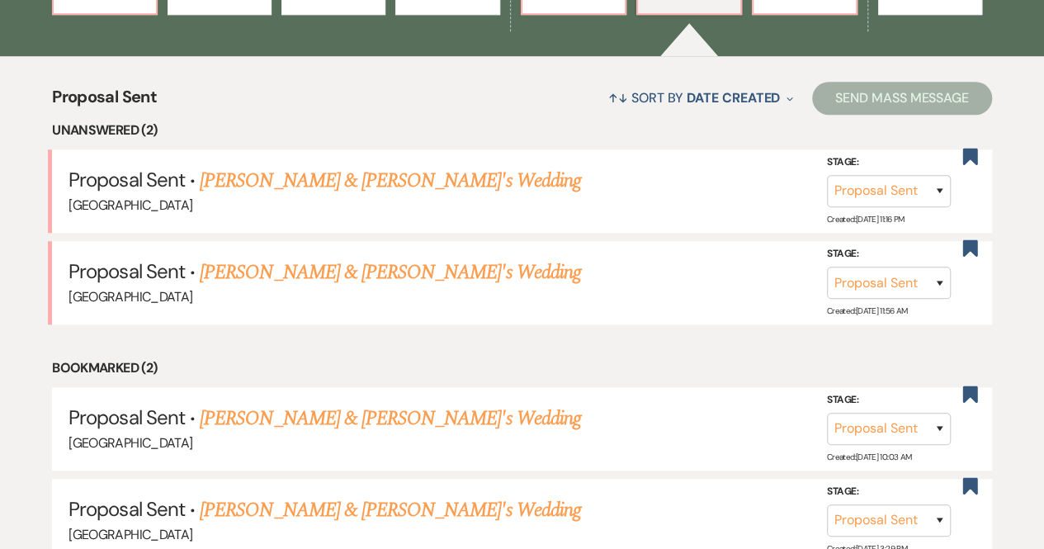
scroll to position [481, 0]
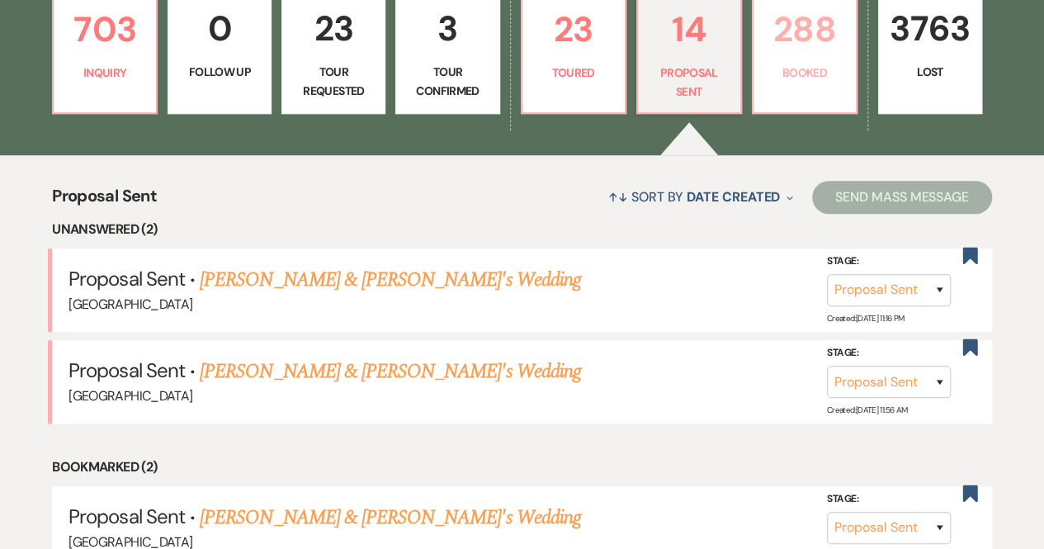
click at [812, 61] on link "288 Booked" at bounding box center [805, 51] width 106 height 126
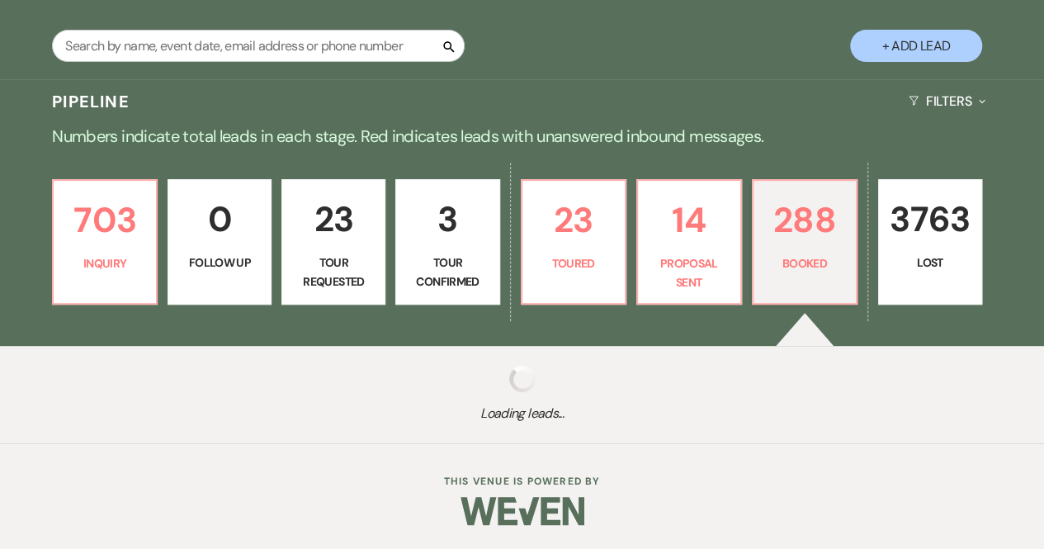
click at [680, 367] on div "Loading leads..." at bounding box center [522, 394] width 1044 height 97
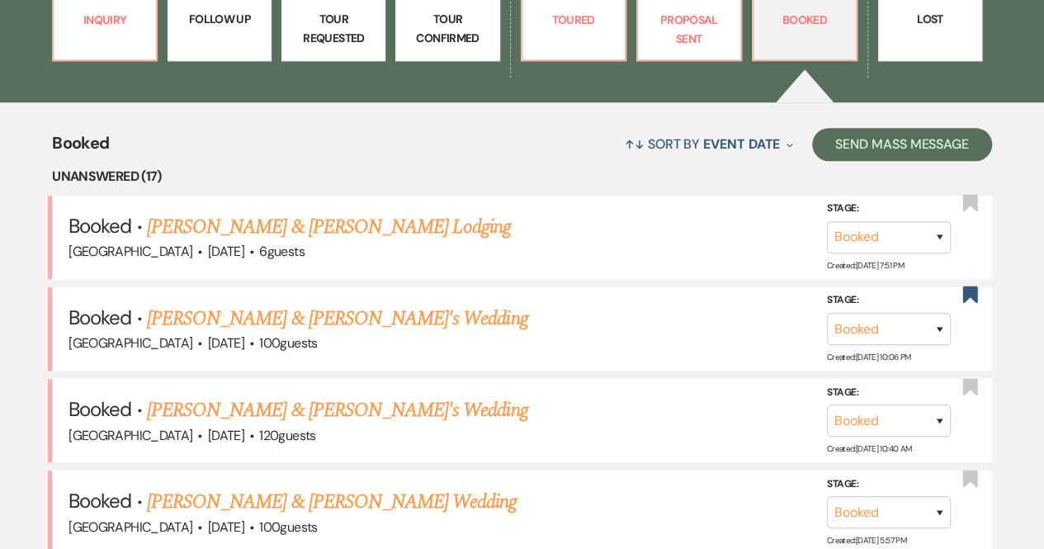
scroll to position [534, 0]
click at [277, 225] on link "[PERSON_NAME] & [PERSON_NAME] Lodging" at bounding box center [329, 227] width 364 height 30
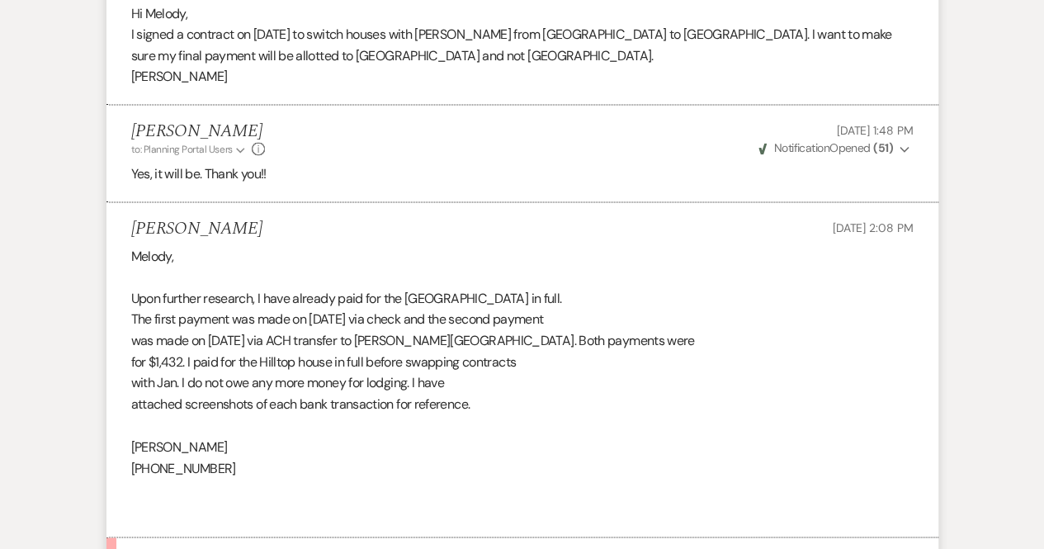
scroll to position [1615, 0]
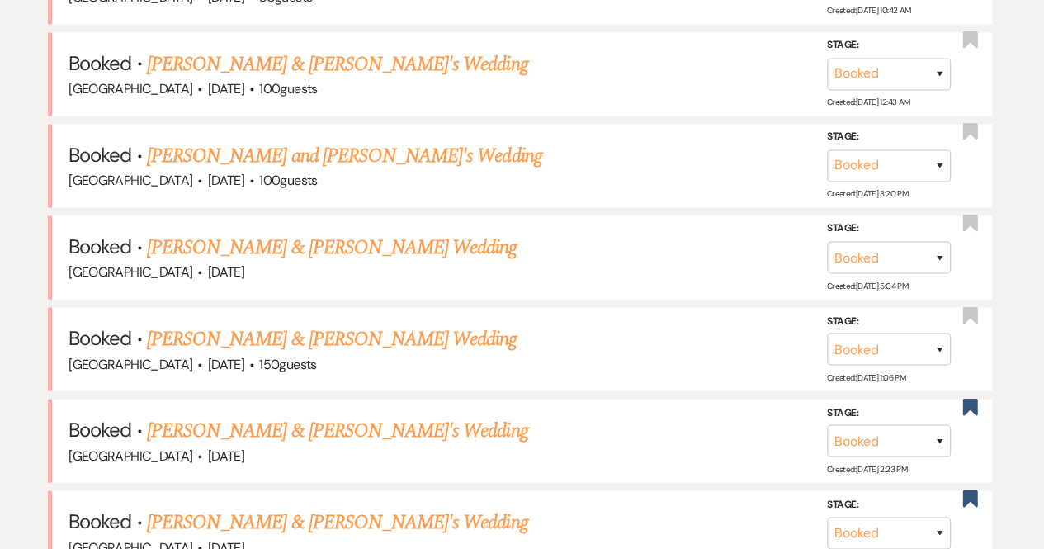
scroll to position [534, 0]
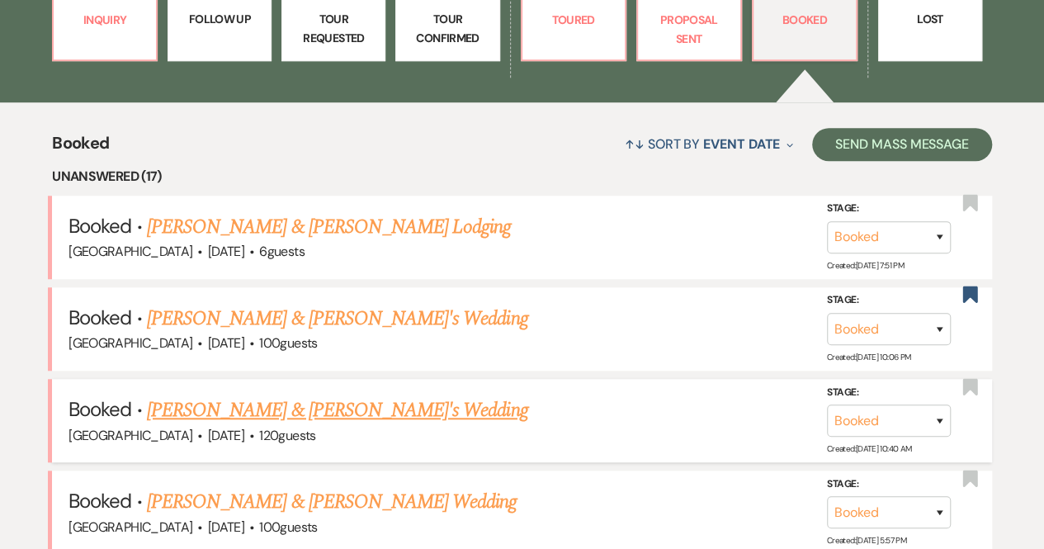
click at [331, 410] on link "[PERSON_NAME] & [PERSON_NAME]'s Wedding" at bounding box center [337, 410] width 381 height 30
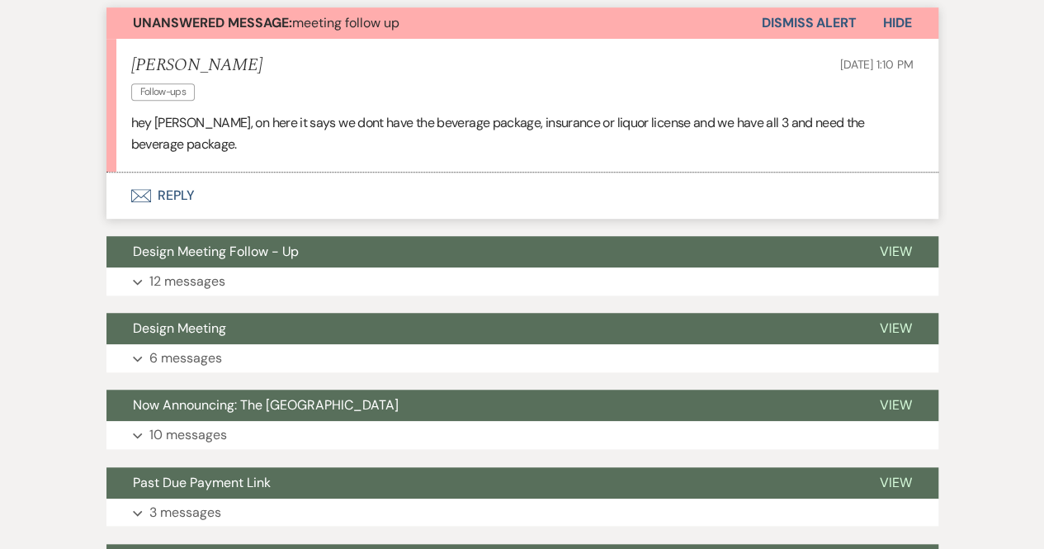
scroll to position [489, 0]
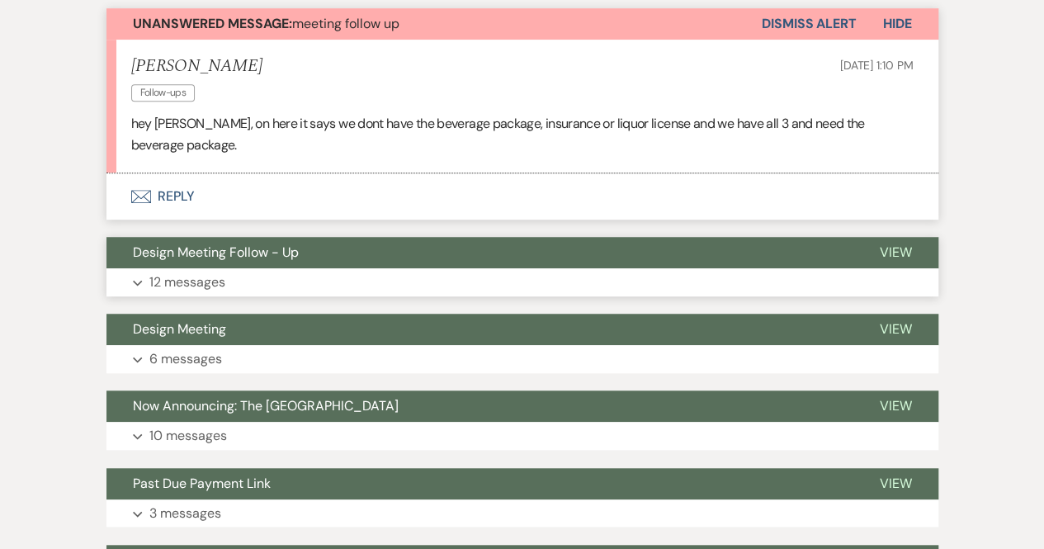
click at [200, 278] on p "12 messages" at bounding box center [187, 282] width 76 height 21
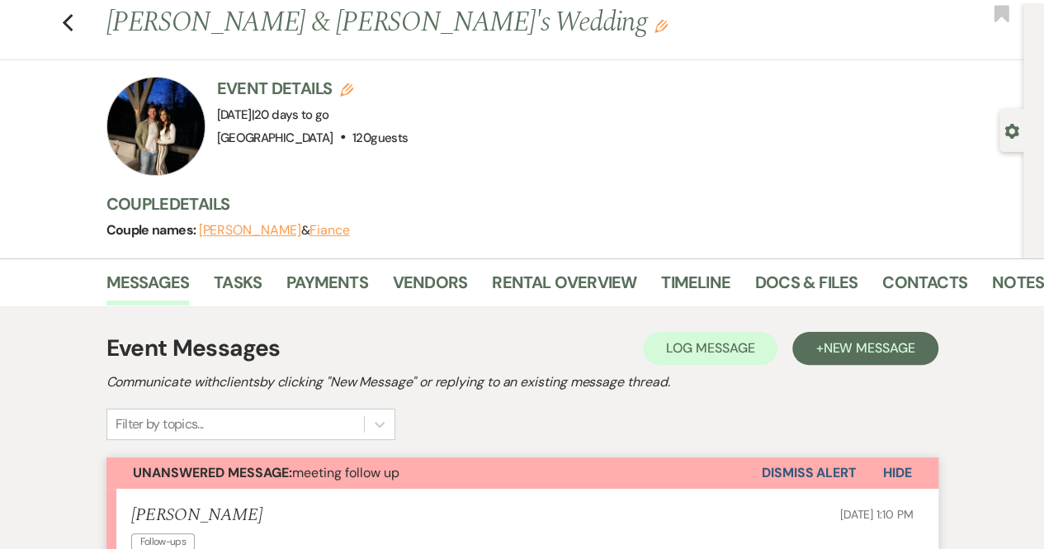
scroll to position [31, 0]
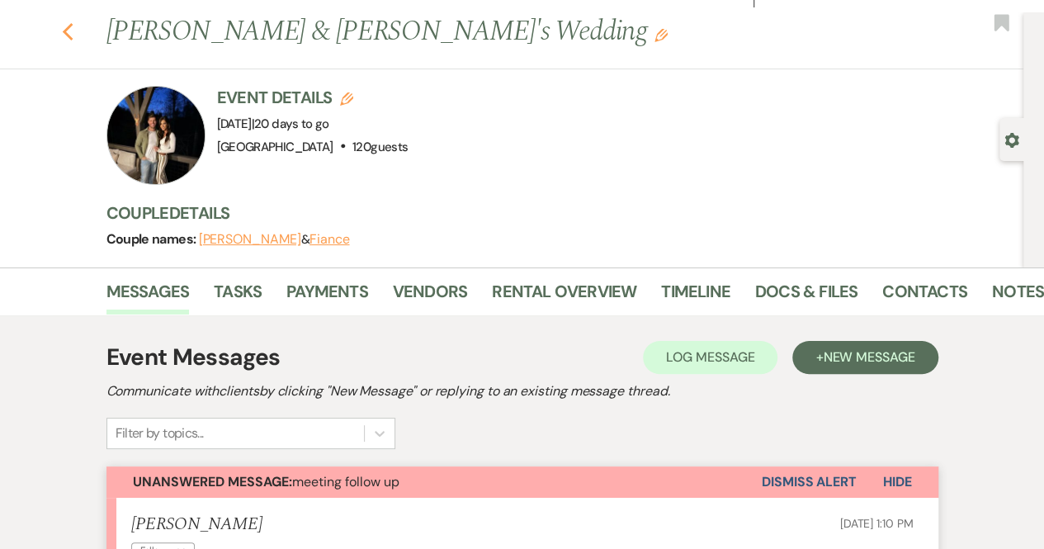
click at [74, 31] on icon "Previous" at bounding box center [68, 32] width 12 height 20
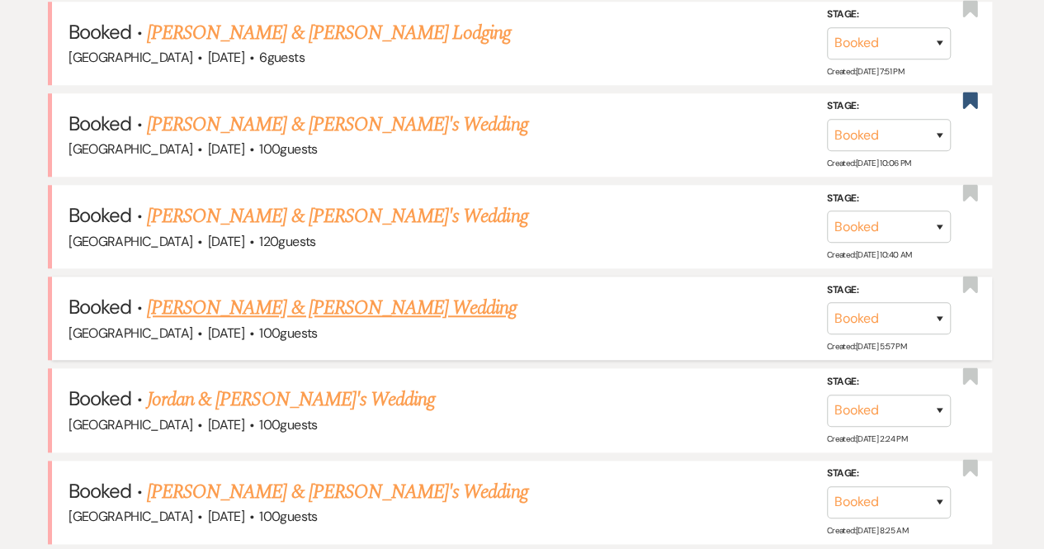
scroll to position [727, 0]
click at [338, 299] on link "[PERSON_NAME] & [PERSON_NAME] Wedding" at bounding box center [332, 309] width 370 height 30
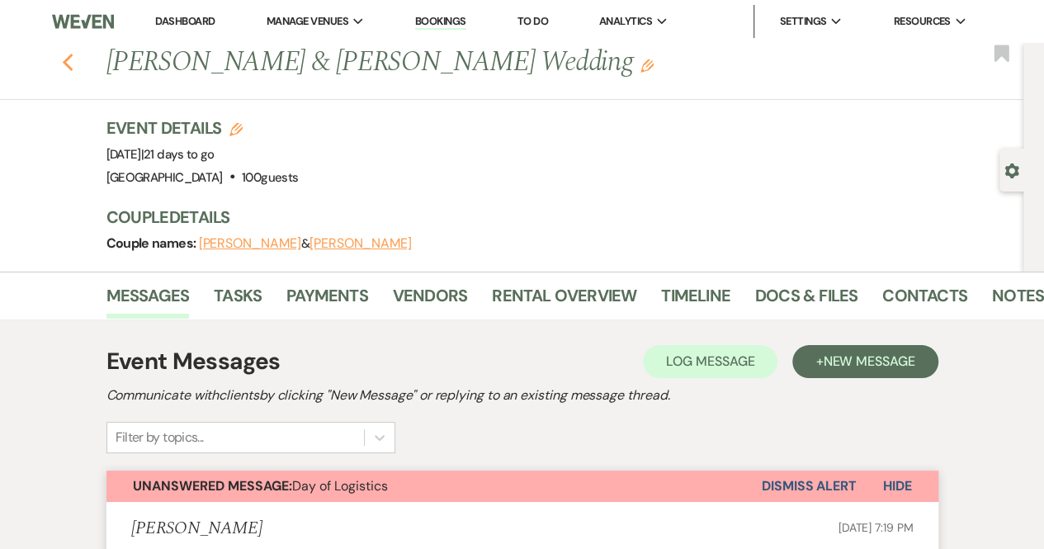
click at [74, 64] on icon "Previous" at bounding box center [68, 63] width 12 height 20
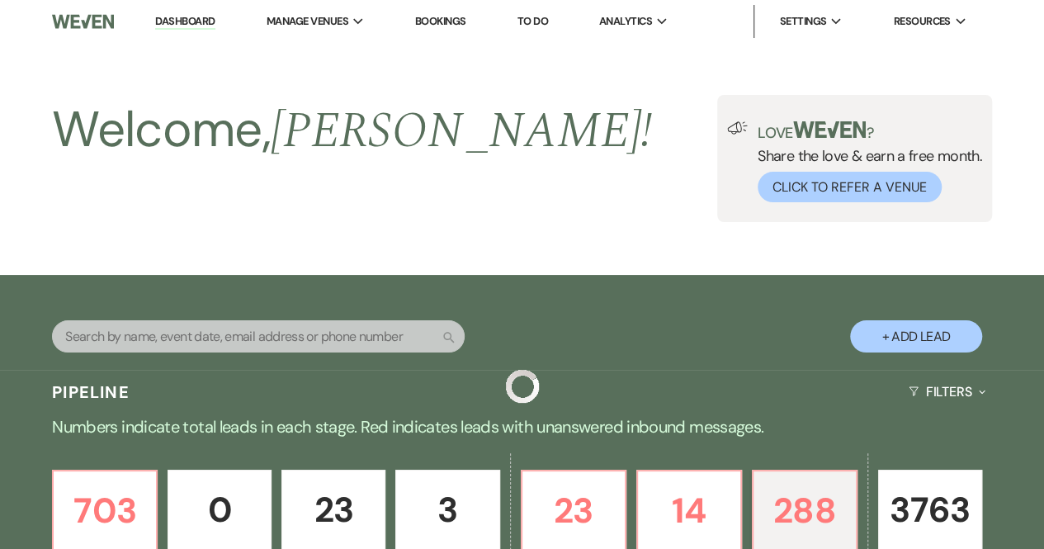
scroll to position [727, 0]
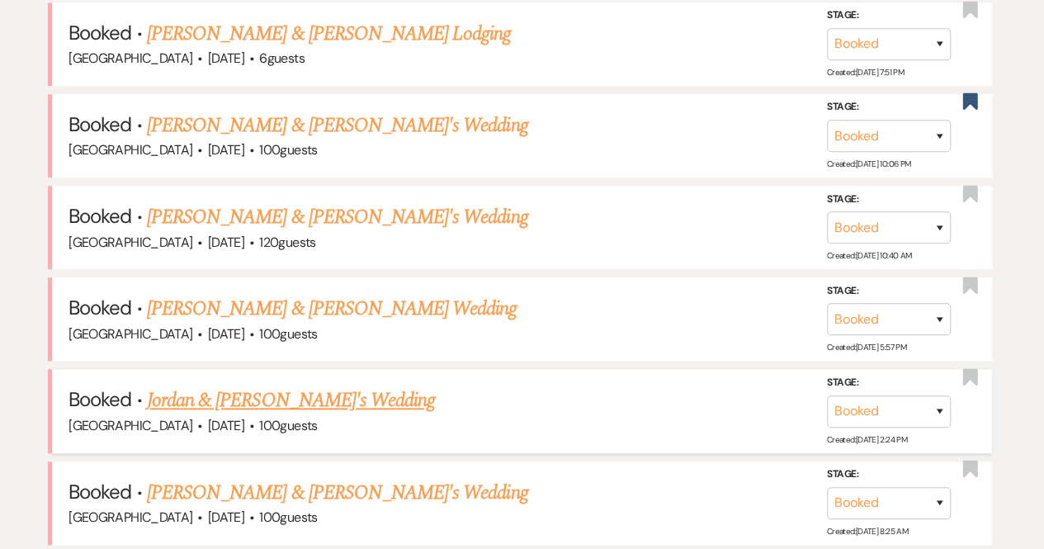
click at [282, 391] on link "Jordan & [PERSON_NAME]'s Wedding" at bounding box center [291, 401] width 288 height 30
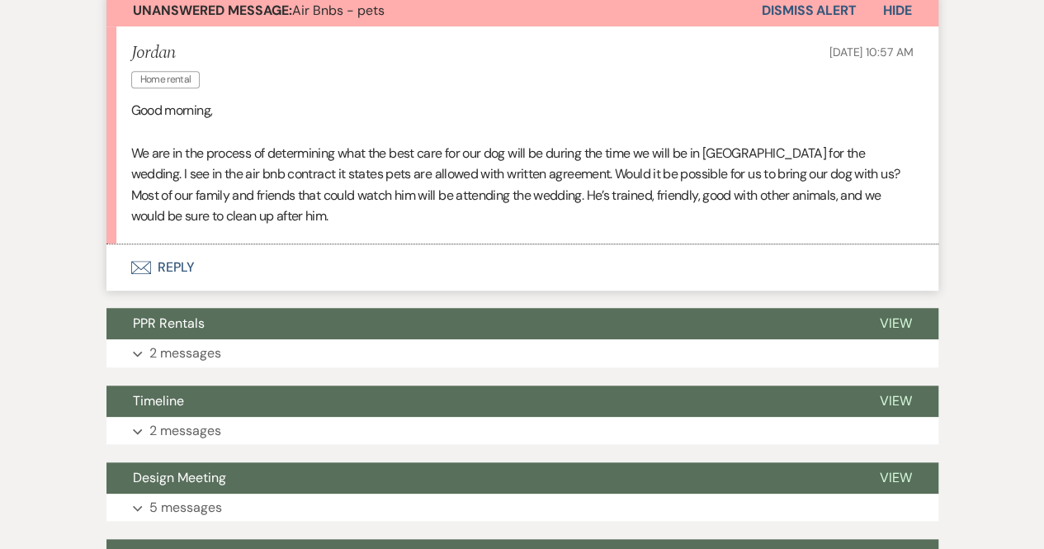
scroll to position [546, 0]
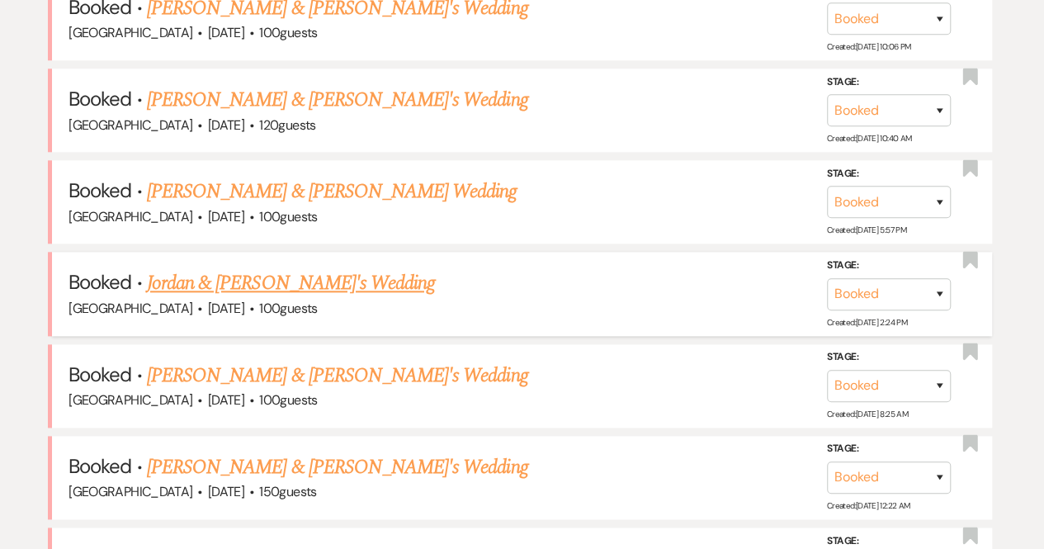
scroll to position [846, 0]
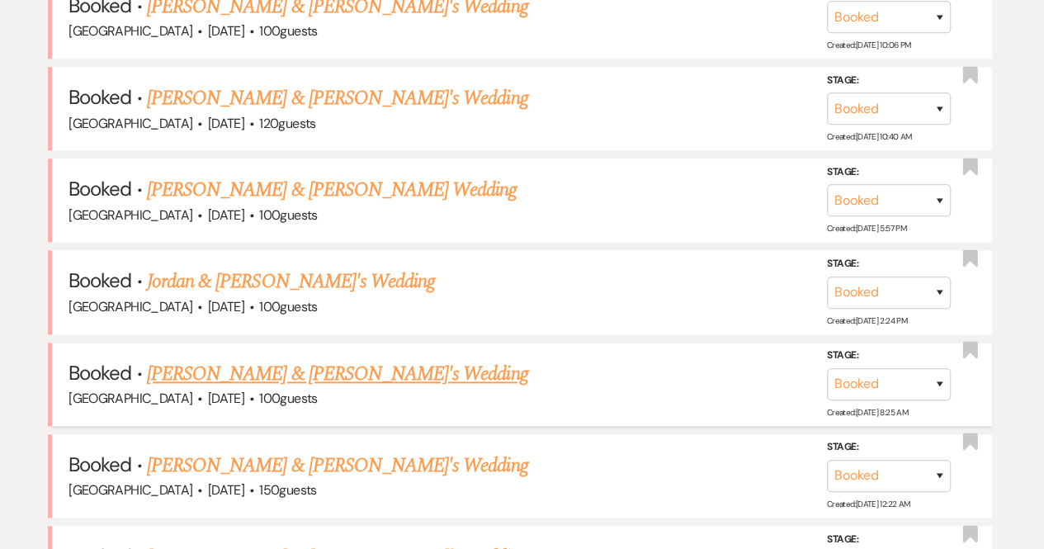
click at [266, 375] on link "[PERSON_NAME] & [PERSON_NAME]'s Wedding" at bounding box center [337, 374] width 381 height 30
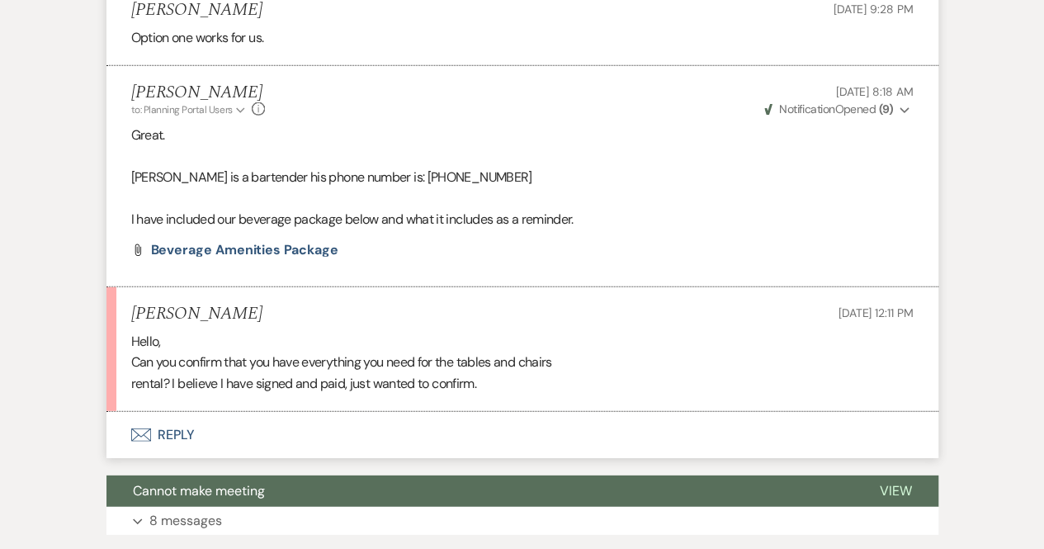
scroll to position [5313, 0]
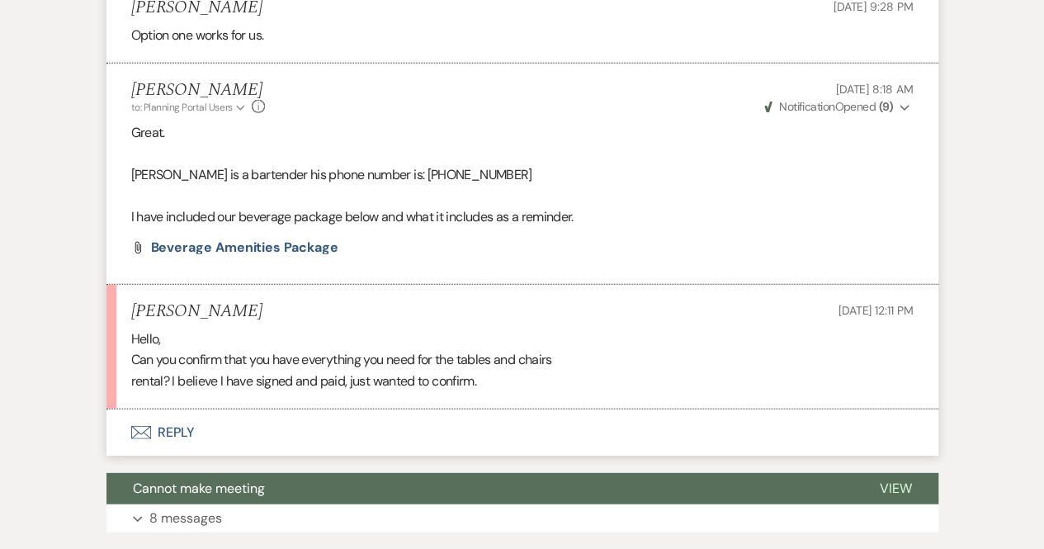
click at [172, 415] on button "Envelope Reply" at bounding box center [523, 433] width 832 height 46
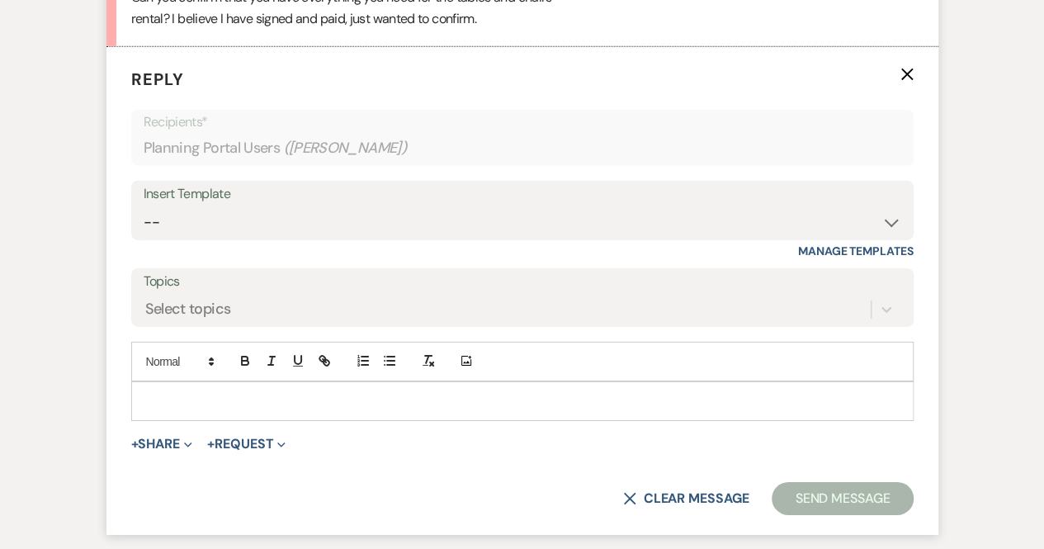
scroll to position [5681, 0]
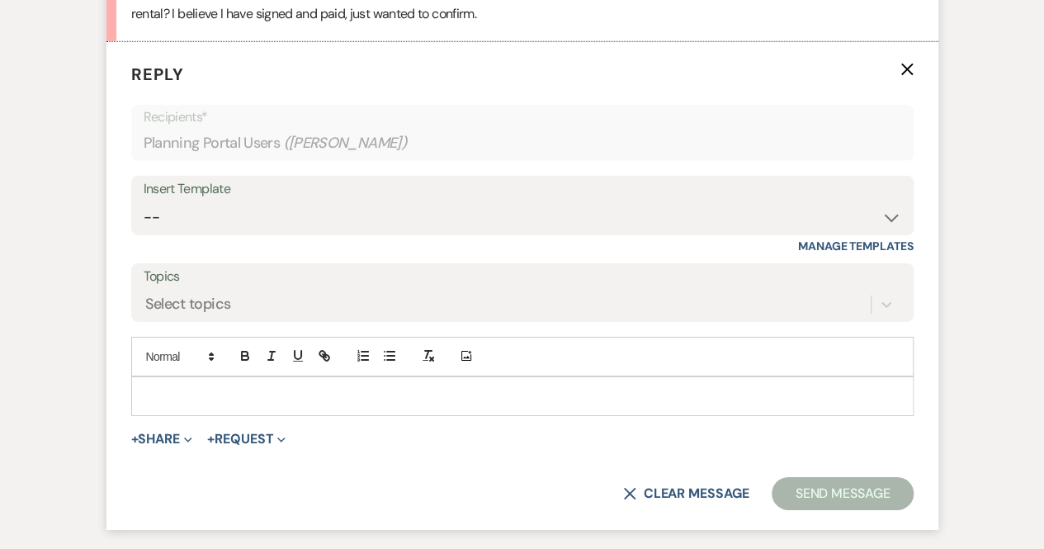
click at [165, 392] on p at bounding box center [522, 396] width 756 height 18
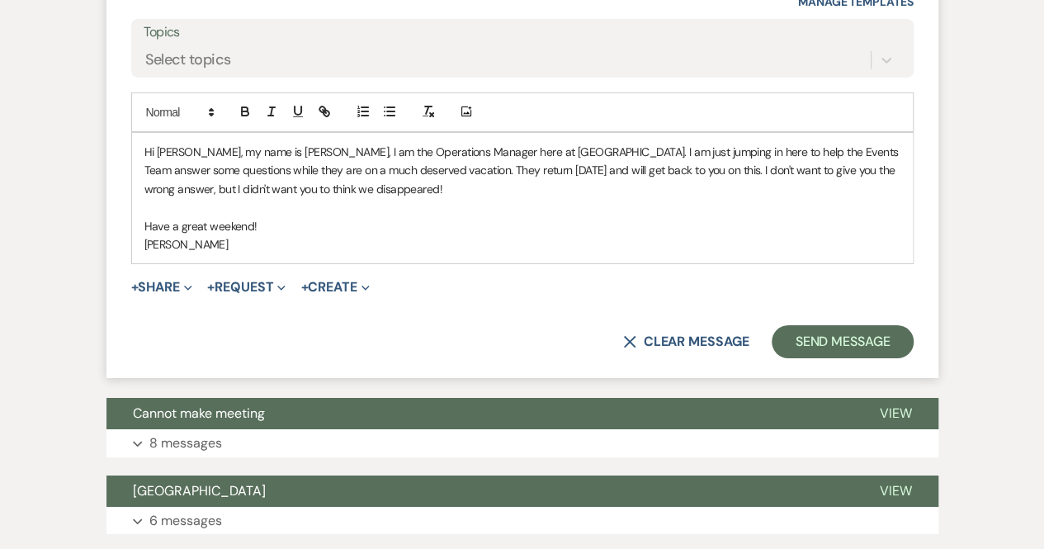
scroll to position [5923, 0]
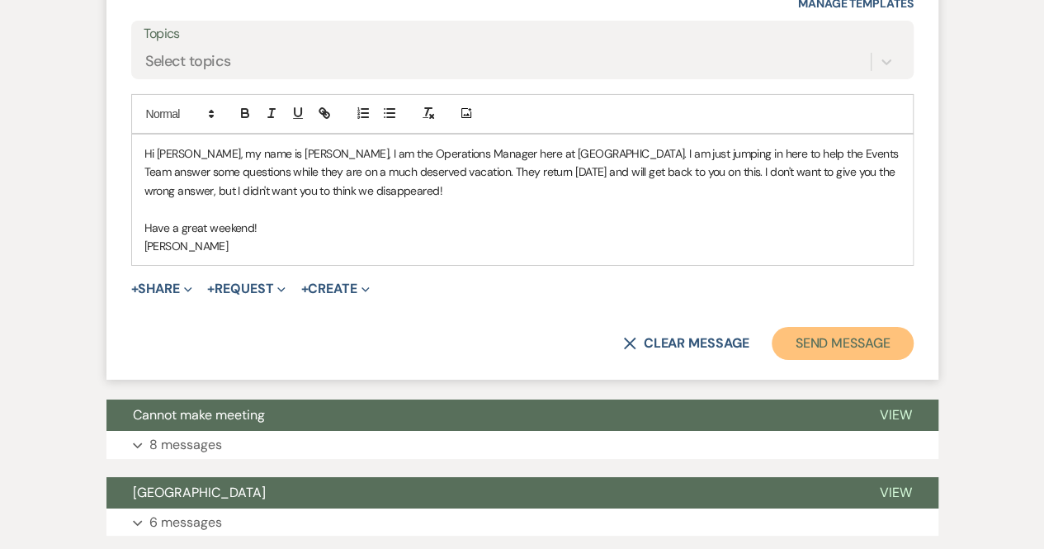
click at [826, 333] on button "Send Message" at bounding box center [842, 343] width 141 height 33
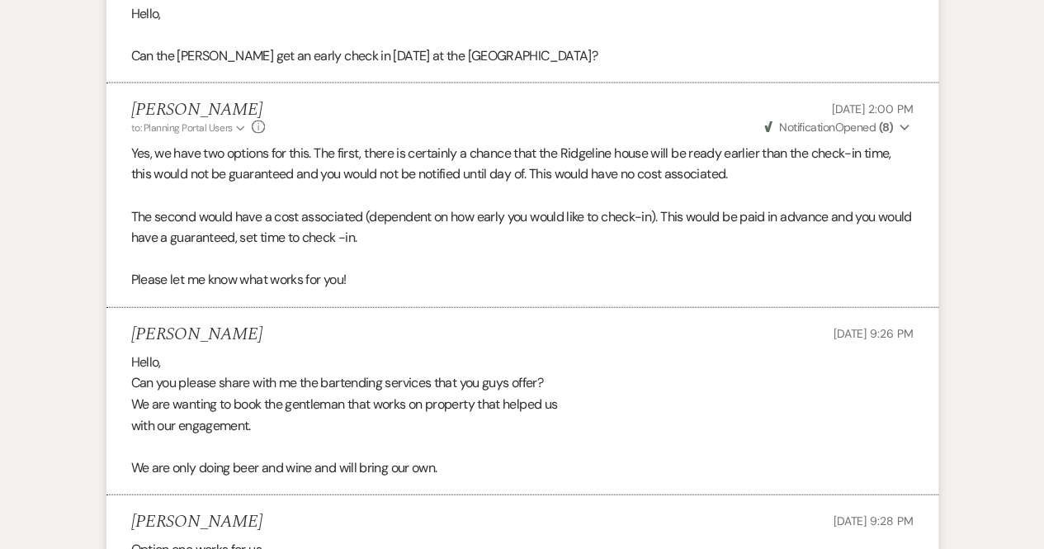
scroll to position [4794, 0]
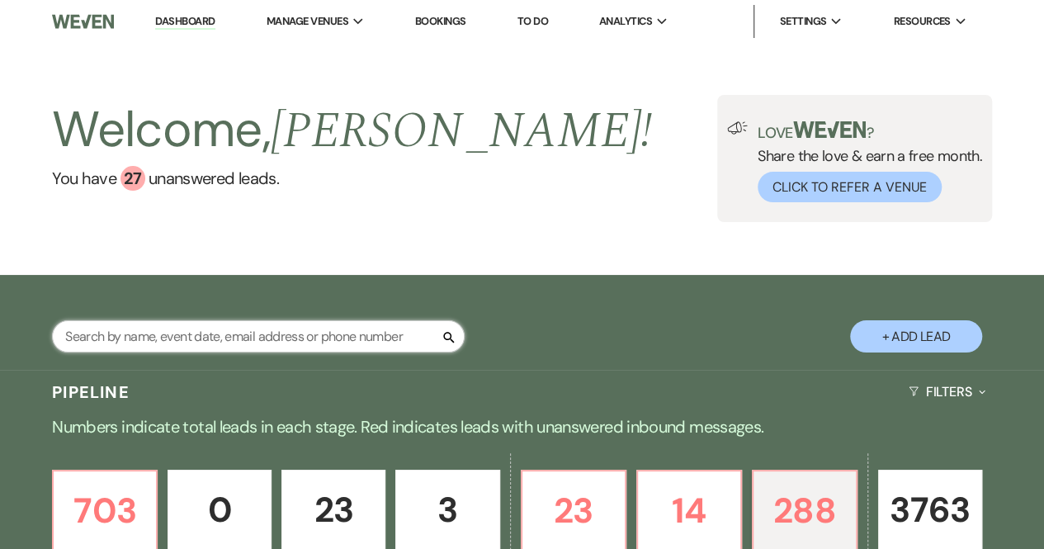
click at [162, 326] on input "text" at bounding box center [258, 336] width 413 height 32
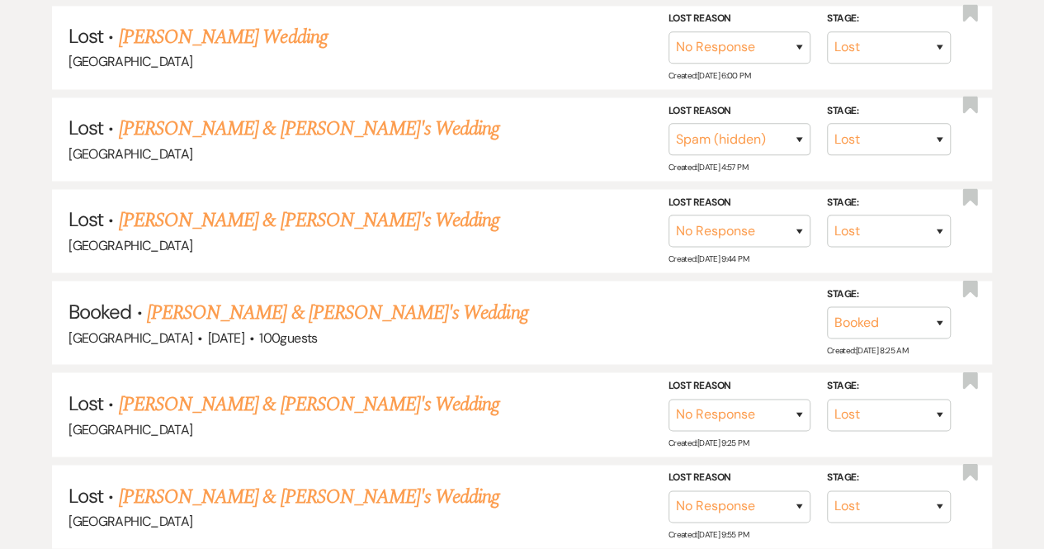
scroll to position [1253, 0]
click at [297, 302] on link "[PERSON_NAME] & [PERSON_NAME]'s Wedding" at bounding box center [337, 311] width 381 height 30
click at [973, 279] on use "button" at bounding box center [970, 287] width 15 height 17
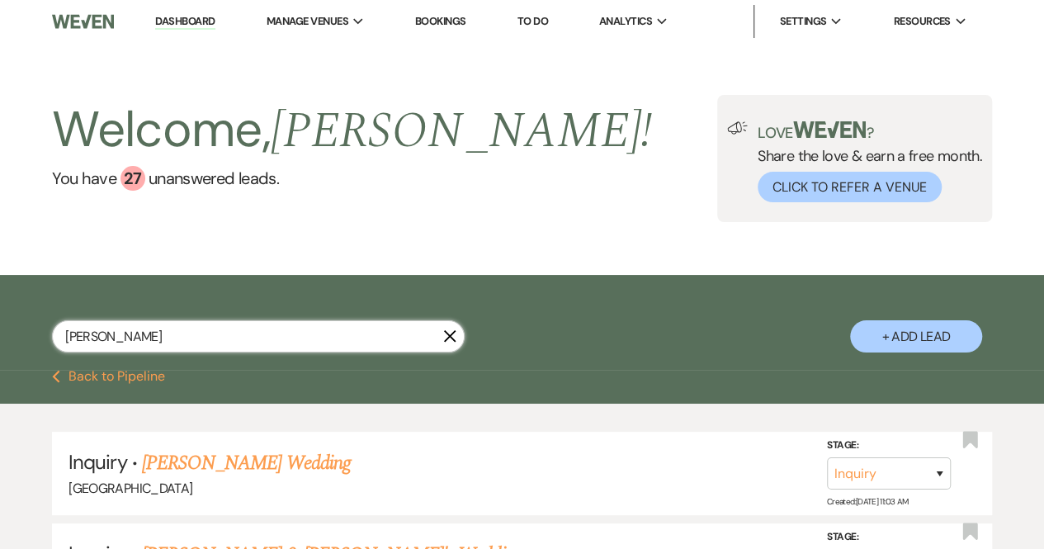
drag, startPoint x: 239, startPoint y: 336, endPoint x: 0, endPoint y: 320, distance: 239.2
click at [0, 320] on div "[PERSON_NAME] X + Add Lead" at bounding box center [522, 324] width 1044 height 83
click at [116, 376] on button "Previous Back to Pipeline" at bounding box center [108, 376] width 113 height 13
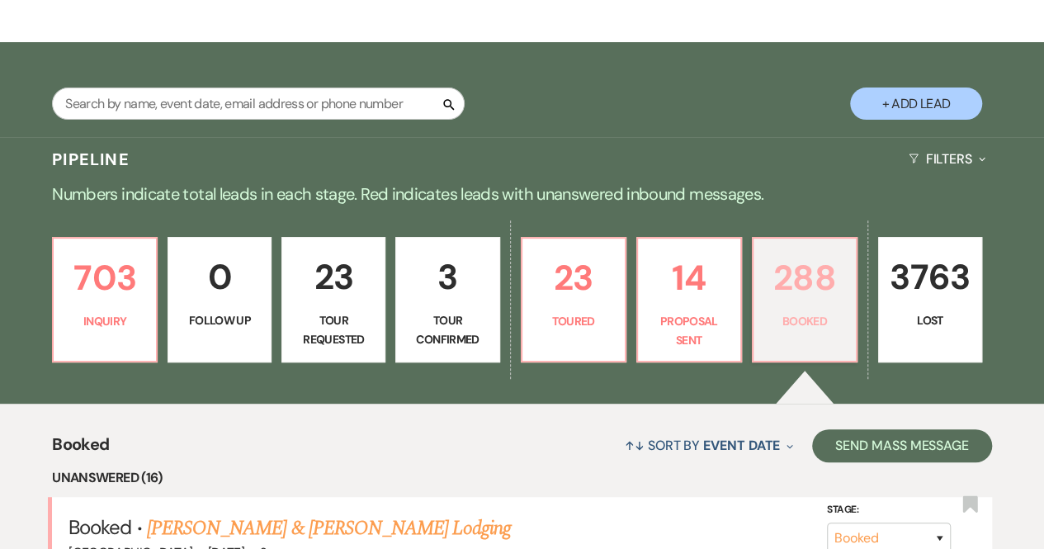
scroll to position [242, 0]
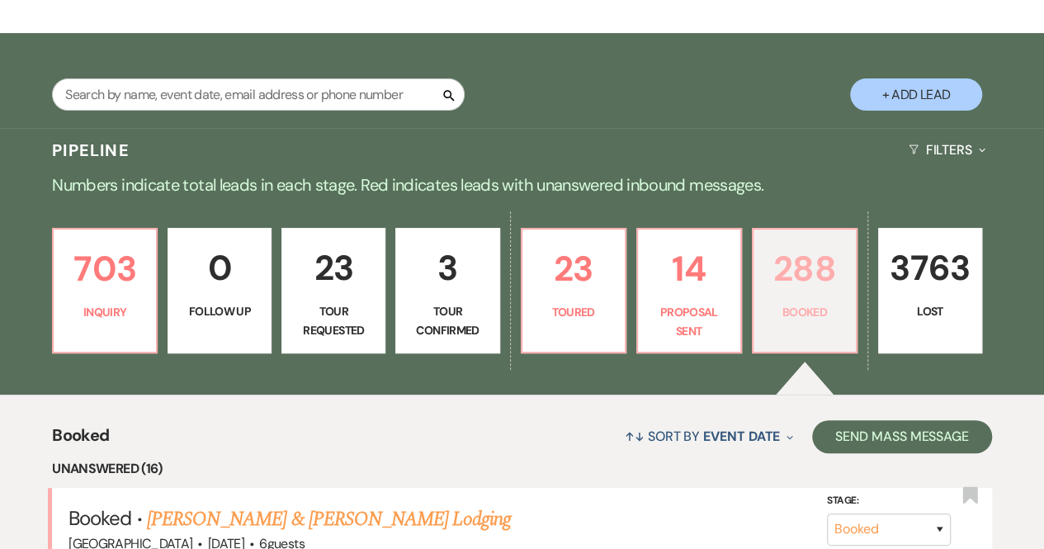
click at [810, 295] on p "288" at bounding box center [805, 268] width 83 height 55
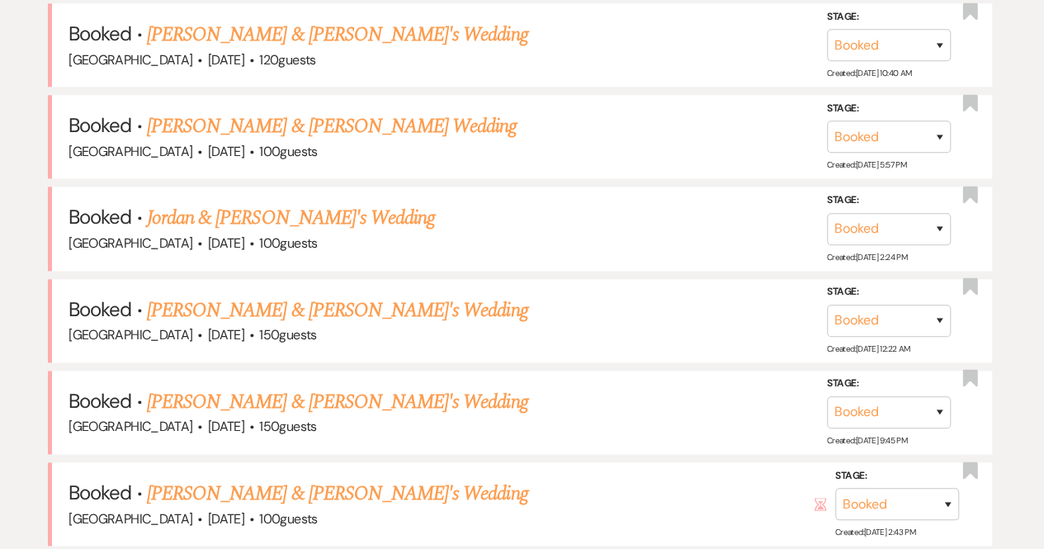
scroll to position [913, 0]
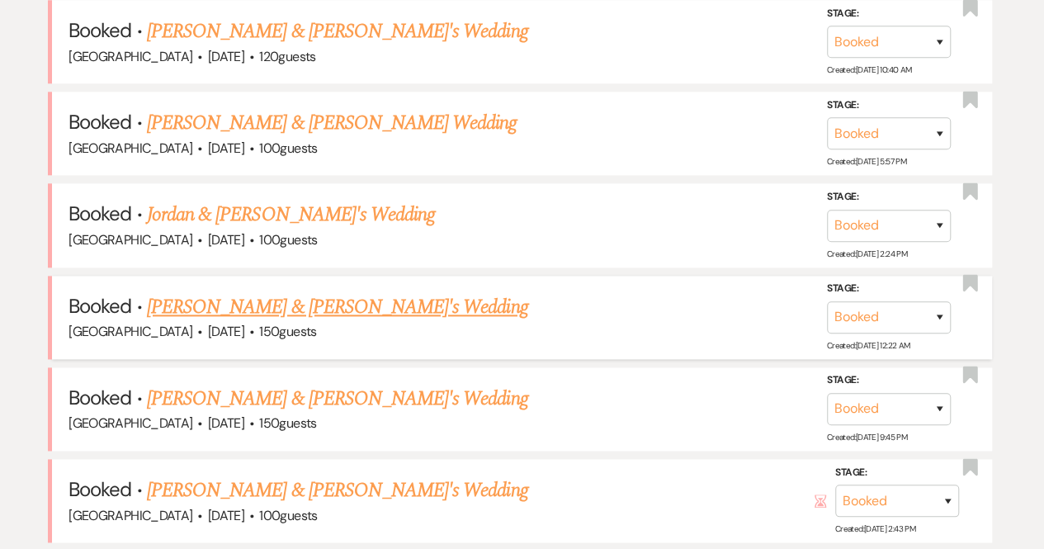
click at [302, 307] on link "[PERSON_NAME] & [PERSON_NAME]'s Wedding" at bounding box center [337, 307] width 381 height 30
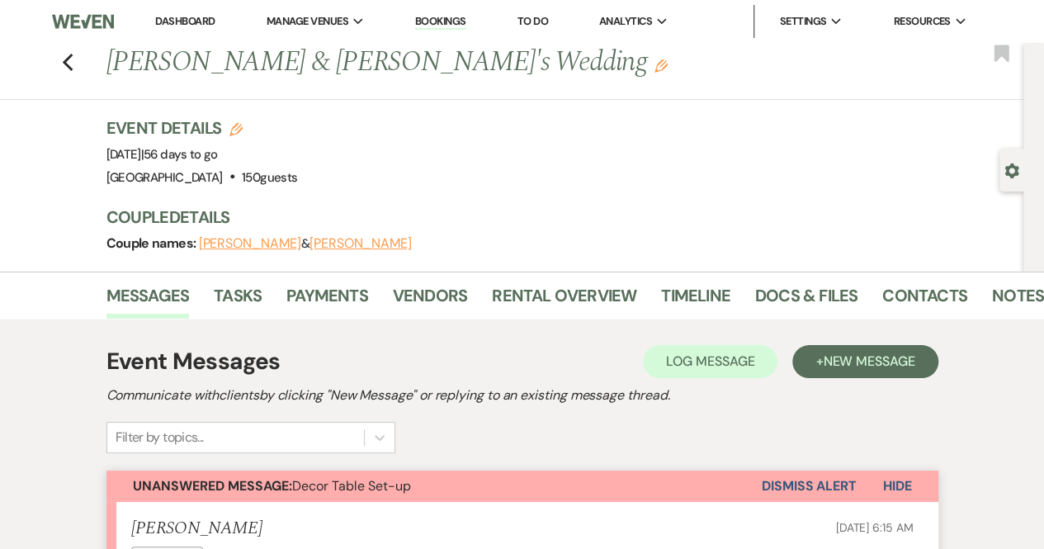
click at [588, 472] on button "Unanswered Message: Decor Table Set-up" at bounding box center [435, 486] width 656 height 31
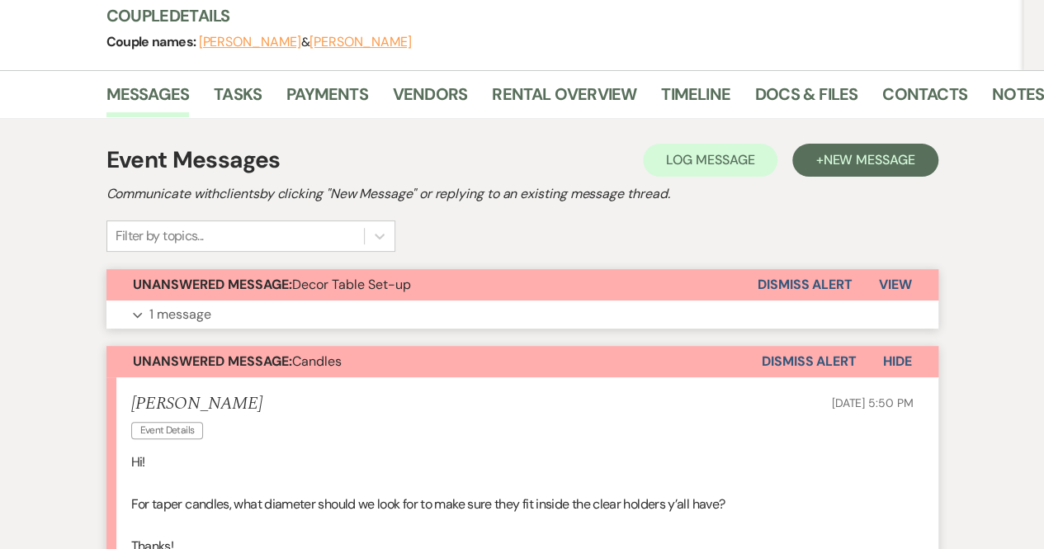
scroll to position [202, 0]
click at [178, 310] on p "1 message" at bounding box center [180, 313] width 62 height 21
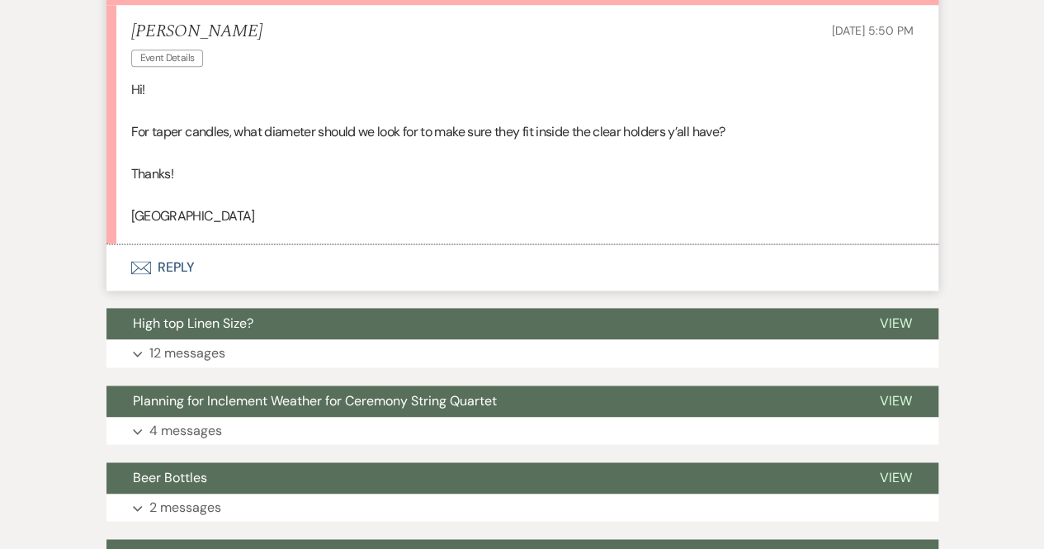
scroll to position [1013, 0]
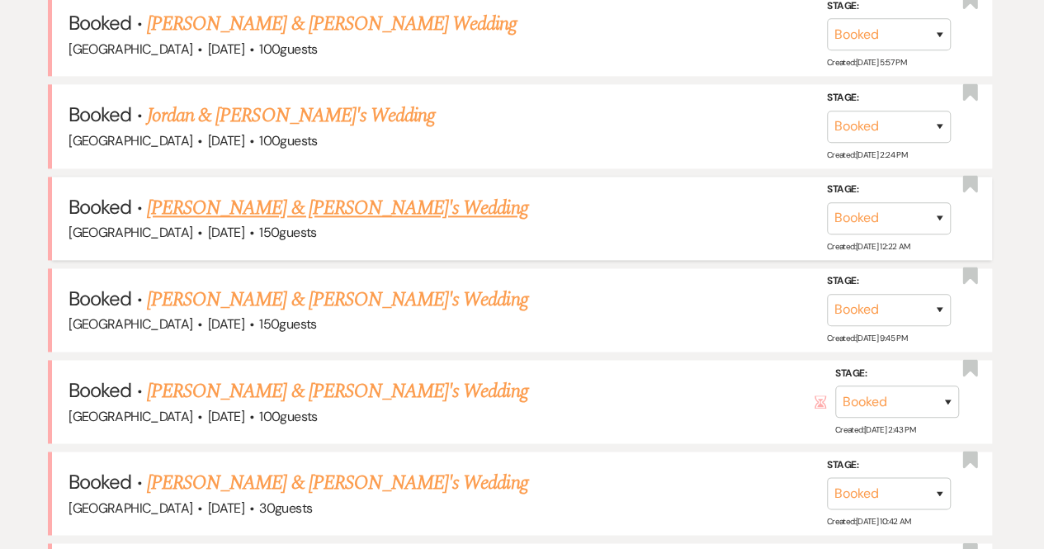
scroll to position [1014, 0]
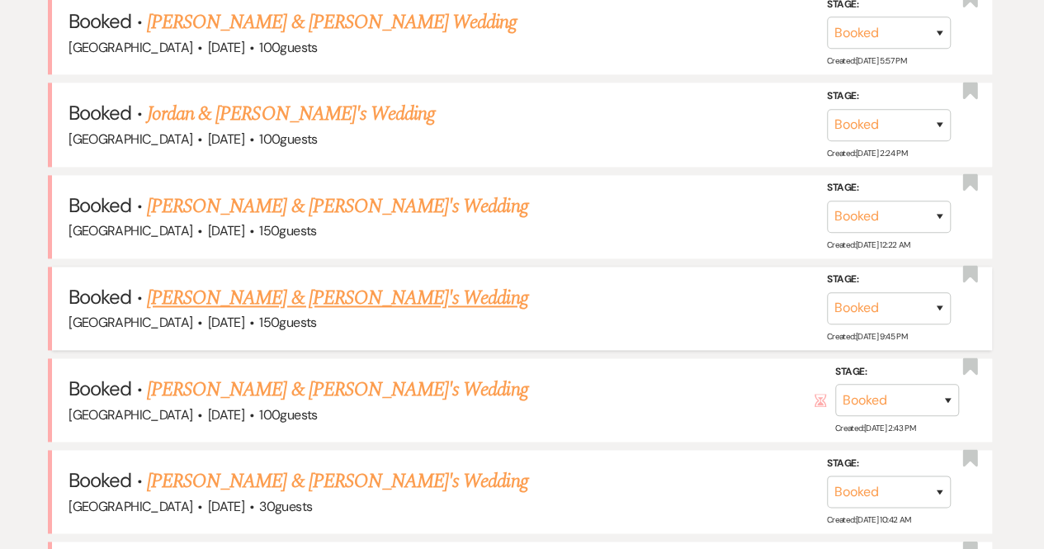
click at [332, 290] on link "[PERSON_NAME] & [PERSON_NAME]'s Wedding" at bounding box center [337, 298] width 381 height 30
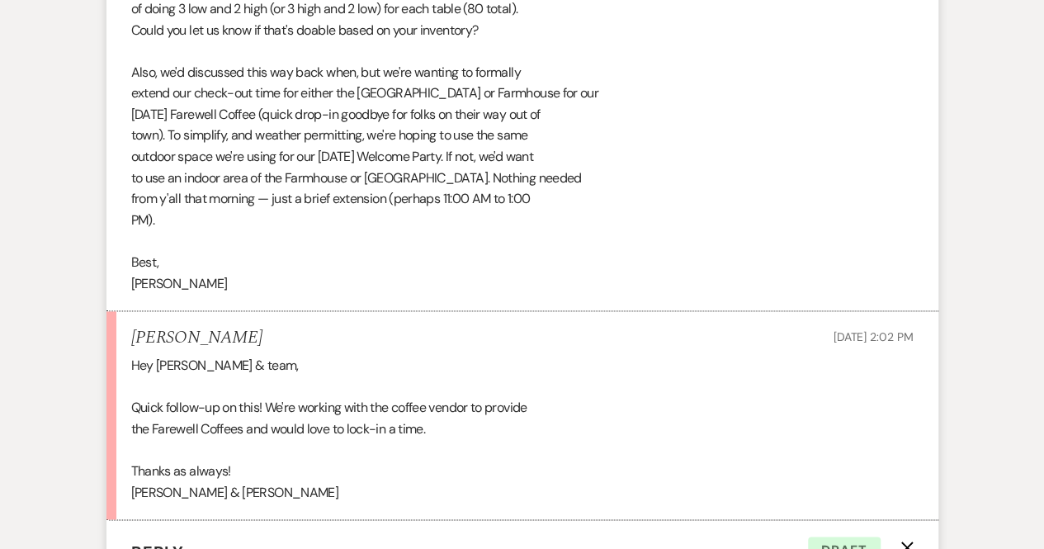
scroll to position [41725, 0]
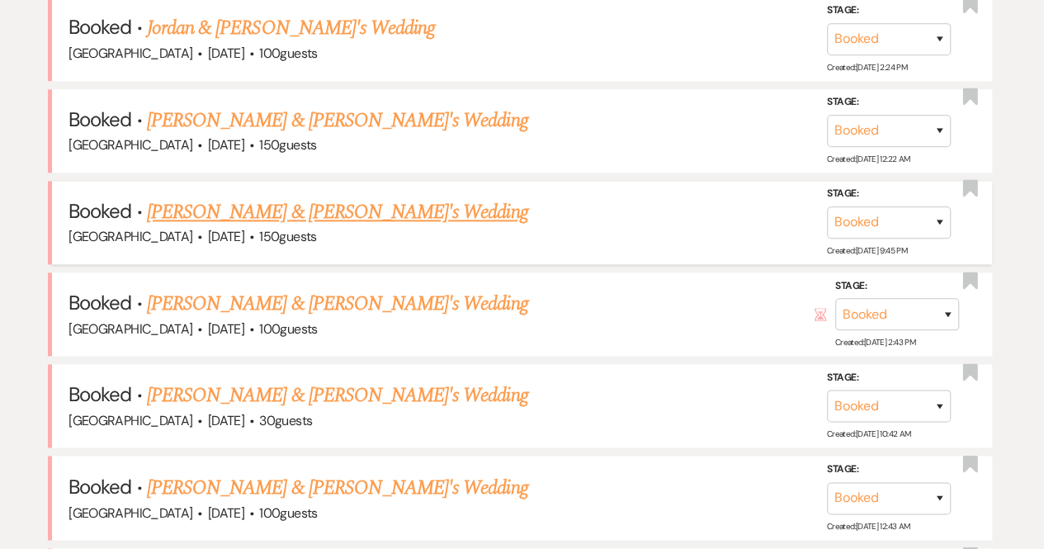
scroll to position [1101, 0]
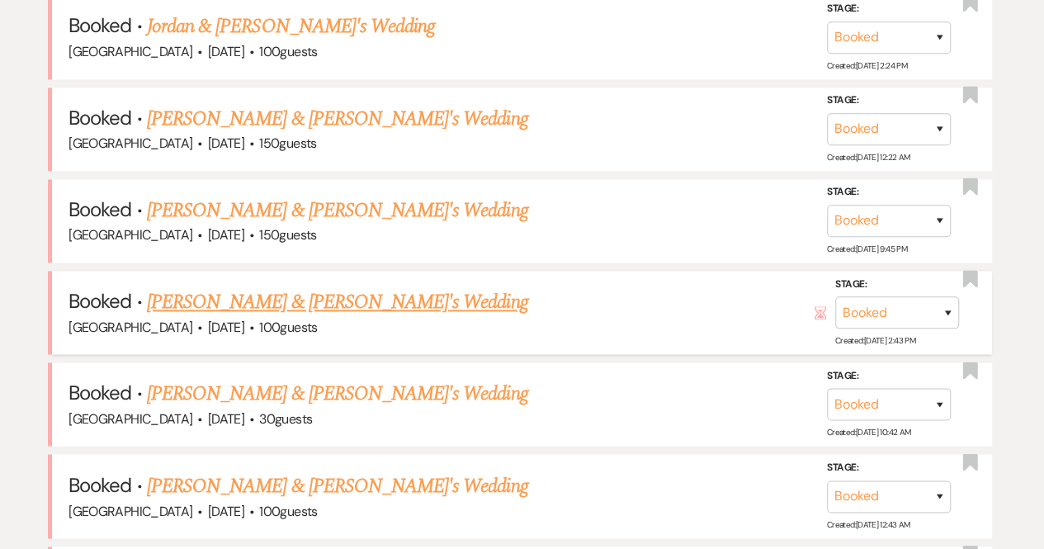
click at [274, 297] on link "[PERSON_NAME] & [PERSON_NAME]'s Wedding" at bounding box center [337, 302] width 381 height 30
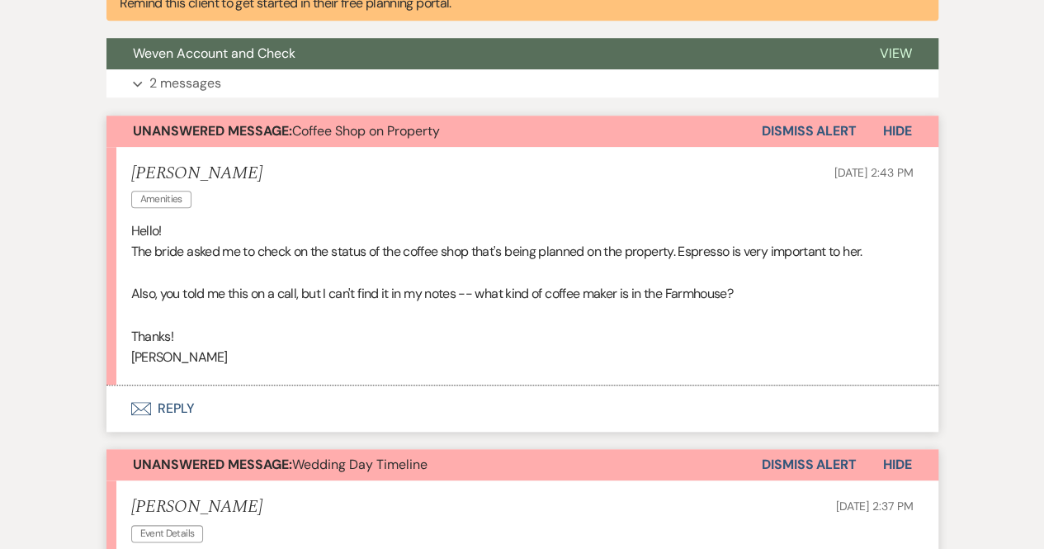
scroll to position [648, 0]
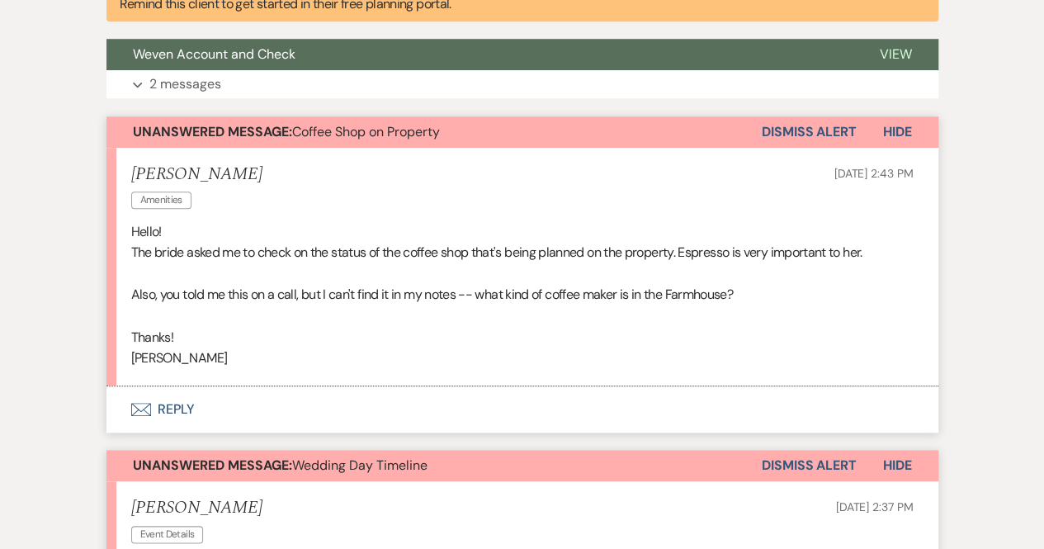
click at [165, 412] on button "Envelope Reply" at bounding box center [523, 409] width 832 height 46
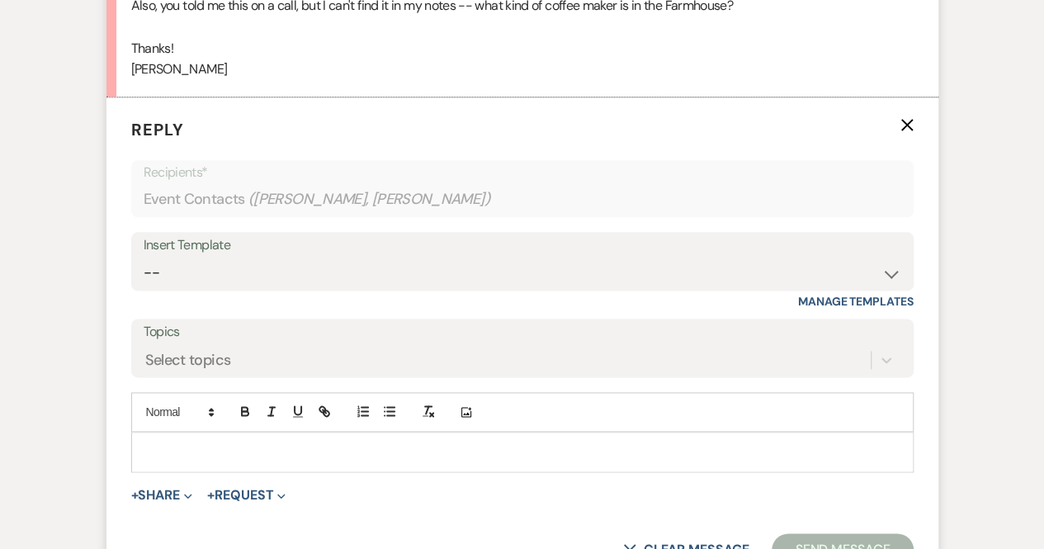
scroll to position [936, 0]
click at [171, 445] on p at bounding box center [522, 452] width 756 height 18
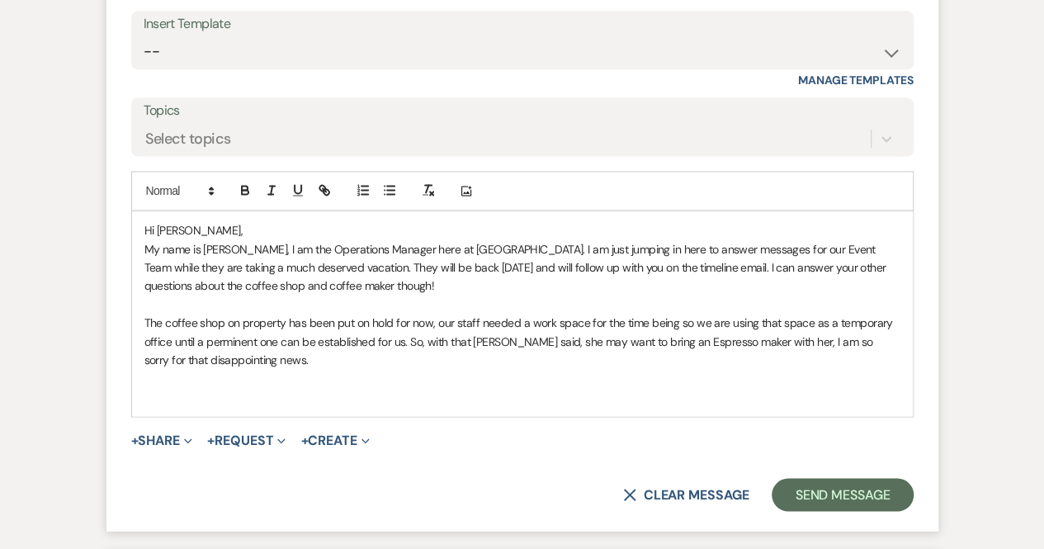
scroll to position [1158, 0]
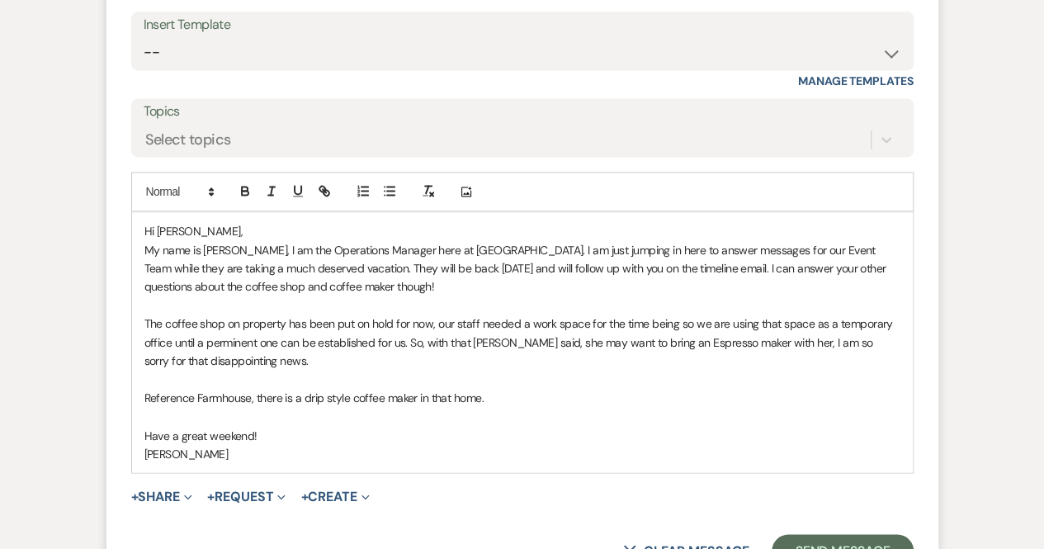
click at [426, 282] on p "My name is [PERSON_NAME], I am the Operations Manager here at [GEOGRAPHIC_DATA]…" at bounding box center [522, 268] width 756 height 55
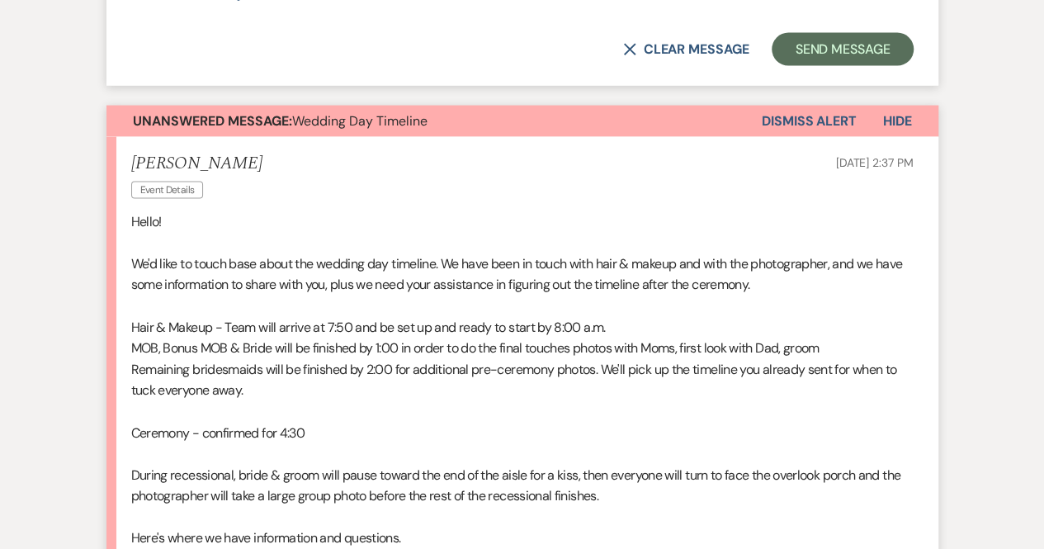
scroll to position [1774, 0]
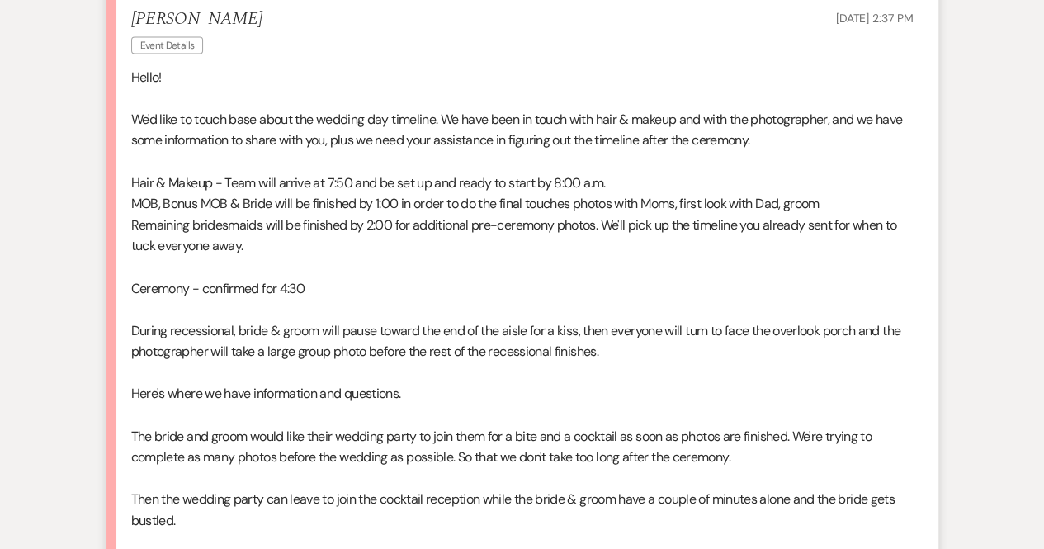
click at [589, 311] on p at bounding box center [522, 309] width 783 height 21
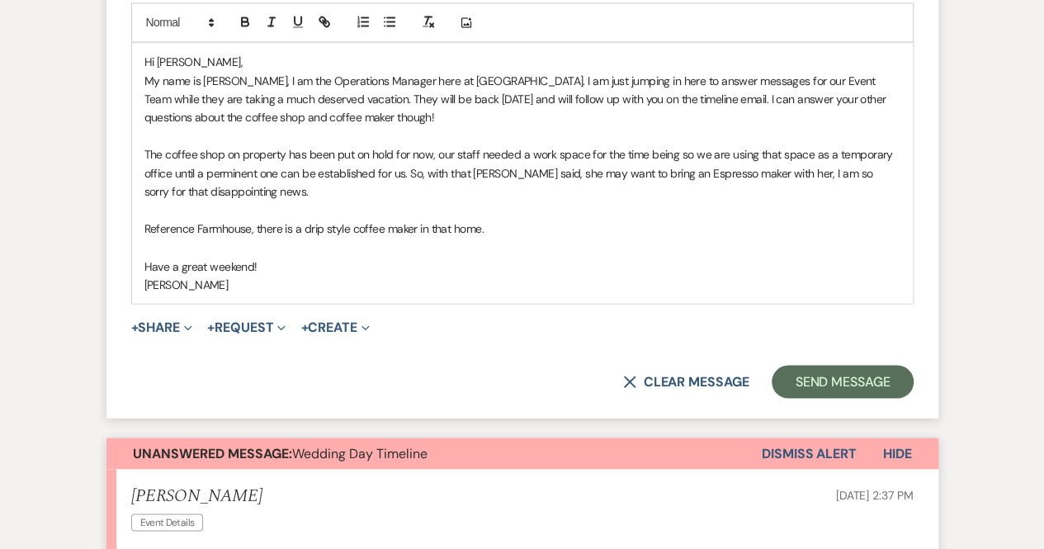
scroll to position [1326, 0]
click at [845, 376] on button "Send Message" at bounding box center [842, 382] width 141 height 33
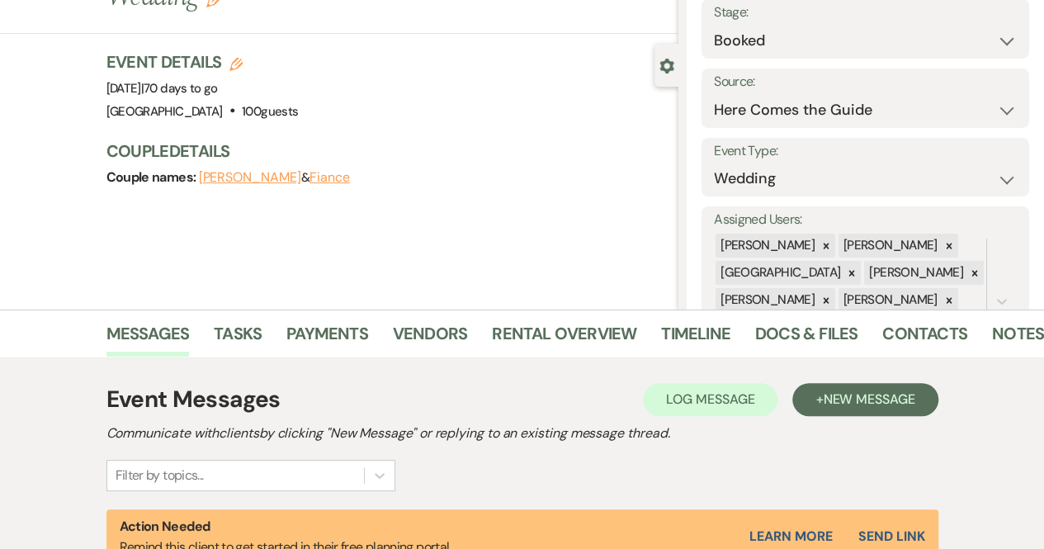
scroll to position [0, 0]
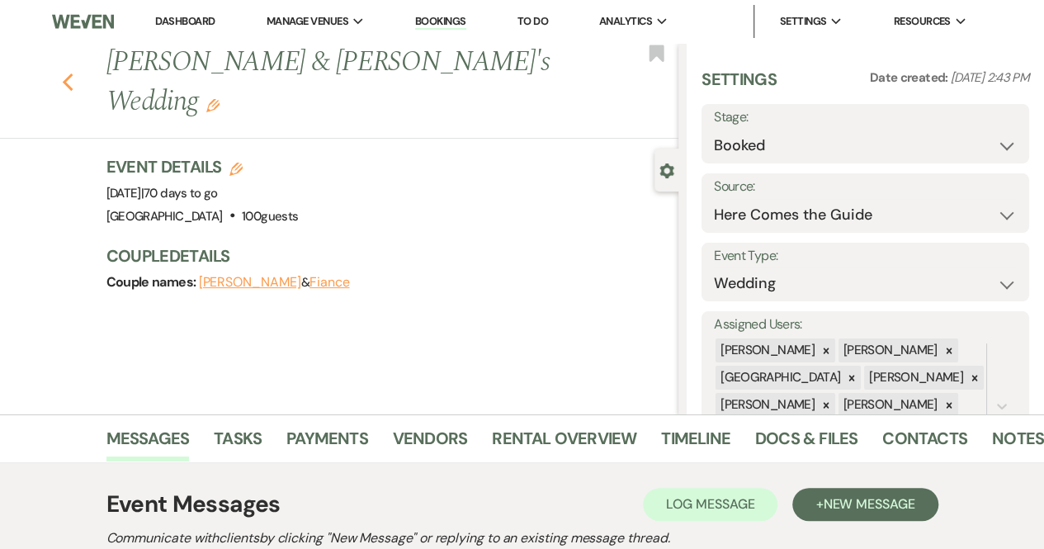
click at [73, 73] on use "button" at bounding box center [67, 82] width 11 height 18
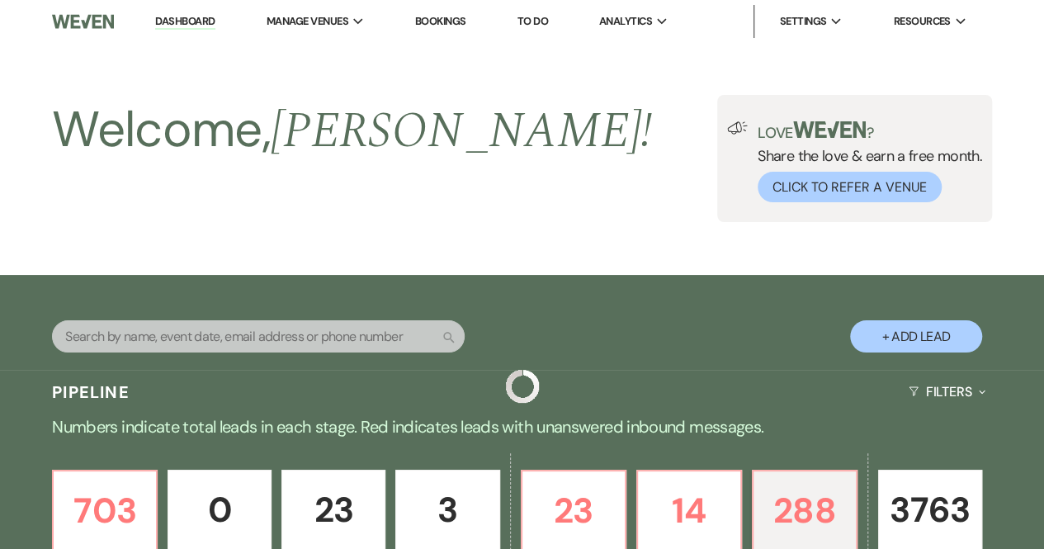
scroll to position [1101, 0]
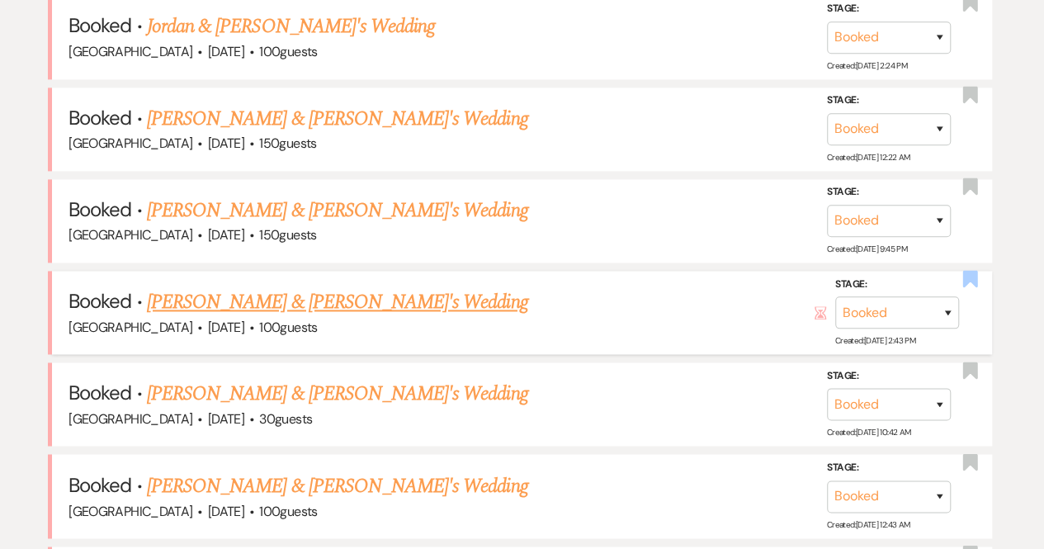
click at [972, 272] on use "button" at bounding box center [970, 278] width 15 height 17
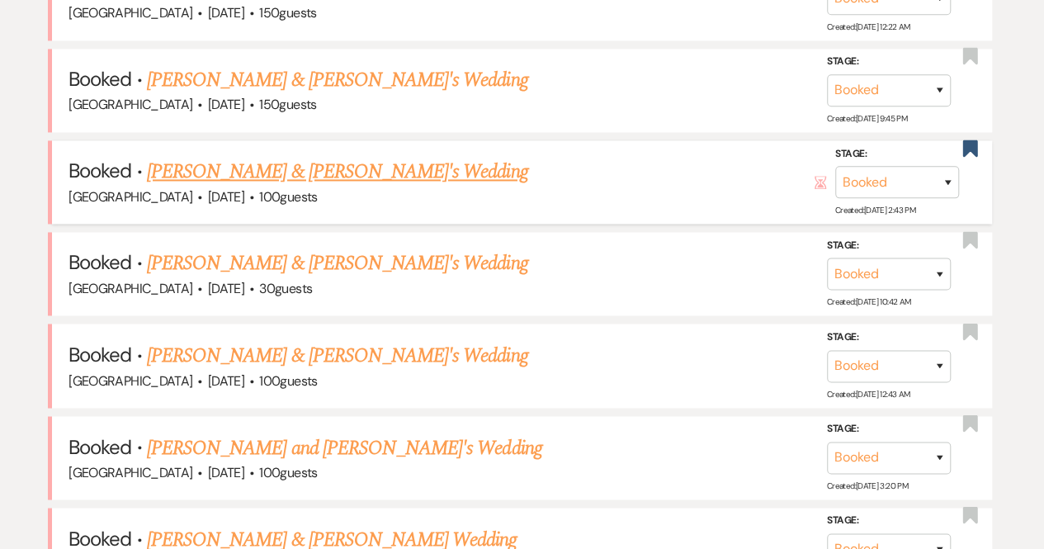
scroll to position [1240, 0]
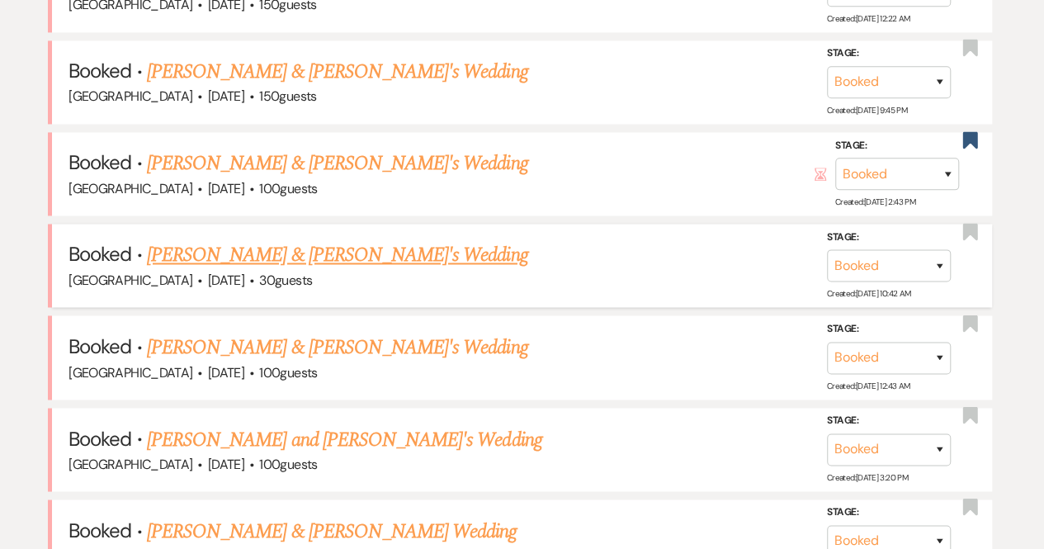
click at [348, 250] on link "[PERSON_NAME] & [PERSON_NAME]'s Wedding" at bounding box center [337, 255] width 381 height 30
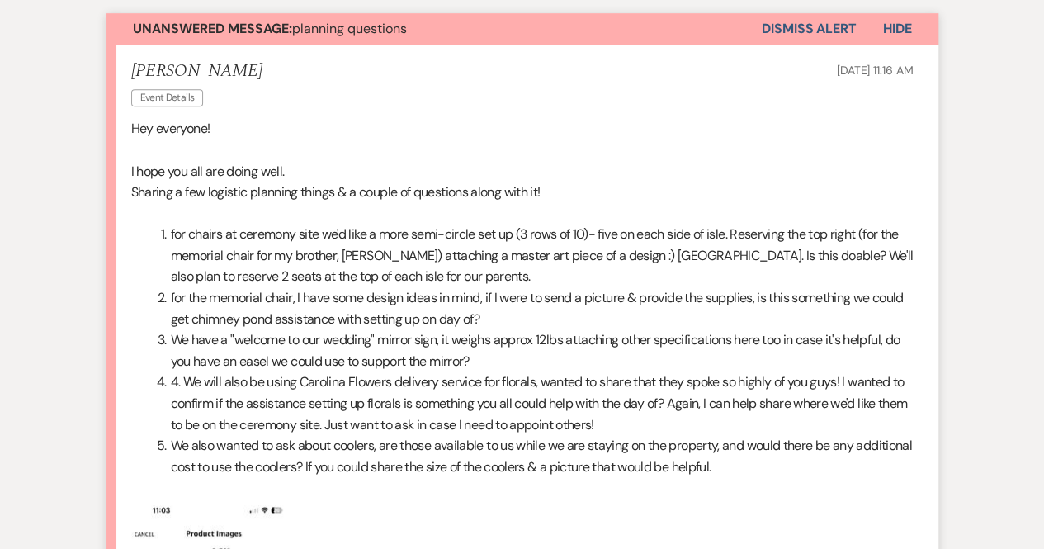
scroll to position [458, 0]
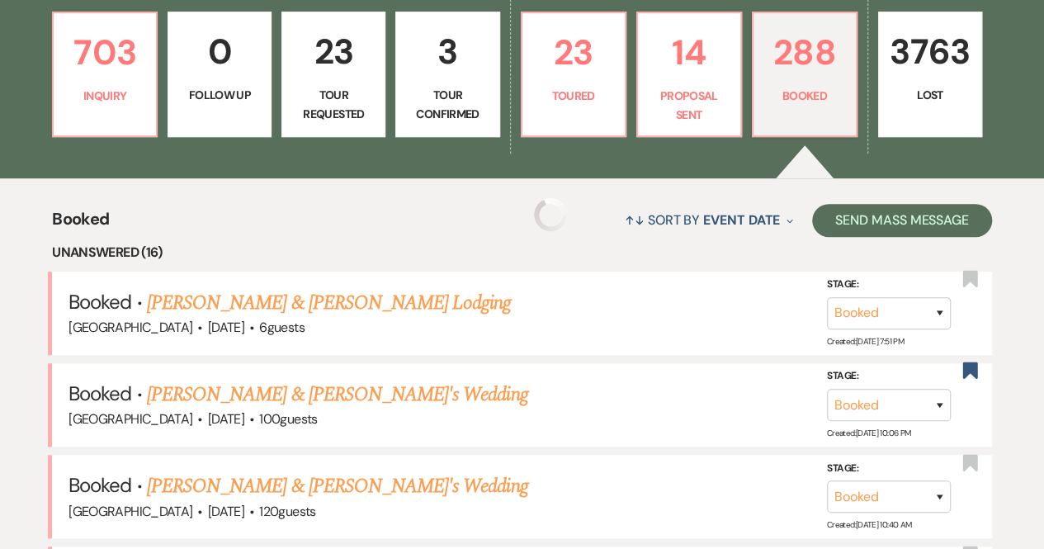
scroll to position [1240, 0]
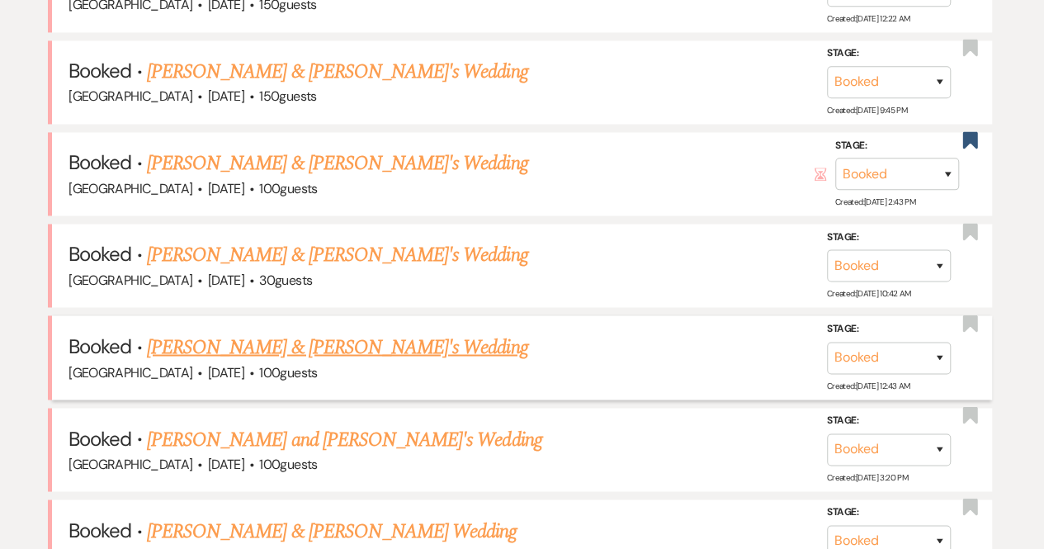
click at [332, 341] on link "[PERSON_NAME] & [PERSON_NAME]'s Wedding" at bounding box center [337, 347] width 381 height 30
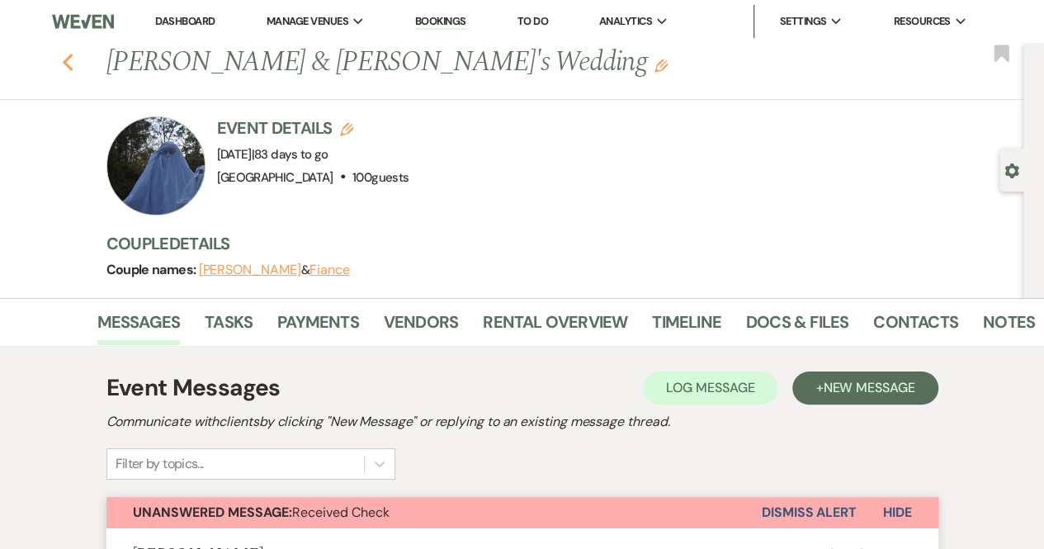
click at [74, 64] on icon "Previous" at bounding box center [68, 63] width 12 height 20
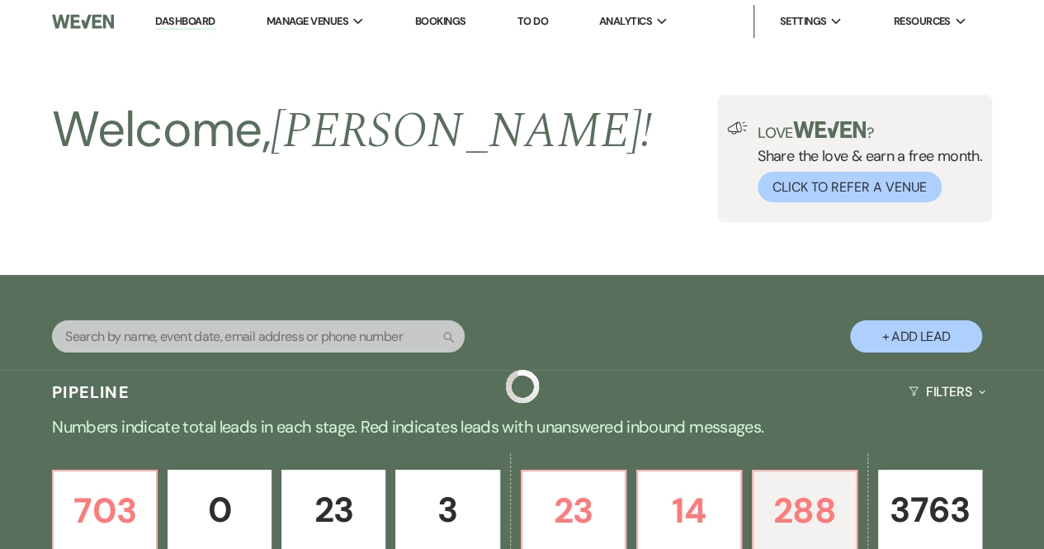
scroll to position [1240, 0]
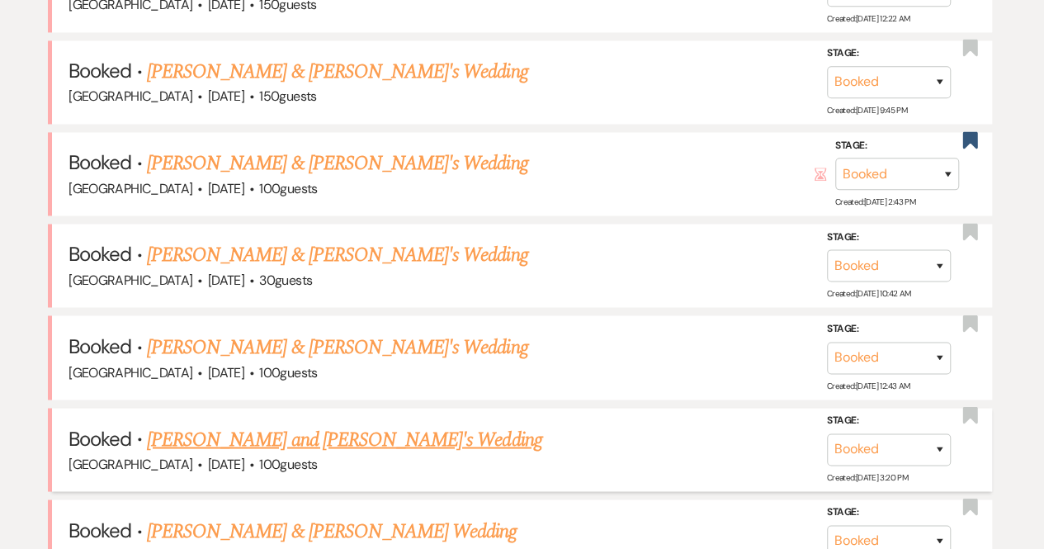
click at [313, 429] on link "[PERSON_NAME] and [PERSON_NAME]'s Wedding" at bounding box center [344, 439] width 395 height 30
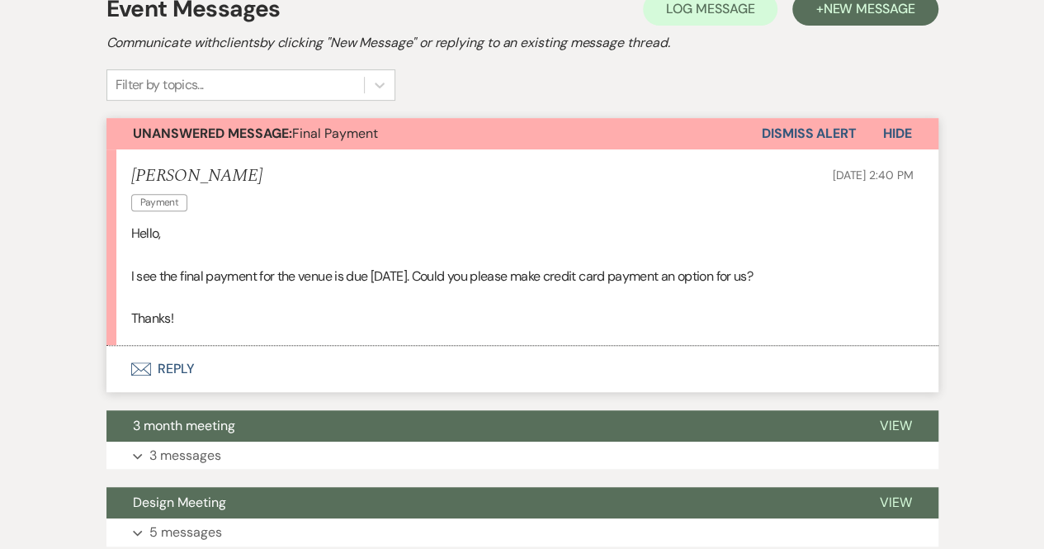
scroll to position [353, 0]
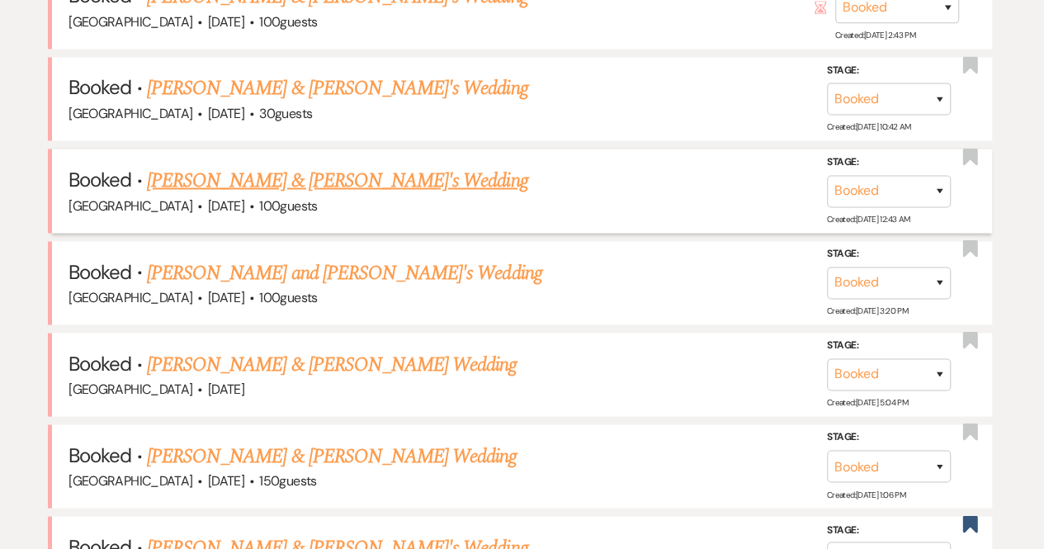
scroll to position [1407, 0]
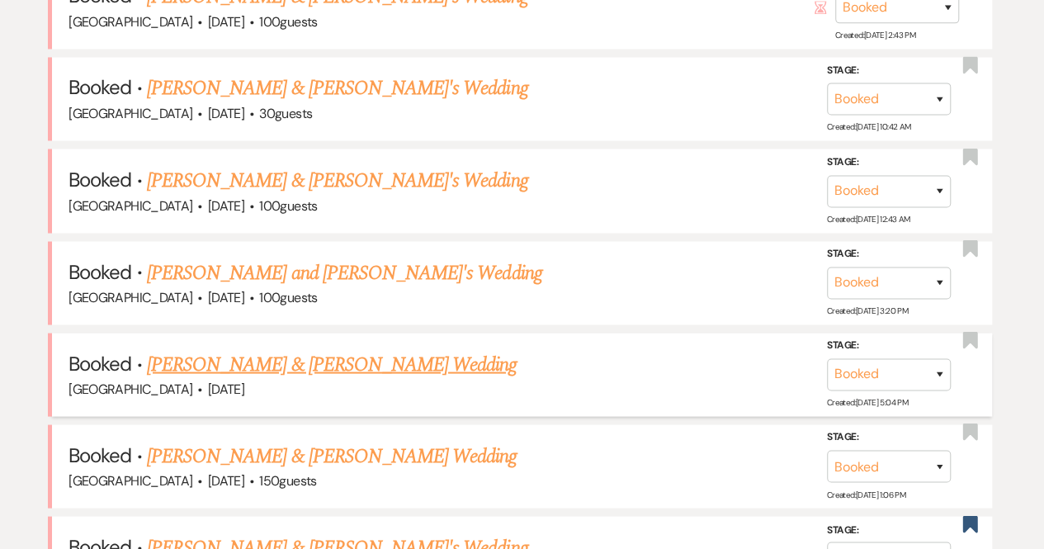
click at [329, 362] on link "[PERSON_NAME] & [PERSON_NAME] Wedding" at bounding box center [332, 364] width 370 height 30
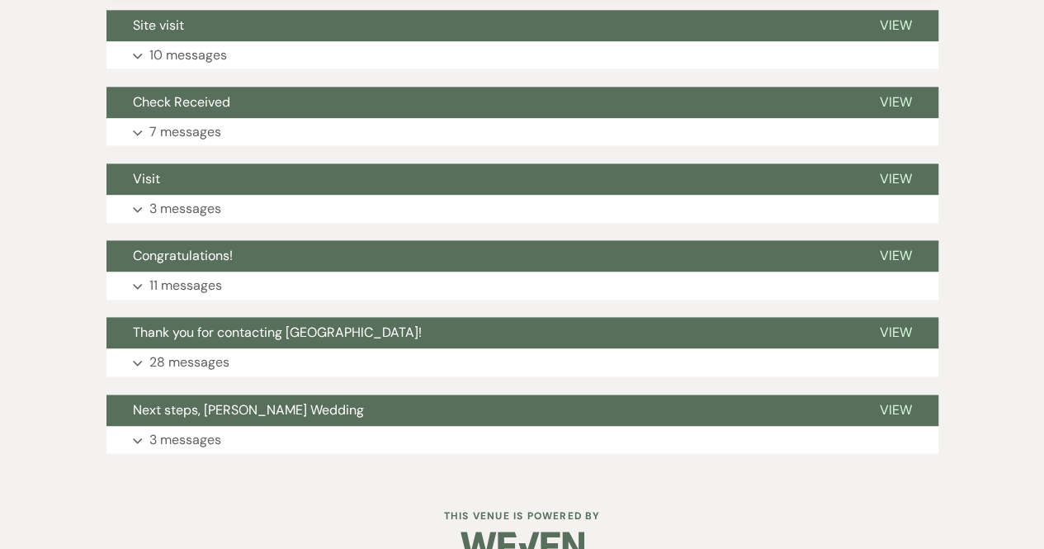
scroll to position [1026, 0]
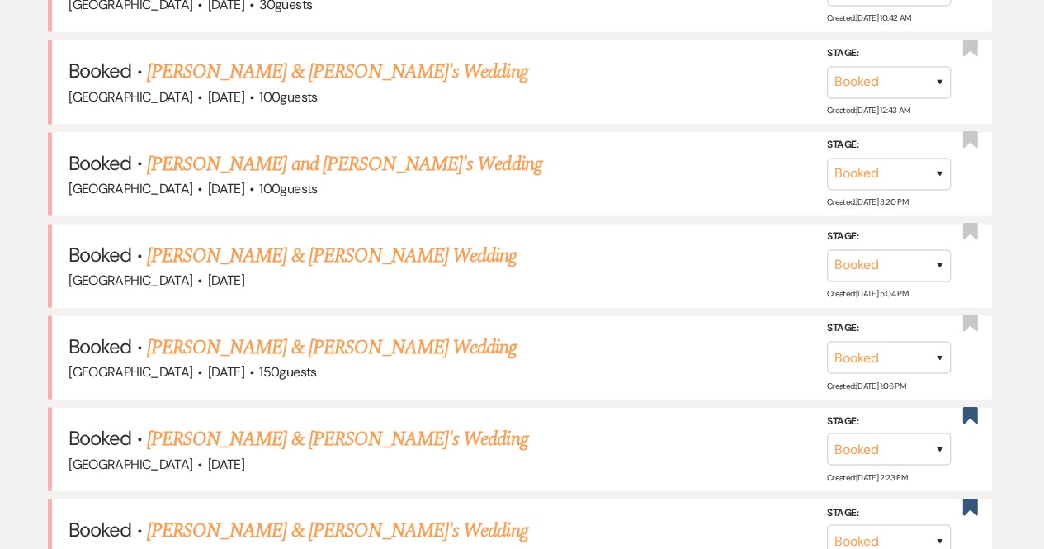
scroll to position [1516, 0]
click at [384, 339] on link "[PERSON_NAME] & [PERSON_NAME] Wedding" at bounding box center [332, 347] width 370 height 30
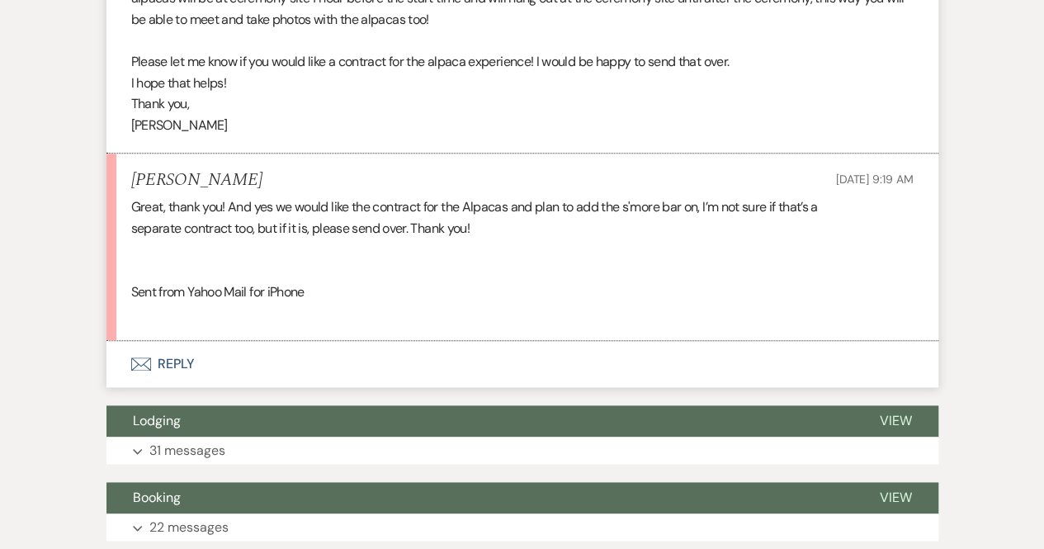
scroll to position [783, 0]
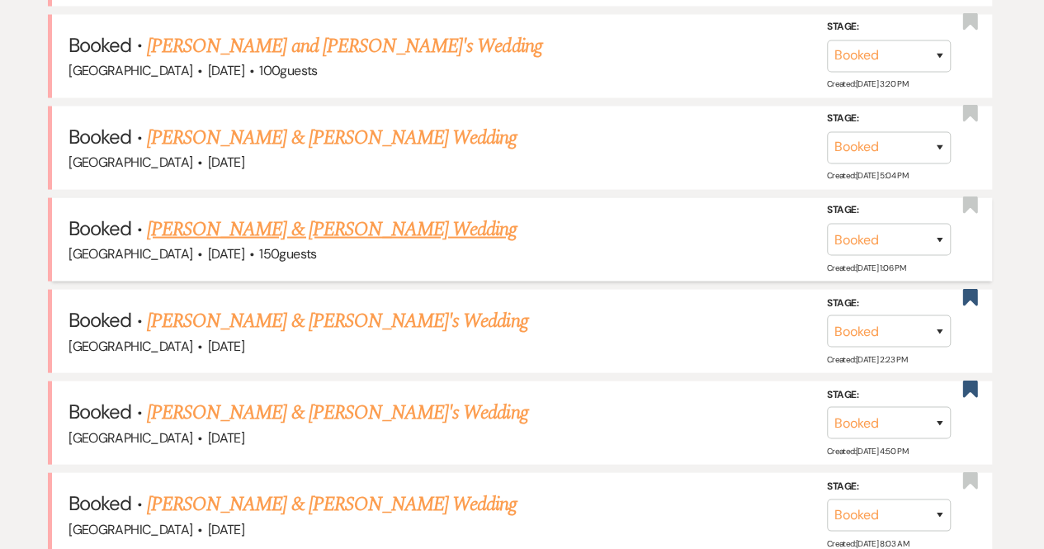
scroll to position [1643, 0]
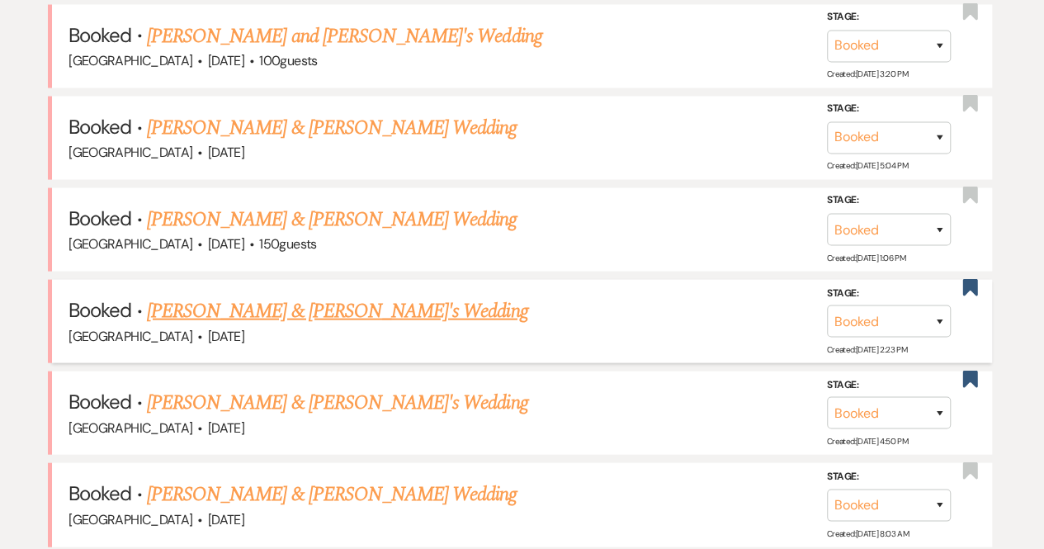
click at [350, 305] on link "[PERSON_NAME] & [PERSON_NAME]'s Wedding" at bounding box center [337, 311] width 381 height 30
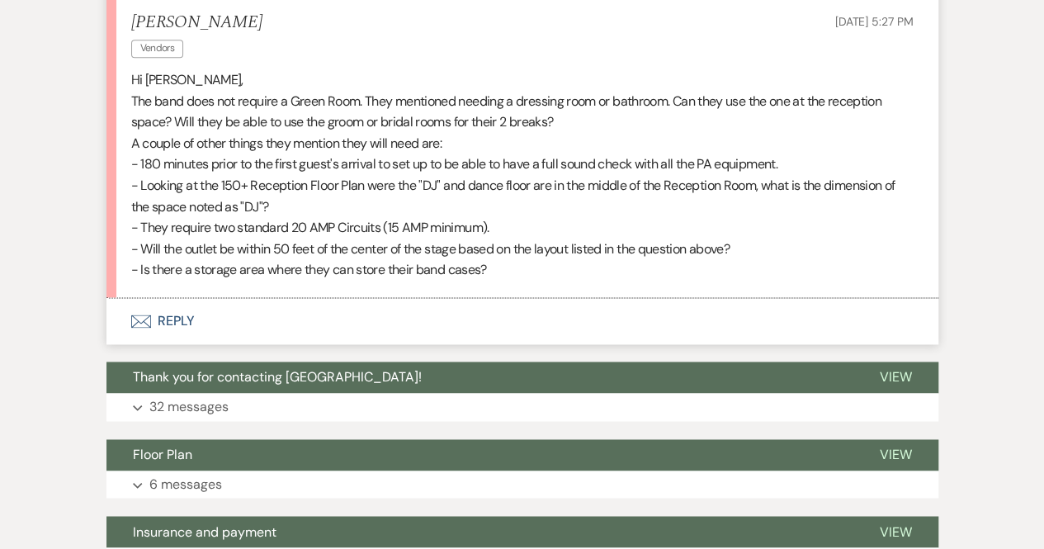
scroll to position [1065, 0]
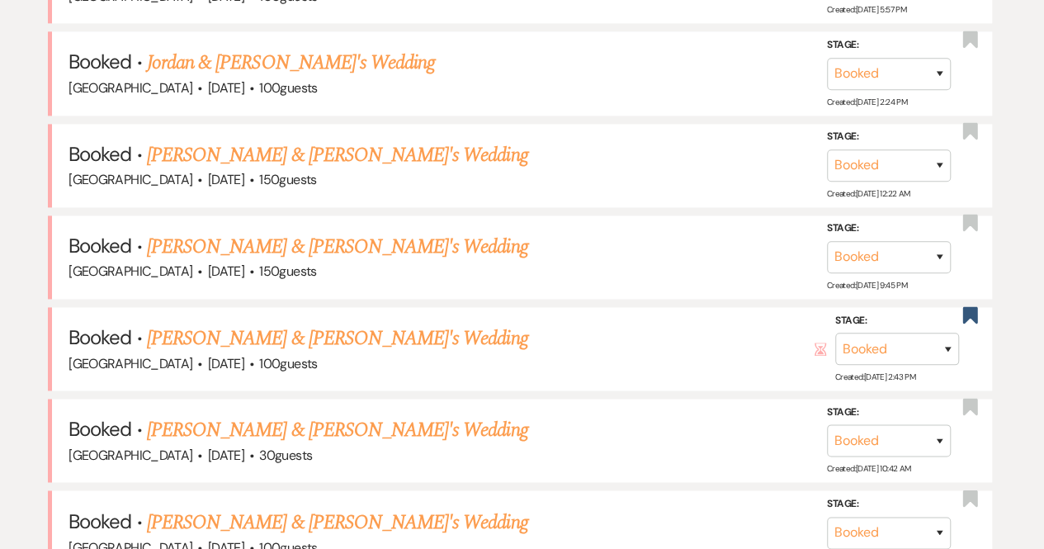
scroll to position [1643, 0]
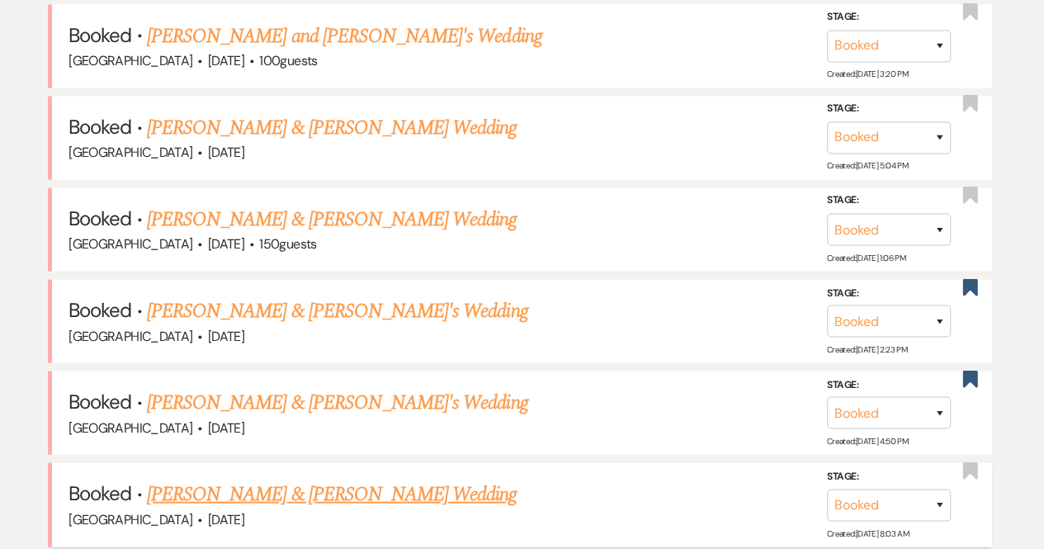
click at [320, 485] on link "[PERSON_NAME] & [PERSON_NAME] Wedding" at bounding box center [332, 495] width 370 height 30
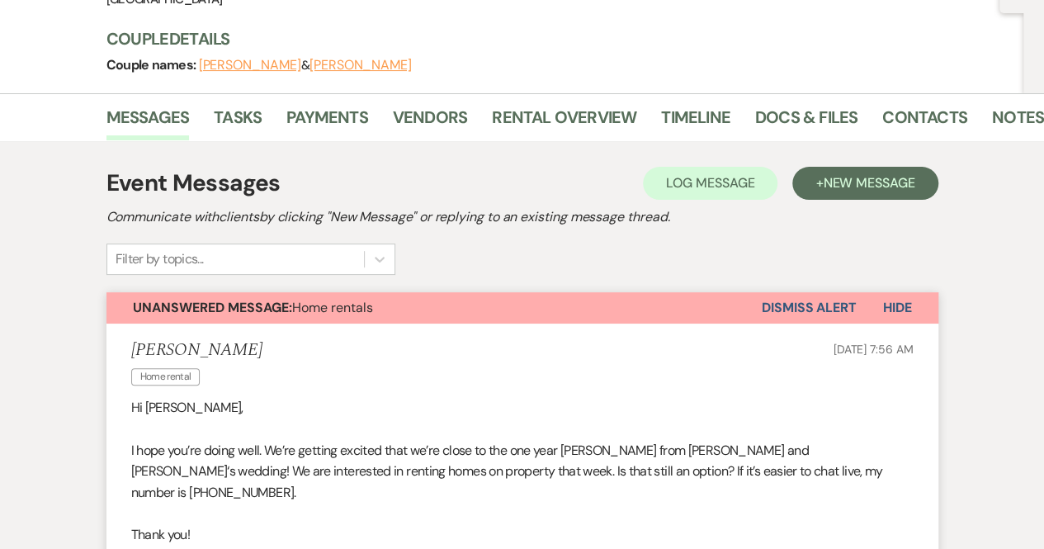
scroll to position [139, 0]
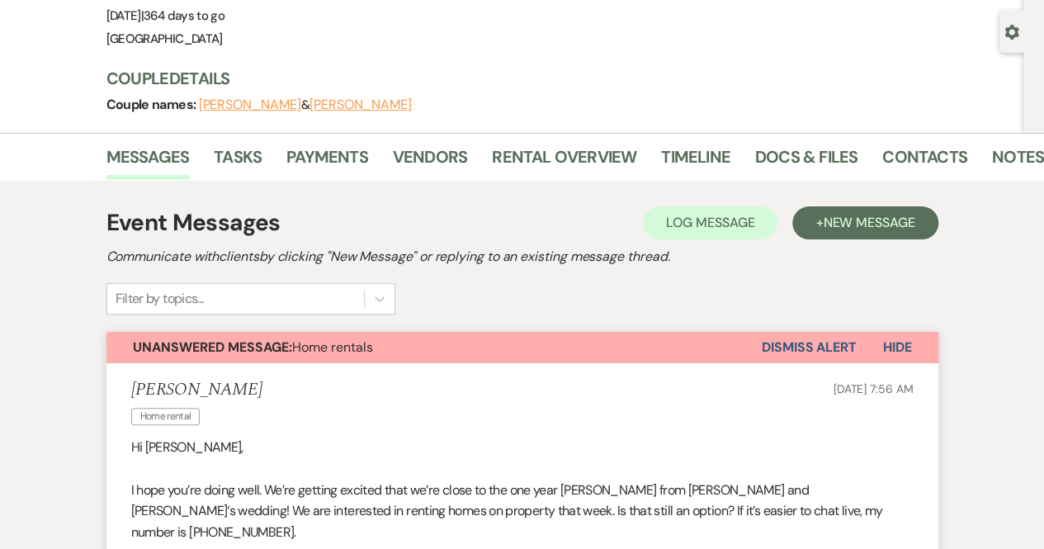
click at [793, 345] on button "Dismiss Alert" at bounding box center [809, 347] width 95 height 31
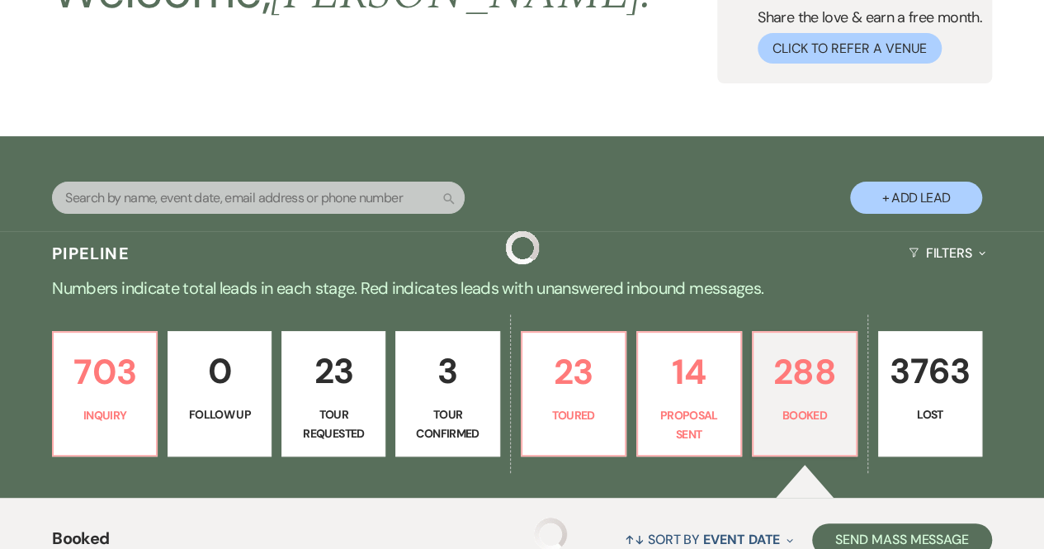
scroll to position [1643, 0]
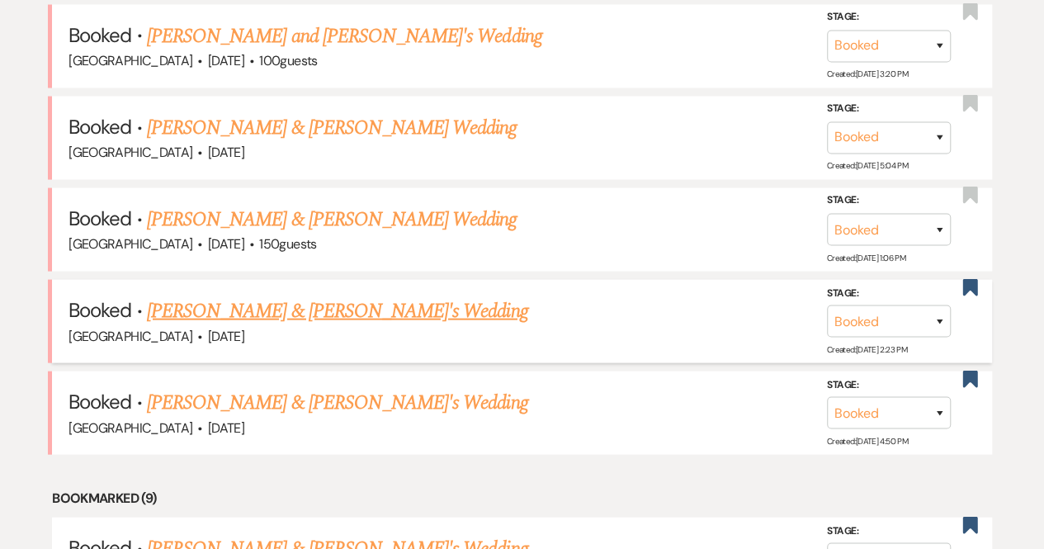
click at [340, 304] on link "[PERSON_NAME] & [PERSON_NAME]'s Wedding" at bounding box center [337, 311] width 381 height 30
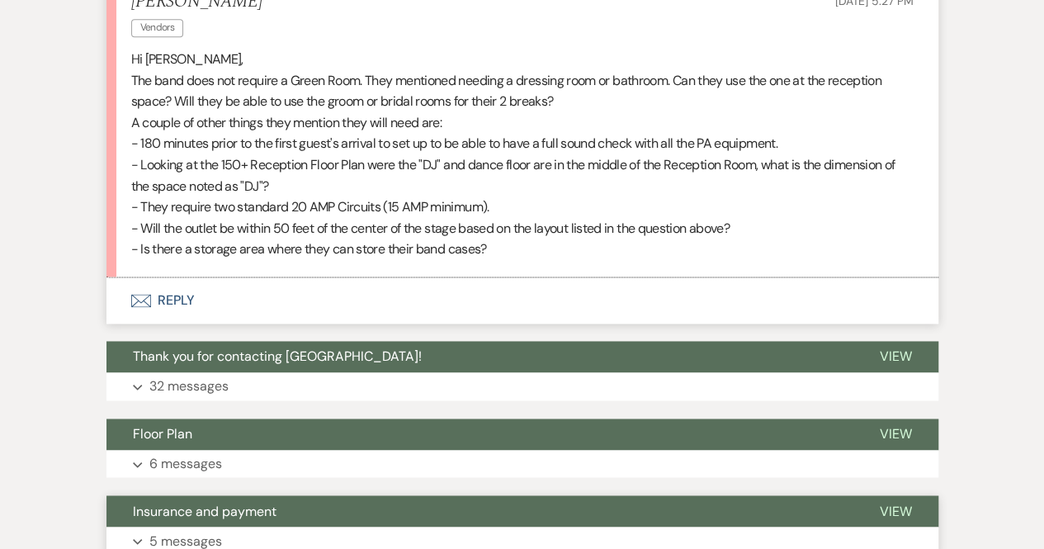
scroll to position [1106, 0]
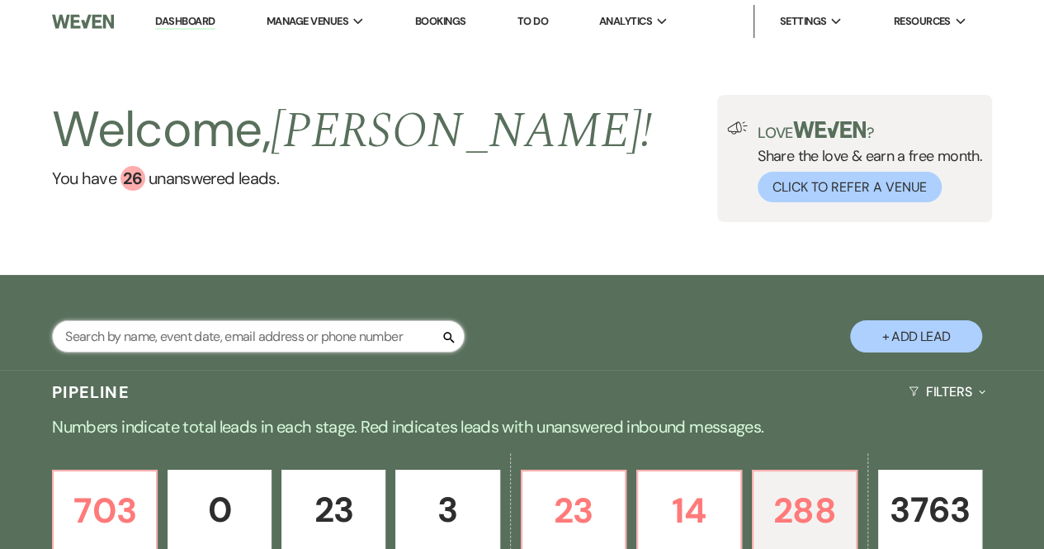
click at [207, 334] on input "text" at bounding box center [258, 336] width 413 height 32
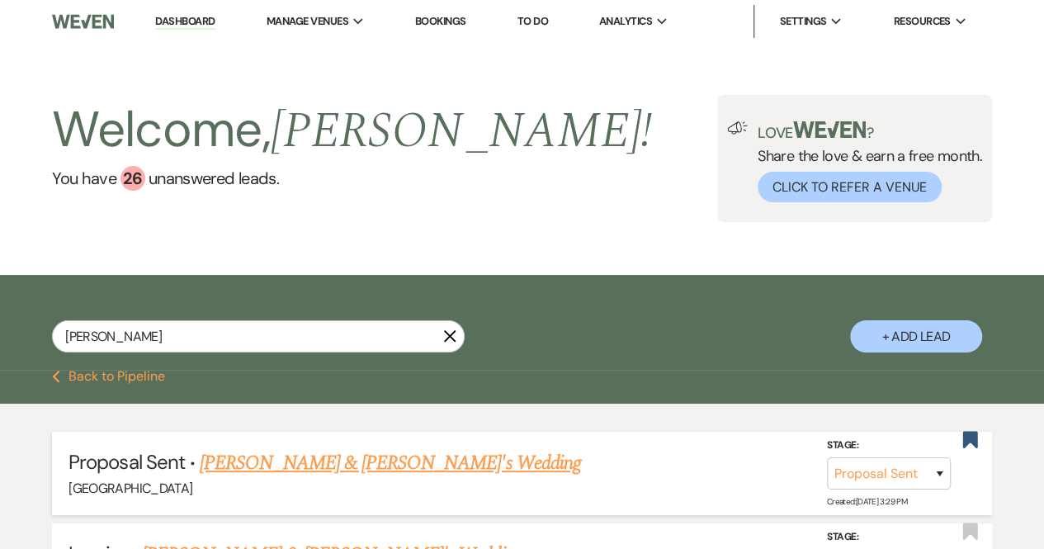
click at [330, 460] on link "[PERSON_NAME] & [PERSON_NAME]'s Wedding" at bounding box center [390, 463] width 381 height 30
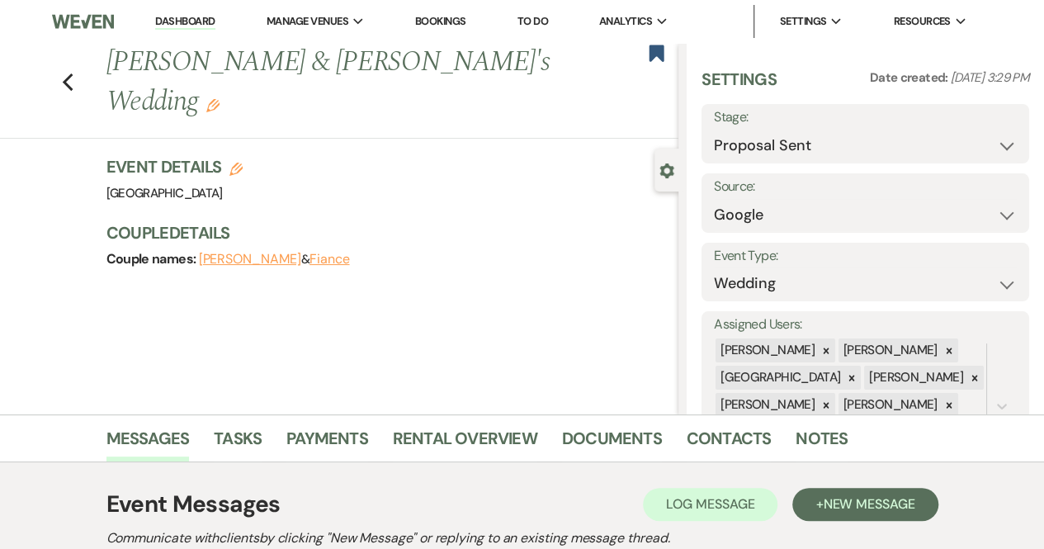
scroll to position [96, 0]
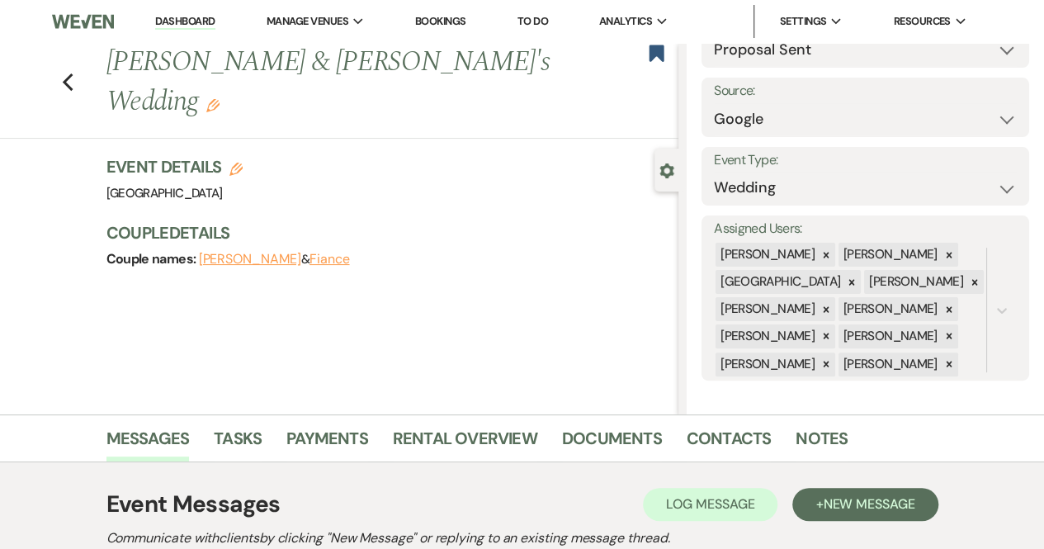
drag, startPoint x: 719, startPoint y: 432, endPoint x: 677, endPoint y: 438, distance: 42.6
click at [677, 438] on li "Documents" at bounding box center [624, 442] width 125 height 40
click at [693, 440] on link "Contacts" at bounding box center [729, 443] width 85 height 36
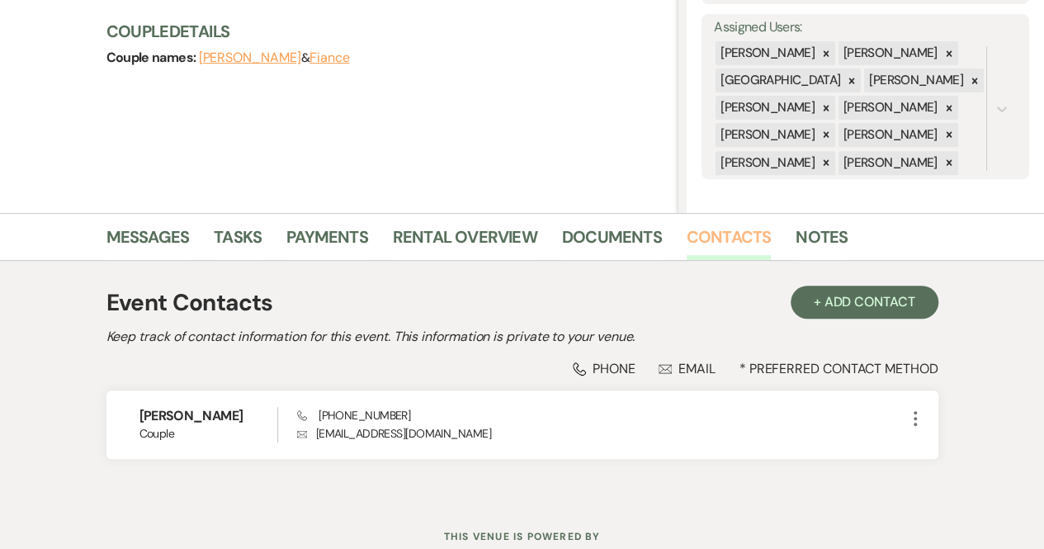
scroll to position [203, 0]
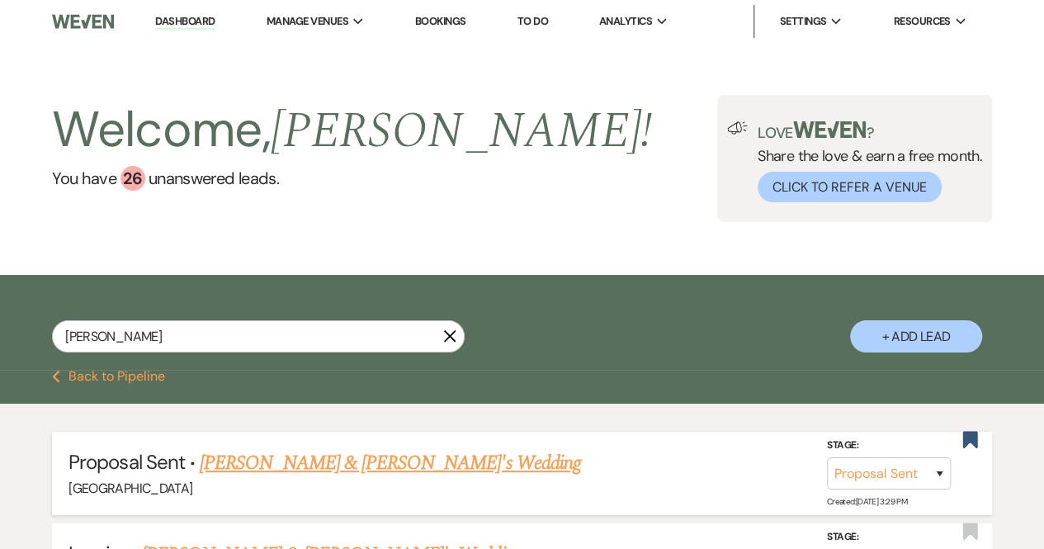
click at [383, 466] on link "[PERSON_NAME] & [PERSON_NAME]'s Wedding" at bounding box center [390, 463] width 381 height 30
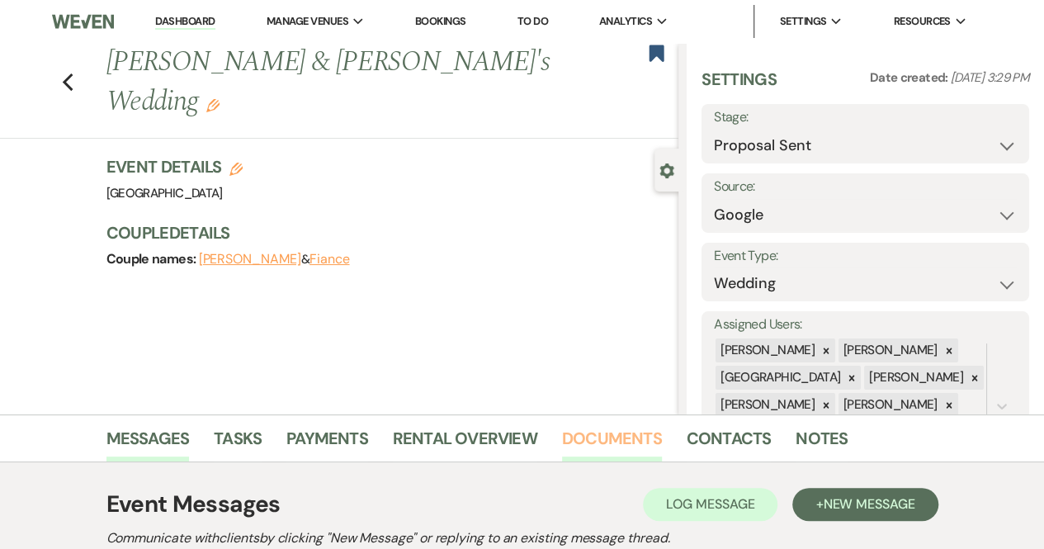
click at [635, 440] on link "Documents" at bounding box center [612, 443] width 100 height 36
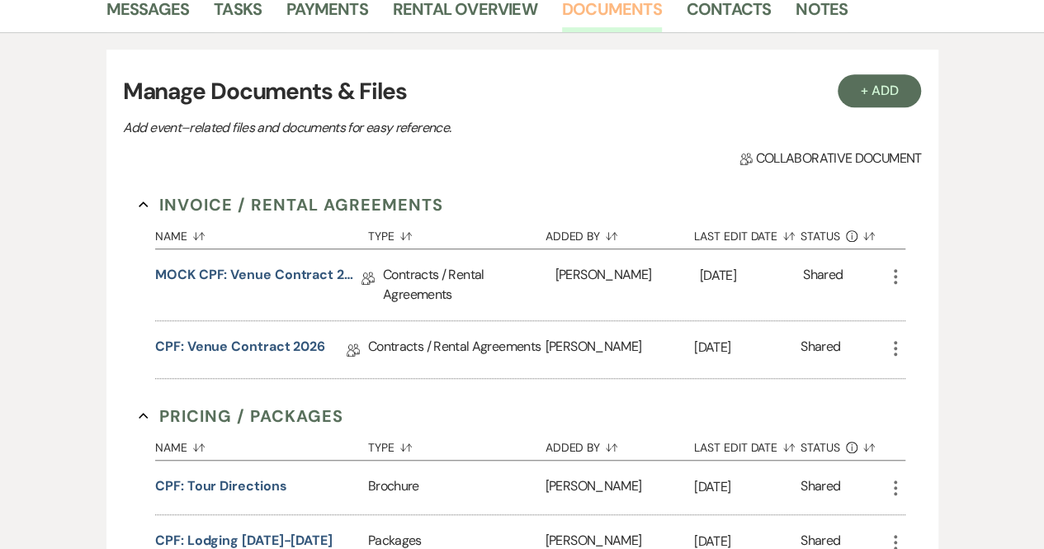
click at [635, 440] on button "Added By Sort Default" at bounding box center [620, 444] width 149 height 31
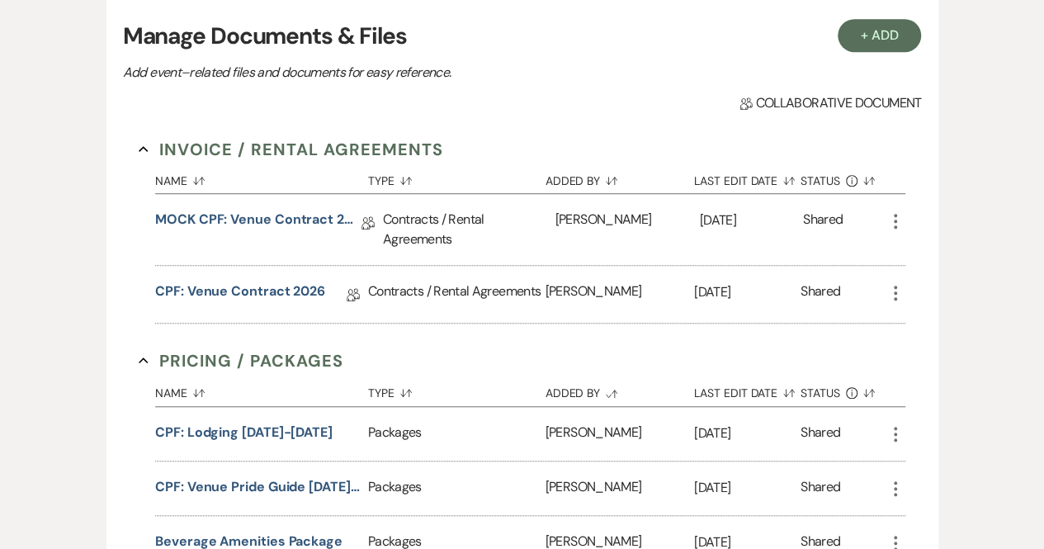
scroll to position [485, 0]
click at [221, 282] on link "CPF: Venue Contract 2026" at bounding box center [240, 294] width 170 height 26
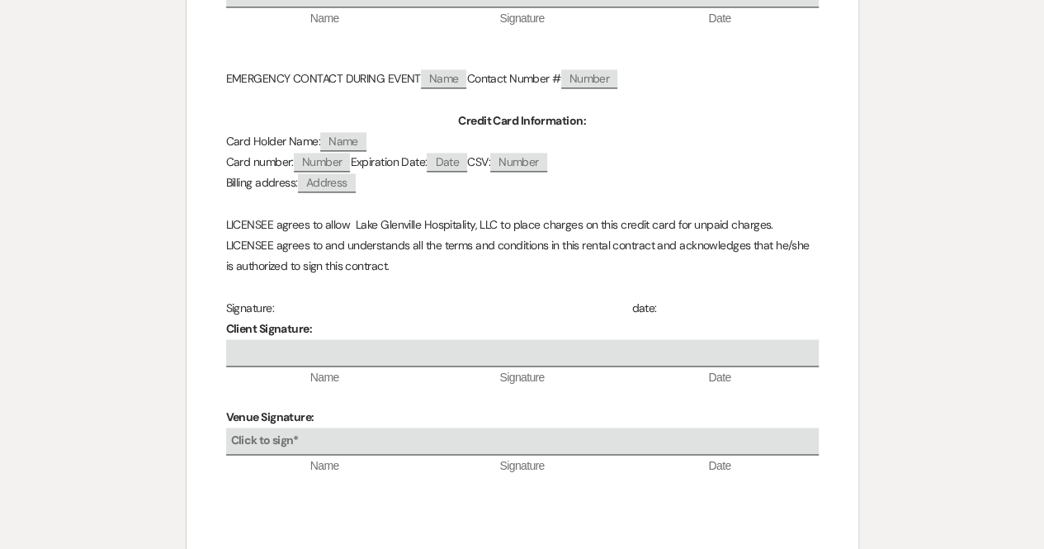
scroll to position [7542, 0]
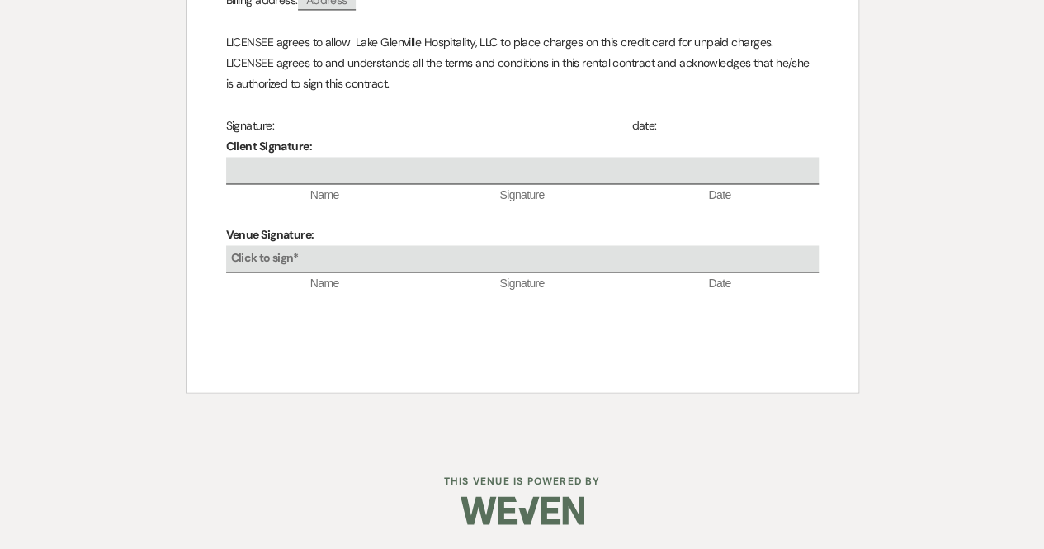
scroll to position [485, 0]
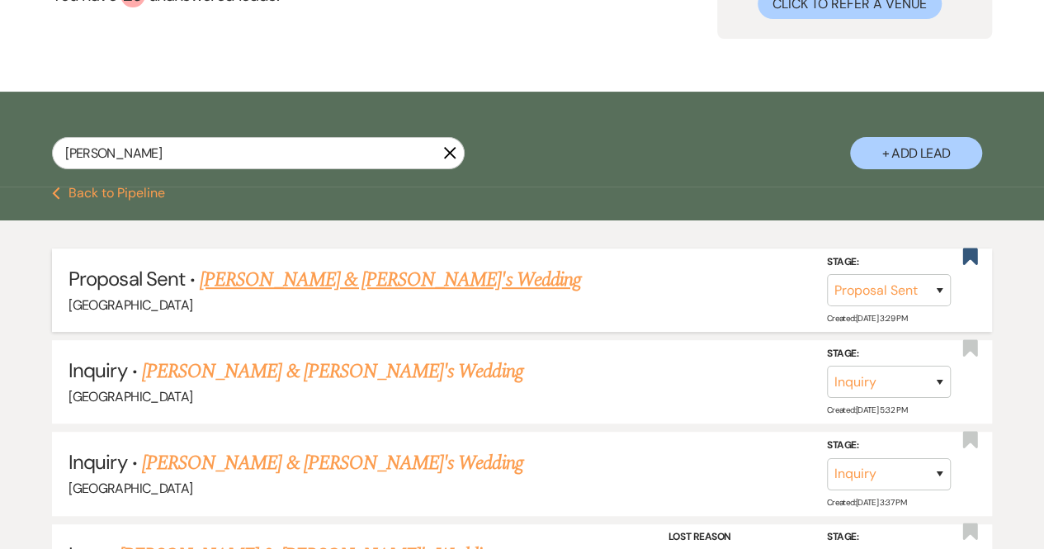
scroll to position [182, 0]
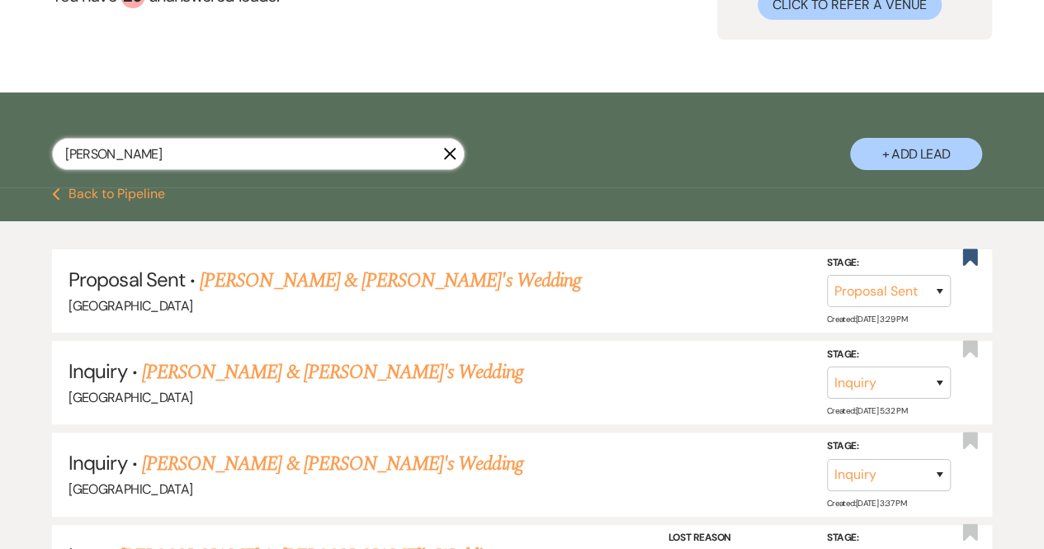
click at [208, 153] on input "[PERSON_NAME]" at bounding box center [258, 154] width 413 height 32
click at [145, 191] on button "Previous Back to Pipeline" at bounding box center [108, 193] width 113 height 13
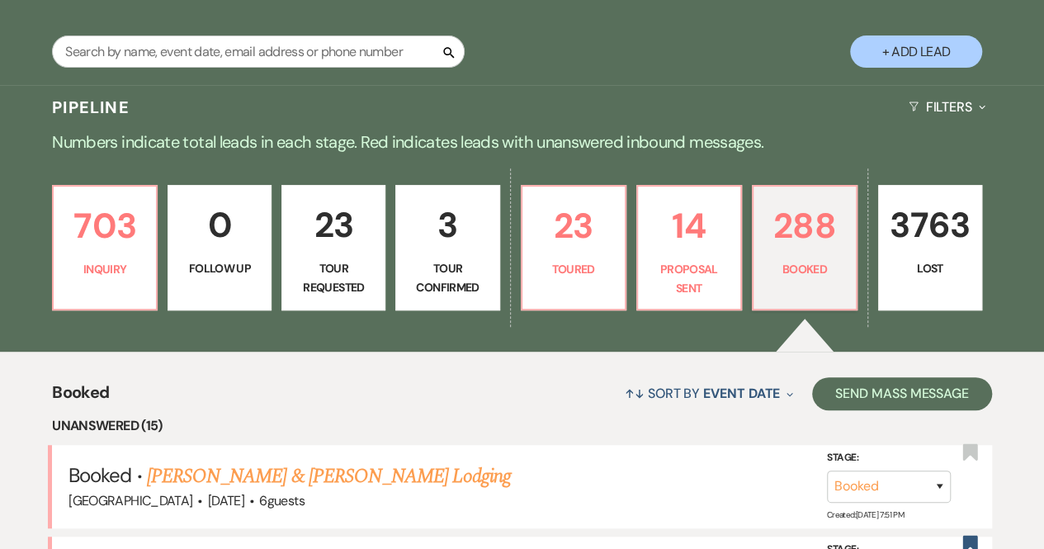
scroll to position [286, 0]
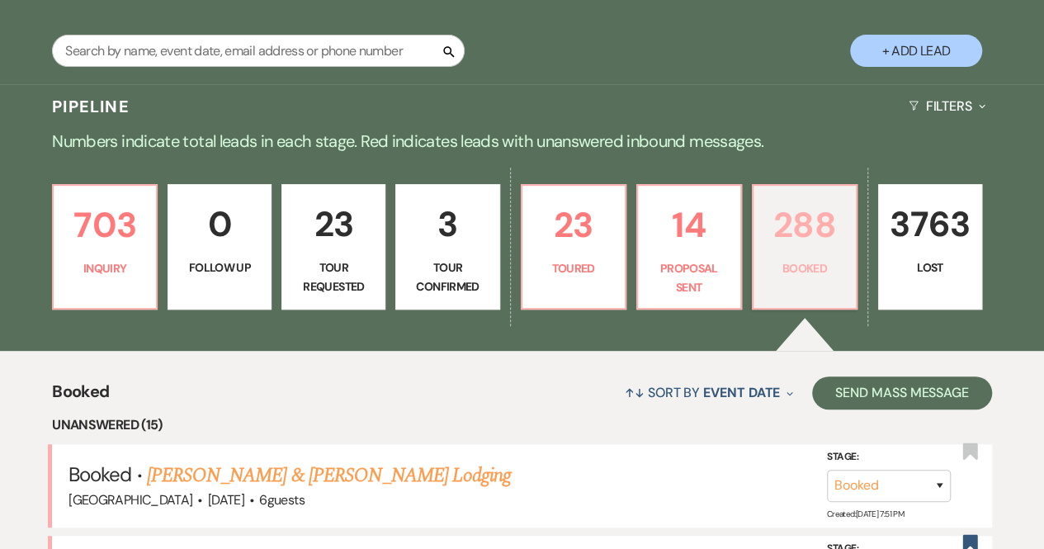
click at [824, 238] on p "288" at bounding box center [805, 224] width 83 height 55
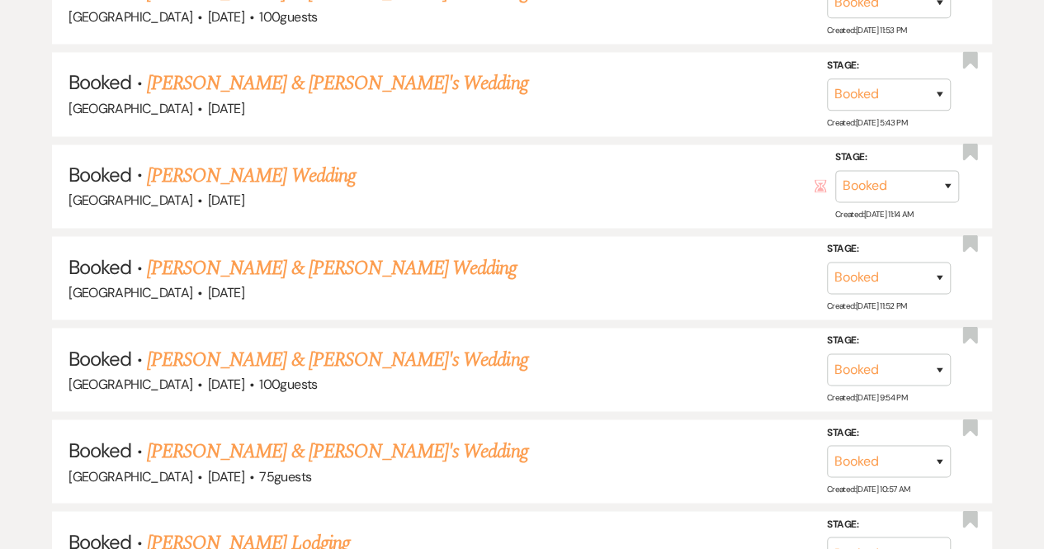
scroll to position [4491, 0]
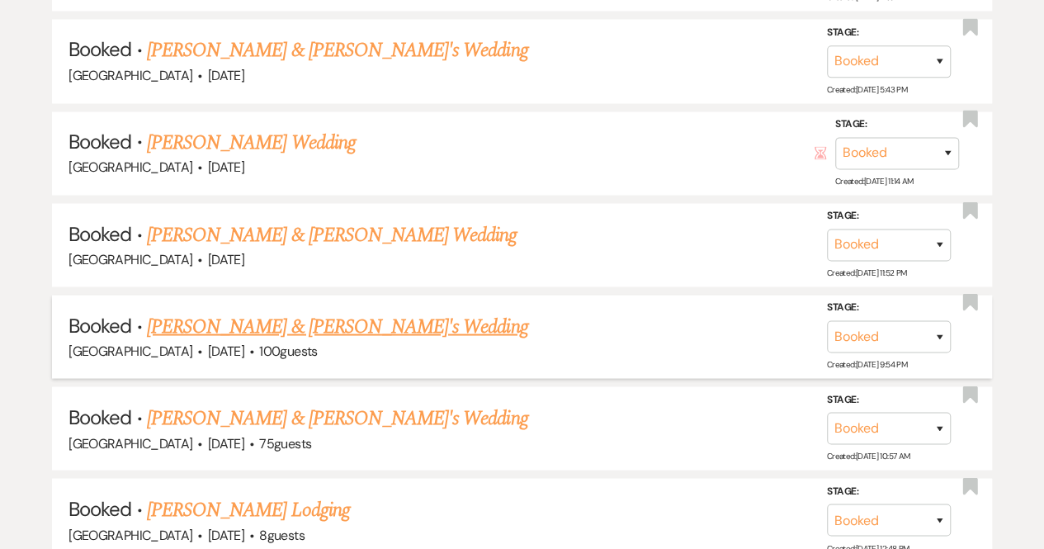
click at [248, 311] on link "[PERSON_NAME] & [PERSON_NAME]'s Wedding" at bounding box center [337, 326] width 381 height 30
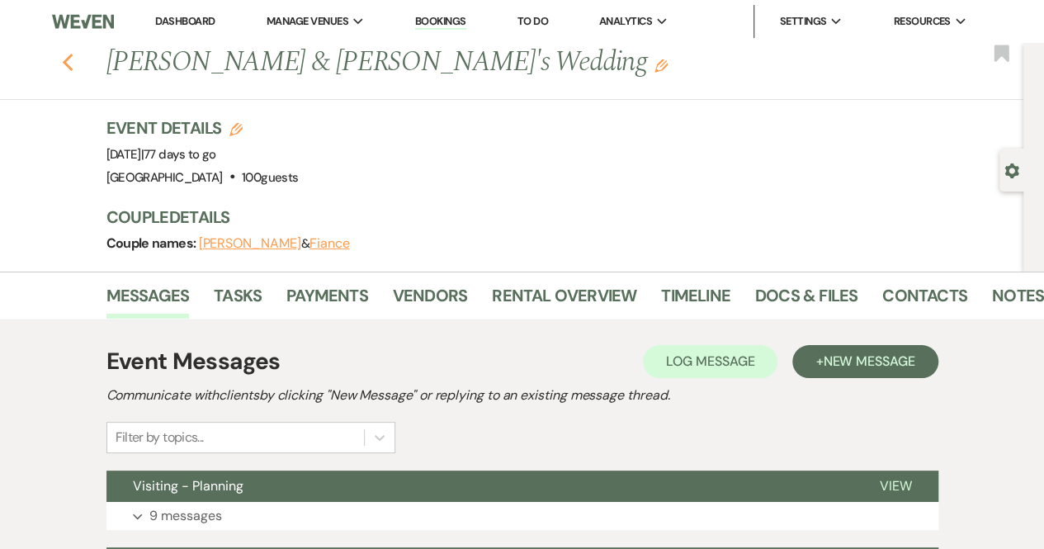
click at [68, 65] on icon "Previous" at bounding box center [68, 63] width 12 height 20
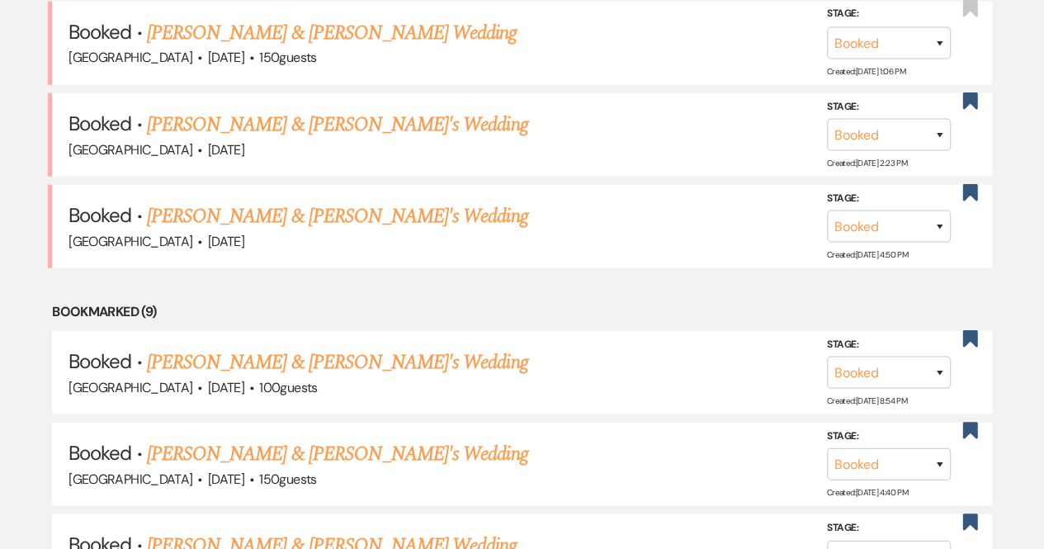
scroll to position [1885, 0]
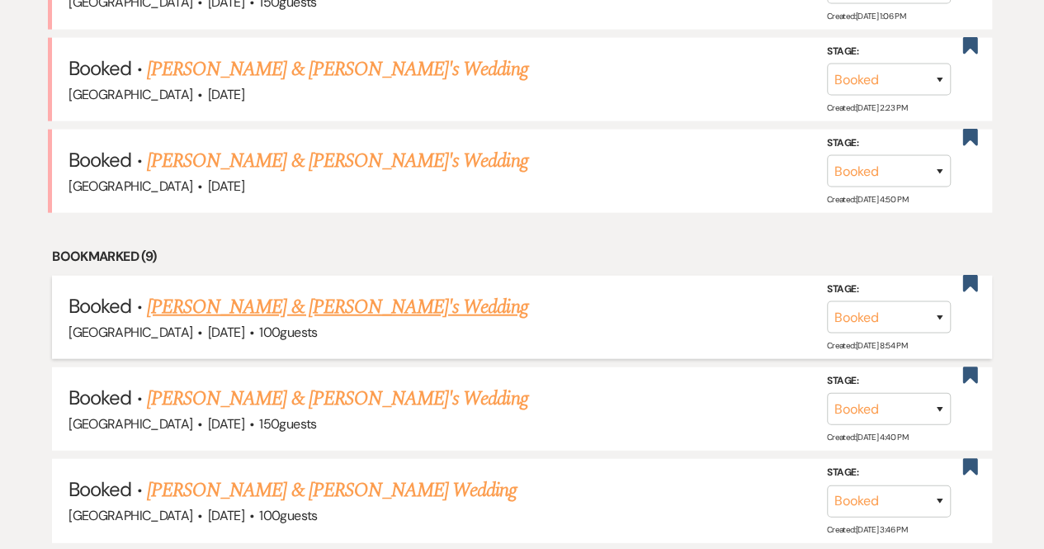
click at [342, 293] on link "[PERSON_NAME] & [PERSON_NAME]'s Wedding" at bounding box center [337, 307] width 381 height 30
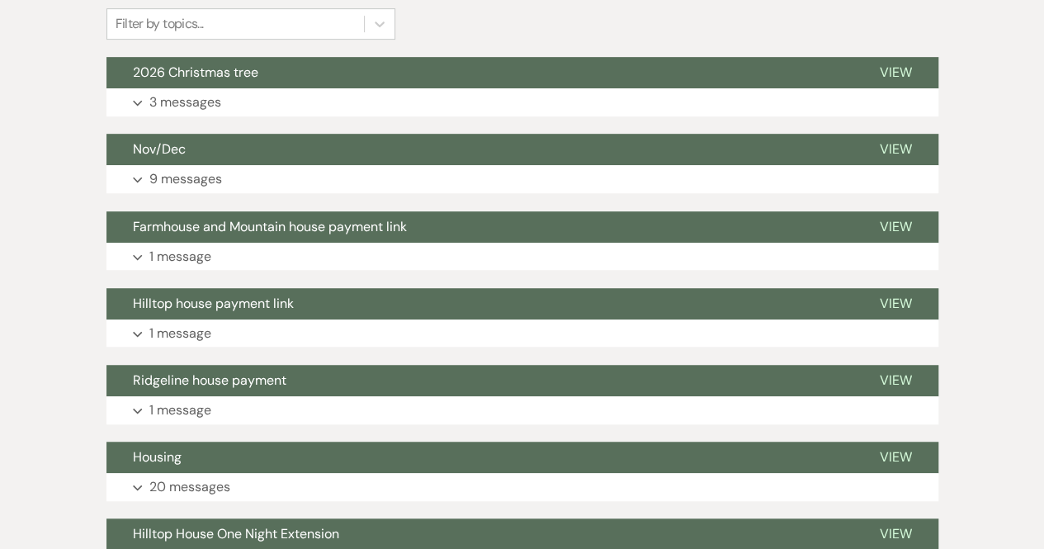
scroll to position [414, 0]
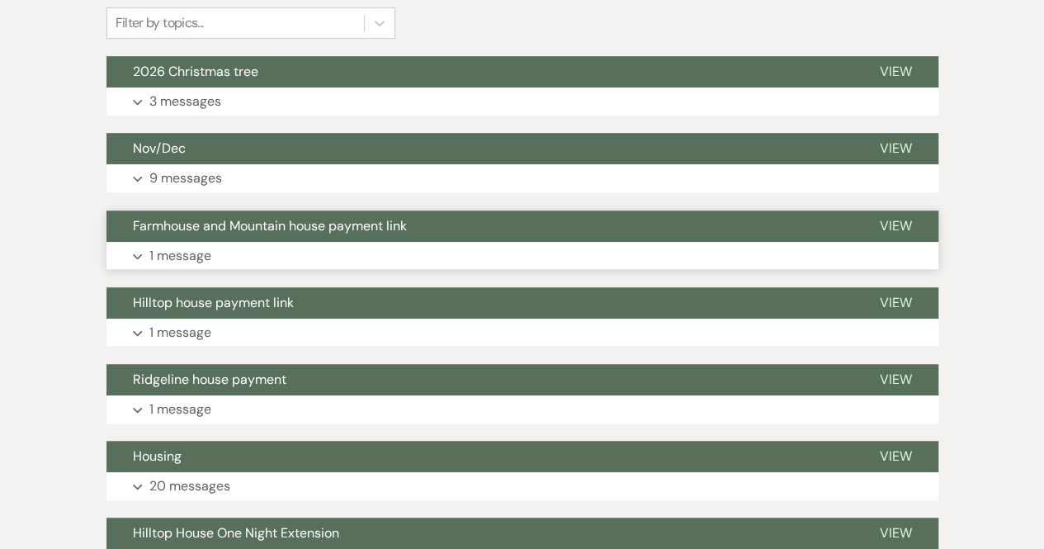
click at [201, 253] on p "1 message" at bounding box center [180, 255] width 62 height 21
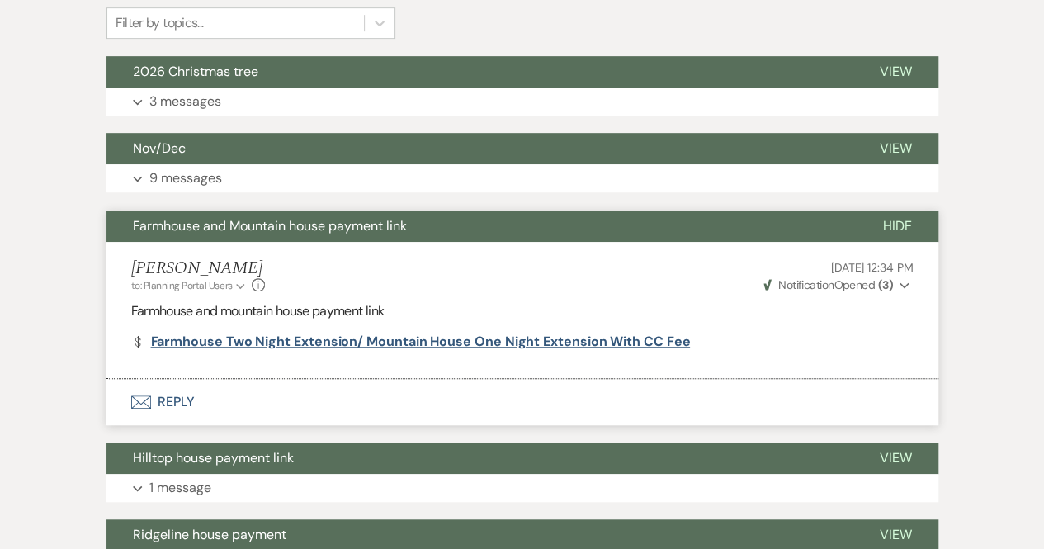
click at [258, 344] on link "Dollar Payment Farmhouse Two Night Extension/ Mountain House One Night Extensio…" at bounding box center [411, 341] width 560 height 13
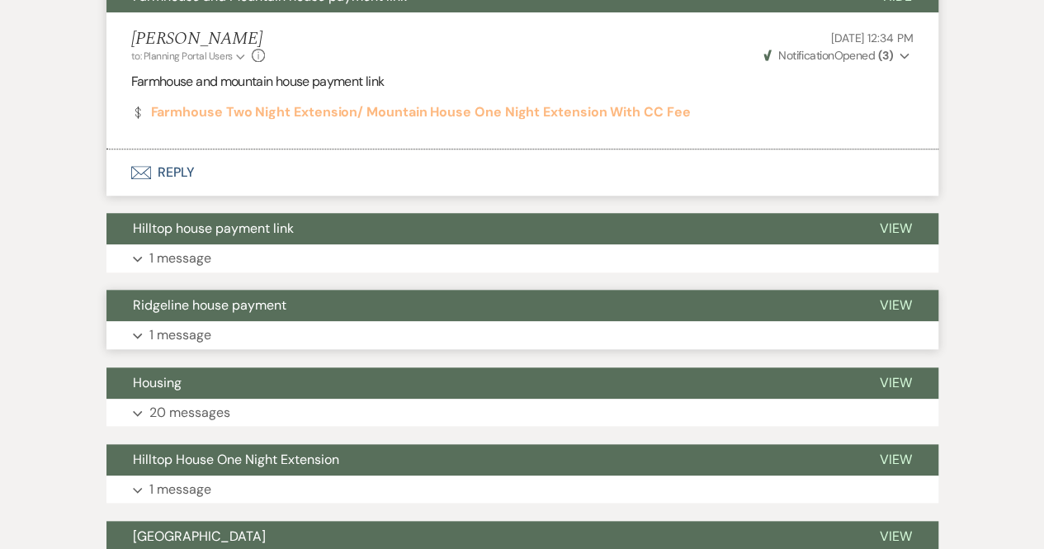
scroll to position [646, 0]
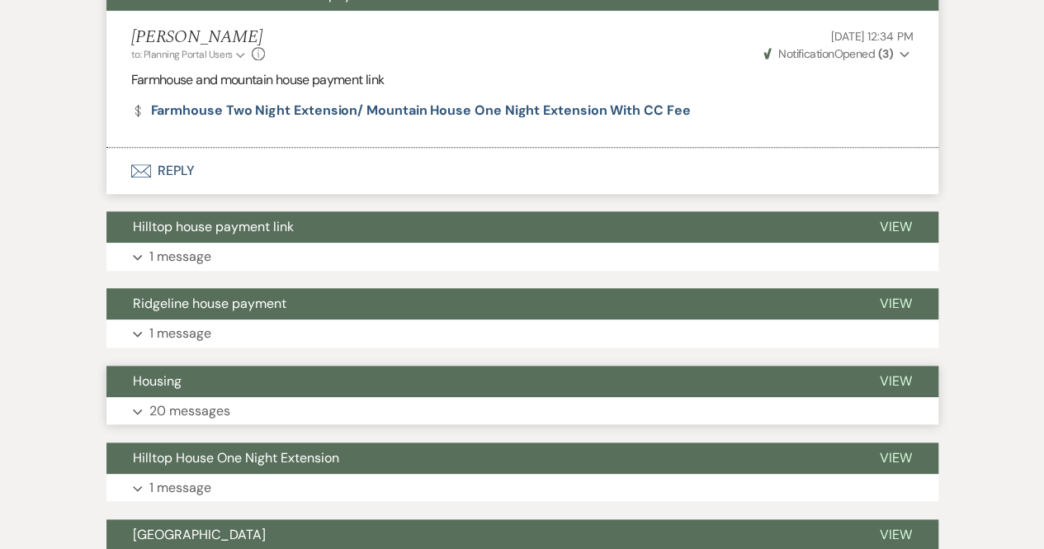
click at [185, 411] on p "20 messages" at bounding box center [189, 410] width 81 height 21
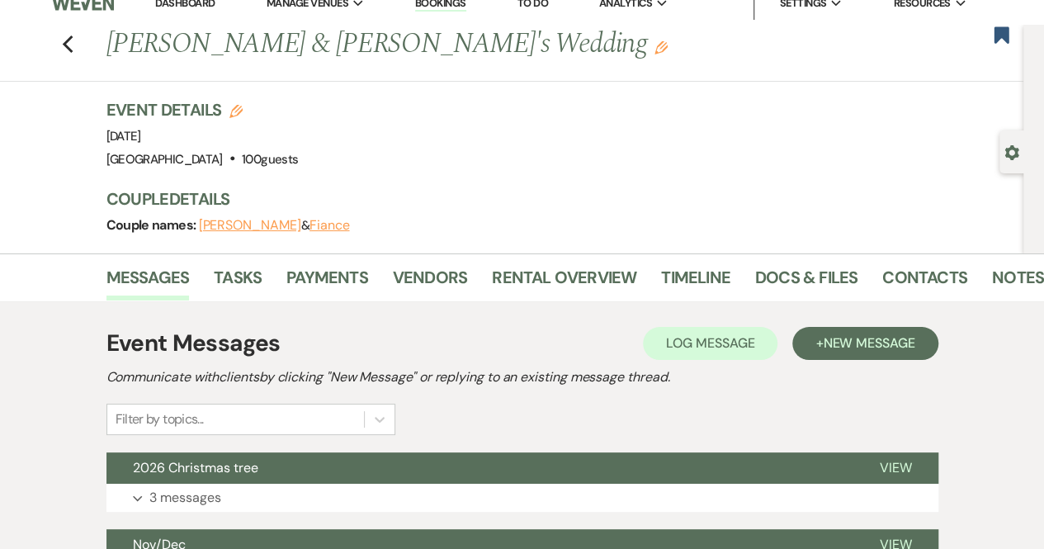
scroll to position [0, 0]
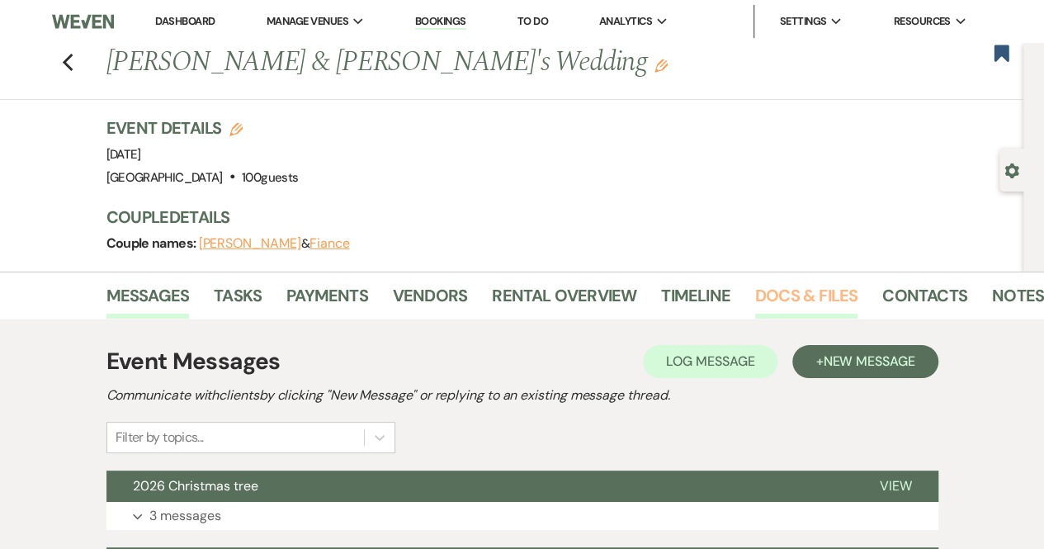
click at [827, 292] on link "Docs & Files" at bounding box center [806, 300] width 102 height 36
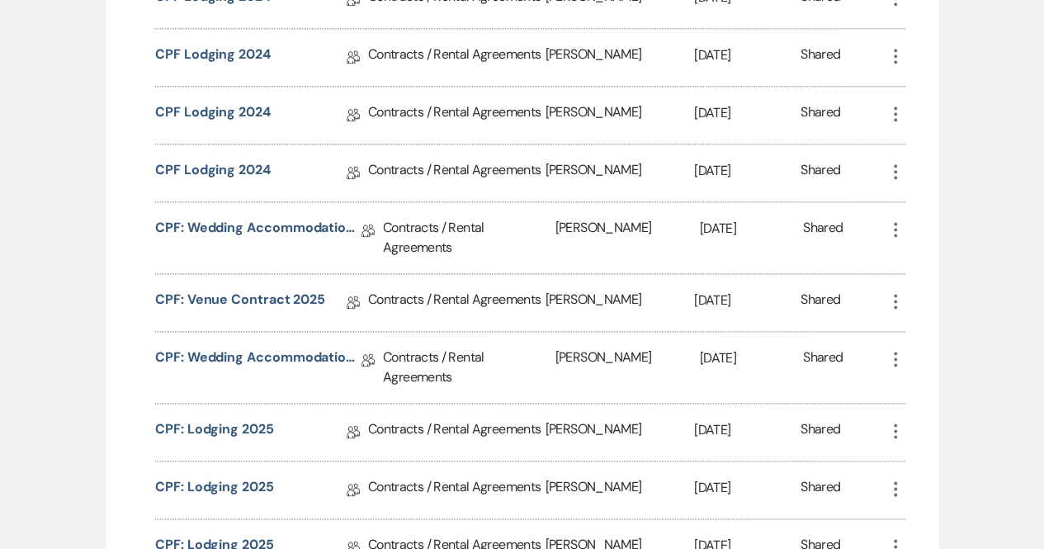
scroll to position [970, 0]
click at [235, 476] on link "CPF: Lodging 2025" at bounding box center [214, 489] width 119 height 26
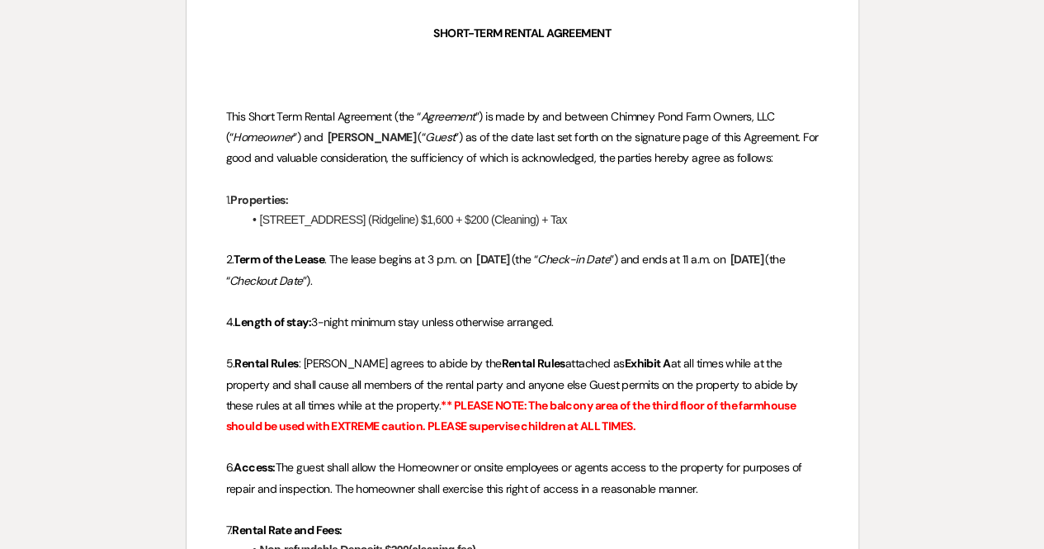
scroll to position [611, 0]
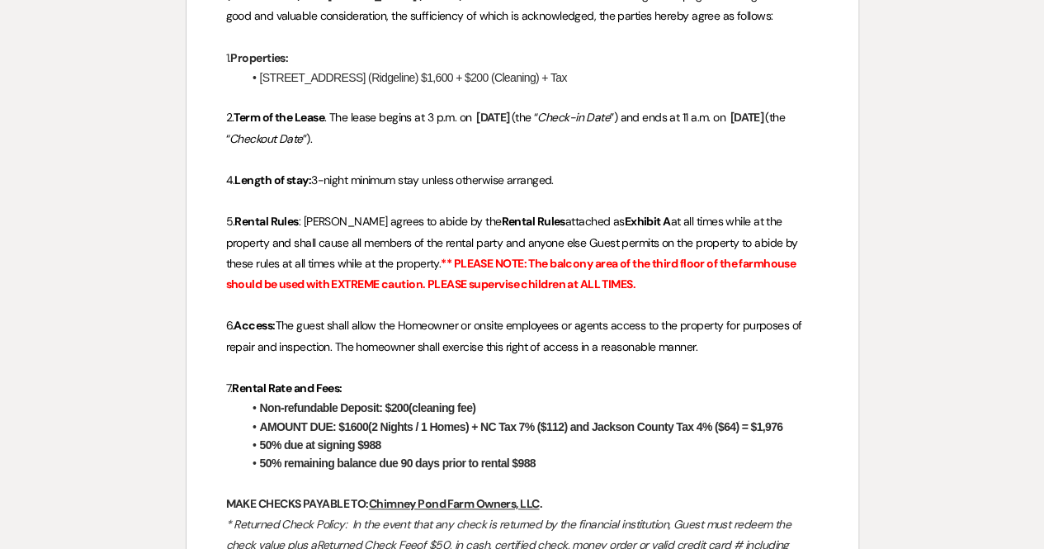
scroll to position [970, 0]
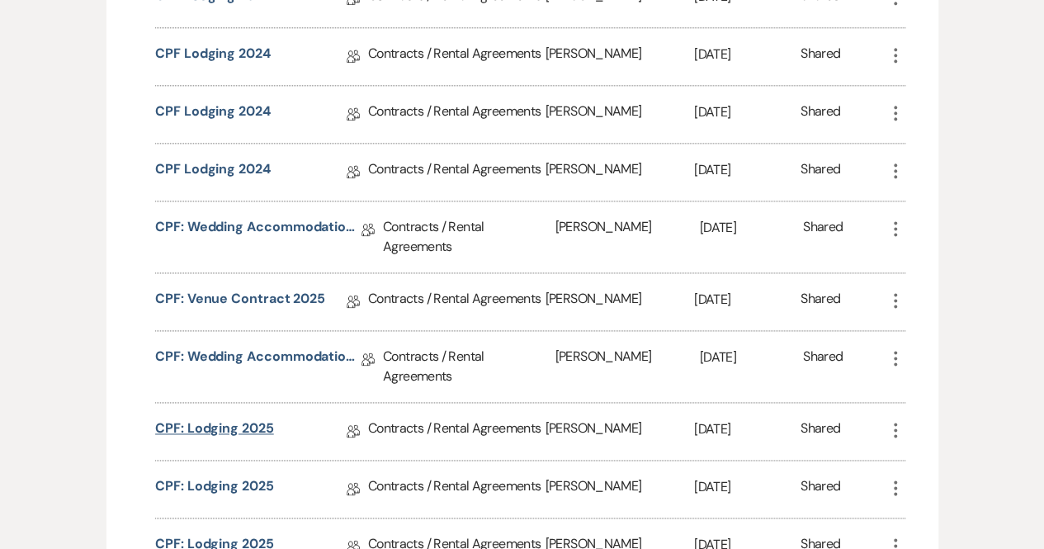
click at [224, 419] on link "CPF: Lodging 2025" at bounding box center [214, 432] width 119 height 26
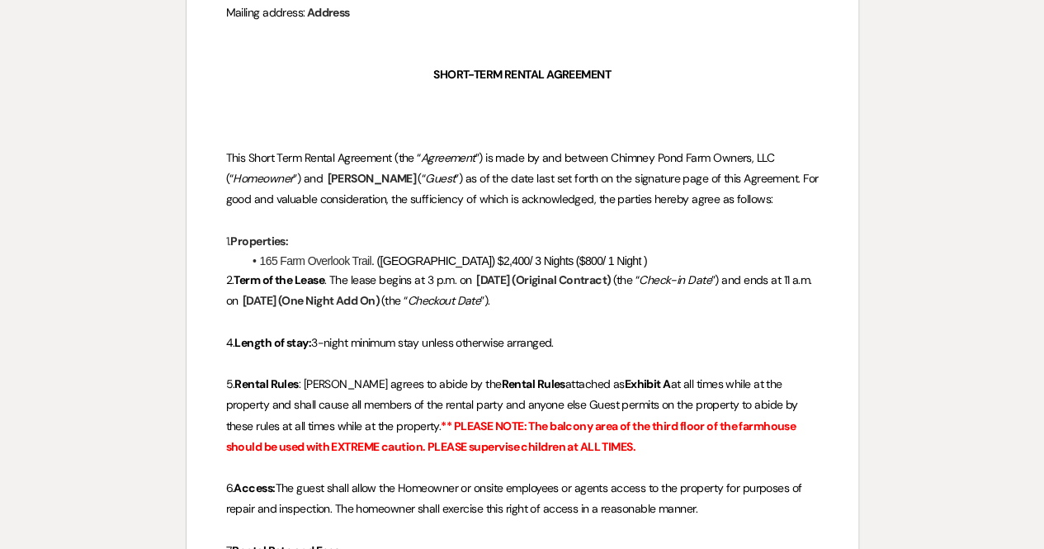
scroll to position [427, 0]
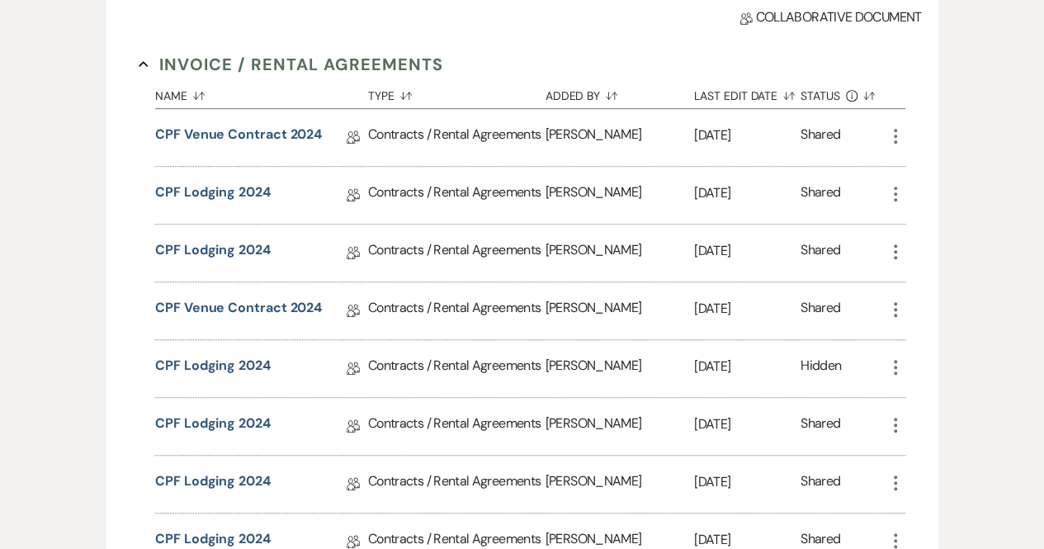
scroll to position [970, 0]
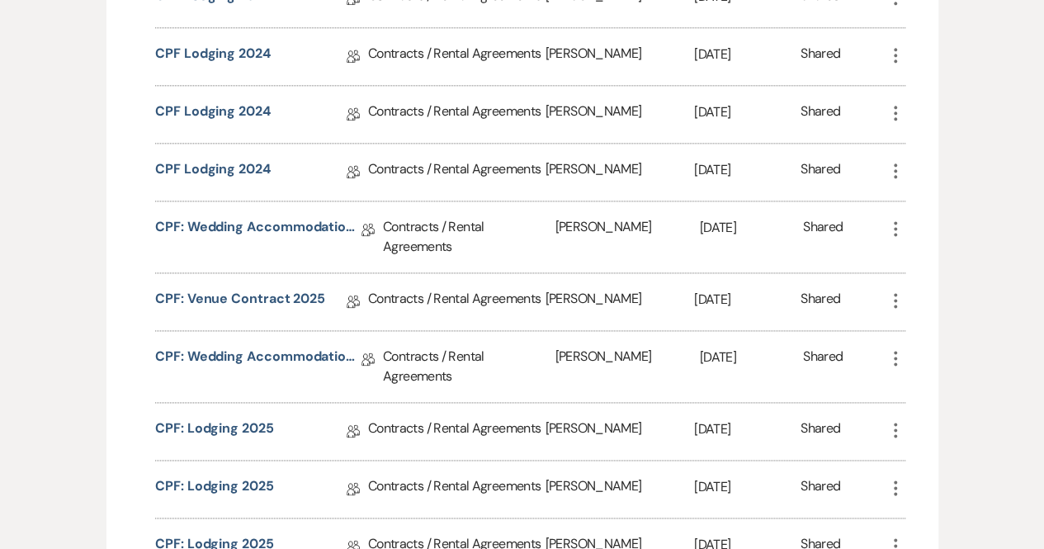
click at [209, 534] on link "CPF: Lodging 2025" at bounding box center [214, 547] width 119 height 26
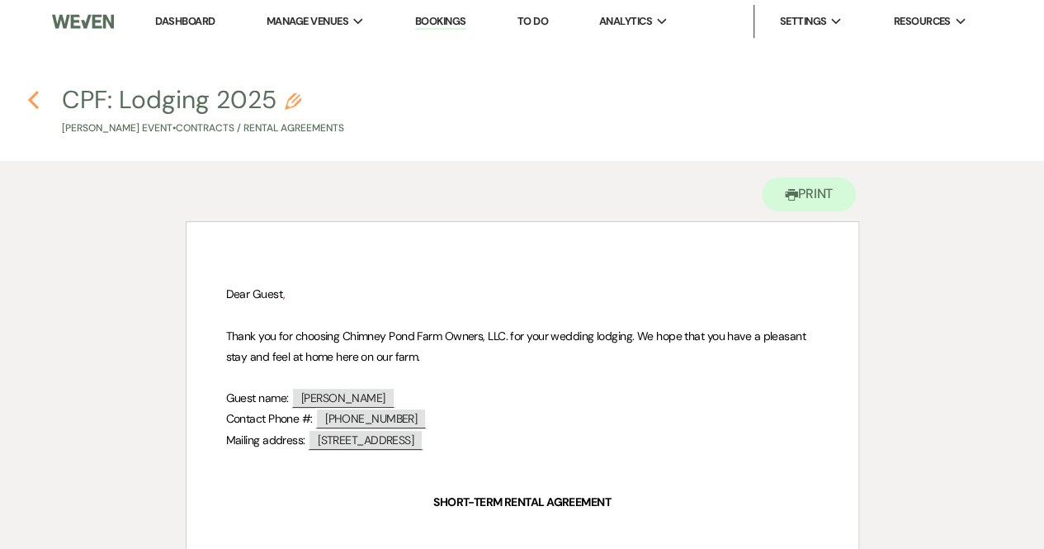
click at [29, 97] on icon "Previous" at bounding box center [33, 100] width 12 height 20
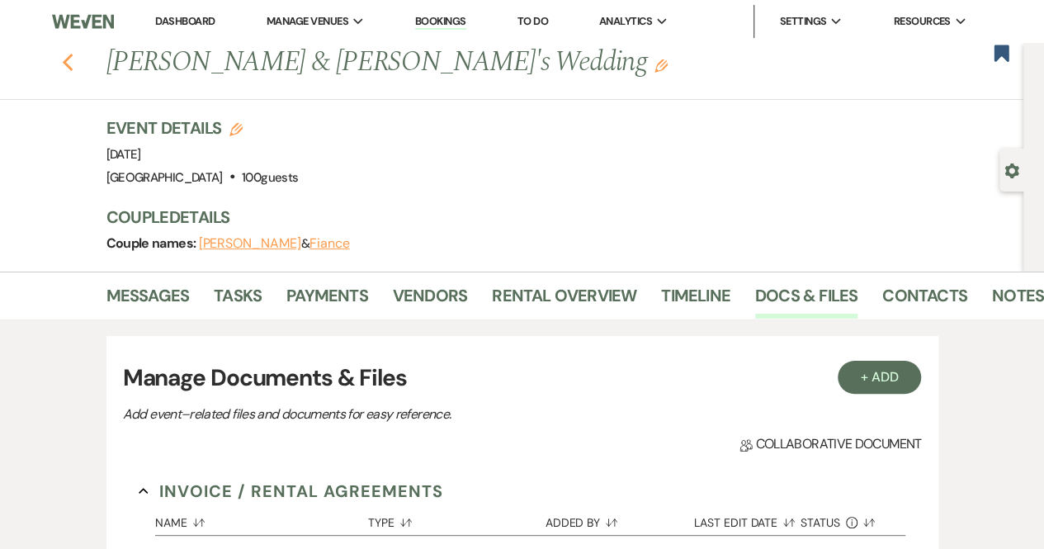
click at [71, 64] on use "button" at bounding box center [67, 63] width 11 height 18
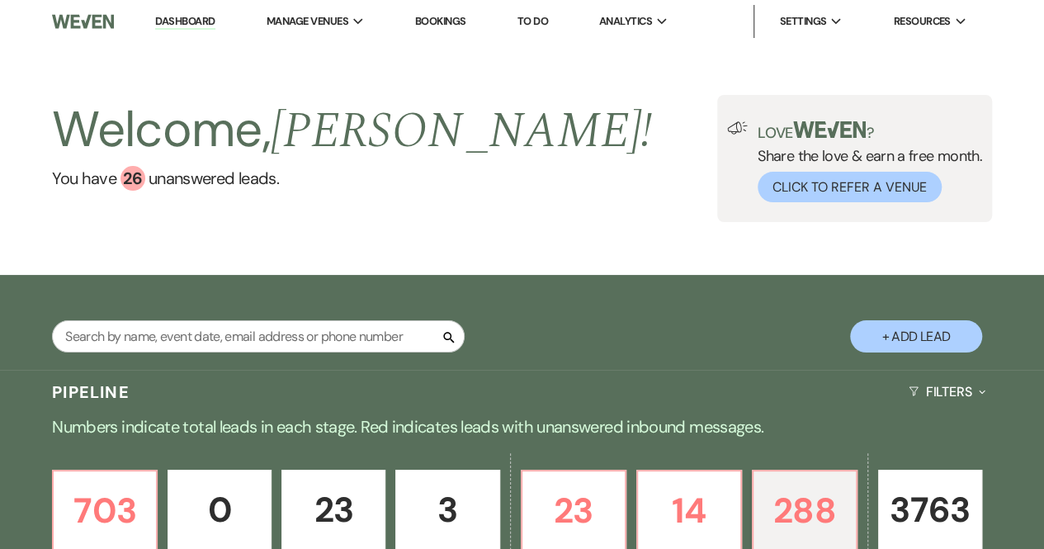
click at [451, 18] on link "Bookings" at bounding box center [440, 21] width 51 height 14
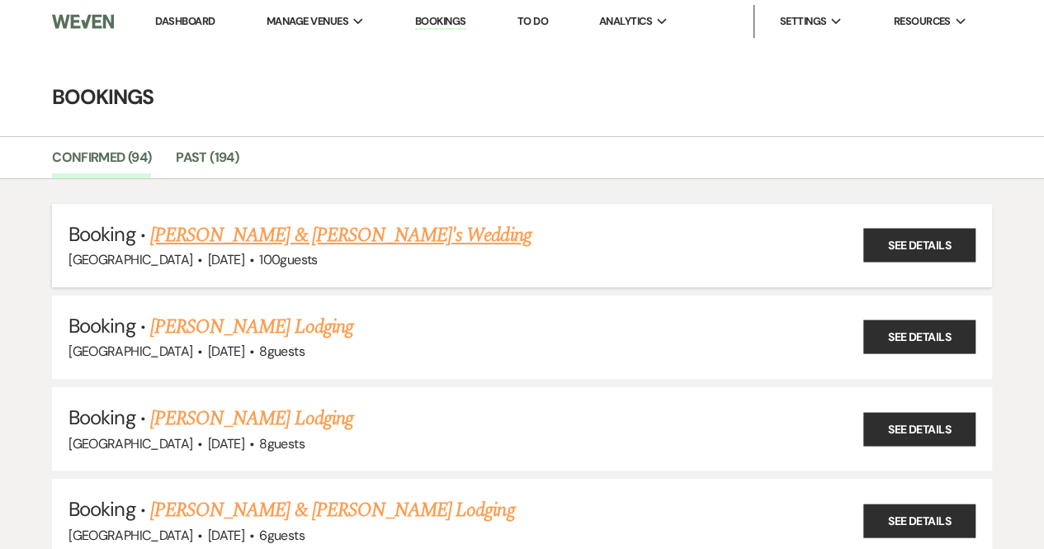
click at [305, 217] on li "Booking · [PERSON_NAME] & [PERSON_NAME]'s Wedding [GEOGRAPHIC_DATA] · [DATE] · …" at bounding box center [522, 245] width 940 height 83
click at [299, 234] on link "[PERSON_NAME] & [PERSON_NAME]'s Wedding" at bounding box center [340, 235] width 381 height 30
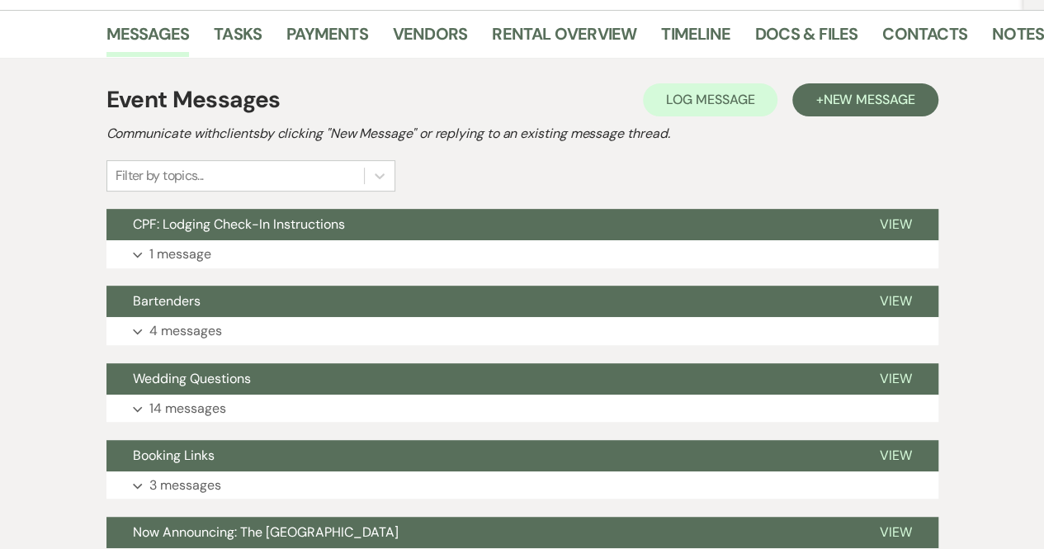
scroll to position [263, 0]
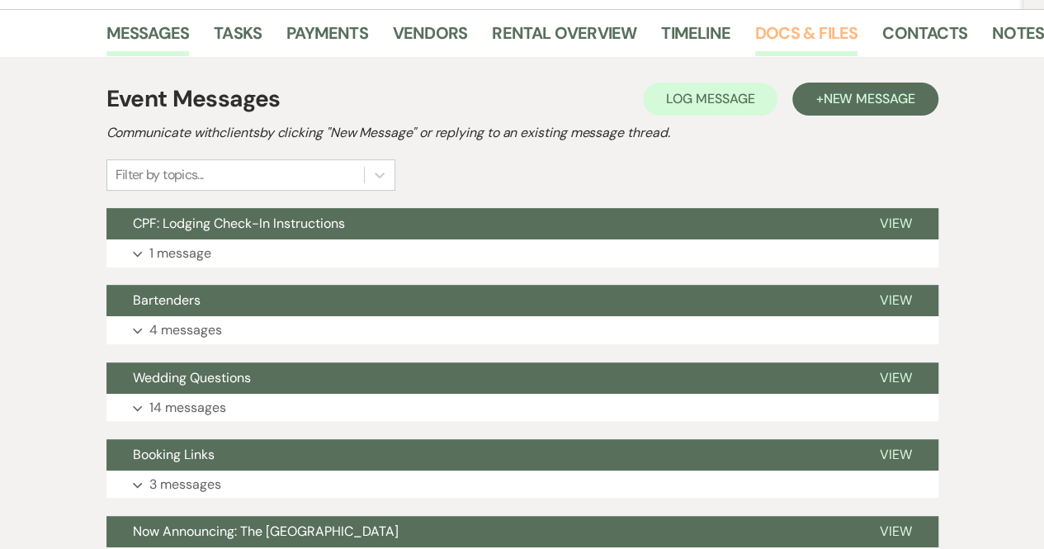
click at [774, 29] on link "Docs & Files" at bounding box center [806, 38] width 102 height 36
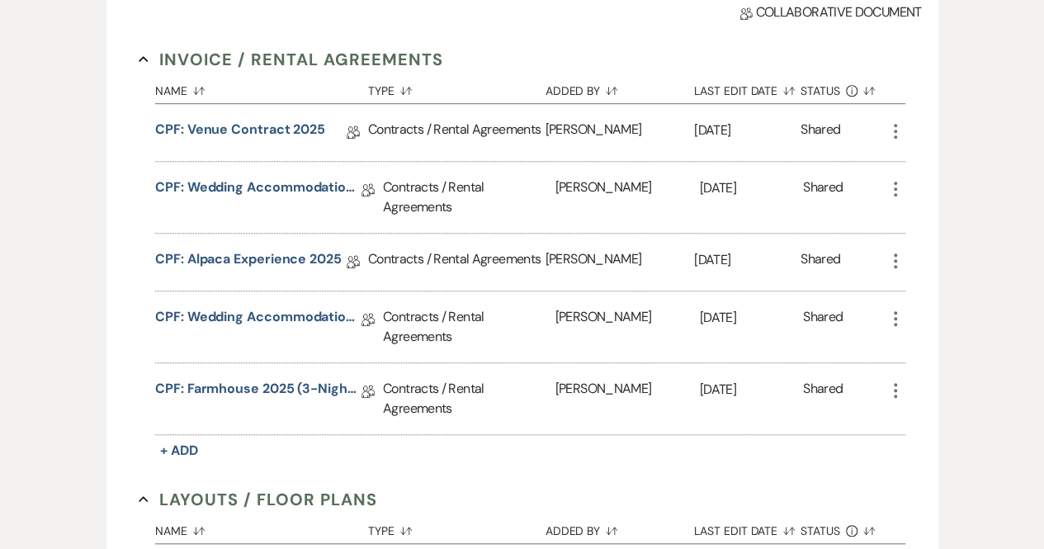
scroll to position [433, 0]
